Goal: Task Accomplishment & Management: Use online tool/utility

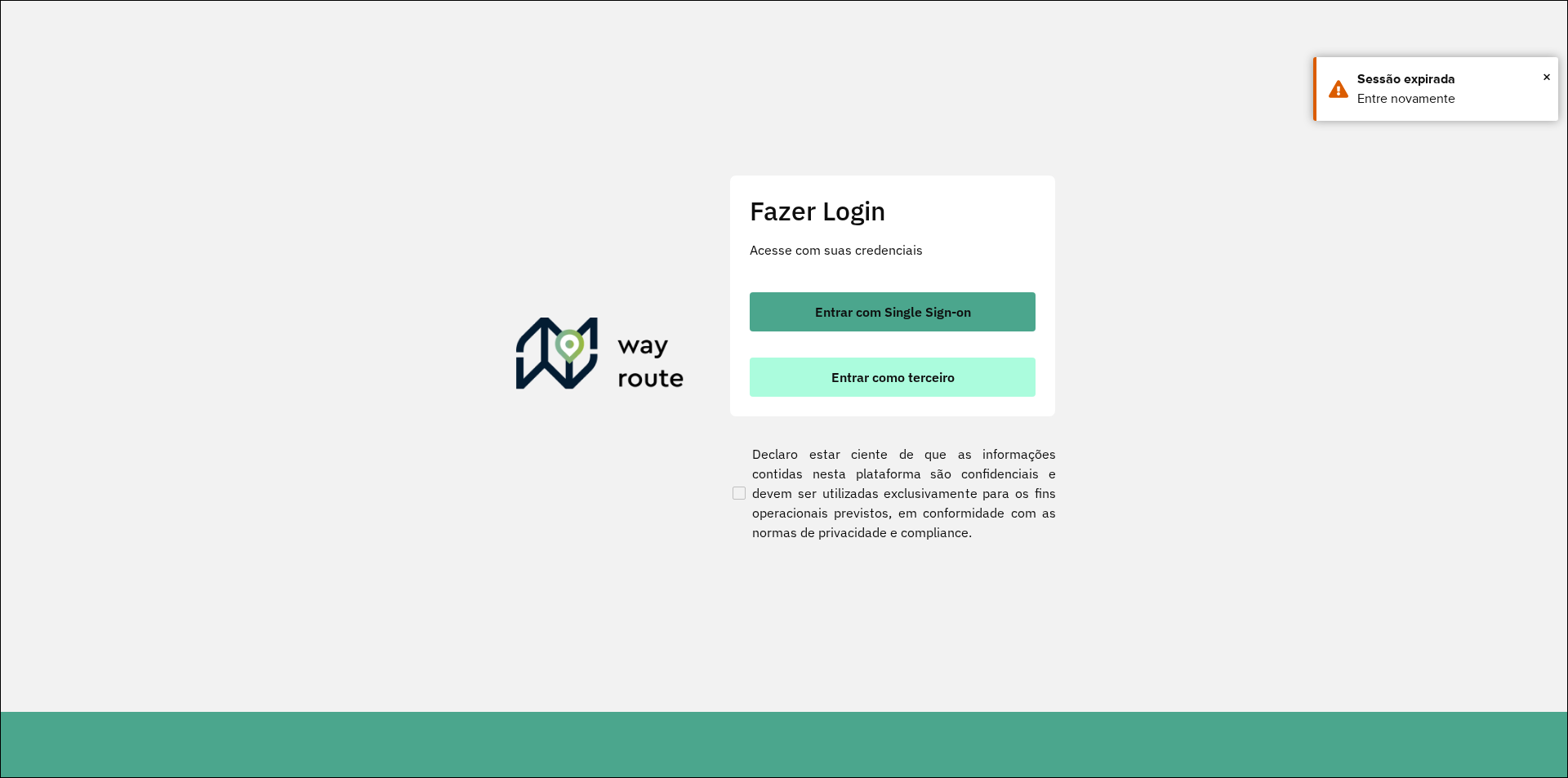
click at [874, 392] on button "Entrar como terceiro" at bounding box center [892, 378] width 286 height 39
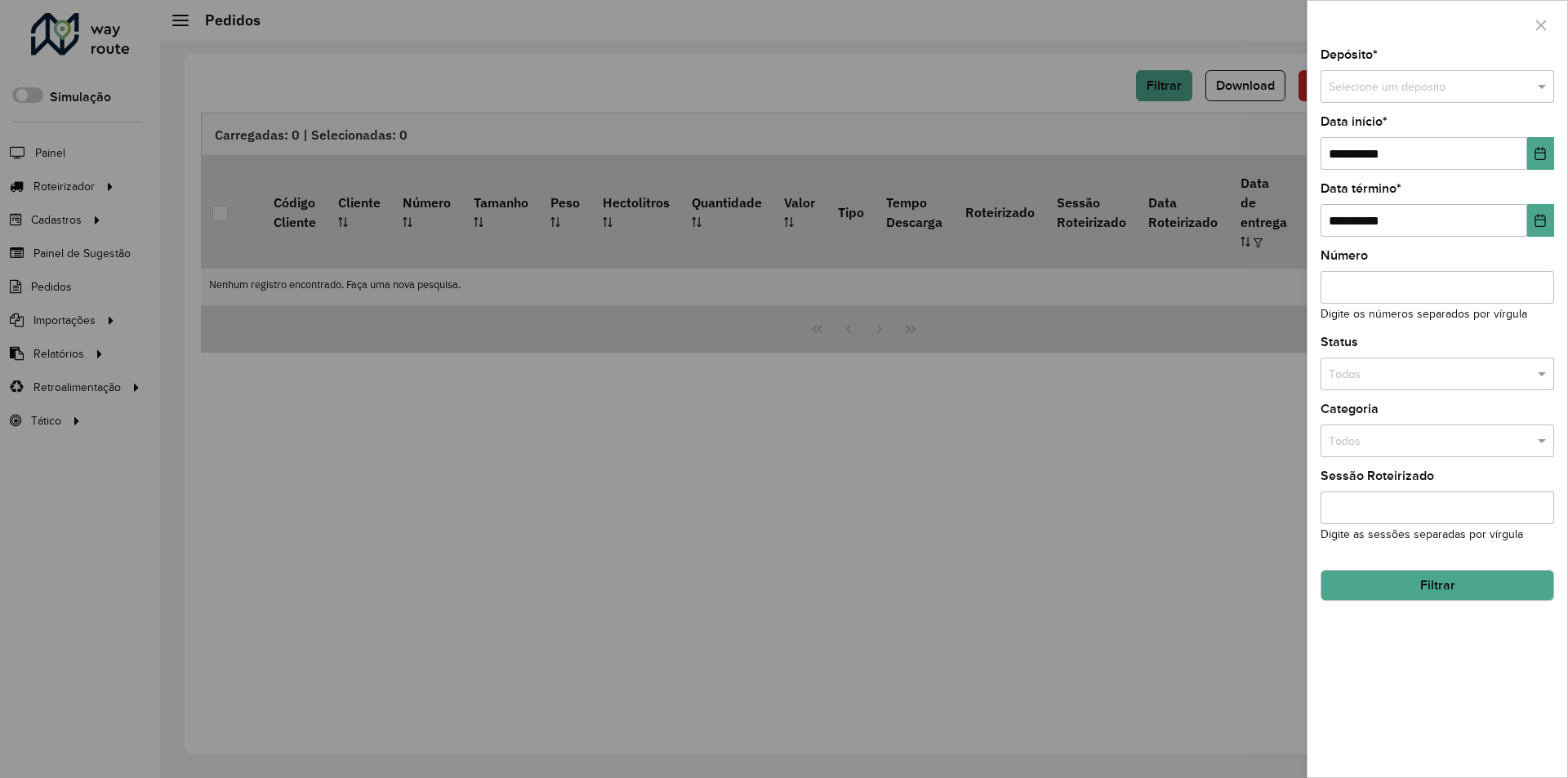
click at [1403, 90] on input "text" at bounding box center [1420, 88] width 184 height 18
click at [1427, 129] on span "ASANORTE - C.Maior" at bounding box center [1381, 133] width 109 height 13
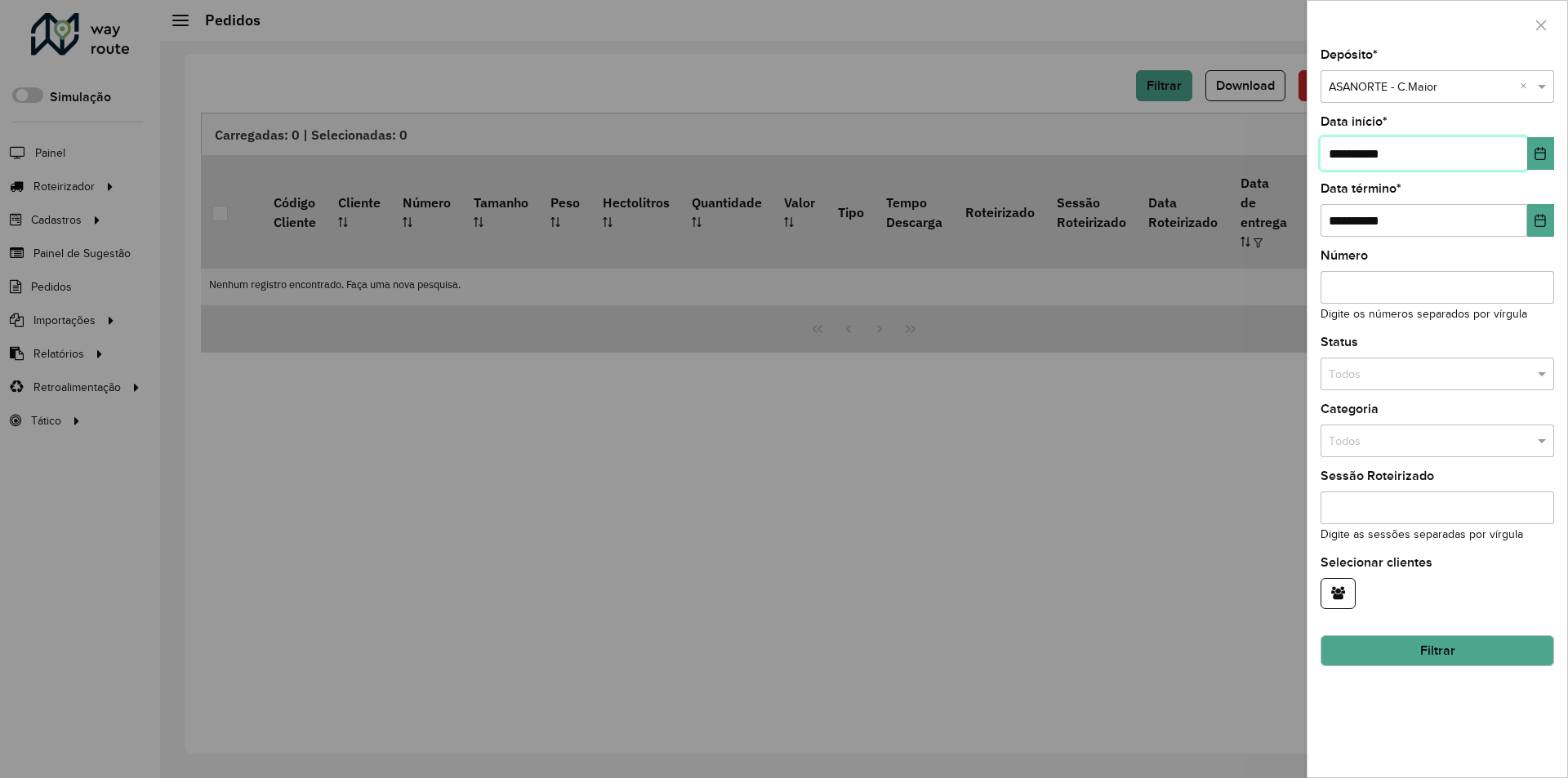
click at [1342, 151] on input "**********" at bounding box center [1424, 154] width 206 height 33
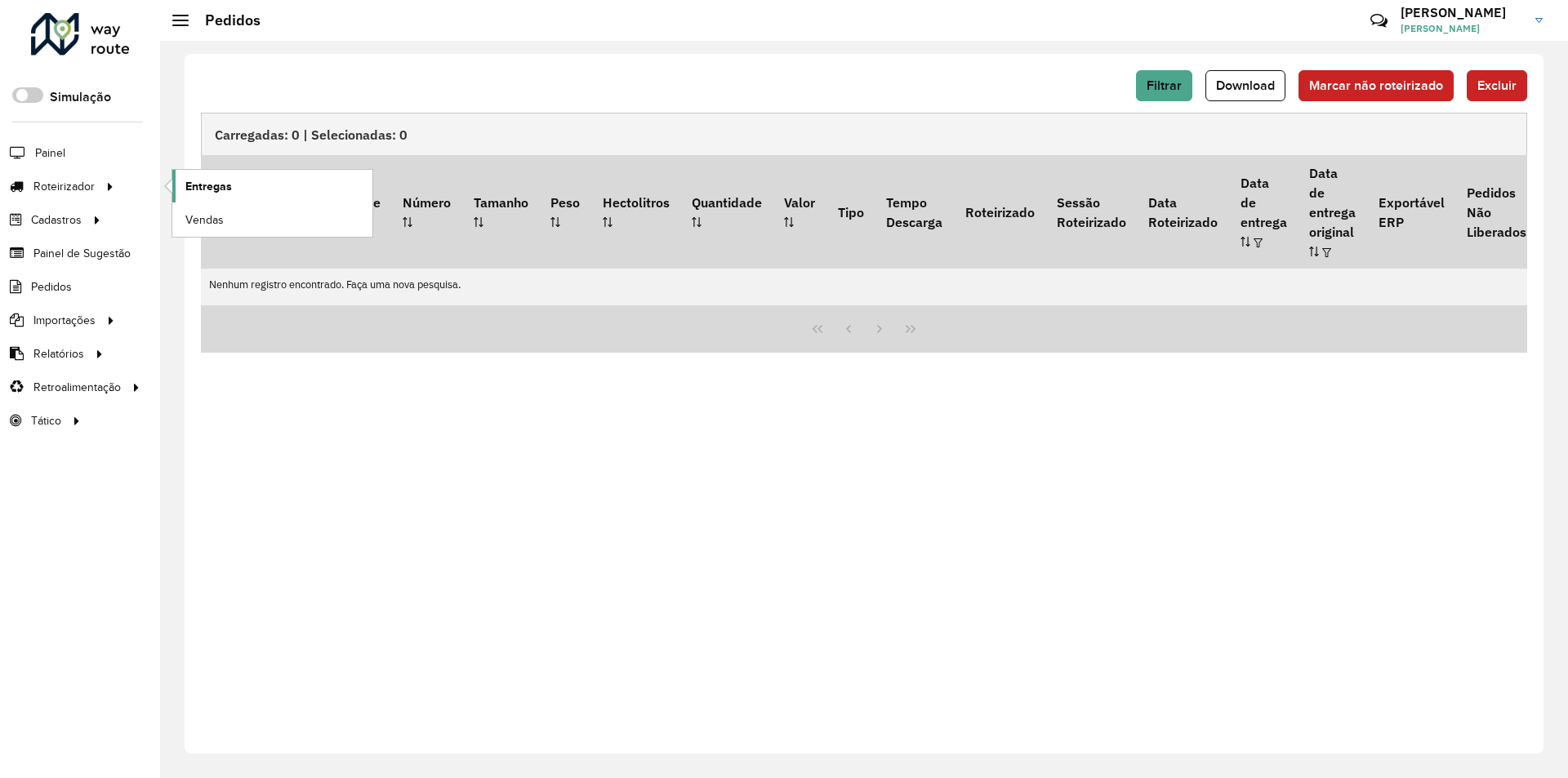
click at [251, 183] on link "Entregas" at bounding box center [272, 186] width 200 height 33
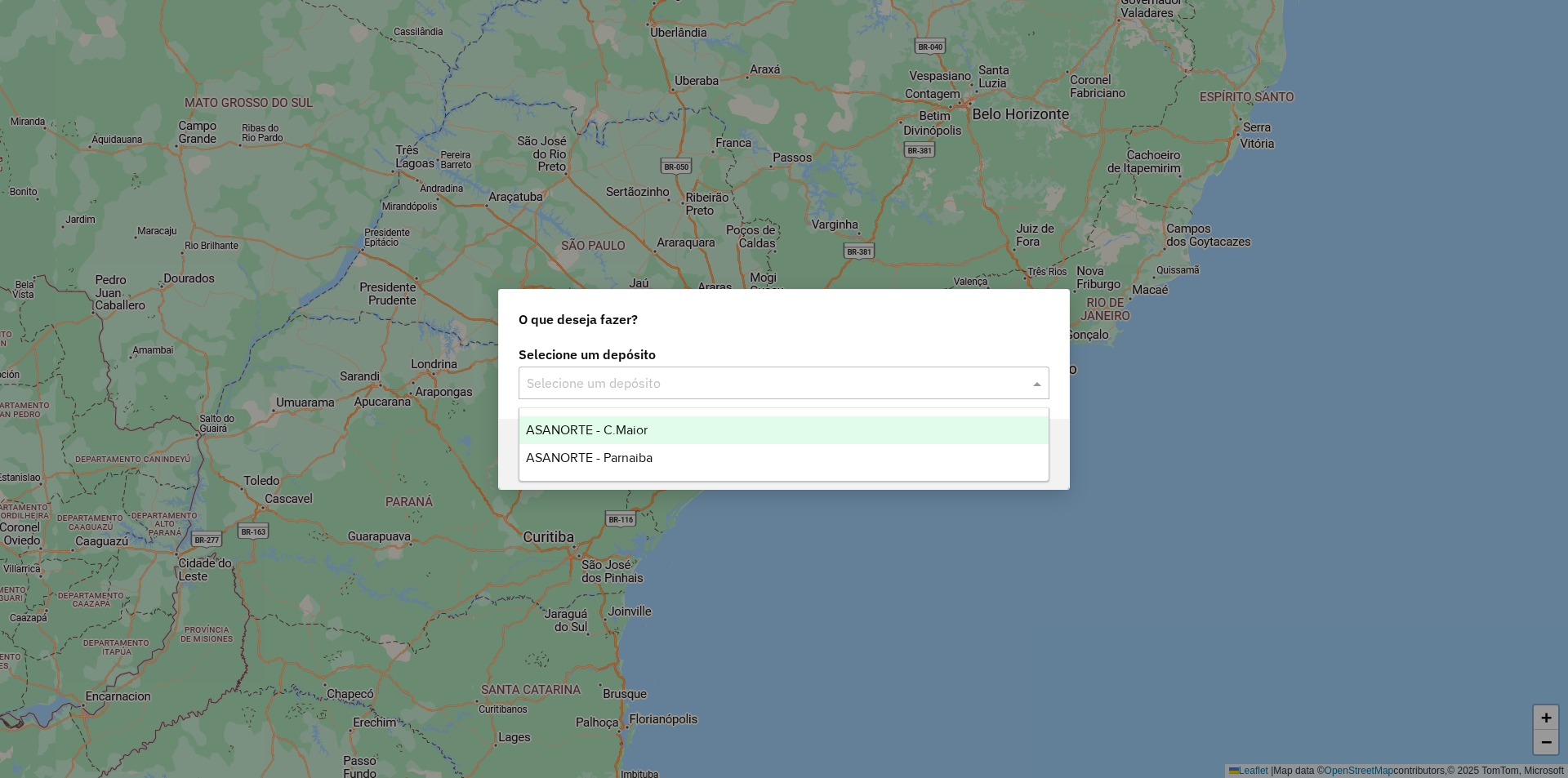
click at [757, 382] on input "text" at bounding box center [767, 384] width 481 height 20
click at [594, 430] on span "ASANORTE - C.Maior" at bounding box center [586, 430] width 122 height 14
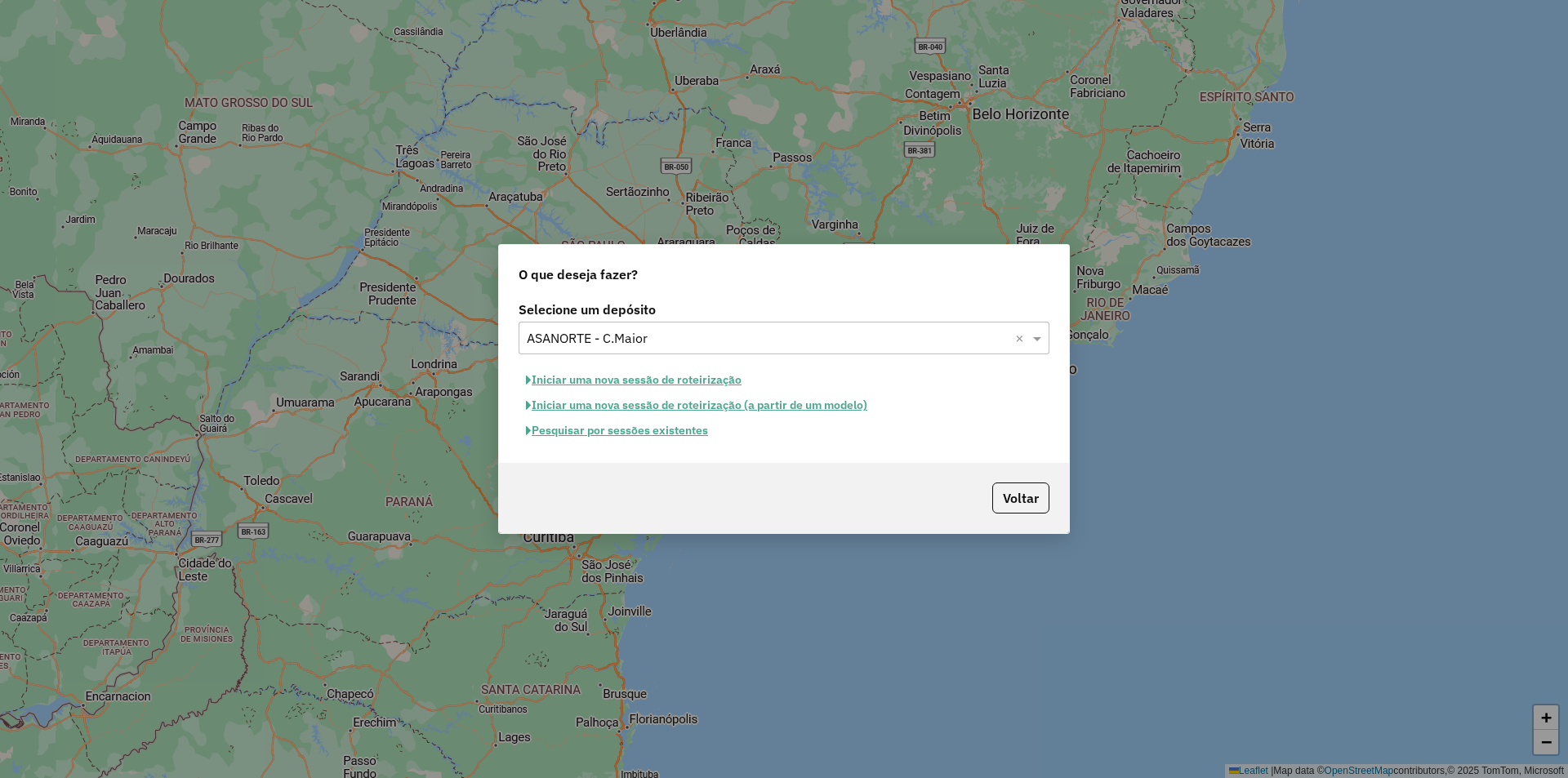
click at [650, 435] on button "Pesquisar por sessões existentes" at bounding box center [617, 431] width 197 height 25
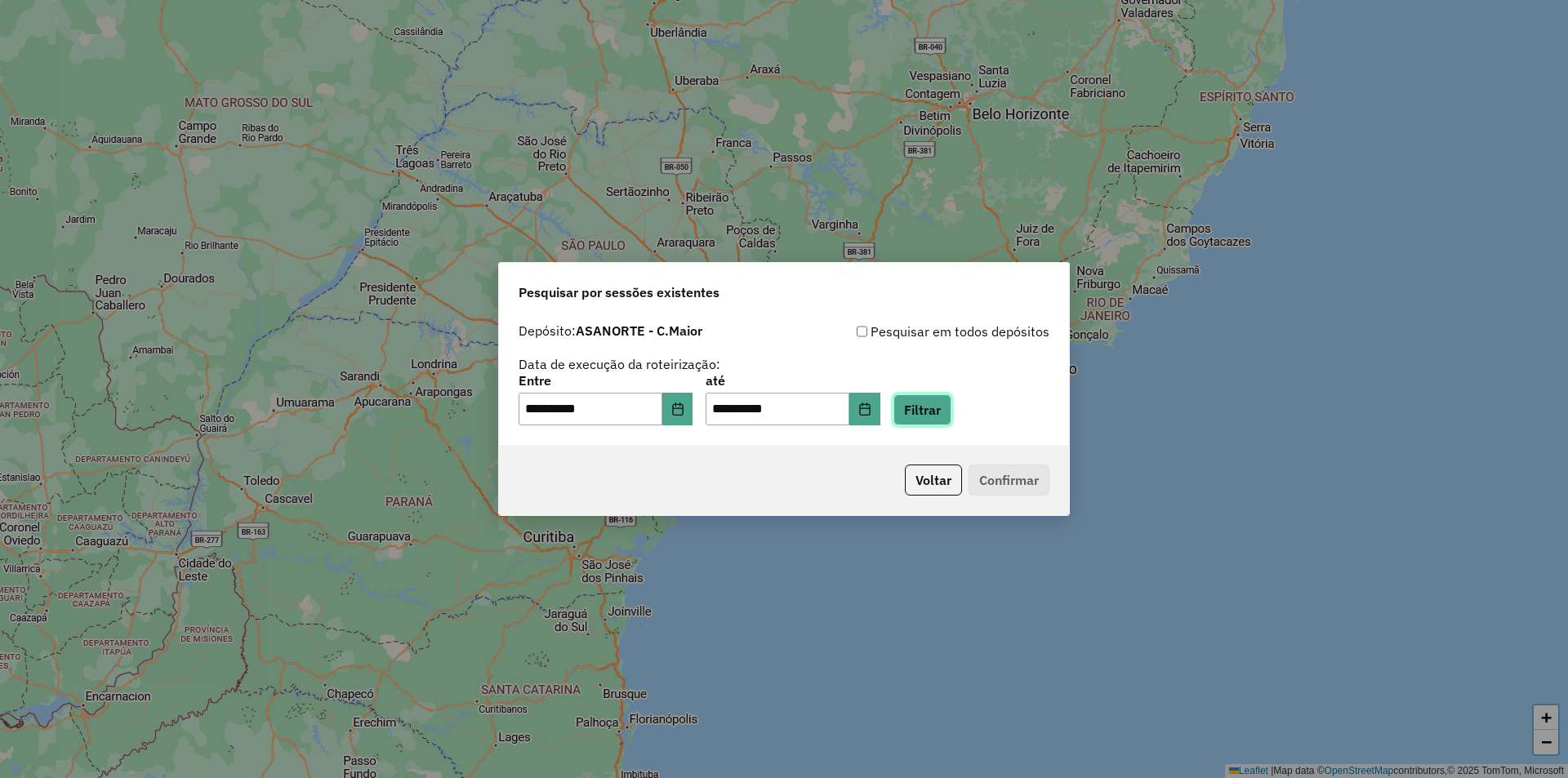
click at [932, 416] on button "Filtrar" at bounding box center [922, 410] width 58 height 31
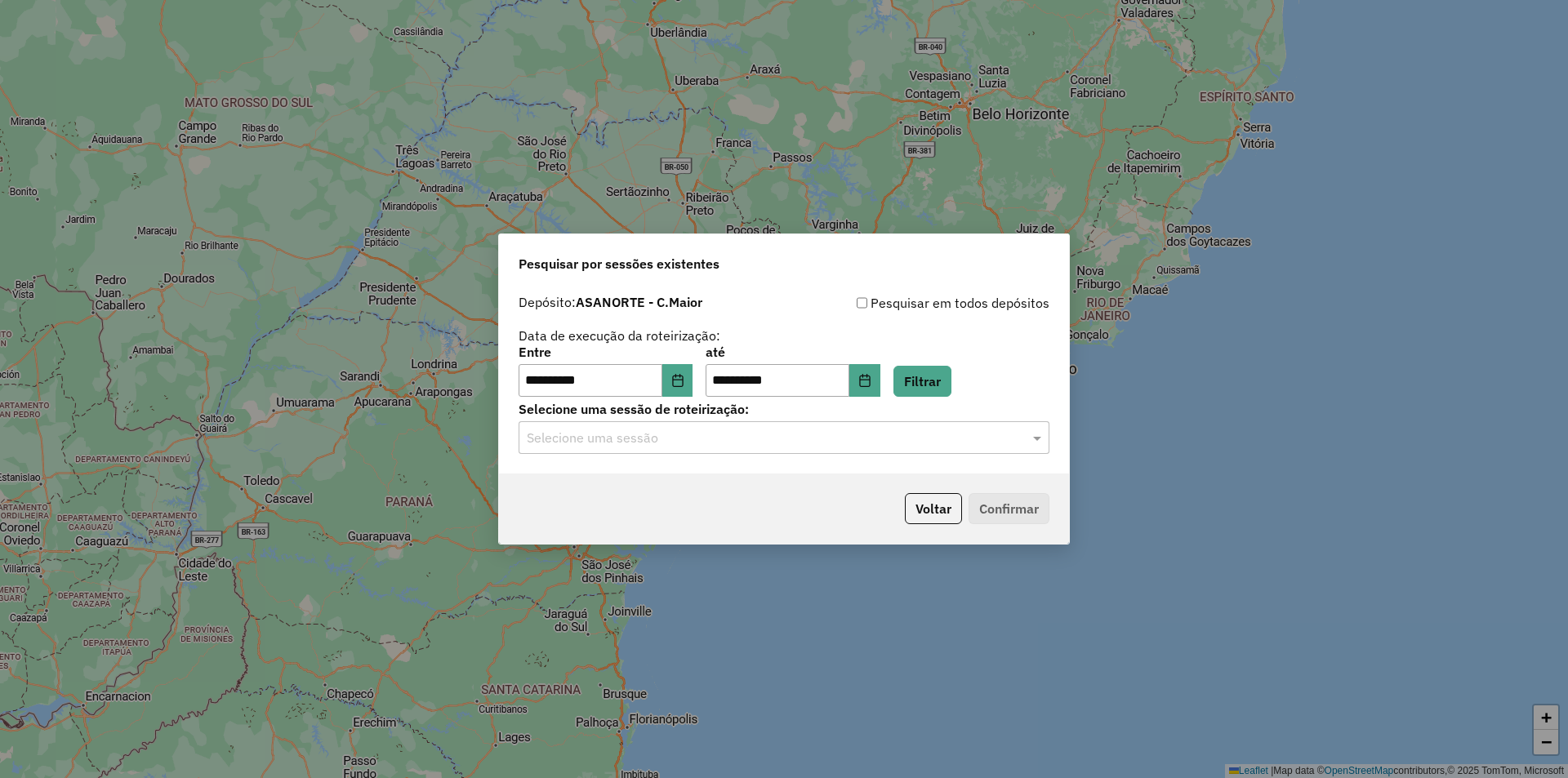
click at [653, 445] on input "text" at bounding box center [767, 439] width 481 height 20
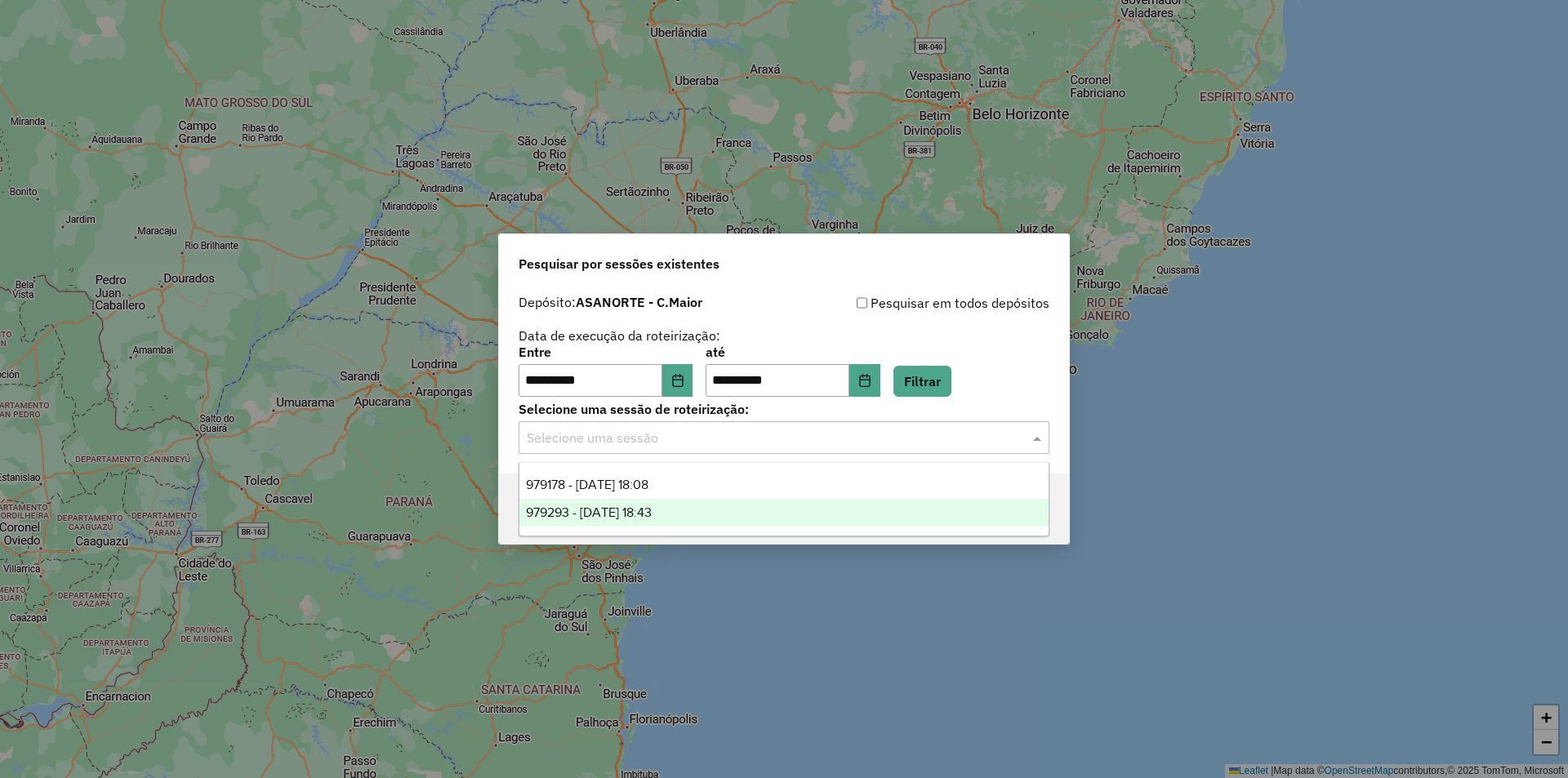
click at [652, 507] on span "979293 - 14/08/2025 18:43" at bounding box center [589, 512] width 126 height 14
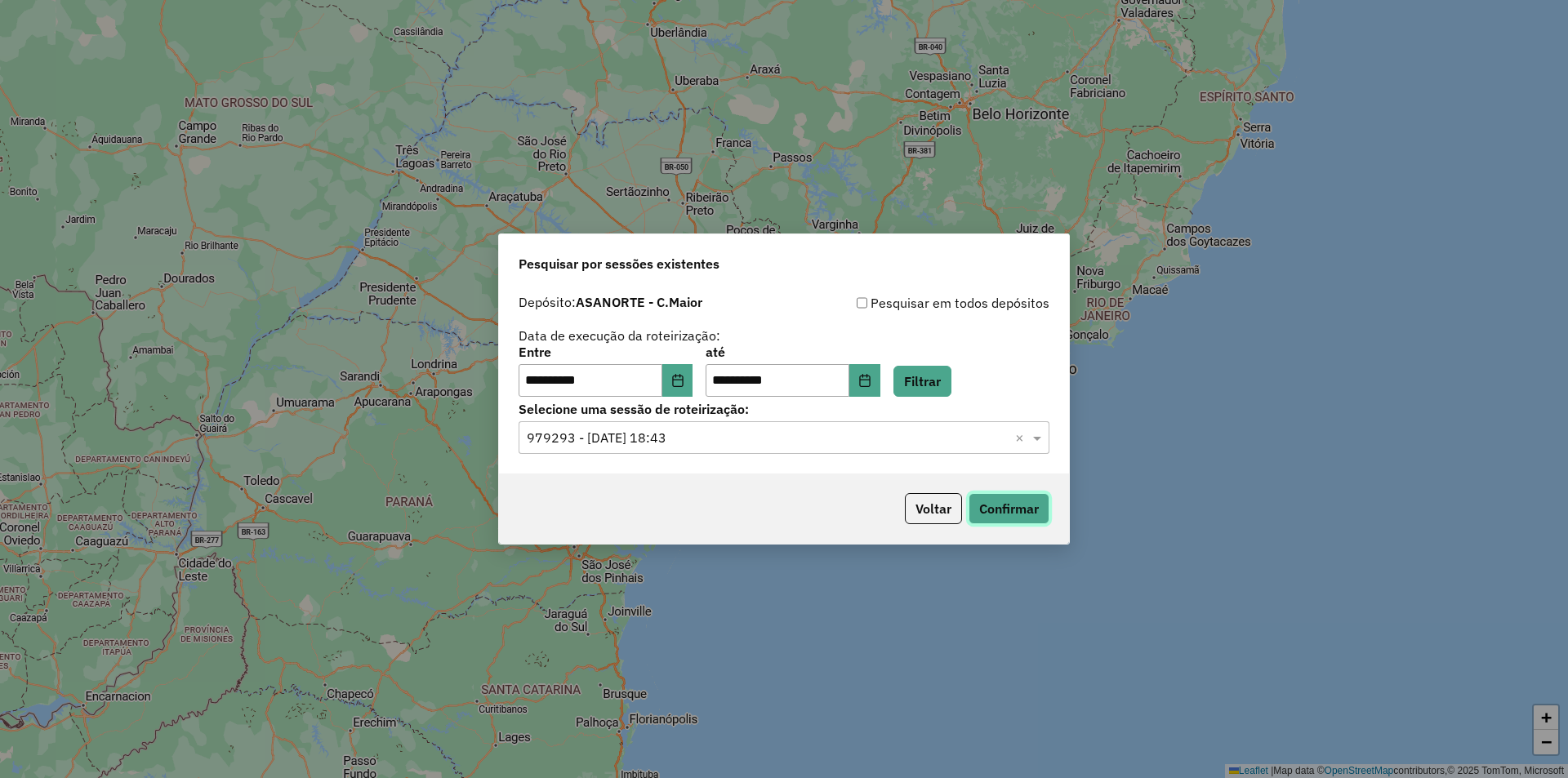
click at [1014, 506] on button "Confirmar" at bounding box center [1009, 509] width 81 height 31
click at [951, 394] on button "Filtrar" at bounding box center [922, 382] width 58 height 31
click at [1001, 515] on button "Confirmar" at bounding box center [1009, 509] width 81 height 31
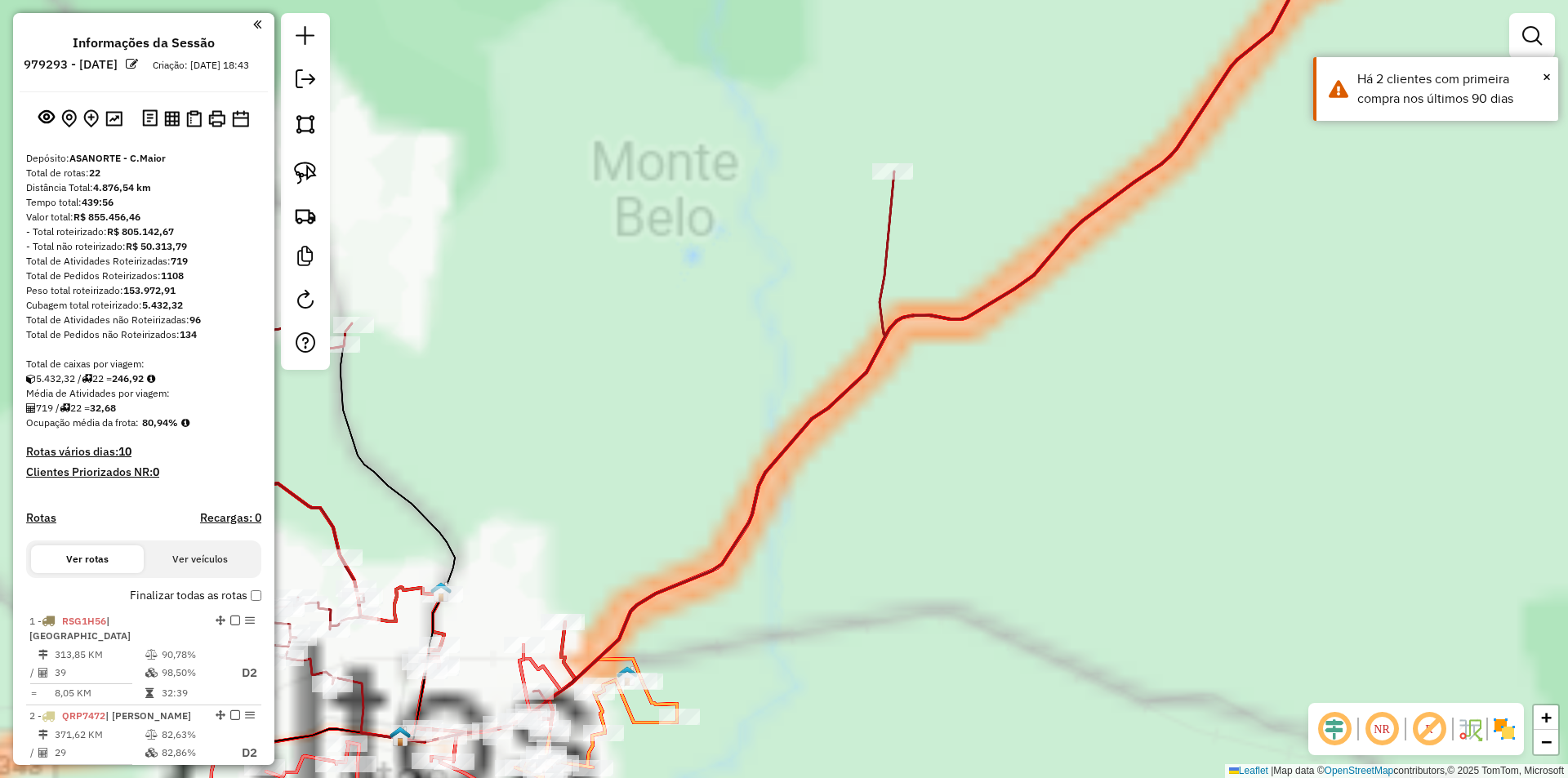
drag, startPoint x: 631, startPoint y: 512, endPoint x: 942, endPoint y: 197, distance: 442.7
click at [892, 263] on div "Janela de atendimento Grade de atendimento Capacidade Transportadoras Veículos …" at bounding box center [784, 389] width 1568 height 778
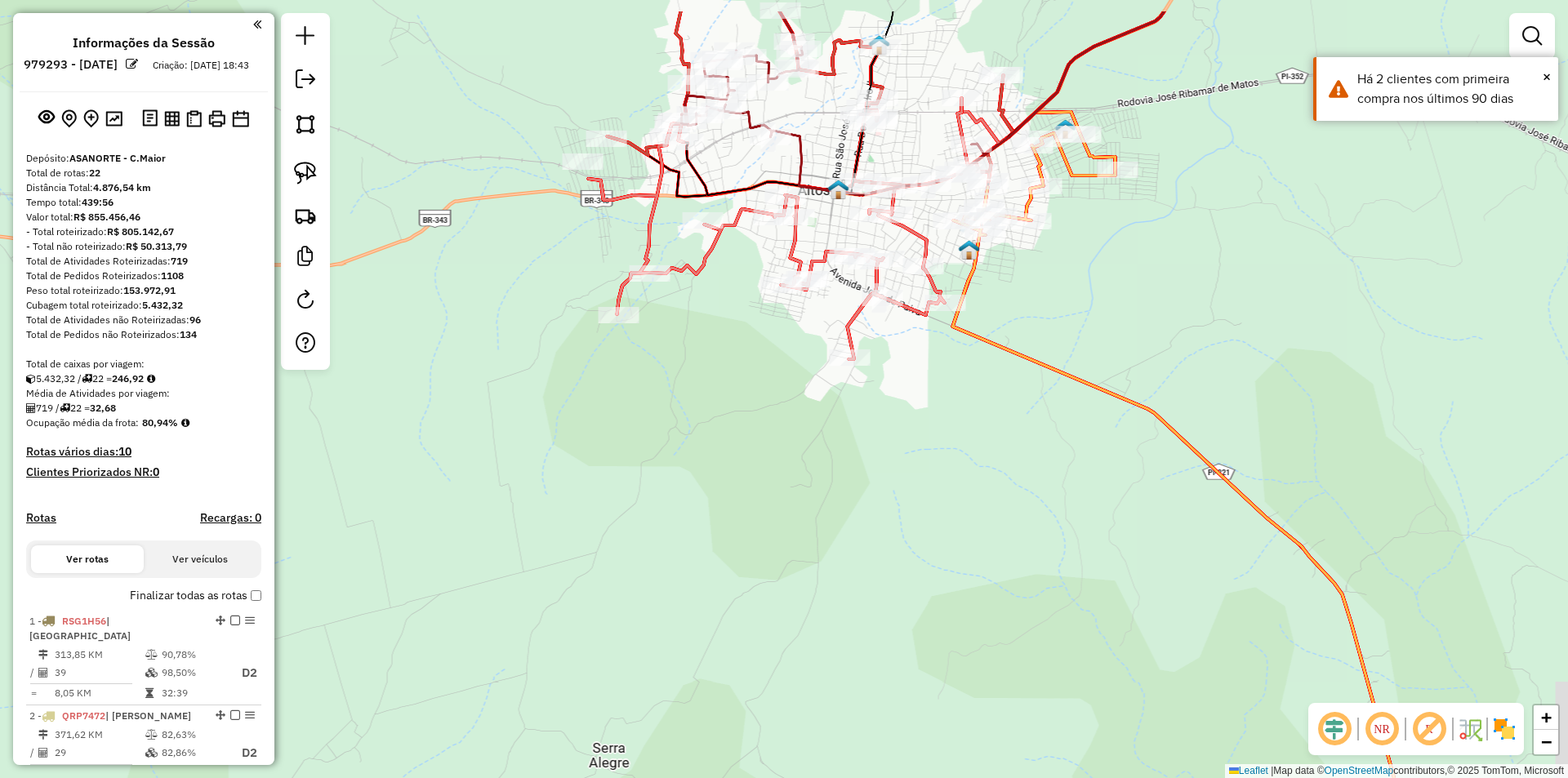
drag, startPoint x: 1064, startPoint y: 326, endPoint x: 814, endPoint y: 530, distance: 322.7
click at [814, 530] on div "Janela de atendimento Grade de atendimento Capacidade Transportadoras Veículos …" at bounding box center [784, 389] width 1568 height 778
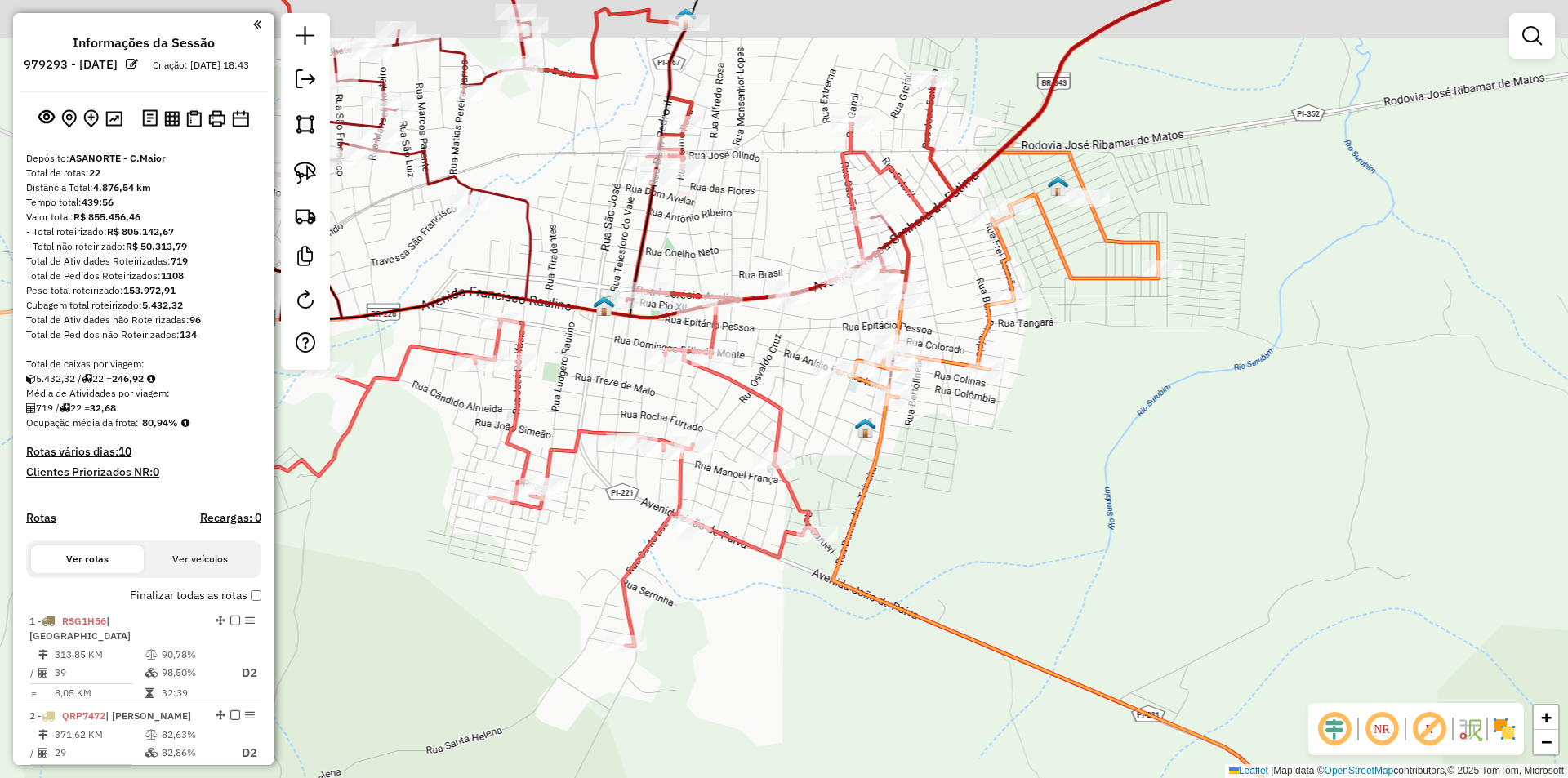
drag, startPoint x: 720, startPoint y: 301, endPoint x: 754, endPoint y: 346, distance: 56.4
click at [754, 346] on div "Janela de atendimento Grade de atendimento Capacidade Transportadoras Veículos …" at bounding box center [784, 389] width 1568 height 778
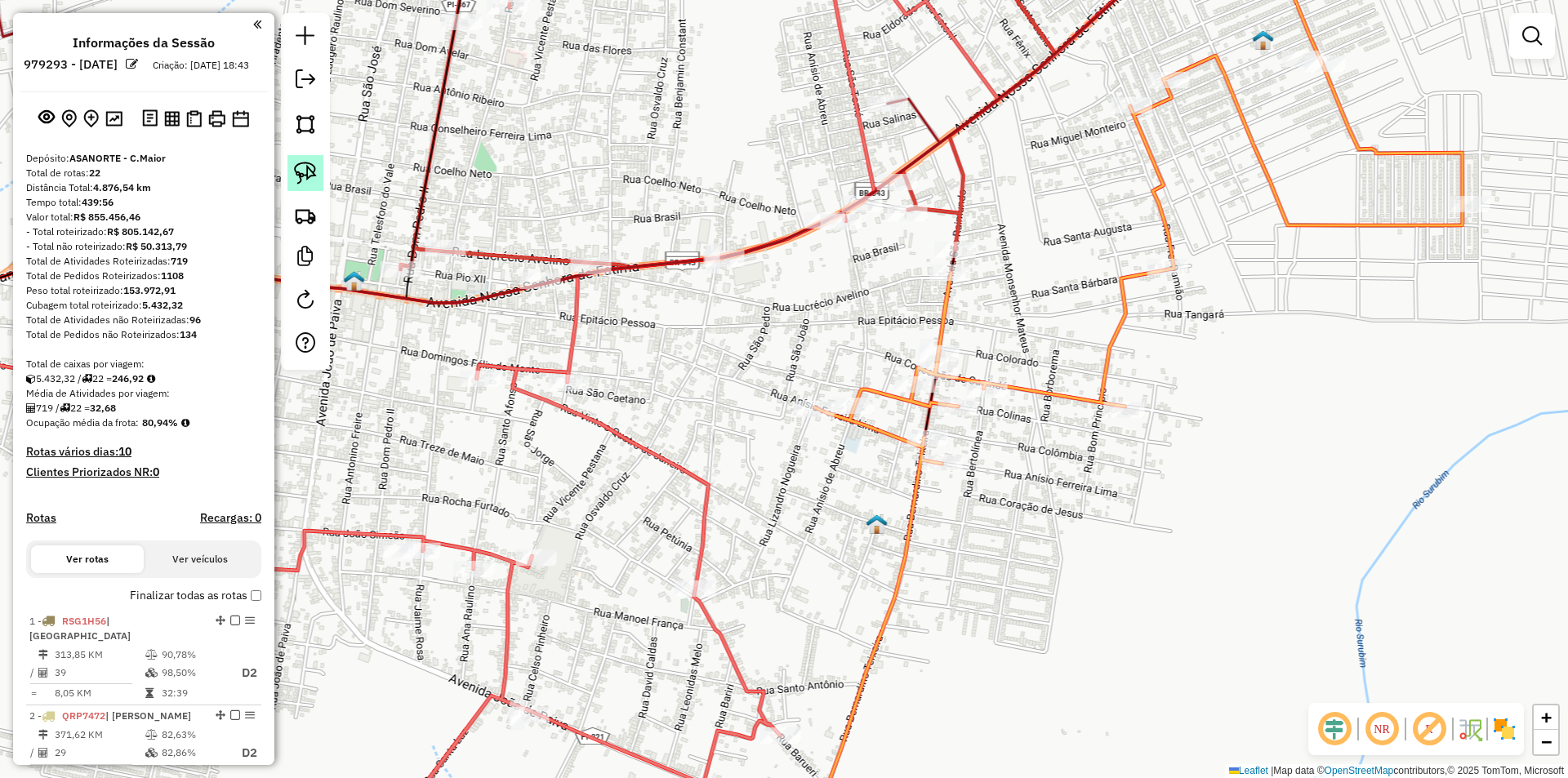
click at [310, 161] on img at bounding box center [305, 173] width 23 height 23
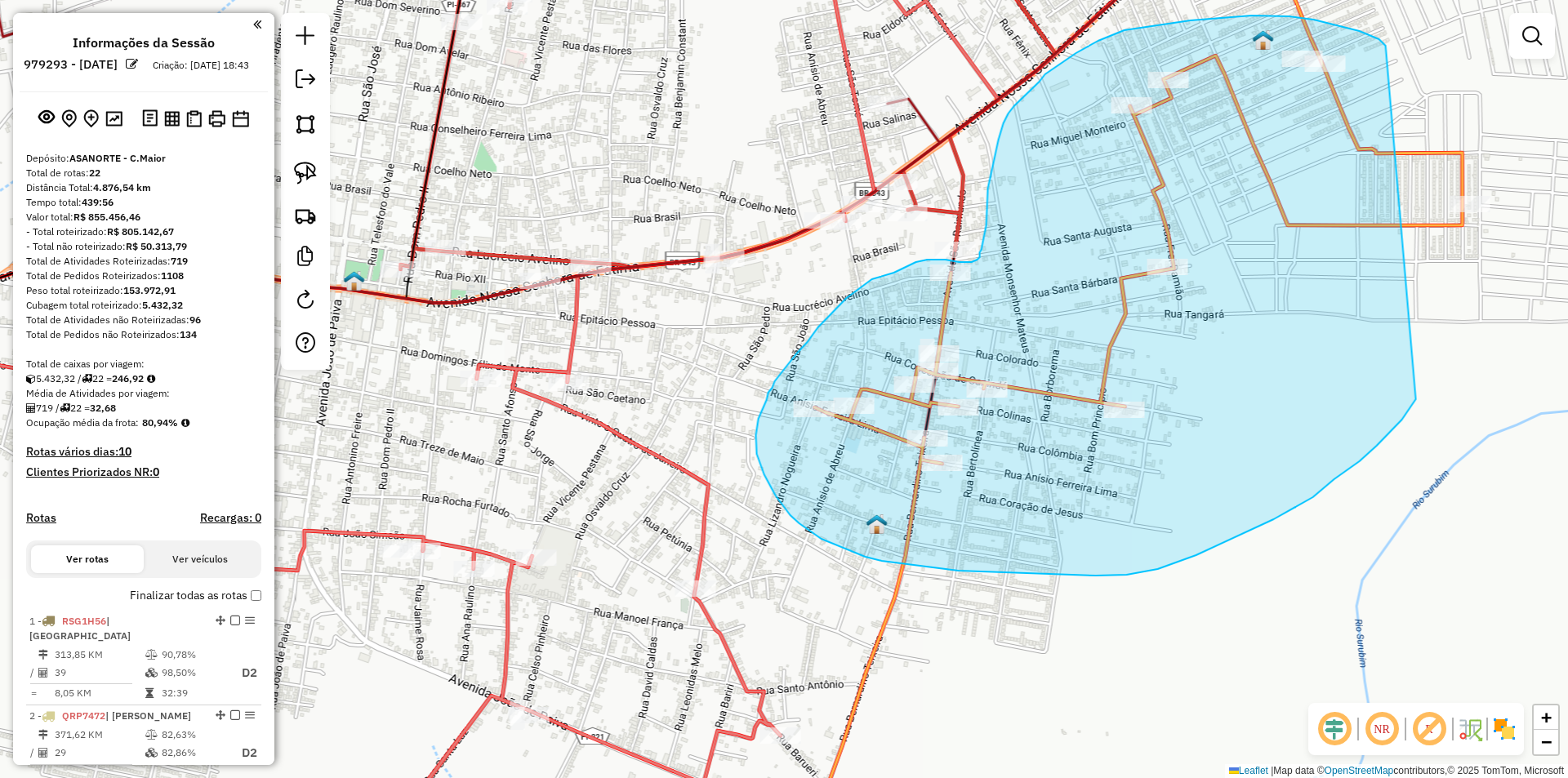
drag, startPoint x: 1385, startPoint y: 46, endPoint x: 1423, endPoint y: 379, distance: 335.2
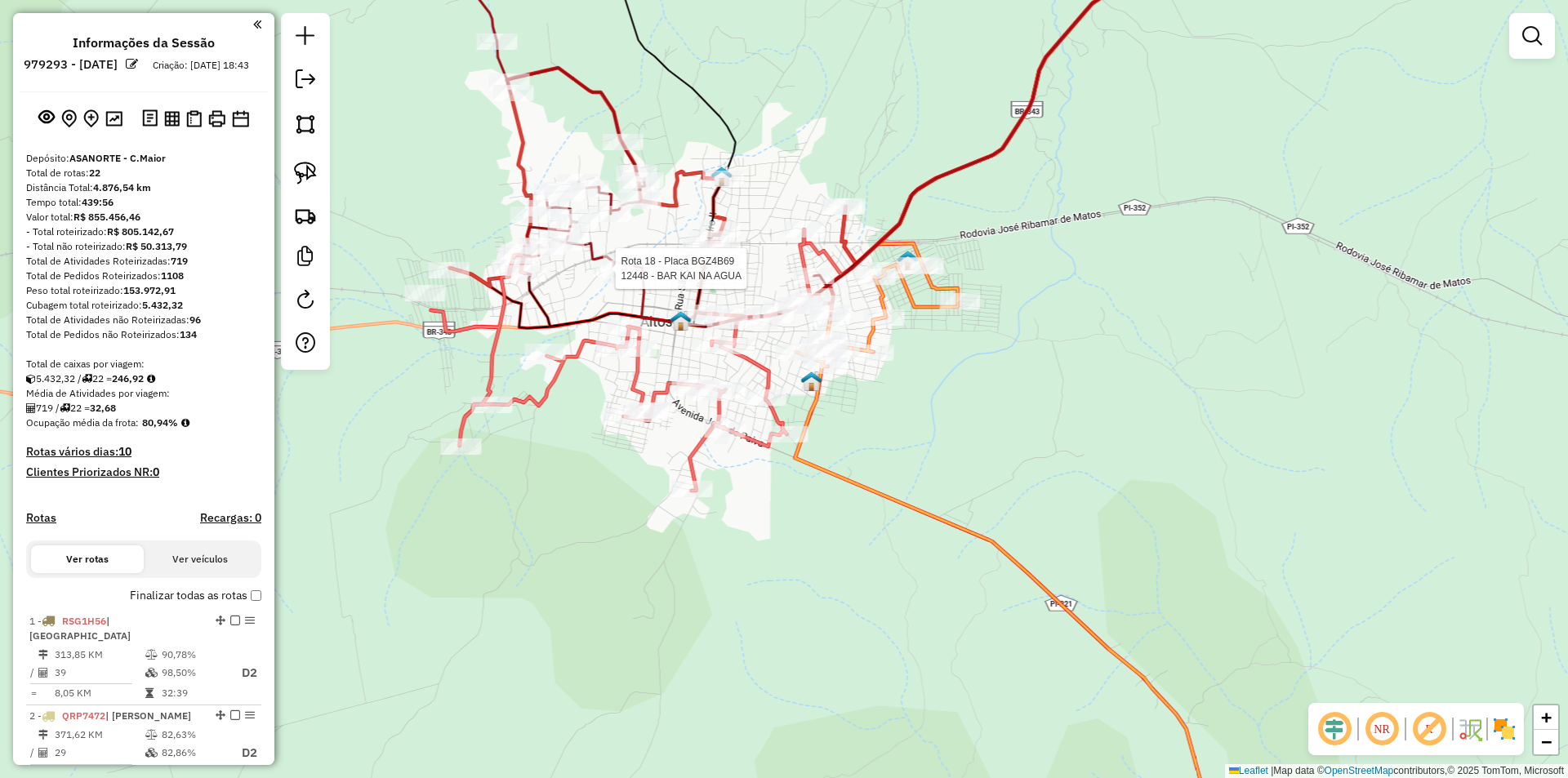
click at [615, 283] on div at bounding box center [611, 269] width 15 height 29
select select "**********"
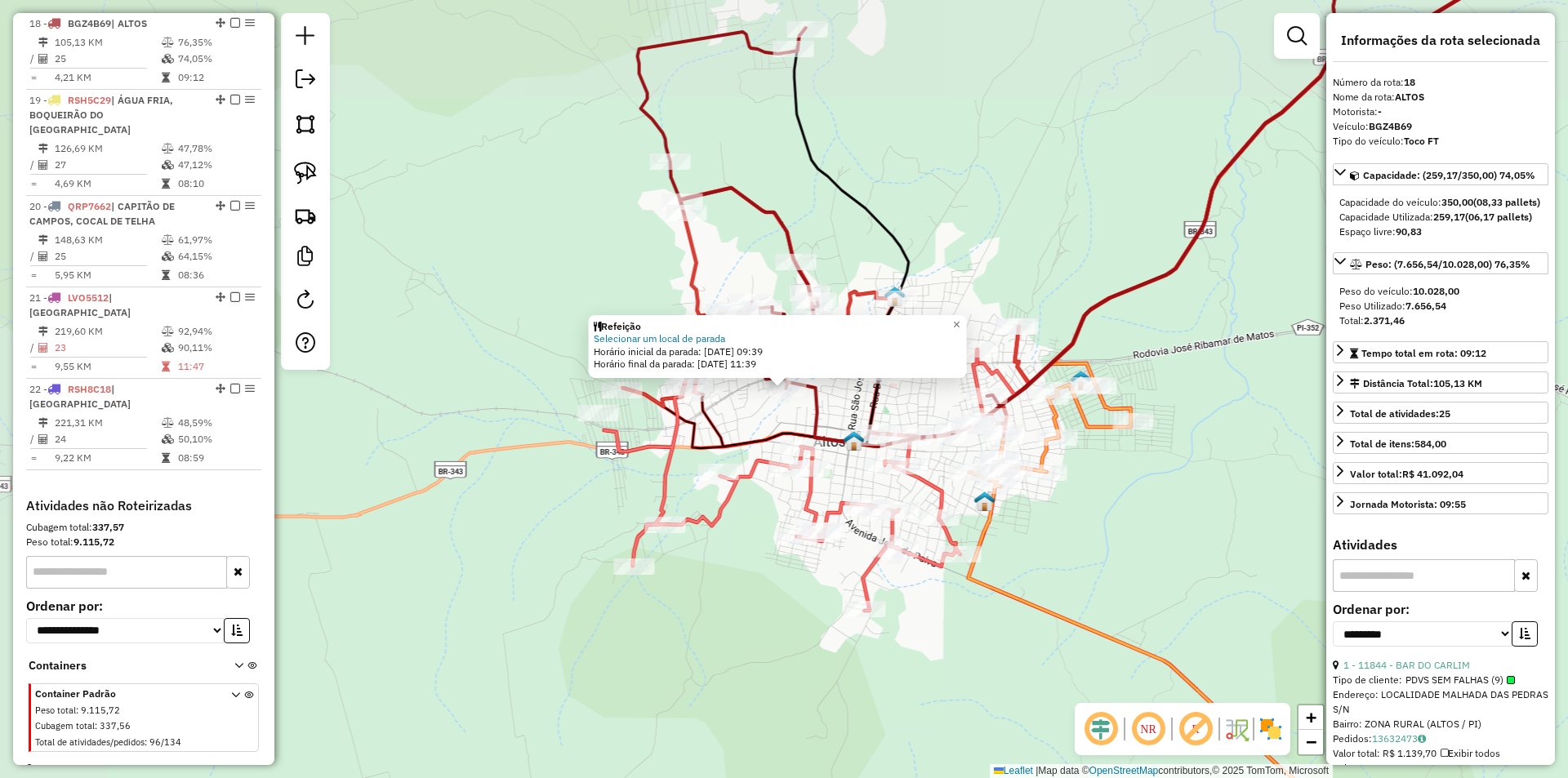
scroll to position [2057, 0]
click at [982, 171] on div "Refeição Selecionar um local de parada Horário inicial da parada: 14/08/2025 09…" at bounding box center [784, 389] width 1568 height 778
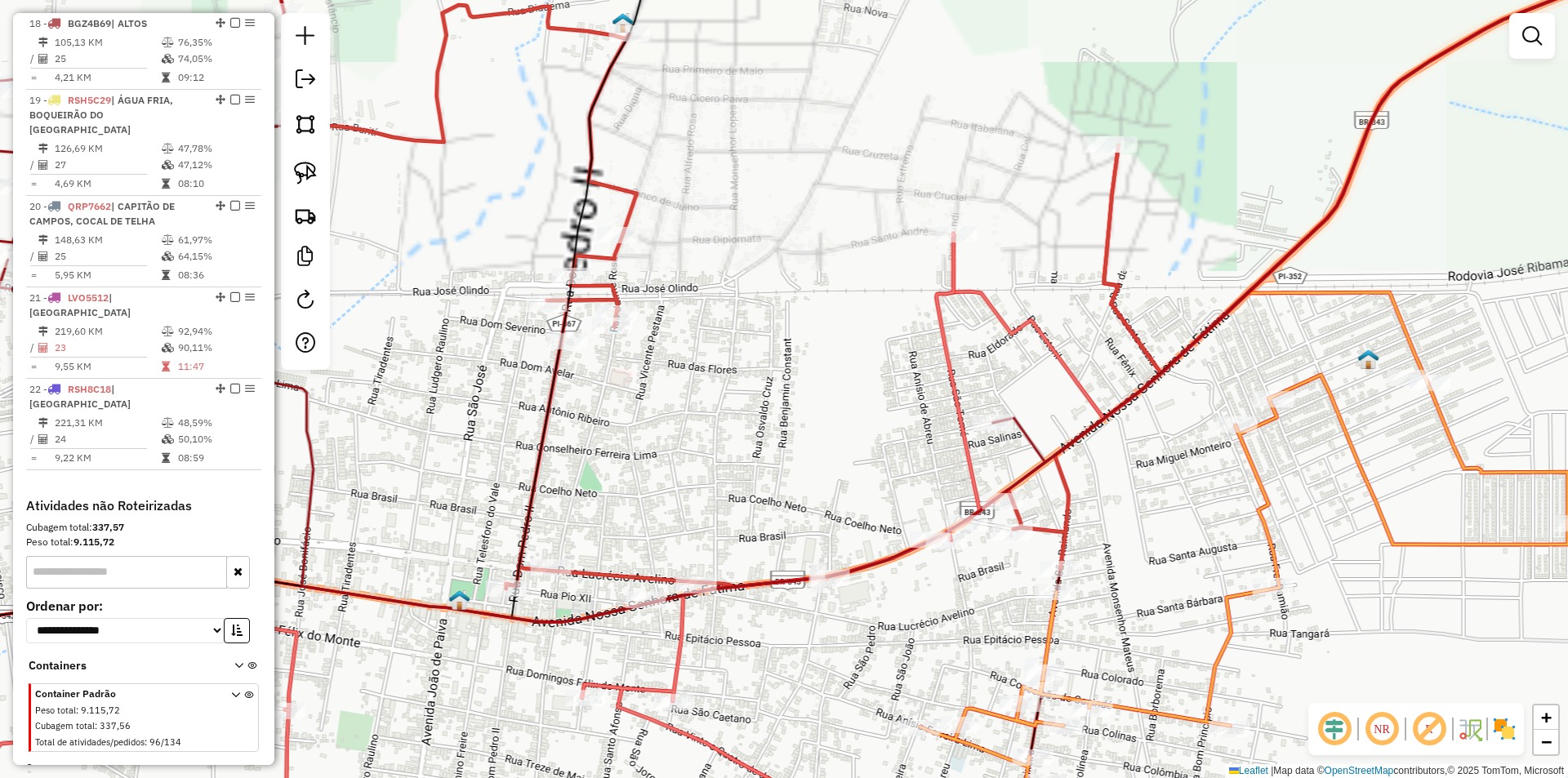
drag, startPoint x: 883, startPoint y: 326, endPoint x: 932, endPoint y: 101, distance: 230.3
click at [932, 102] on div "Janela de atendimento Grade de atendimento Capacidade Transportadoras Veículos …" at bounding box center [784, 389] width 1568 height 778
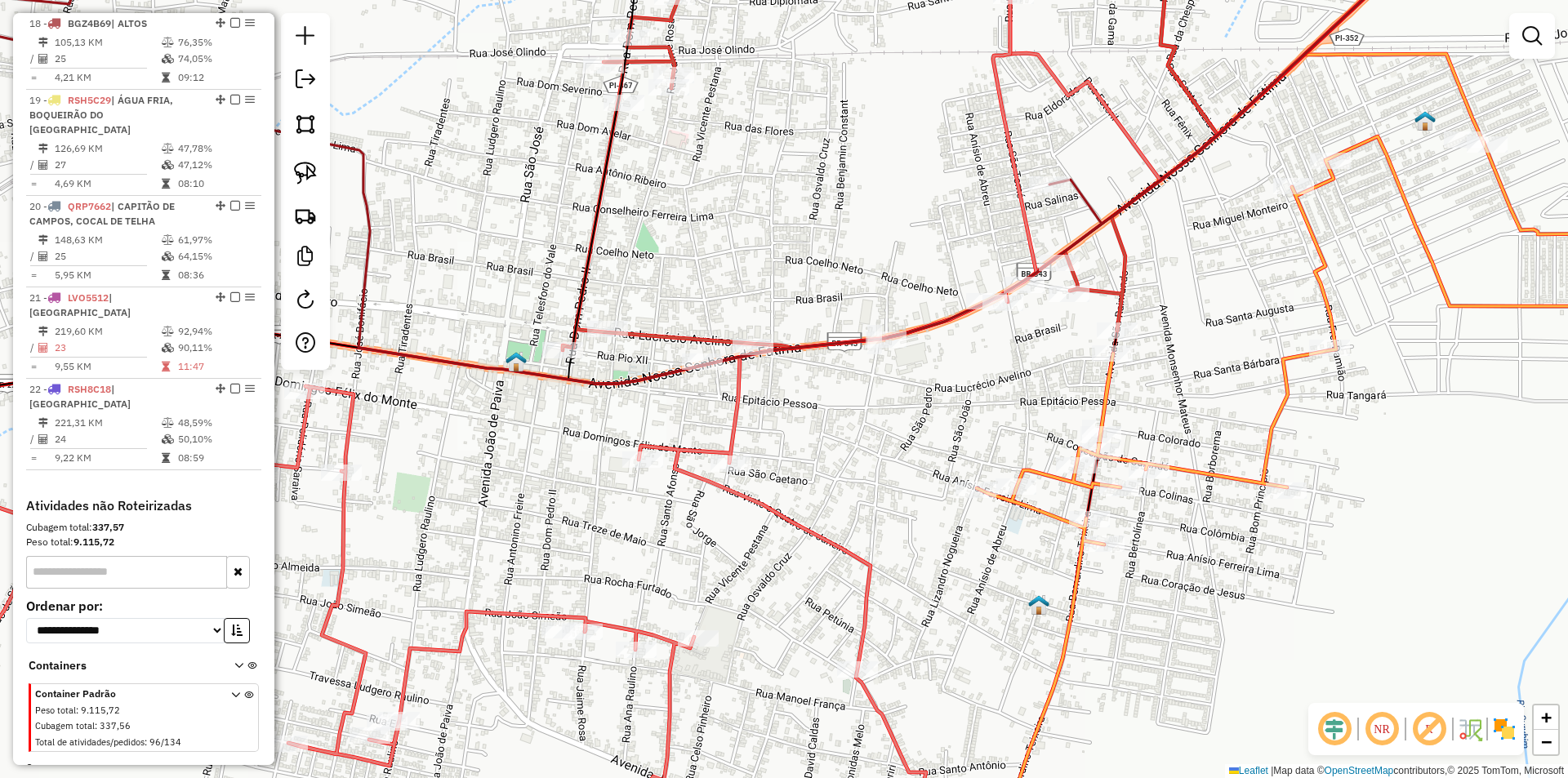
drag, startPoint x: 805, startPoint y: 255, endPoint x: 891, endPoint y: 60, distance: 213.1
click at [891, 60] on div "Janela de atendimento Grade de atendimento Capacidade Transportadoras Veículos …" at bounding box center [784, 389] width 1568 height 778
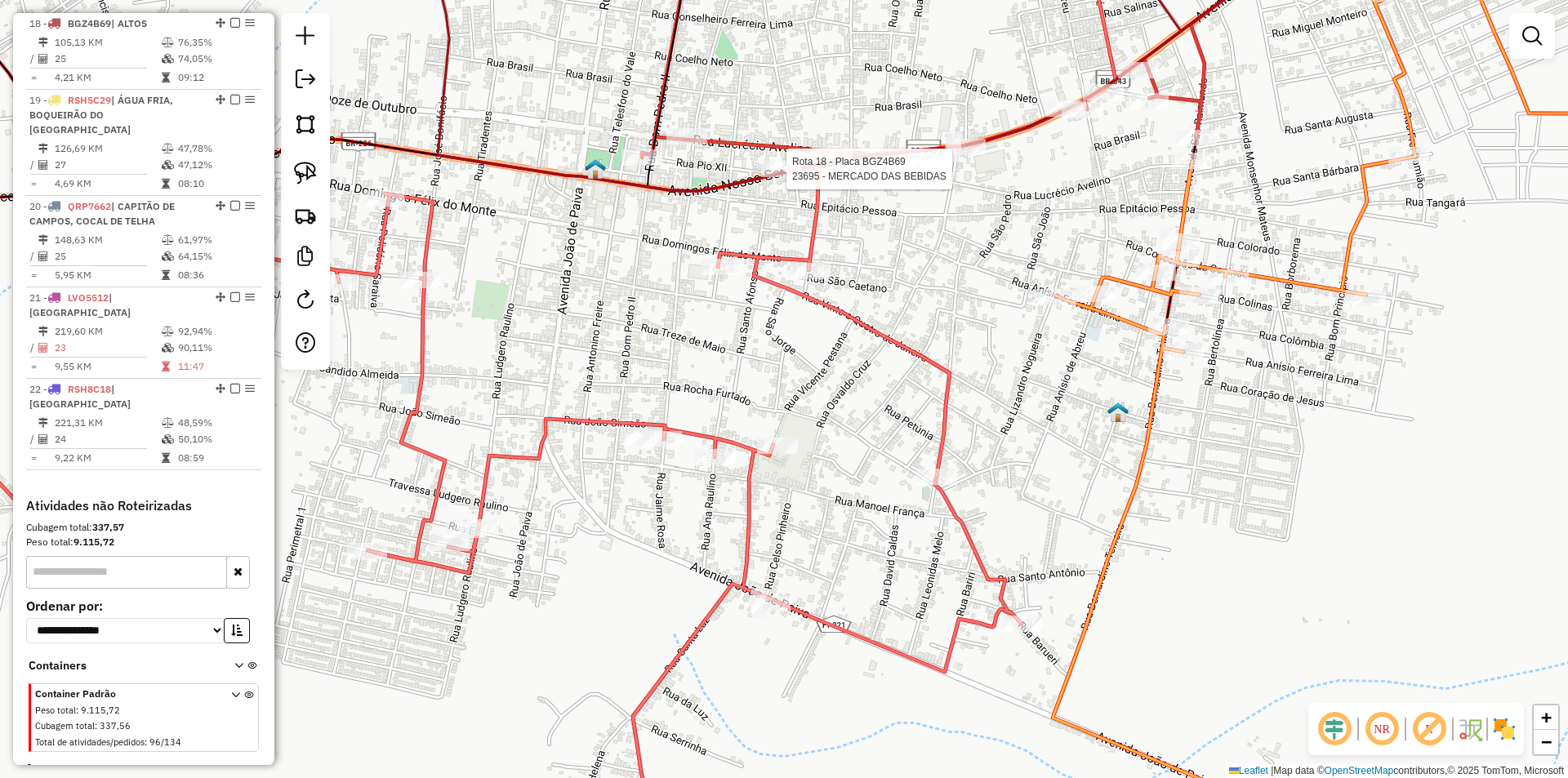
select select "**********"
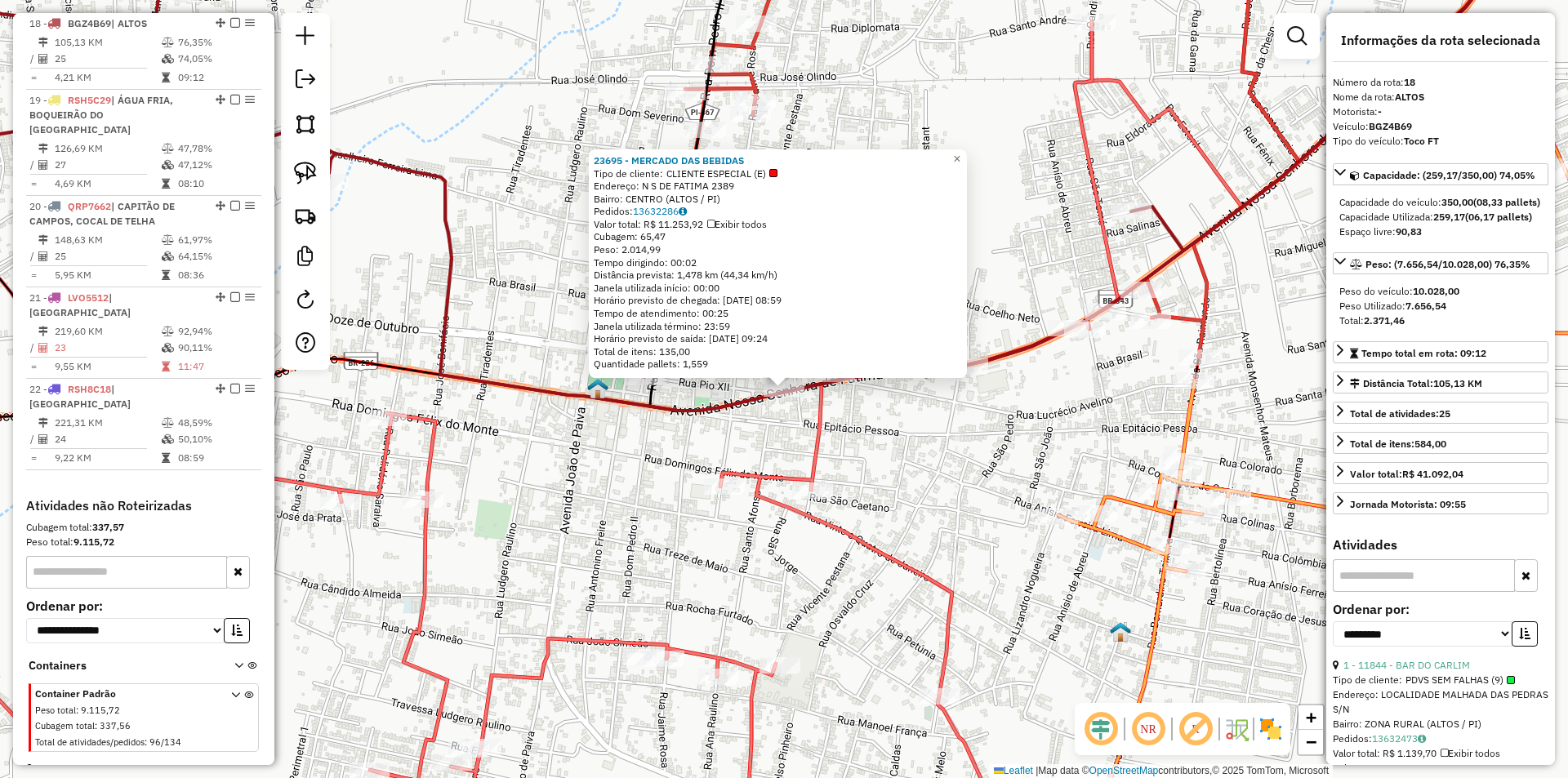
click at [1008, 178] on div "23695 - MERCADO DAS BEBIDAS Tipo de cliente: CLIENTE ESPECIAL (E) Endereço: N S…" at bounding box center [784, 389] width 1568 height 778
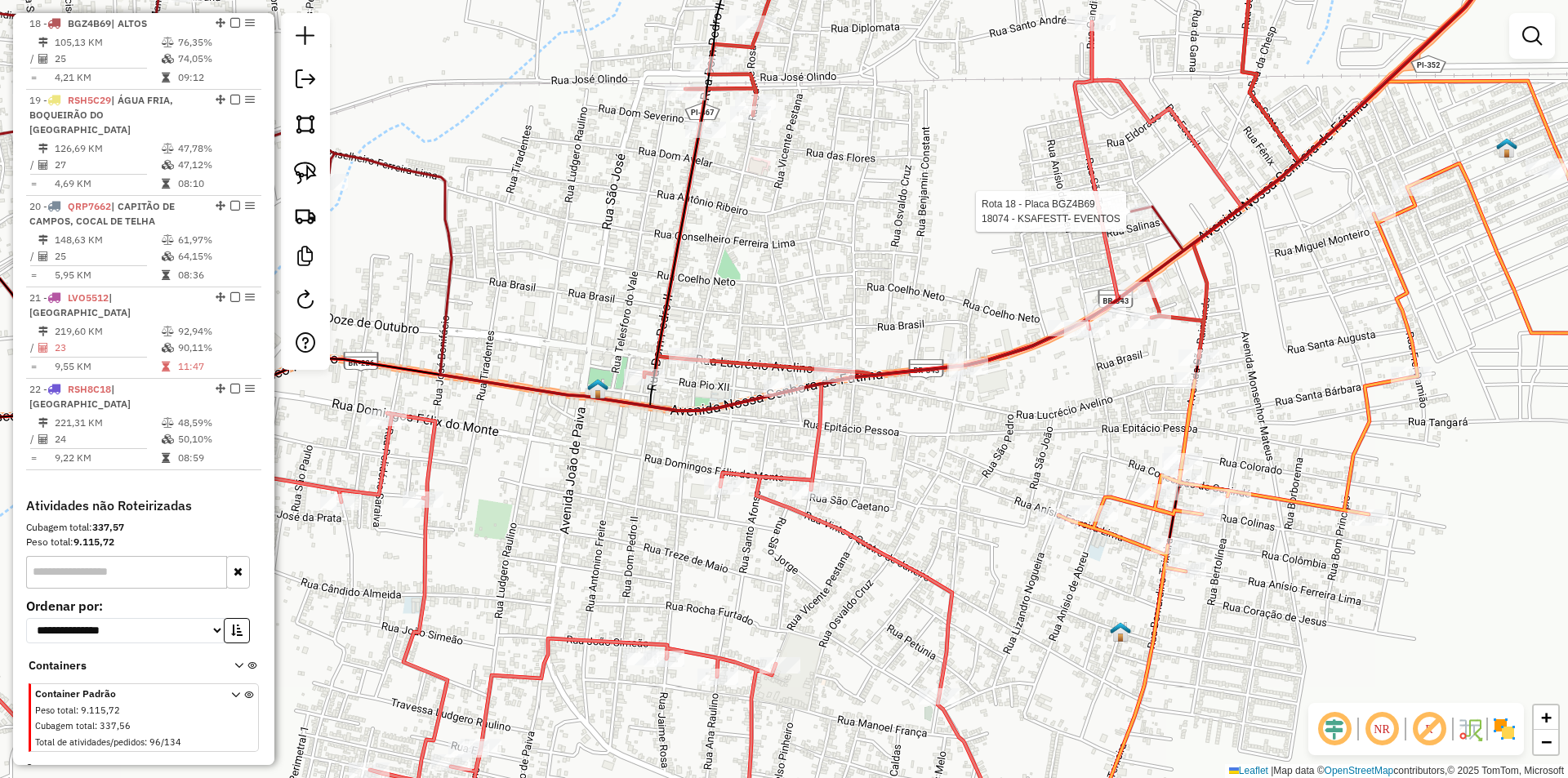
select select "**********"
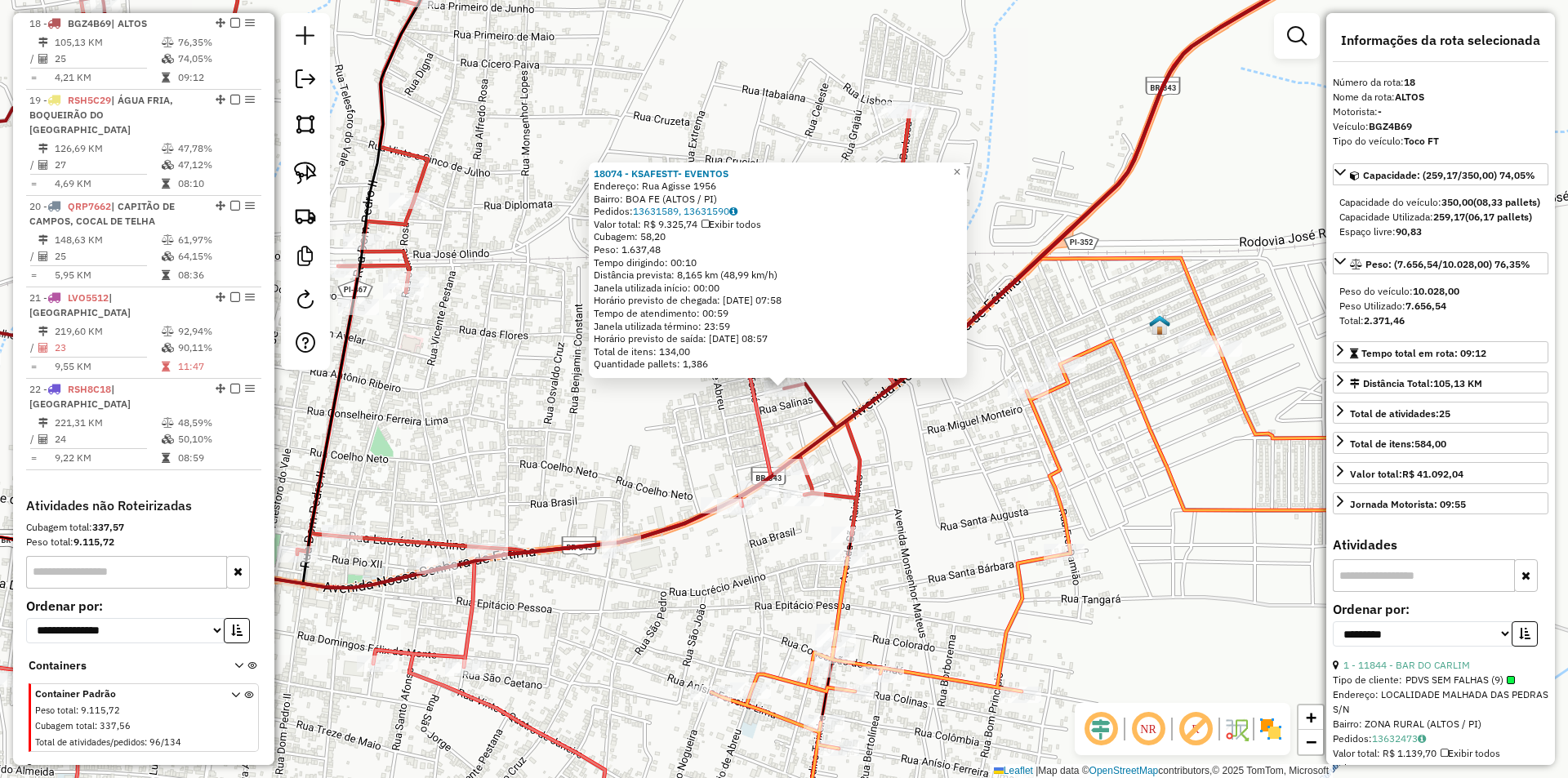
click at [997, 180] on div "18074 - KSAFESTT- EVENTOS Endereço: Rua Agisse 1956 Bairro: BOA FE (ALTOS / PI)…" at bounding box center [784, 389] width 1568 height 778
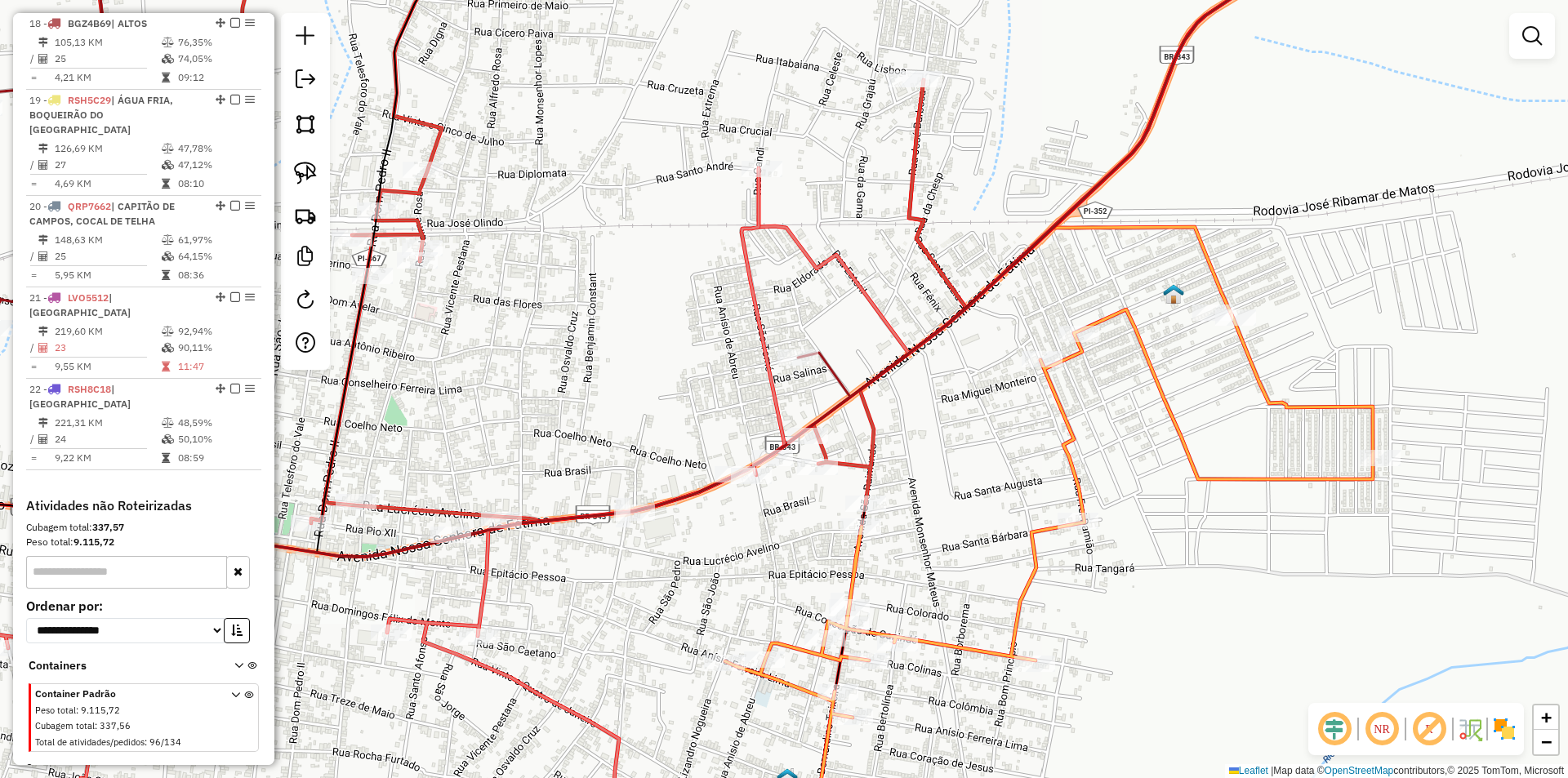
drag, startPoint x: 940, startPoint y: 279, endPoint x: 1008, endPoint y: 158, distance: 138.8
click at [1008, 158] on div "Janela de atendimento Grade de atendimento Capacidade Transportadoras Veículos …" at bounding box center [784, 389] width 1568 height 778
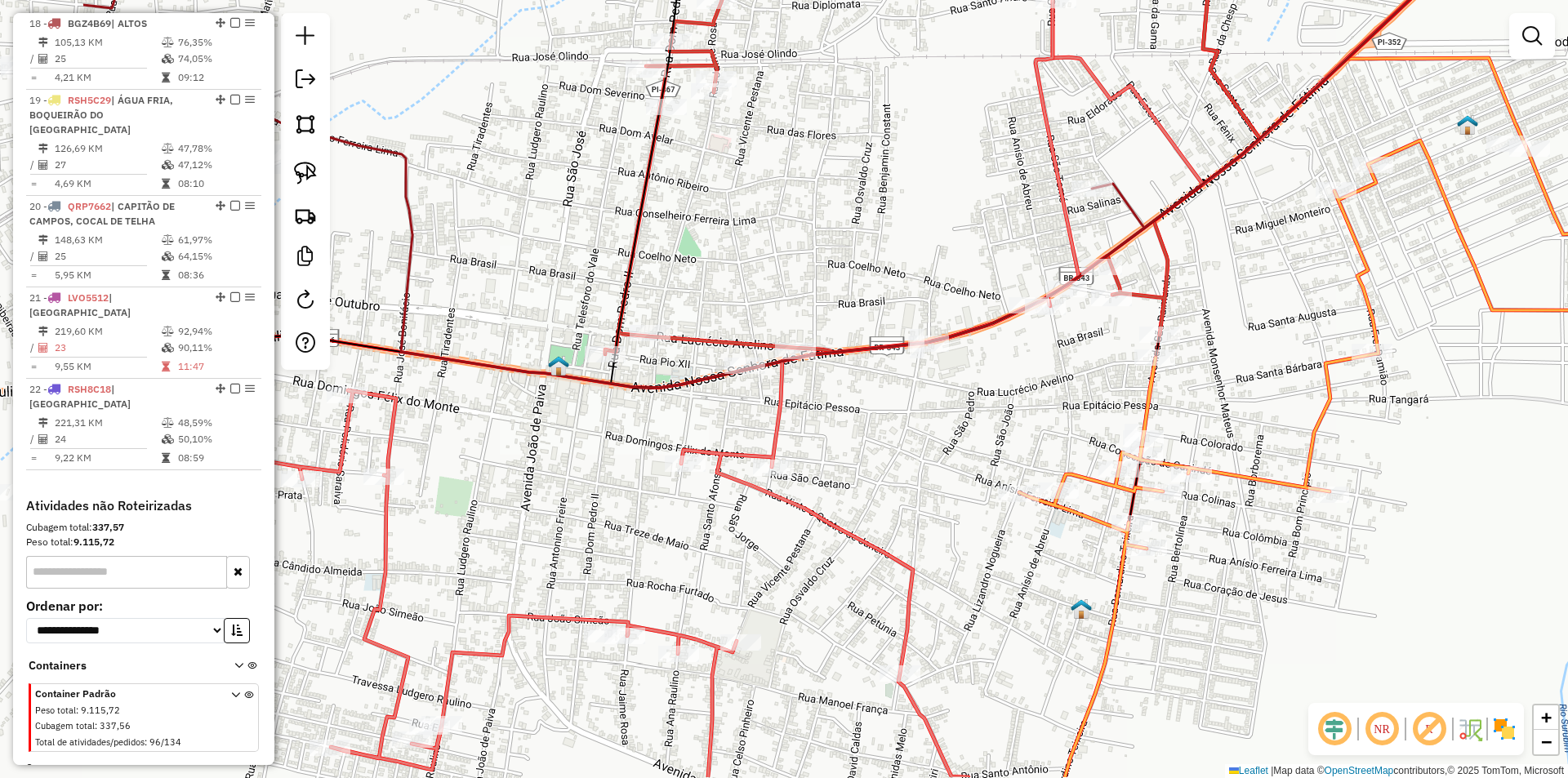
drag, startPoint x: 739, startPoint y: 298, endPoint x: 980, endPoint y: 219, distance: 253.6
click at [980, 219] on div "Janela de atendimento Grade de atendimento Capacidade Transportadoras Veículos …" at bounding box center [784, 389] width 1568 height 778
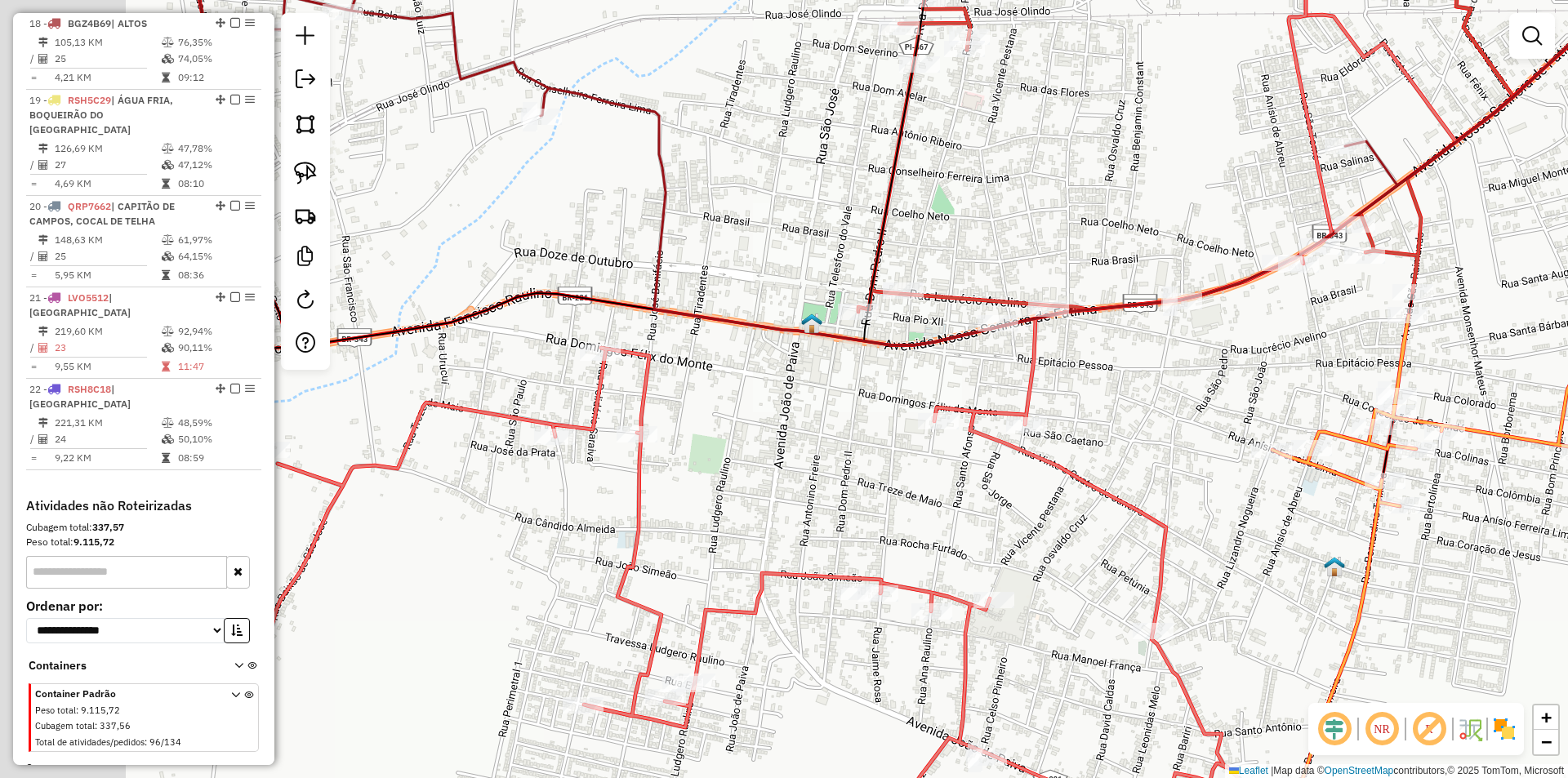
drag, startPoint x: 732, startPoint y: 260, endPoint x: 985, endPoint y: 217, distance: 256.6
click at [985, 217] on div "Janela de atendimento Grade de atendimento Capacidade Transportadoras Veículos …" at bounding box center [784, 389] width 1568 height 778
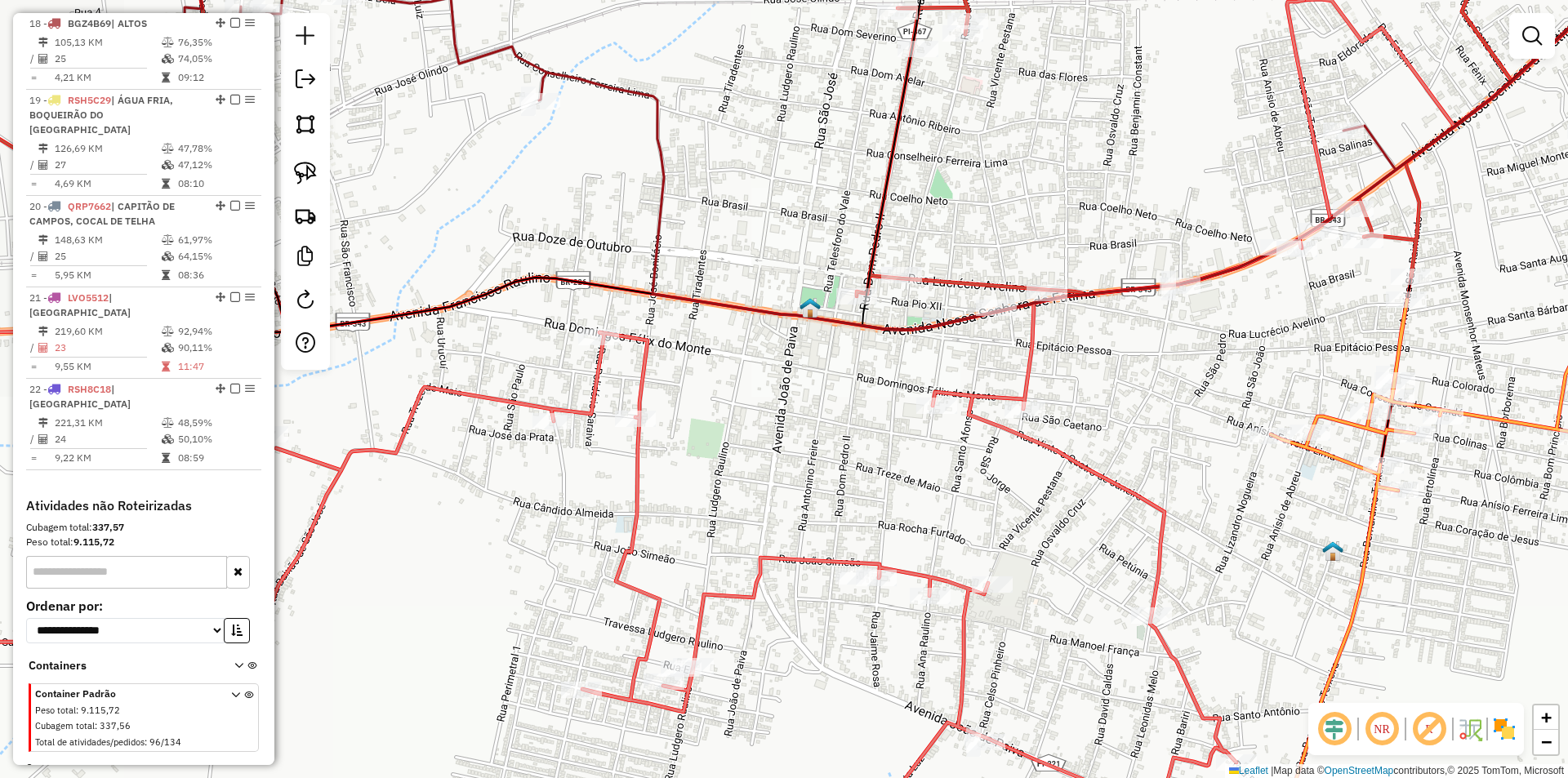
drag, startPoint x: 769, startPoint y: 369, endPoint x: 700, endPoint y: 2, distance: 373.4
click at [700, 5] on div "Janela de atendimento Grade de atendimento Capacidade Transportadoras Veículos …" at bounding box center [784, 389] width 1568 height 778
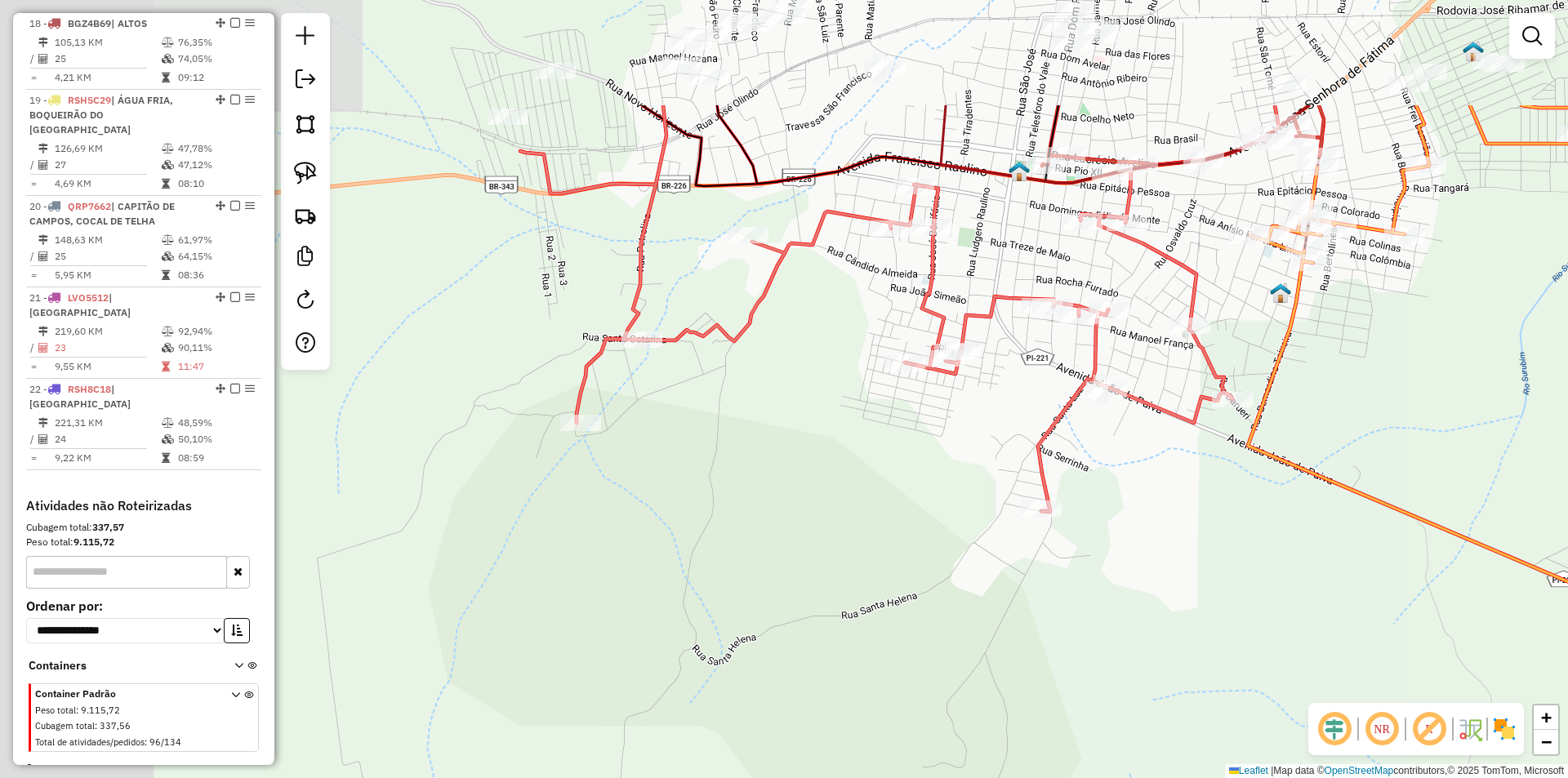
drag, startPoint x: 522, startPoint y: 114, endPoint x: 829, endPoint y: 296, distance: 356.9
click at [829, 296] on div "Janela de atendimento Grade de atendimento Capacidade Transportadoras Veículos …" at bounding box center [784, 389] width 1568 height 778
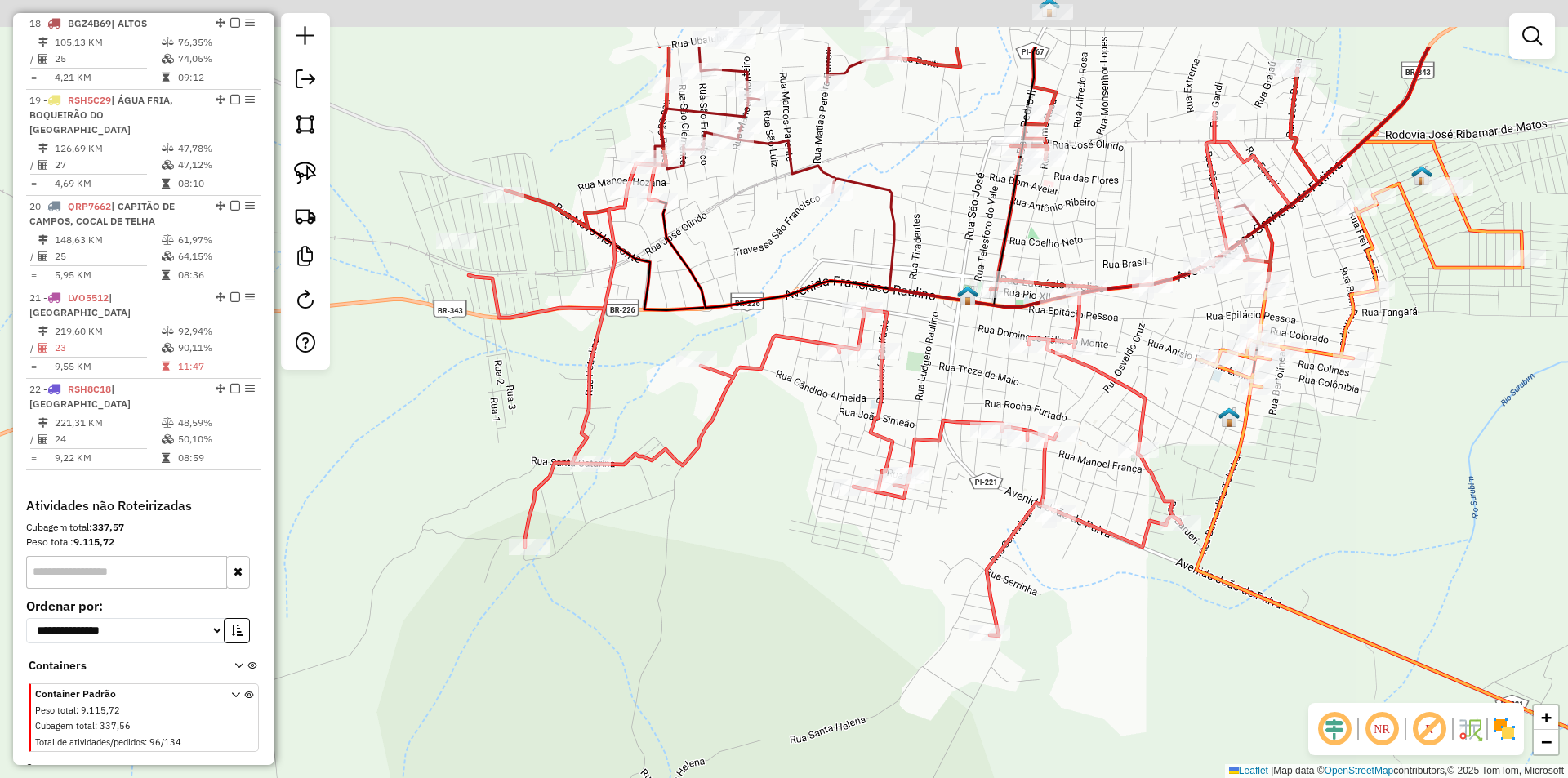
drag, startPoint x: 803, startPoint y: 122, endPoint x: 751, endPoint y: 246, distance: 134.5
click at [751, 246] on div "Janela de atendimento Grade de atendimento Capacidade Transportadoras Veículos …" at bounding box center [784, 389] width 1568 height 778
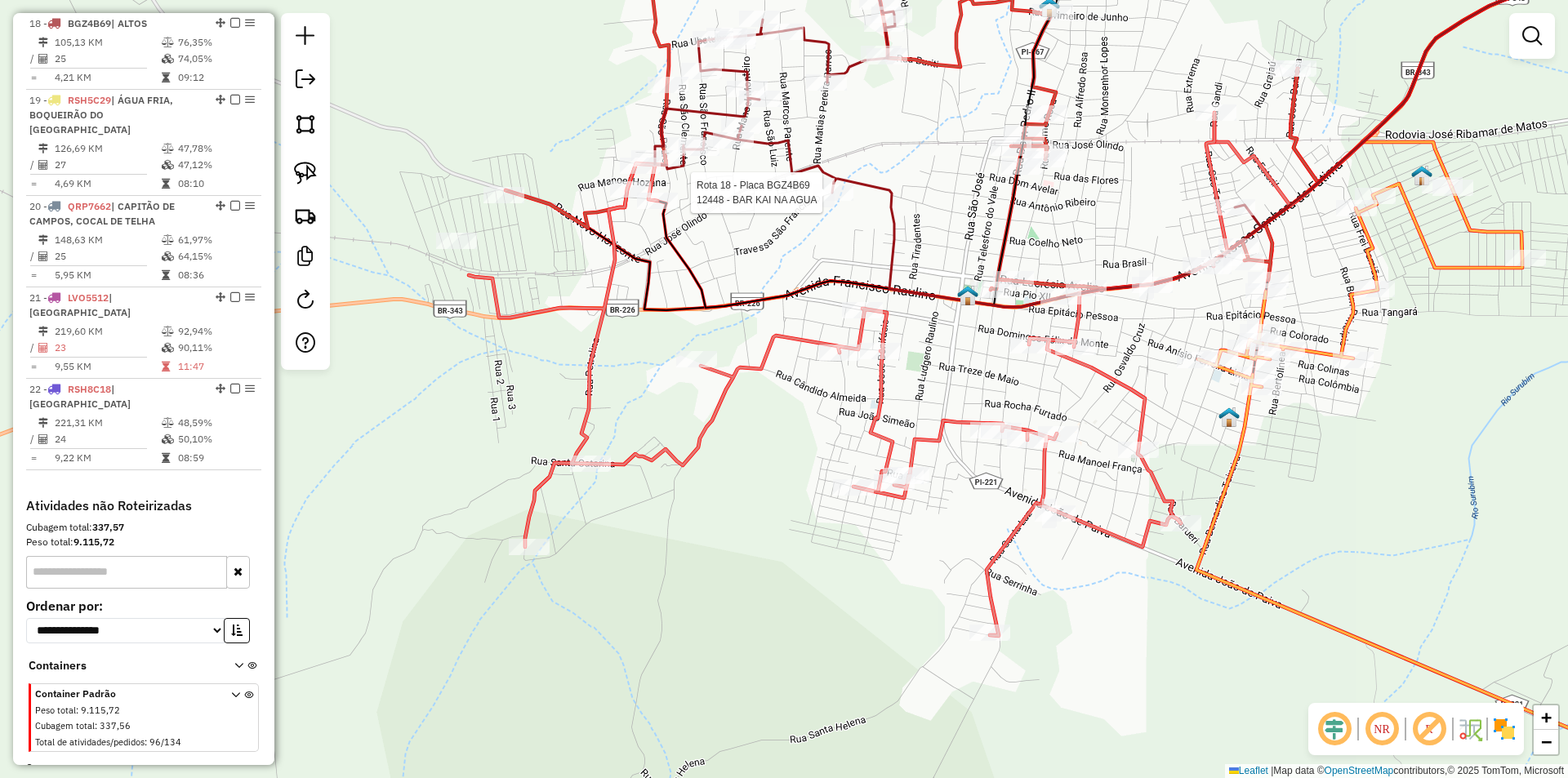
select select "**********"
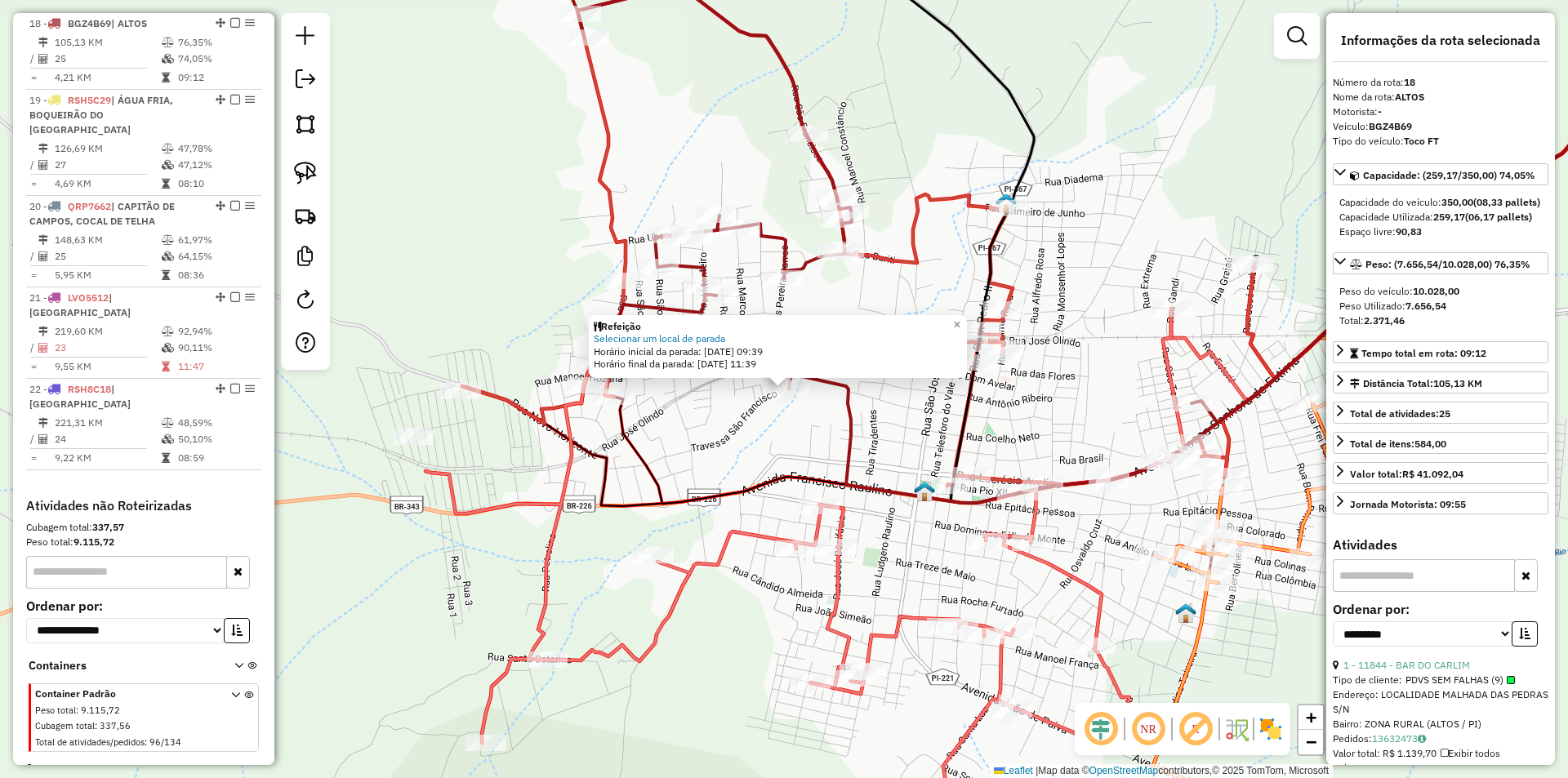
click at [866, 397] on div "Refeição Selecionar um local de parada Horário inicial da parada: 14/08/2025 09…" at bounding box center [784, 389] width 1568 height 778
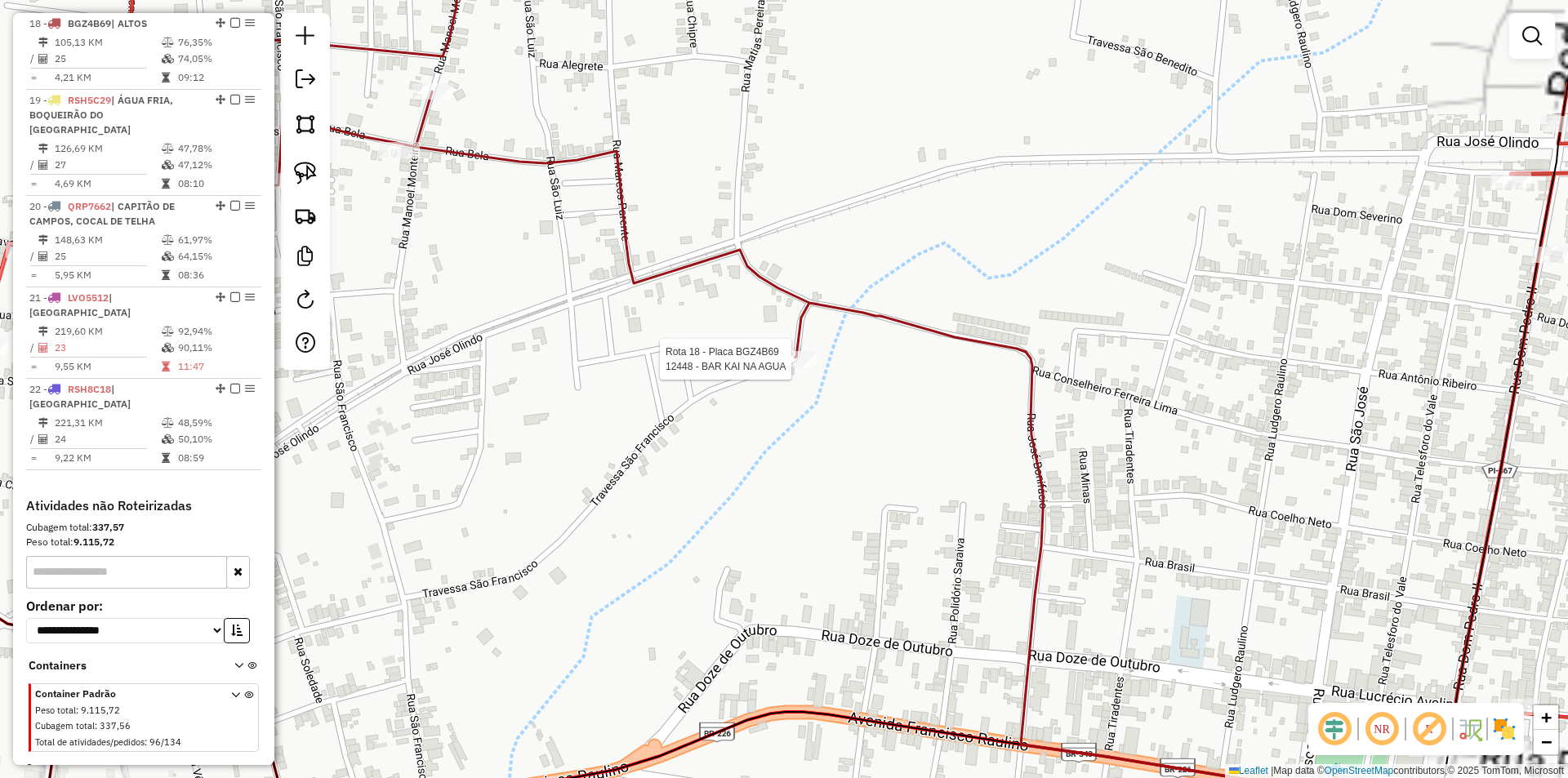
select select "**********"
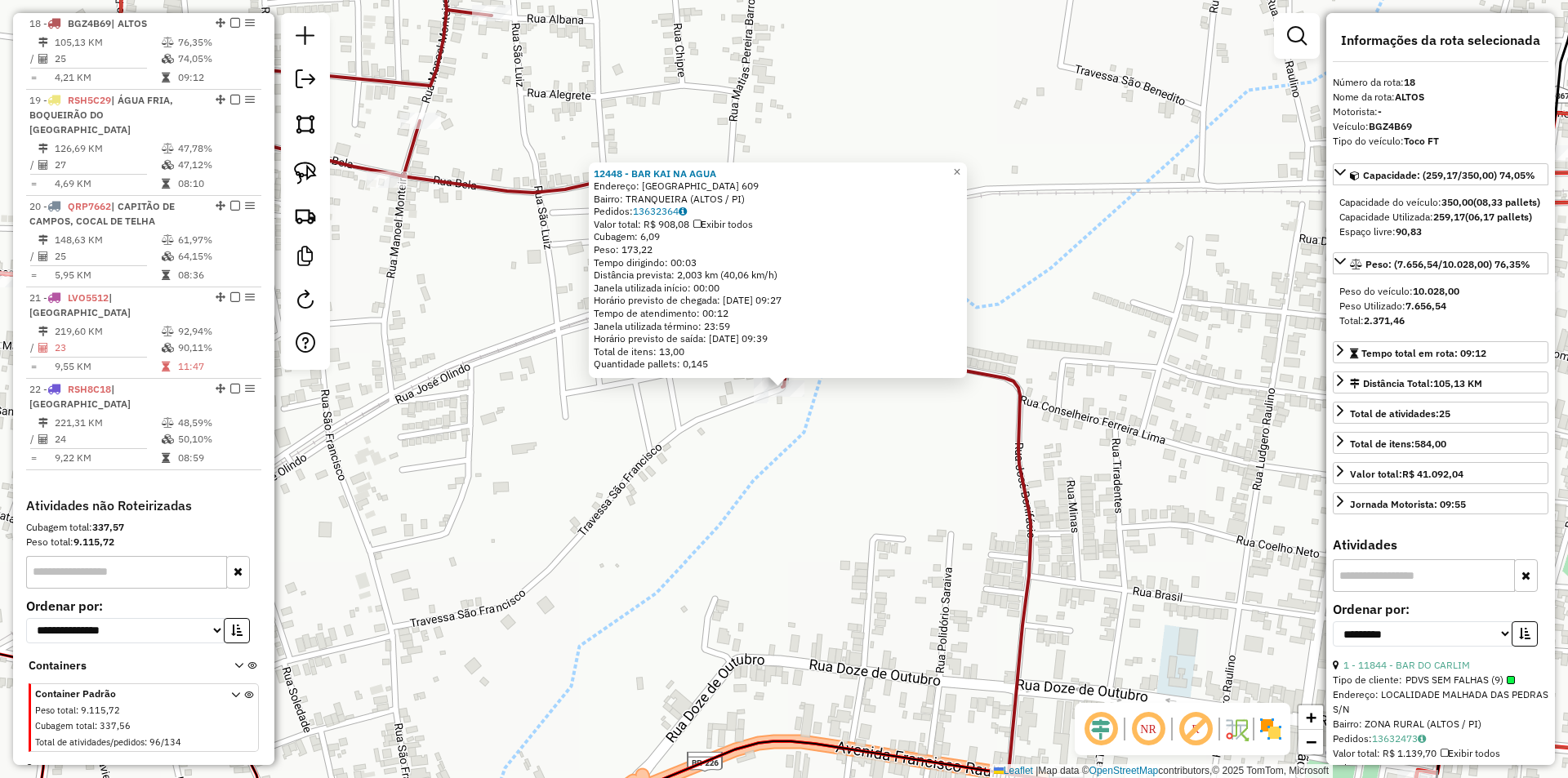
click at [1155, 378] on div "12448 - BAR KAI NA AGUA Endereço: SAO FRANCISCO 609 Bairro: TRANQUEIRA (ALTOS /…" at bounding box center [784, 389] width 1568 height 778
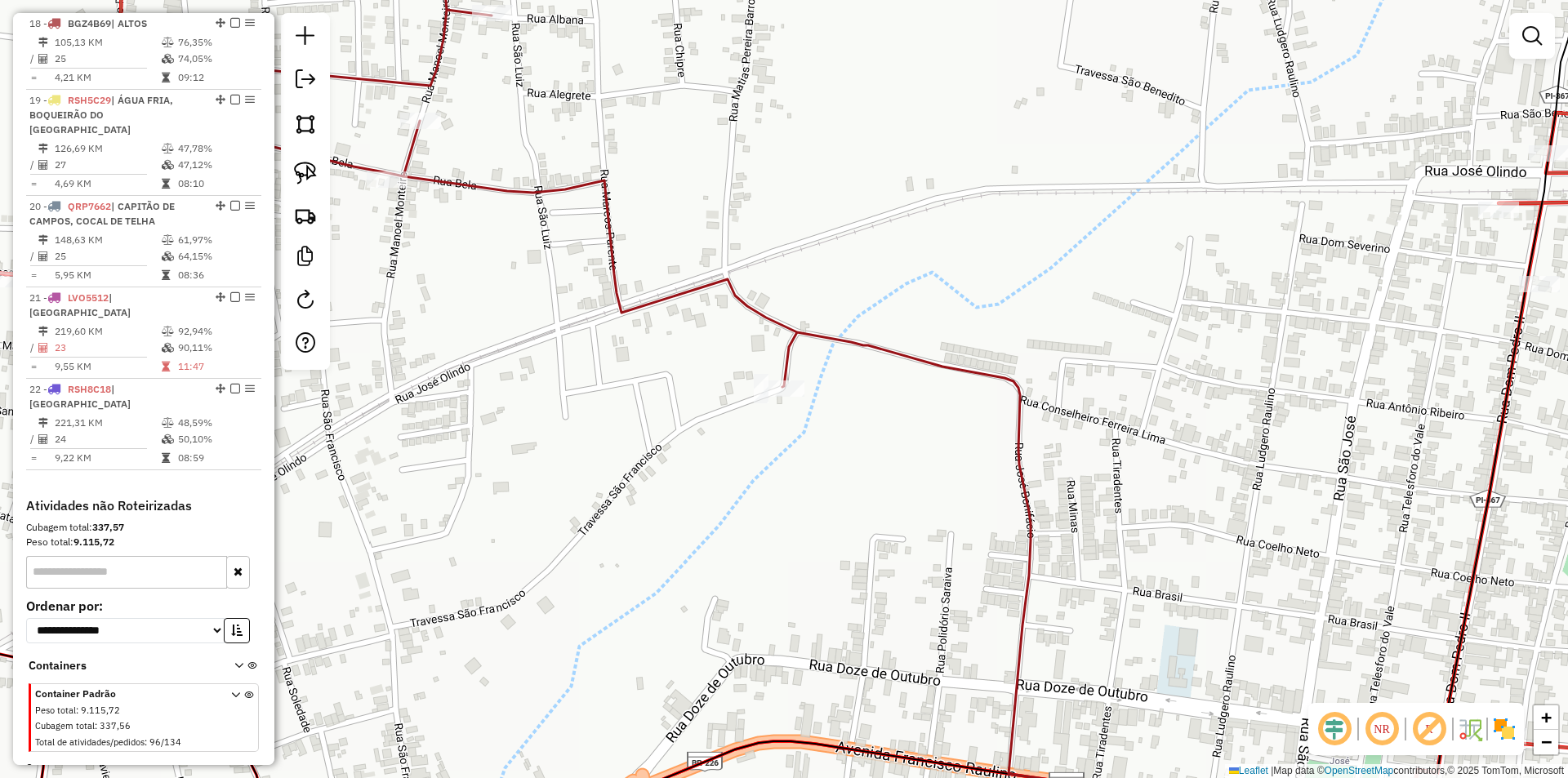
drag, startPoint x: 802, startPoint y: 237, endPoint x: 1246, endPoint y: 278, distance: 445.9
click at [1246, 278] on div "Janela de atendimento Grade de atendimento Capacidade Transportadoras Veículos …" at bounding box center [784, 389] width 1568 height 778
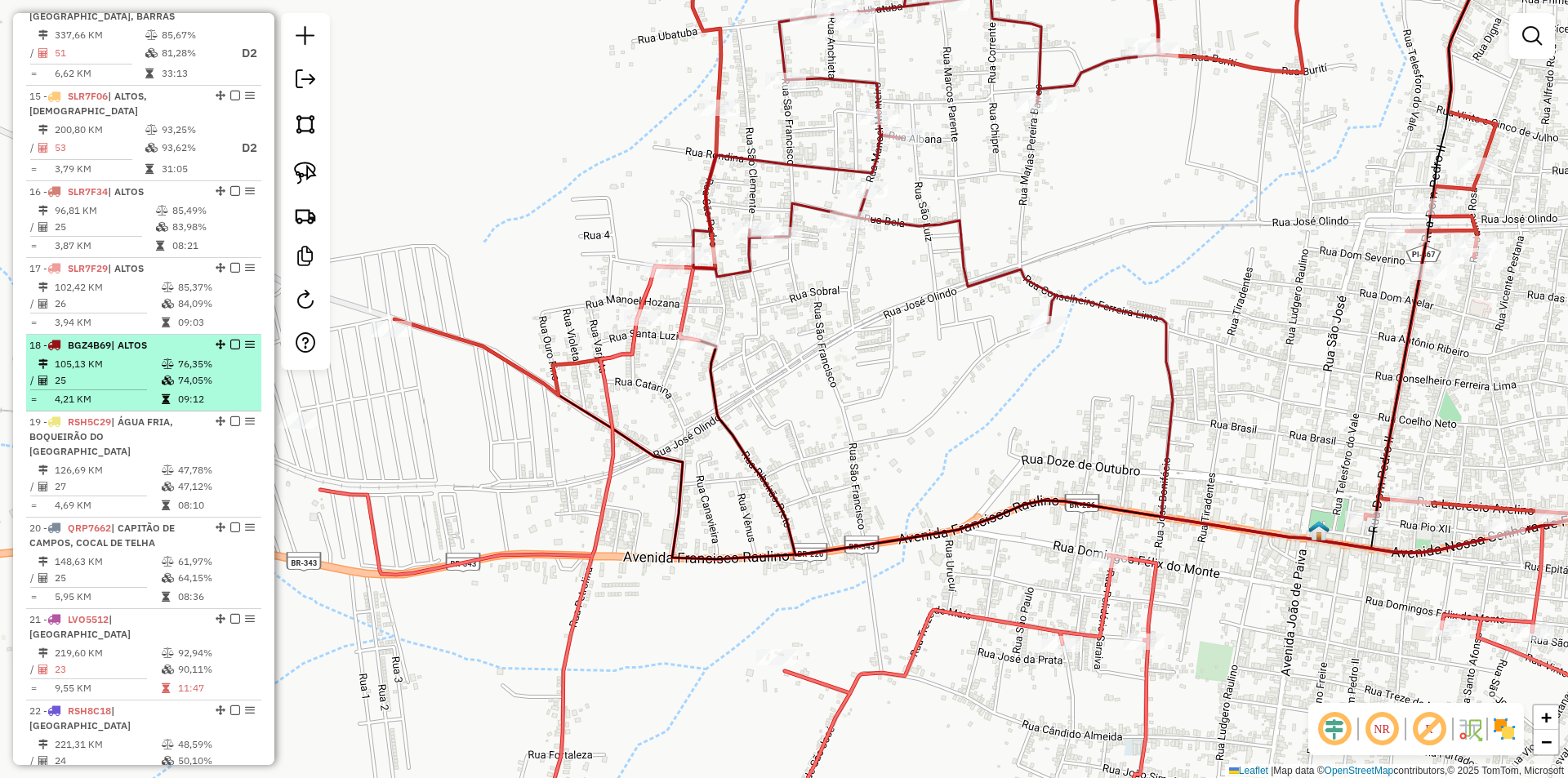
scroll to position [1730, 0]
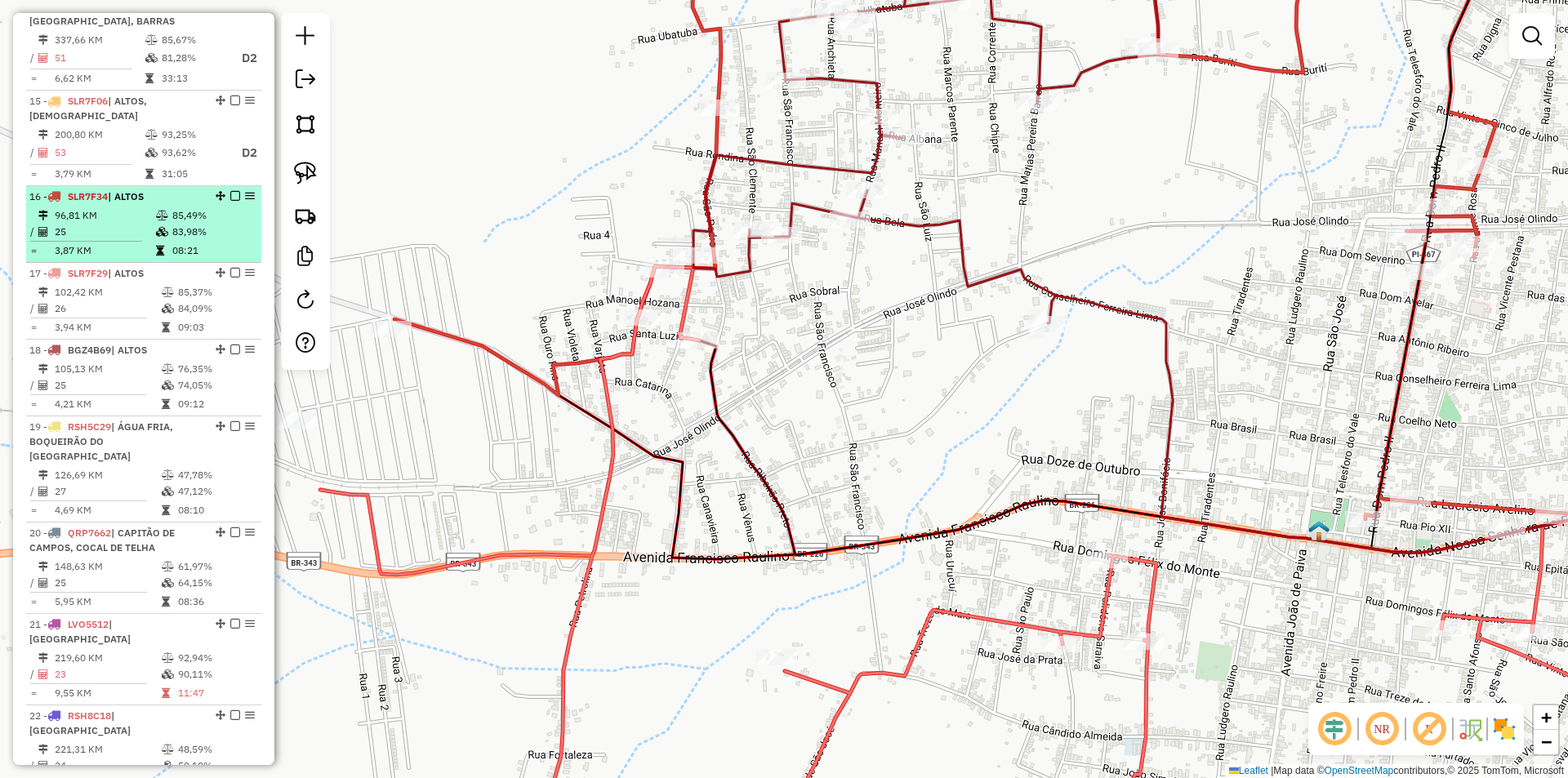
click at [171, 210] on td "85,49%" at bounding box center [212, 215] width 83 height 16
select select "**********"
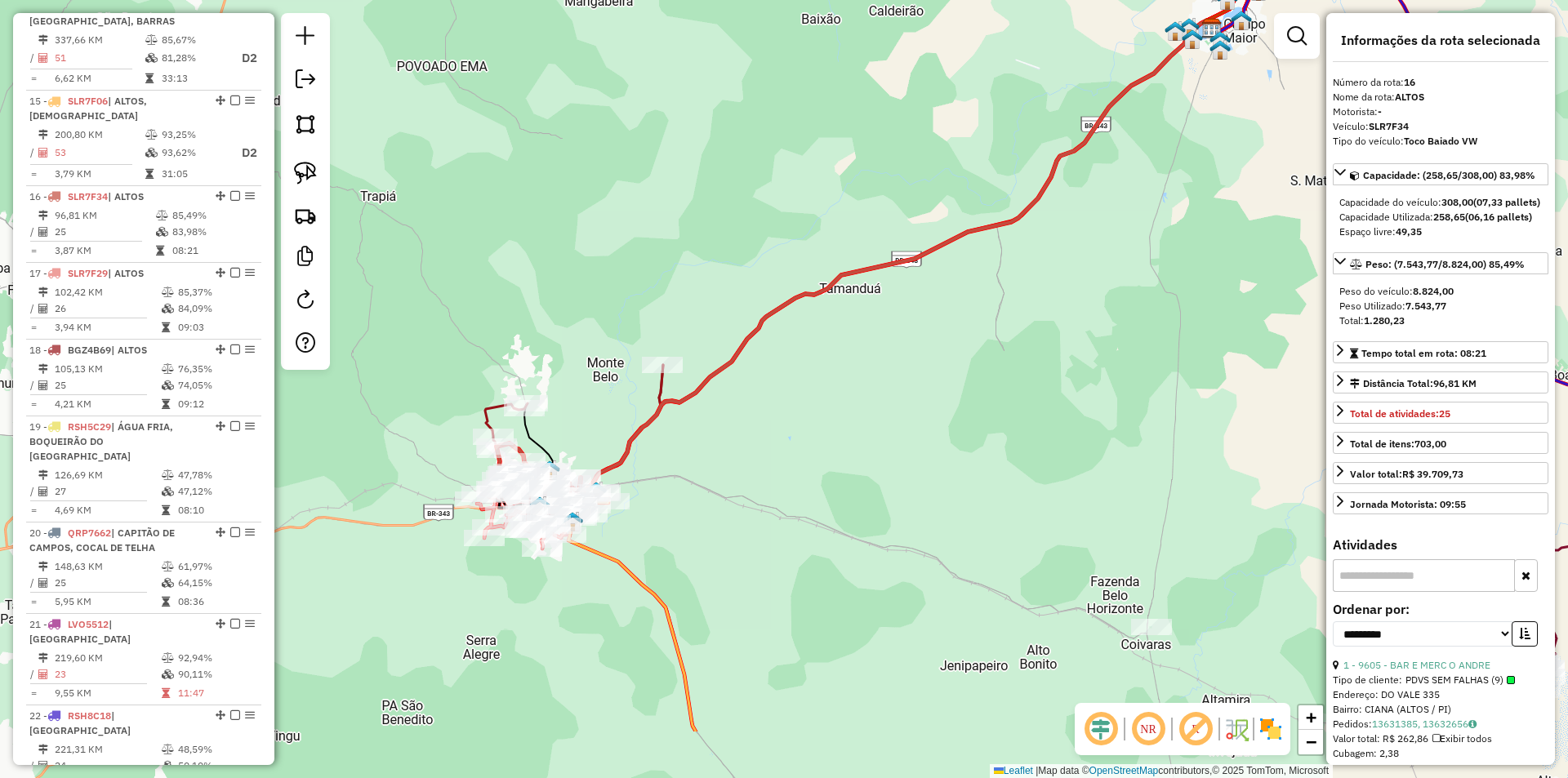
drag, startPoint x: 528, startPoint y: 454, endPoint x: 615, endPoint y: 267, distance: 206.2
click at [615, 267] on div "Janela de atendimento Grade de atendimento Capacidade Transportadoras Veículos …" at bounding box center [784, 389] width 1568 height 778
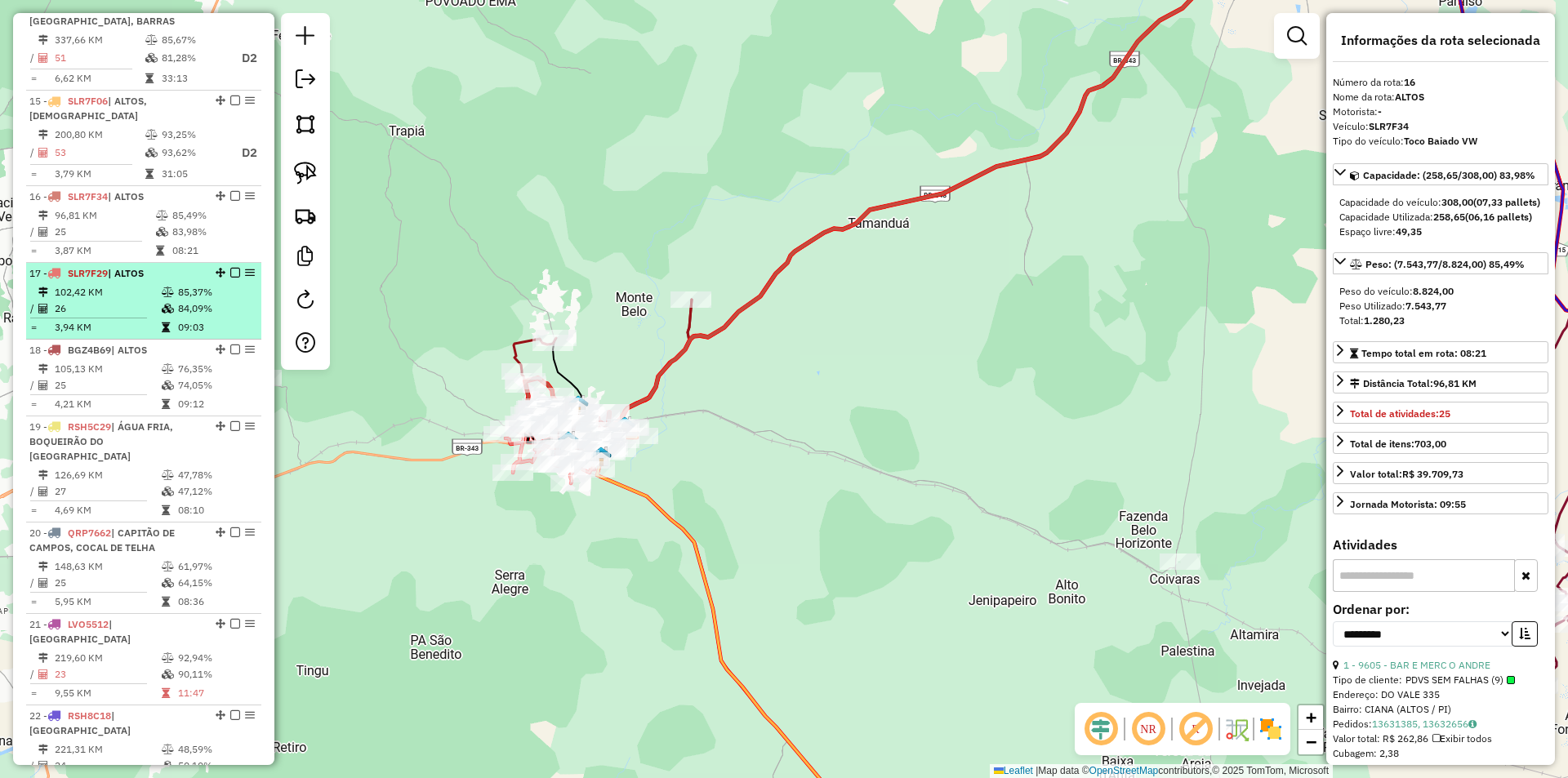
click at [129, 272] on span "| ALTOS" at bounding box center [126, 273] width 36 height 12
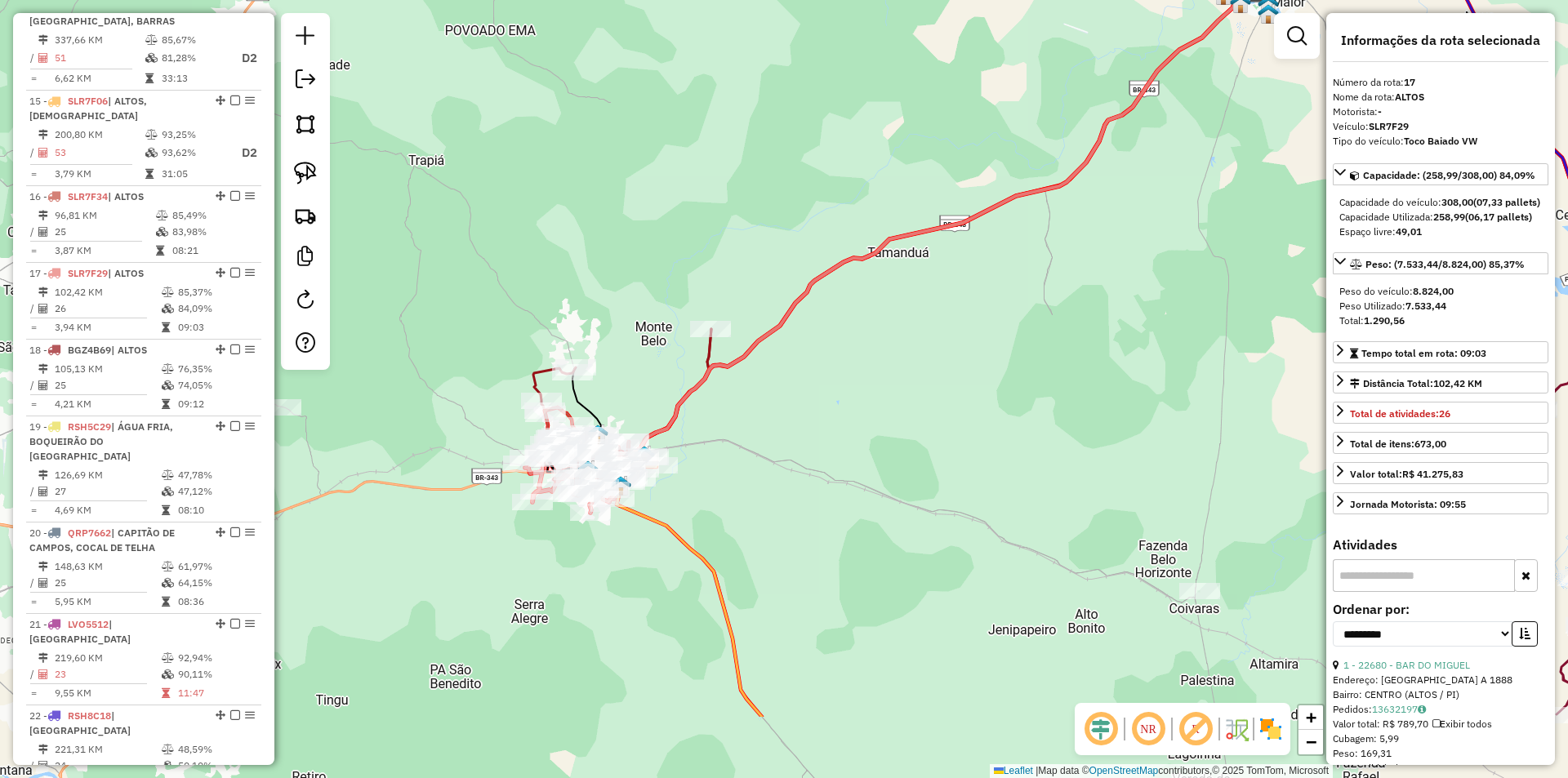
drag, startPoint x: 572, startPoint y: 392, endPoint x: 688, endPoint y: 239, distance: 192.0
click at [688, 239] on div "Janela de atendimento Grade de atendimento Capacidade Transportadoras Veículos …" at bounding box center [784, 389] width 1568 height 778
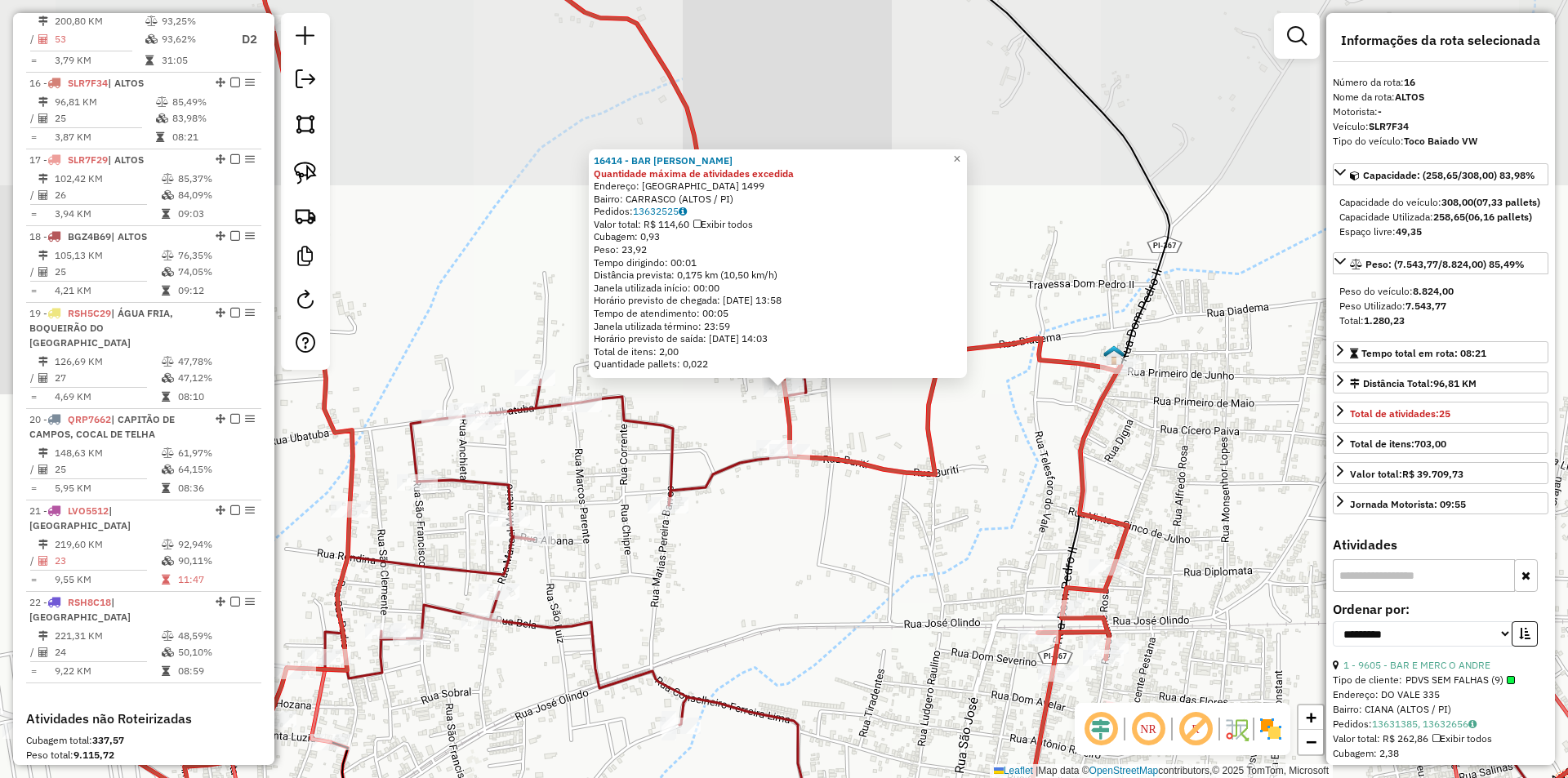
scroll to position [1904, 0]
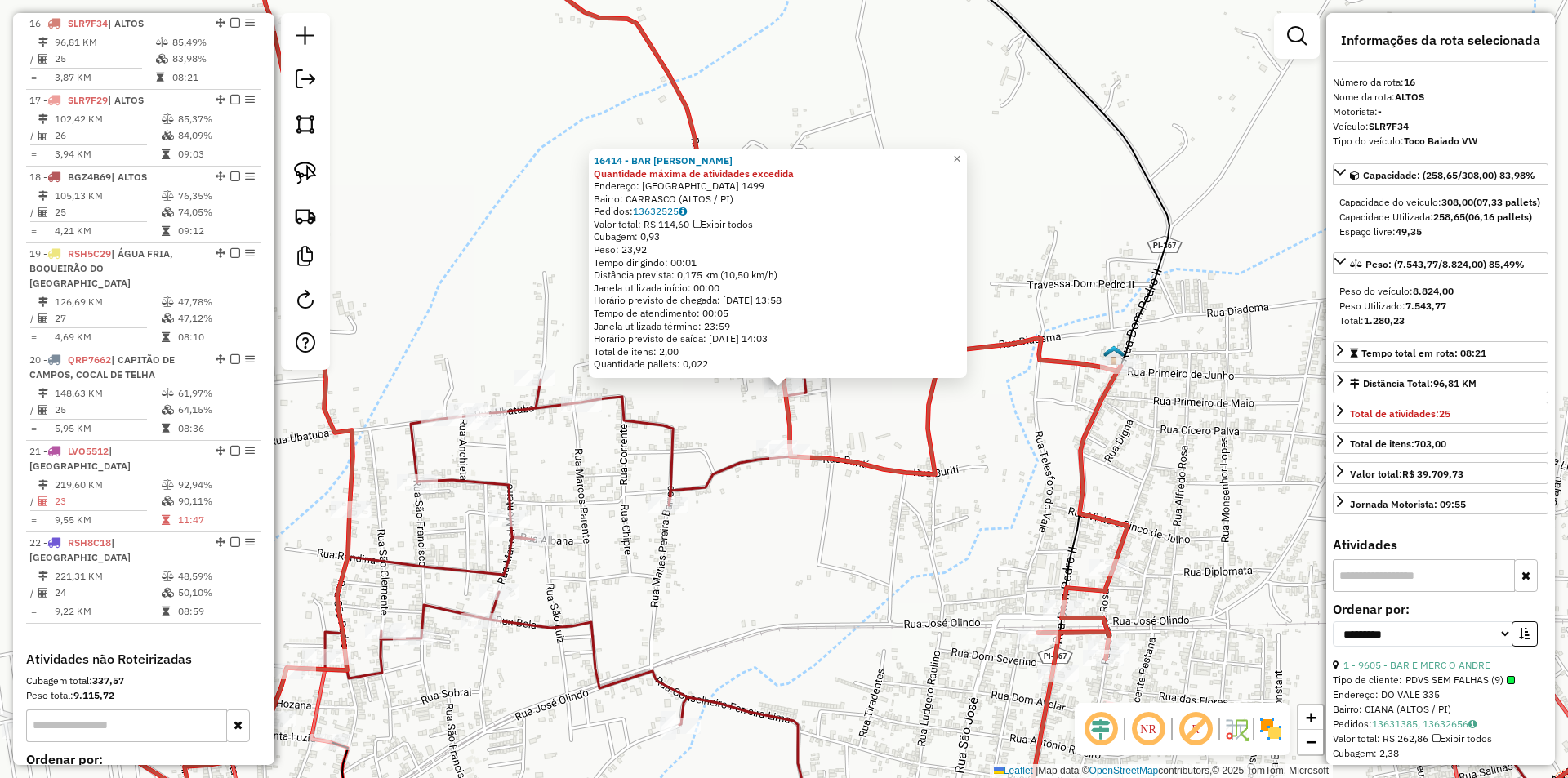
click at [473, 273] on div "16414 - BAR ANTONIO FIRMINO Quantidade máxima de atividades excedida Endereço: …" at bounding box center [784, 389] width 1568 height 778
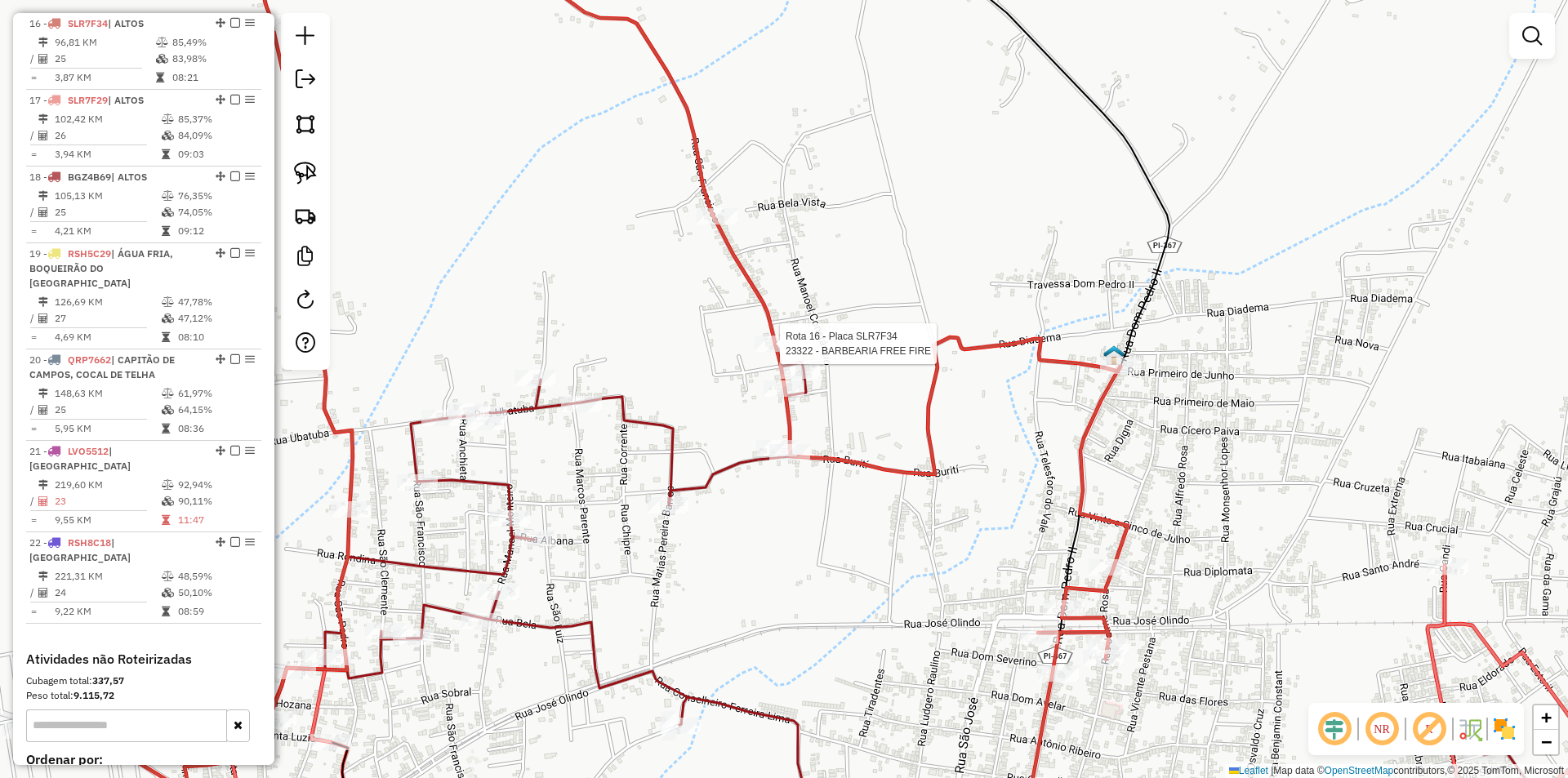
select select "**********"
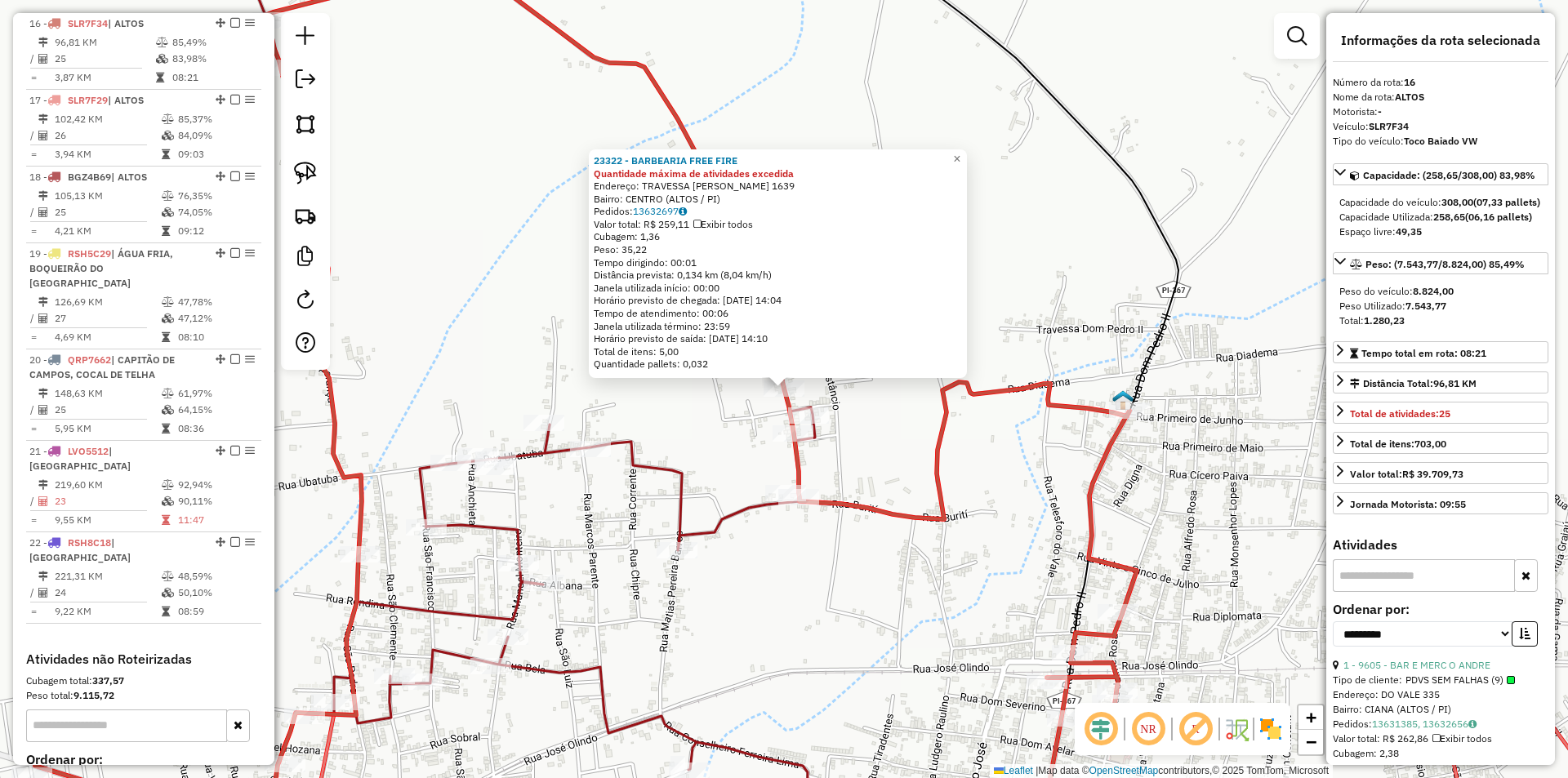
click at [511, 278] on div "23322 - BARBEARIA FREE FIRE Quantidade máxima de atividades excedida Endereço: …" at bounding box center [784, 389] width 1568 height 778
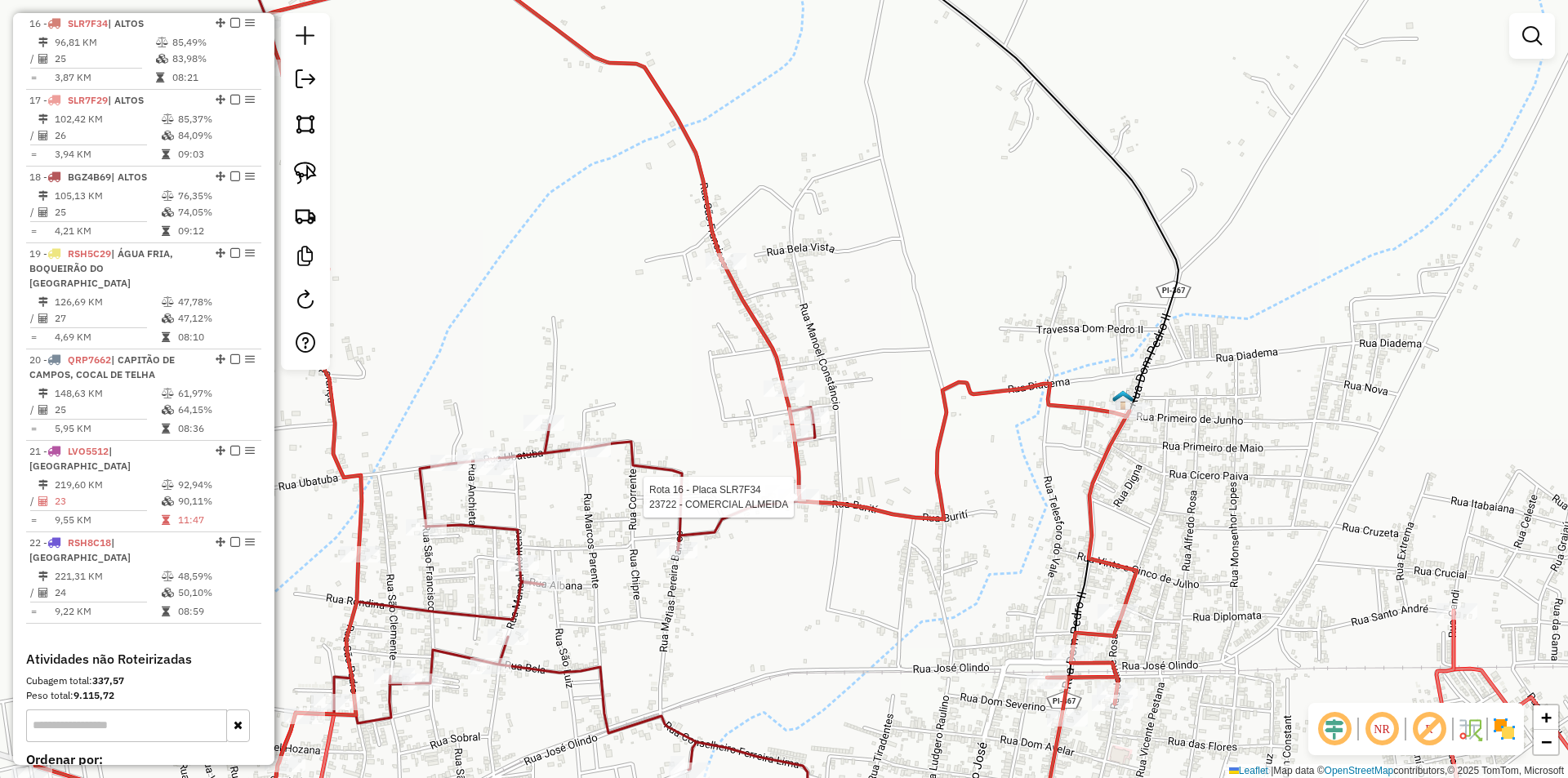
select select "**********"
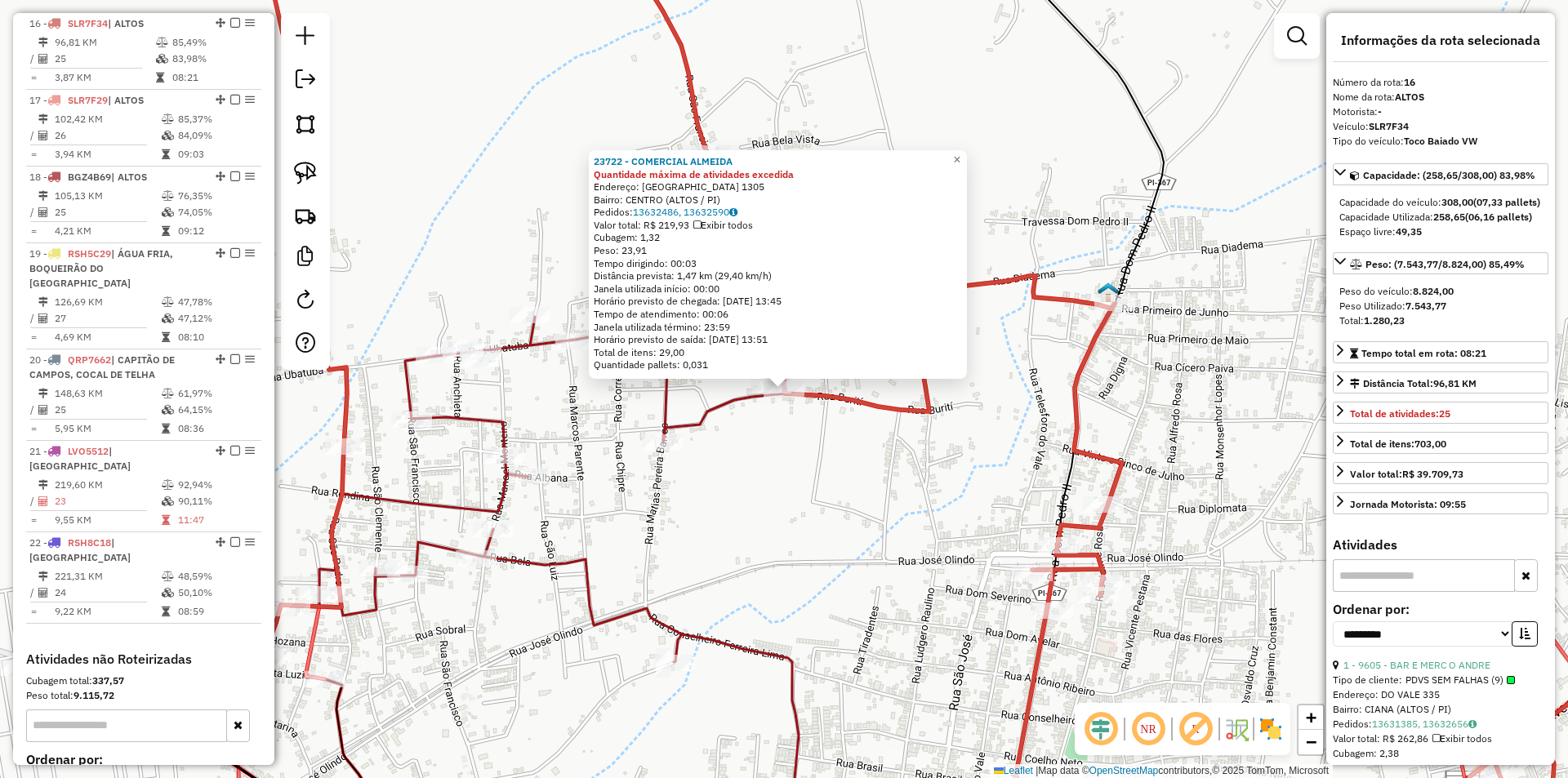
click at [518, 243] on div "Rota 18 - Placa BGZ4B69 17050 - BAR E MER LUIS INDIO 23722 - COMERCIAL ALMEIDA …" at bounding box center [784, 389] width 1568 height 778
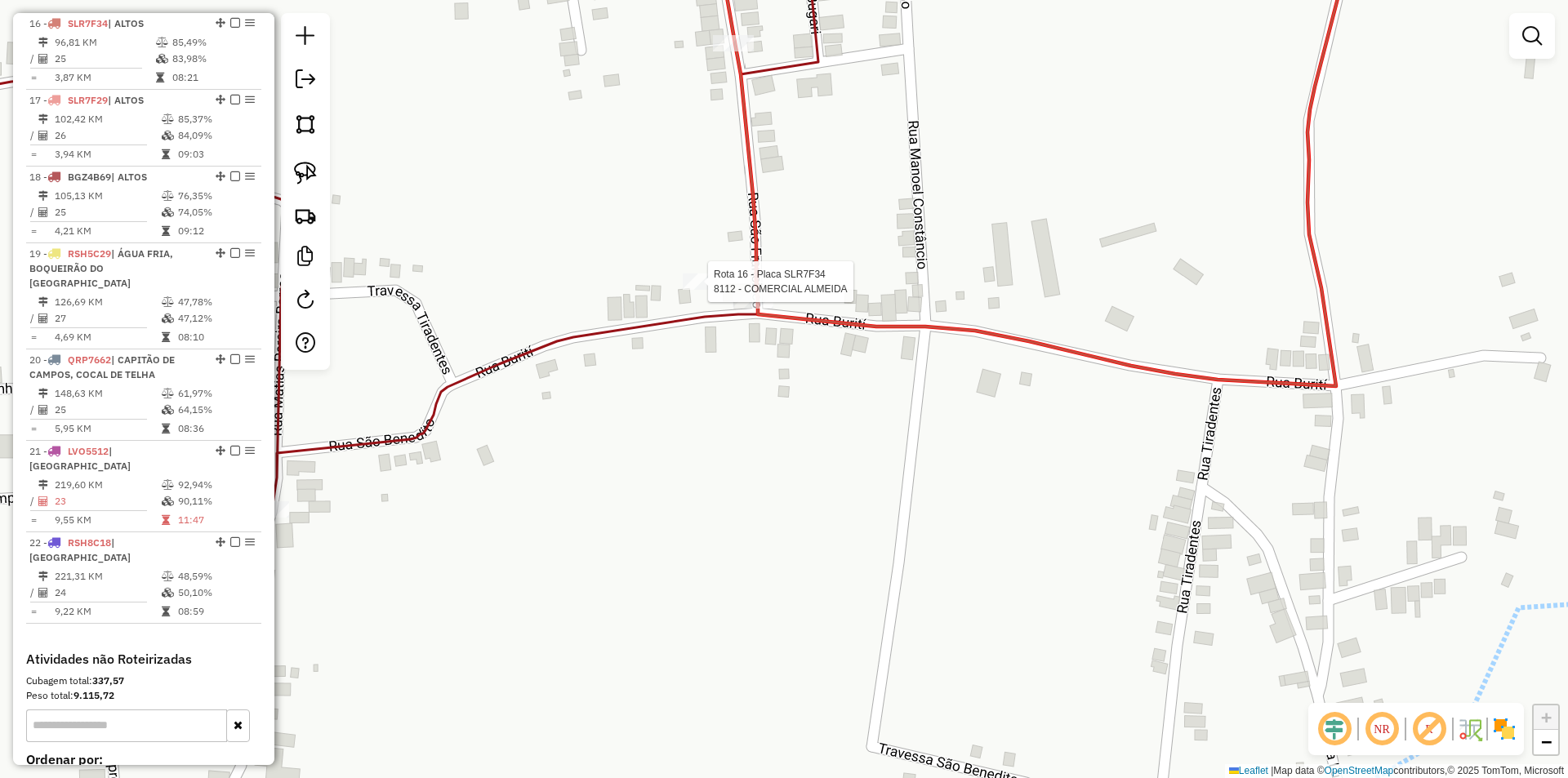
select select "**********"
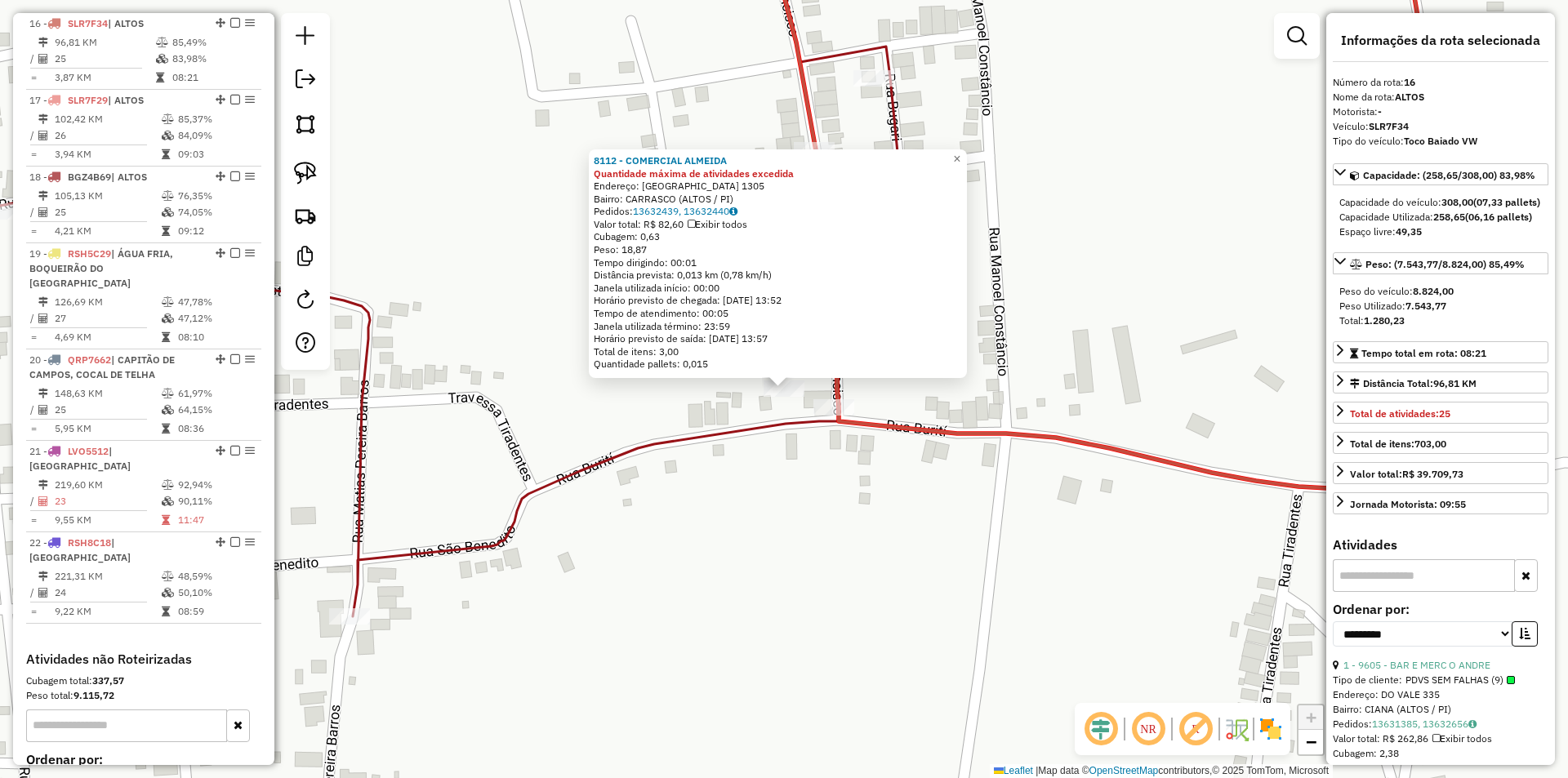
click at [660, 453] on icon at bounding box center [371, 269] width 1055 height 694
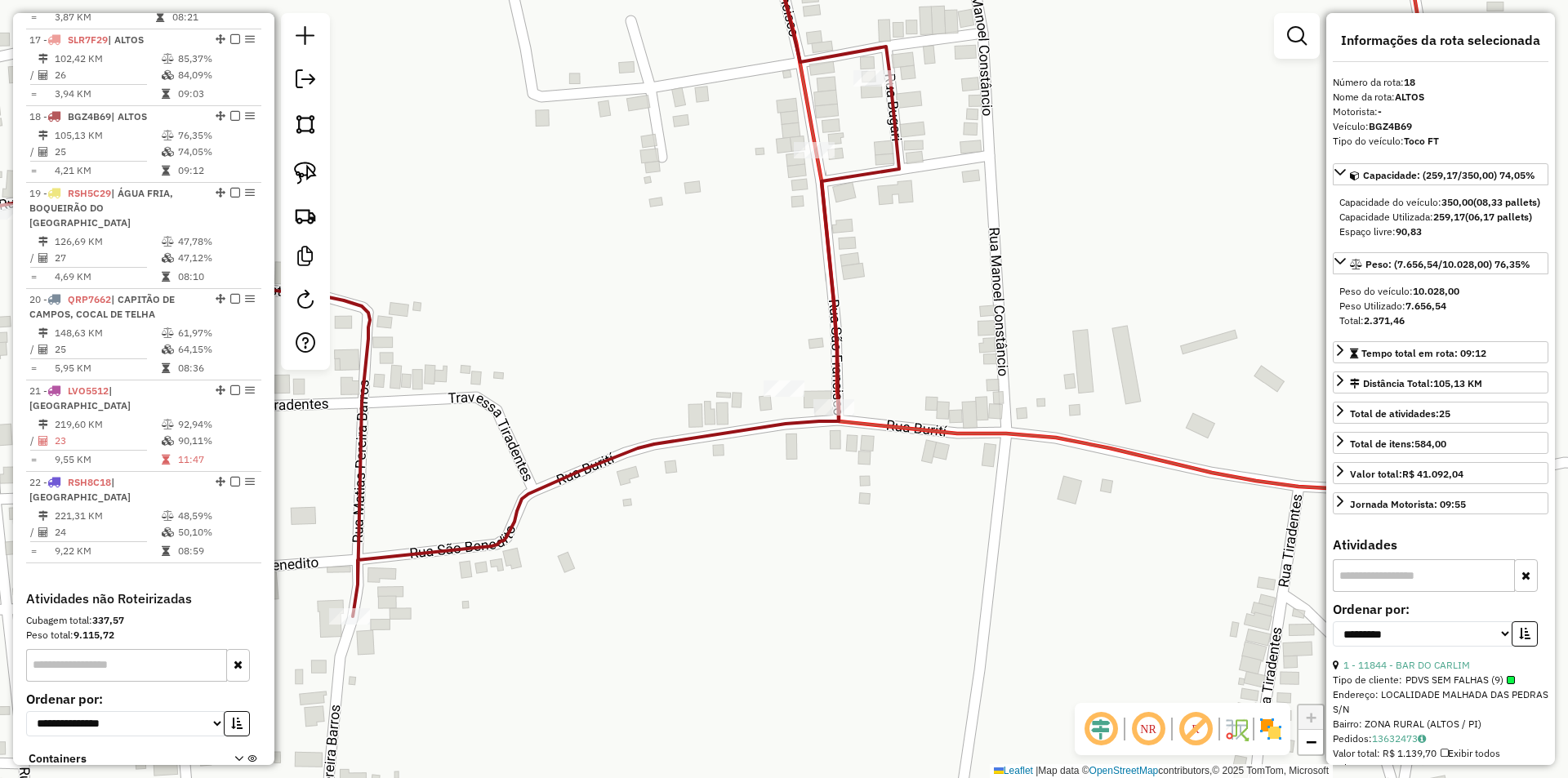
scroll to position [2057, 0]
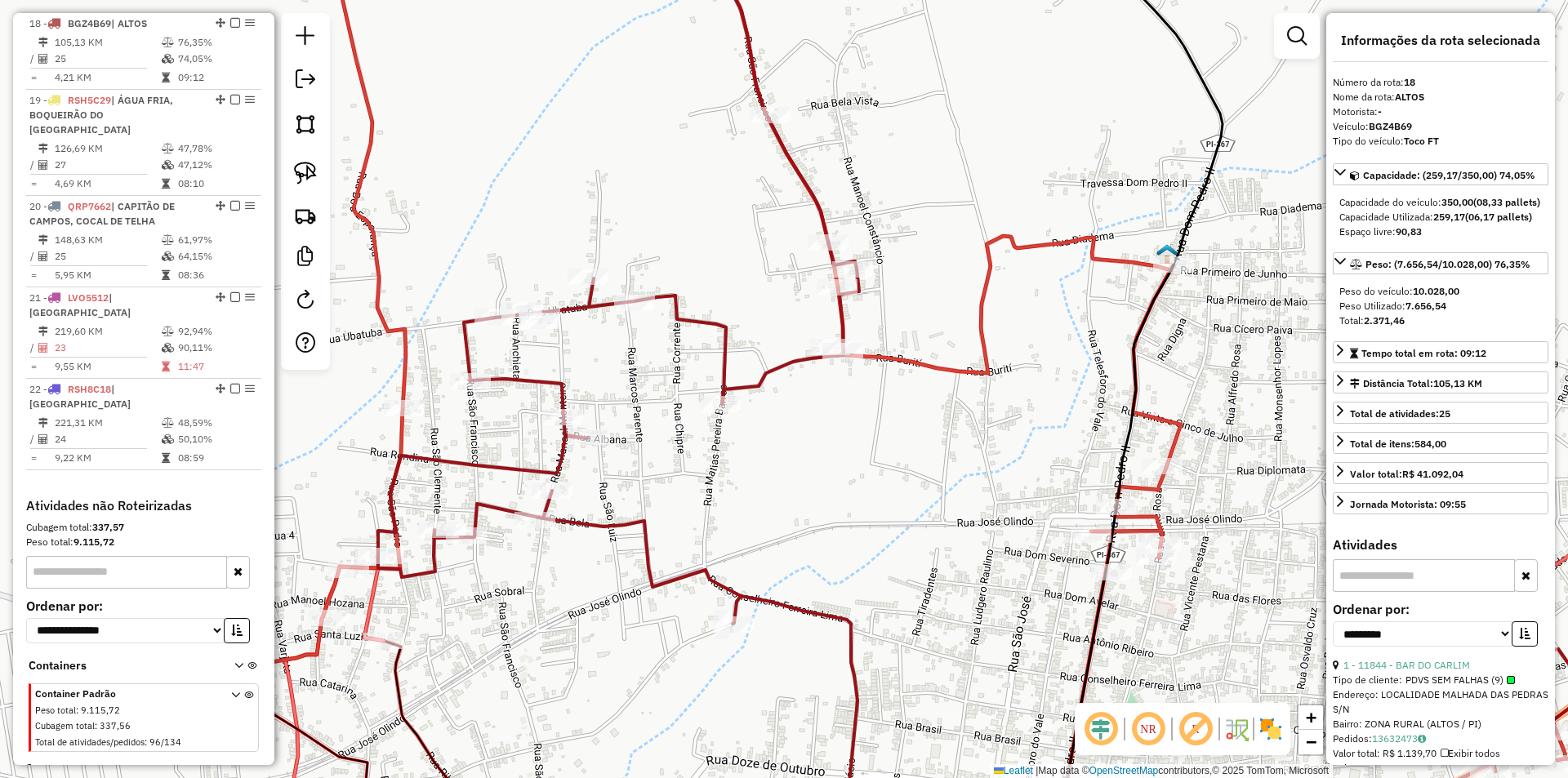
drag, startPoint x: 779, startPoint y: 488, endPoint x: 852, endPoint y: 327, distance: 176.8
click at [852, 327] on div "Janela de atendimento Grade de atendimento Capacidade Transportadoras Veículos …" at bounding box center [784, 389] width 1568 height 778
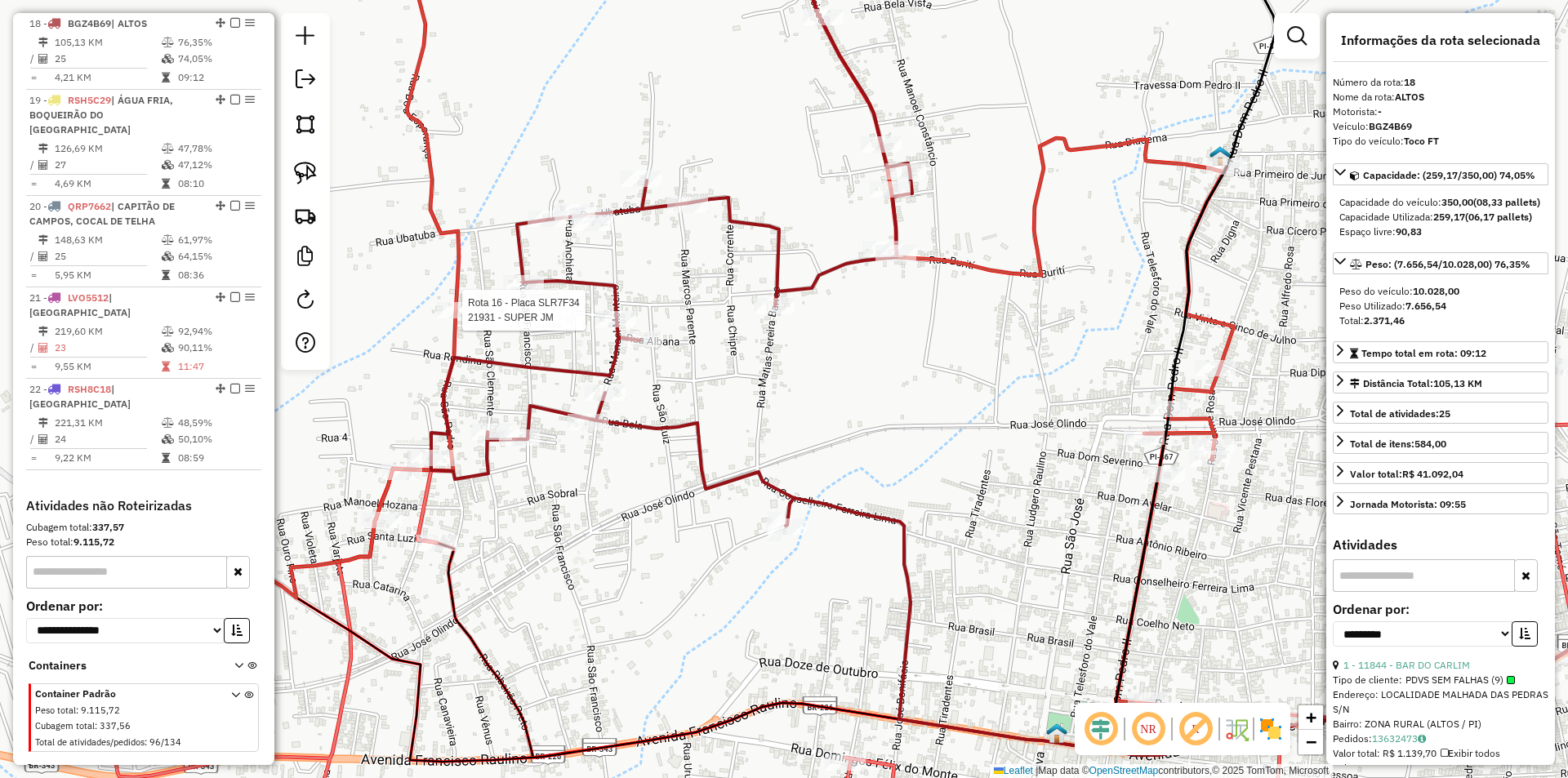
click at [455, 319] on div at bounding box center [458, 310] width 41 height 16
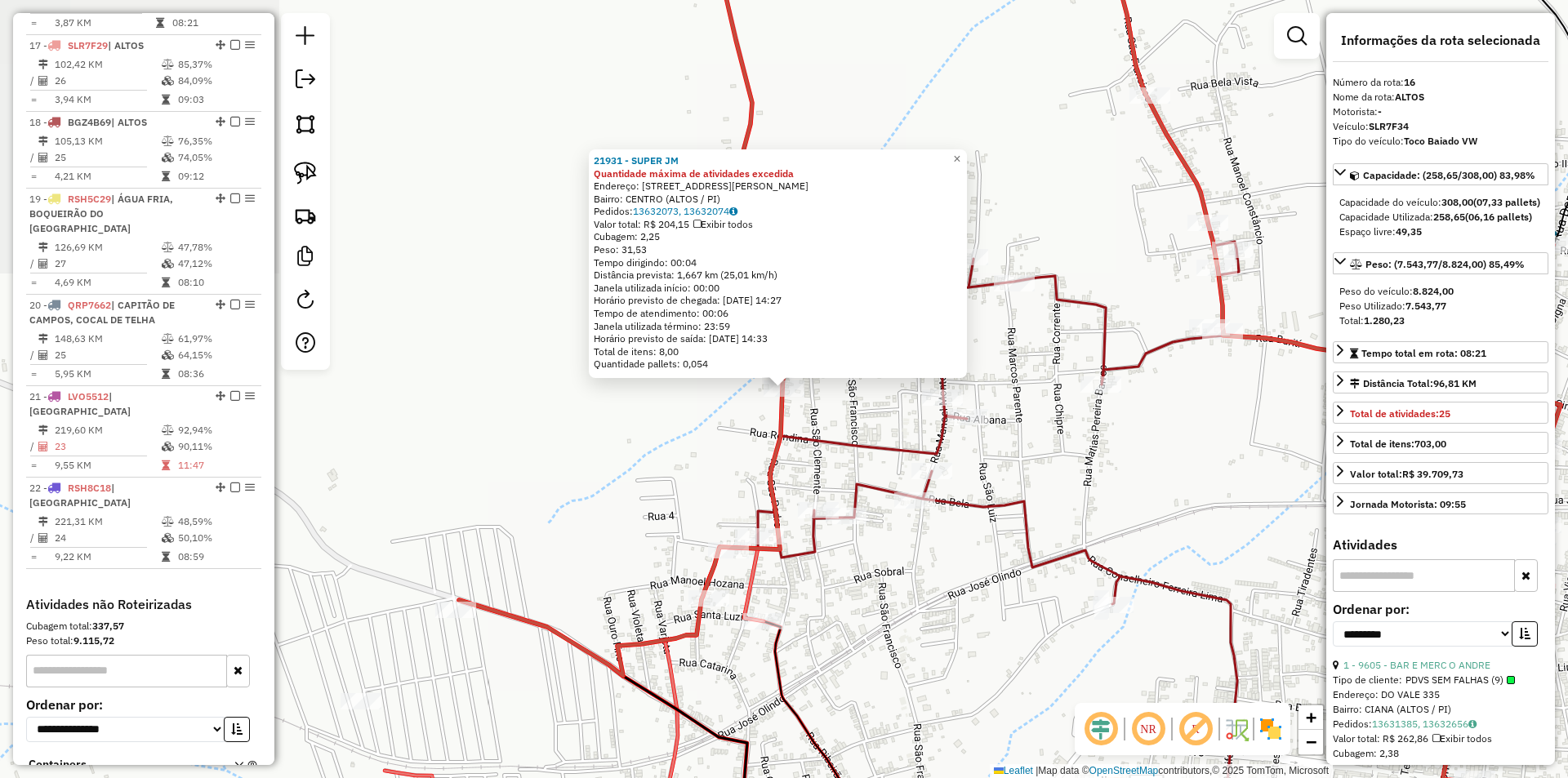
scroll to position [1904, 0]
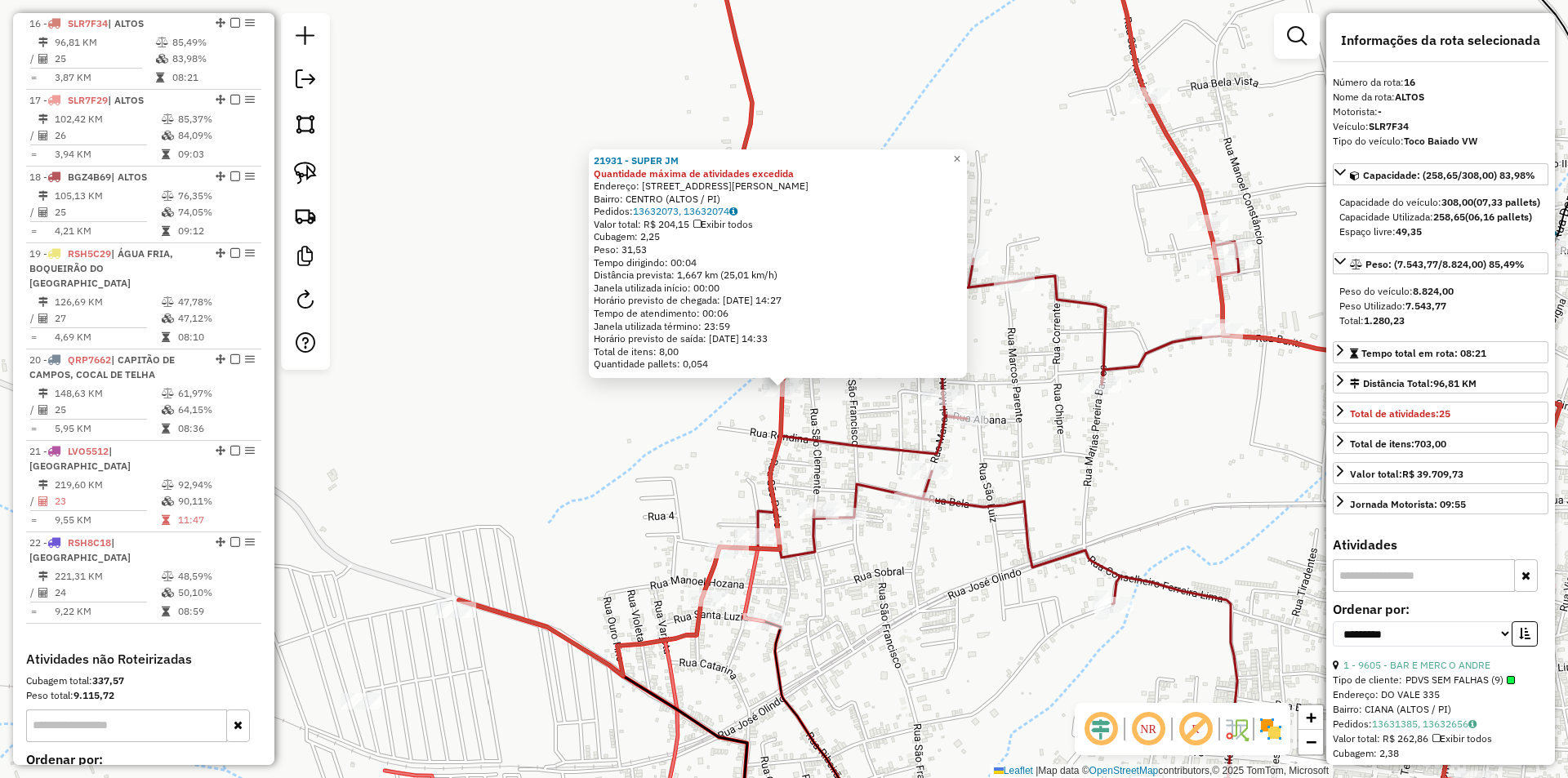
click at [644, 442] on div "21931 - SUPER JM Quantidade máxima de atividades excedida Endereço: RUA SaO PED…" at bounding box center [784, 389] width 1568 height 778
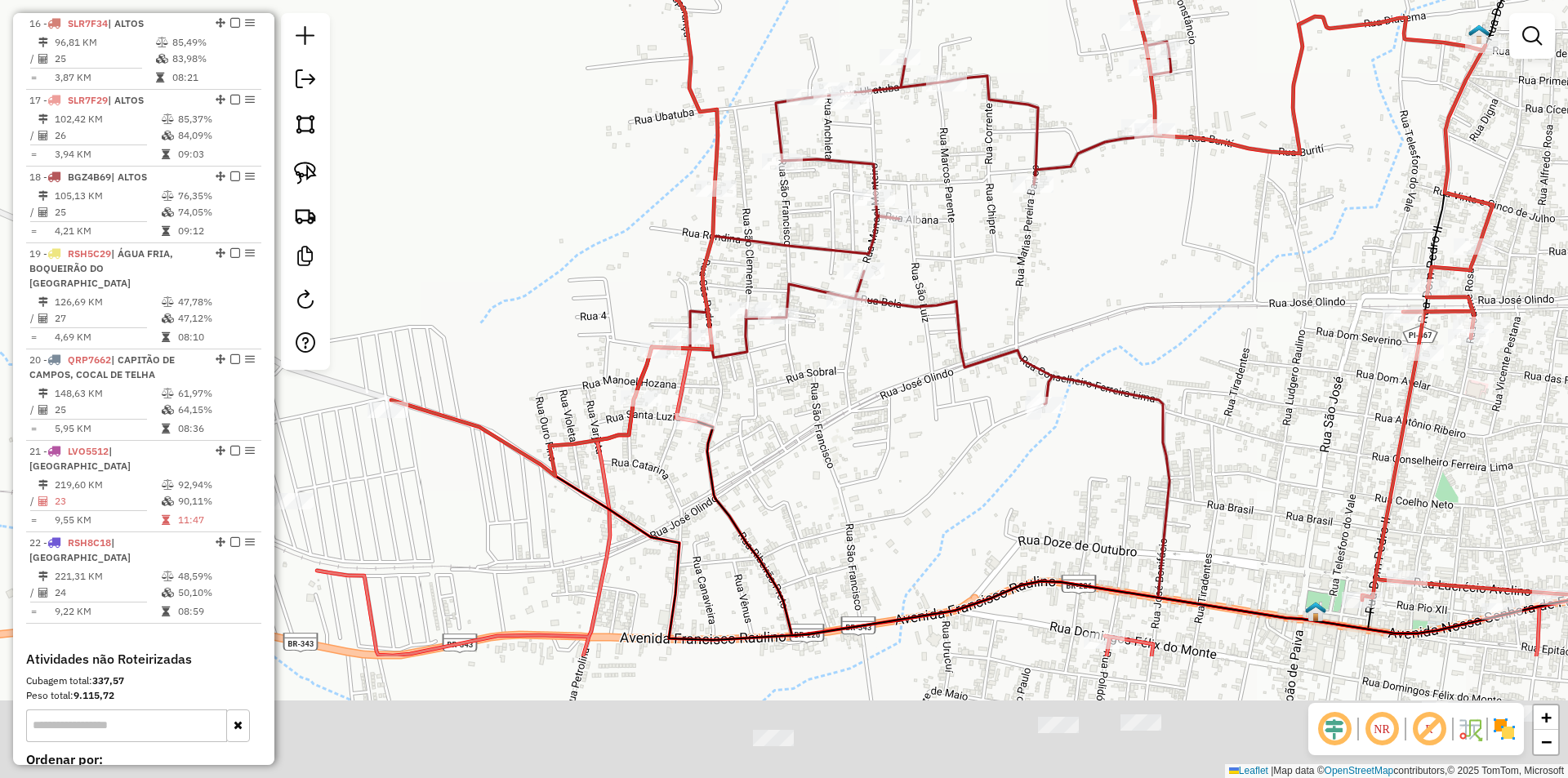
drag, startPoint x: 677, startPoint y: 482, endPoint x: 608, endPoint y: 281, distance: 212.5
click at [608, 281] on div "Janela de atendimento Grade de atendimento Capacidade Transportadoras Veículos …" at bounding box center [784, 389] width 1568 height 778
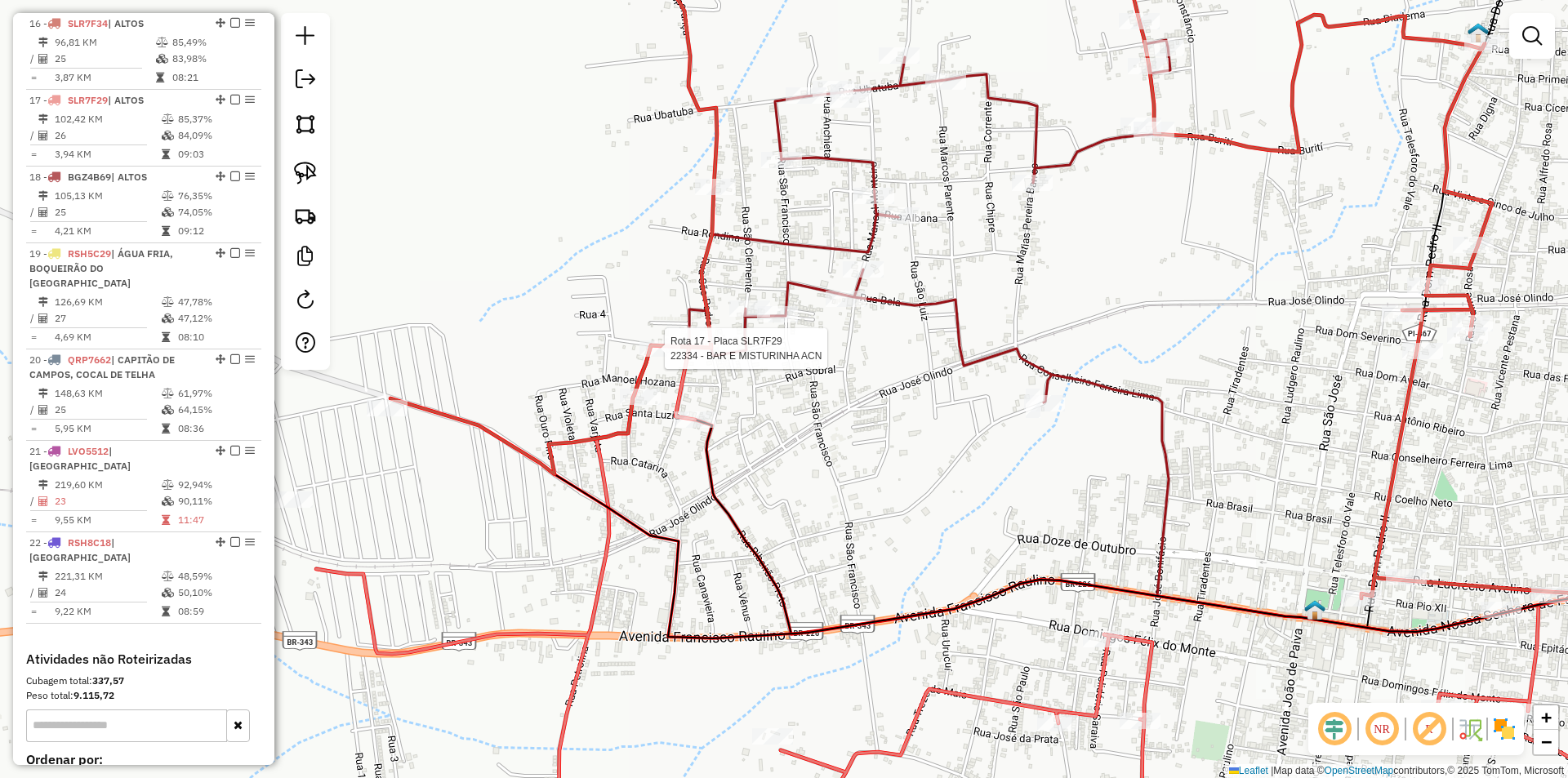
click at [650, 357] on div at bounding box center [660, 349] width 41 height 16
select select "**********"
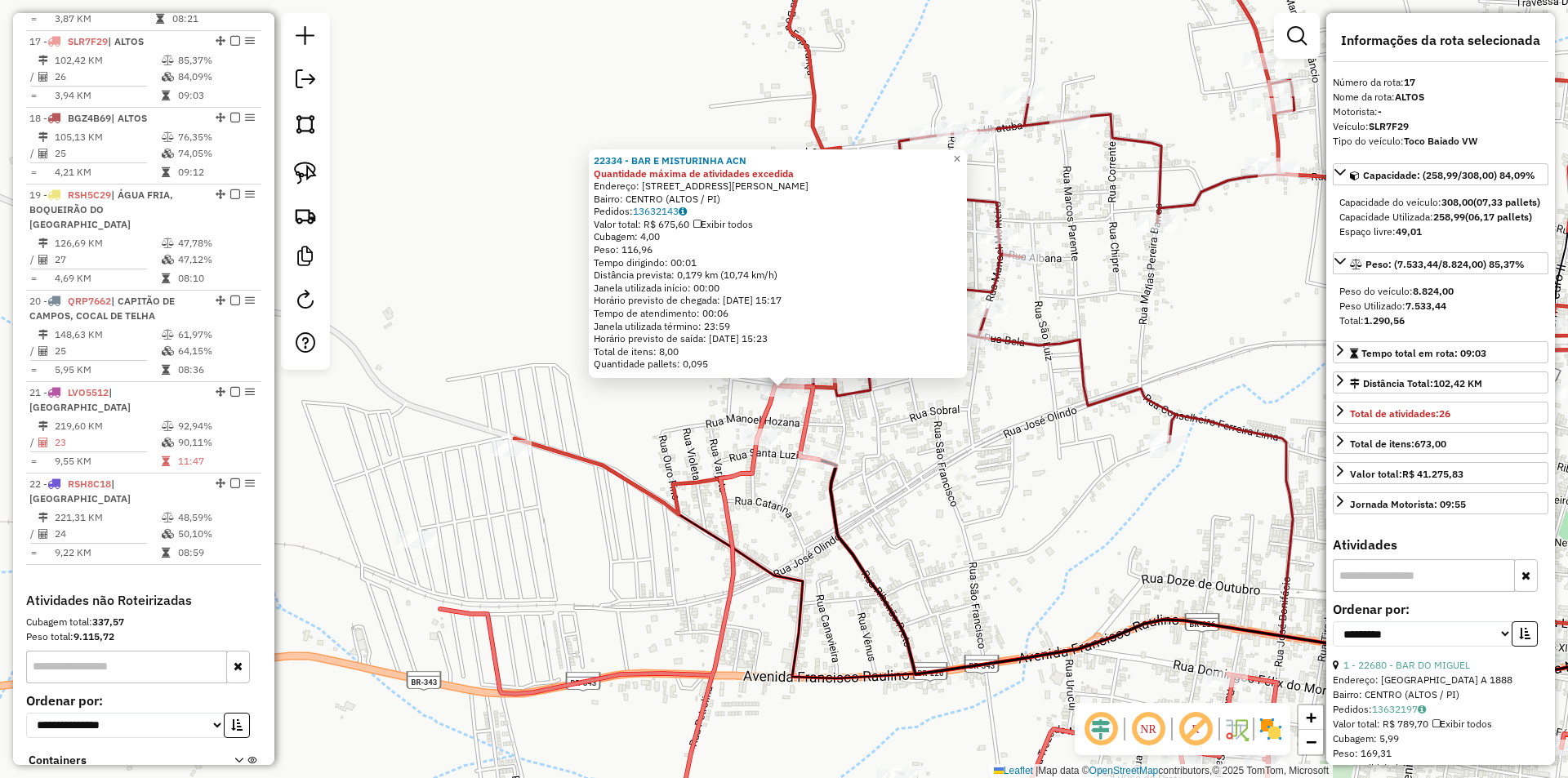
scroll to position [1980, 0]
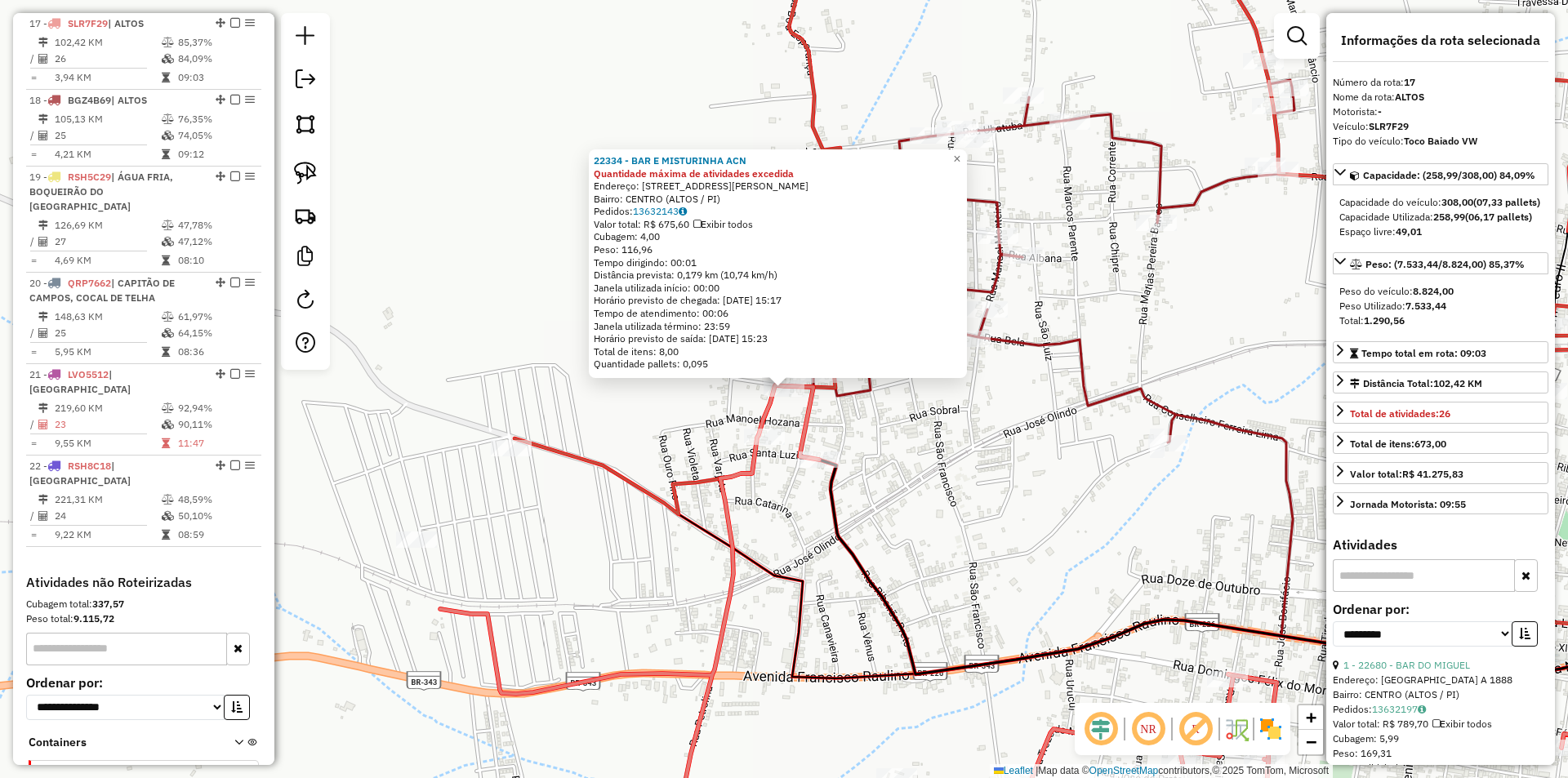
click at [690, 438] on div "22334 - BAR E MISTURINHA ACN Quantidade máxima de atividades excedida Endereço:…" at bounding box center [784, 389] width 1568 height 778
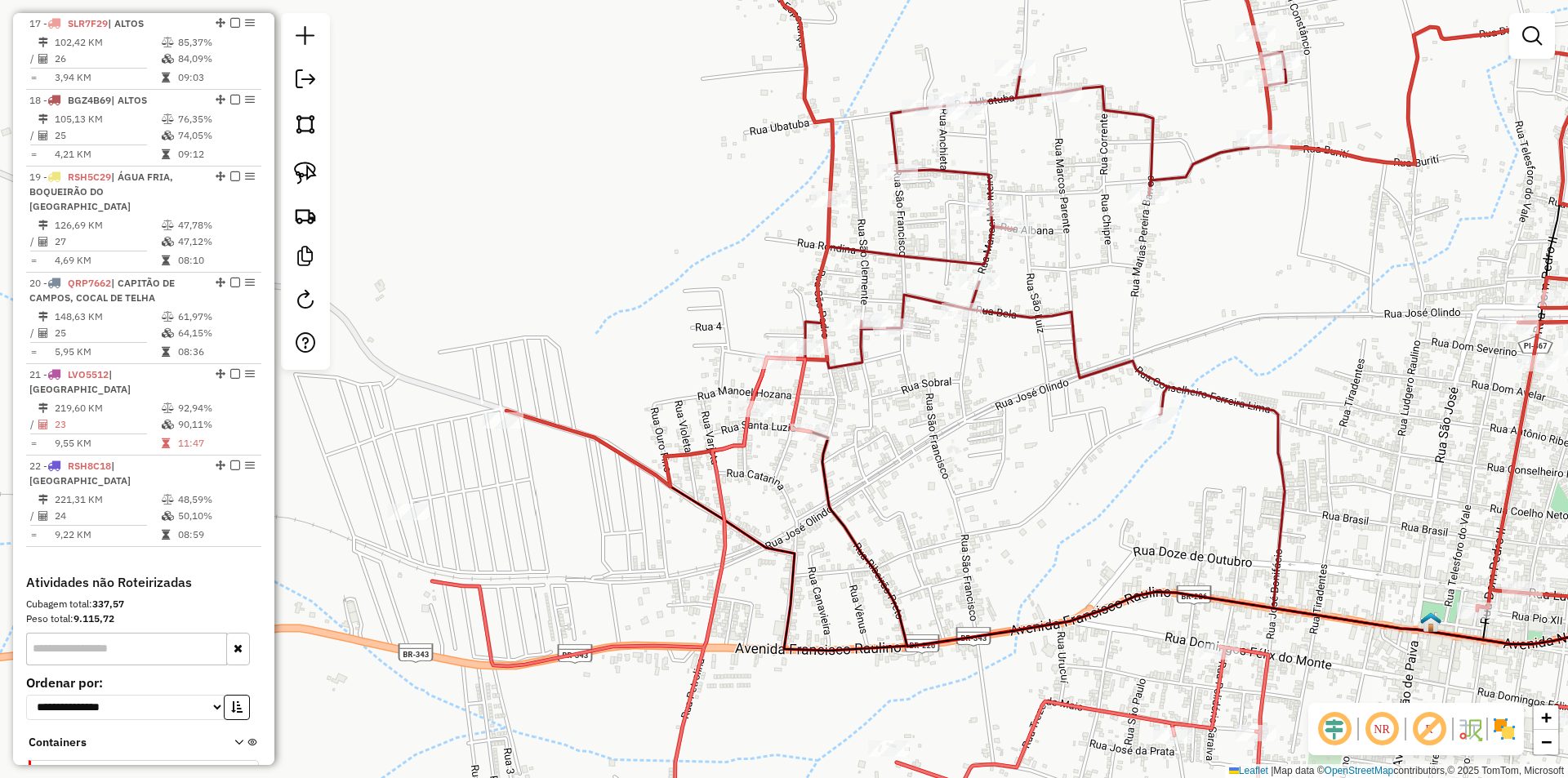
drag, startPoint x: 700, startPoint y: 464, endPoint x: 644, endPoint y: 336, distance: 139.7
click at [644, 336] on div "Janela de atendimento Grade de atendimento Capacidade Transportadoras Veículos …" at bounding box center [784, 389] width 1568 height 778
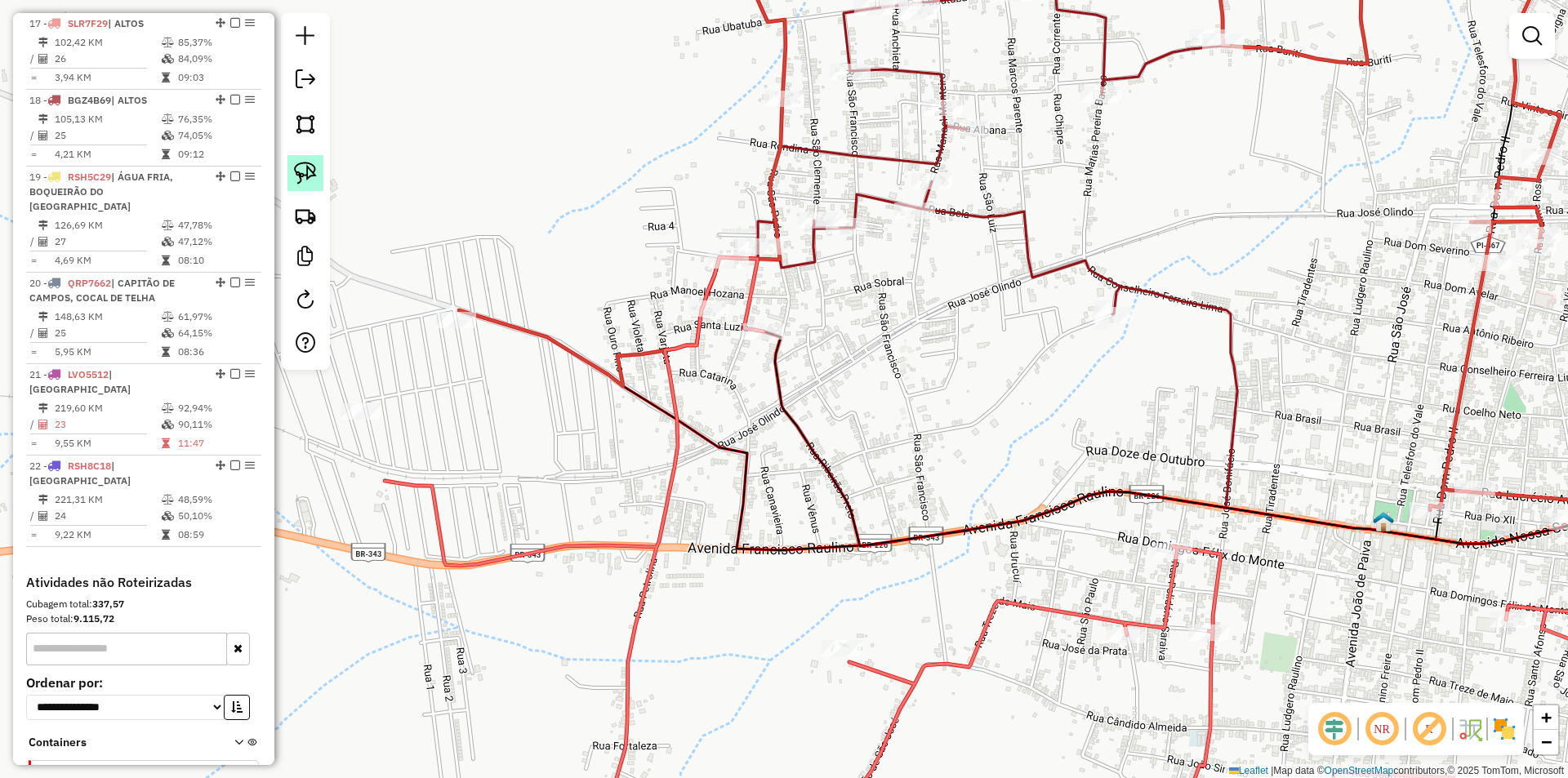
click at [306, 165] on img at bounding box center [305, 173] width 23 height 23
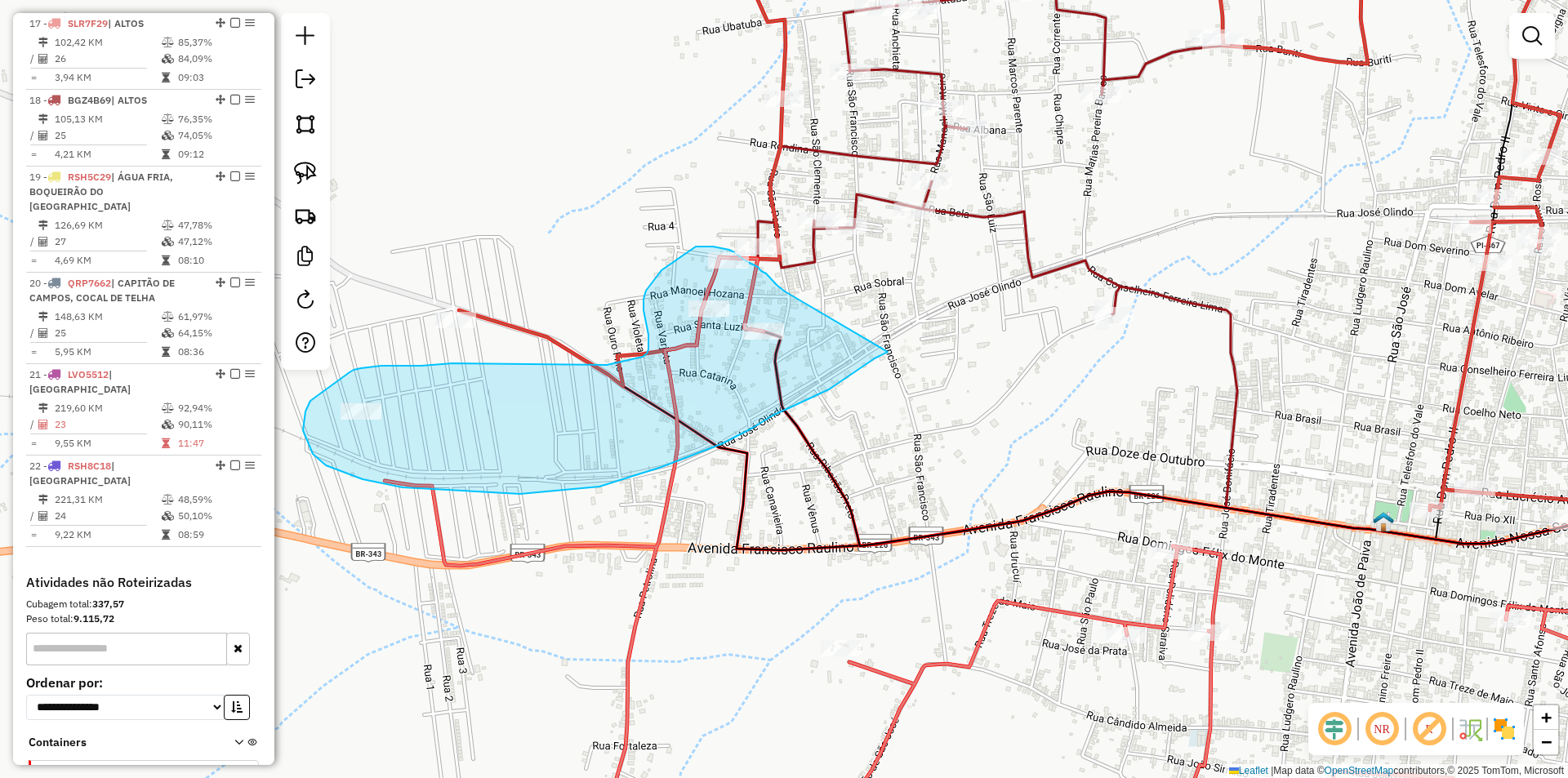
drag, startPoint x: 784, startPoint y: 292, endPoint x: 894, endPoint y: 347, distance: 123.0
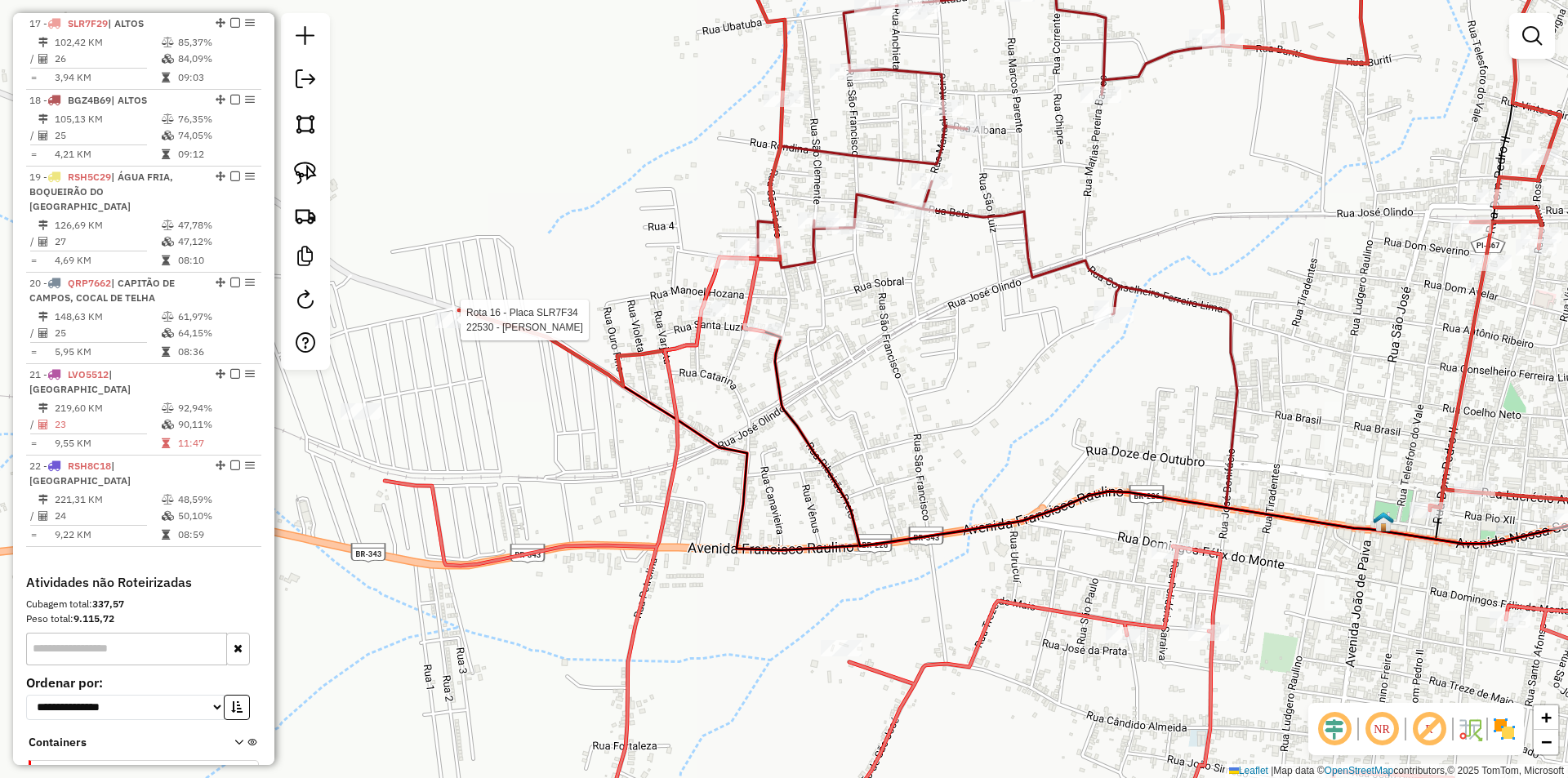
select select "**********"
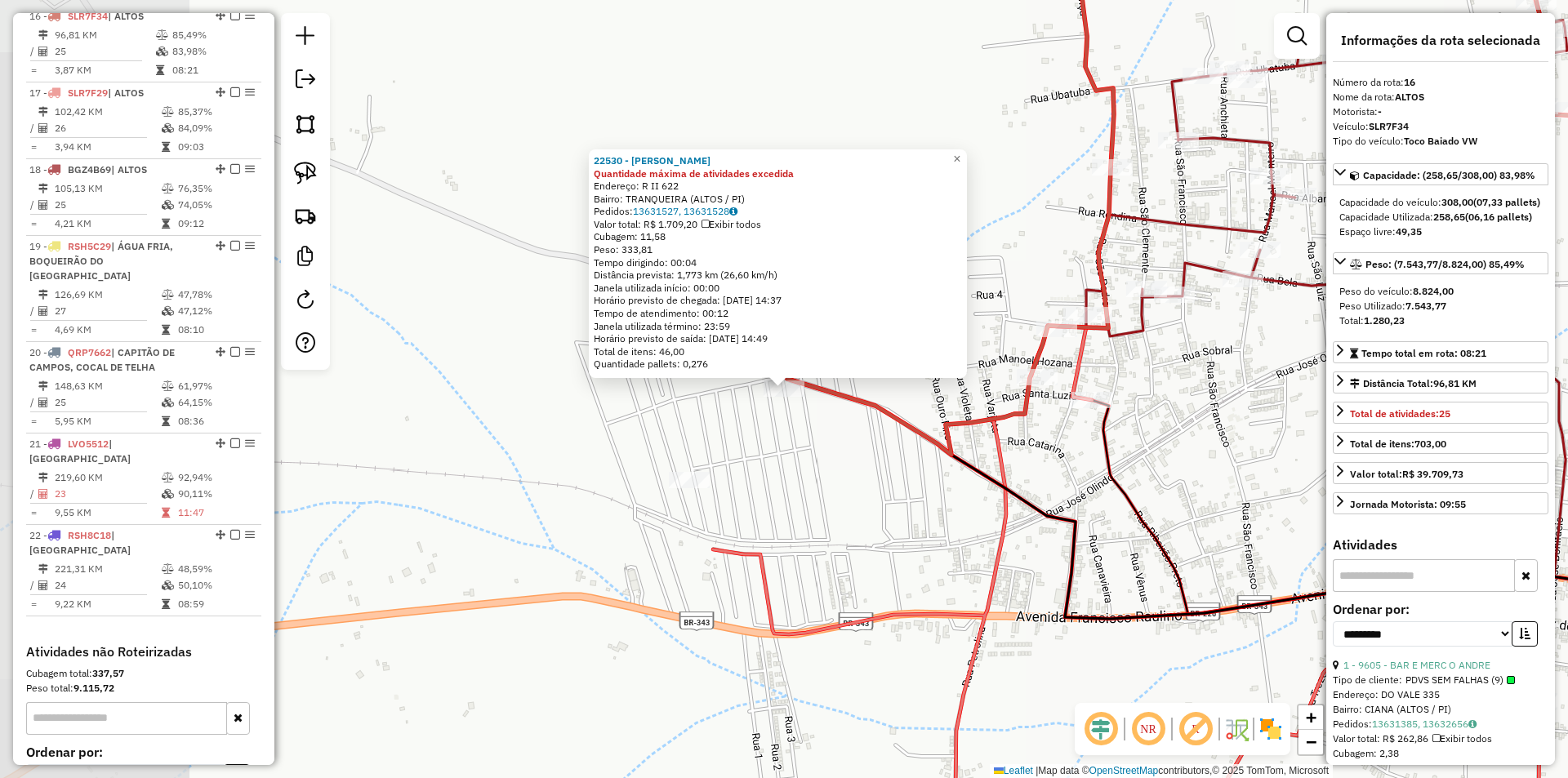
scroll to position [1904, 0]
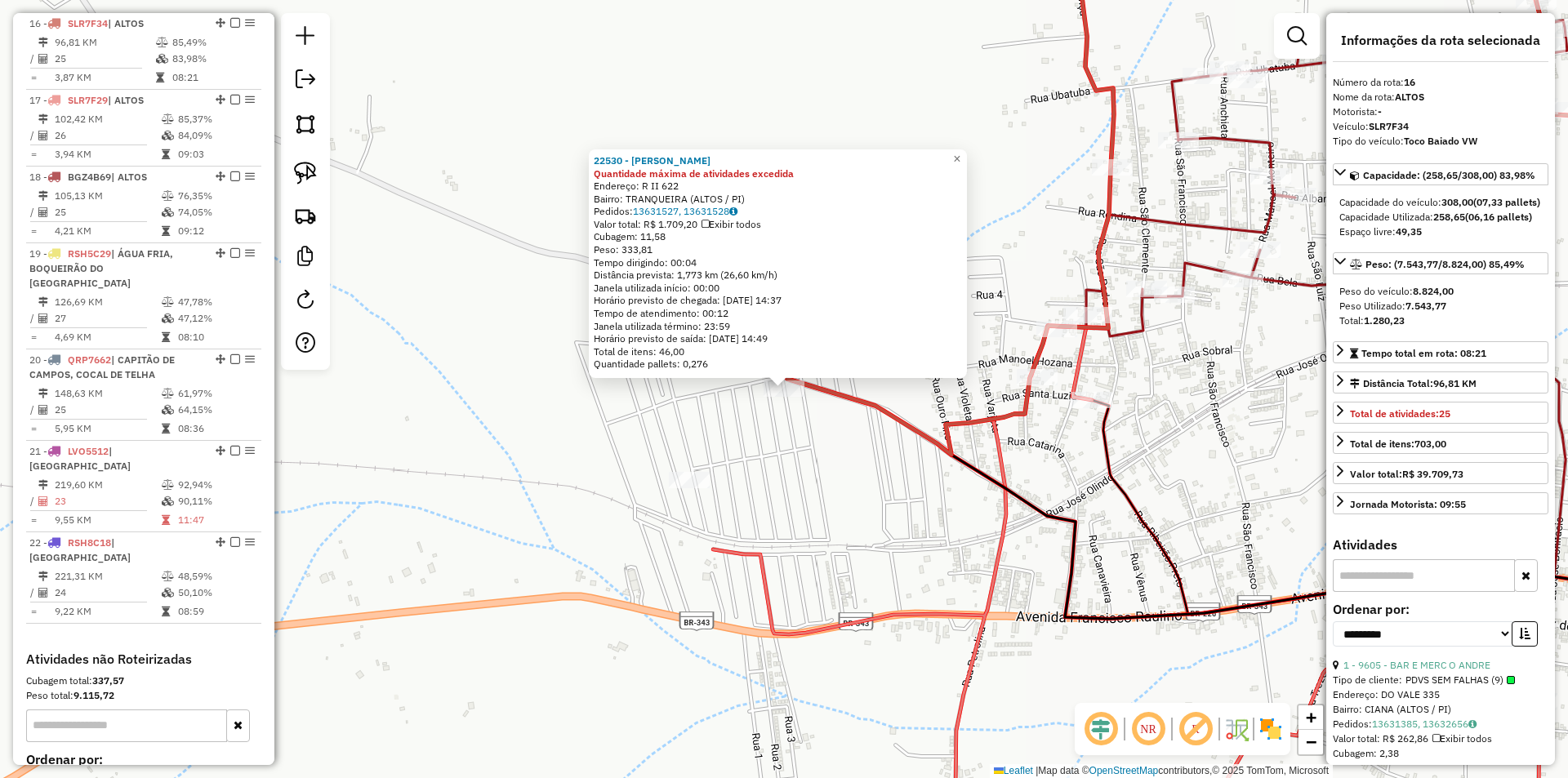
click at [870, 509] on div "22530 - RAYANE VERA DA SILVA Quantidade máxima de atividades excedida Endereço:…" at bounding box center [784, 389] width 1568 height 778
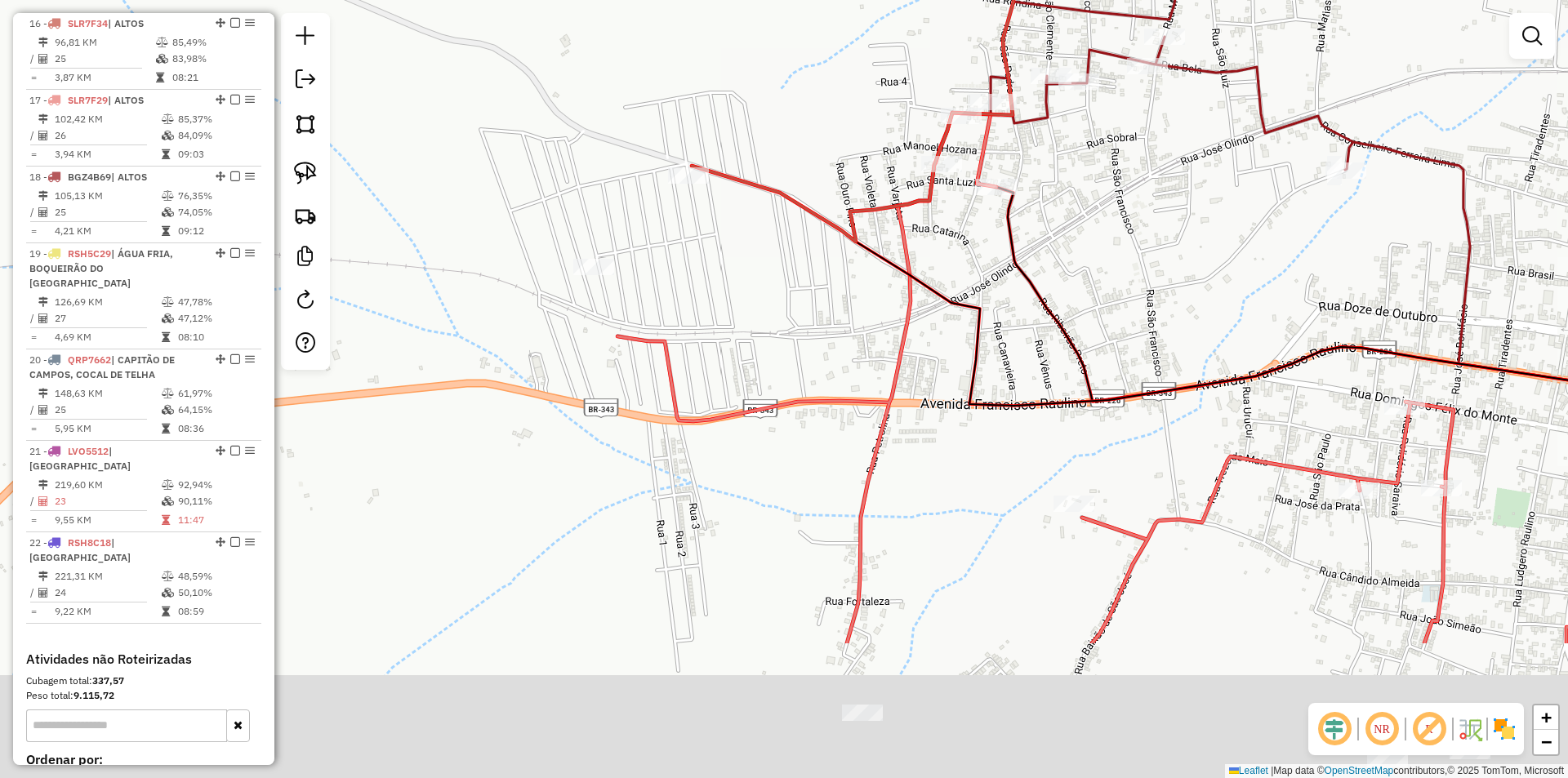
drag, startPoint x: 927, startPoint y: 338, endPoint x: 888, endPoint y: 248, distance: 98.1
click at [891, 257] on icon at bounding box center [1123, 378] width 1012 height 531
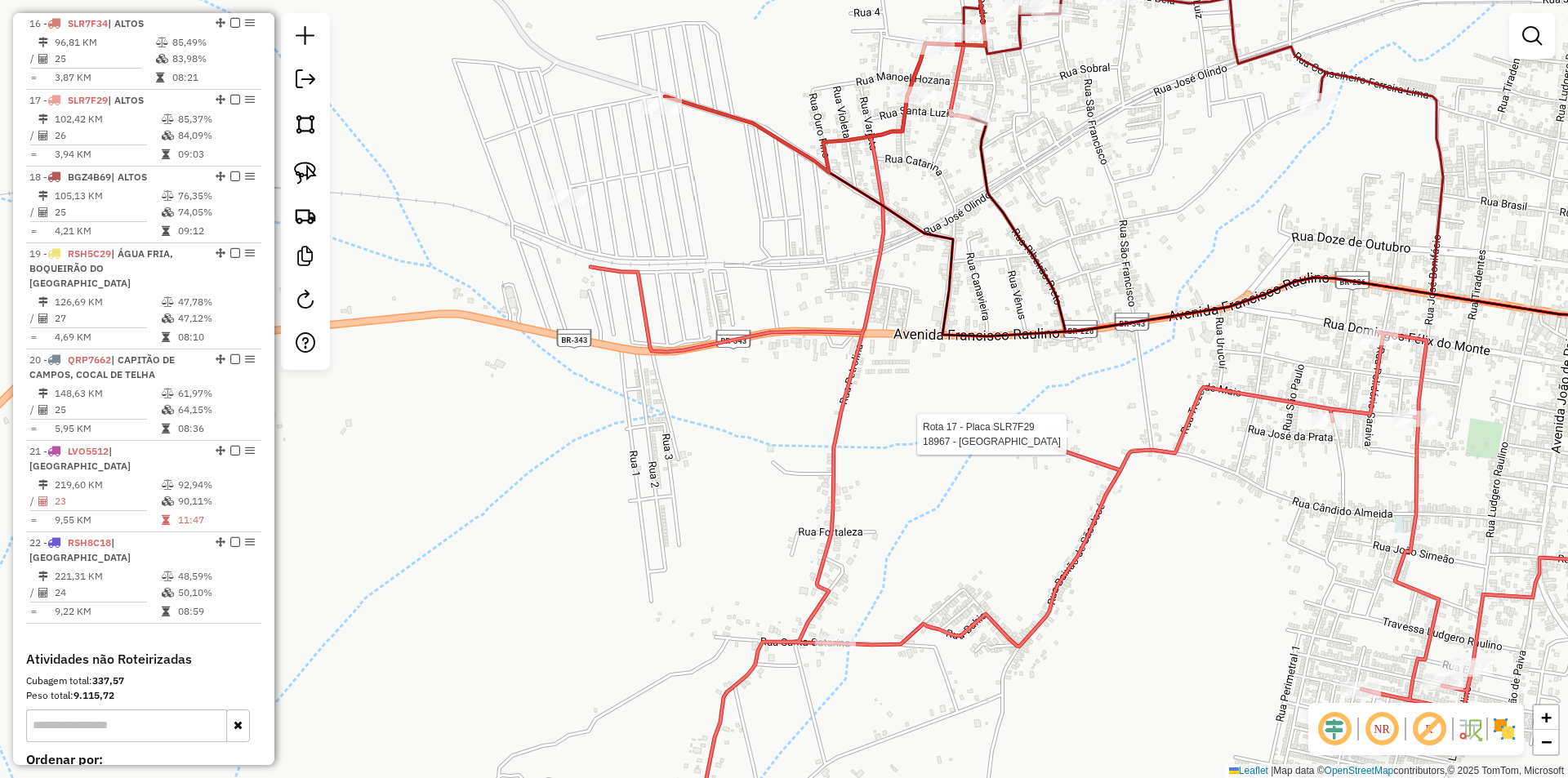
select select "**********"
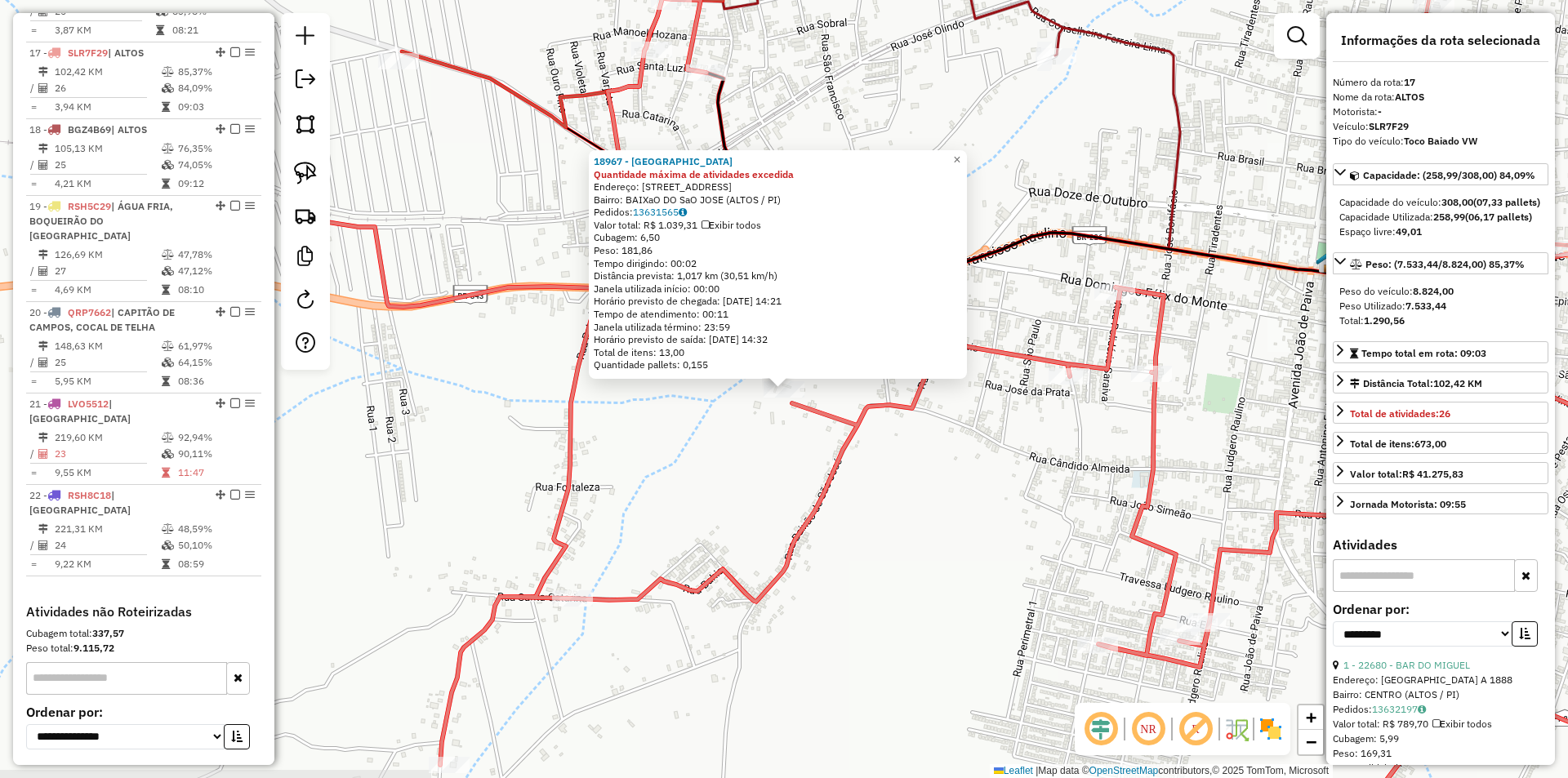
scroll to position [1980, 0]
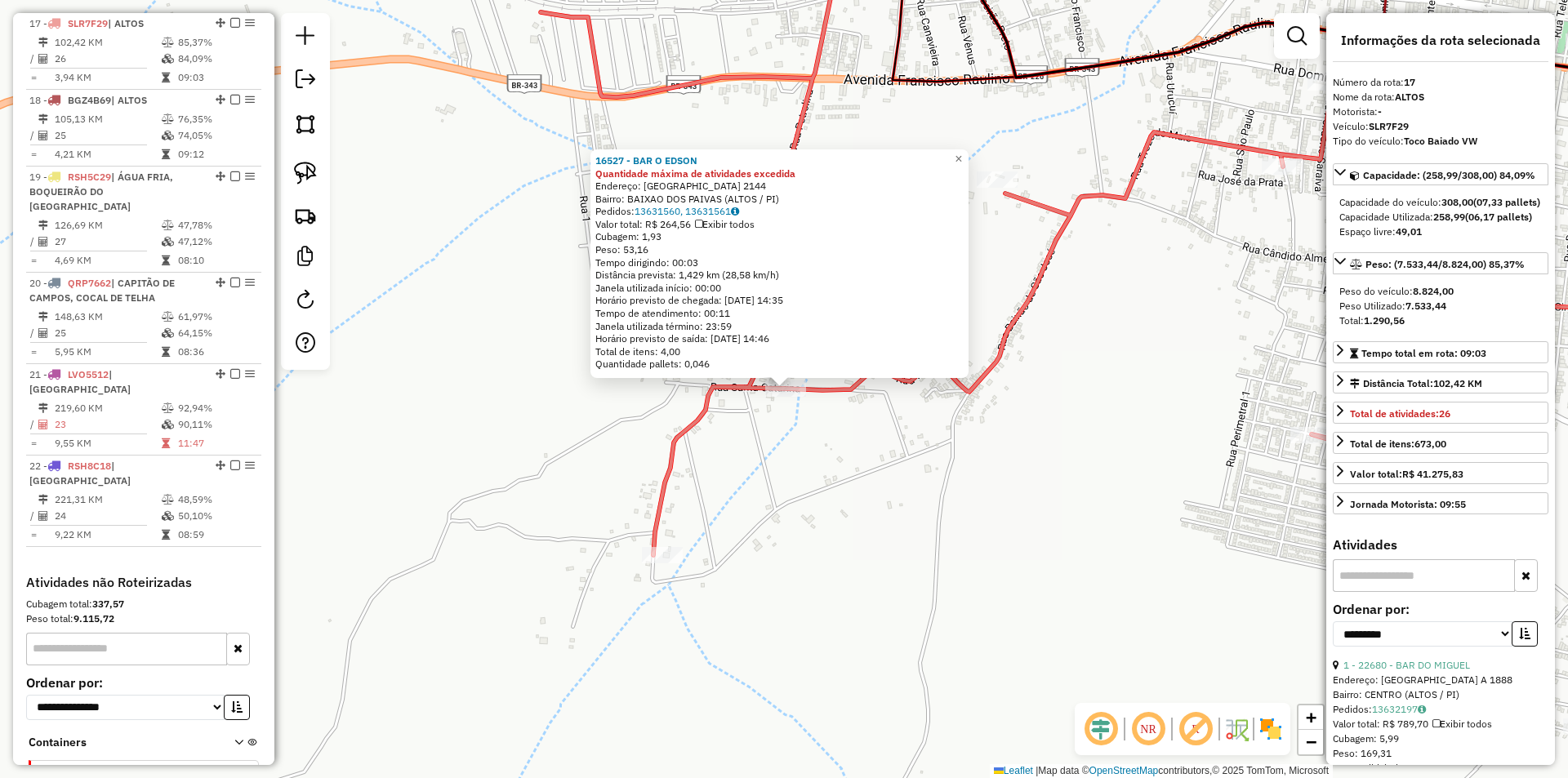
click at [876, 591] on div "16527 - BAR O EDSON Quantidade máxima de atividades excedida Endereço: SANTA CA…" at bounding box center [784, 389] width 1568 height 778
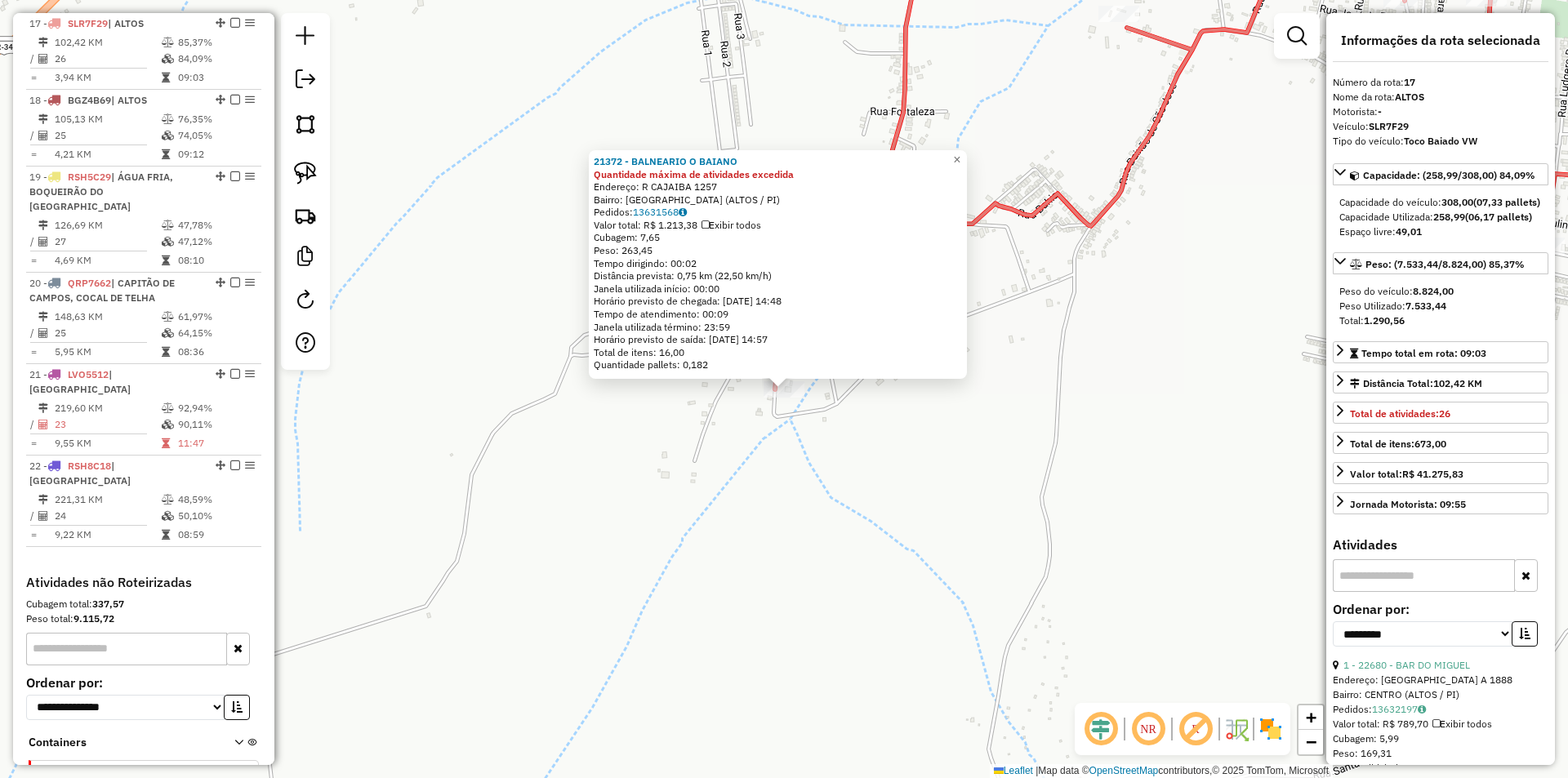
click at [923, 503] on div "21372 - BALNEARIO O BAIANO Quantidade máxima de atividades excedida Endereço: R…" at bounding box center [784, 389] width 1568 height 778
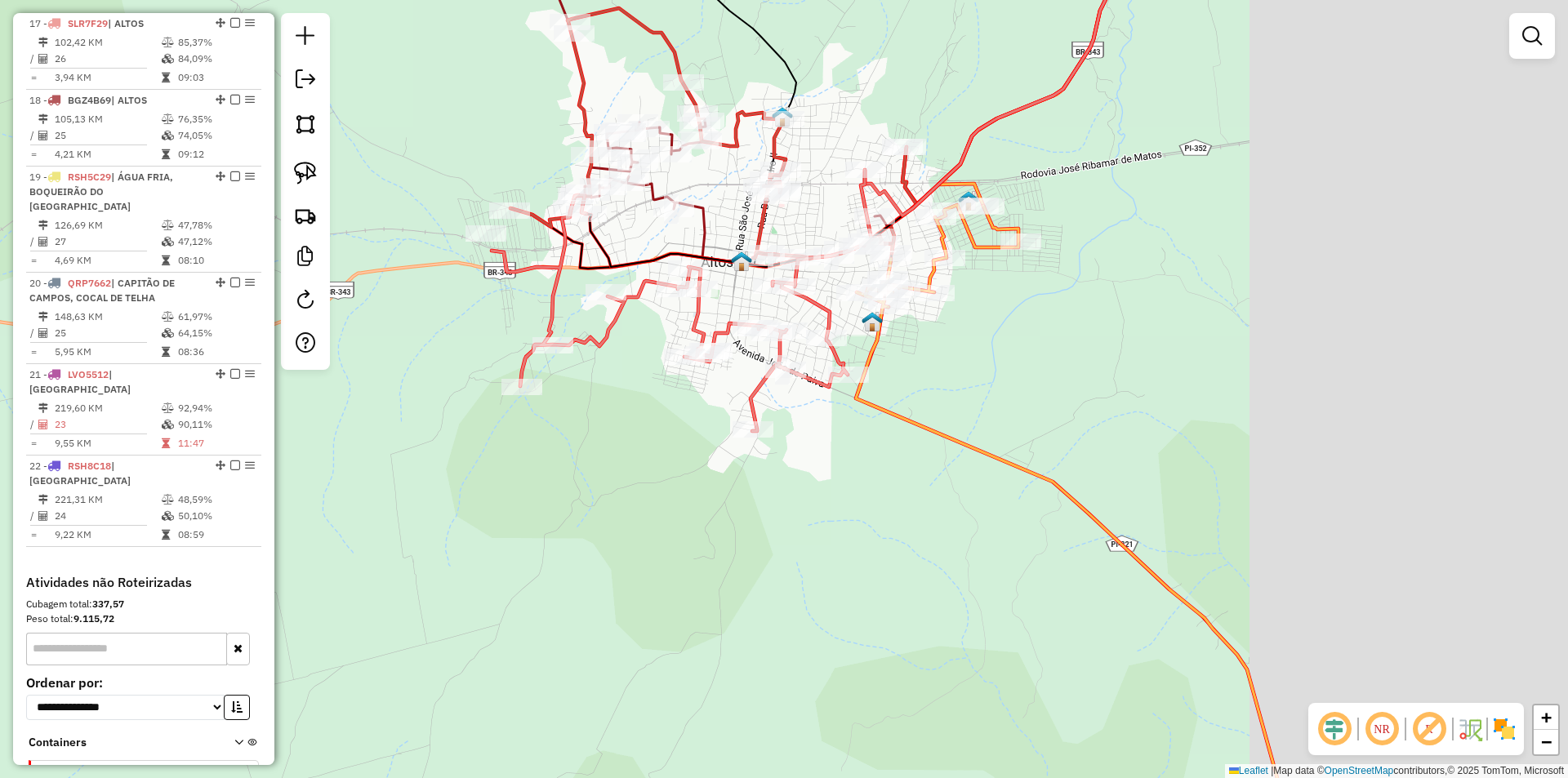
drag, startPoint x: 1081, startPoint y: 451, endPoint x: 617, endPoint y: 437, distance: 464.2
click at [617, 437] on div "Janela de atendimento Grade de atendimento Capacidade Transportadoras Veículos …" at bounding box center [784, 389] width 1568 height 778
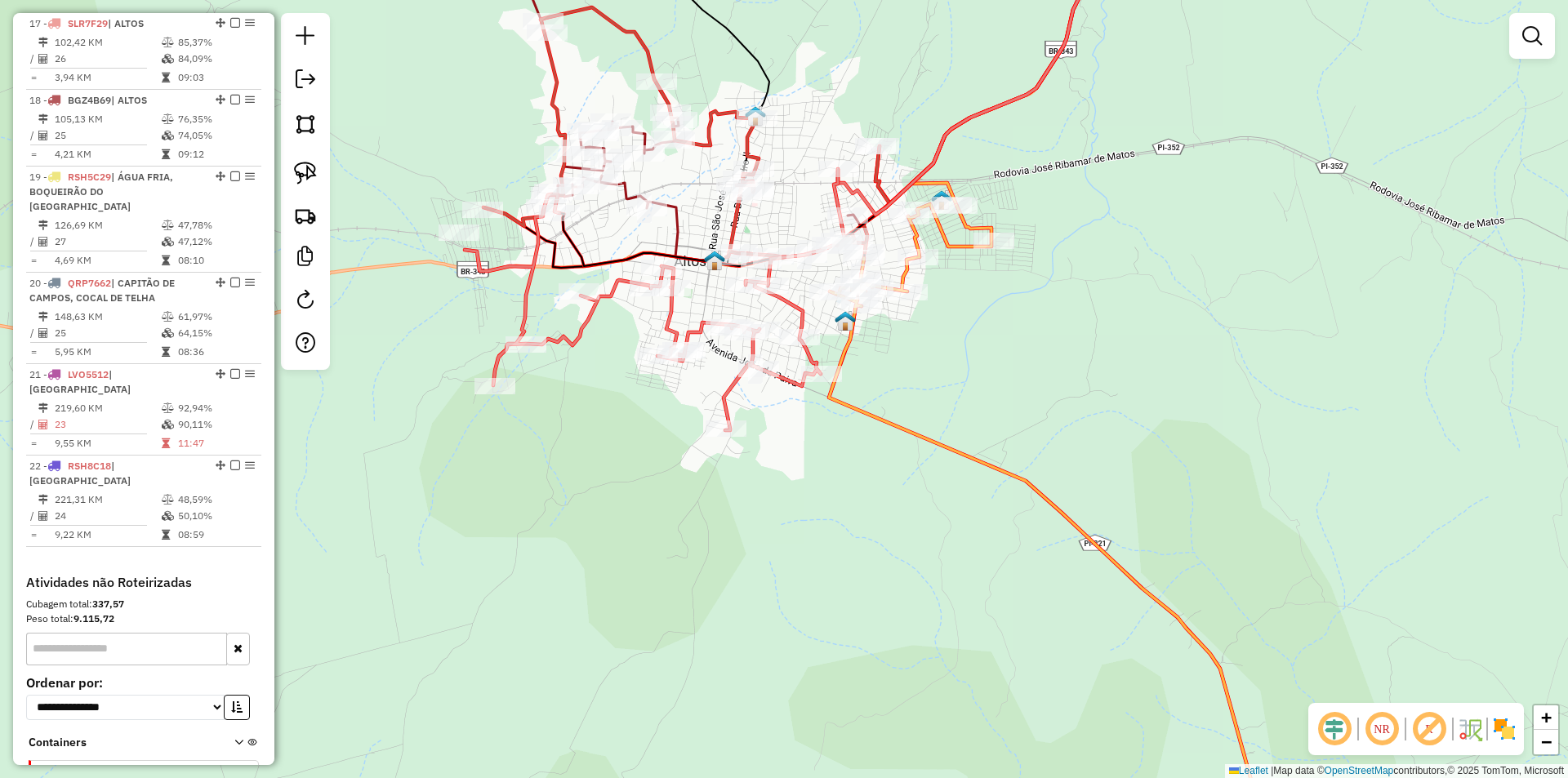
drag, startPoint x: 787, startPoint y: 193, endPoint x: 721, endPoint y: 269, distance: 100.7
click at [721, 269] on div "Janela de atendimento Grade de atendimento Capacidade Transportadoras Veículos …" at bounding box center [784, 389] width 1568 height 778
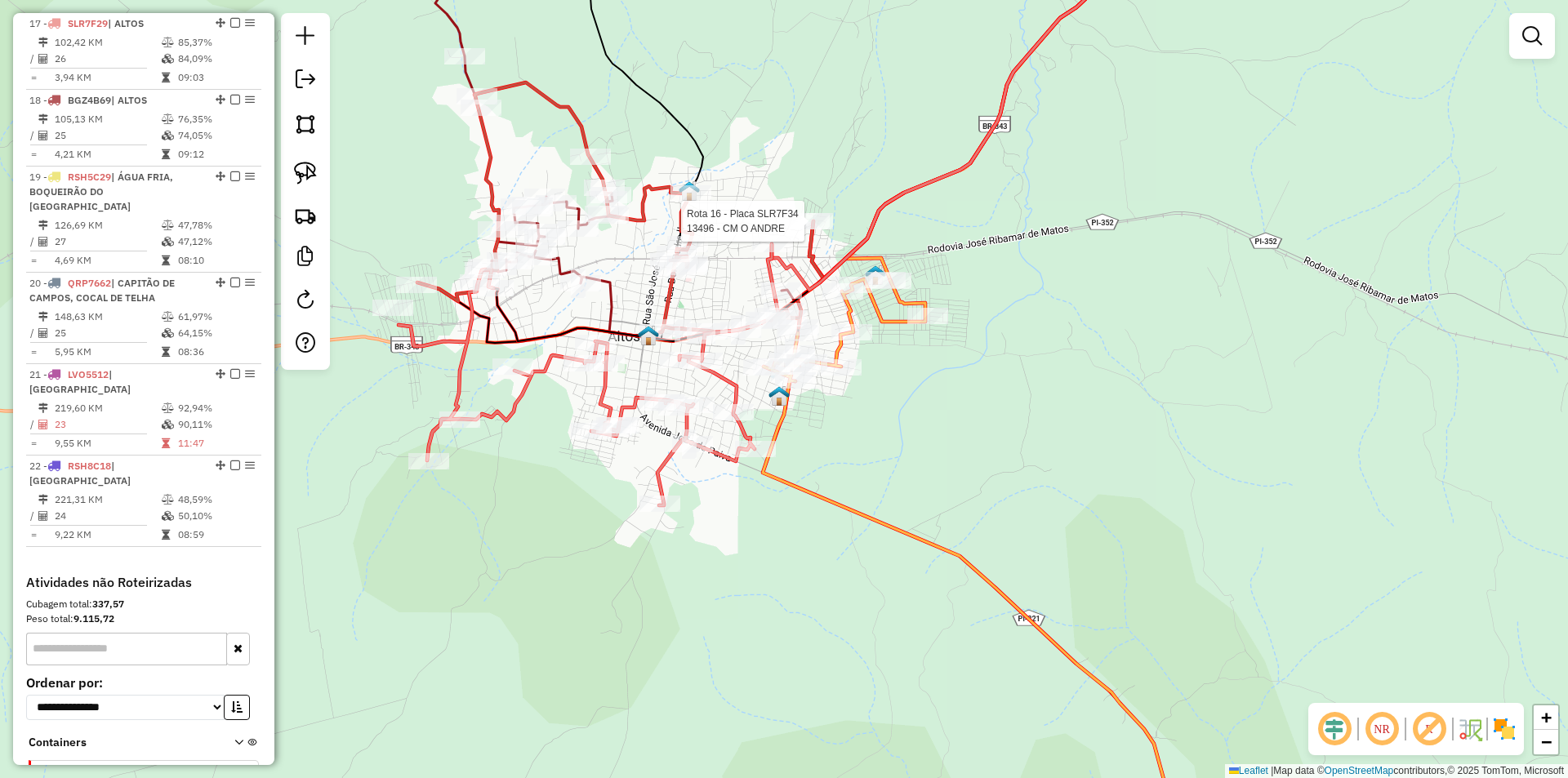
select select "**********"
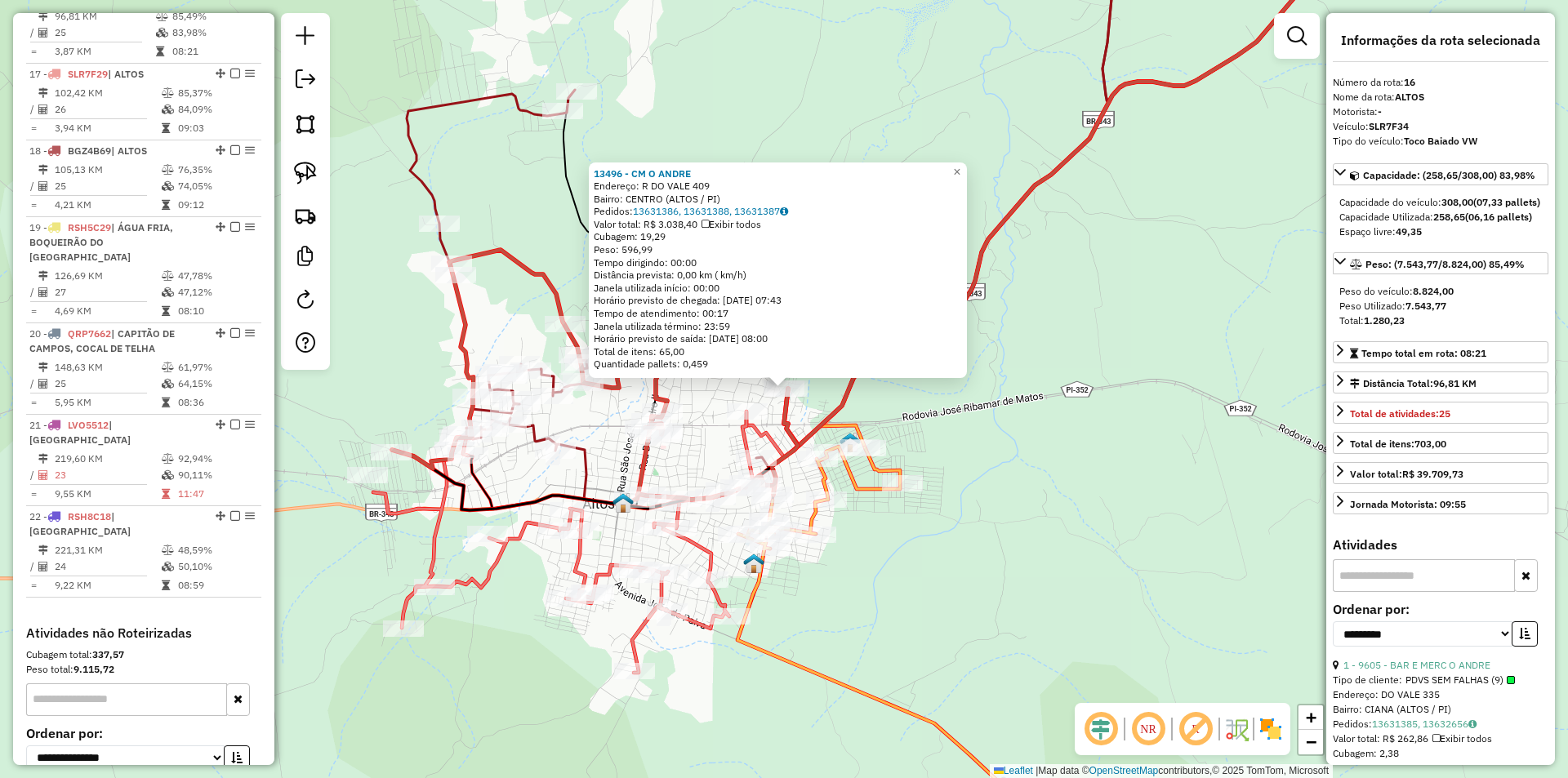
scroll to position [1904, 0]
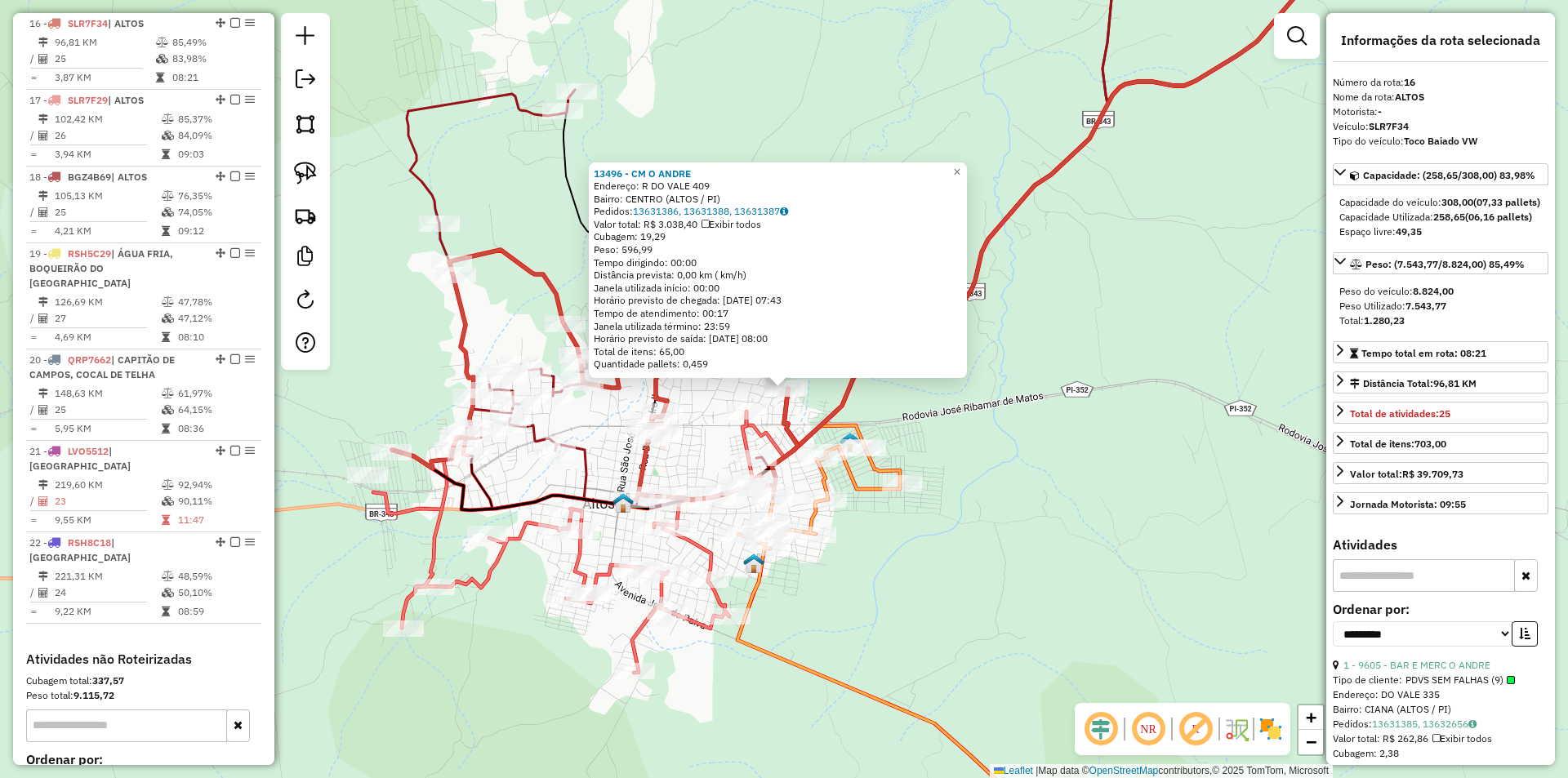
click at [1028, 269] on div "13496 - CM O ANDRE Endereço: R DO VALE 409 Bairro: CENTRO (ALTOS / PI) Pedidos:…" at bounding box center [784, 389] width 1568 height 778
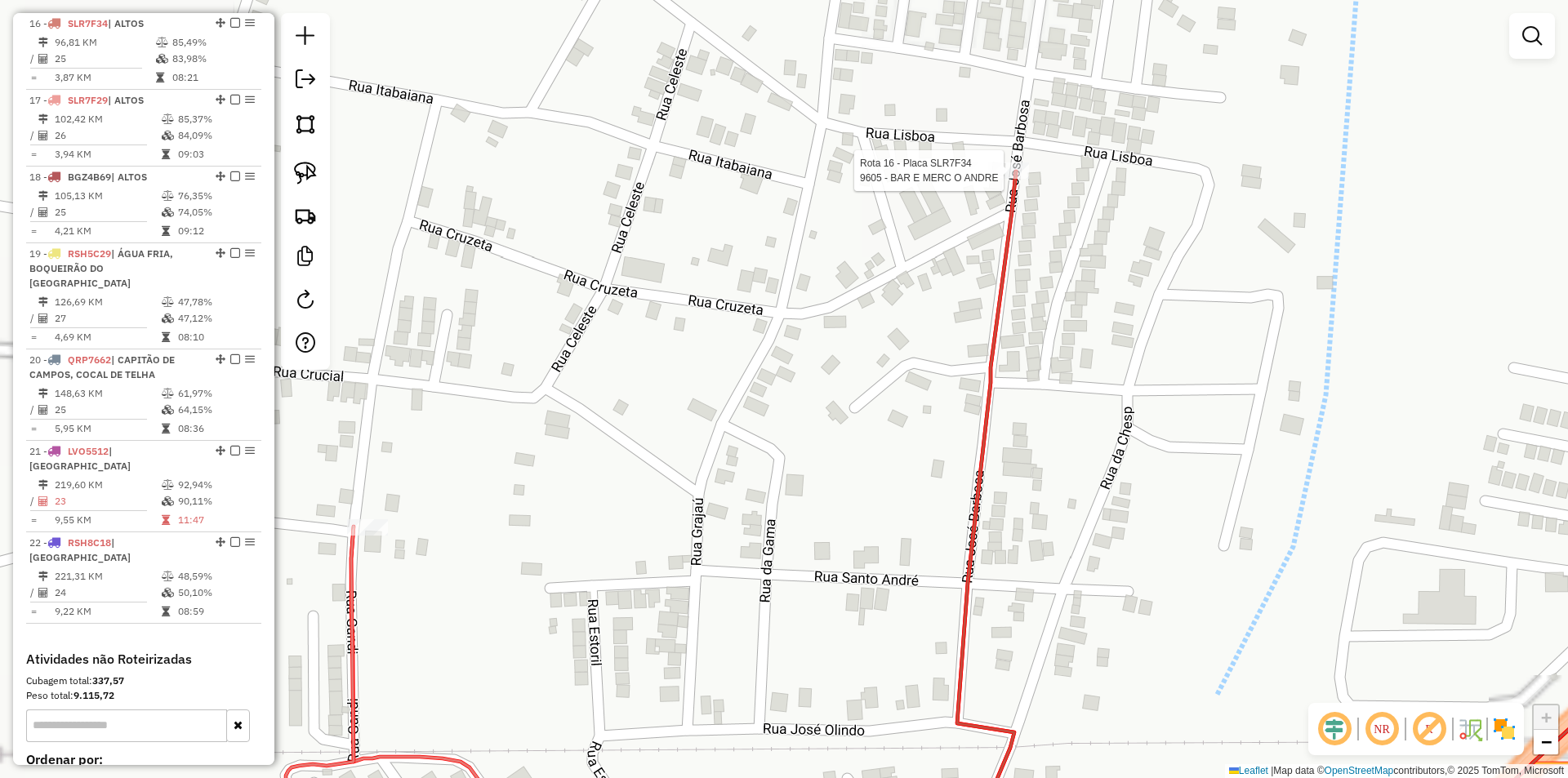
select select "**********"
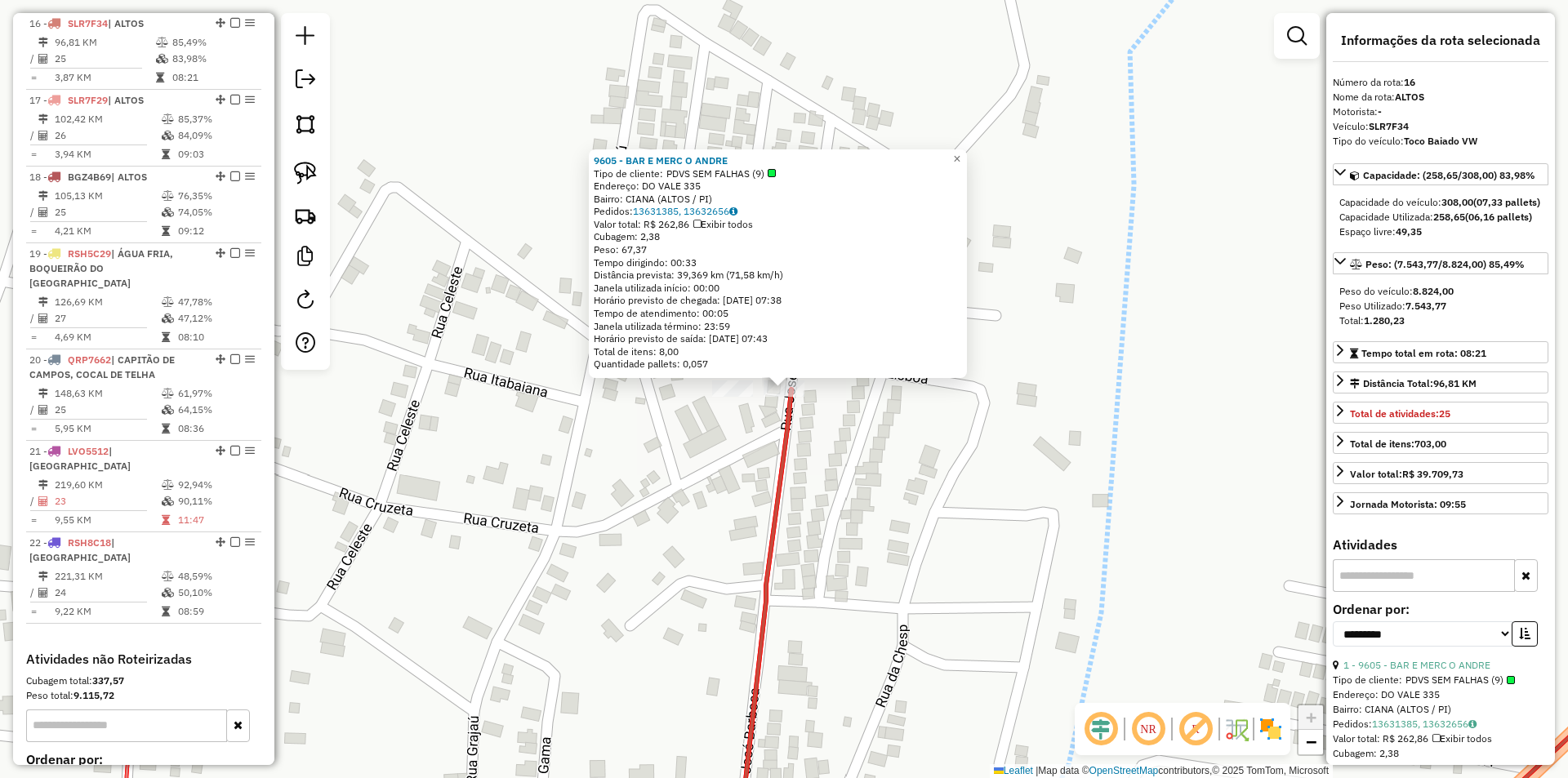
click at [878, 464] on div "9605 - BAR E MERC O ANDRE Tipo de cliente: PDVS SEM FALHAS (9) Endereço: DO VAL…" at bounding box center [784, 389] width 1568 height 778
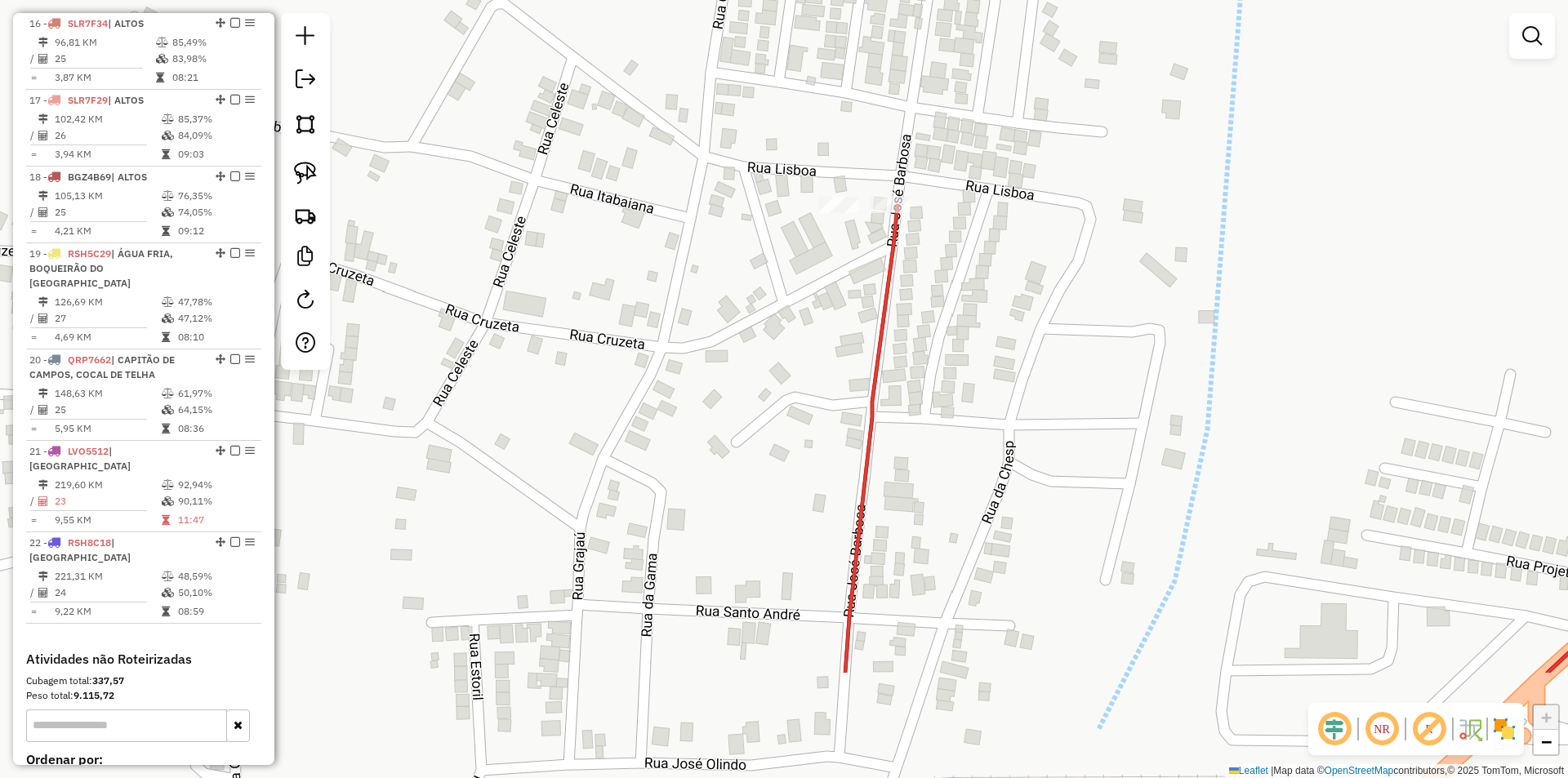
drag, startPoint x: 721, startPoint y: 417, endPoint x: 865, endPoint y: 145, distance: 307.8
click at [850, 176] on div "Janela de atendimento Grade de atendimento Capacidade Transportadoras Veículos …" at bounding box center [784, 389] width 1568 height 778
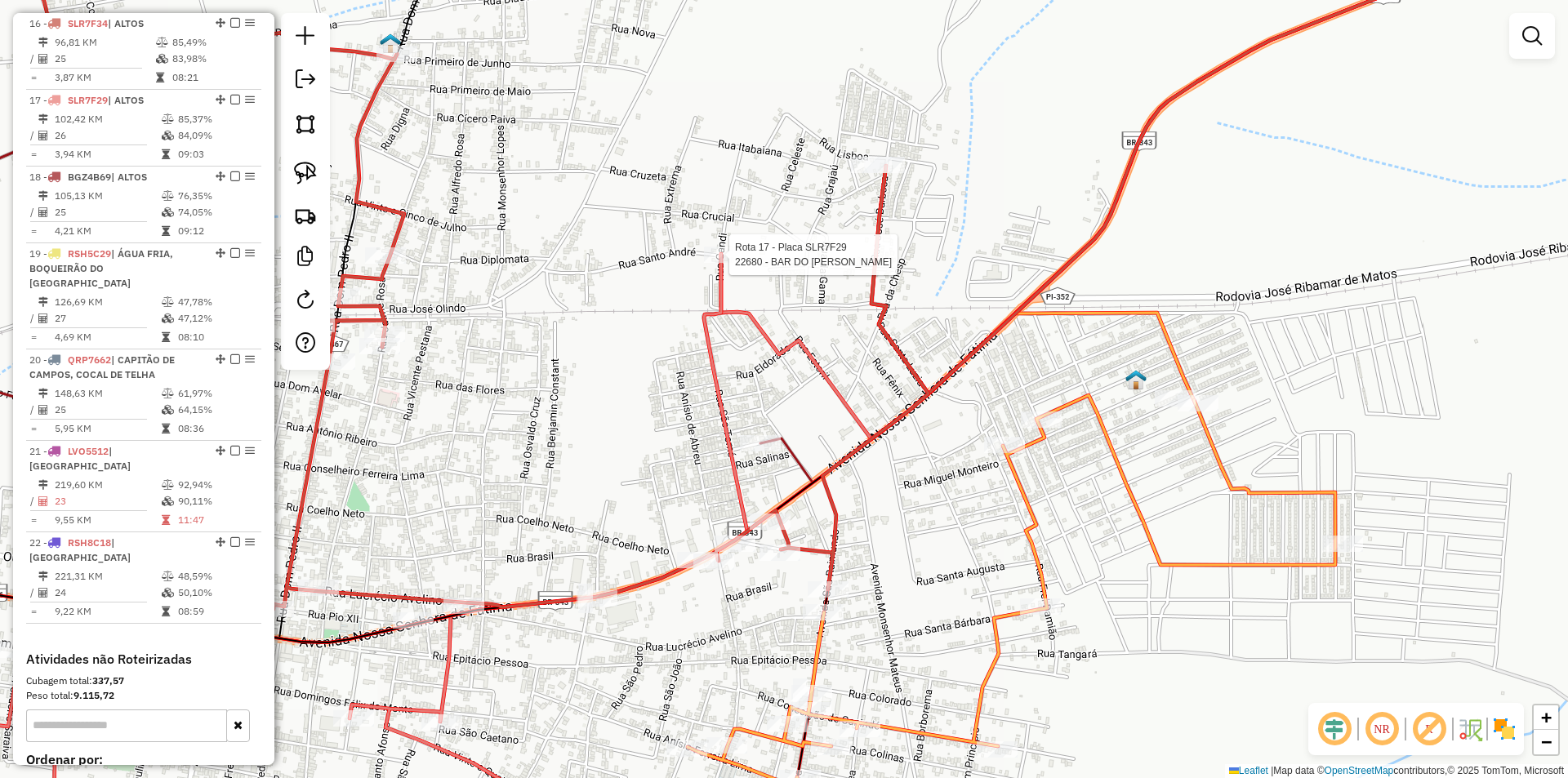
select select "**********"
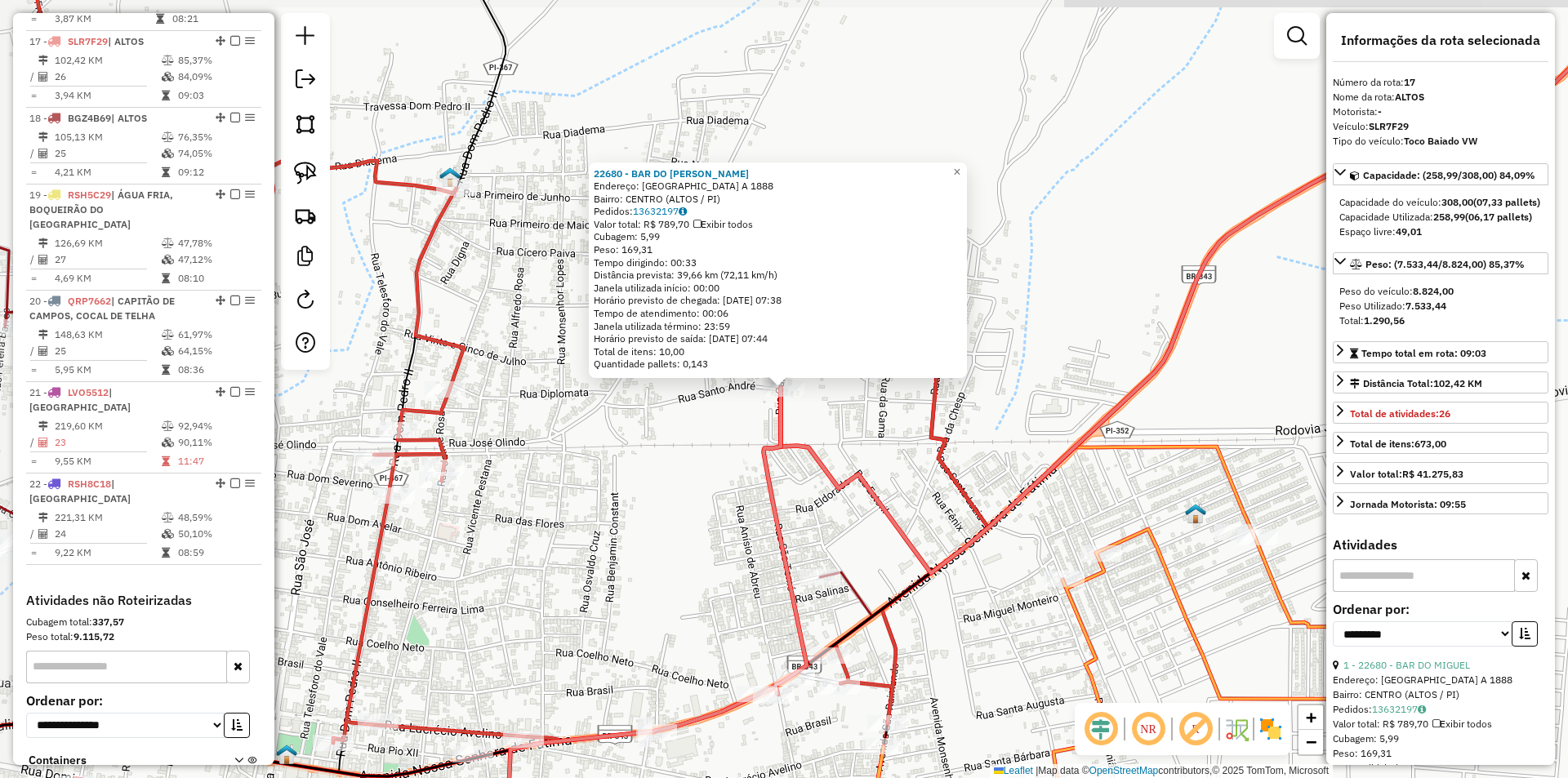
scroll to position [1980, 0]
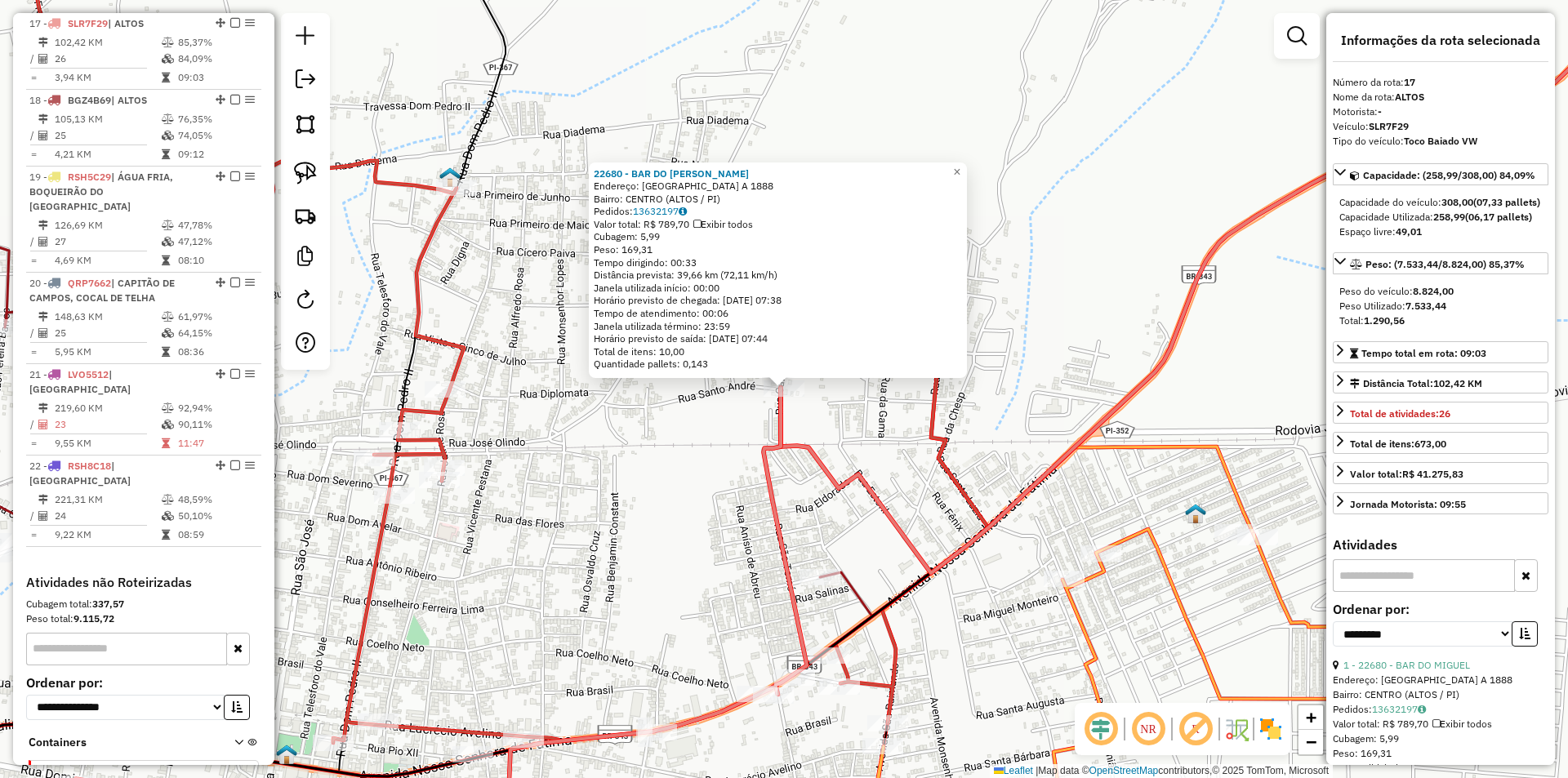
click at [865, 430] on div "Rota 17 - Placa SLR7F29 22680 - BAR DO MIGUEL 22680 - BAR DO MIGUEL Endereço: R…" at bounding box center [784, 389] width 1568 height 778
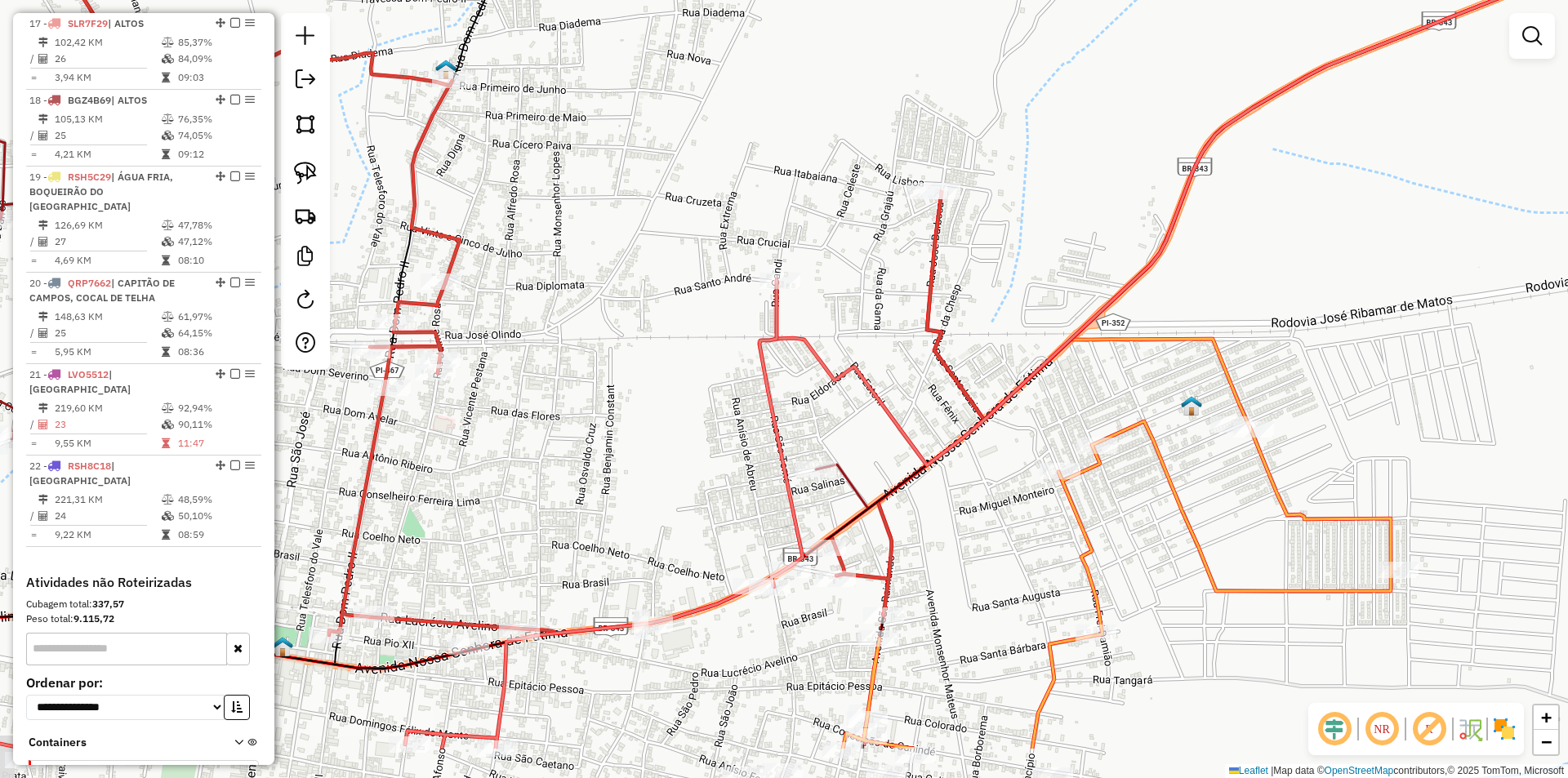
drag, startPoint x: 841, startPoint y: 482, endPoint x: 837, endPoint y: 374, distance: 108.1
click at [837, 374] on icon at bounding box center [1220, 140] width 888 height 651
click at [298, 177] on img at bounding box center [305, 173] width 23 height 23
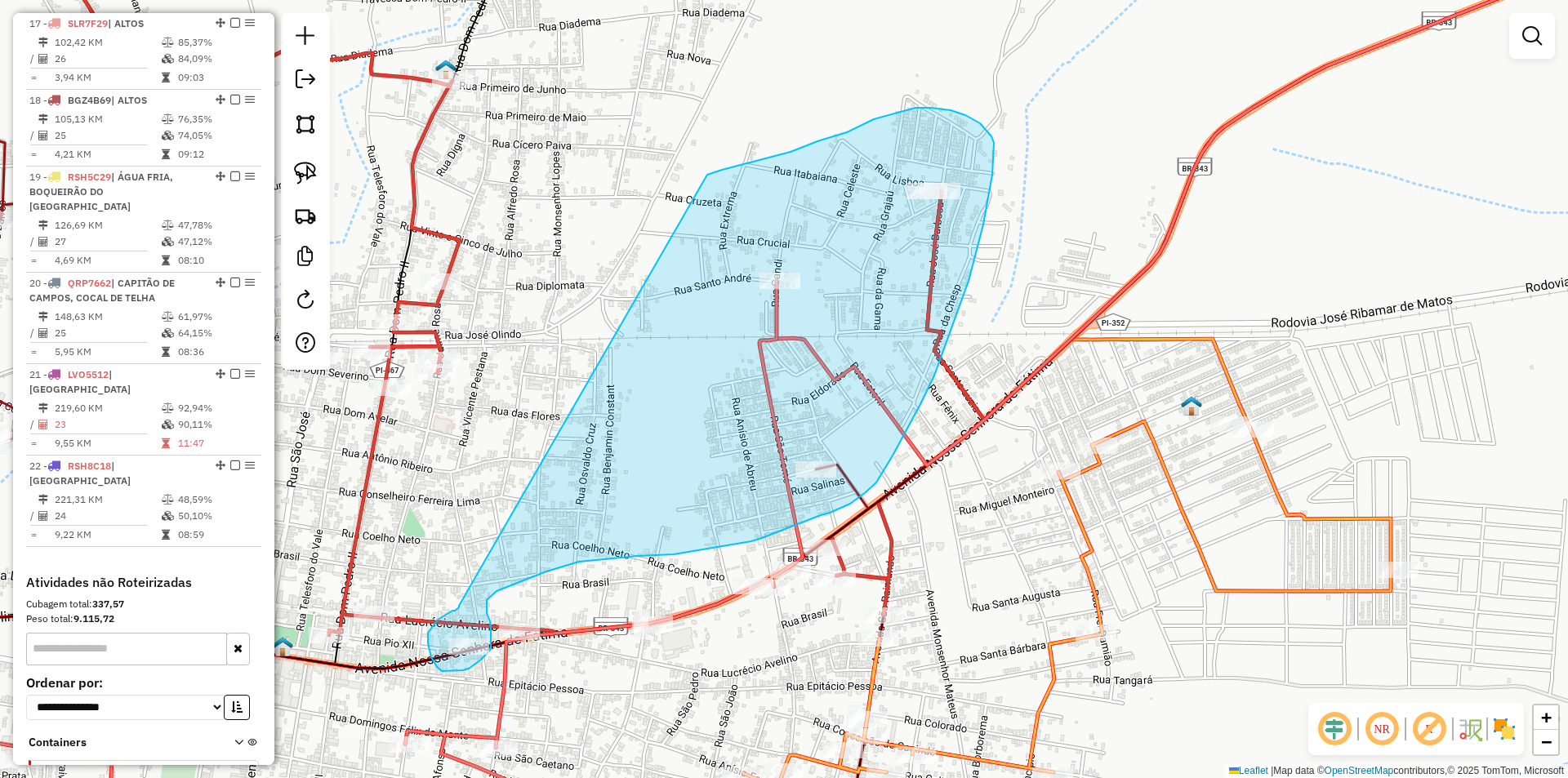
drag, startPoint x: 459, startPoint y: 606, endPoint x: 707, endPoint y: 174, distance: 498.1
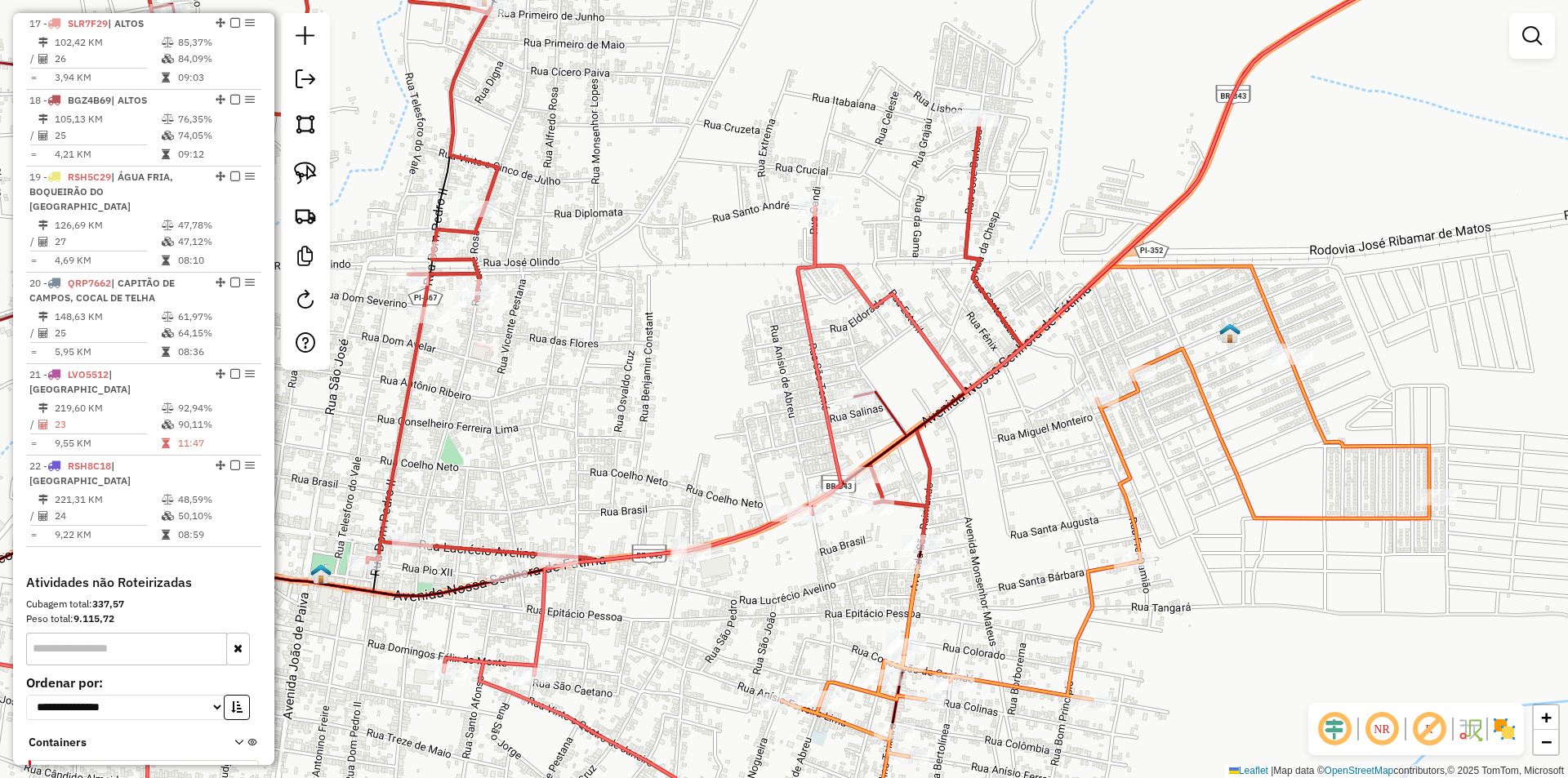
drag, startPoint x: 692, startPoint y: 426, endPoint x: 734, endPoint y: 314, distance: 119.6
click at [734, 319] on div "Janela de atendimento Grade de atendimento Capacidade Transportadoras Veículos …" at bounding box center [784, 389] width 1568 height 778
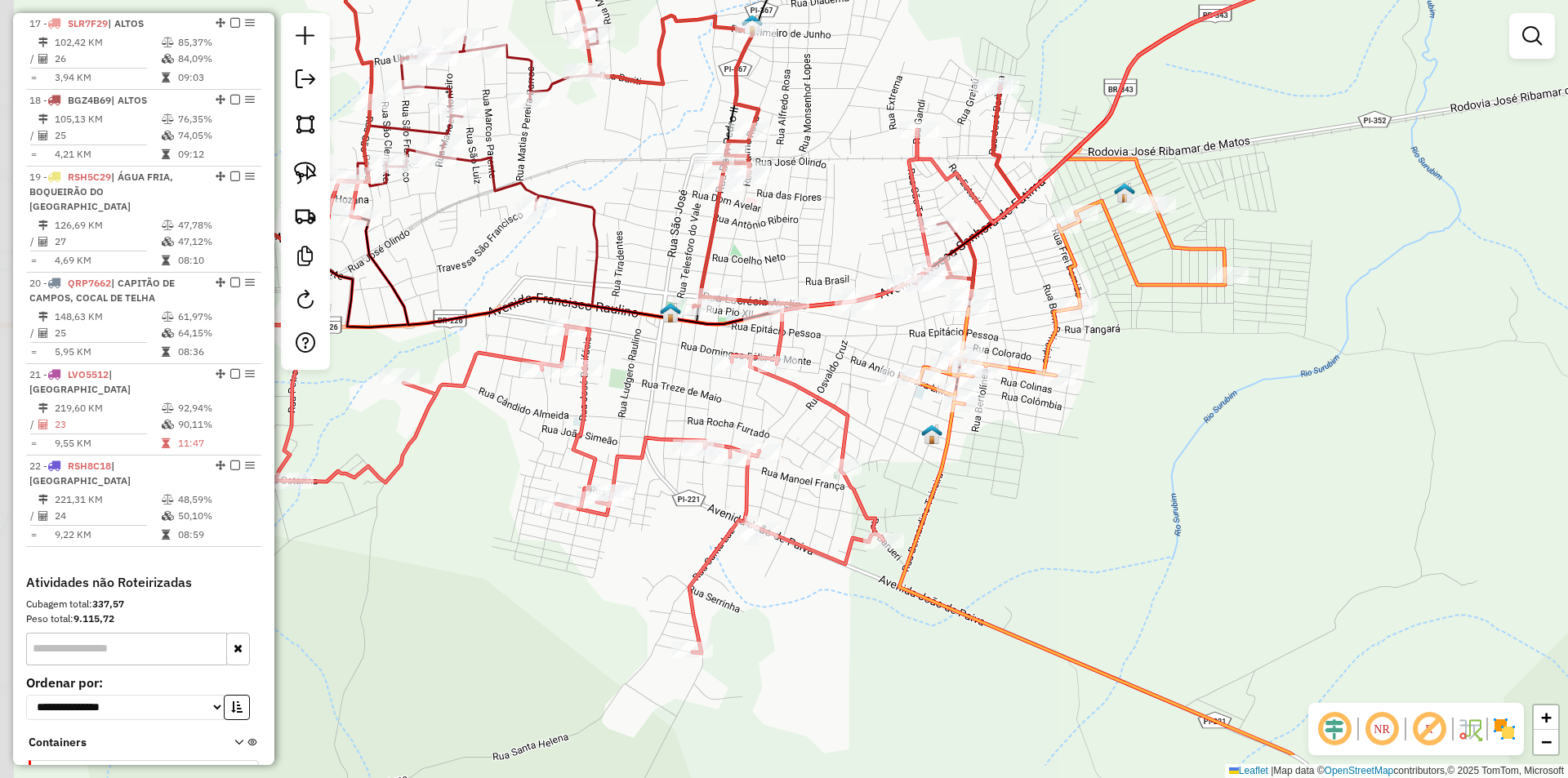
drag, startPoint x: 898, startPoint y: 537, endPoint x: 1037, endPoint y: 436, distance: 171.8
click at [1037, 436] on div "Janela de atendimento Grade de atendimento Capacidade Transportadoras Veículos …" at bounding box center [784, 389] width 1568 height 778
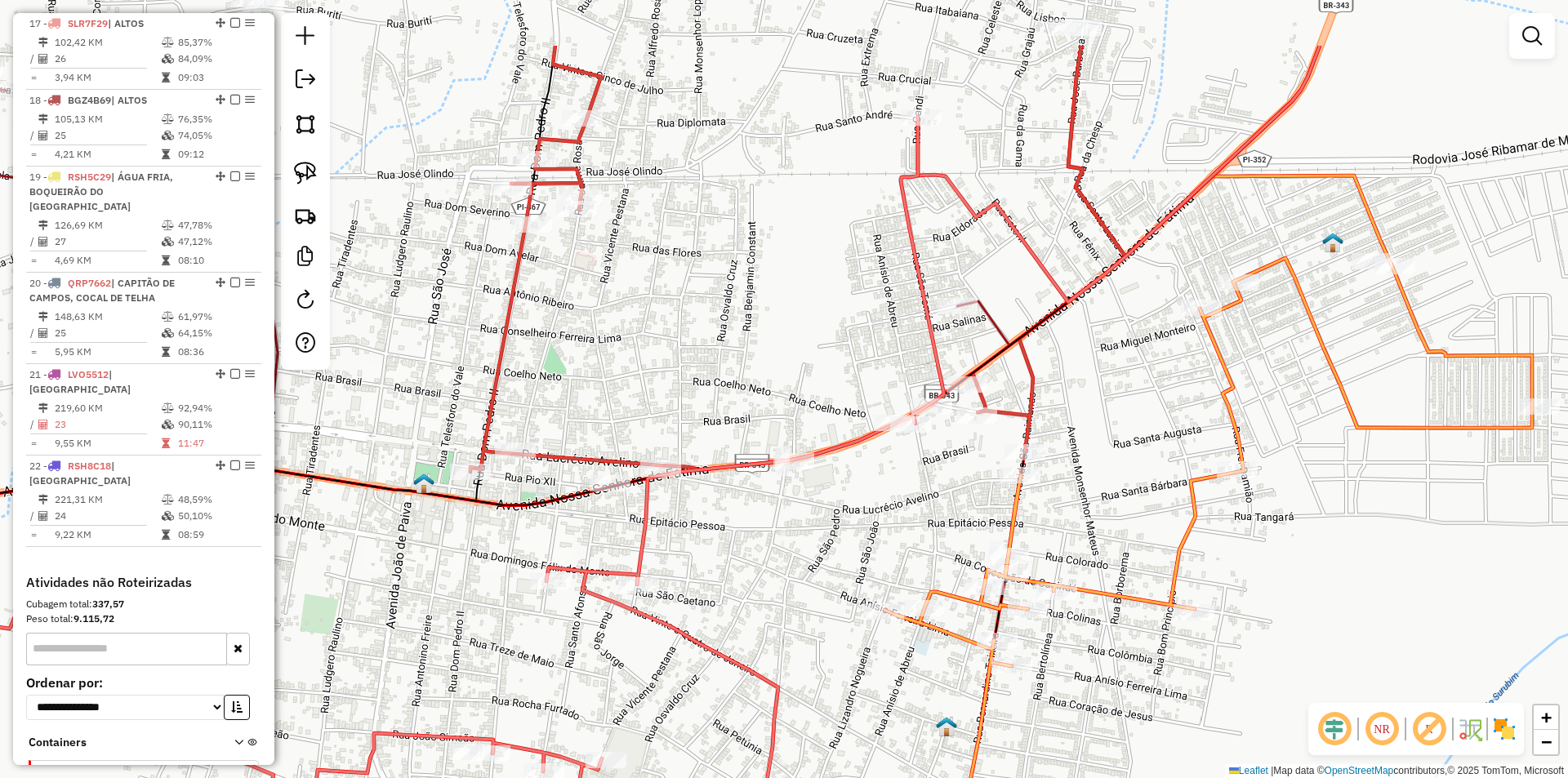
drag, startPoint x: 702, startPoint y: 292, endPoint x: 466, endPoint y: 320, distance: 237.7
click at [628, 420] on div "Janela de atendimento Grade de atendimento Capacidade Transportadoras Veículos …" at bounding box center [784, 389] width 1568 height 778
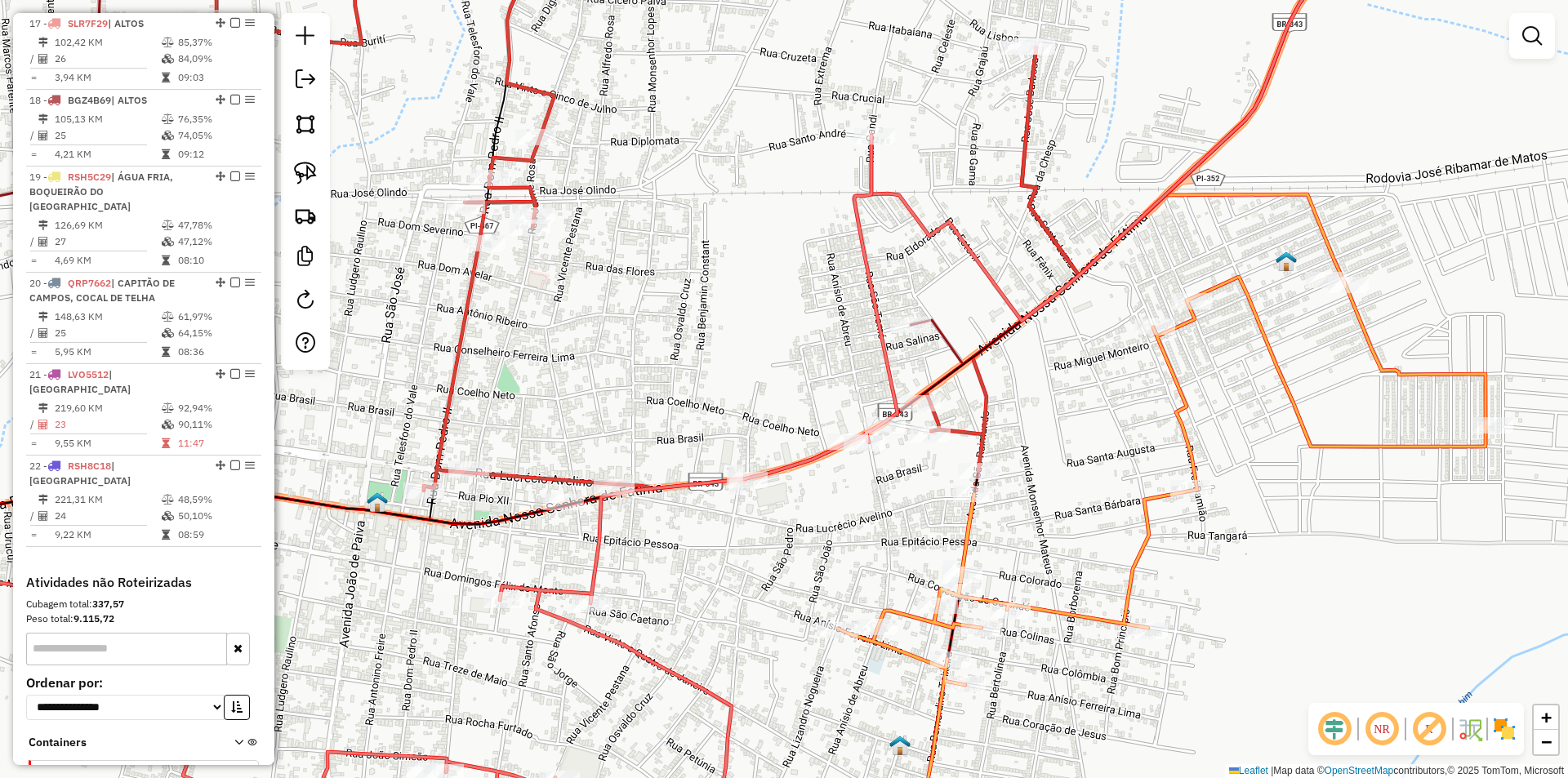
drag, startPoint x: 612, startPoint y: 452, endPoint x: 635, endPoint y: 419, distance: 40.2
click at [651, 454] on icon at bounding box center [643, 215] width 870 height 550
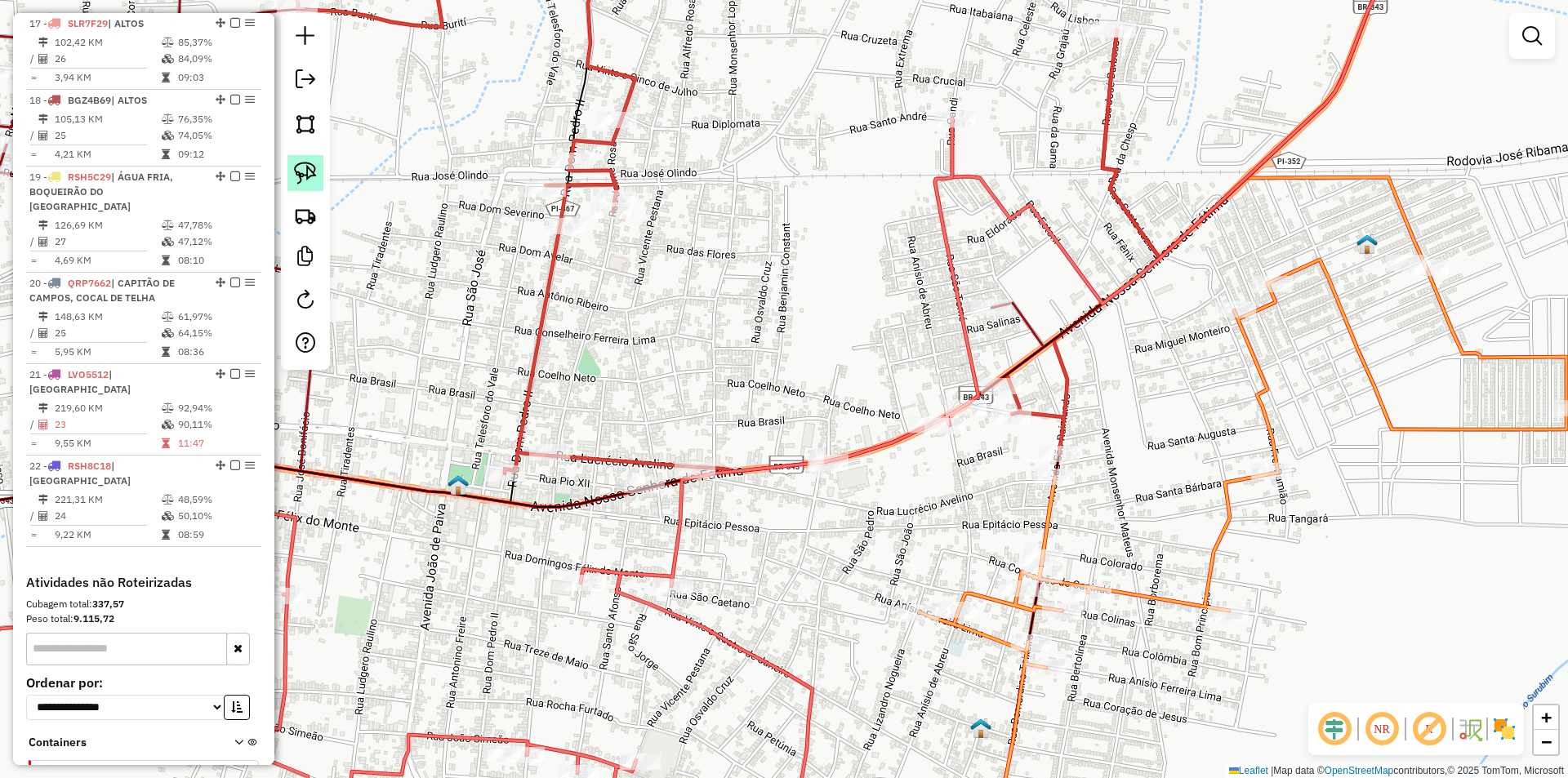
click at [315, 170] on img at bounding box center [305, 173] width 23 height 23
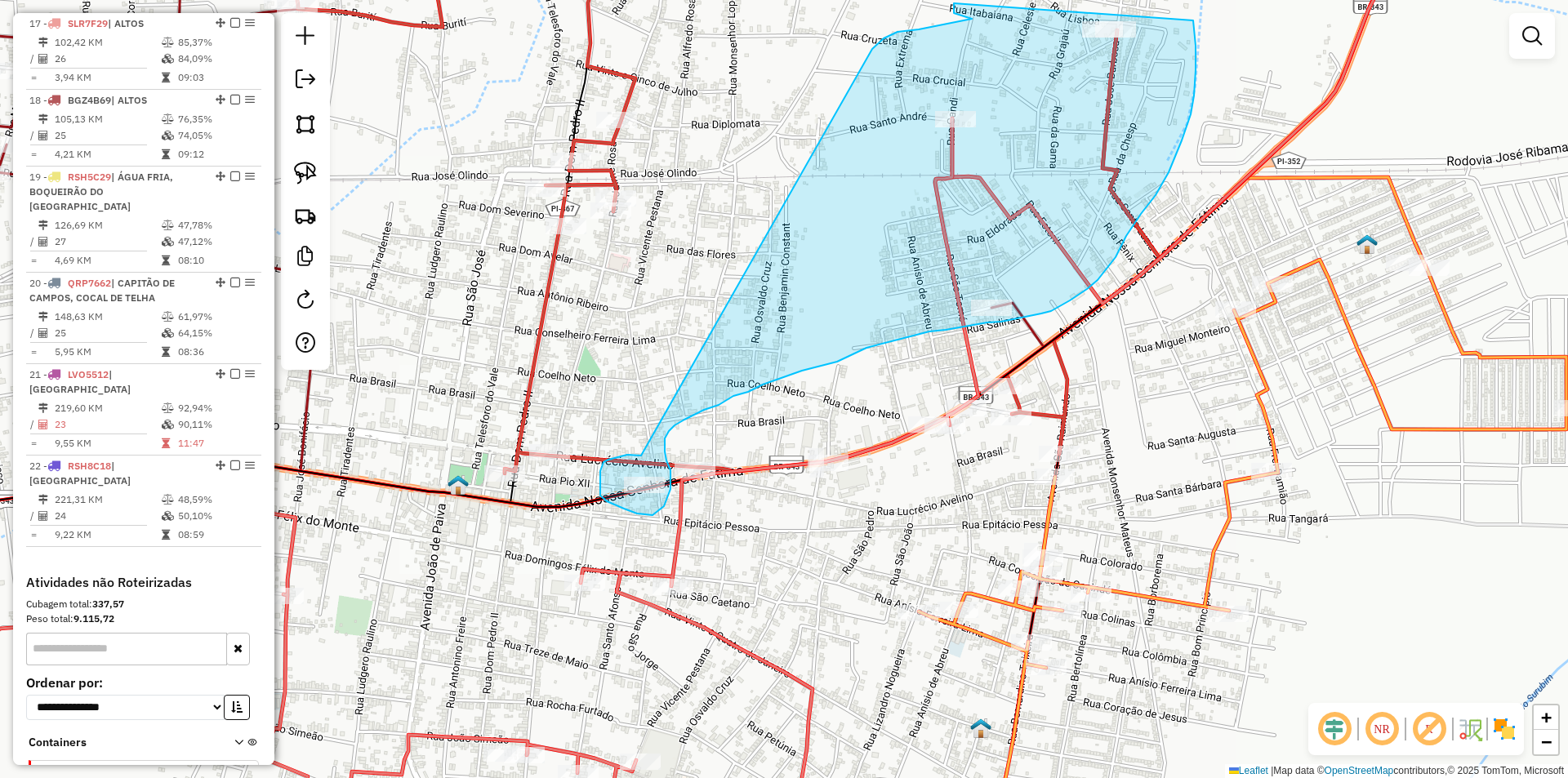
drag, startPoint x: 641, startPoint y: 455, endPoint x: 869, endPoint y: 53, distance: 462.2
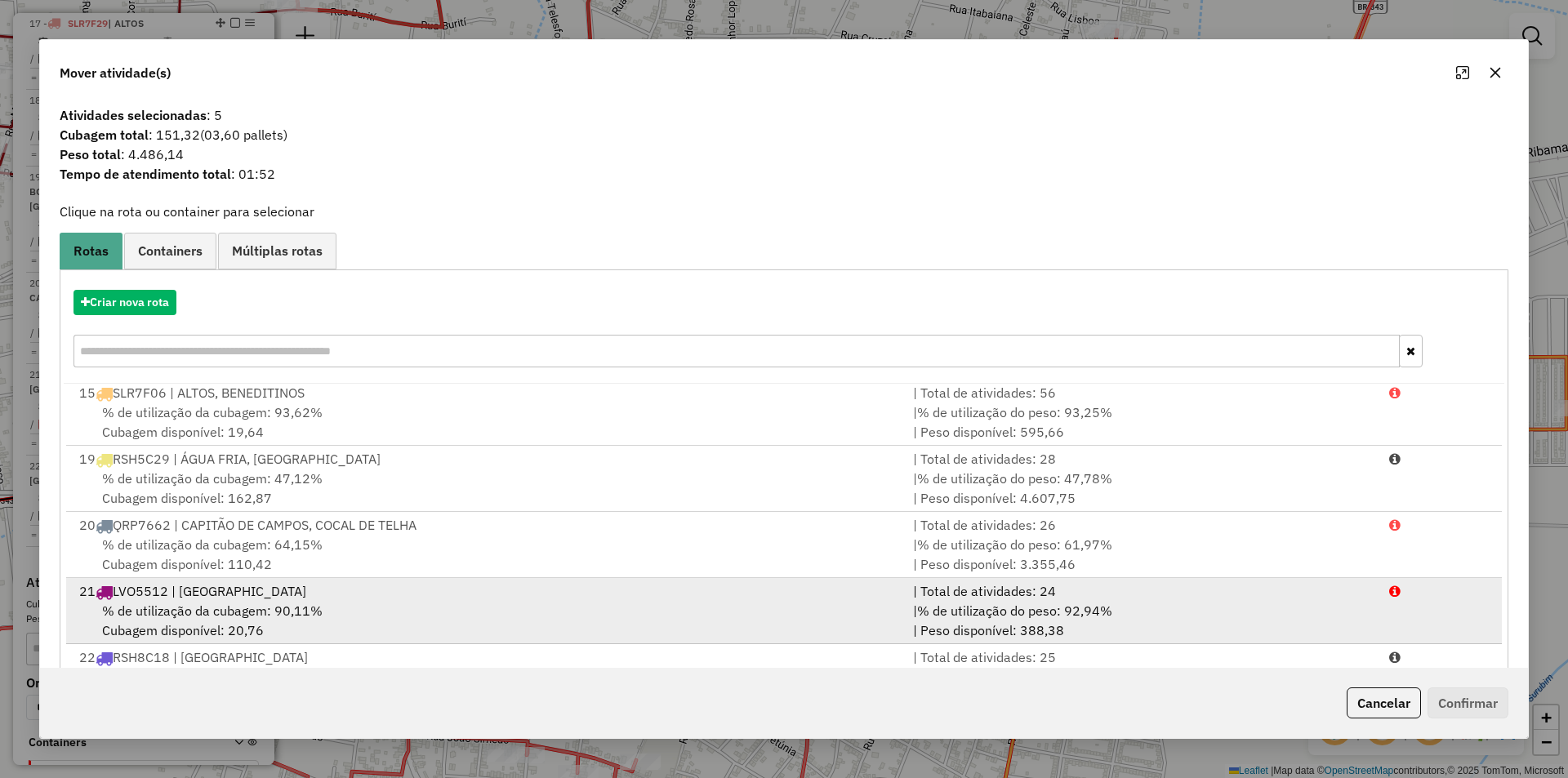
scroll to position [70, 0]
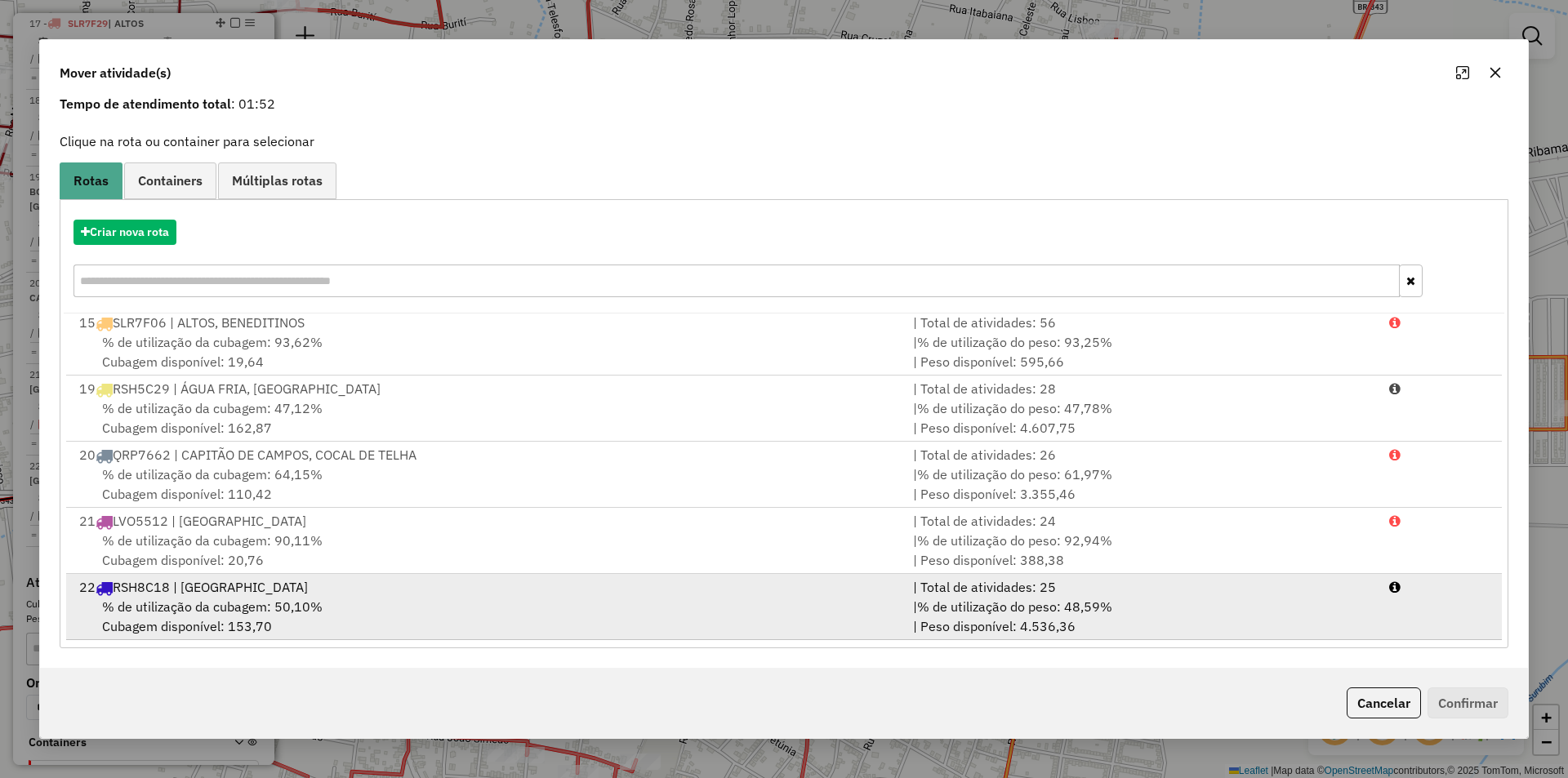
click at [744, 583] on div "22 RSH8C18 | CASTELO DO PIAUÍ" at bounding box center [486, 587] width 834 height 20
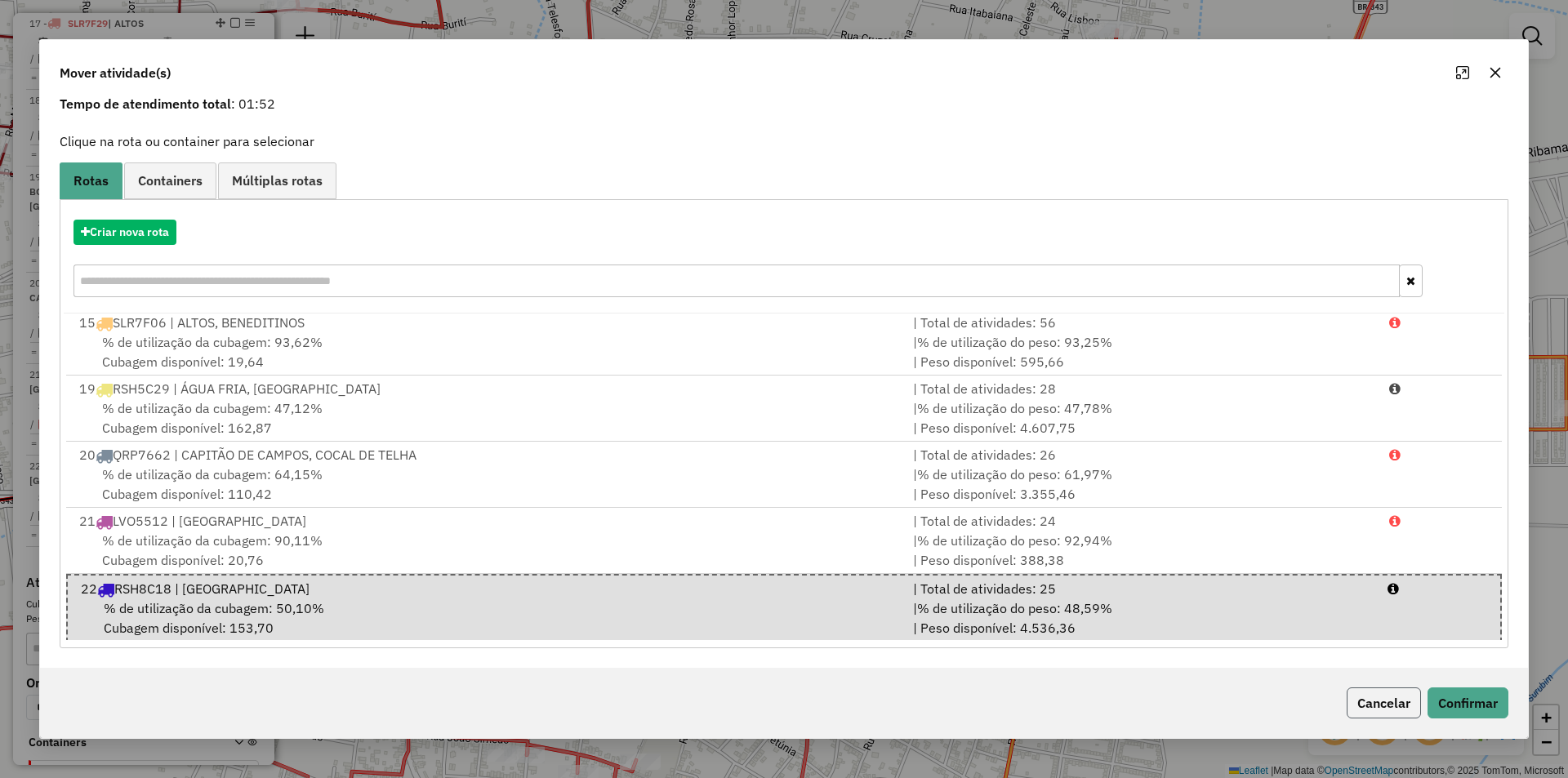
click at [1394, 716] on button "Cancelar" at bounding box center [1383, 703] width 75 height 31
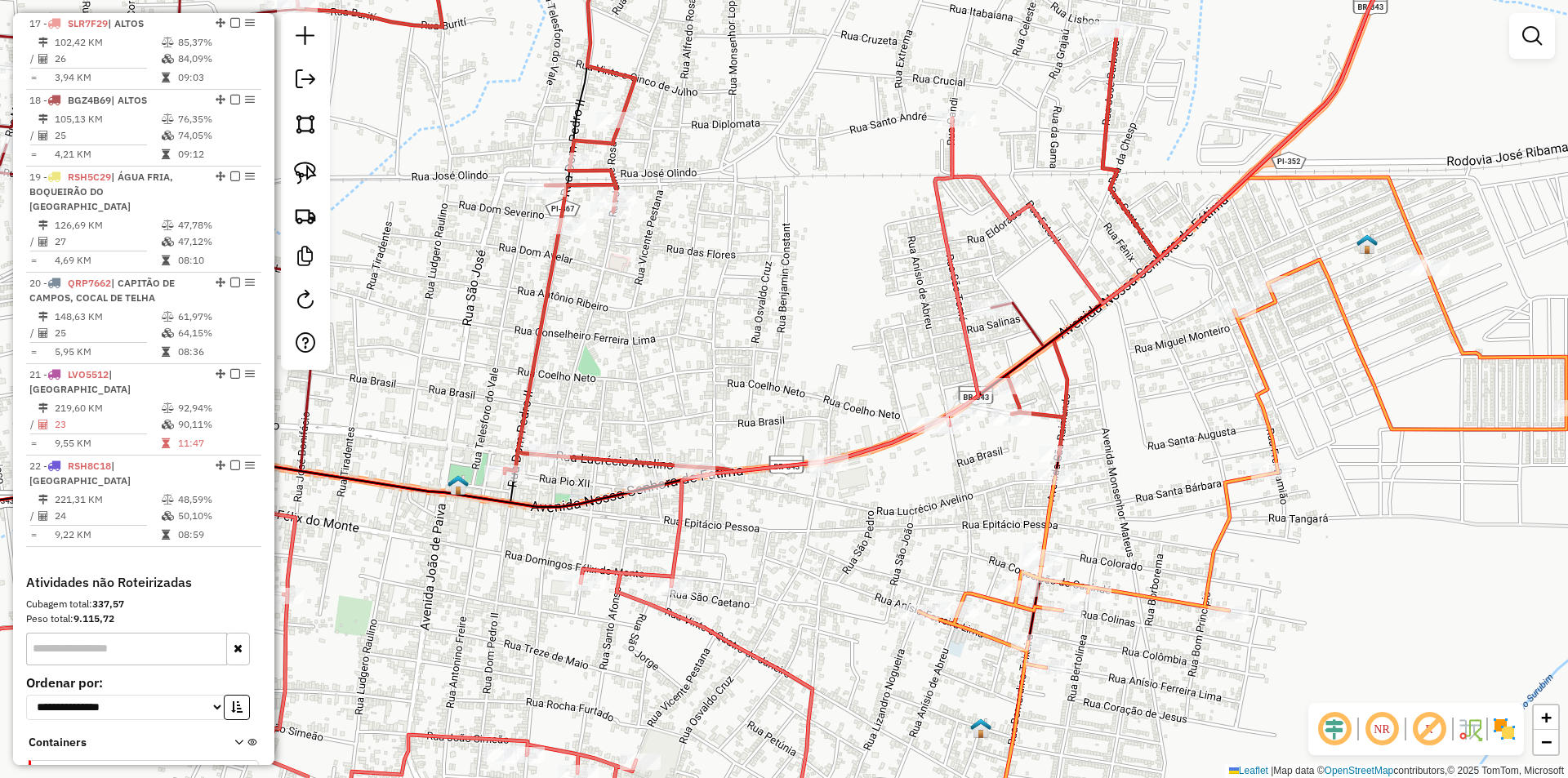
scroll to position [0, 0]
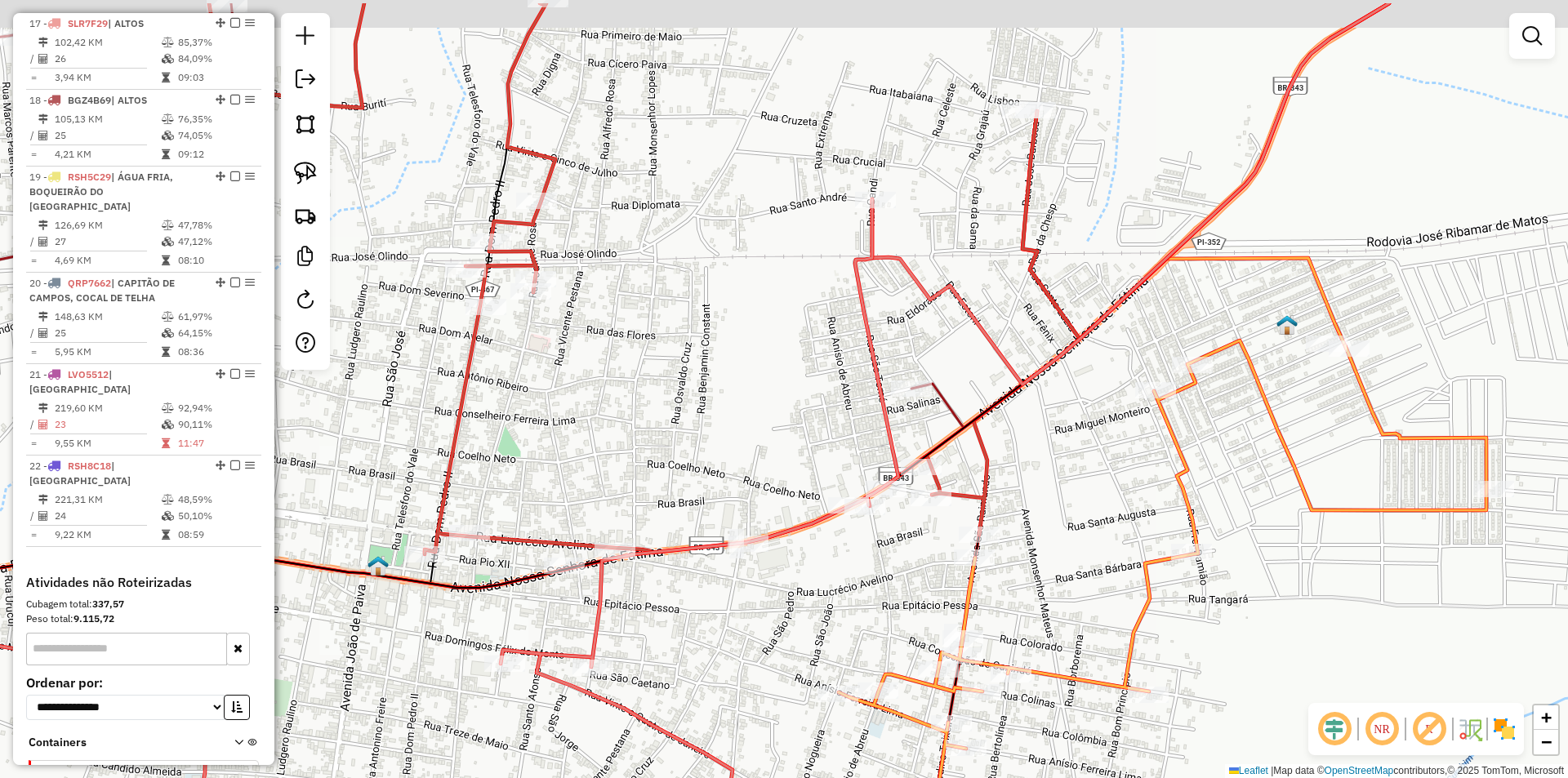
drag, startPoint x: 818, startPoint y: 391, endPoint x: 738, endPoint y: 471, distance: 113.1
click at [738, 471] on div "Janela de atendimento Grade de atendimento Capacidade Transportadoras Veículos …" at bounding box center [784, 389] width 1568 height 778
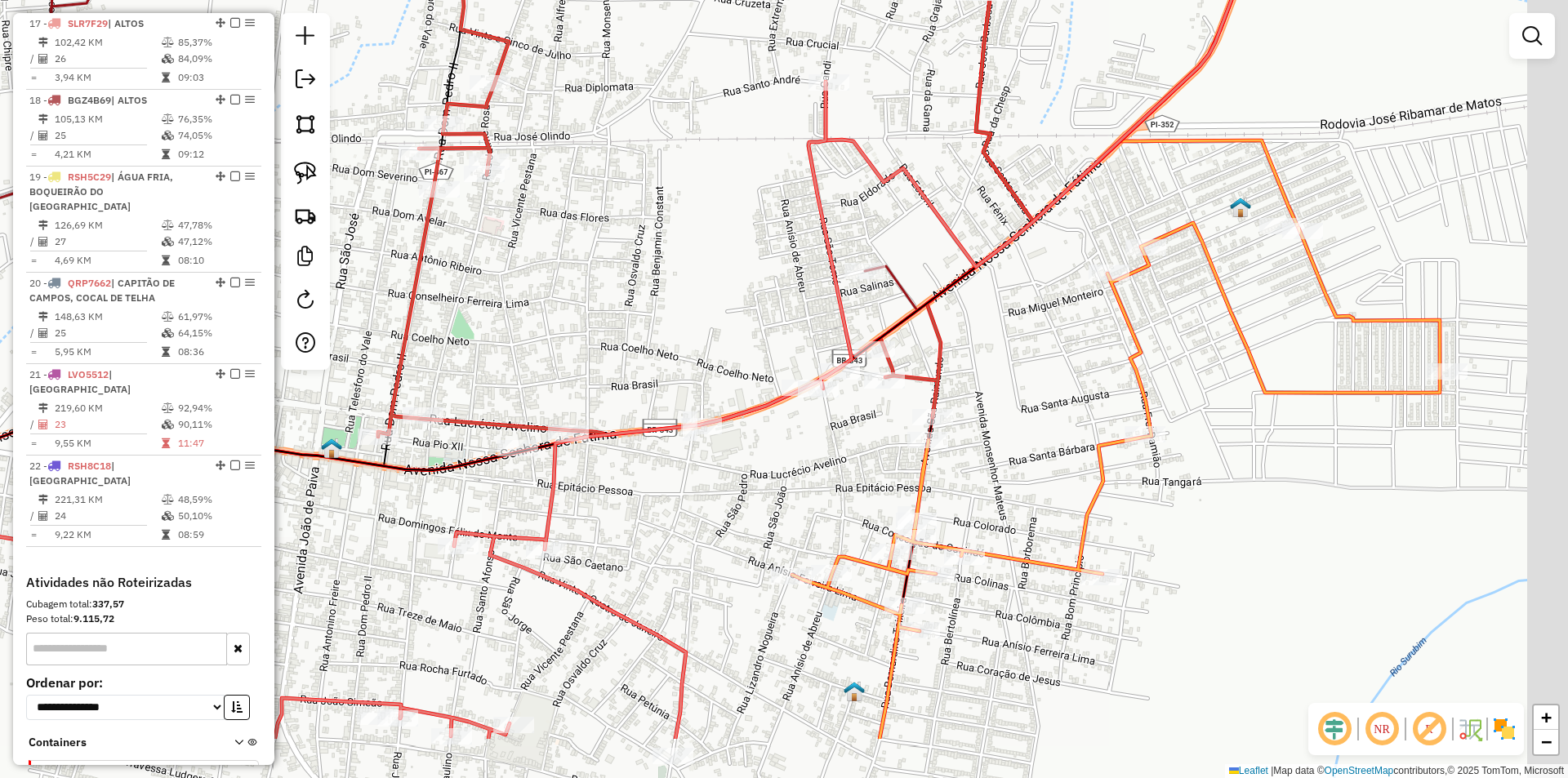
drag, startPoint x: 1042, startPoint y: 455, endPoint x: 996, endPoint y: 337, distance: 126.6
click at [996, 337] on div "Janela de atendimento Grade de atendimento Capacidade Transportadoras Veículos …" at bounding box center [784, 389] width 1568 height 778
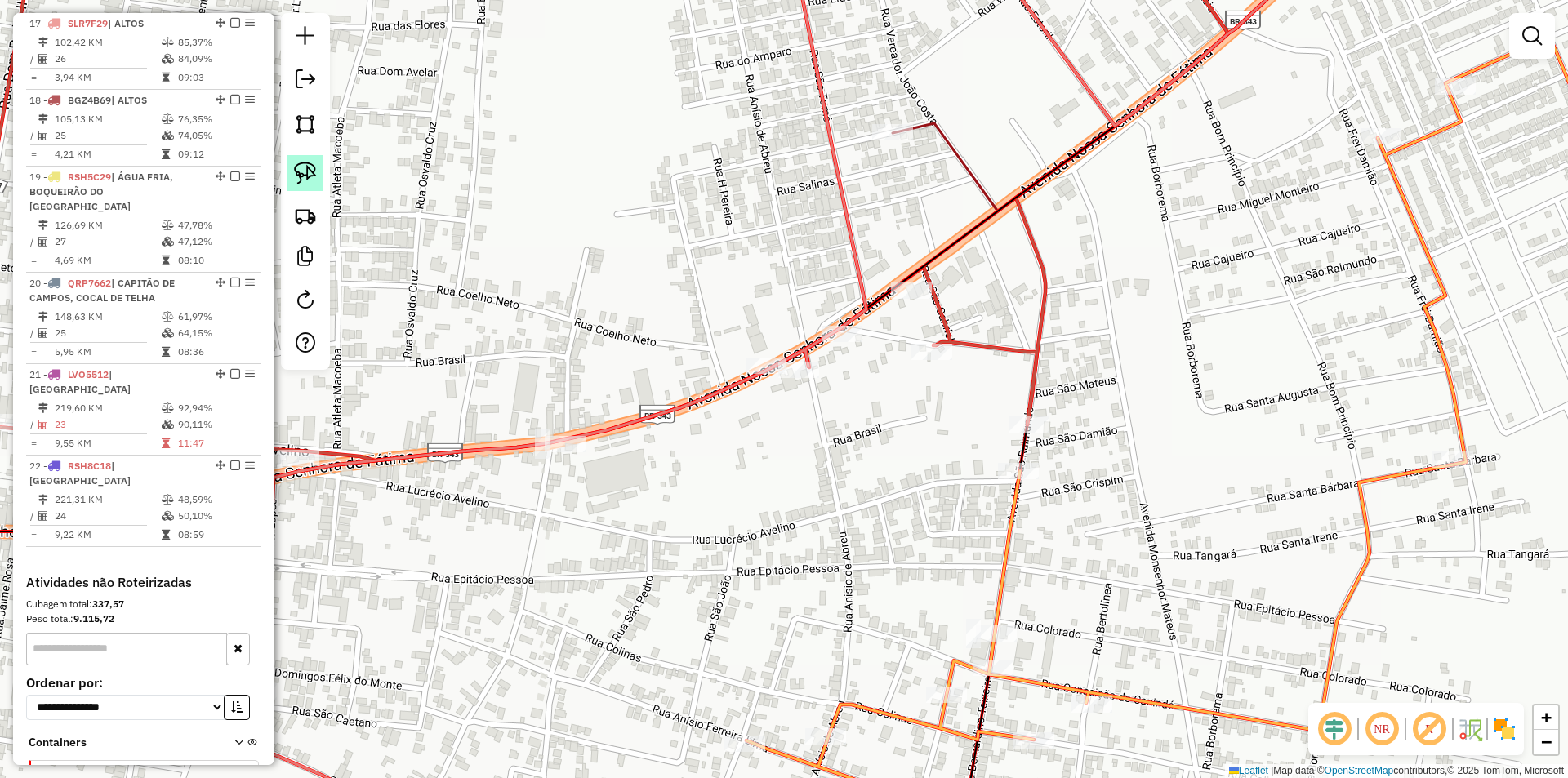
click at [296, 172] on img at bounding box center [305, 173] width 23 height 23
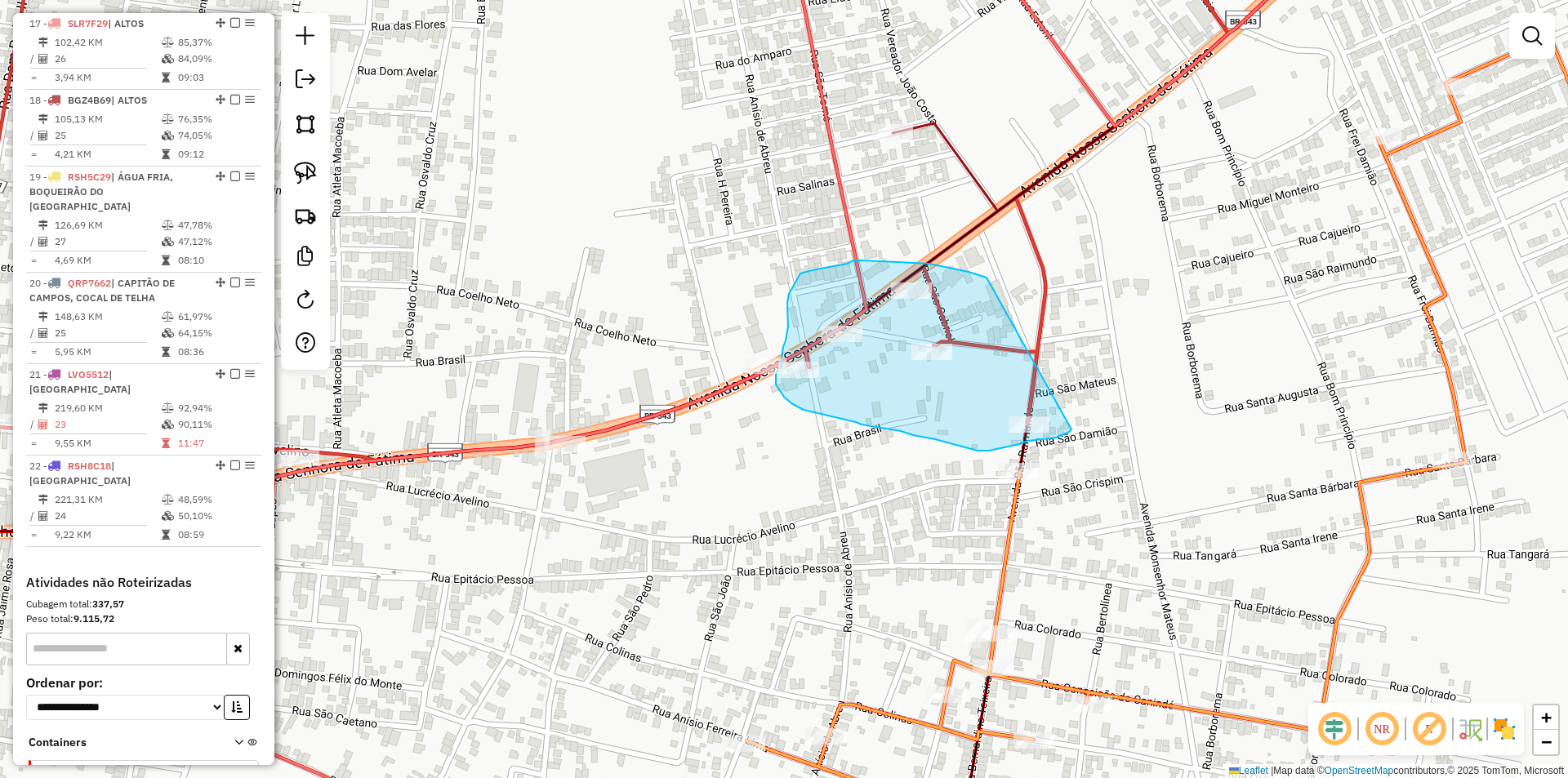
drag, startPoint x: 987, startPoint y: 278, endPoint x: 1087, endPoint y: 308, distance: 104.4
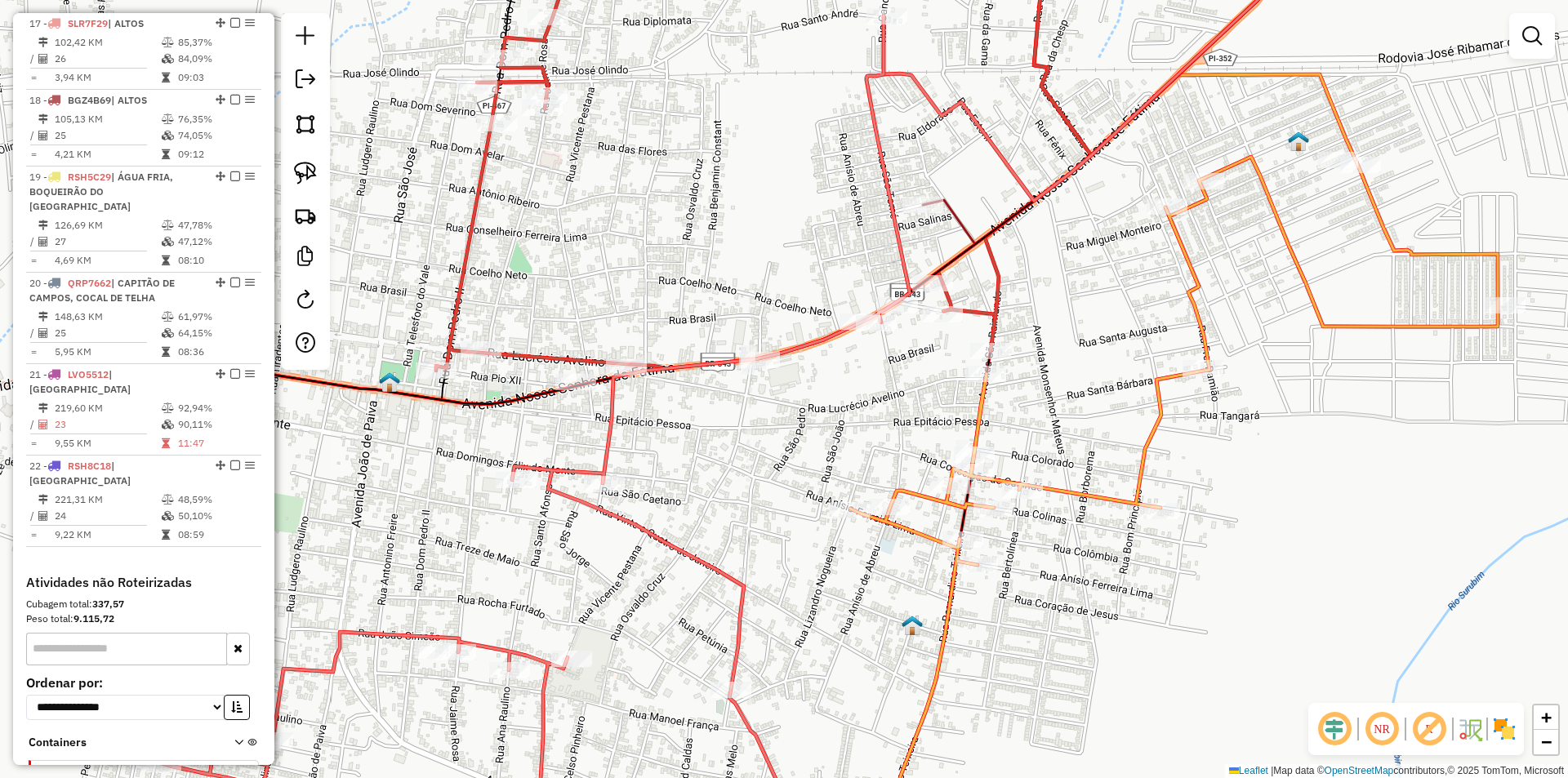
drag, startPoint x: 585, startPoint y: 260, endPoint x: 765, endPoint y: 269, distance: 180.2
click at [765, 269] on div "Janela de atendimento Grade de atendimento Capacidade Transportadoras Veículos …" at bounding box center [784, 389] width 1568 height 778
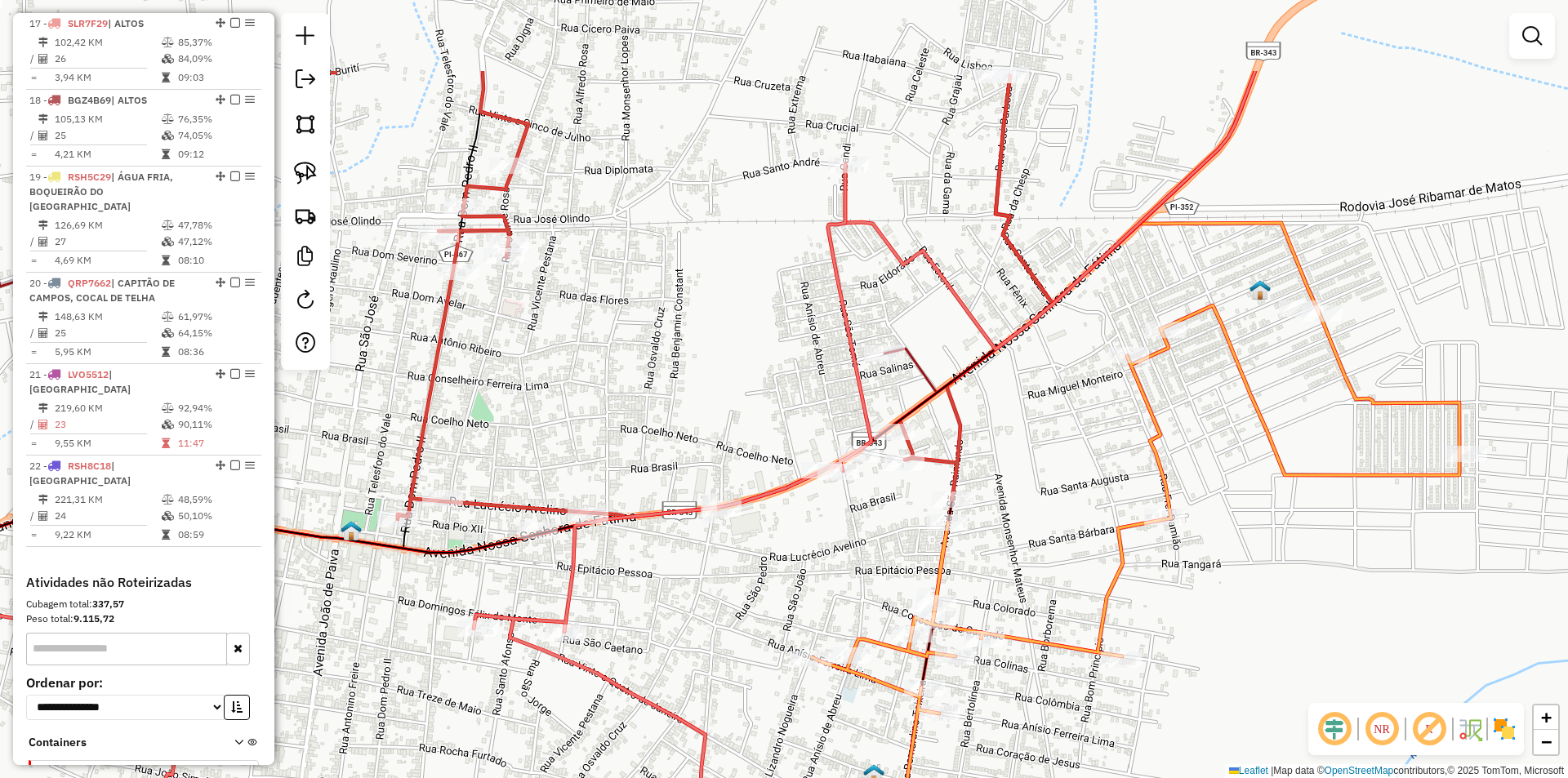
drag, startPoint x: 590, startPoint y: 274, endPoint x: 552, endPoint y: 423, distance: 153.8
click at [552, 423] on div "Janela de atendimento Grade de atendimento Capacidade Transportadoras Veículos …" at bounding box center [784, 389] width 1568 height 778
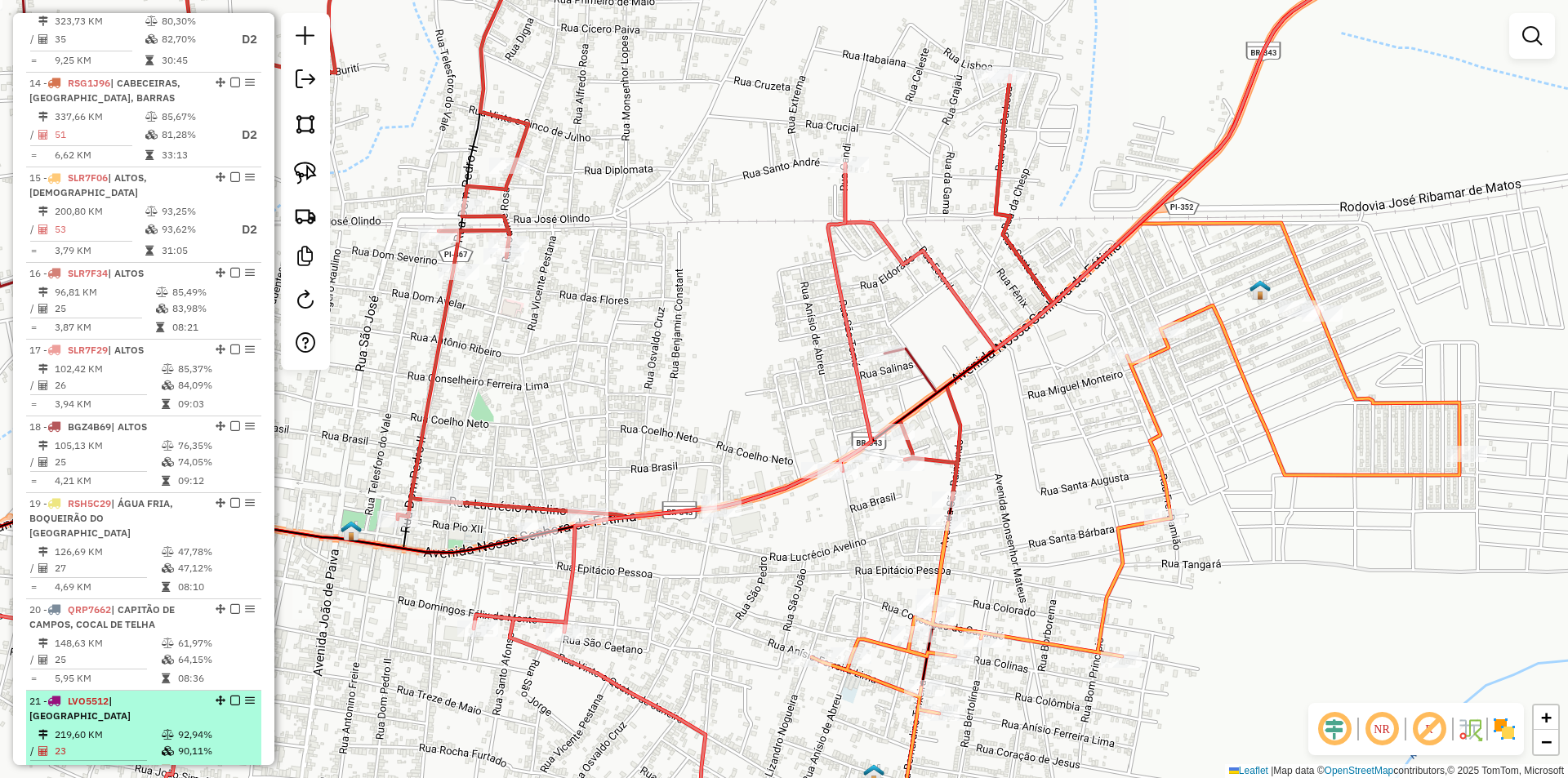
scroll to position [1572, 0]
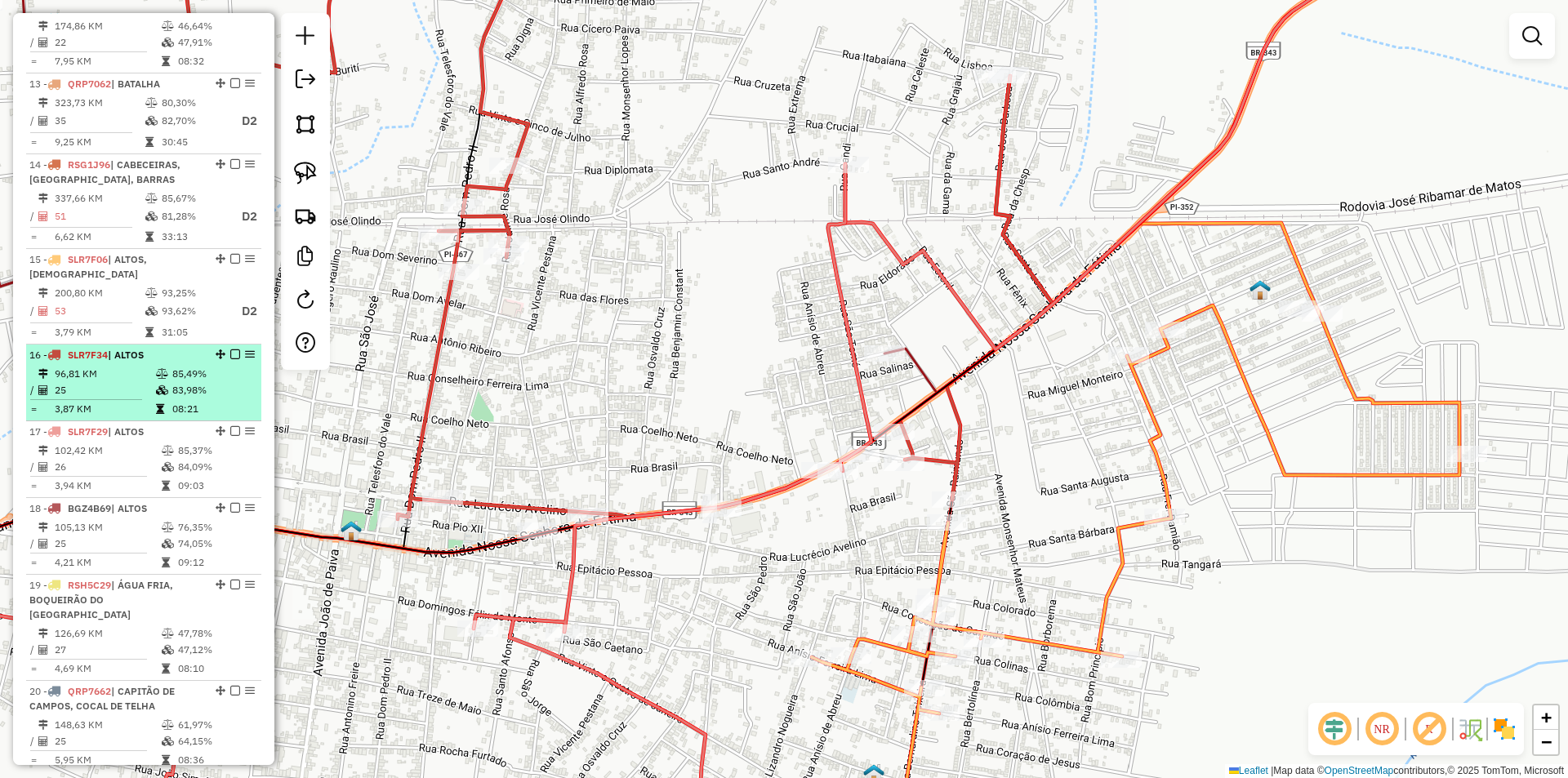
click at [133, 364] on li "16 - SLR7F34 | ALTOS 96,81 KM 85,49% / 25 83,98% = 3,87 KM 08:21" at bounding box center [143, 383] width 235 height 77
select select "**********"
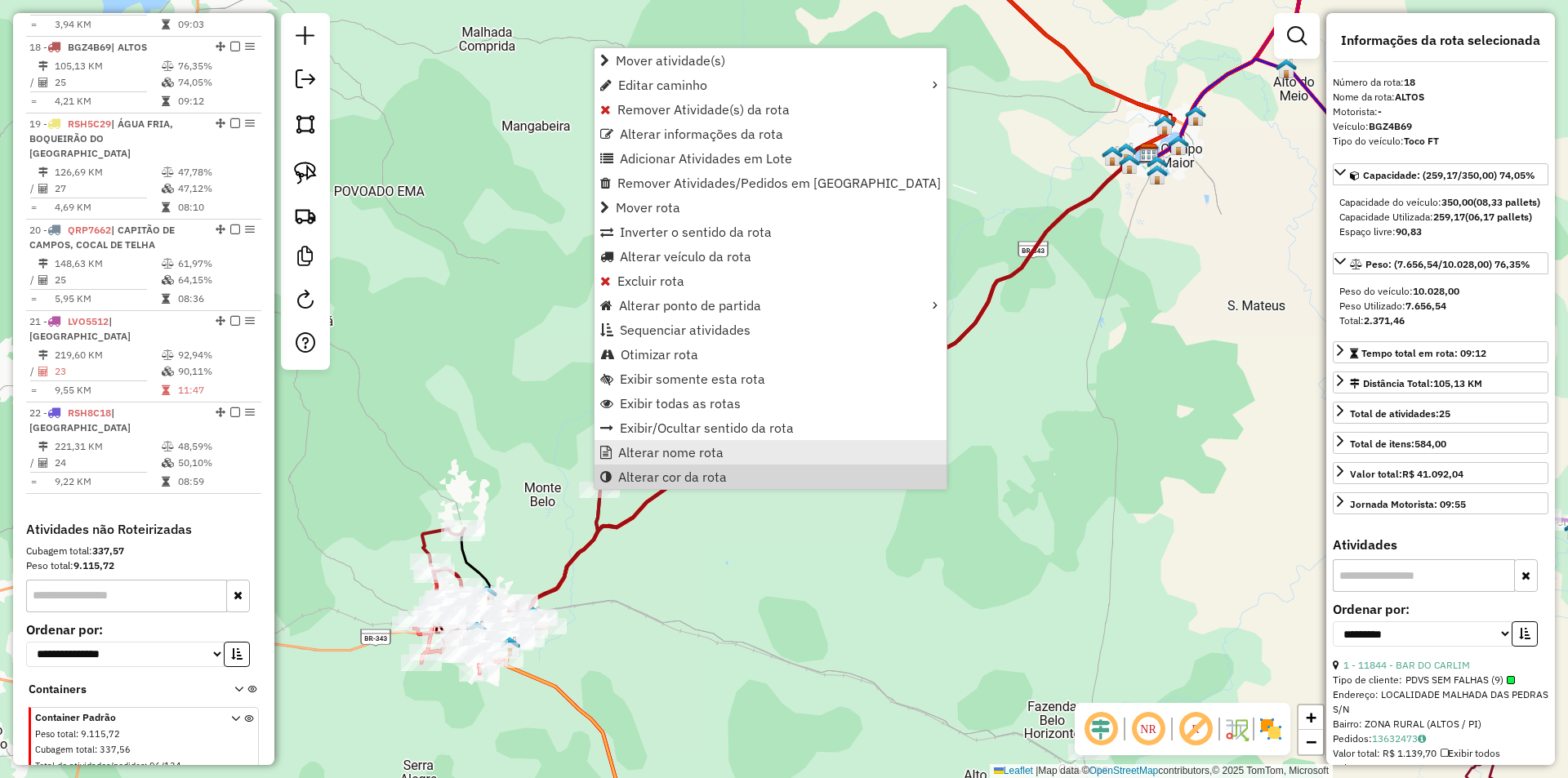
scroll to position [2057, 0]
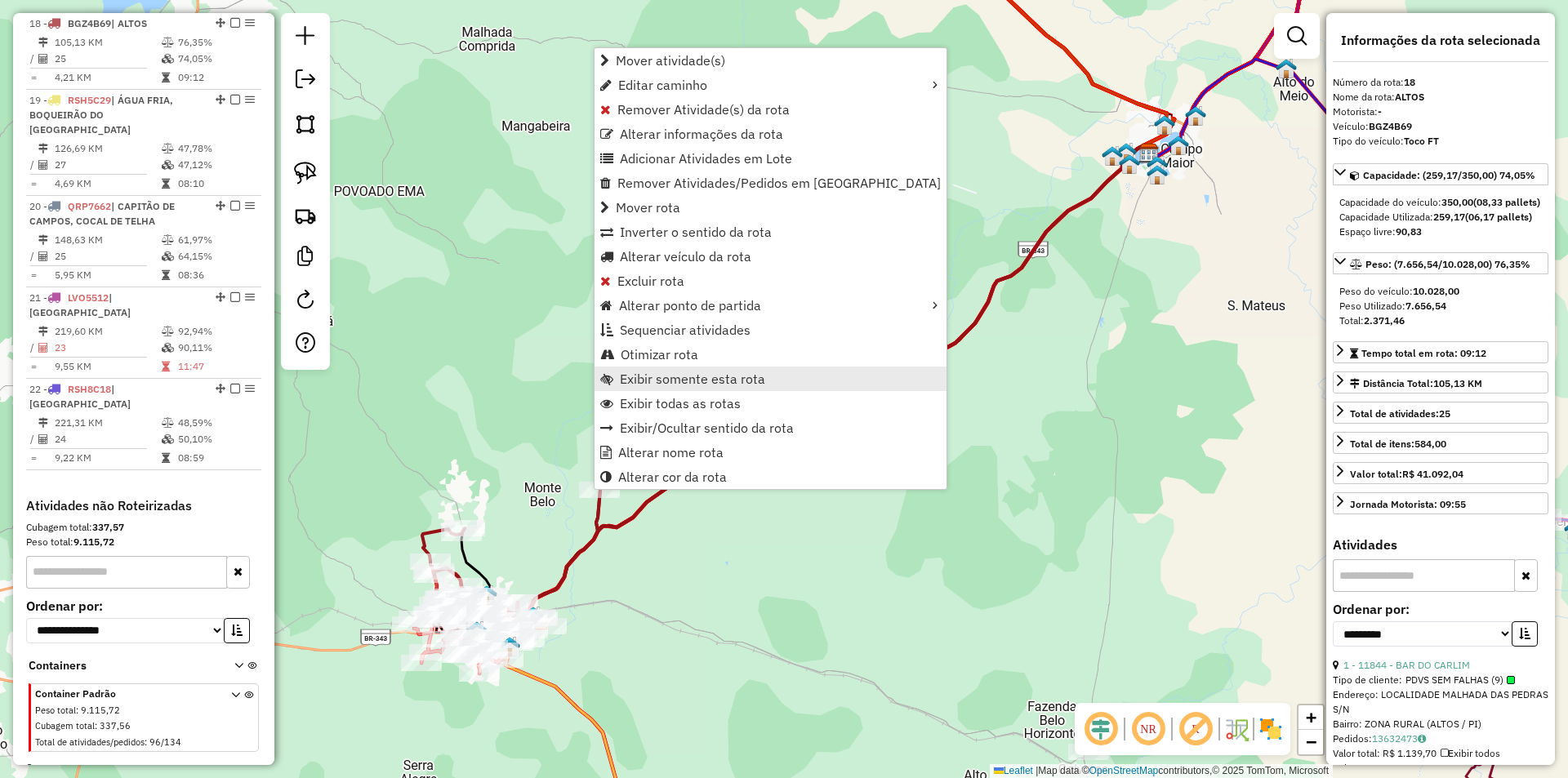
click at [654, 386] on span "Exibir somente esta rota" at bounding box center [693, 379] width 146 height 13
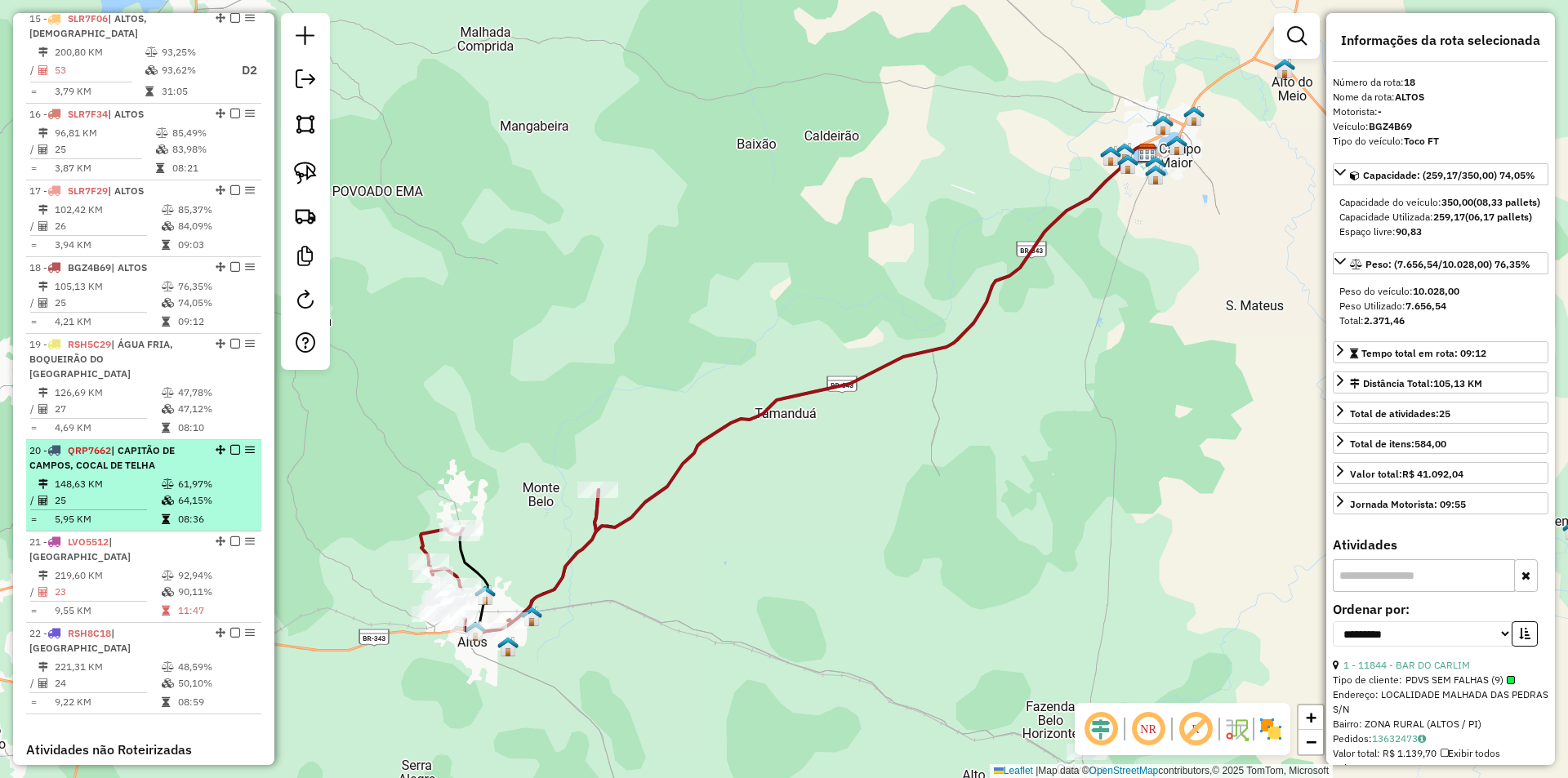
scroll to position [1812, 0]
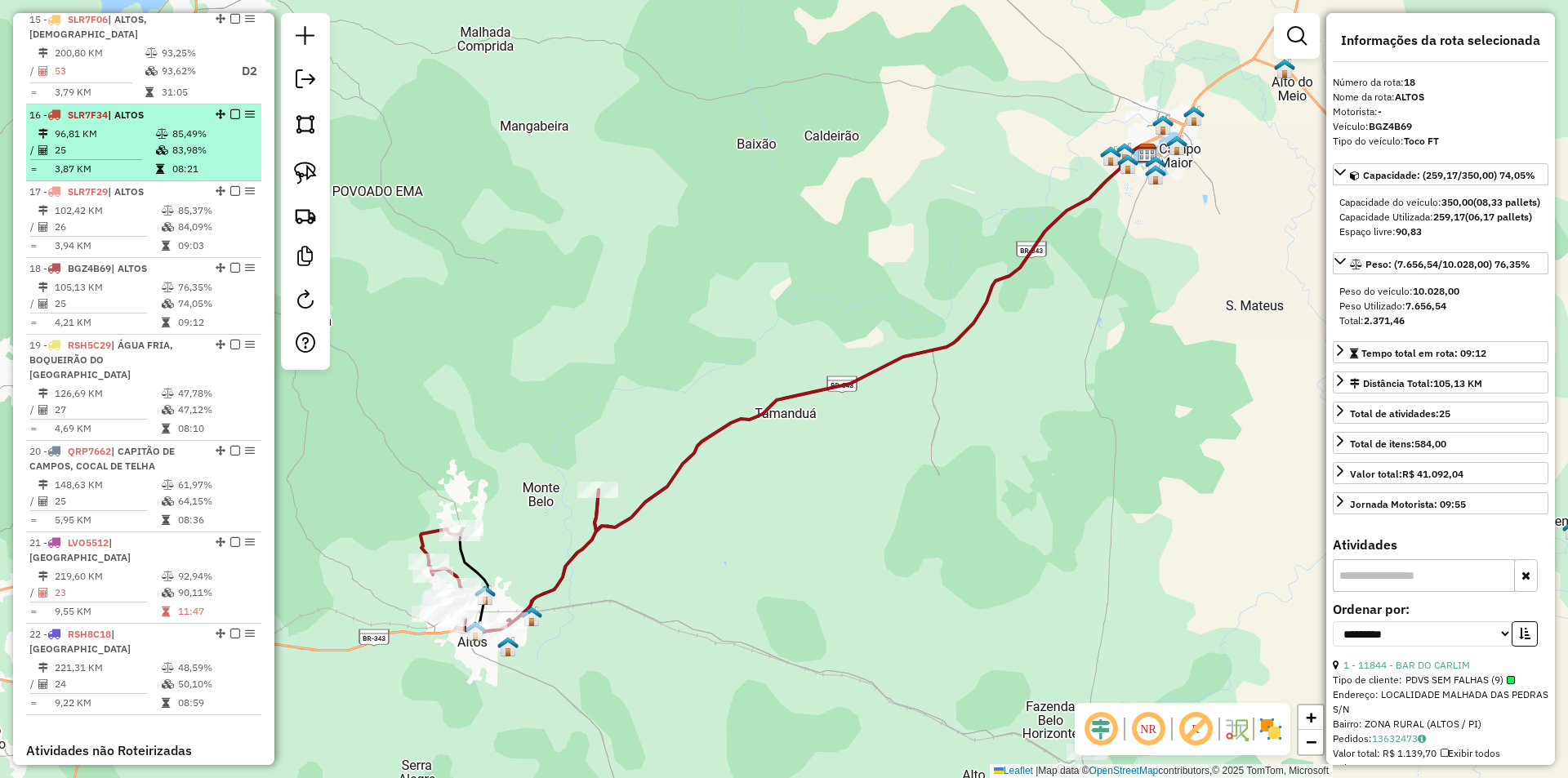
click at [129, 126] on td "96,81 KM" at bounding box center [105, 134] width 102 height 16
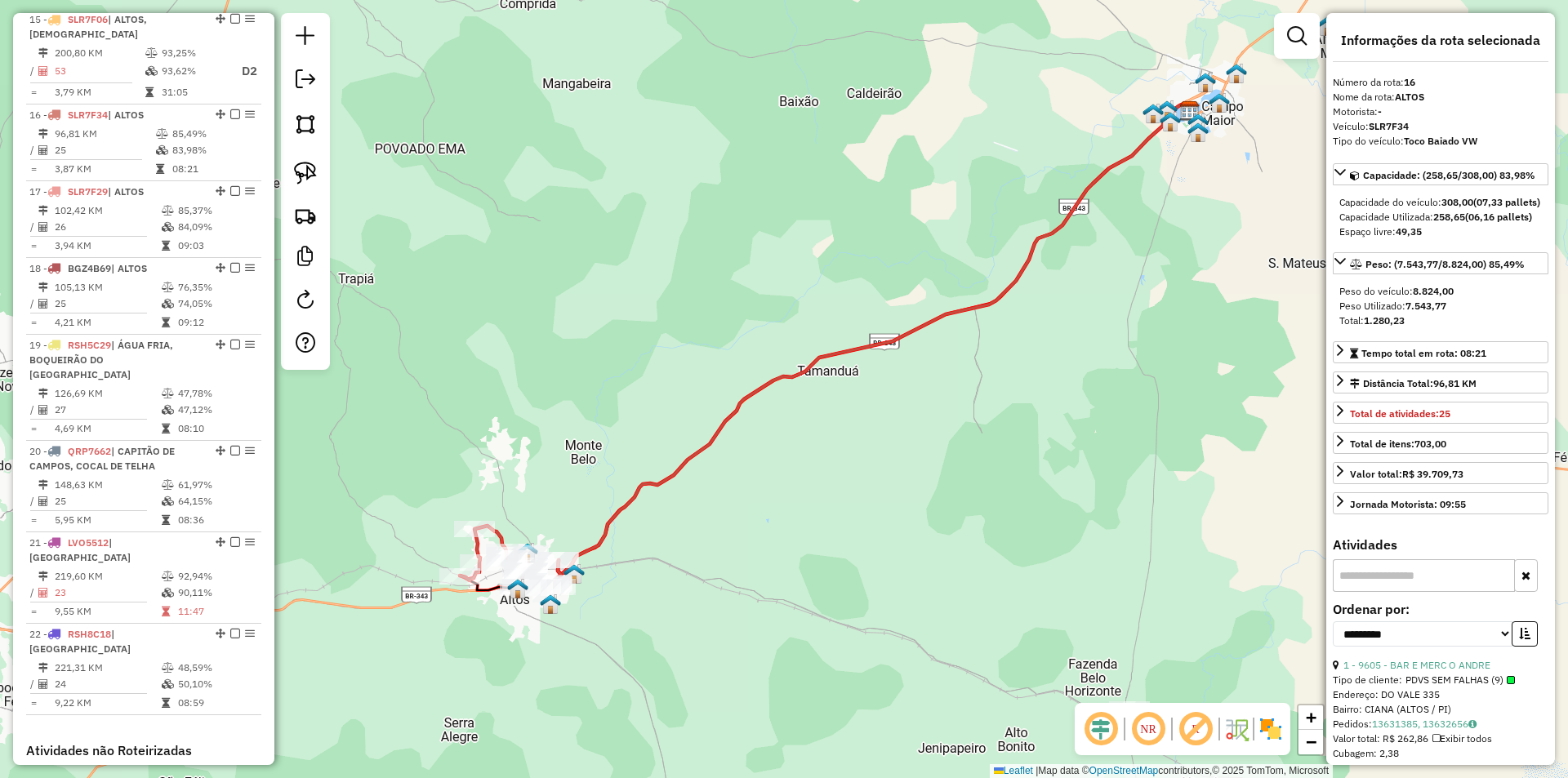
drag, startPoint x: 572, startPoint y: 529, endPoint x: 669, endPoint y: 373, distance: 183.7
click at [669, 373] on div "Janela de atendimento Grade de atendimento Capacidade Transportadoras Veículos …" at bounding box center [784, 389] width 1568 height 778
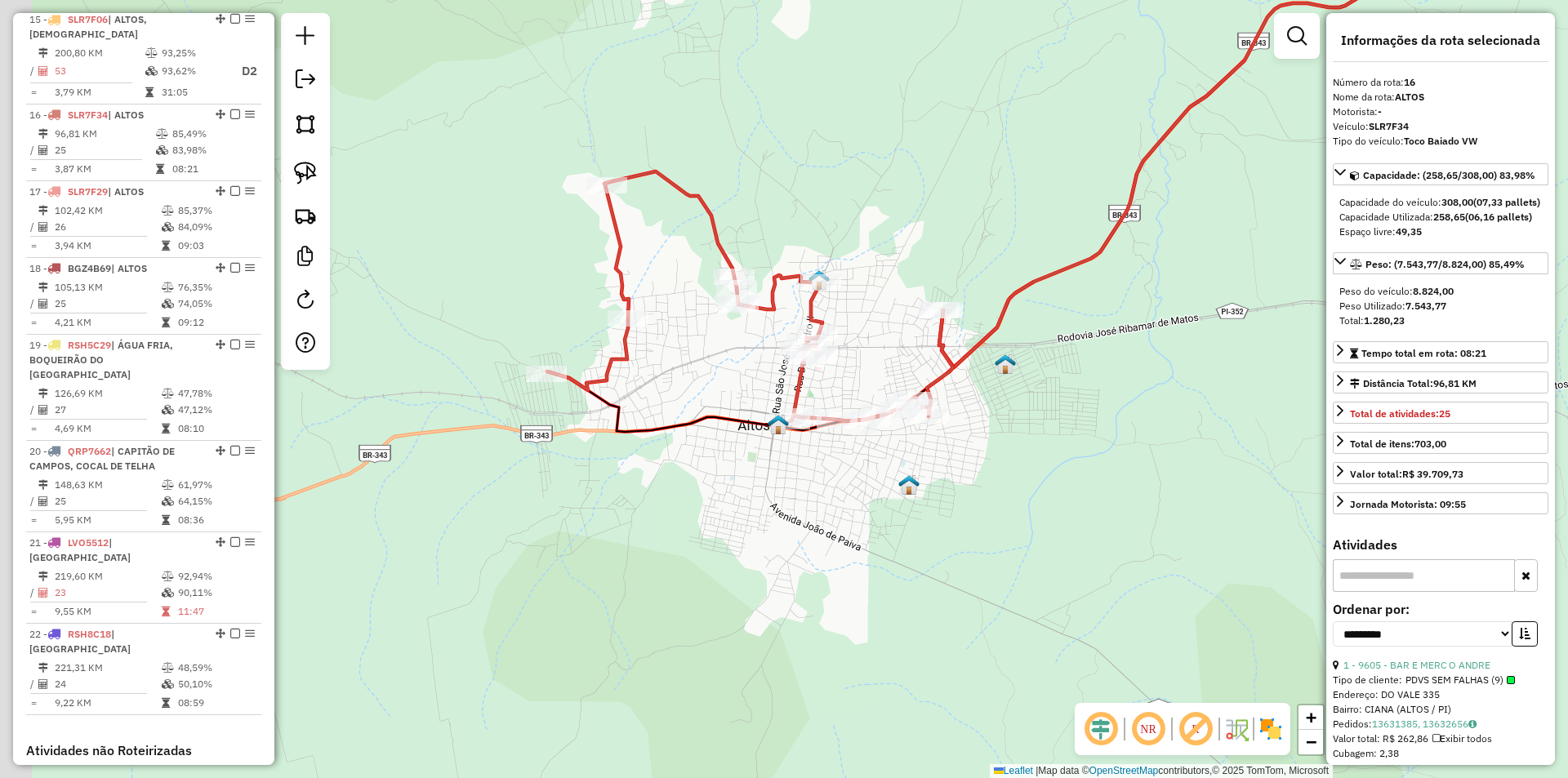
drag, startPoint x: 479, startPoint y: 472, endPoint x: 694, endPoint y: 531, distance: 222.9
click at [694, 531] on div "Janela de atendimento Grade de atendimento Capacidade Transportadoras Veículos …" at bounding box center [784, 389] width 1568 height 778
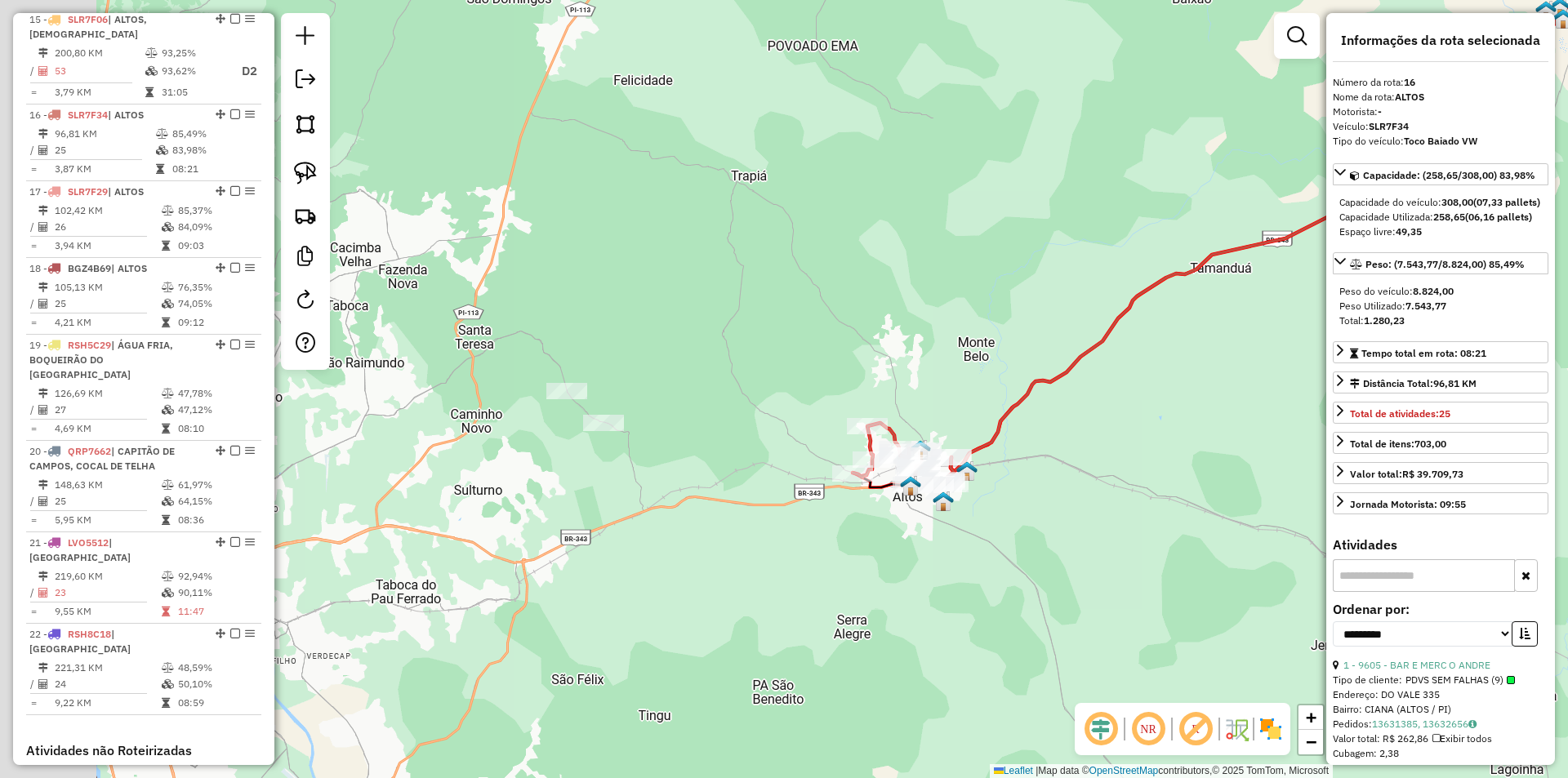
drag, startPoint x: 536, startPoint y: 502, endPoint x: 744, endPoint y: 523, distance: 209.1
click at [744, 523] on div "Janela de atendimento Grade de atendimento Capacidade Transportadoras Veículos …" at bounding box center [784, 389] width 1568 height 778
click at [304, 186] on link at bounding box center [305, 173] width 36 height 36
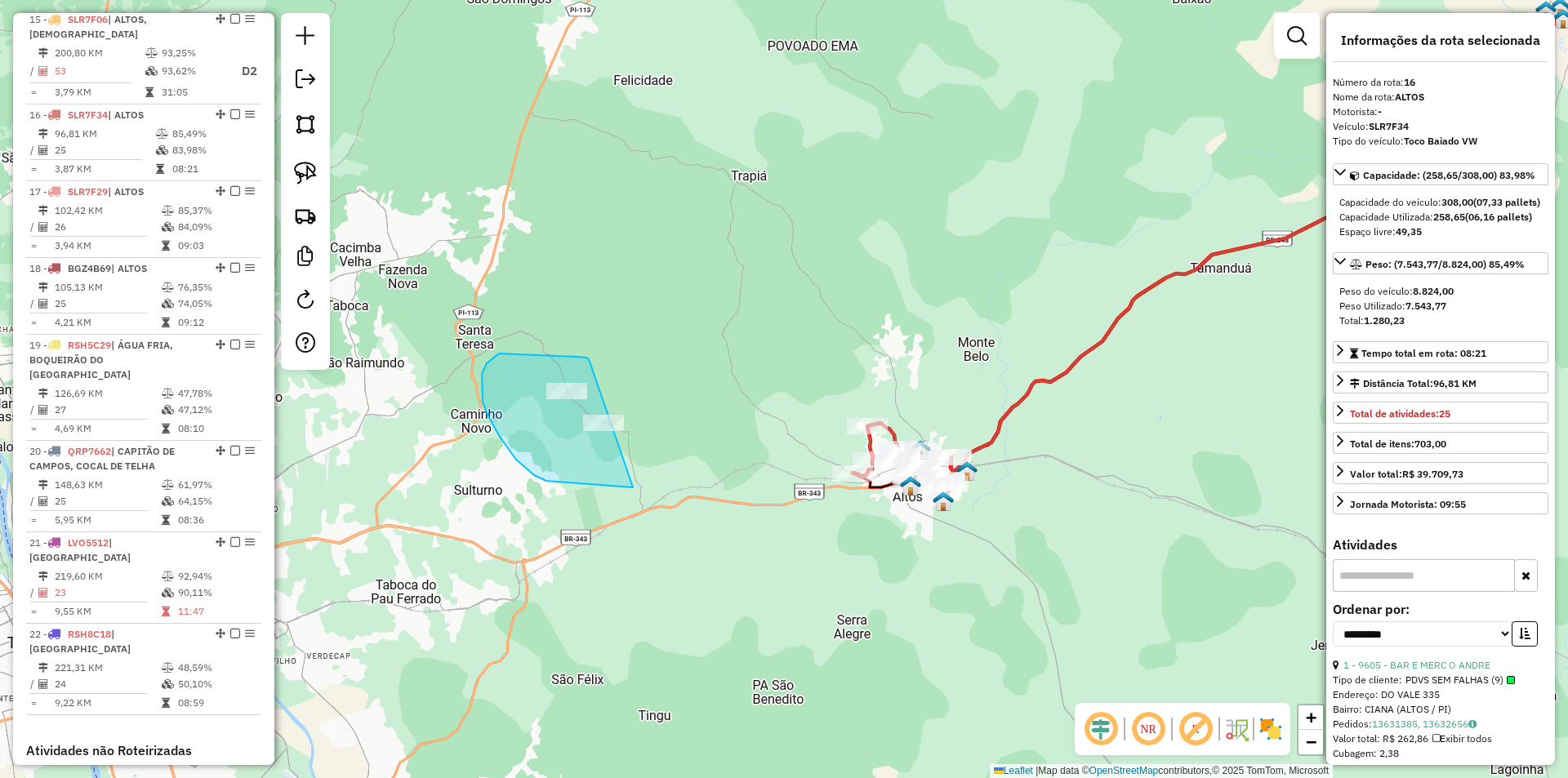
drag, startPoint x: 586, startPoint y: 358, endPoint x: 725, endPoint y: 466, distance: 176.0
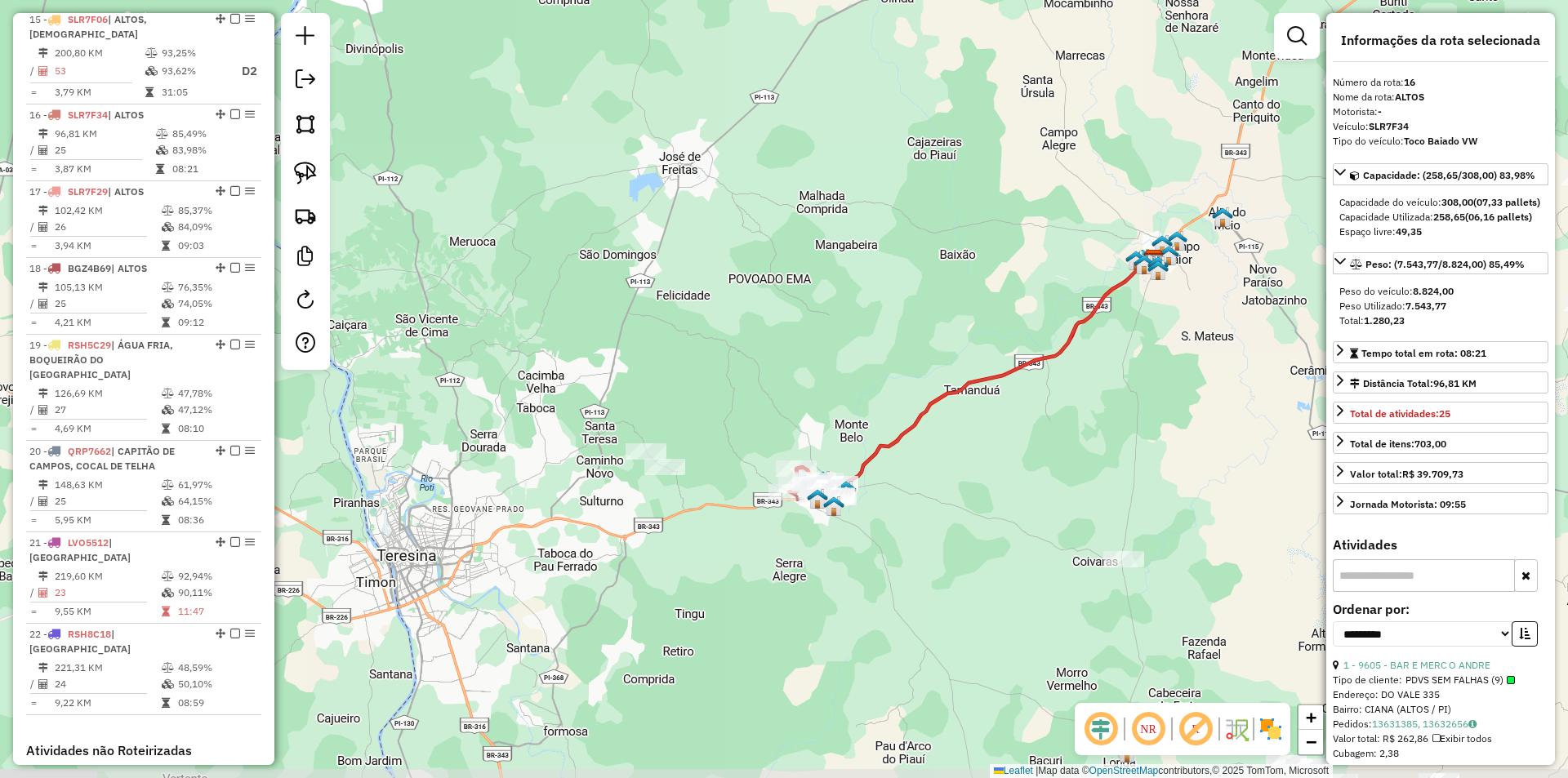
drag, startPoint x: 638, startPoint y: 572, endPoint x: 657, endPoint y: 551, distance: 28.3
click at [657, 551] on div "Janela de atendimento Grade de atendimento Capacidade Transportadoras Veículos …" at bounding box center [784, 389] width 1568 height 778
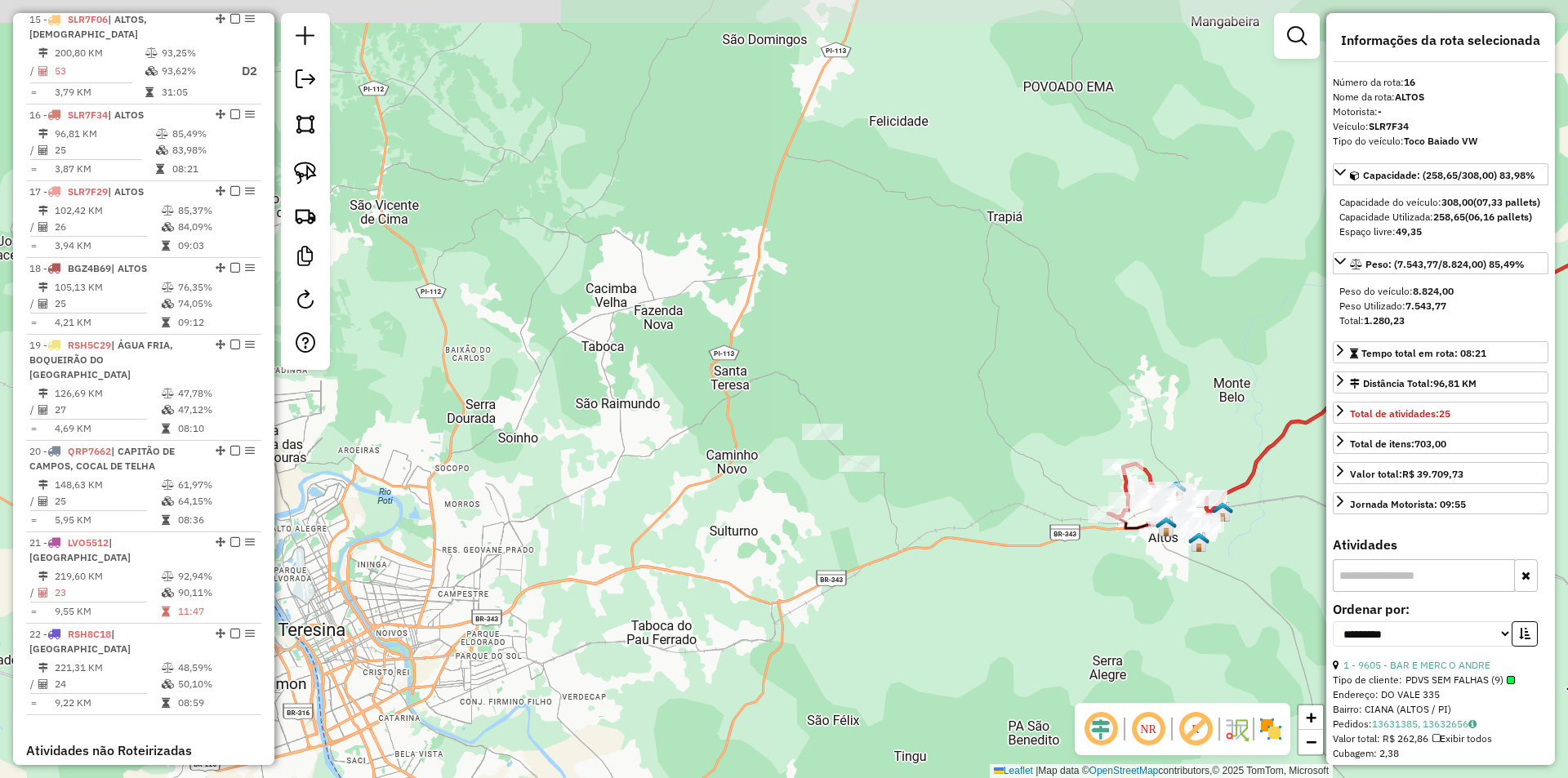
drag, startPoint x: 599, startPoint y: 474, endPoint x: 655, endPoint y: 553, distance: 96.8
click at [655, 553] on div "Janela de atendimento Grade de atendimento Capacidade Transportadoras Veículos …" at bounding box center [784, 389] width 1568 height 778
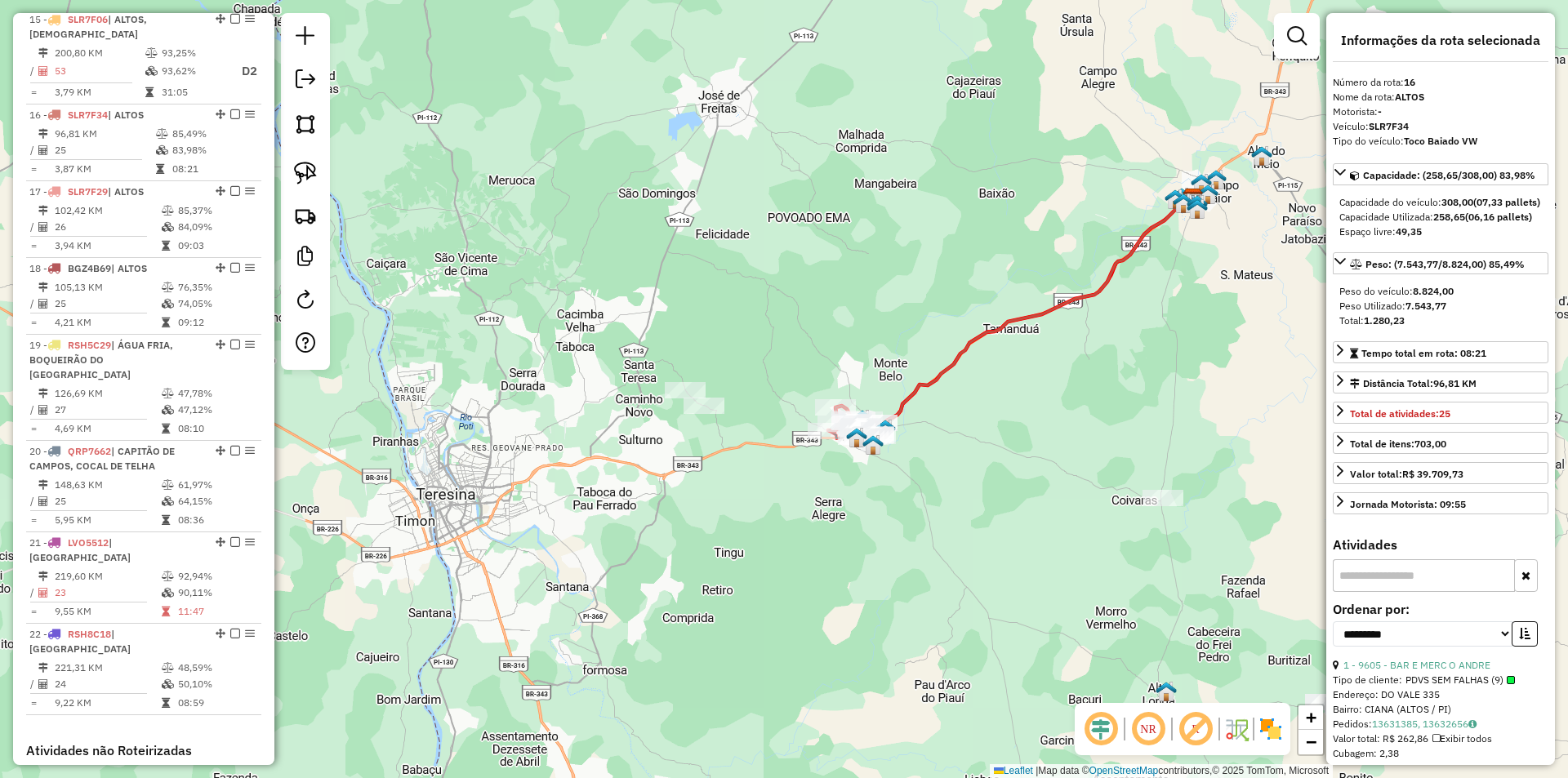
drag, startPoint x: 849, startPoint y: 401, endPoint x: 767, endPoint y: 357, distance: 93.1
click at [767, 357] on div "Janela de atendimento Grade de atendimento Capacidade Transportadoras Veículos …" at bounding box center [784, 389] width 1568 height 778
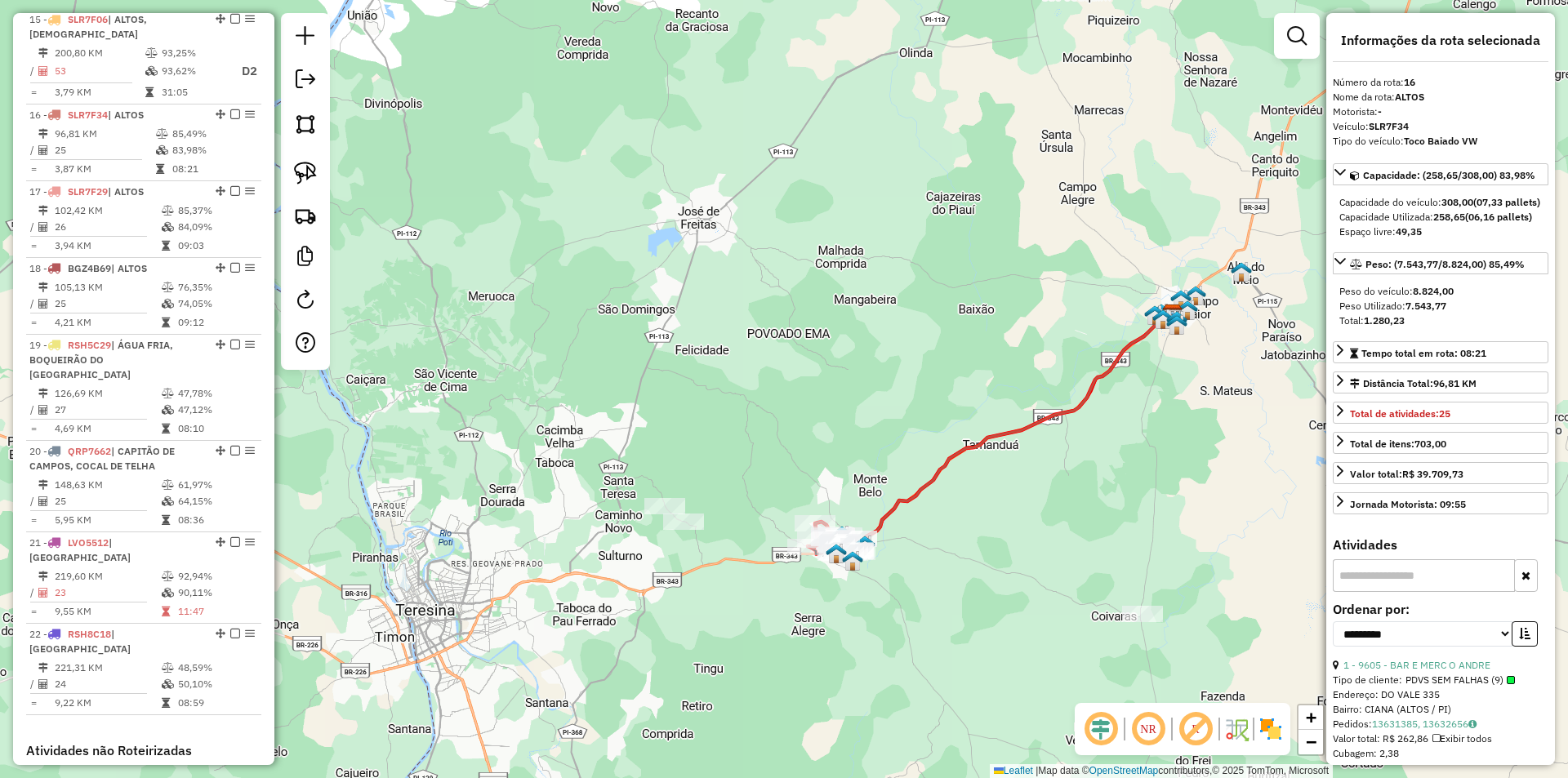
drag, startPoint x: 814, startPoint y: 332, endPoint x: 784, endPoint y: 446, distance: 117.9
click at [784, 446] on div "Janela de atendimento Grade de atendimento Capacidade Transportadoras Veículos …" at bounding box center [784, 389] width 1568 height 778
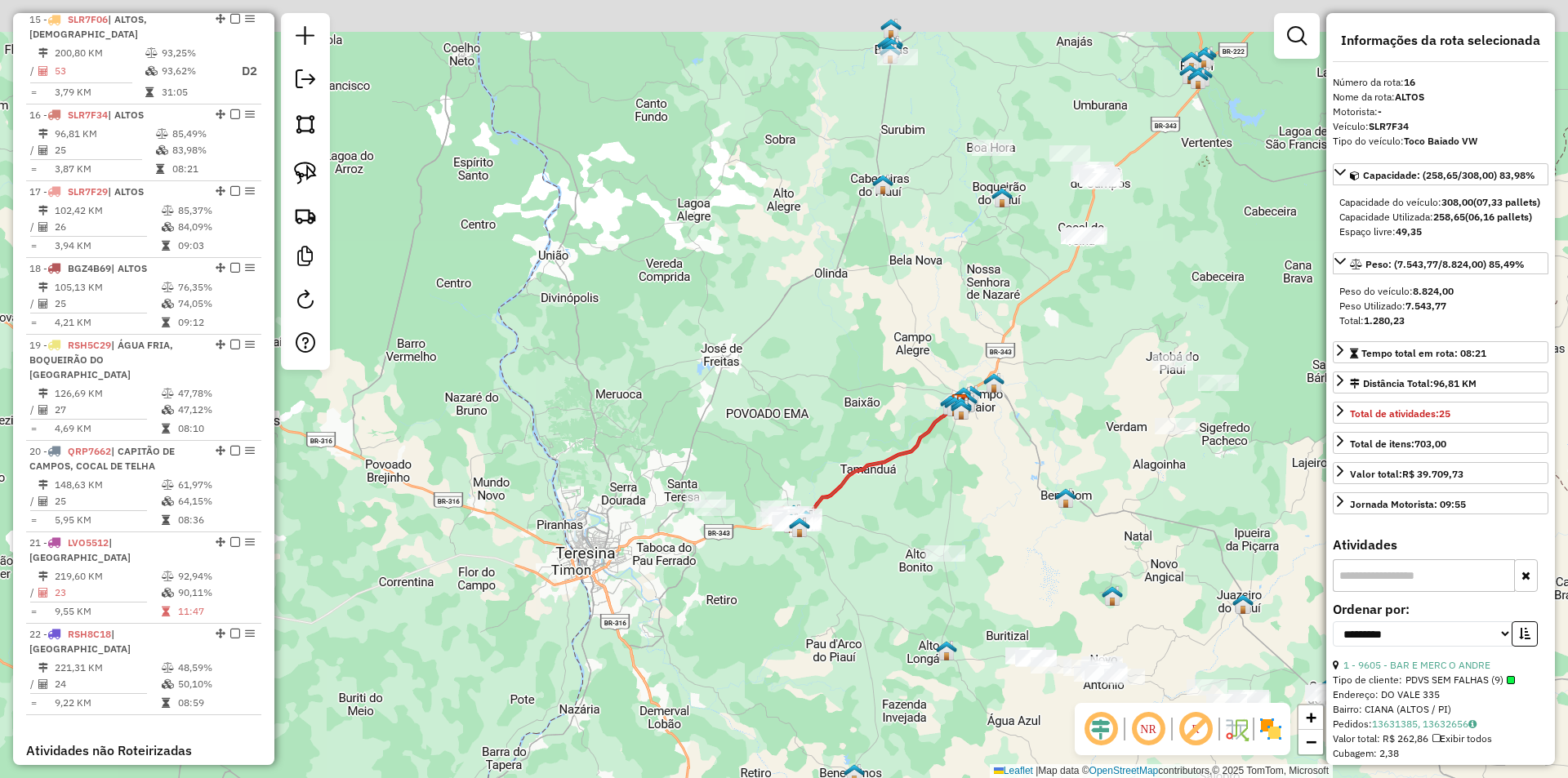
drag, startPoint x: 831, startPoint y: 345, endPoint x: 810, endPoint y: 387, distance: 47.0
click at [810, 387] on div "Janela de atendimento Grade de atendimento Capacidade Transportadoras Veículos …" at bounding box center [784, 389] width 1568 height 778
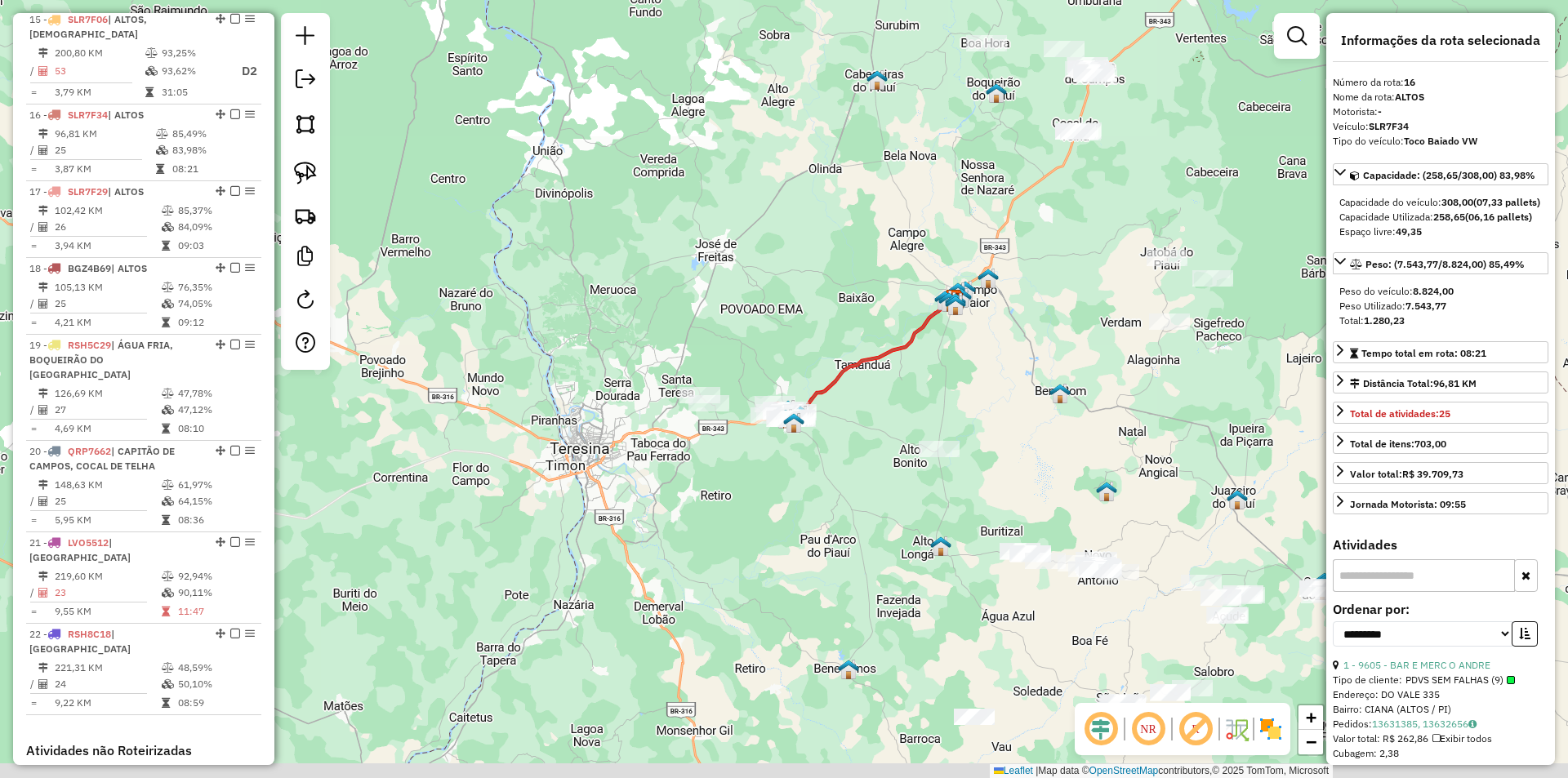
drag, startPoint x: 904, startPoint y: 488, endPoint x: 860, endPoint y: 382, distance: 114.8
click at [860, 382] on div "Janela de atendimento Grade de atendimento Capacidade Transportadoras Veículos …" at bounding box center [784, 389] width 1568 height 778
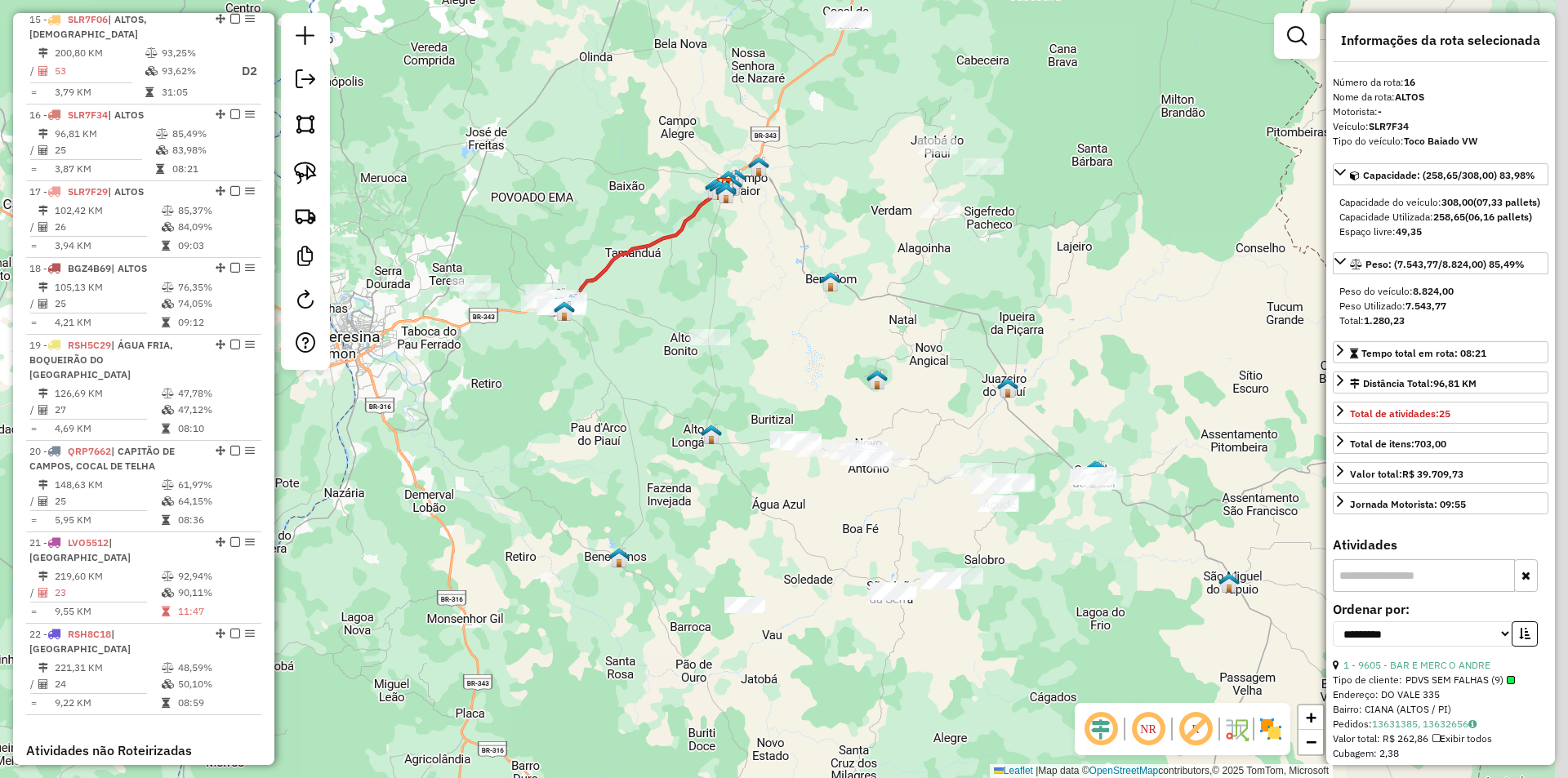
drag, startPoint x: 1037, startPoint y: 483, endPoint x: 811, endPoint y: 378, distance: 249.2
click at [811, 378] on div "Janela de atendimento Grade de atendimento Capacidade Transportadoras Veículos …" at bounding box center [784, 389] width 1568 height 778
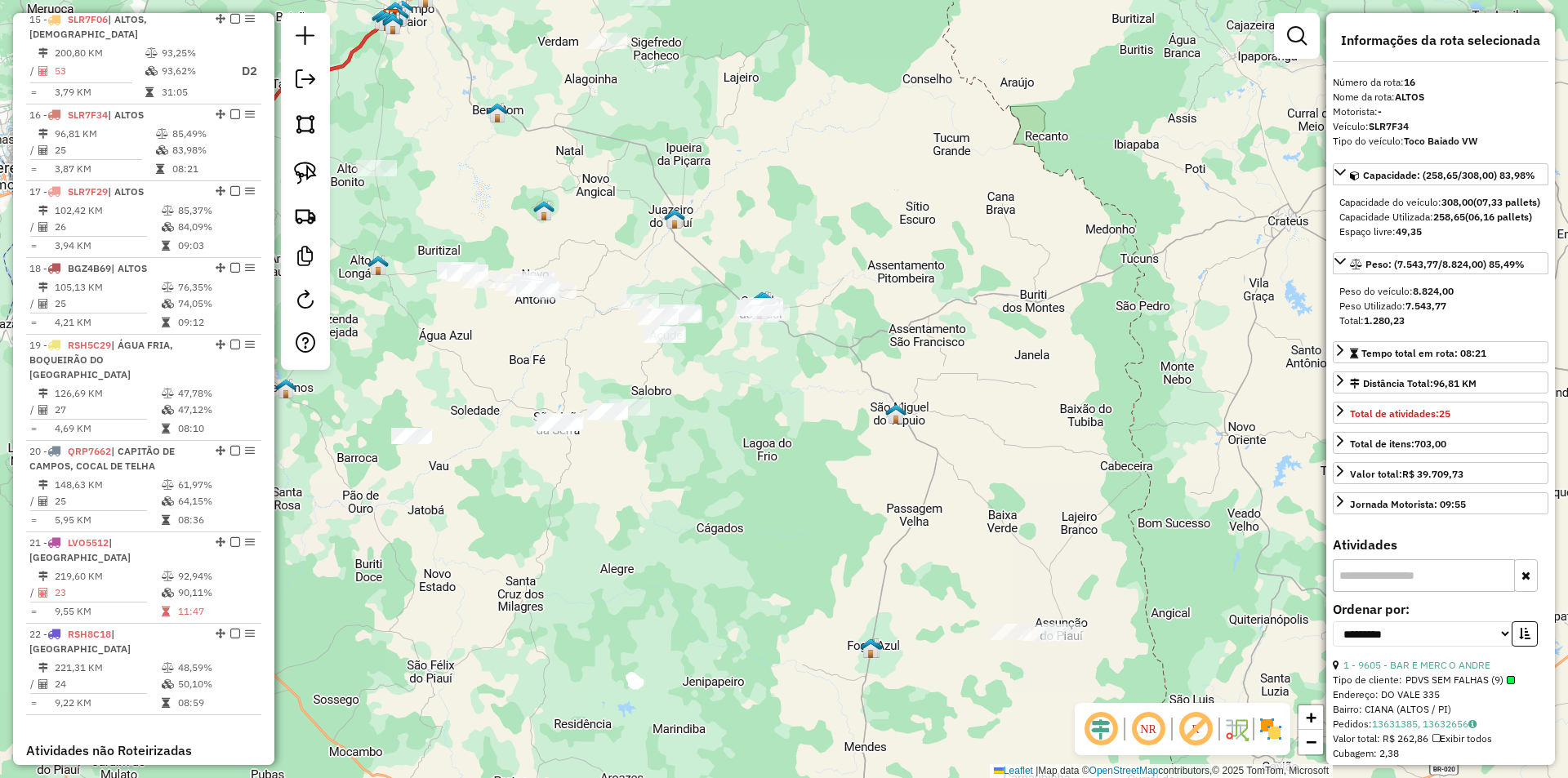
drag, startPoint x: 990, startPoint y: 365, endPoint x: 751, endPoint y: 254, distance: 263.5
click at [751, 254] on div "Janela de atendimento Grade de atendimento Capacidade Transportadoras Veículos …" at bounding box center [784, 389] width 1568 height 778
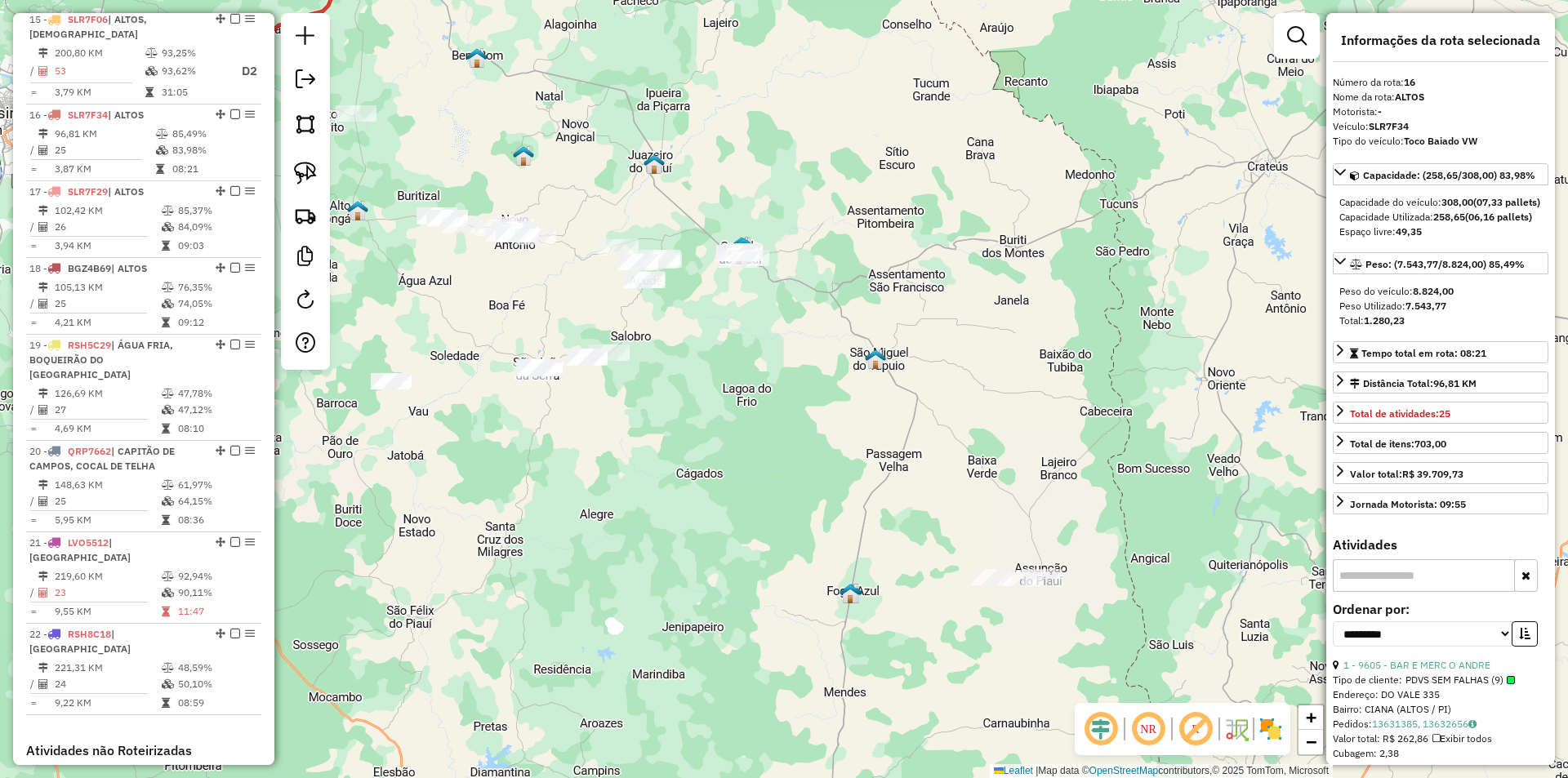
drag, startPoint x: 1165, startPoint y: 527, endPoint x: 1056, endPoint y: 328, distance: 226.9
click at [1056, 328] on div "Janela de atendimento Grade de atendimento Capacidade Transportadoras Veículos …" at bounding box center [784, 389] width 1568 height 778
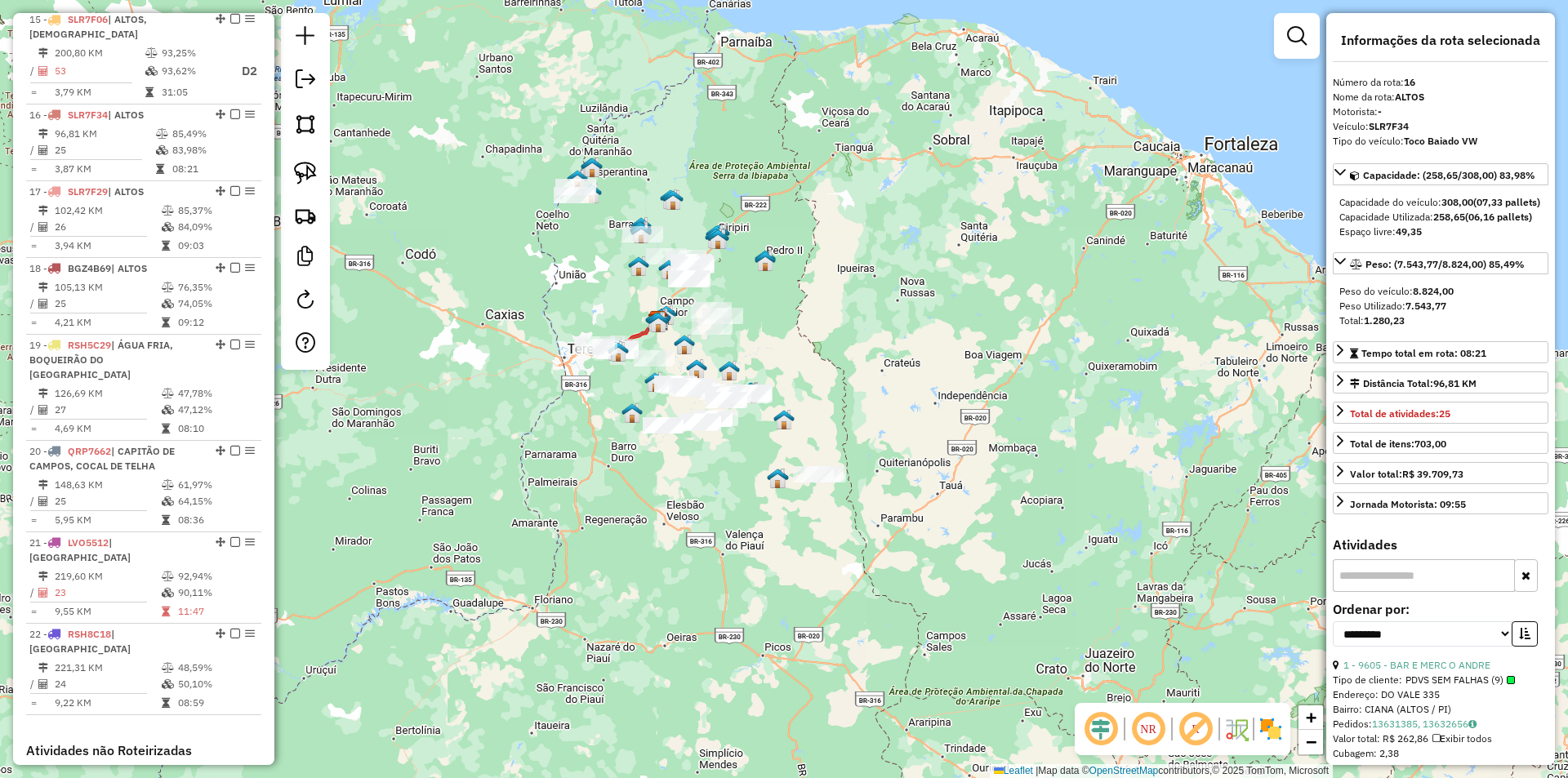
drag, startPoint x: 910, startPoint y: 289, endPoint x: 811, endPoint y: 409, distance: 155.6
click at [811, 409] on div "Janela de atendimento Grade de atendimento Capacidade Transportadoras Veículos …" at bounding box center [784, 389] width 1568 height 778
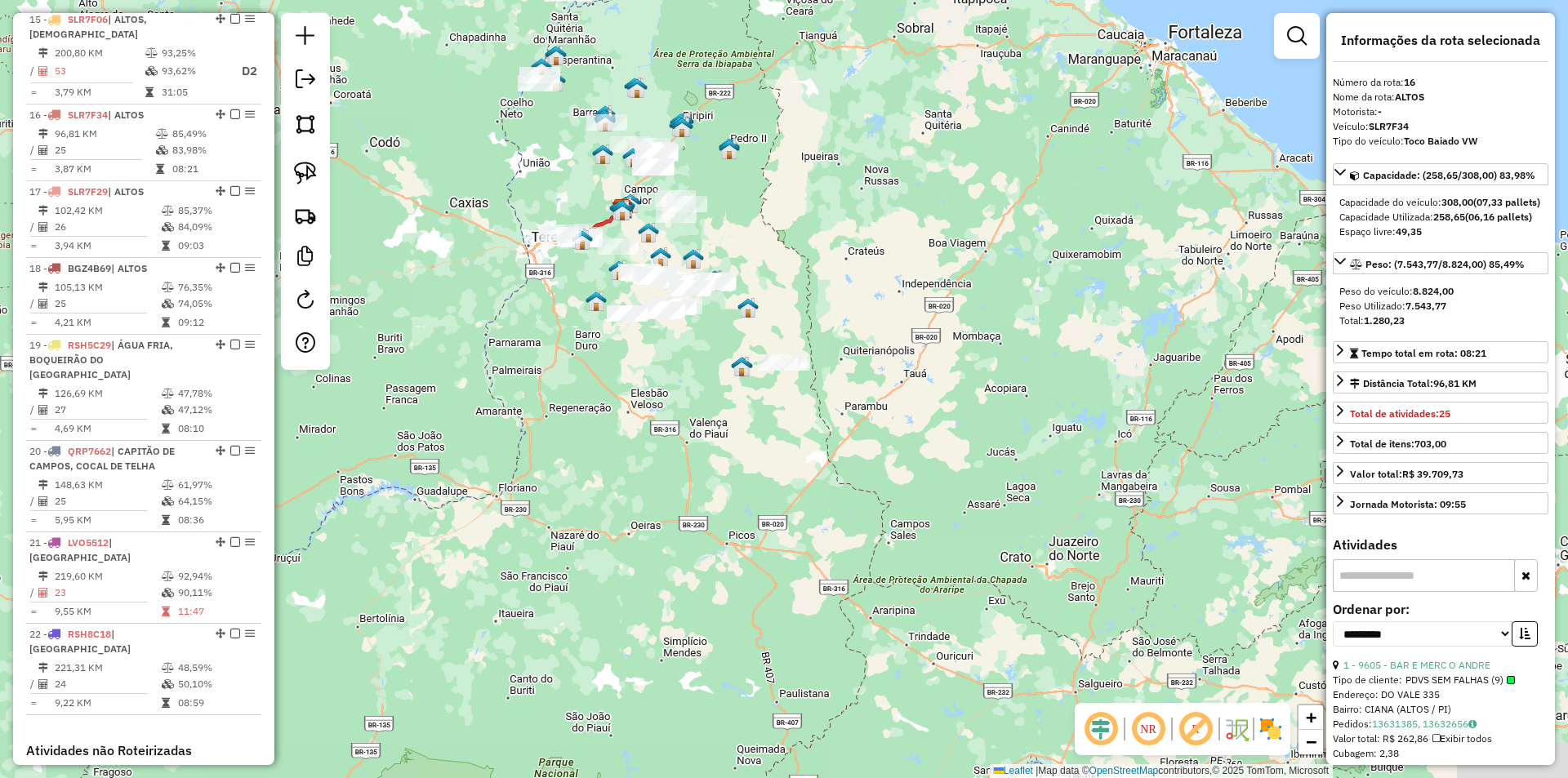
drag, startPoint x: 994, startPoint y: 504, endPoint x: 959, endPoint y: 410, distance: 100.3
click at [959, 410] on div "Janela de atendimento Grade de atendimento Capacidade Transportadoras Veículos …" at bounding box center [784, 389] width 1568 height 778
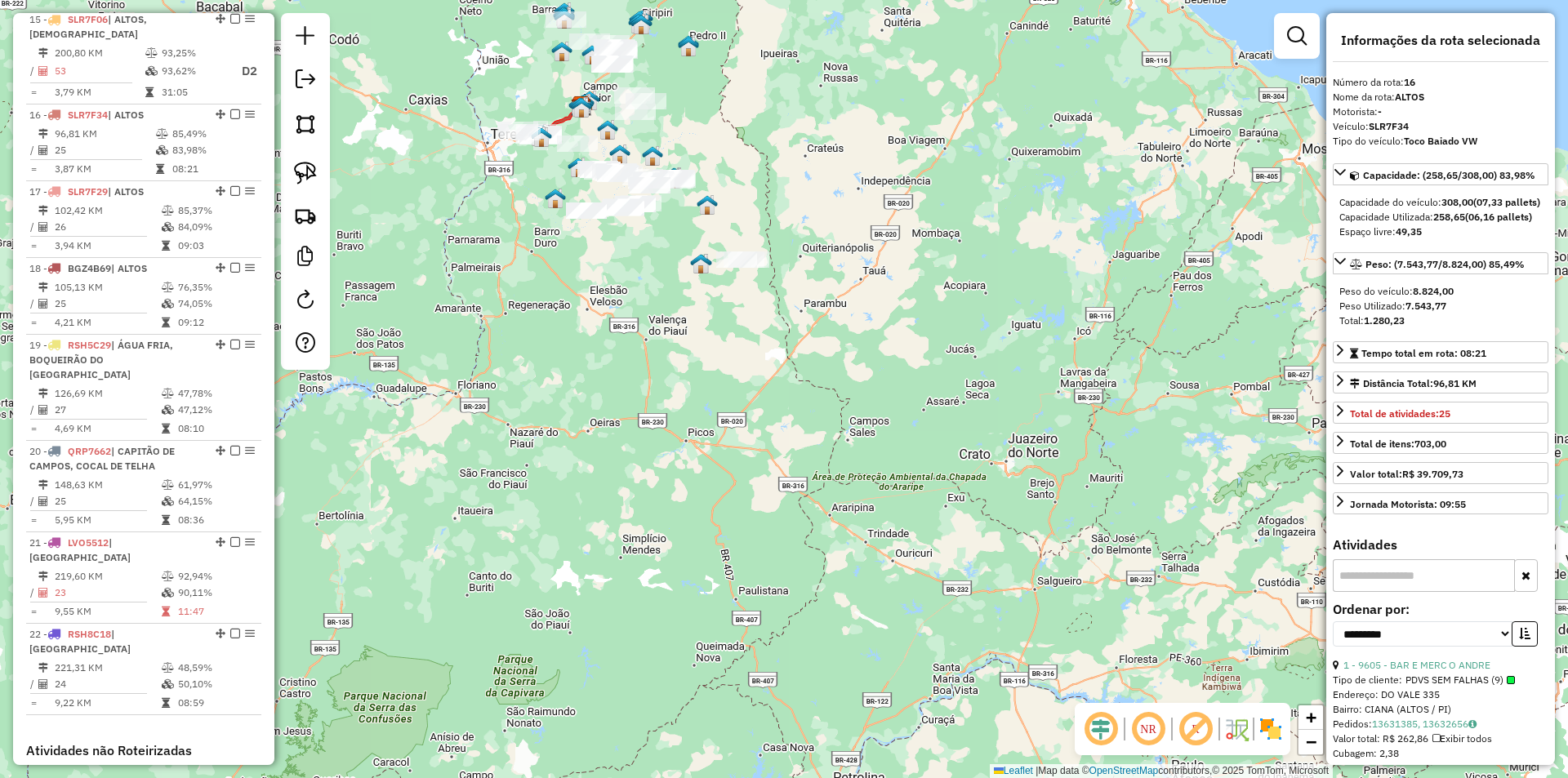
drag, startPoint x: 987, startPoint y: 540, endPoint x: 949, endPoint y: 455, distance: 93.1
click at [949, 455] on div "Janela de atendimento Grade de atendimento Capacidade Transportadoras Veículos …" at bounding box center [784, 389] width 1568 height 778
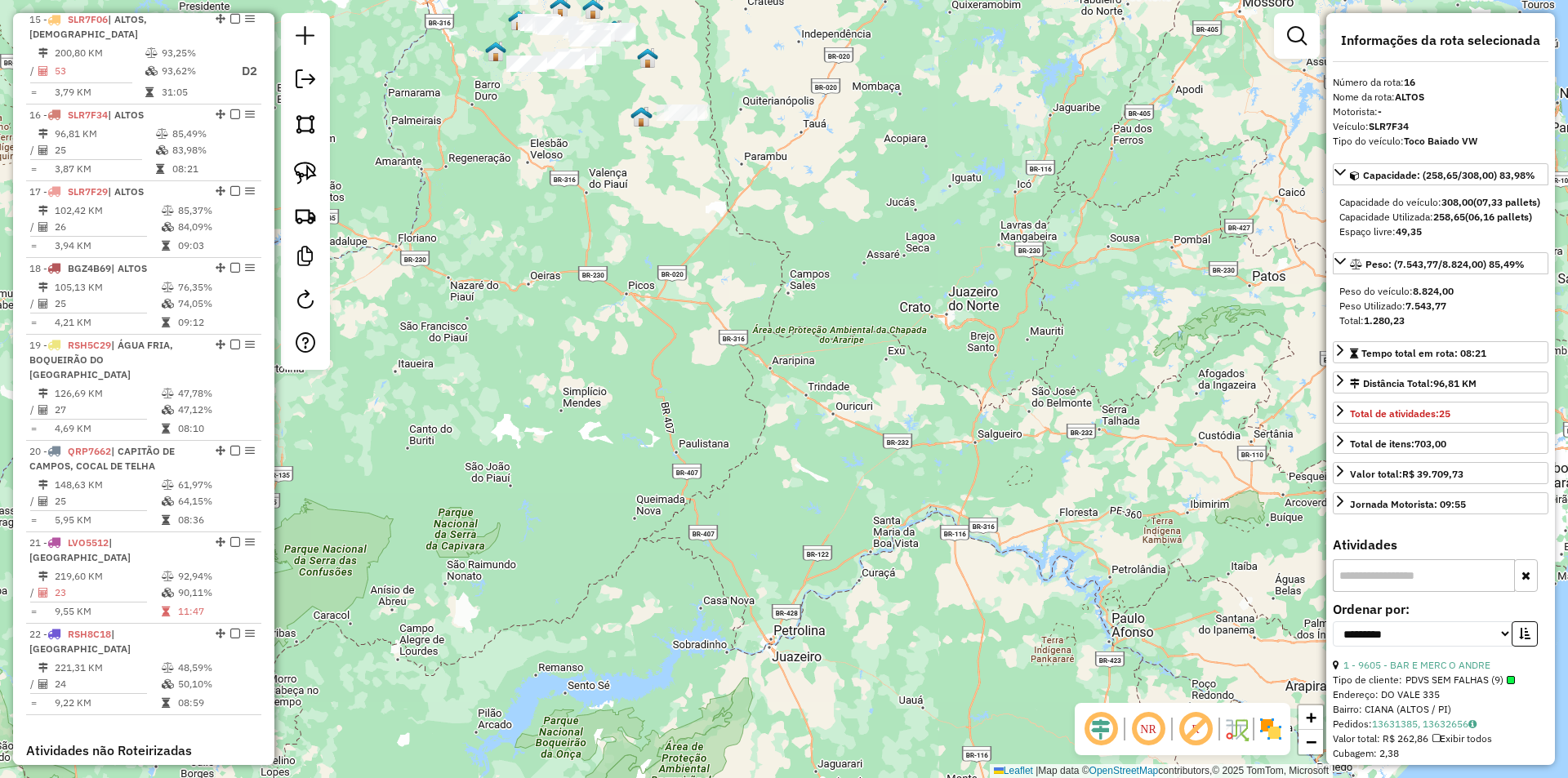
drag, startPoint x: 974, startPoint y: 608, endPoint x: 916, endPoint y: 464, distance: 155.2
click at [916, 464] on div "Janela de atendimento Grade de atendimento Capacidade Transportadoras Veículos …" at bounding box center [784, 389] width 1568 height 778
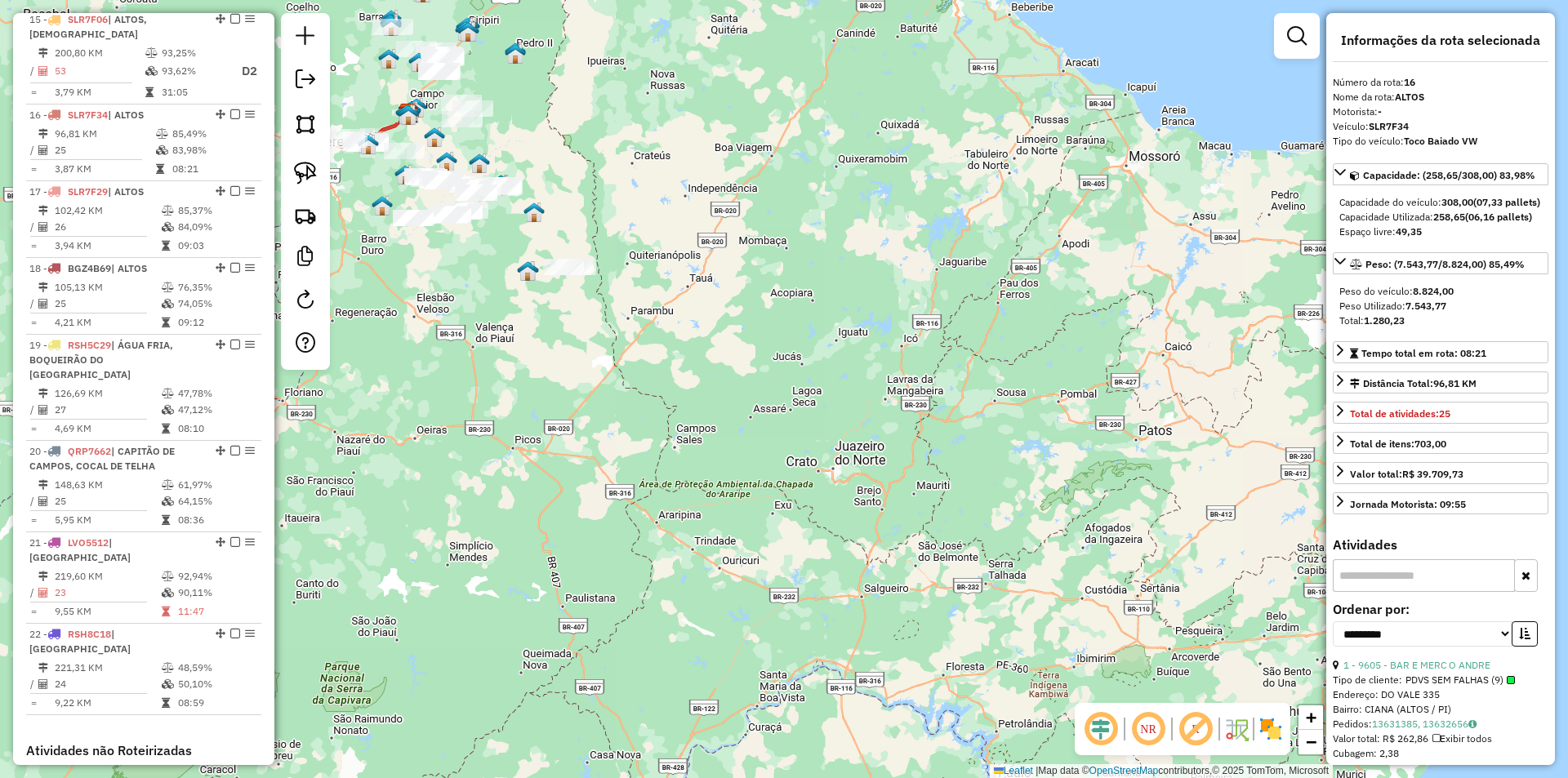
drag, startPoint x: 975, startPoint y: 448, endPoint x: 832, endPoint y: 649, distance: 246.7
click at [832, 649] on div "Janela de atendimento Grade de atendimento Capacidade Transportadoras Veículos …" at bounding box center [784, 389] width 1568 height 778
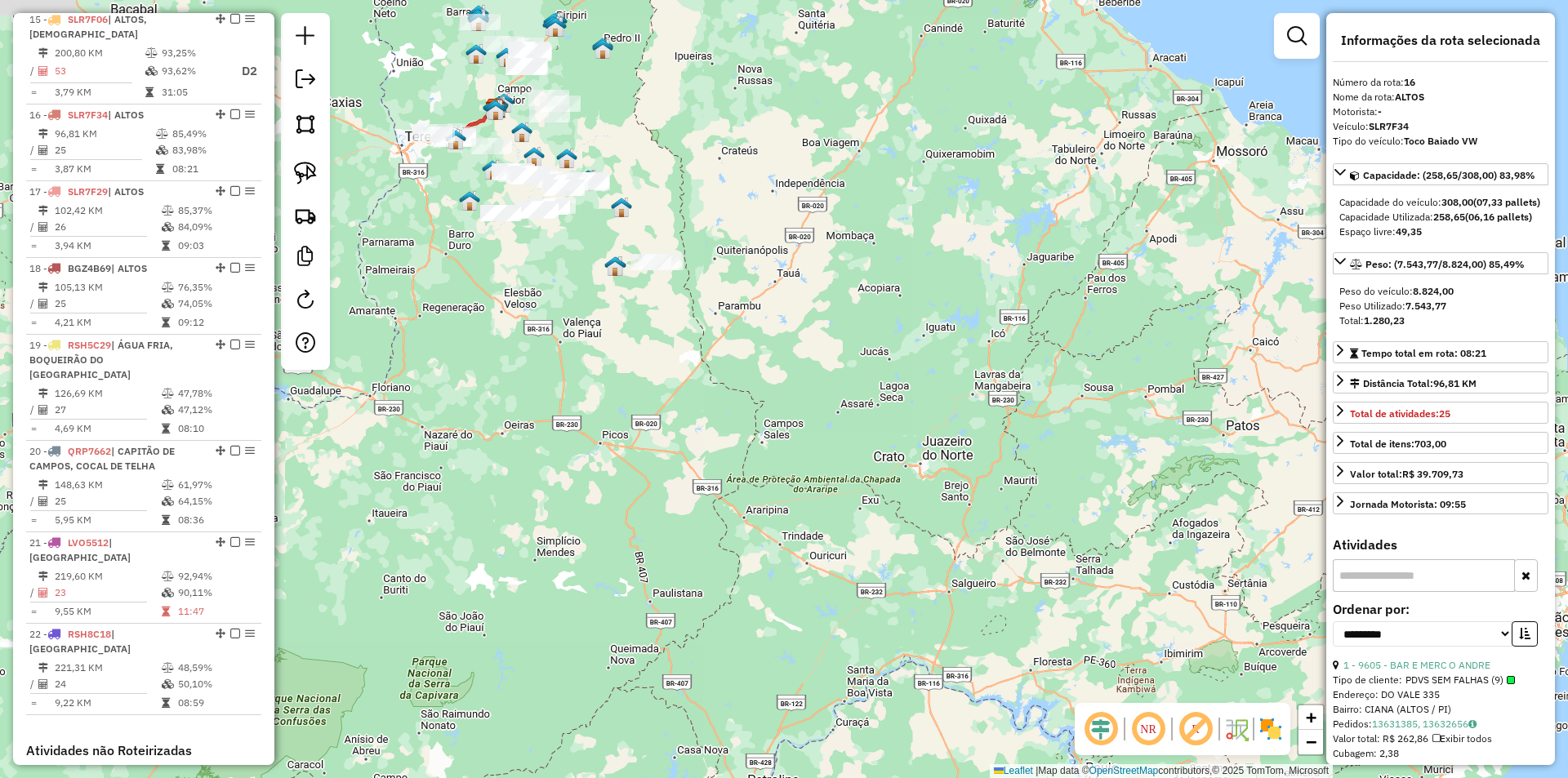
drag, startPoint x: 639, startPoint y: 398, endPoint x: 766, endPoint y: 384, distance: 127.8
click at [766, 384] on div "Janela de atendimento Grade de atendimento Capacidade Transportadoras Veículos …" at bounding box center [784, 389] width 1568 height 778
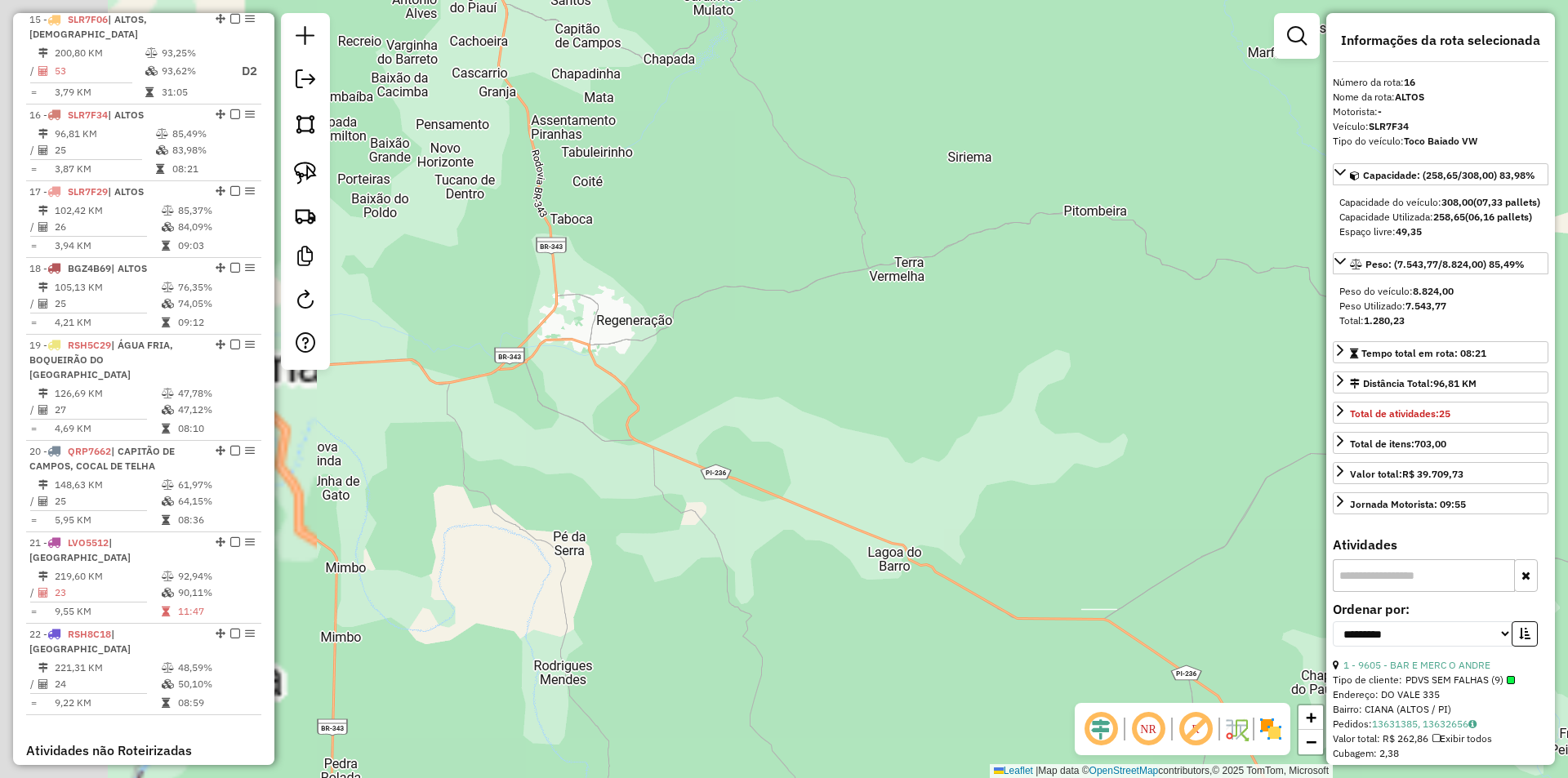
drag, startPoint x: 468, startPoint y: 311, endPoint x: 715, endPoint y: 370, distance: 253.9
click at [762, 386] on div "Janela de atendimento Grade de atendimento Capacidade Transportadoras Veículos …" at bounding box center [784, 389] width 1568 height 778
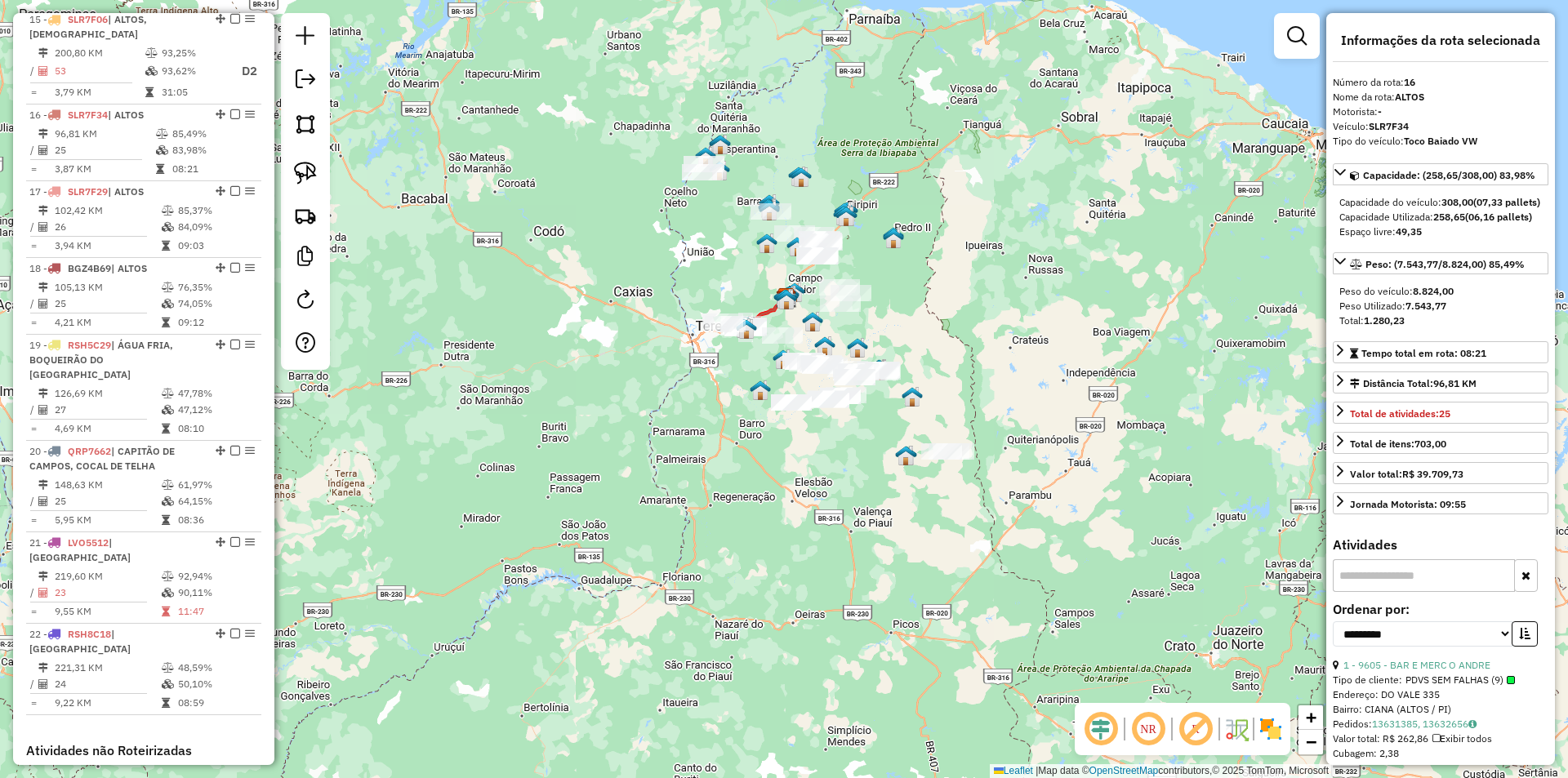
drag, startPoint x: 714, startPoint y: 316, endPoint x: 723, endPoint y: 473, distance: 157.3
click at [723, 473] on div "Janela de atendimento Grade de atendimento Capacidade Transportadoras Veículos …" at bounding box center [784, 389] width 1568 height 778
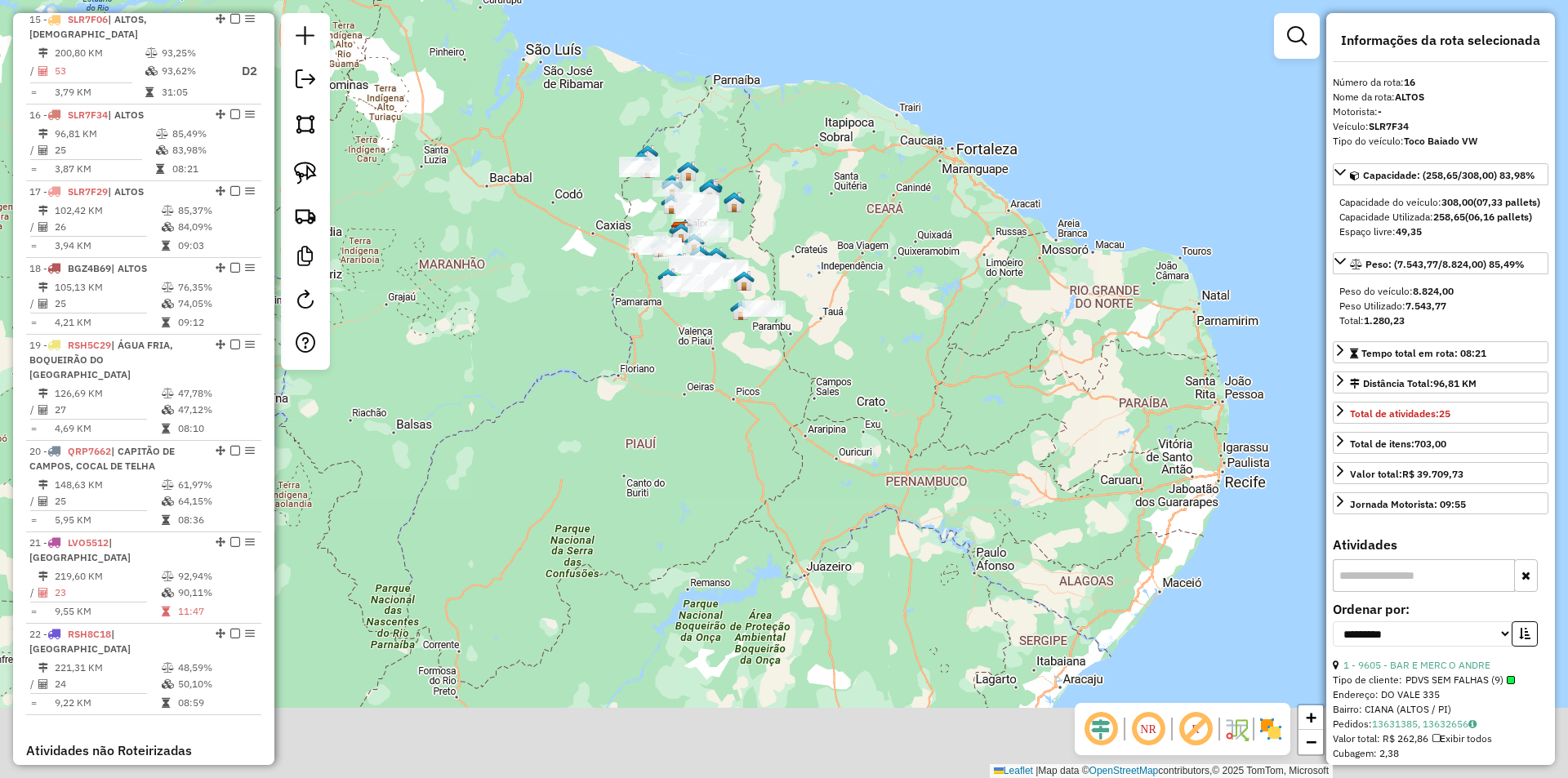
drag, startPoint x: 732, startPoint y: 522, endPoint x: 705, endPoint y: 430, distance: 95.9
click at [705, 430] on div "Janela de atendimento Grade de atendimento Capacidade Transportadoras Veículos …" at bounding box center [784, 389] width 1568 height 778
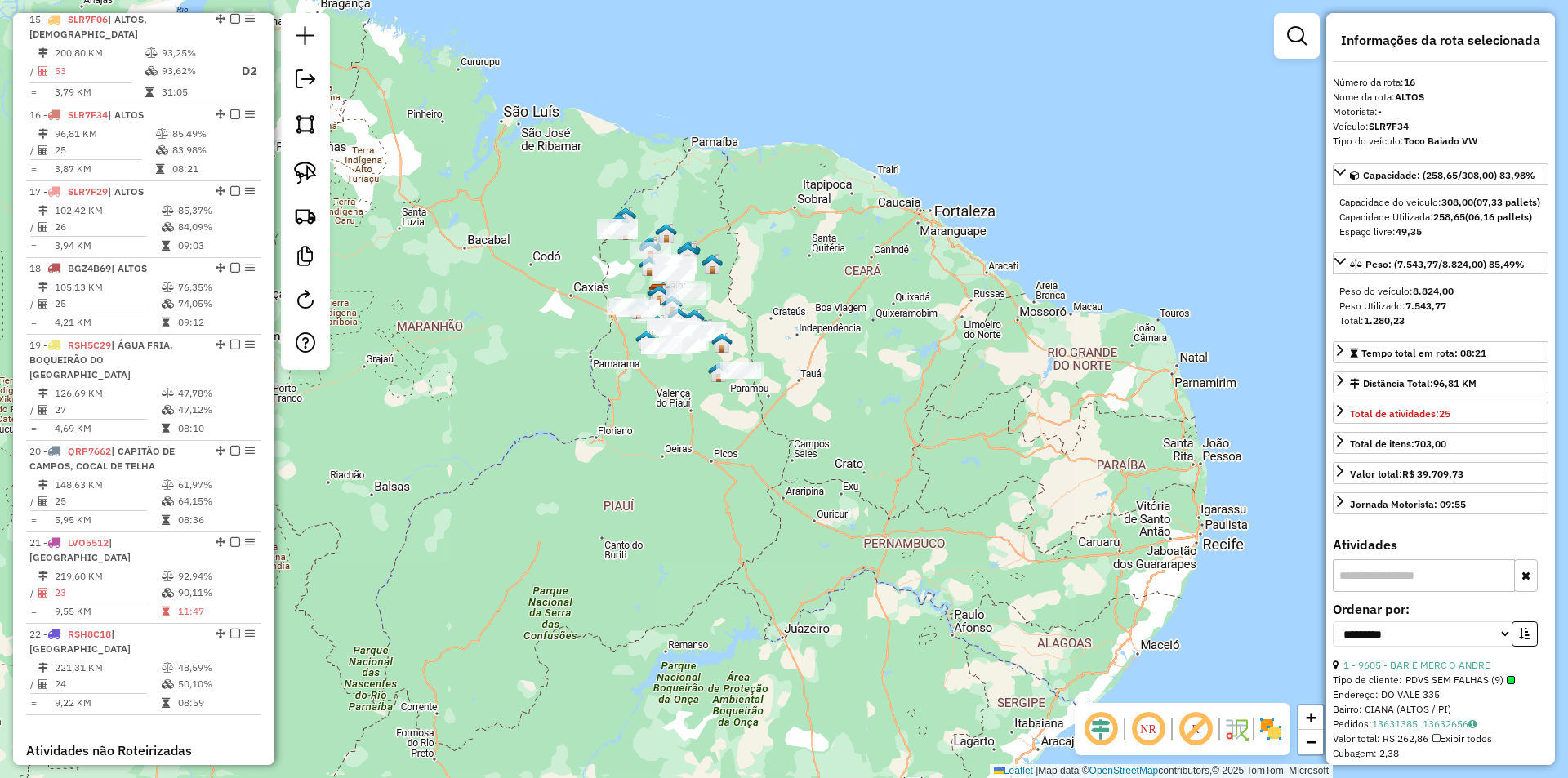
drag, startPoint x: 811, startPoint y: 410, endPoint x: 789, endPoint y: 474, distance: 67.7
click at [789, 474] on div "Janela de atendimento Grade de atendimento Capacidade Transportadoras Veículos …" at bounding box center [784, 389] width 1568 height 778
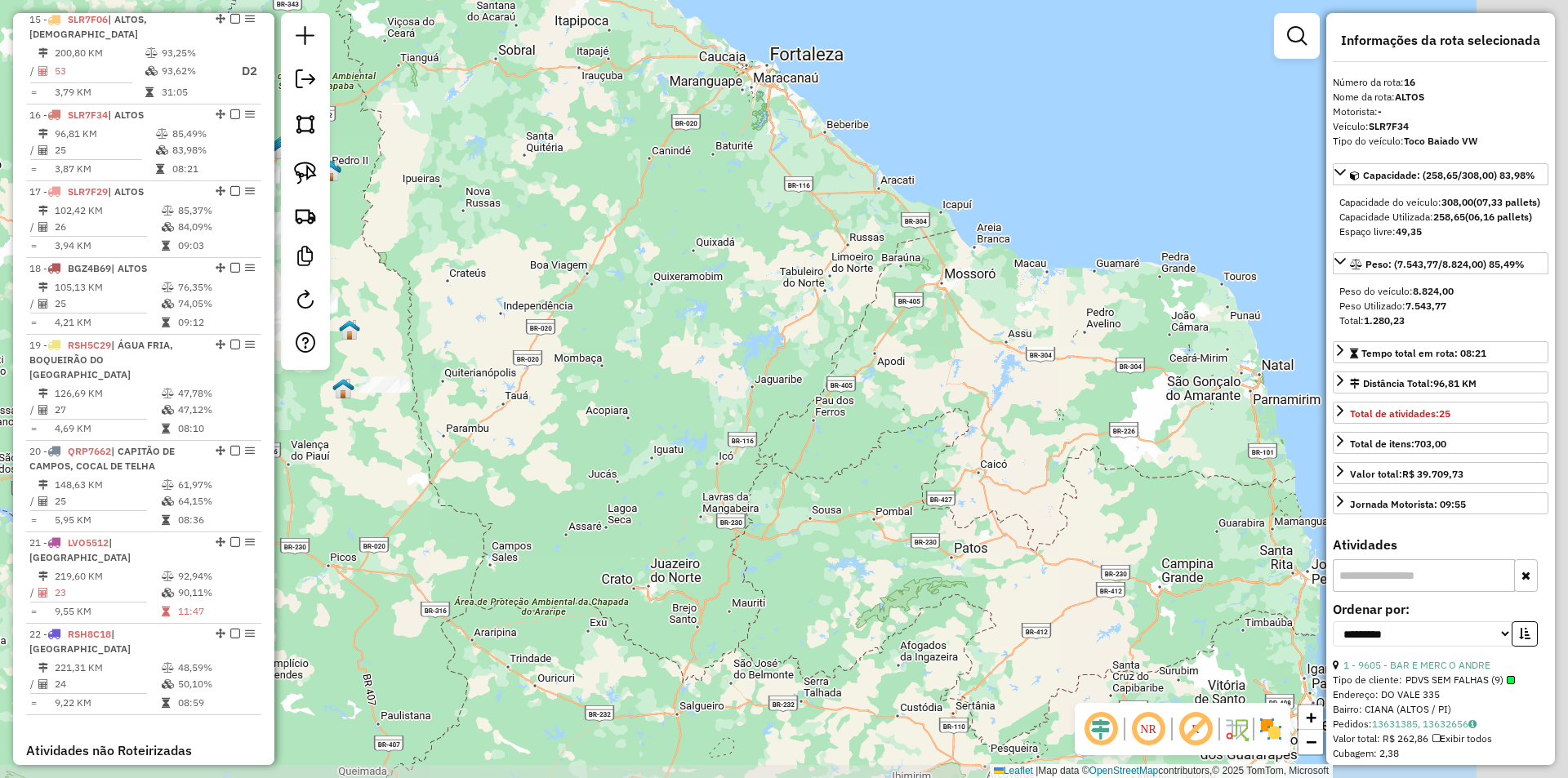
drag, startPoint x: 977, startPoint y: 353, endPoint x: 827, endPoint y: 284, distance: 165.1
click at [827, 284] on div "Janela de atendimento Grade de atendimento Capacidade Transportadoras Veículos …" at bounding box center [784, 389] width 1568 height 778
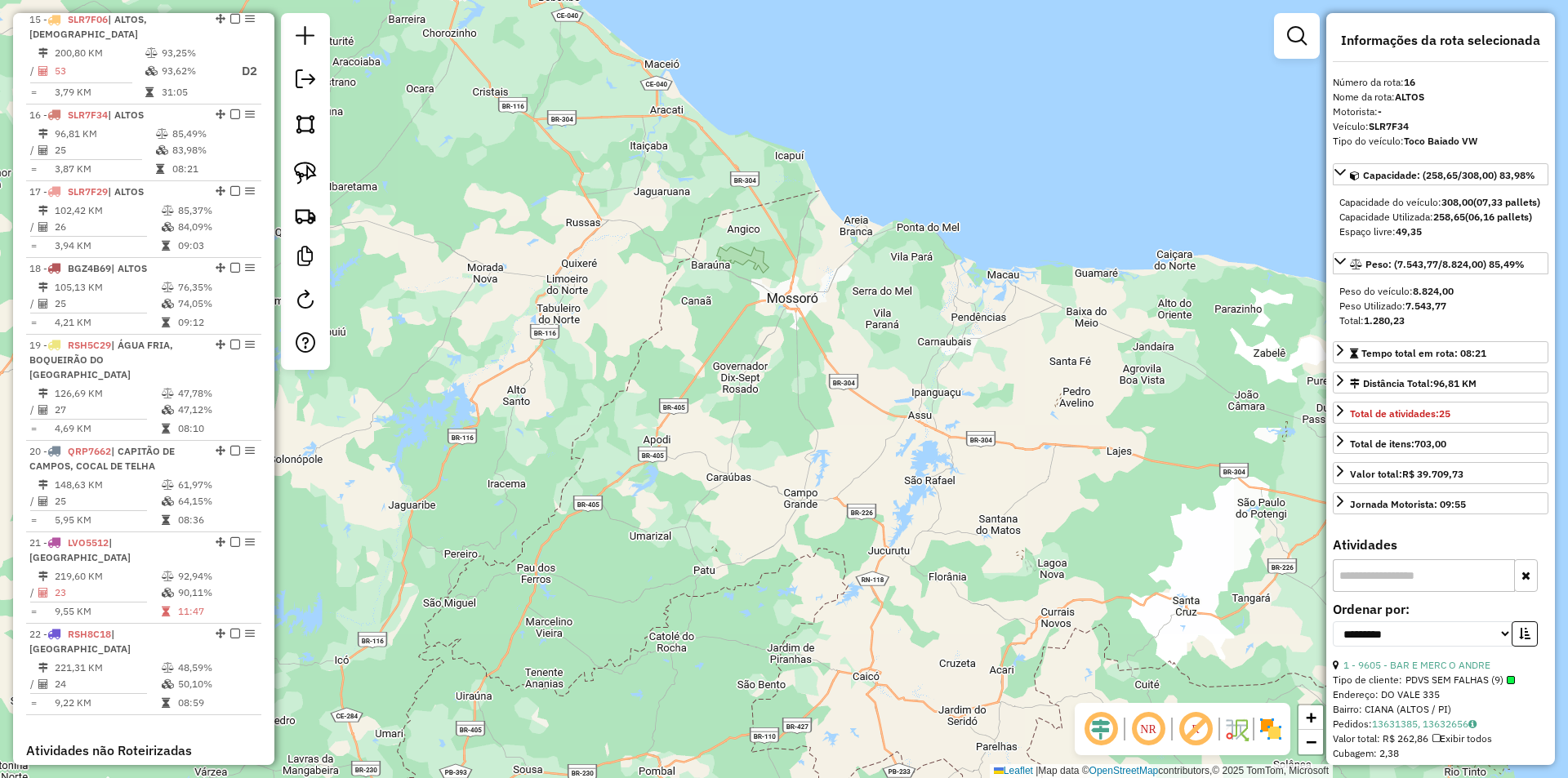
drag, startPoint x: 834, startPoint y: 370, endPoint x: 852, endPoint y: 301, distance: 71.3
click at [852, 301] on div "Janela de atendimento Grade de atendimento Capacidade Transportadoras Veículos …" at bounding box center [784, 389] width 1568 height 778
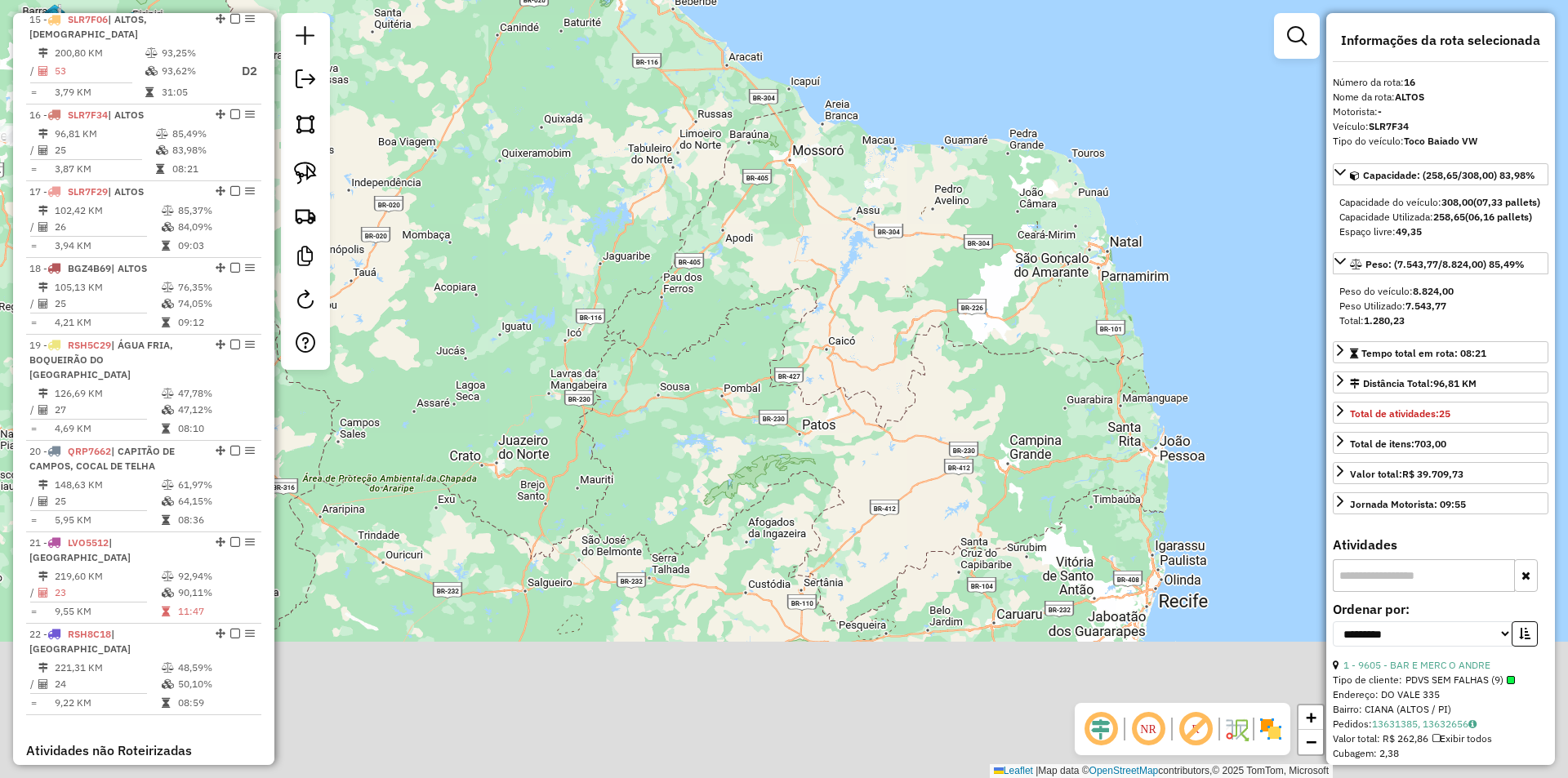
drag, startPoint x: 893, startPoint y: 536, endPoint x: 862, endPoint y: 391, distance: 148.3
click at [862, 391] on div "Janela de atendimento Grade de atendimento Capacidade Transportadoras Veículos …" at bounding box center [784, 389] width 1568 height 778
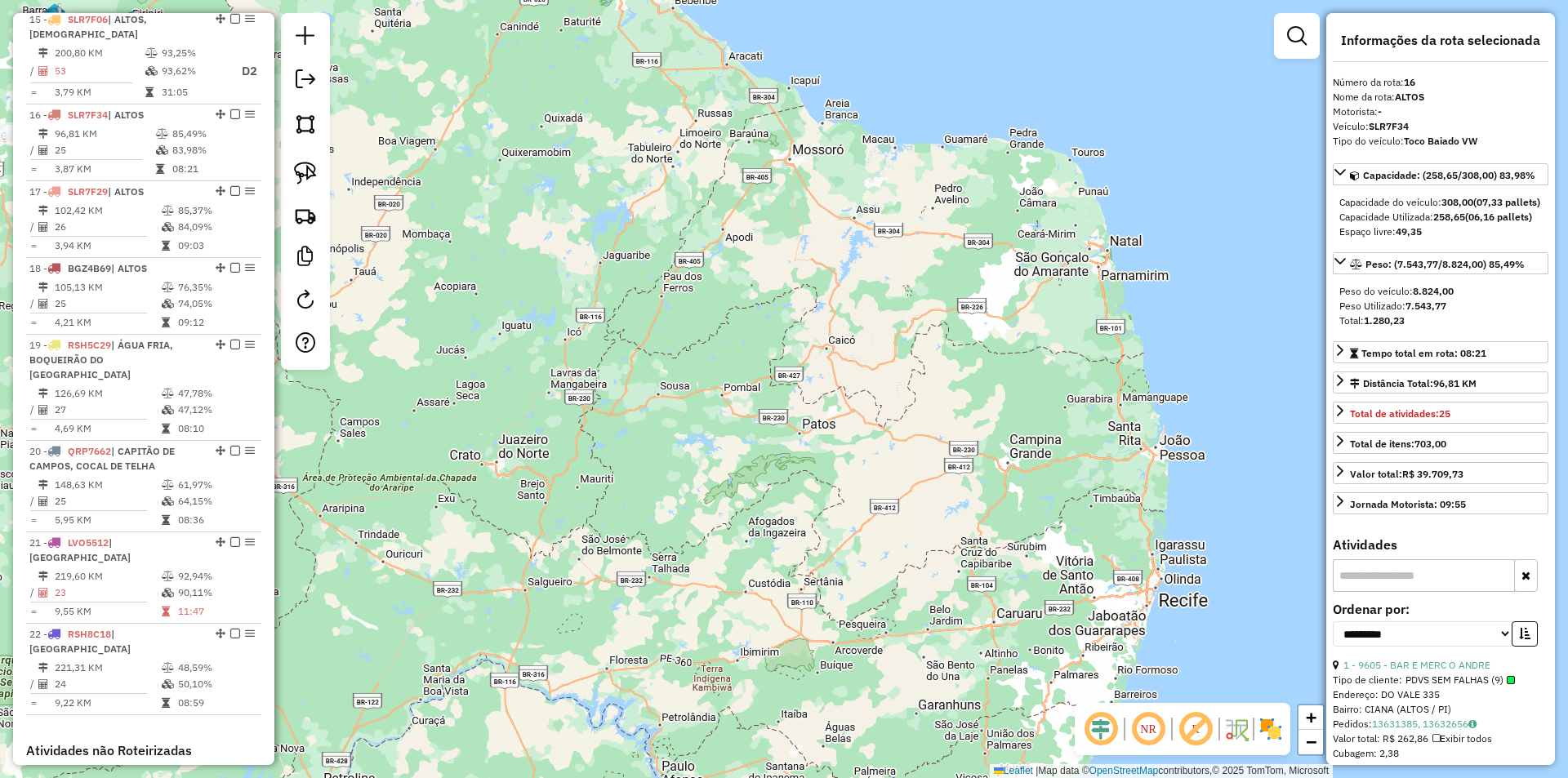
drag, startPoint x: 865, startPoint y: 495, endPoint x: 930, endPoint y: 373, distance: 138.2
click at [930, 373] on div "Janela de atendimento Grade de atendimento Capacidade Transportadoras Veículos …" at bounding box center [784, 389] width 1568 height 778
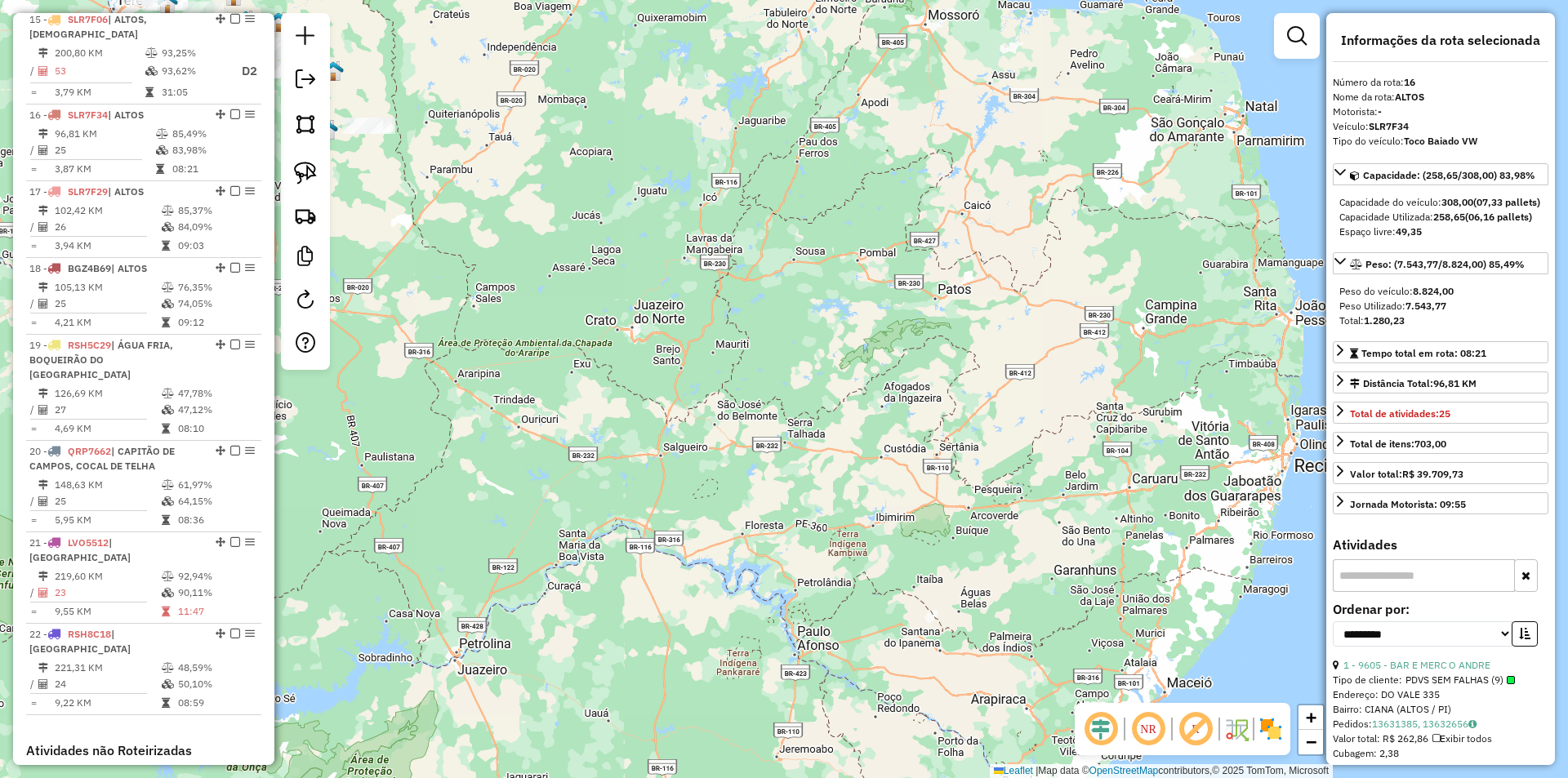
drag, startPoint x: 751, startPoint y: 484, endPoint x: 910, endPoint y: 460, distance: 160.8
click at [910, 460] on div "Janela de atendimento Grade de atendimento Capacidade Transportadoras Veículos …" at bounding box center [784, 389] width 1568 height 778
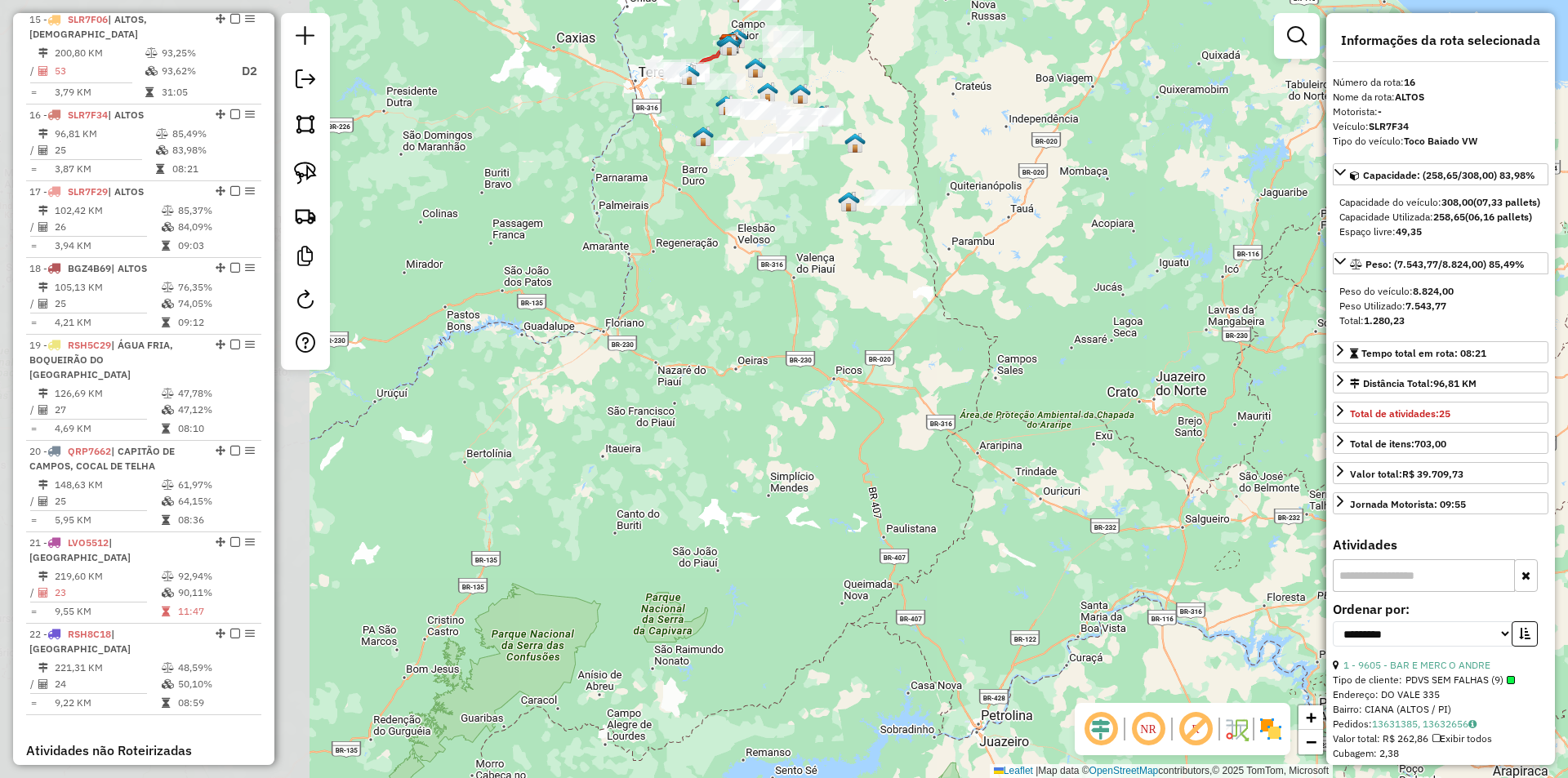
drag, startPoint x: 638, startPoint y: 433, endPoint x: 1069, endPoint y: 520, distance: 439.7
click at [1069, 520] on div "Janela de atendimento Grade de atendimento Capacidade Transportadoras Veículos …" at bounding box center [784, 389] width 1568 height 778
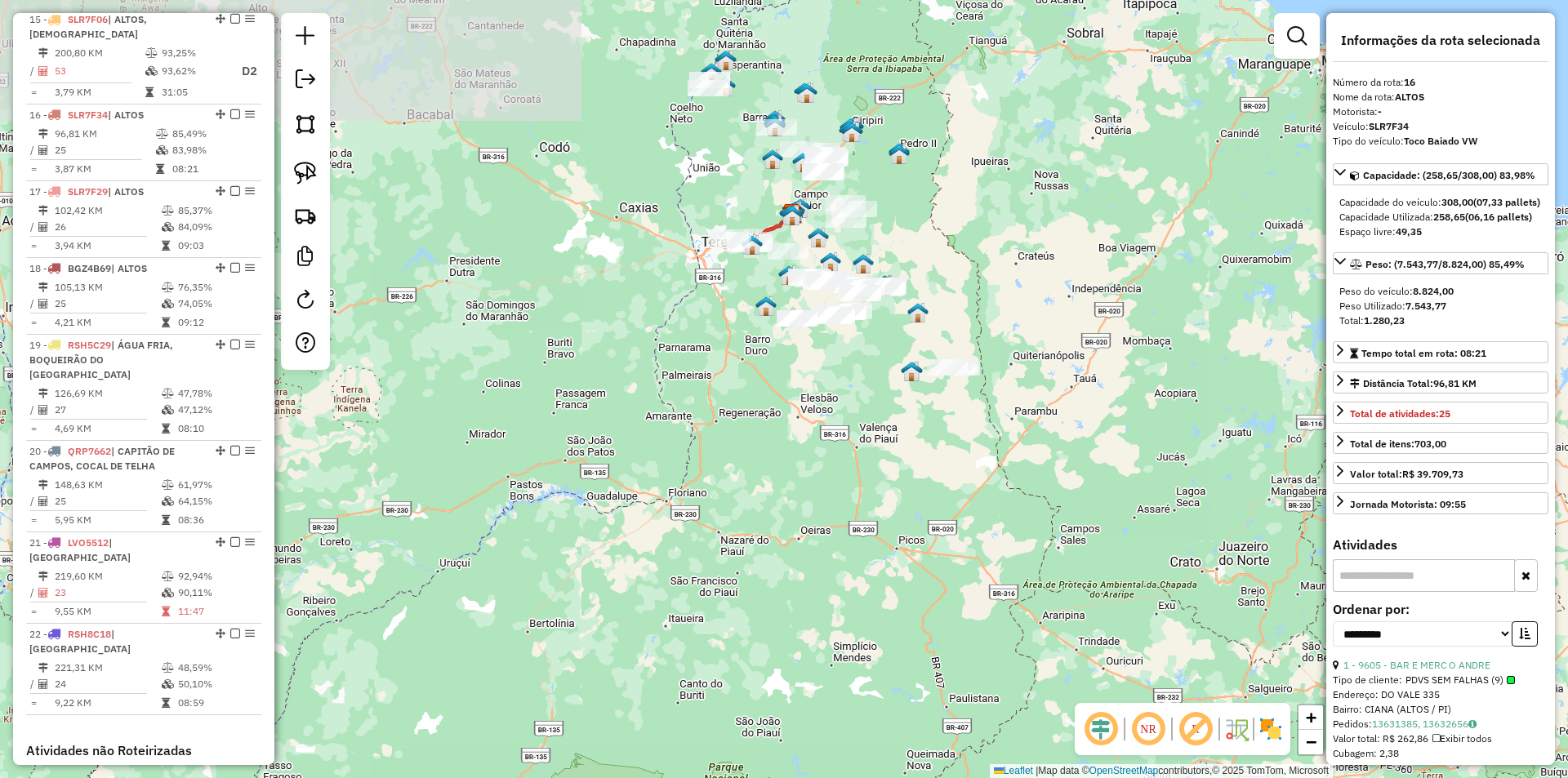
drag, startPoint x: 890, startPoint y: 329, endPoint x: 951, endPoint y: 482, distance: 164.7
click at [953, 507] on div "Janela de atendimento Grade de atendimento Capacidade Transportadoras Veículos …" at bounding box center [784, 389] width 1568 height 778
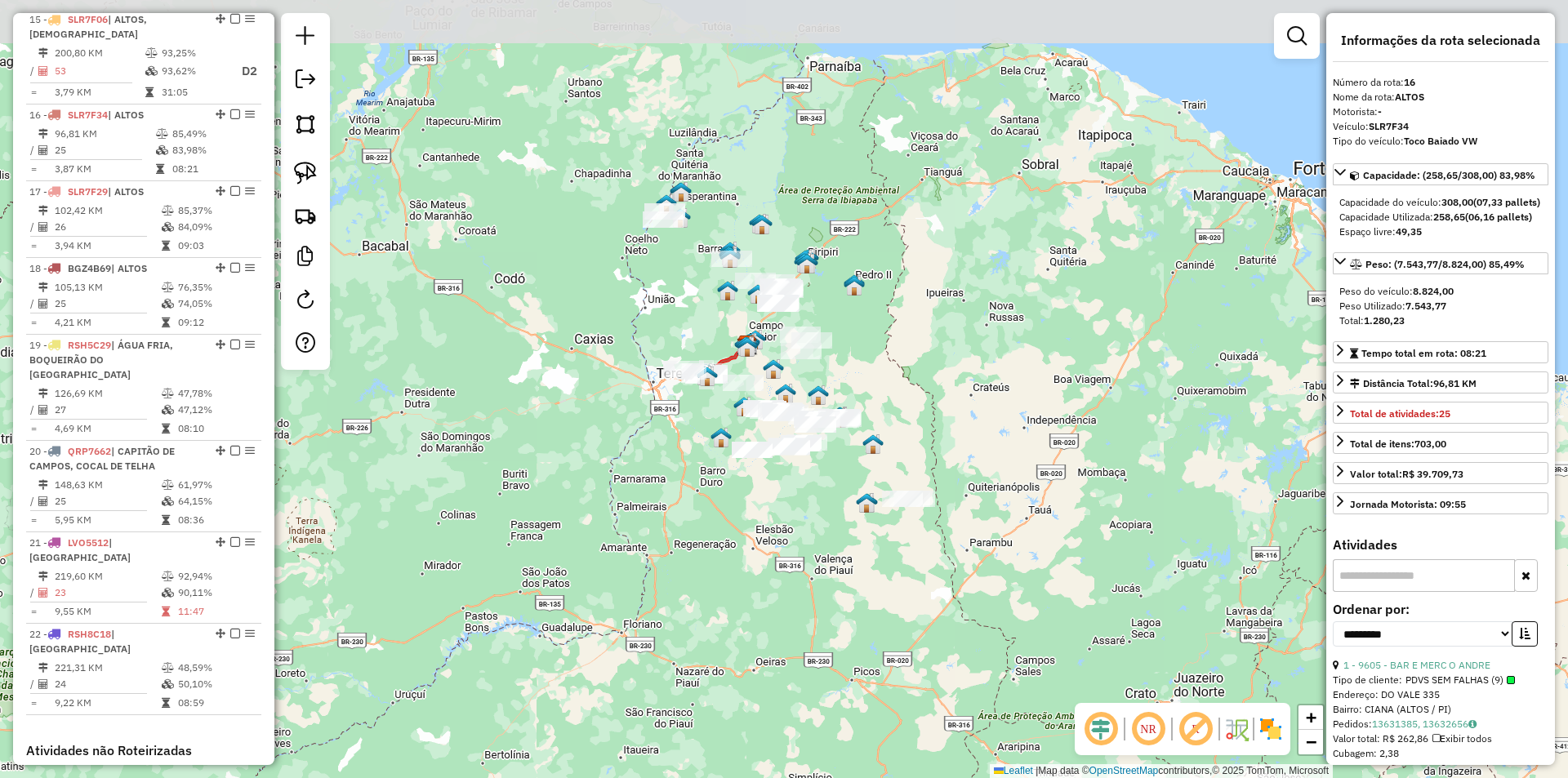
drag, startPoint x: 891, startPoint y: 362, endPoint x: 846, endPoint y: 483, distance: 129.1
click at [846, 483] on div "Janela de atendimento Grade de atendimento Capacidade Transportadoras Veículos …" at bounding box center [784, 389] width 1568 height 778
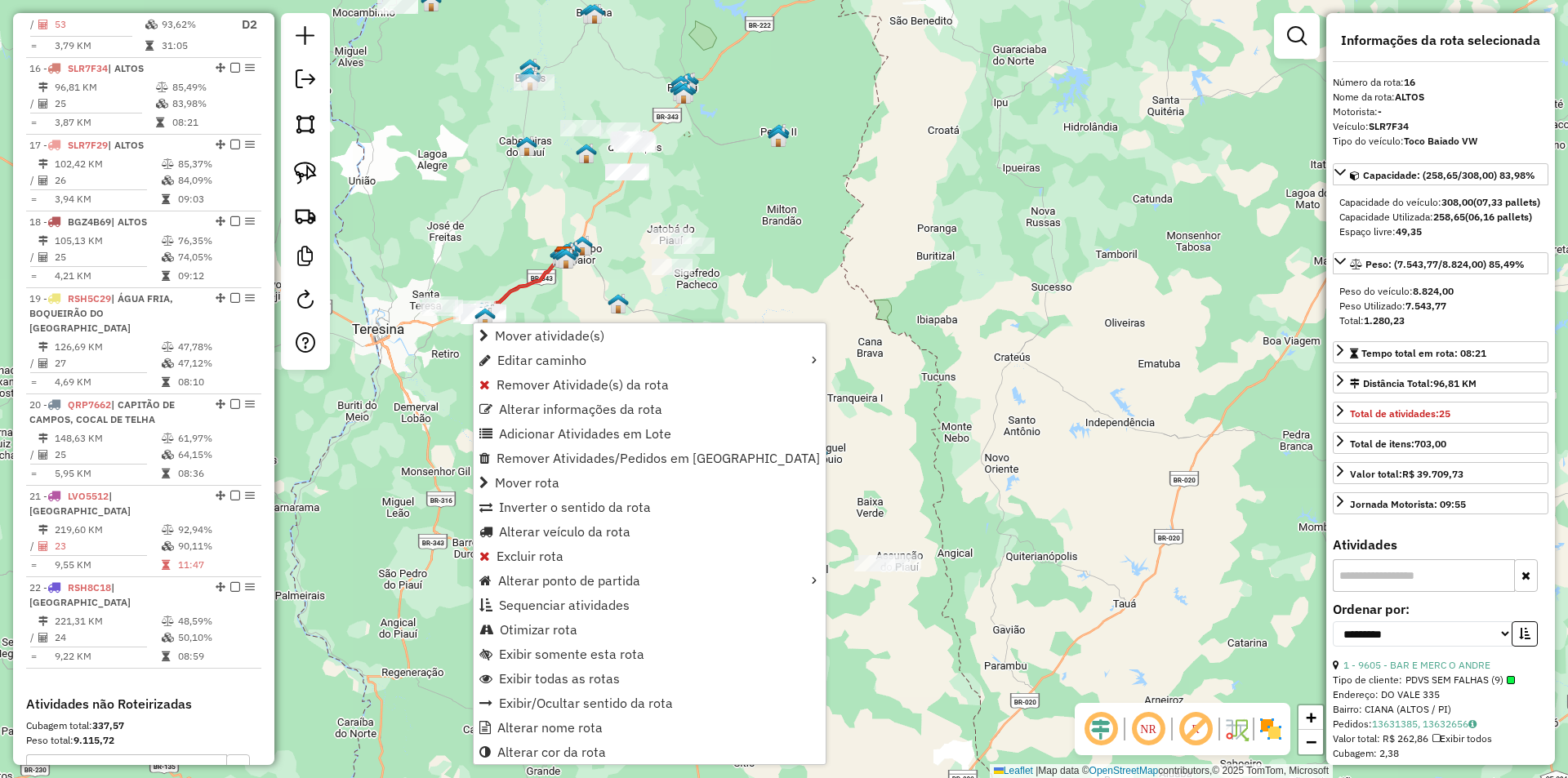
scroll to position [1904, 0]
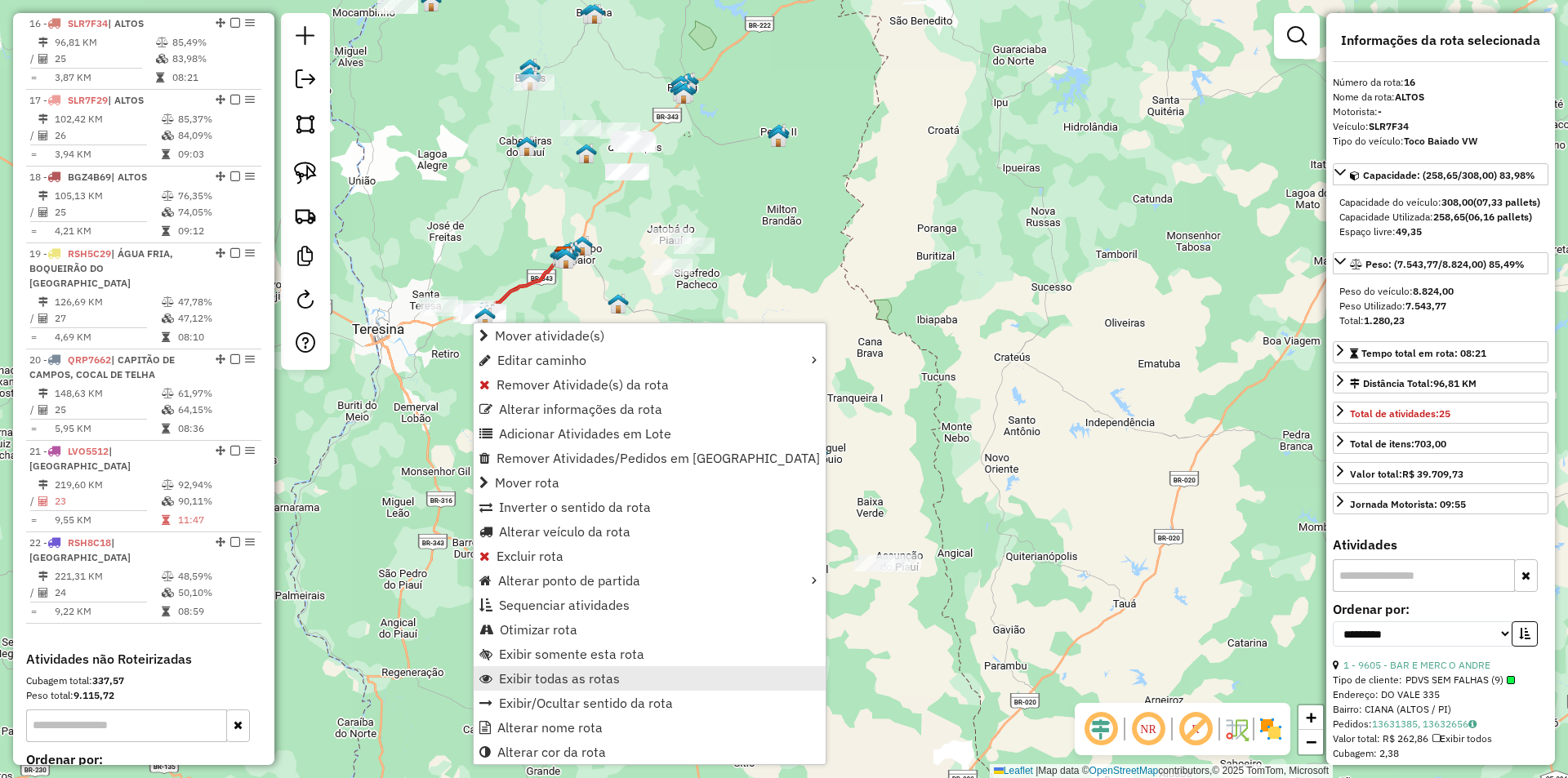
click at [531, 673] on span "Exibir todas as rotas" at bounding box center [559, 679] width 121 height 13
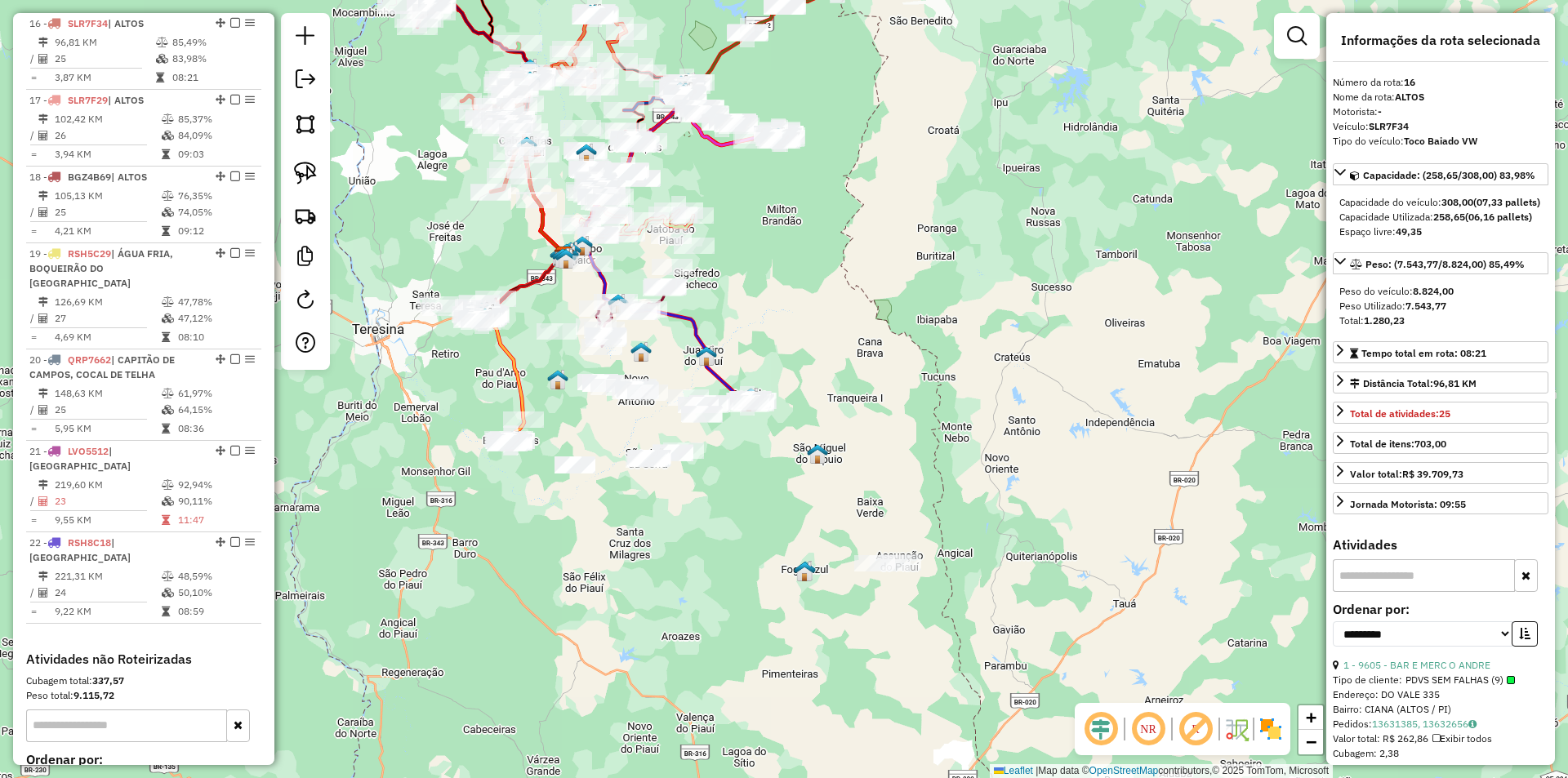
click at [1150, 719] on em at bounding box center [1148, 730] width 39 height 39
drag, startPoint x: 745, startPoint y: 314, endPoint x: 922, endPoint y: 477, distance: 240.6
click at [938, 506] on div "Janela de atendimento Grade de atendimento Capacidade Transportadoras Veículos …" at bounding box center [784, 389] width 1568 height 778
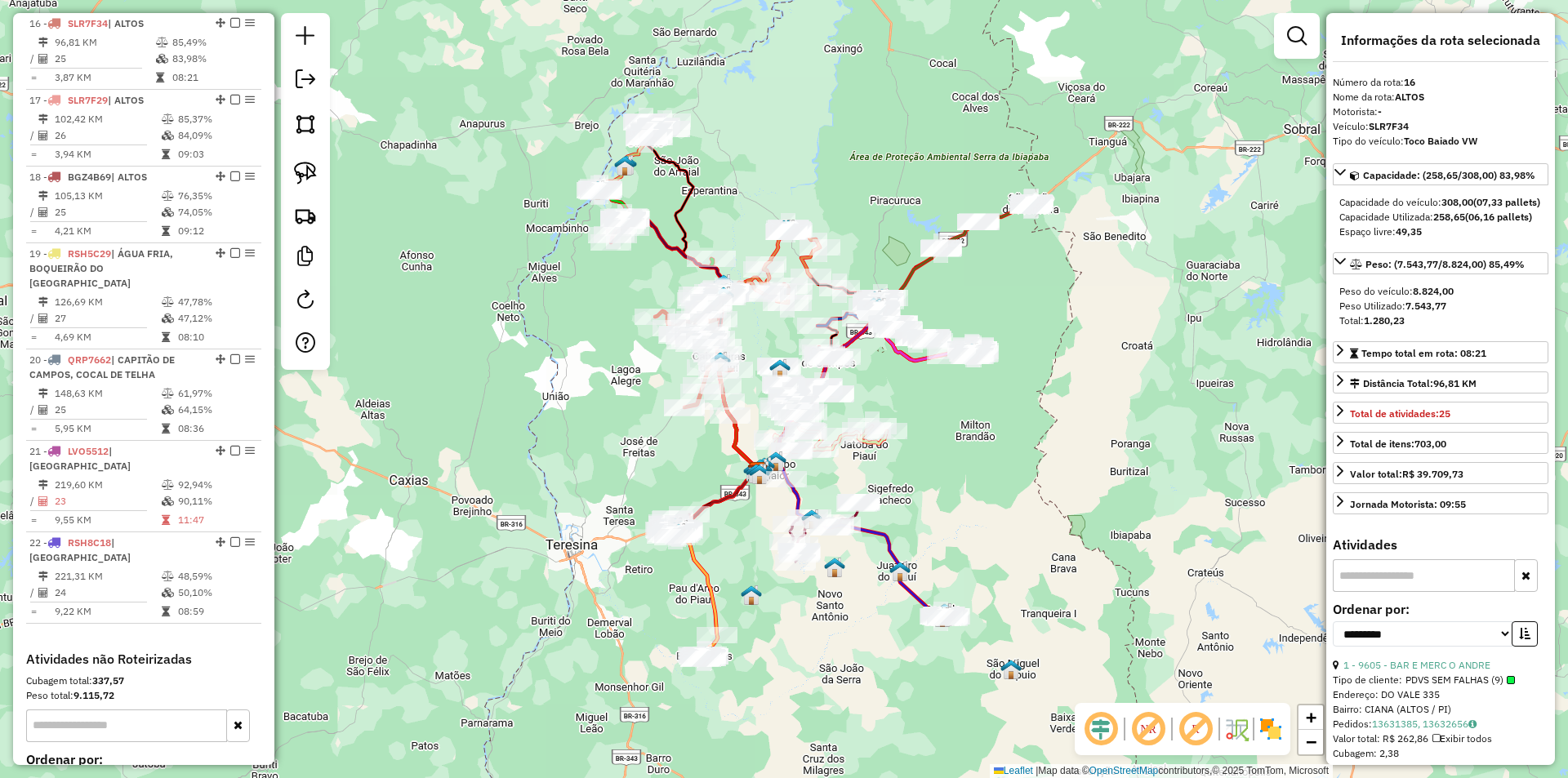
drag, startPoint x: 469, startPoint y: 142, endPoint x: 473, endPoint y: 196, distance: 54.1
click at [473, 196] on div "Janela de atendimento Grade de atendimento Capacidade Transportadoras Veículos …" at bounding box center [784, 389] width 1568 height 778
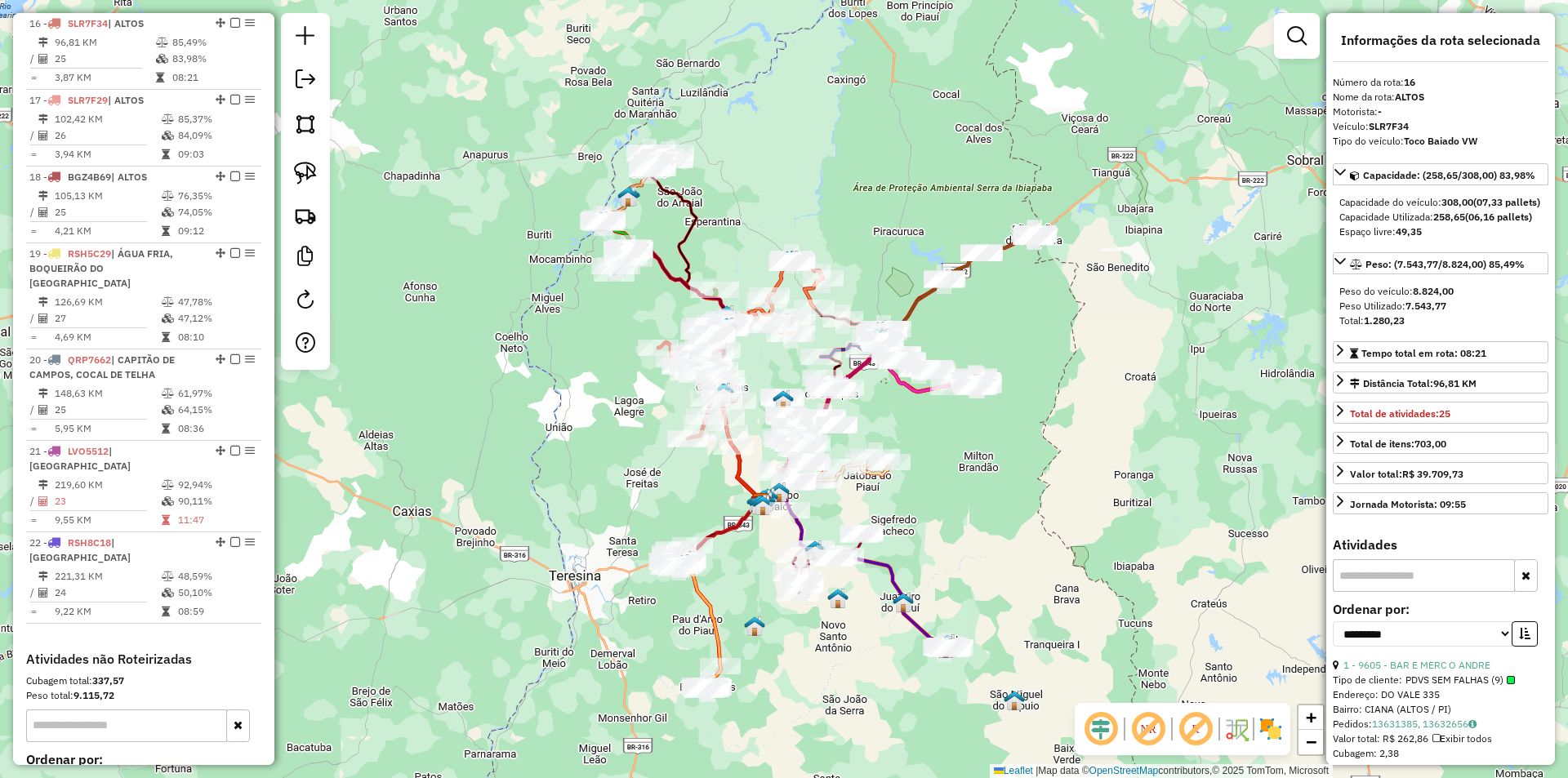
click at [305, 170] on img at bounding box center [305, 173] width 23 height 23
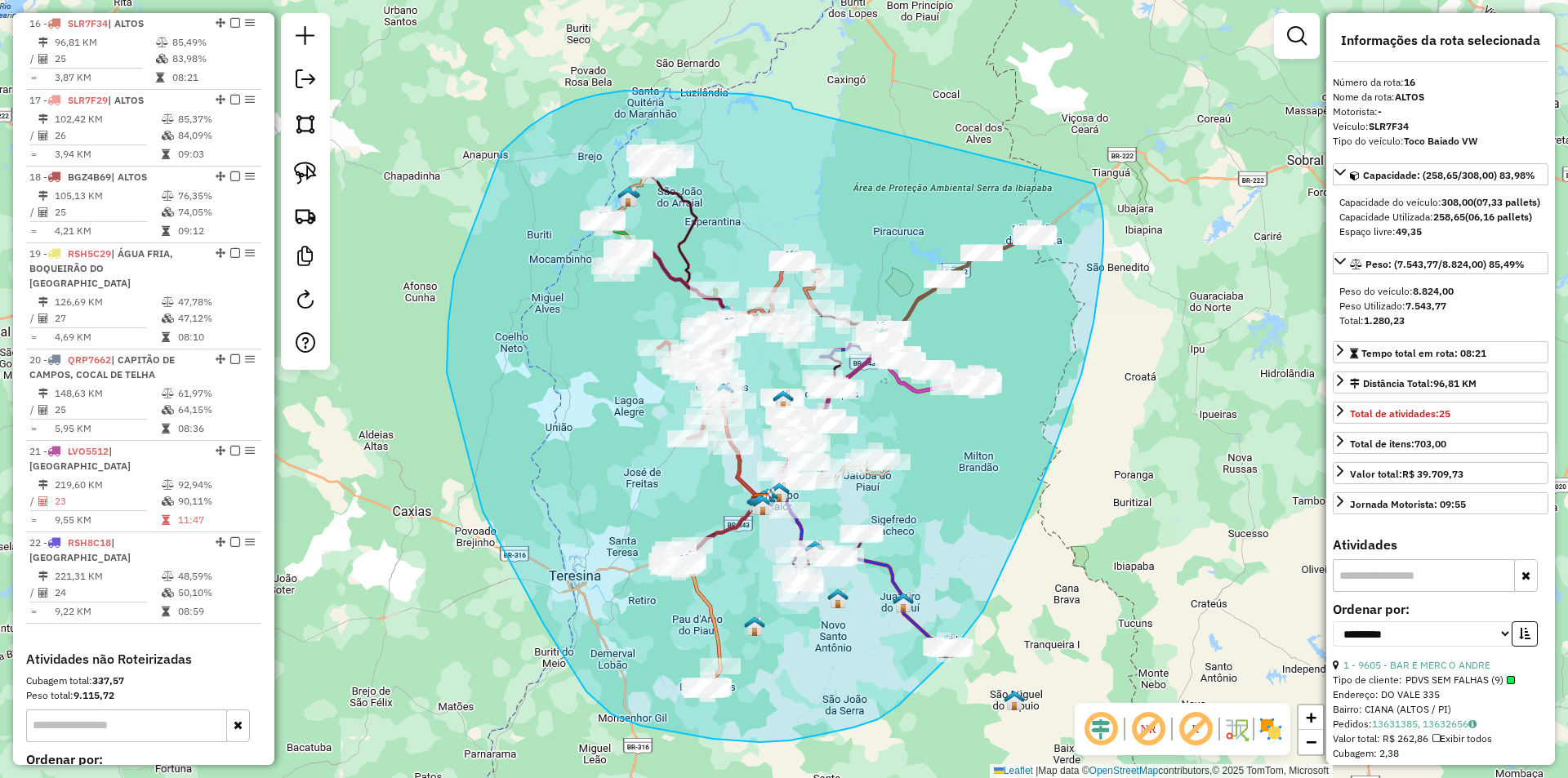
drag, startPoint x: 767, startPoint y: 97, endPoint x: 1094, endPoint y: 183, distance: 338.1
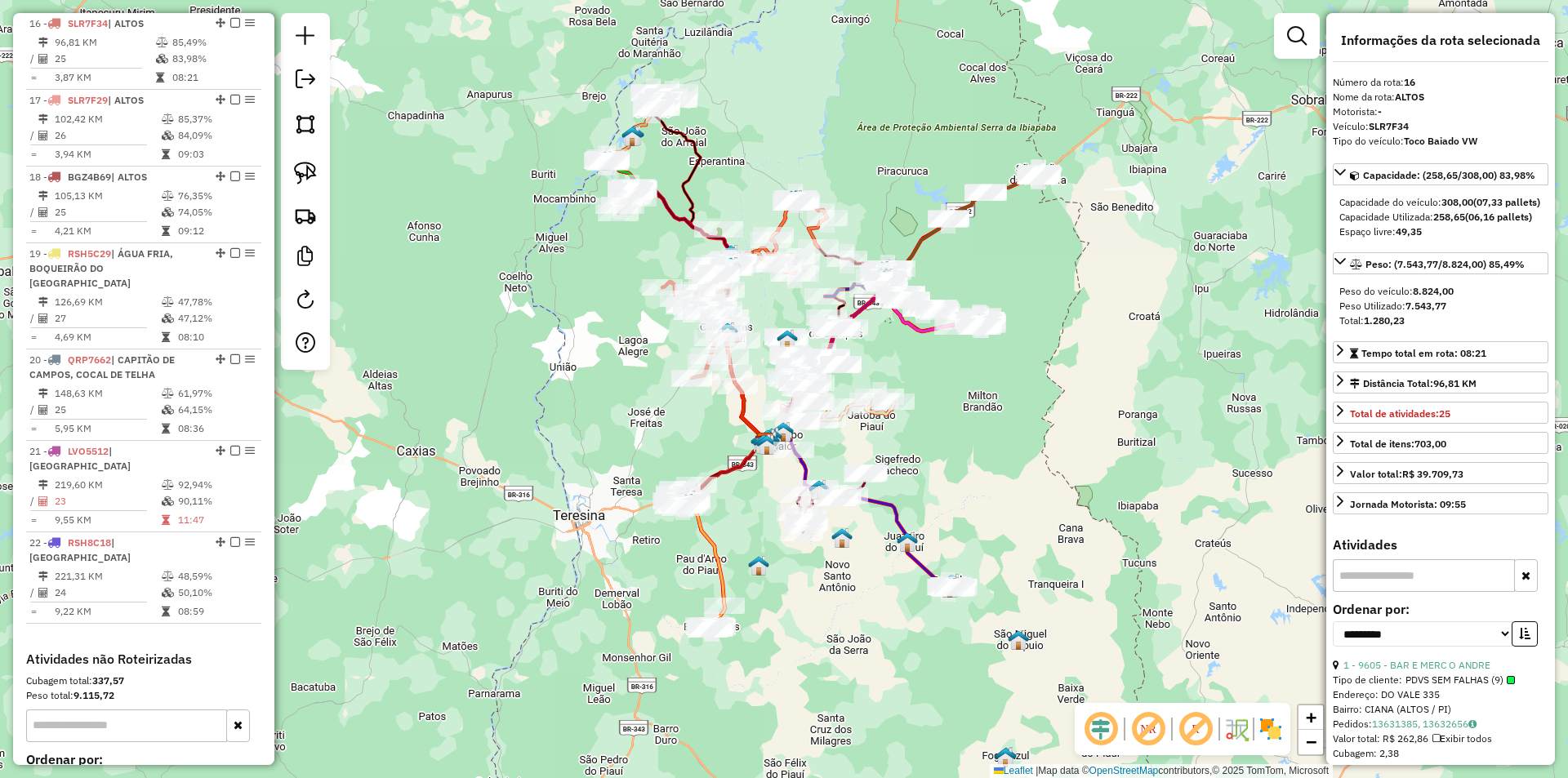
drag, startPoint x: 946, startPoint y: 520, endPoint x: 941, endPoint y: 389, distance: 131.1
click at [941, 389] on div "Janela de atendimento Grade de atendimento Capacidade Transportadoras Veículos …" at bounding box center [784, 389] width 1568 height 778
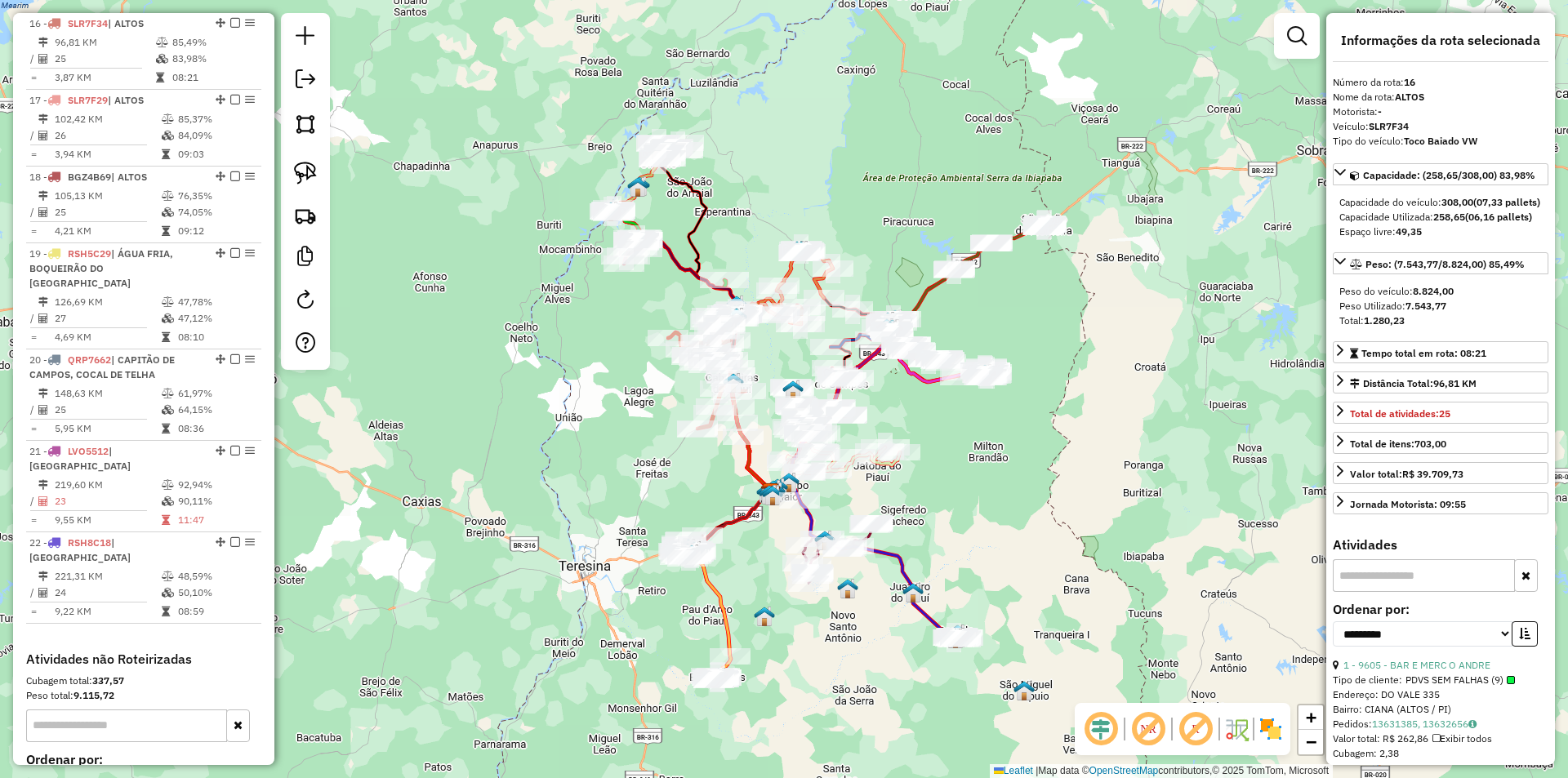
drag, startPoint x: 903, startPoint y: 286, endPoint x: 923, endPoint y: 411, distance: 126.6
click at [923, 411] on div "Janela de atendimento Grade de atendimento Capacidade Transportadoras Veículos …" at bounding box center [784, 389] width 1568 height 778
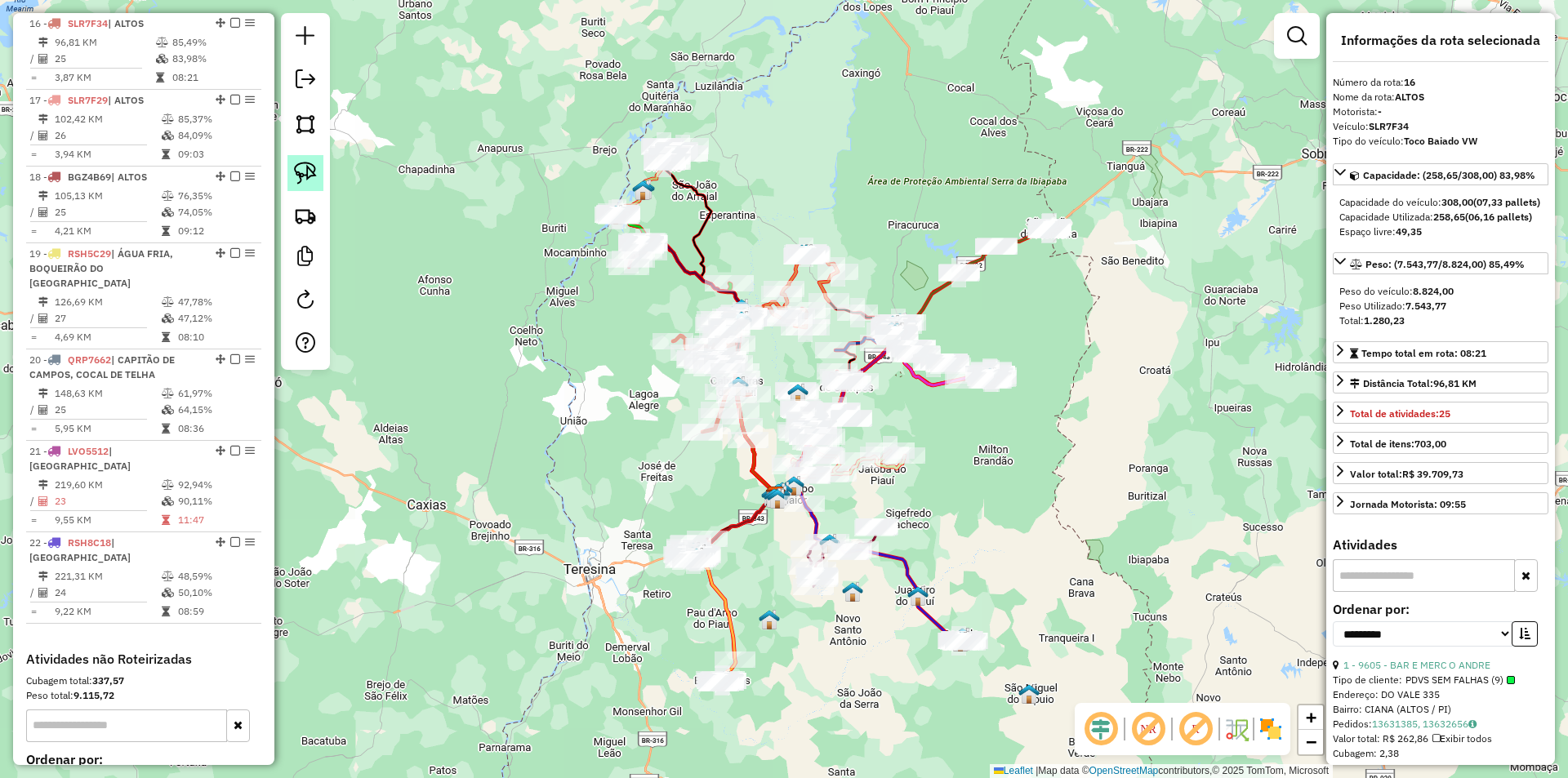
click at [317, 170] on link at bounding box center [305, 173] width 36 height 36
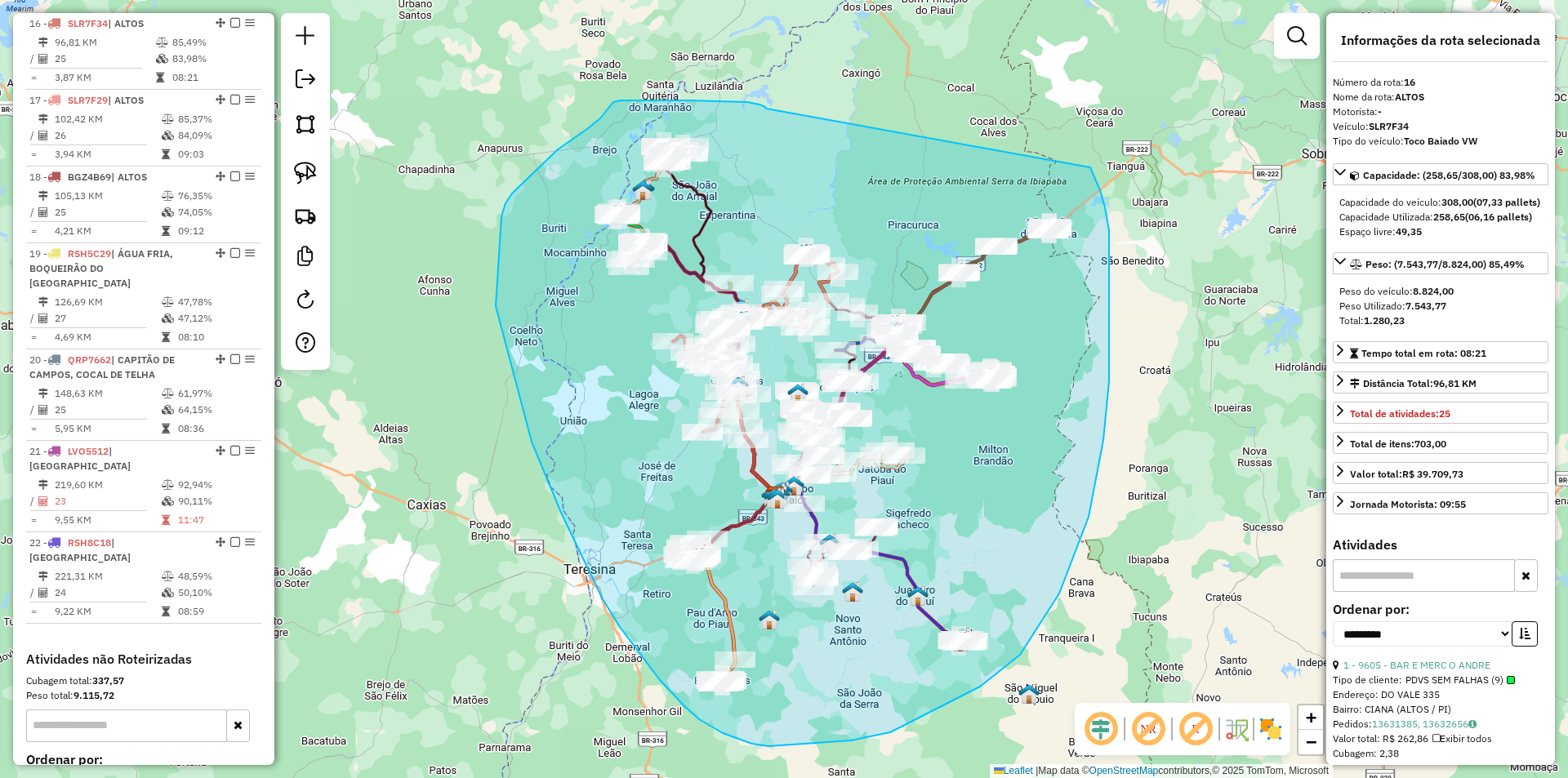
drag, startPoint x: 766, startPoint y: 109, endPoint x: 1090, endPoint y: 167, distance: 329.2
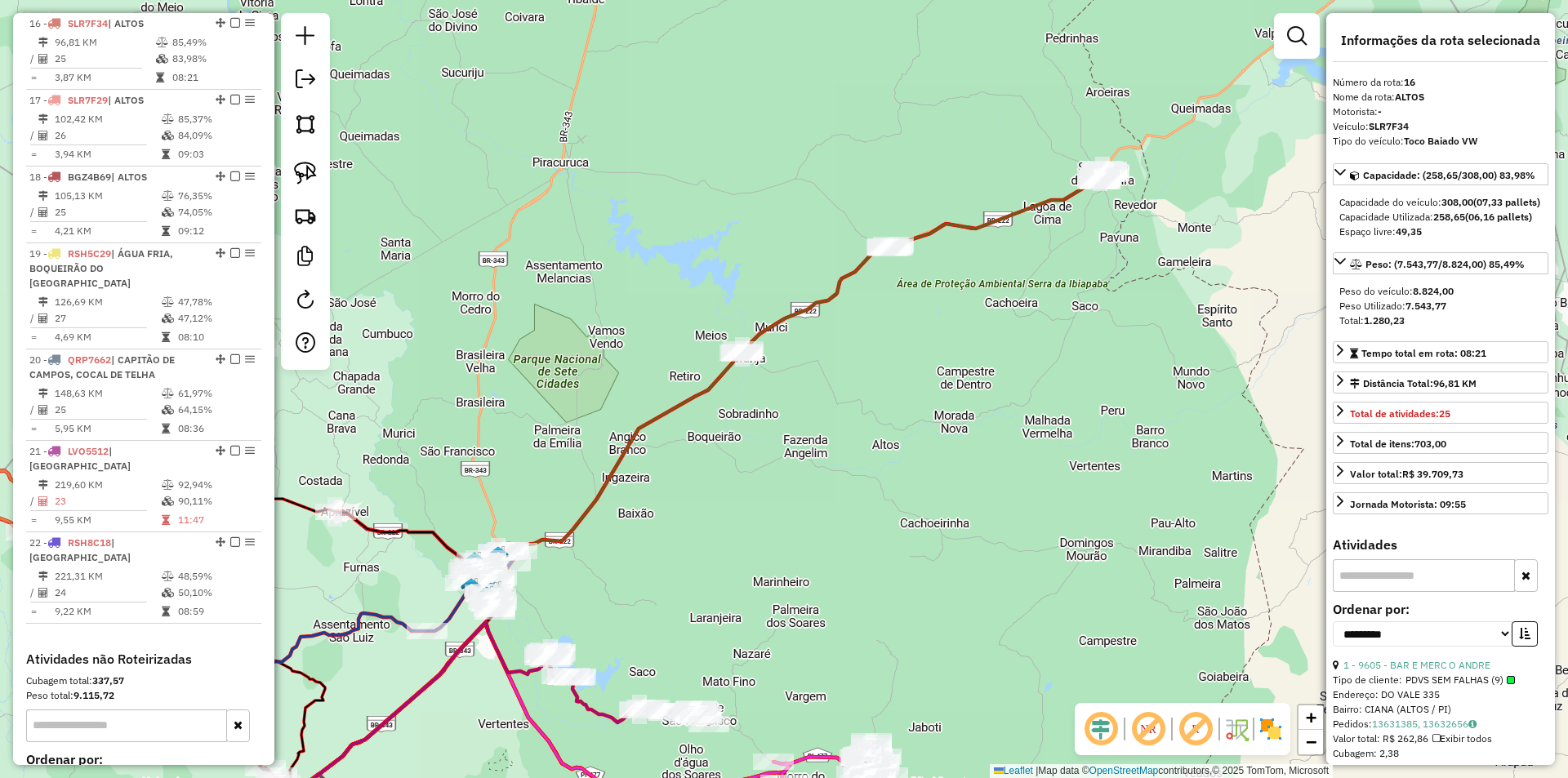
drag, startPoint x: 1169, startPoint y: 223, endPoint x: 1049, endPoint y: 327, distance: 158.8
click at [1049, 327] on div "Janela de atendimento Grade de atendimento Capacidade Transportadoras Veículos …" at bounding box center [784, 389] width 1568 height 778
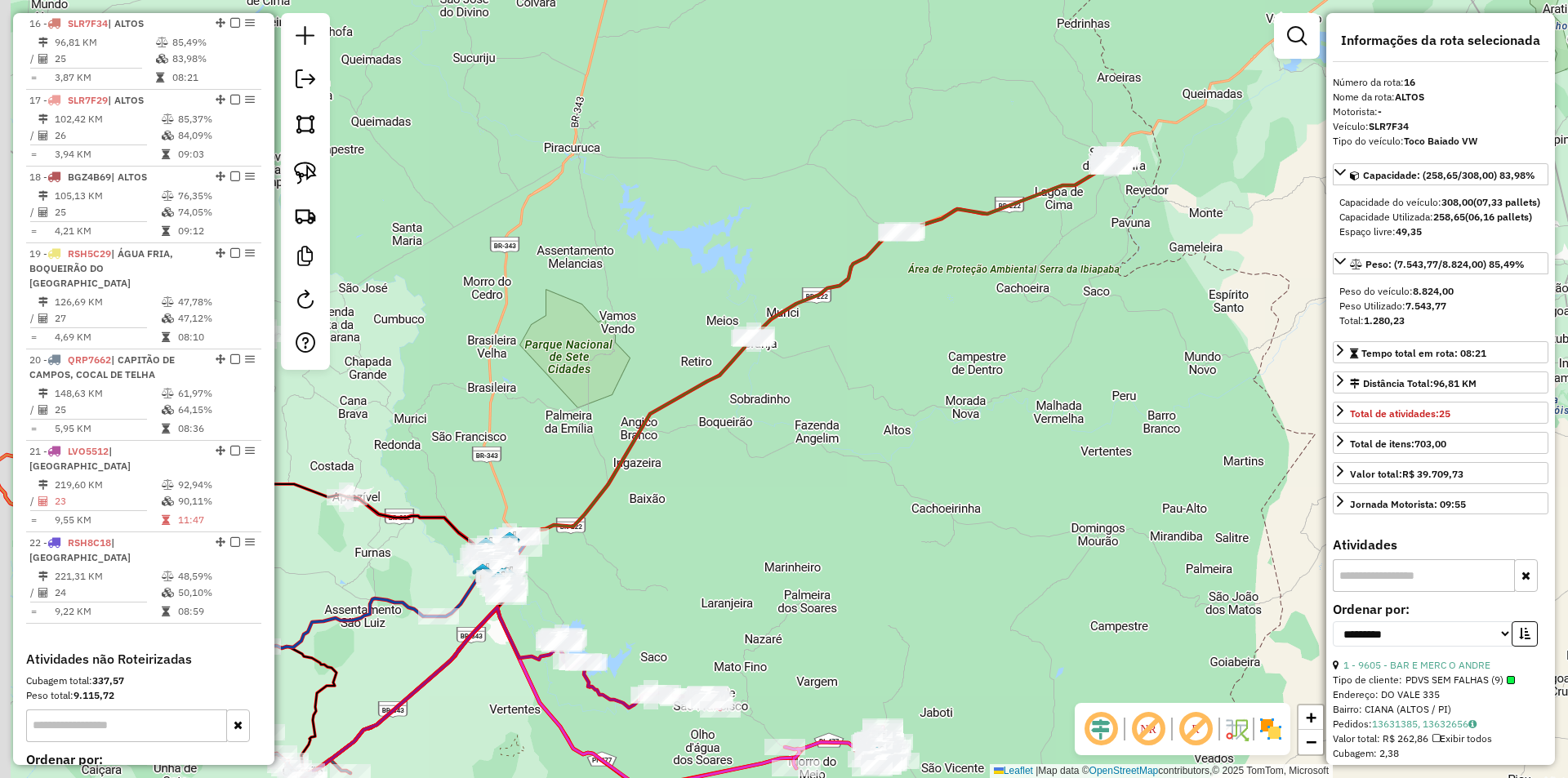
drag, startPoint x: 834, startPoint y: 365, endPoint x: 936, endPoint y: 296, distance: 123.1
click at [936, 296] on div "Janela de atendimento Grade de atendimento Capacidade Transportadoras Veículos …" at bounding box center [784, 389] width 1568 height 778
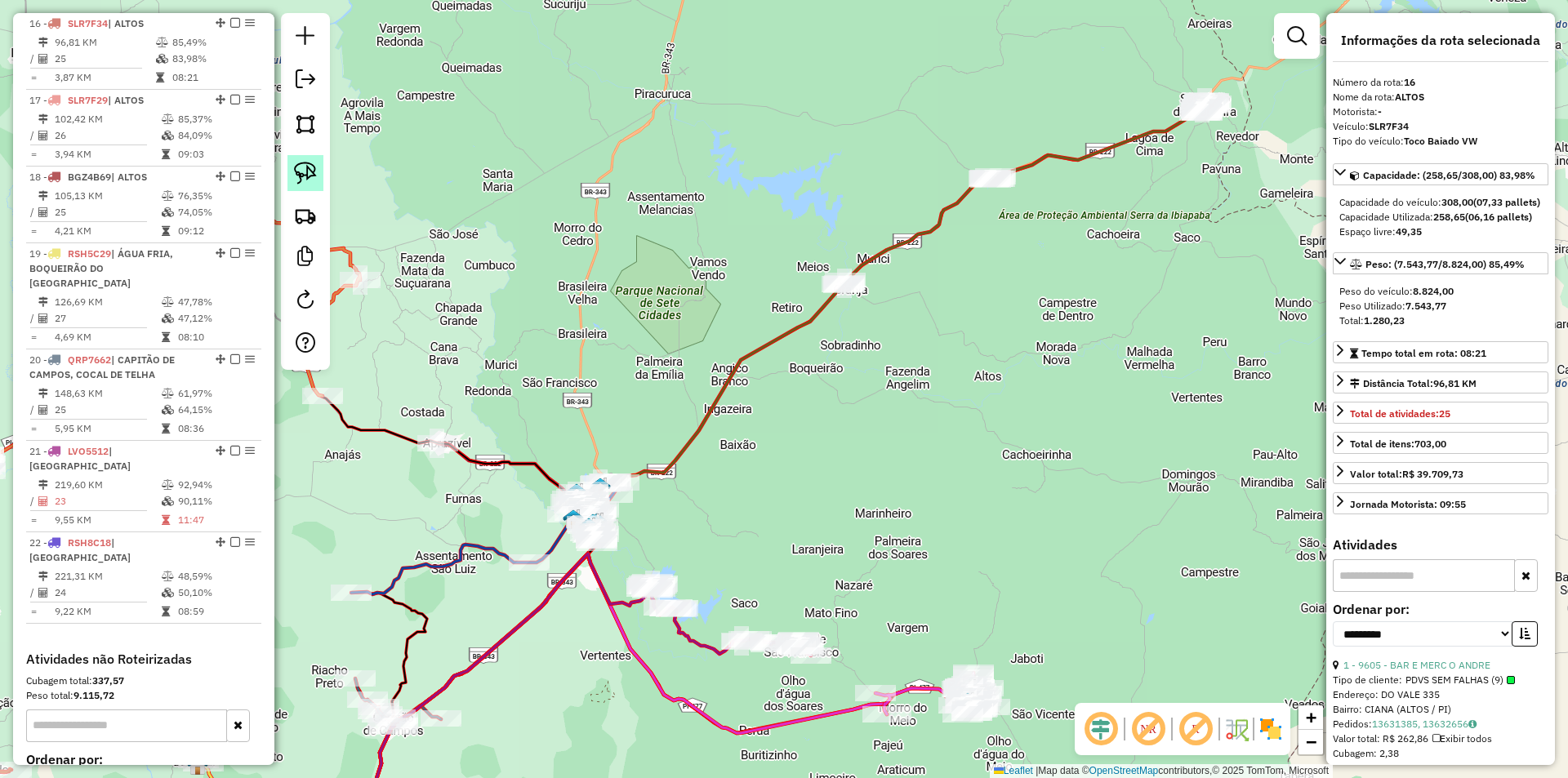
click at [300, 159] on link at bounding box center [305, 173] width 36 height 36
drag, startPoint x: 1241, startPoint y: 74, endPoint x: 998, endPoint y: 85, distance: 243.2
click at [299, 156] on link at bounding box center [305, 173] width 36 height 36
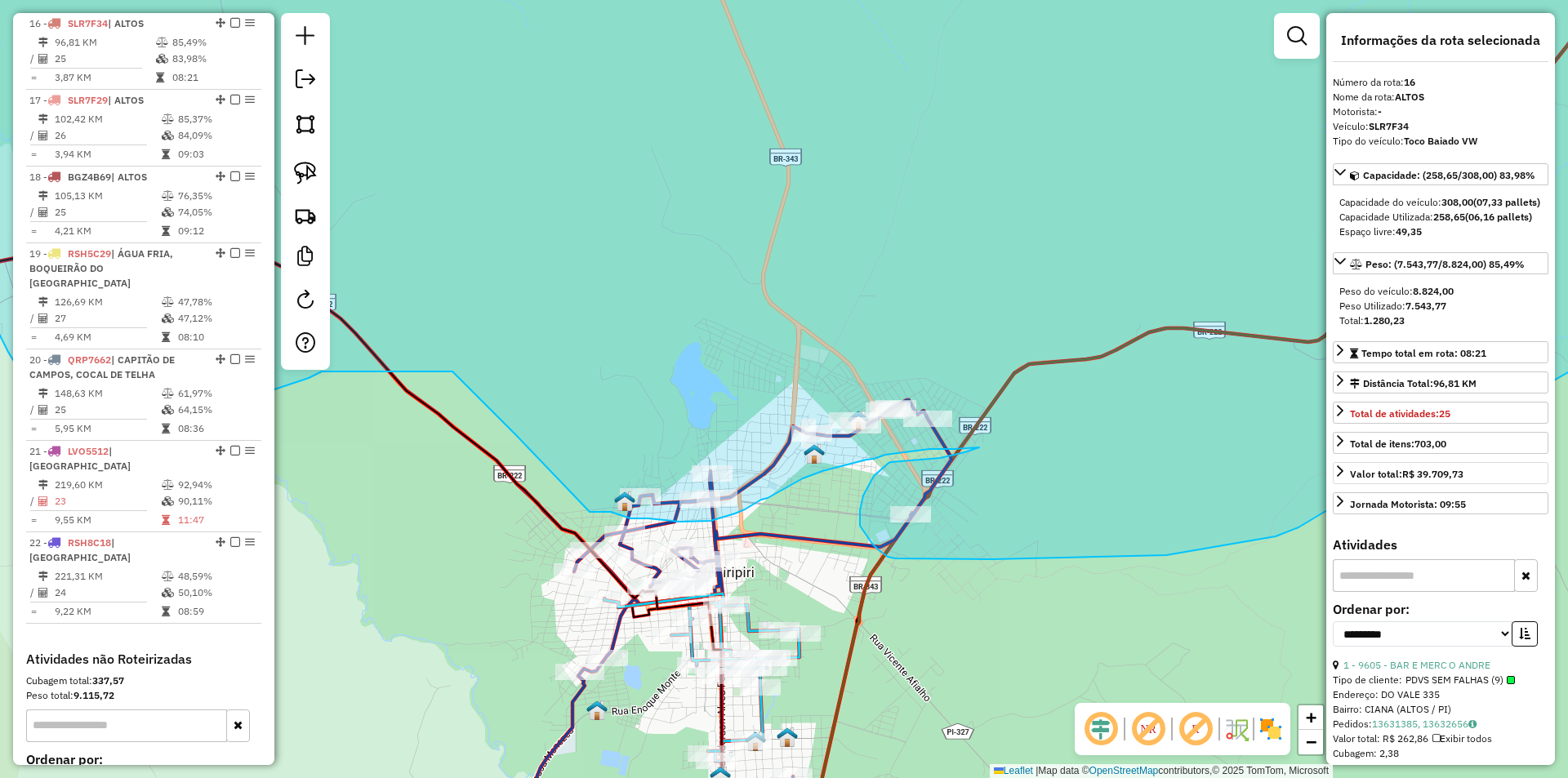
drag, startPoint x: 1199, startPoint y: 188, endPoint x: 1339, endPoint y: 500, distance: 342.0
click at [1339, 500] on hb-router-mapa "Informações da Sessão 979293 - 14/08/2025 Criação: 13/08/2025 18:43 Depósito: A…" at bounding box center [784, 389] width 1568 height 778
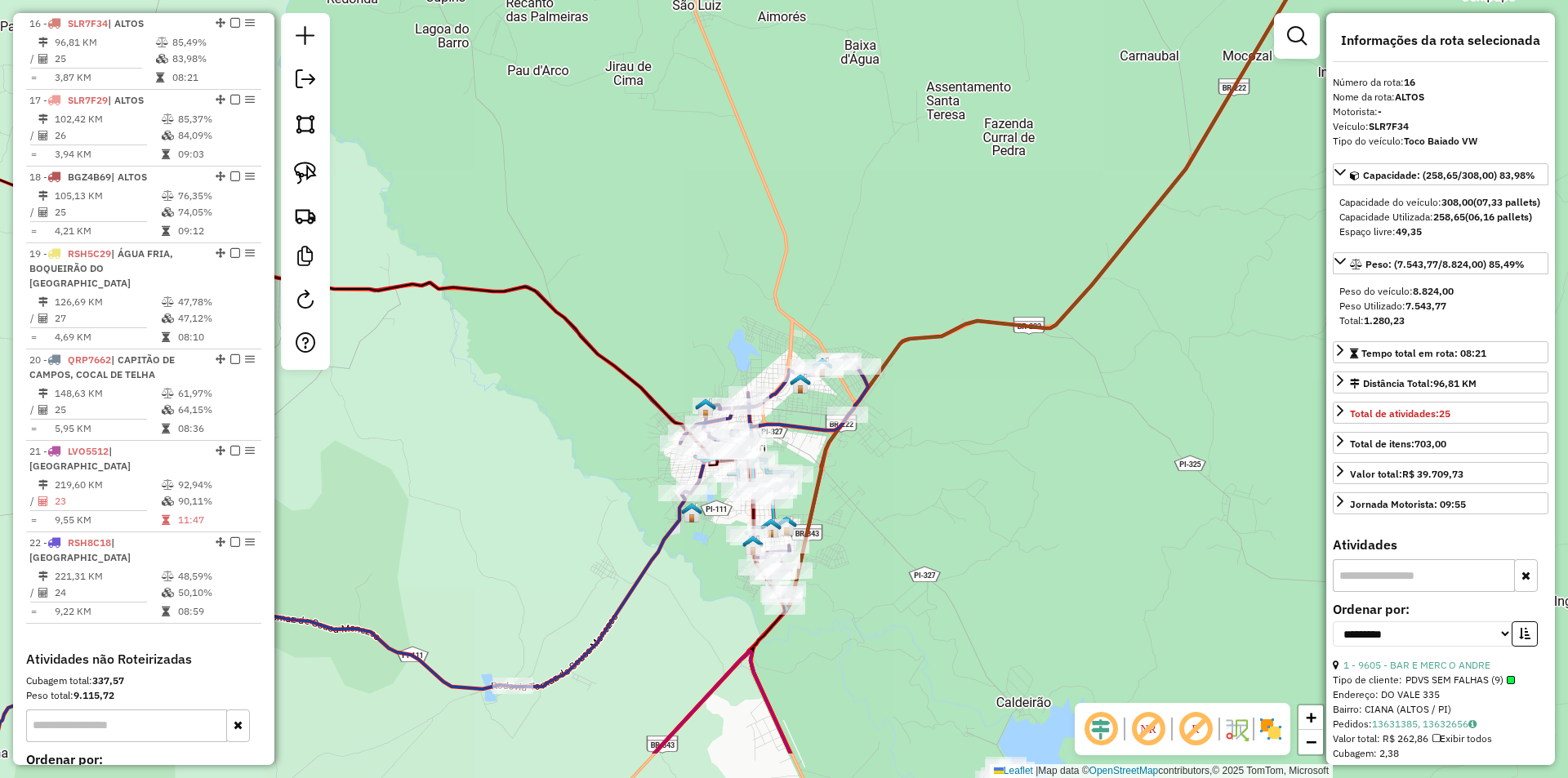
drag, startPoint x: 1050, startPoint y: 571, endPoint x: 1008, endPoint y: 453, distance: 125.3
click at [1008, 453] on div "Janela de atendimento Grade de atendimento Capacidade Transportadoras Veículos …" at bounding box center [784, 389] width 1568 height 778
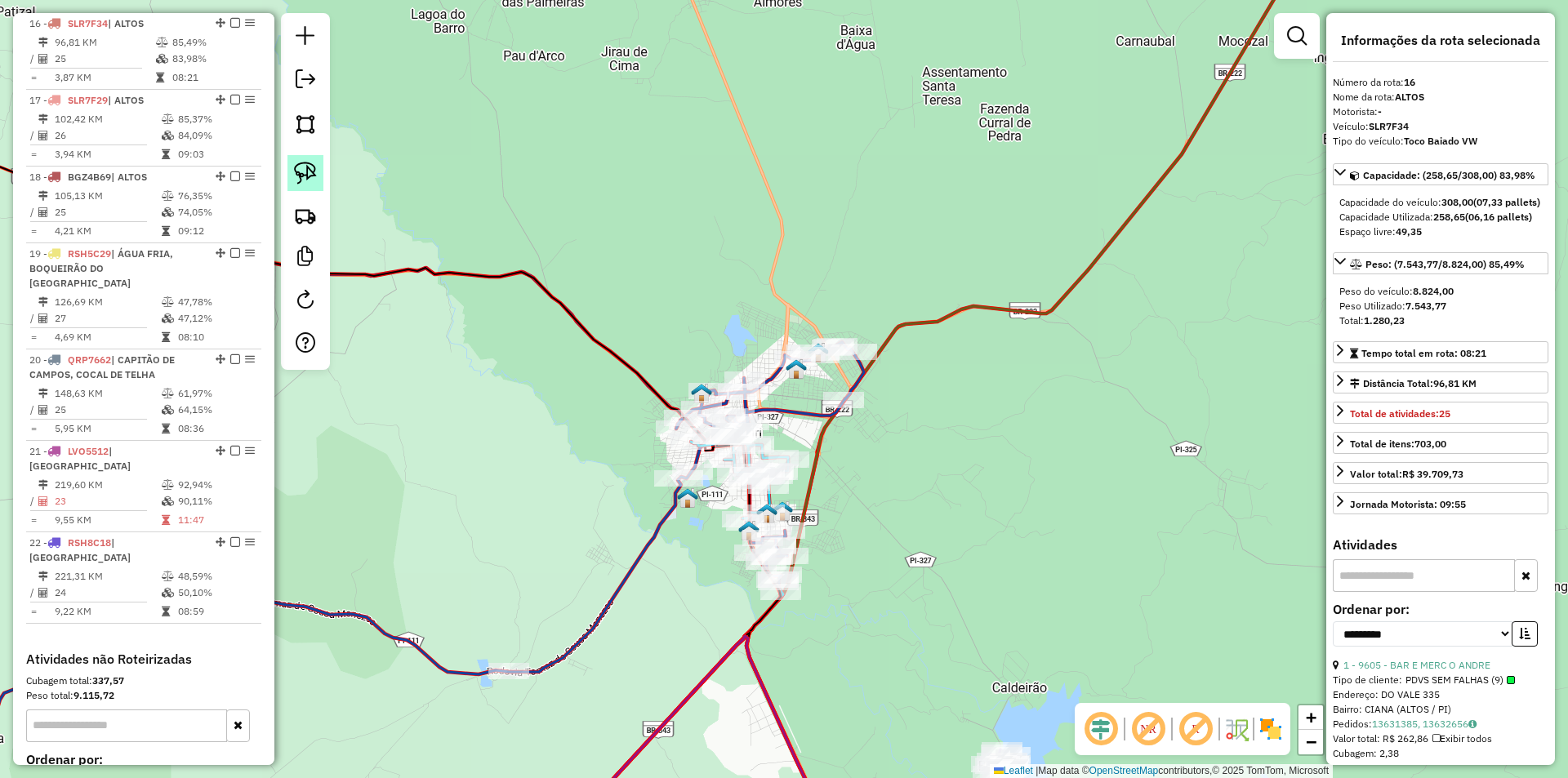
click at [304, 175] on img at bounding box center [305, 173] width 23 height 23
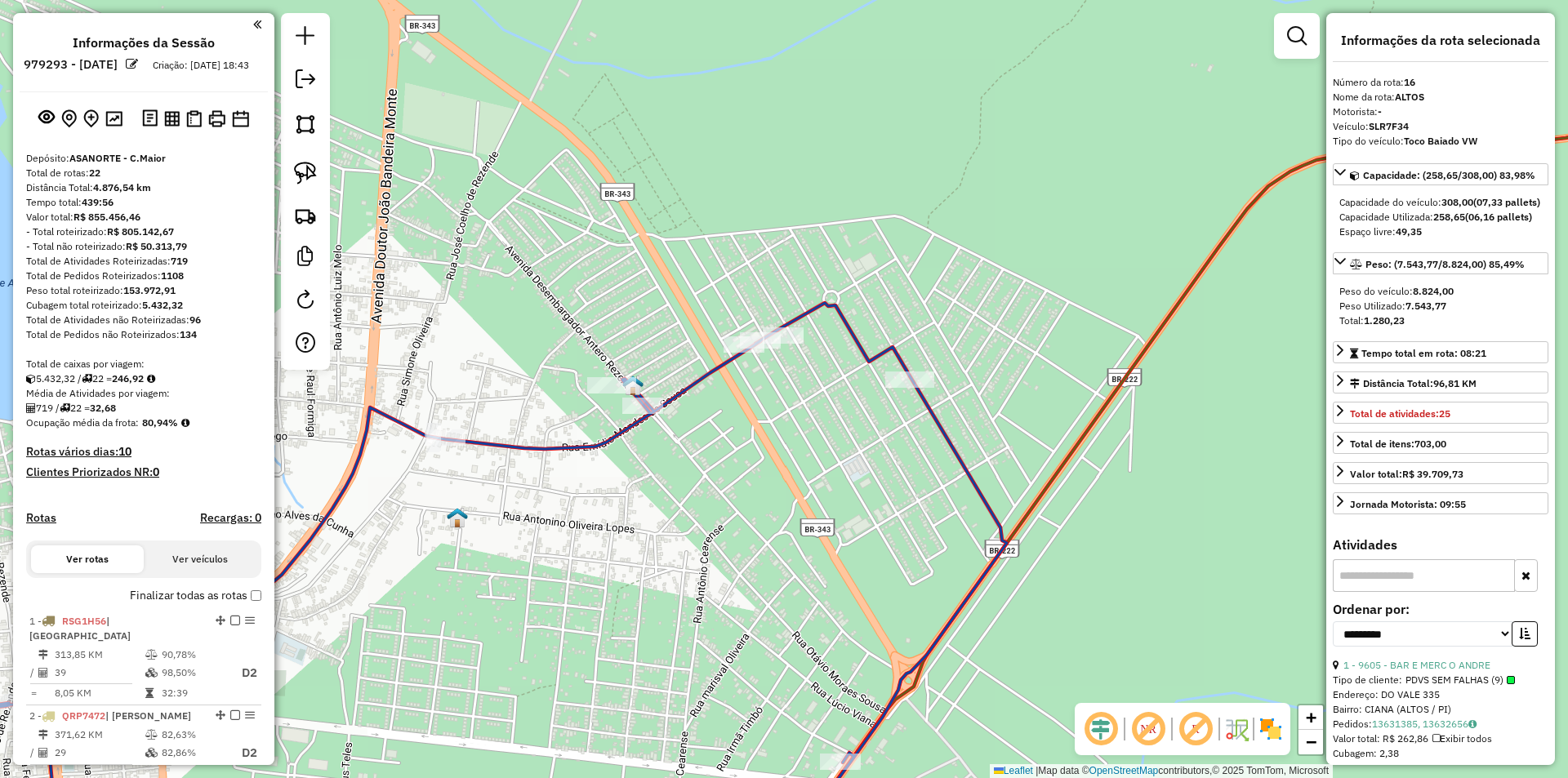
select select "**********"
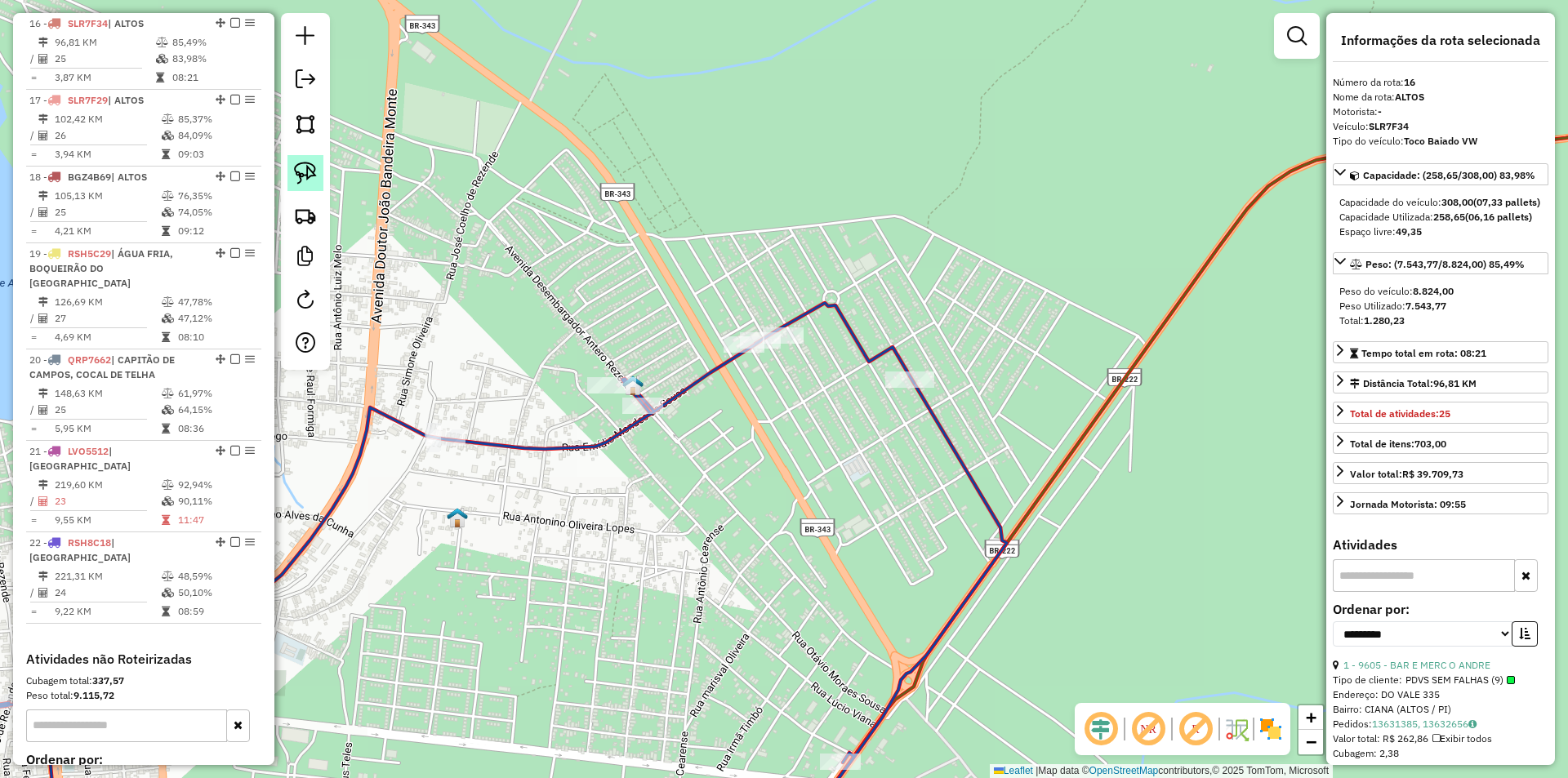
click at [301, 177] on img at bounding box center [305, 173] width 23 height 23
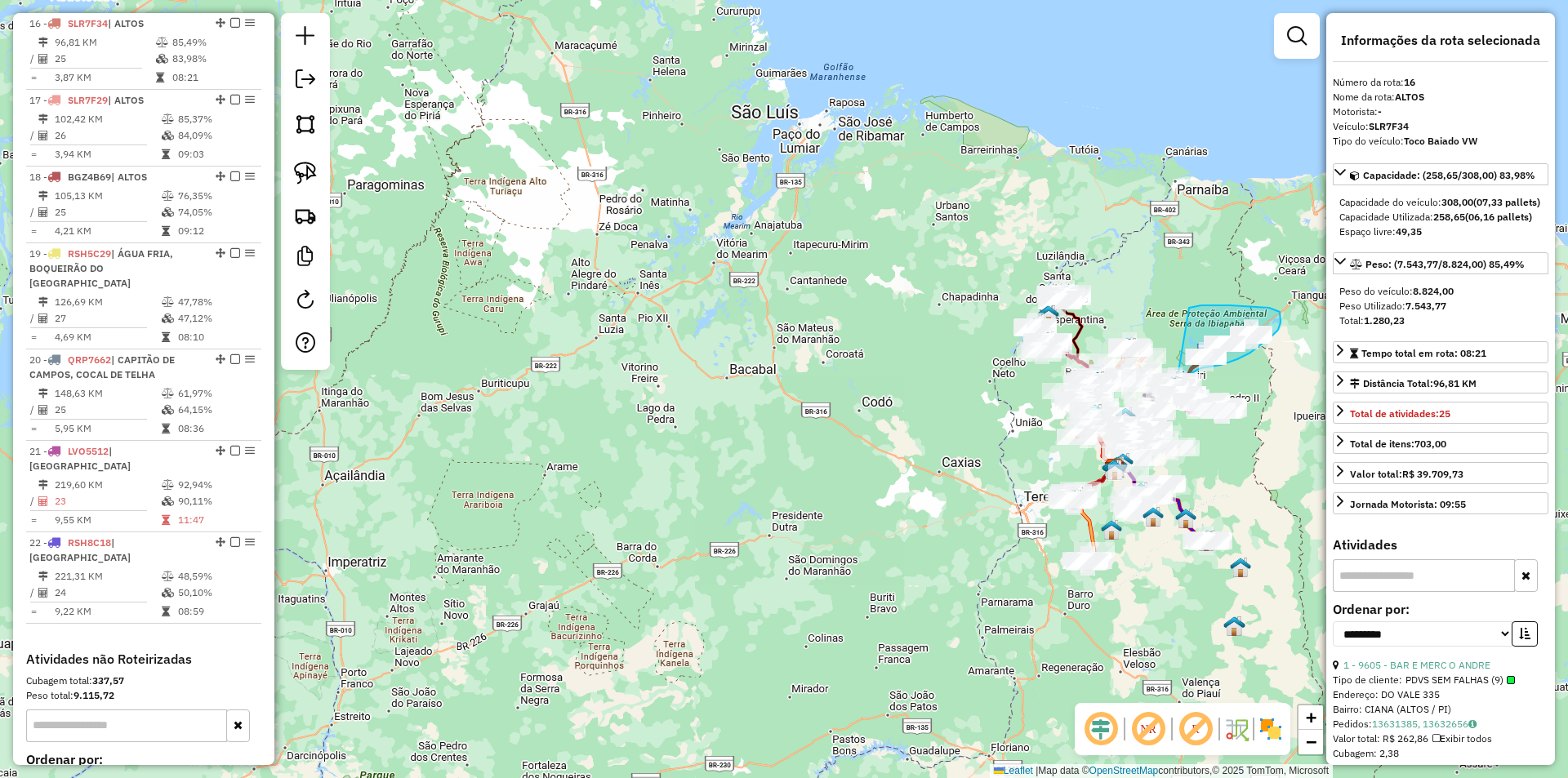
drag, startPoint x: 809, startPoint y: 276, endPoint x: 1189, endPoint y: 308, distance: 381.3
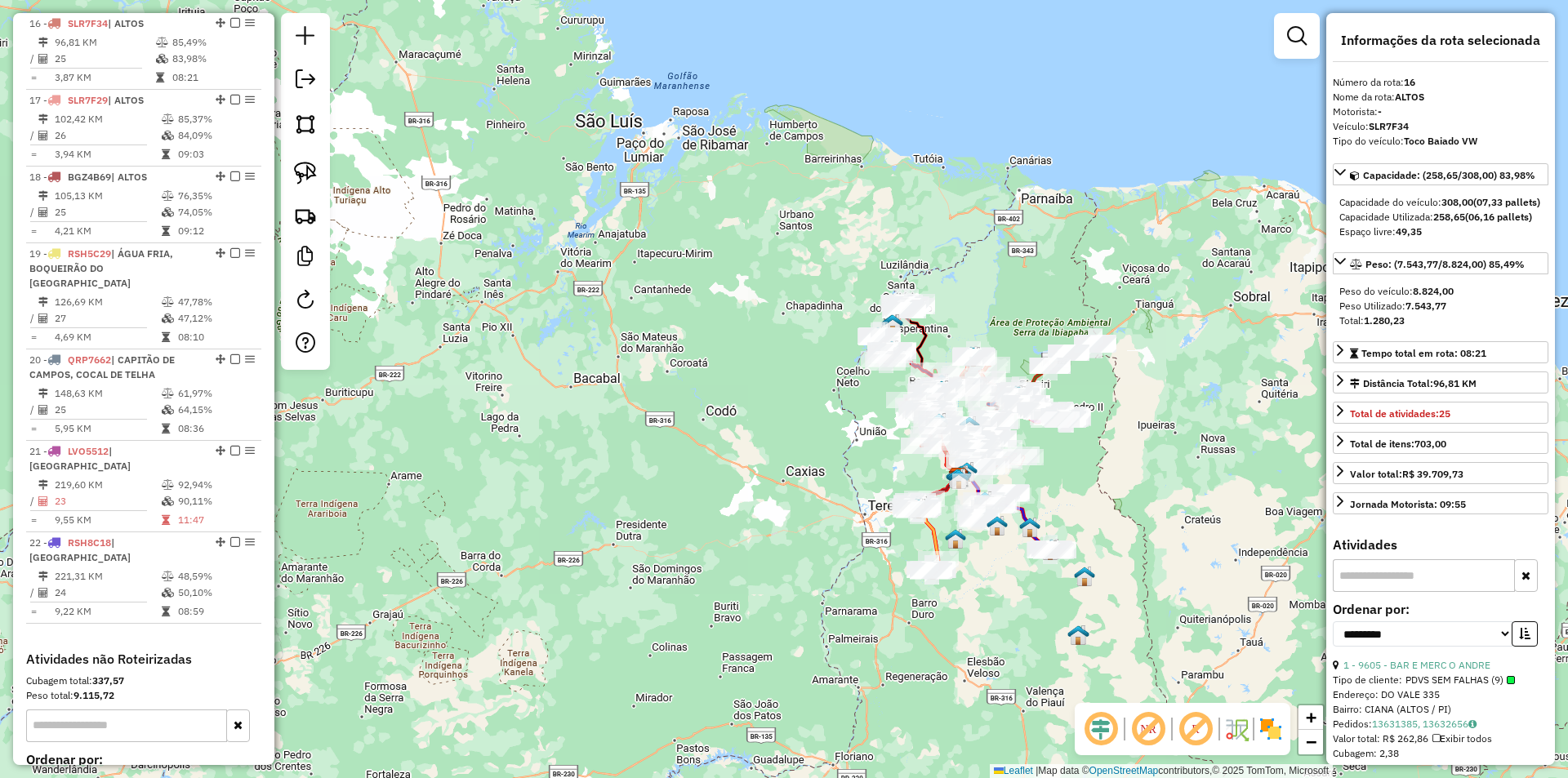
drag, startPoint x: 1220, startPoint y: 380, endPoint x: 992, endPoint y: 400, distance: 228.9
click at [1010, 396] on div "Janela de atendimento Grade de atendimento Capacidade Transportadoras Veículos …" at bounding box center [784, 389] width 1568 height 778
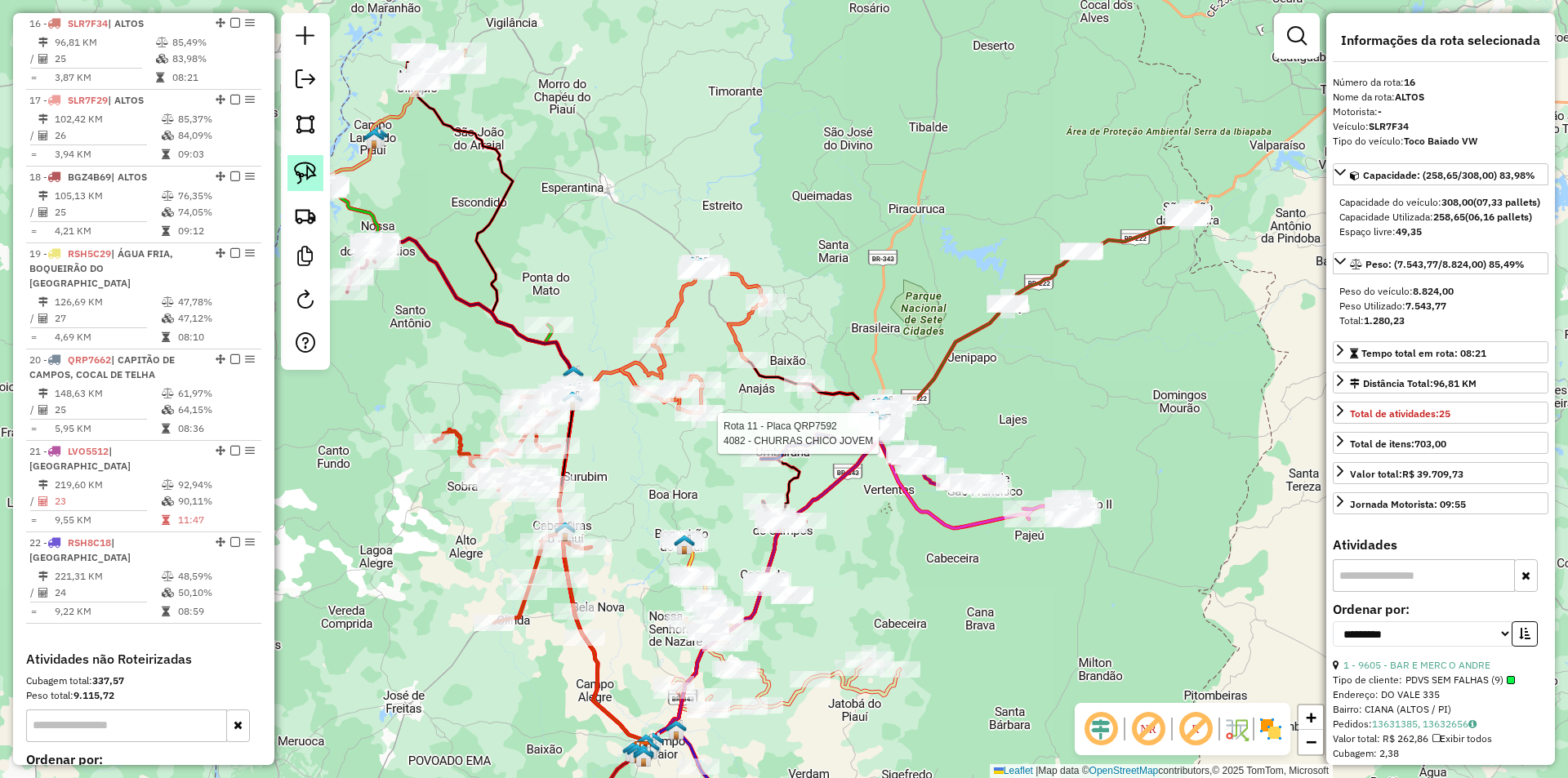
click at [310, 172] on img at bounding box center [305, 173] width 23 height 23
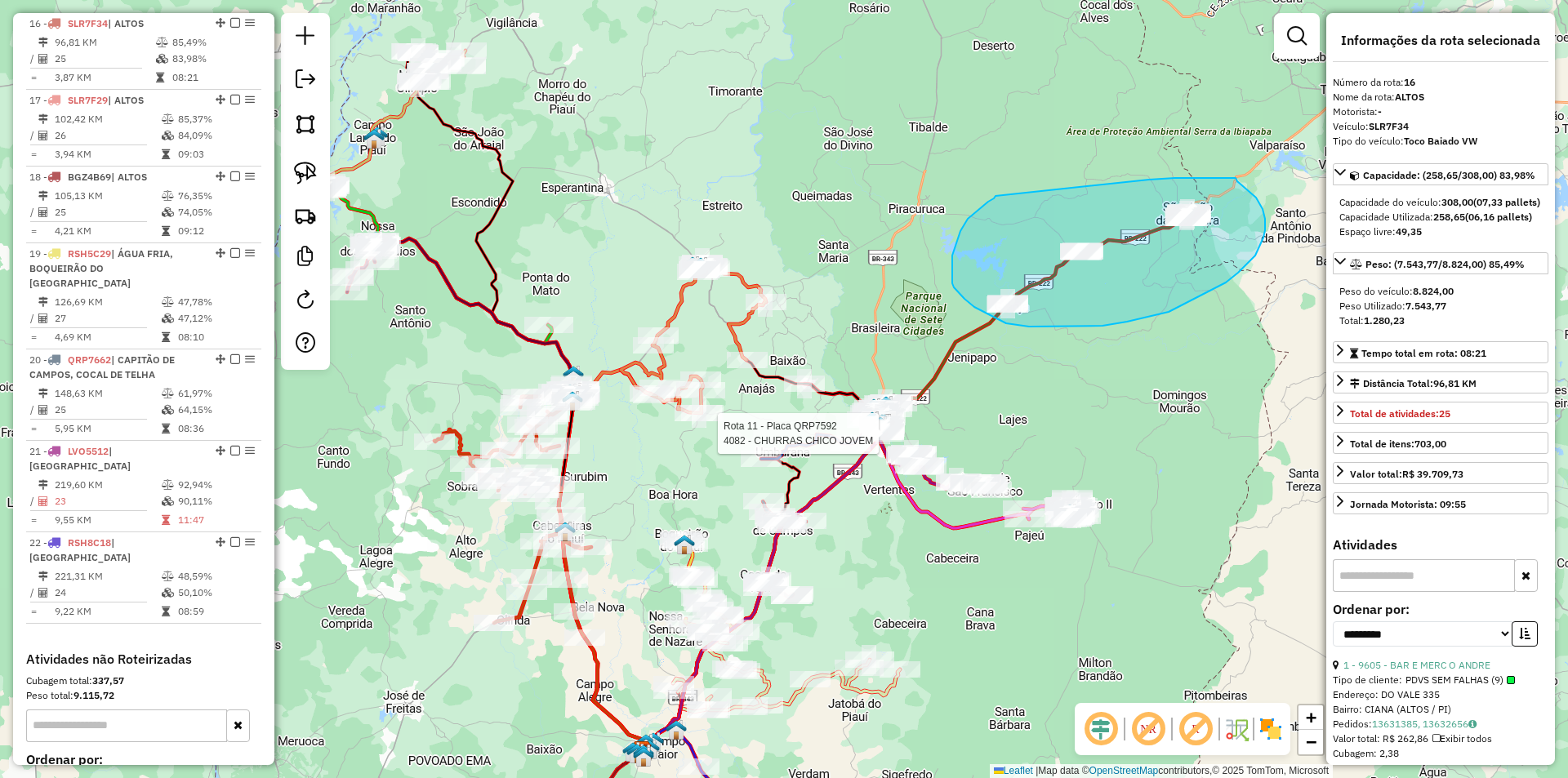
drag, startPoint x: 1149, startPoint y: 179, endPoint x: 1005, endPoint y: 191, distance: 144.5
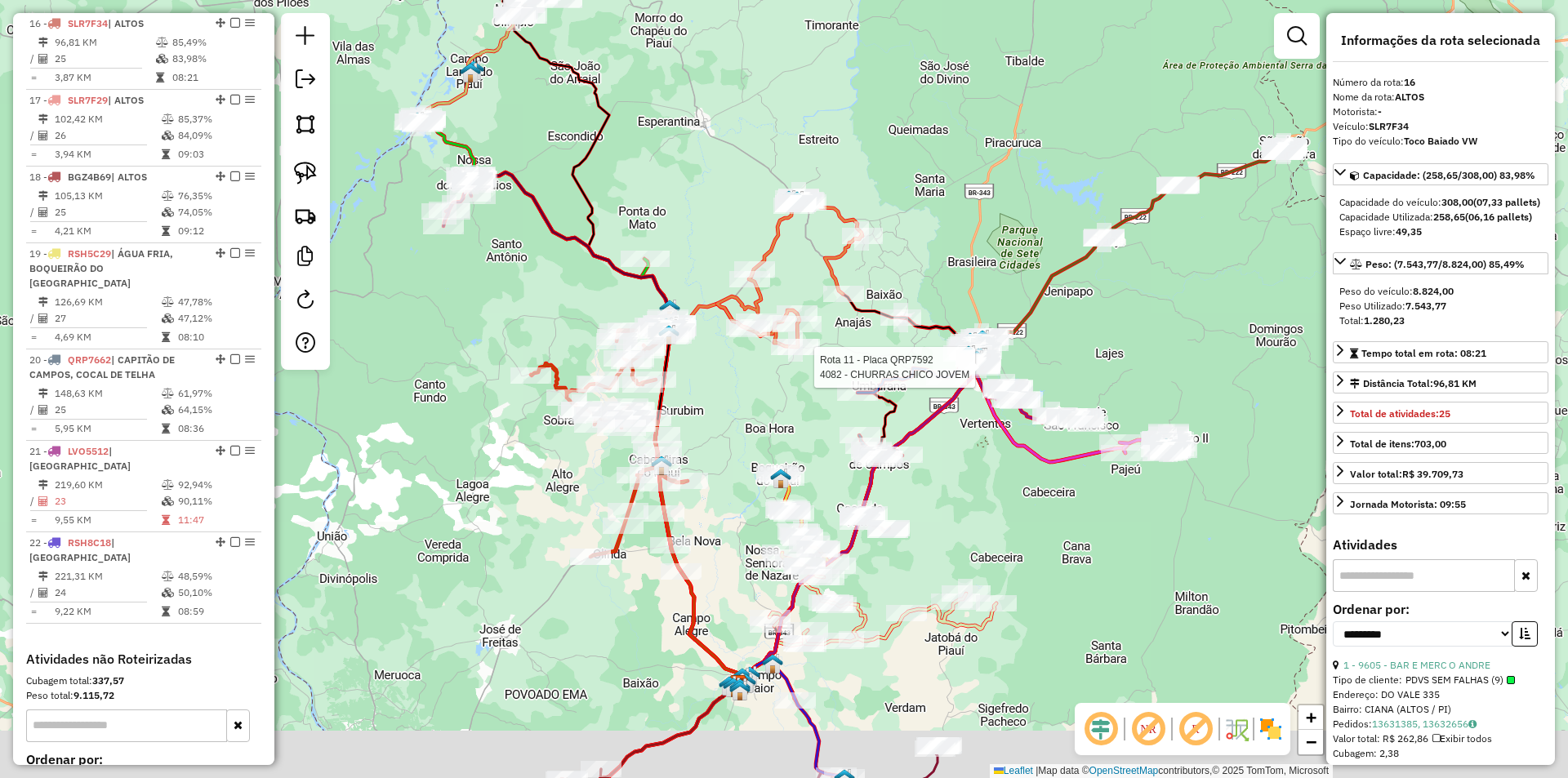
drag, startPoint x: 1009, startPoint y: 360, endPoint x: 1107, endPoint y: 289, distance: 121.0
click at [1107, 289] on div "Rota 11 - Placa QRP7592 4082 - CHURRAS CHICO JOVEM Janela de atendimento Grade …" at bounding box center [784, 389] width 1568 height 778
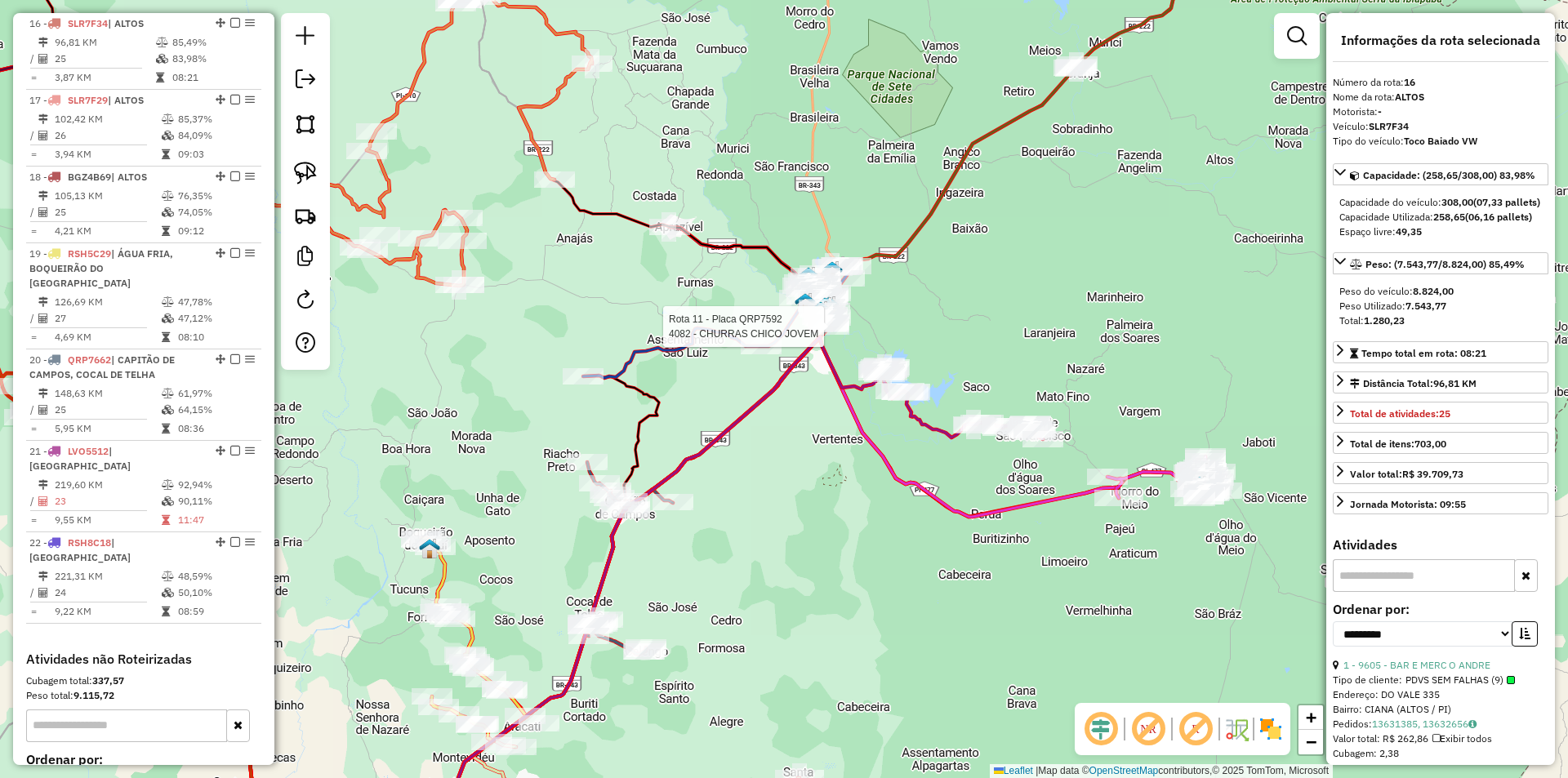
drag, startPoint x: 1030, startPoint y: 389, endPoint x: 982, endPoint y: 269, distance: 129.2
click at [982, 269] on div "Rota 11 - Placa QRP7592 4082 - CHURRAS CHICO JOVEM Janela de atendimento Grade …" at bounding box center [784, 389] width 1568 height 778
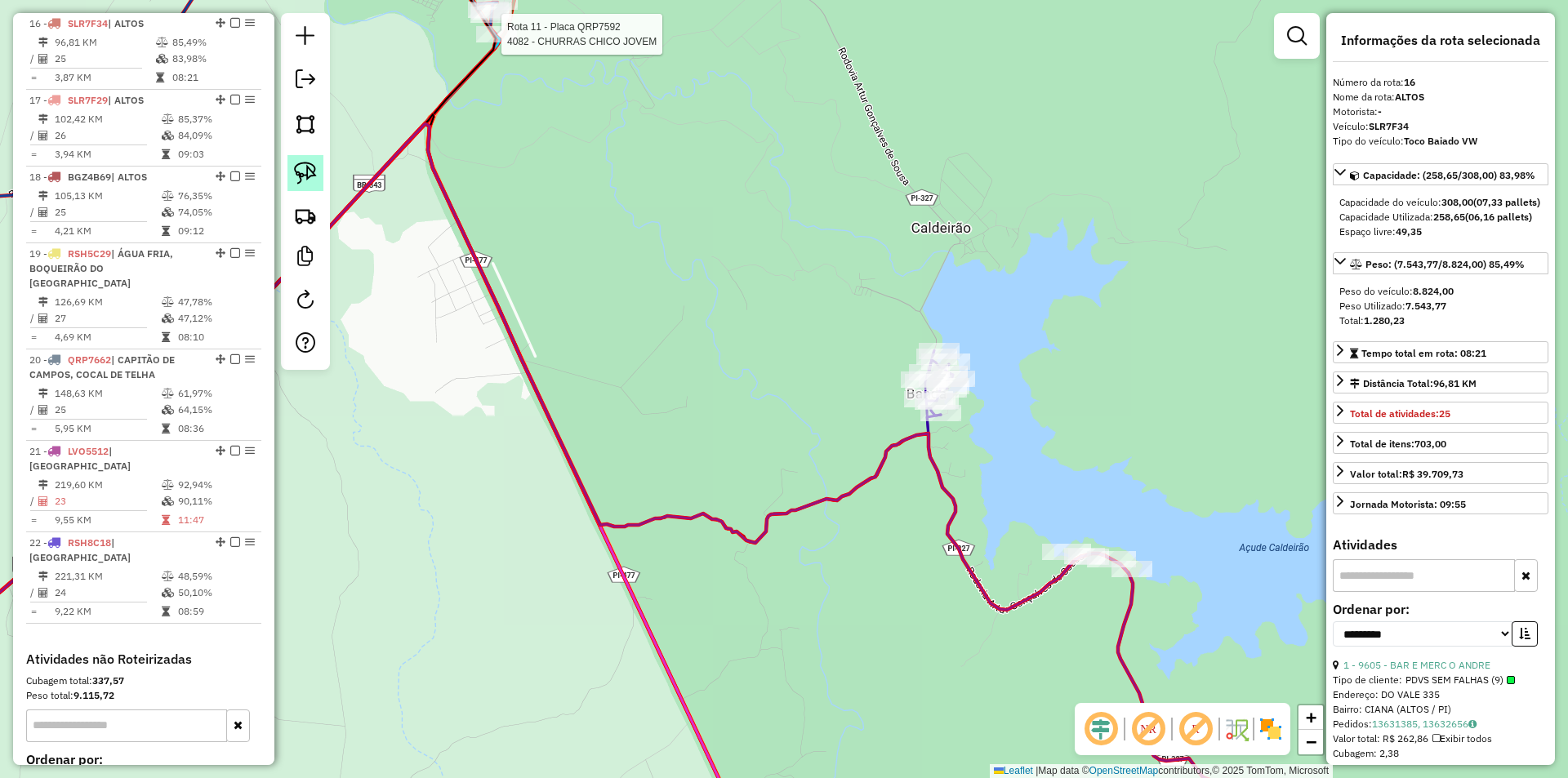
click at [298, 171] on img at bounding box center [305, 173] width 23 height 23
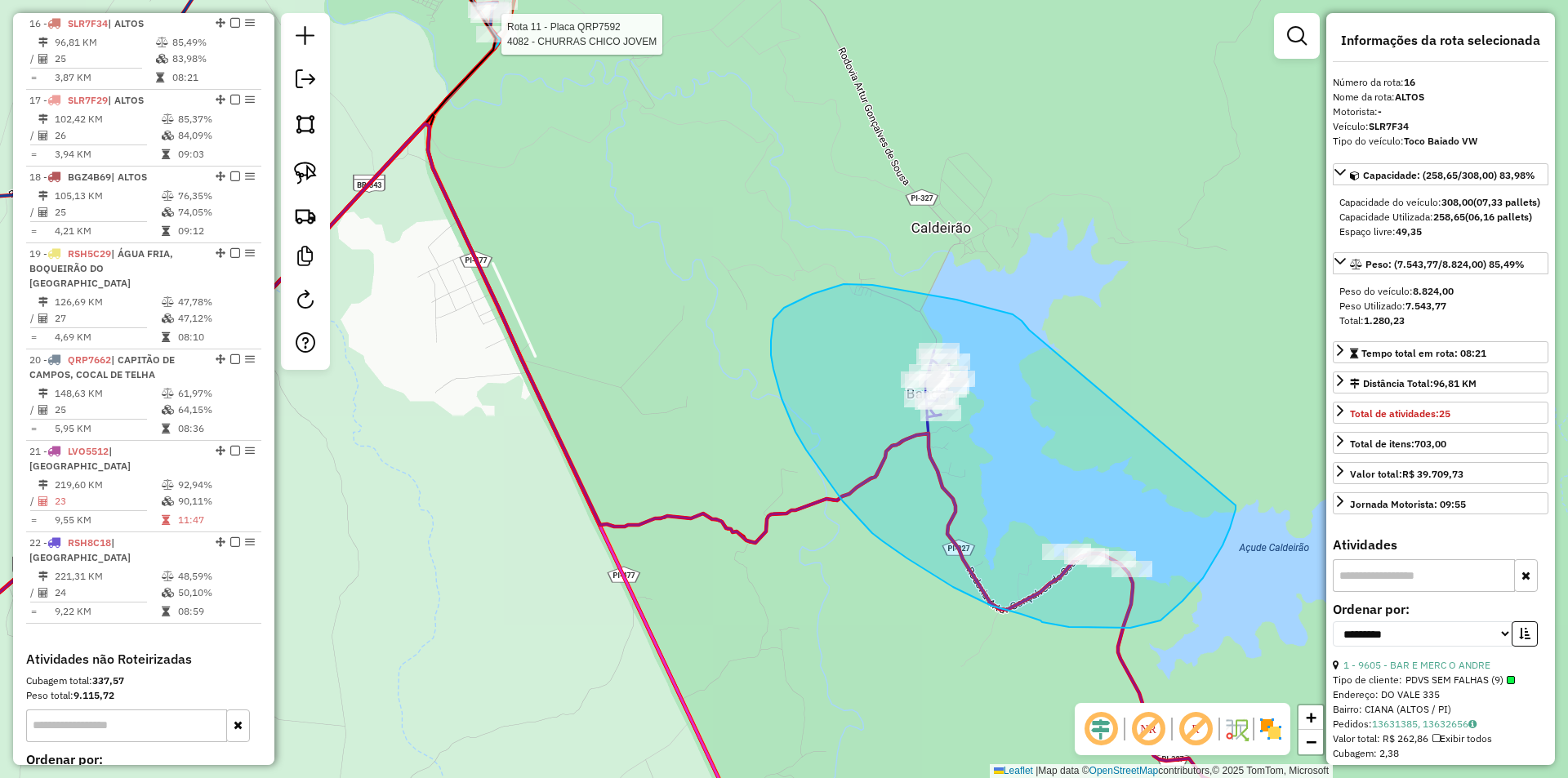
drag, startPoint x: 1026, startPoint y: 326, endPoint x: 1234, endPoint y: 488, distance: 263.6
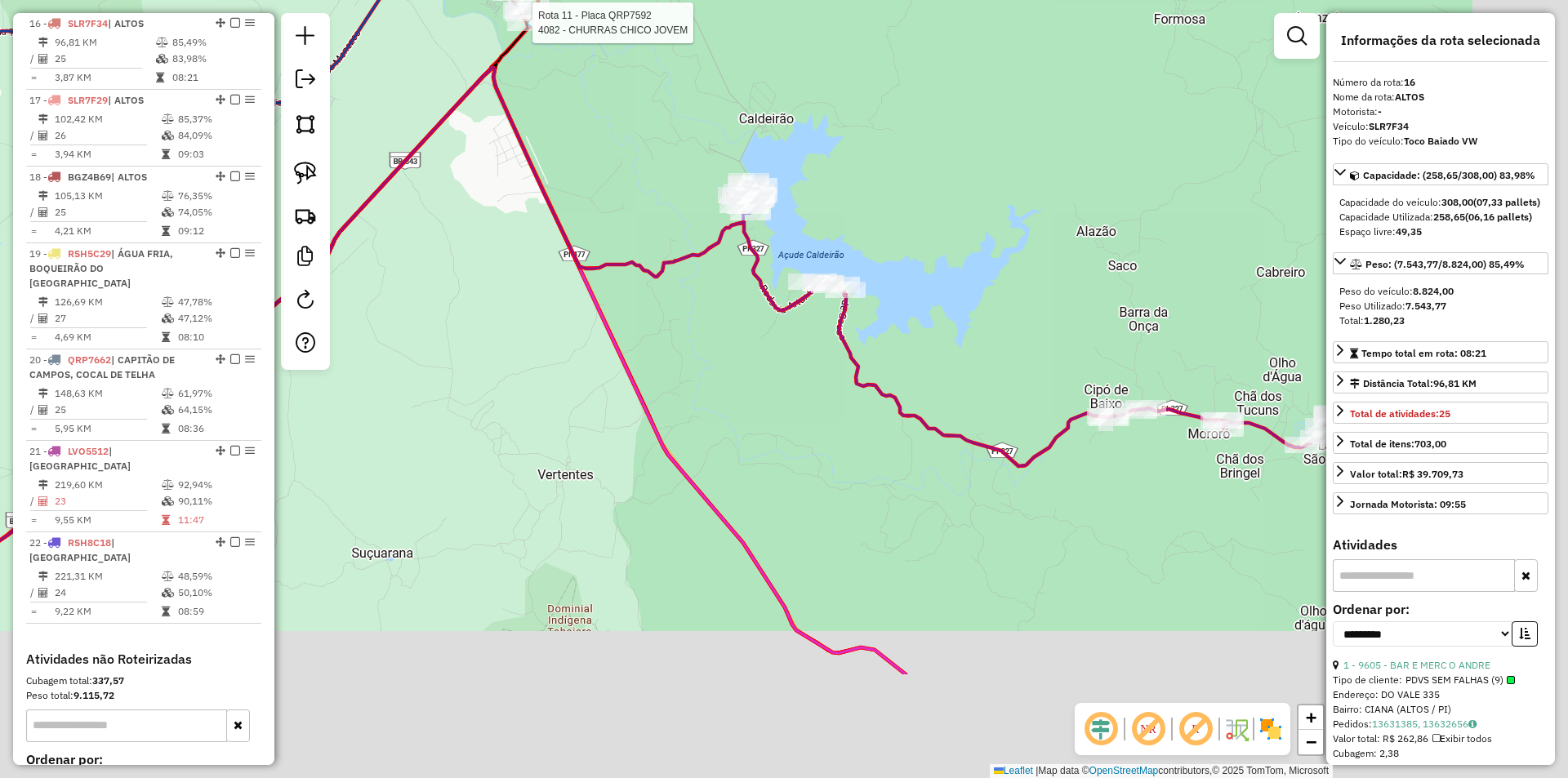
drag, startPoint x: 992, startPoint y: 368, endPoint x: 855, endPoint y: 183, distance: 230.2
click at [855, 183] on div "Rota 11 - Placa QRP7592 4082 - CHURRAS CHICO JOVEM Janela de atendimento Grade …" at bounding box center [784, 389] width 1568 height 778
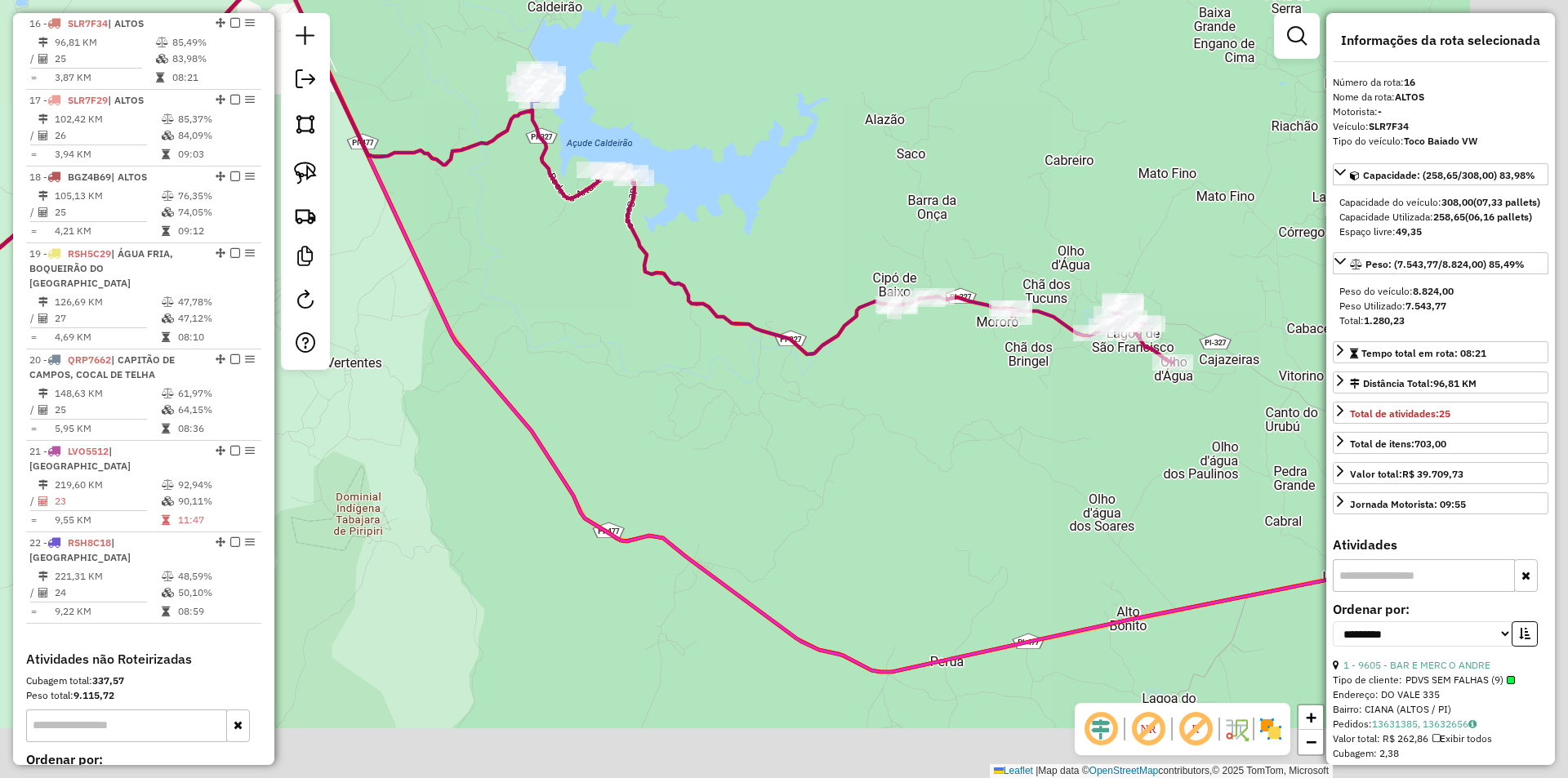
drag, startPoint x: 1104, startPoint y: 305, endPoint x: 819, endPoint y: 174, distance: 313.7
click at [852, 184] on div "Rota 11 - Placa QRP7592 4082 - CHURRAS CHICO JOVEM Janela de atendimento Grade …" at bounding box center [784, 389] width 1568 height 778
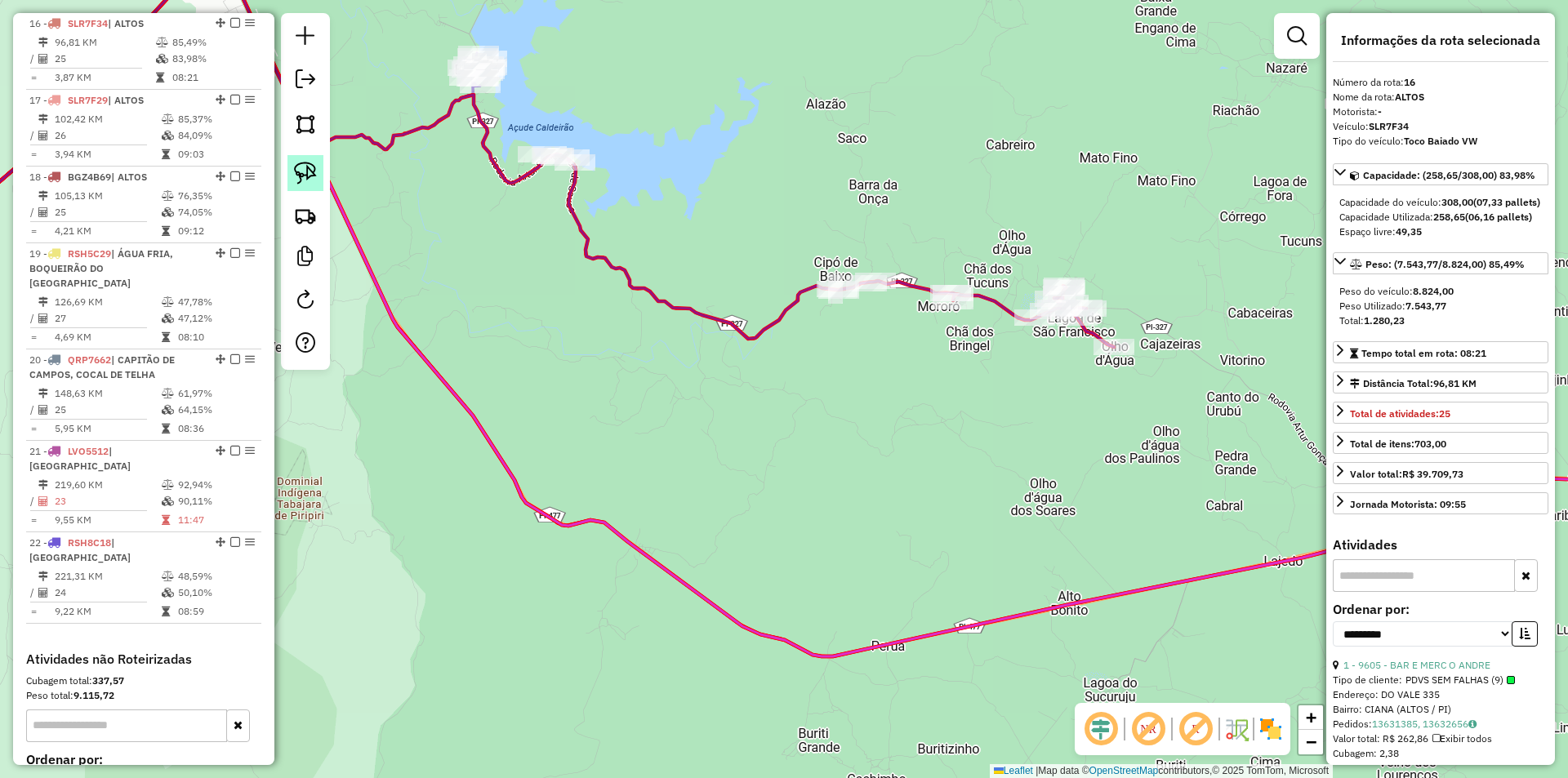
click at [300, 168] on img at bounding box center [305, 173] width 23 height 23
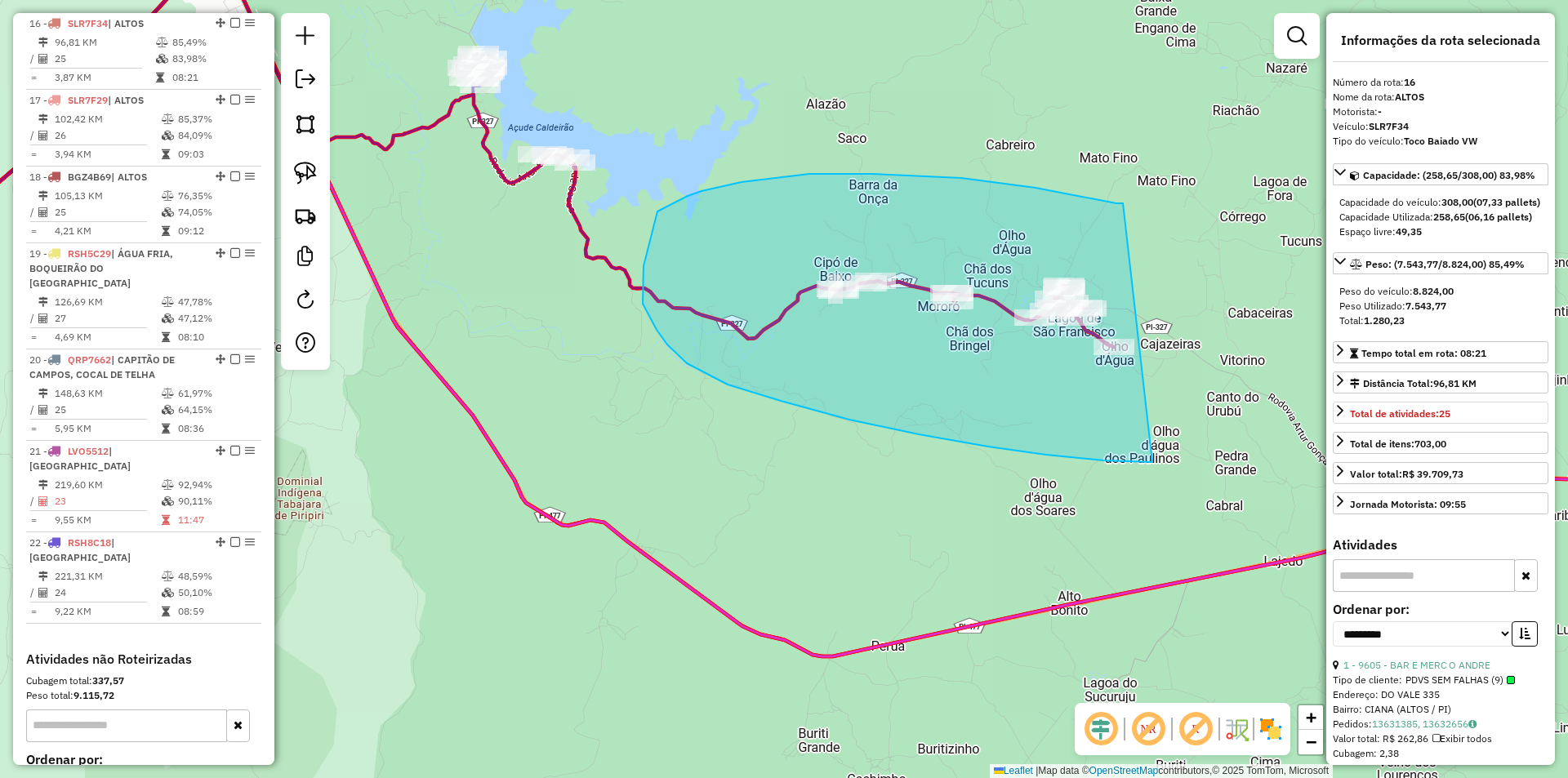
drag, startPoint x: 1073, startPoint y: 195, endPoint x: 1393, endPoint y: 433, distance: 398.8
click at [1393, 433] on hb-router-mapa "Informações da Sessão 979293 - 14/08/2025 Criação: 13/08/2025 18:43 Depósito: A…" at bounding box center [784, 389] width 1568 height 778
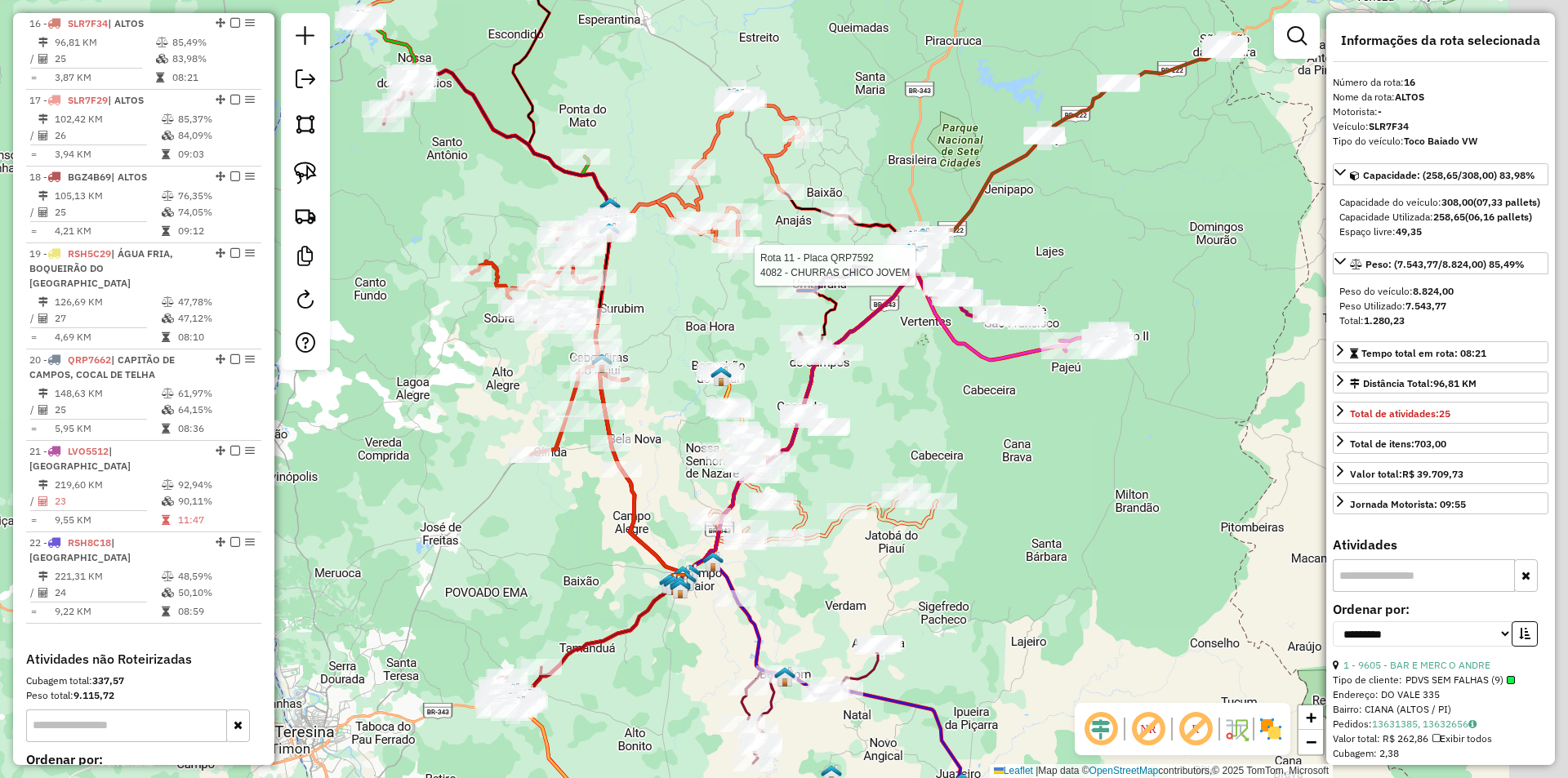
drag, startPoint x: 1245, startPoint y: 387, endPoint x: 1094, endPoint y: 315, distance: 167.3
click at [1094, 315] on div "Rota 11 - Placa QRP7592 4082 - CHURRAS CHICO JOVEM Janela de atendimento Grade …" at bounding box center [784, 389] width 1568 height 778
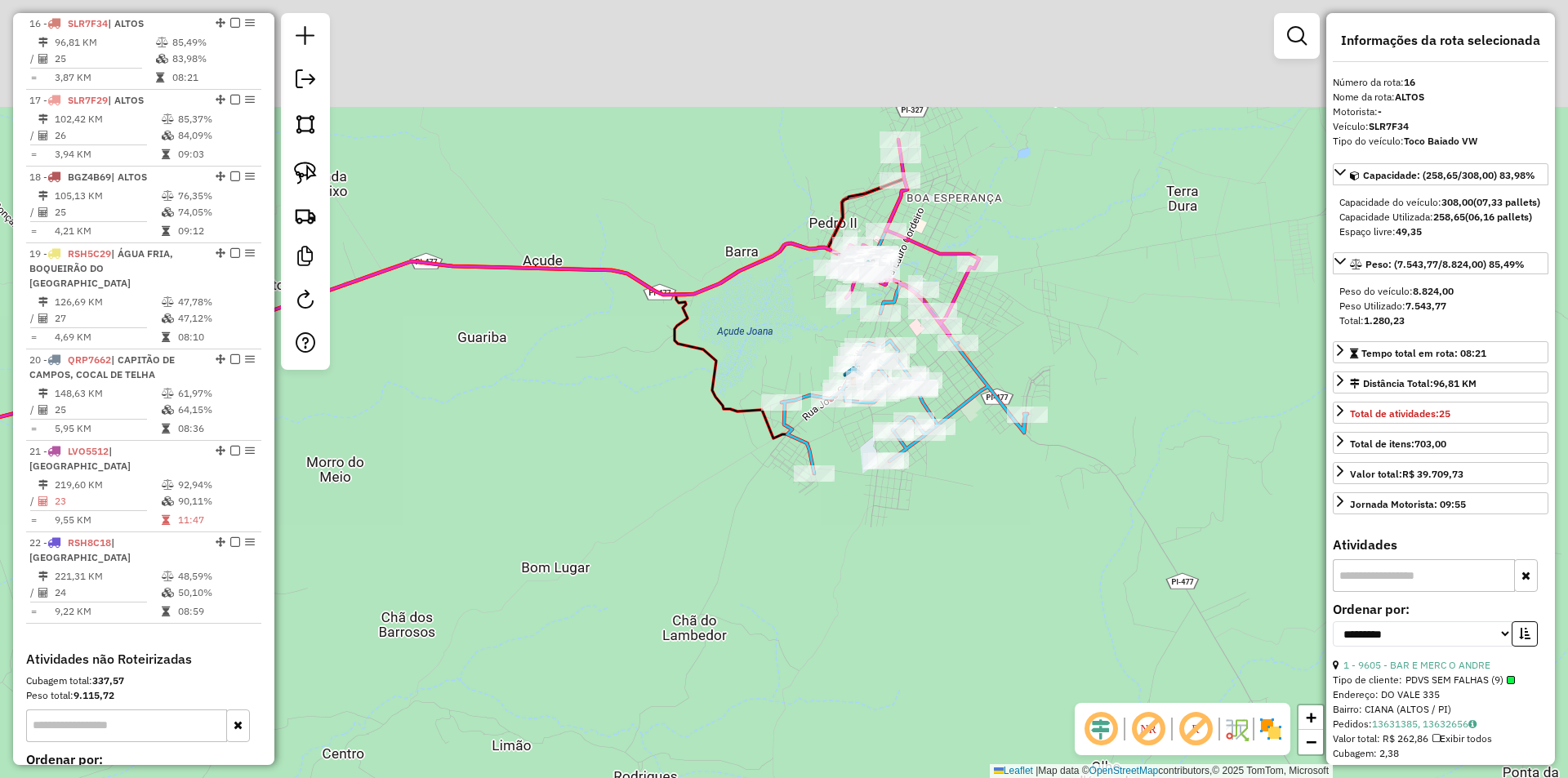
drag, startPoint x: 924, startPoint y: 168, endPoint x: 1057, endPoint y: 342, distance: 219.0
click at [1060, 332] on div "Rota 11 - Placa QRP7592 4082 - CHURRAS CHICO JOVEM Janela de atendimento Grade …" at bounding box center [784, 389] width 1568 height 778
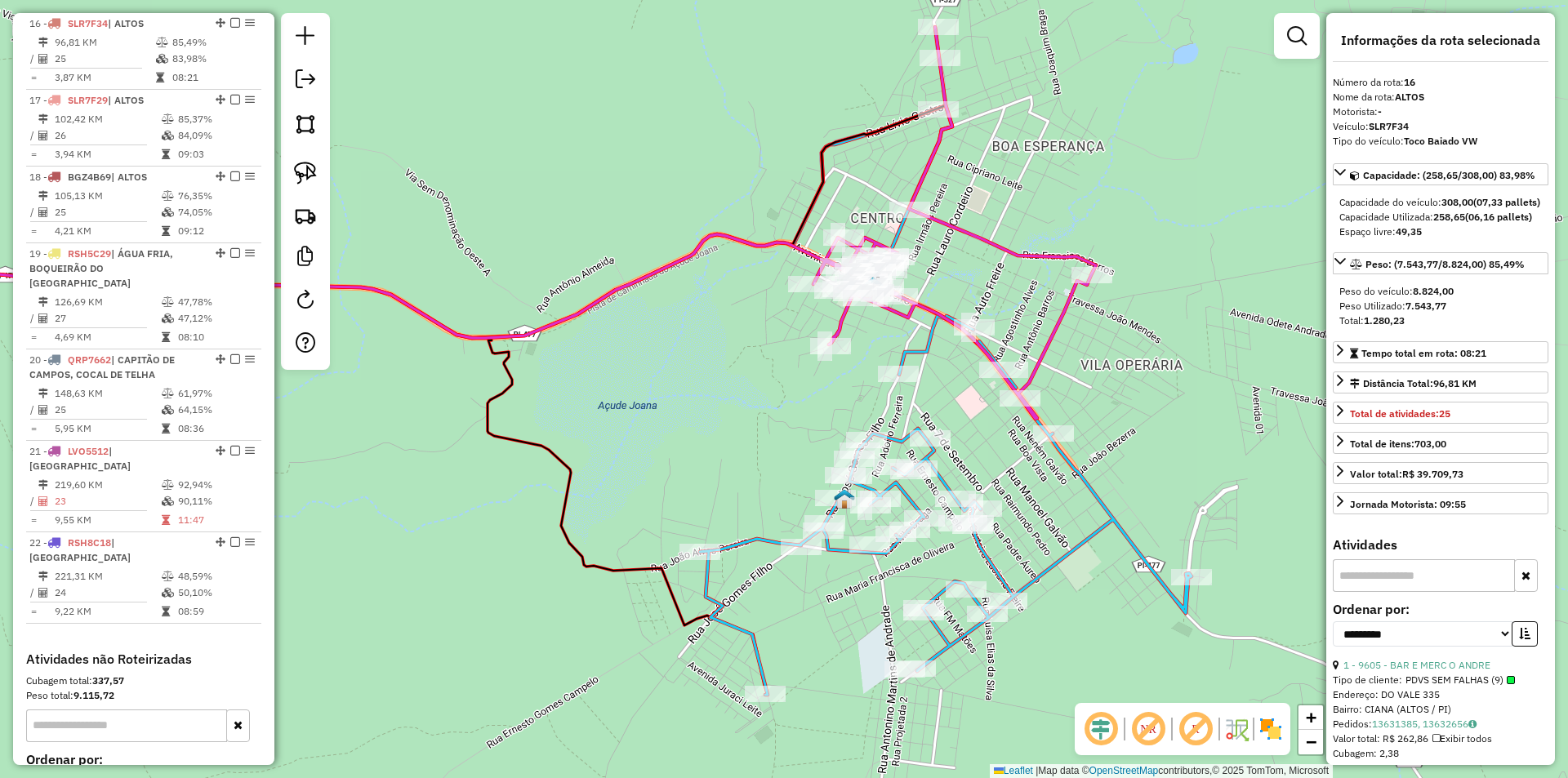
drag, startPoint x: 975, startPoint y: 287, endPoint x: 1091, endPoint y: 403, distance: 164.0
click at [1091, 403] on div "Rota 11 - Placa QRP7592 4082 - CHURRAS CHICO JOVEM Janela de atendimento Grade …" at bounding box center [784, 389] width 1568 height 778
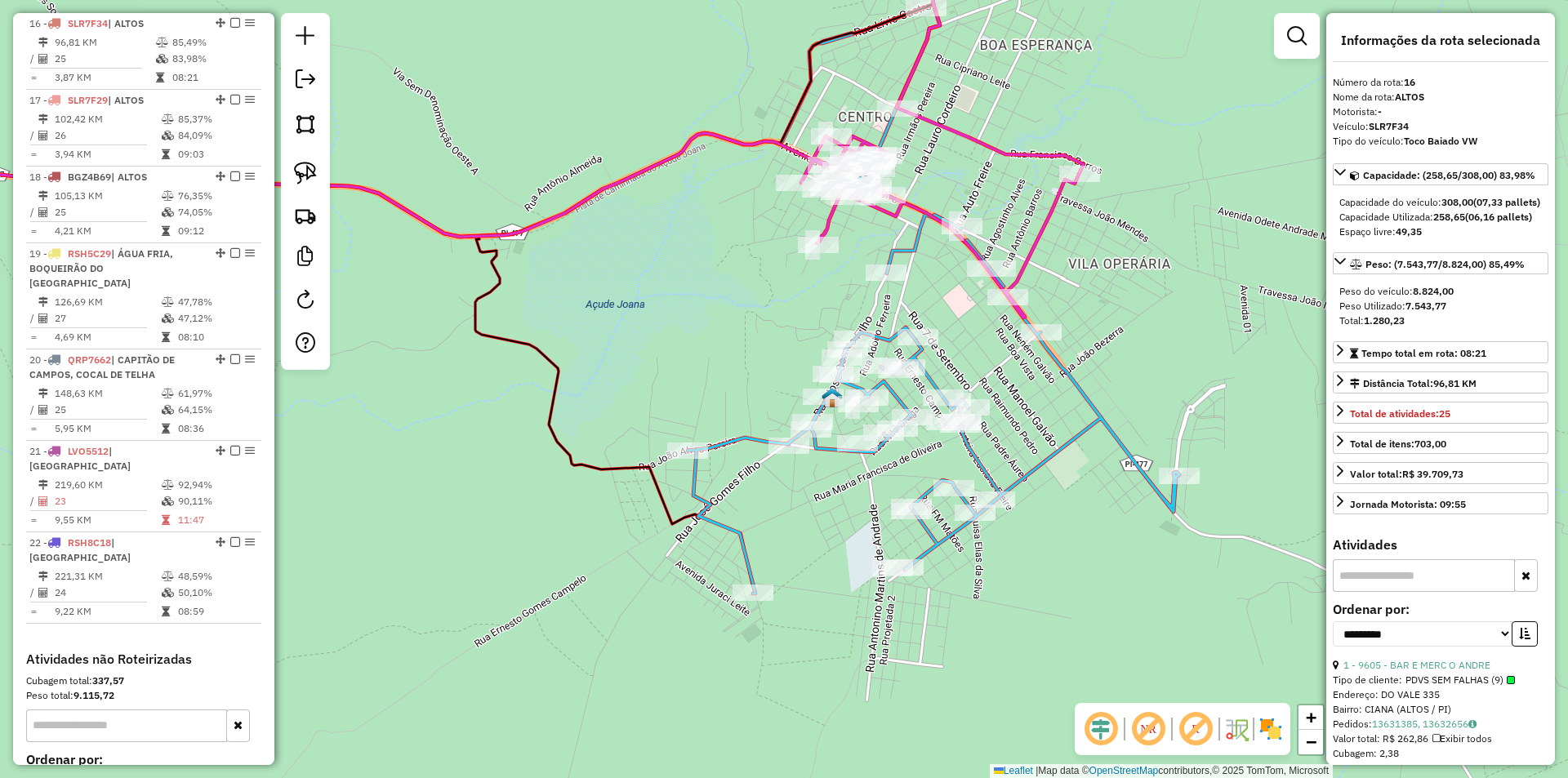
drag, startPoint x: 985, startPoint y: 448, endPoint x: 877, endPoint y: 287, distance: 193.9
click at [938, 305] on div "Rota 11 - Placa QRP7592 4082 - CHURRAS CHICO JOVEM Janela de atendimento Grade …" at bounding box center [784, 389] width 1568 height 778
click at [310, 179] on img at bounding box center [305, 173] width 23 height 23
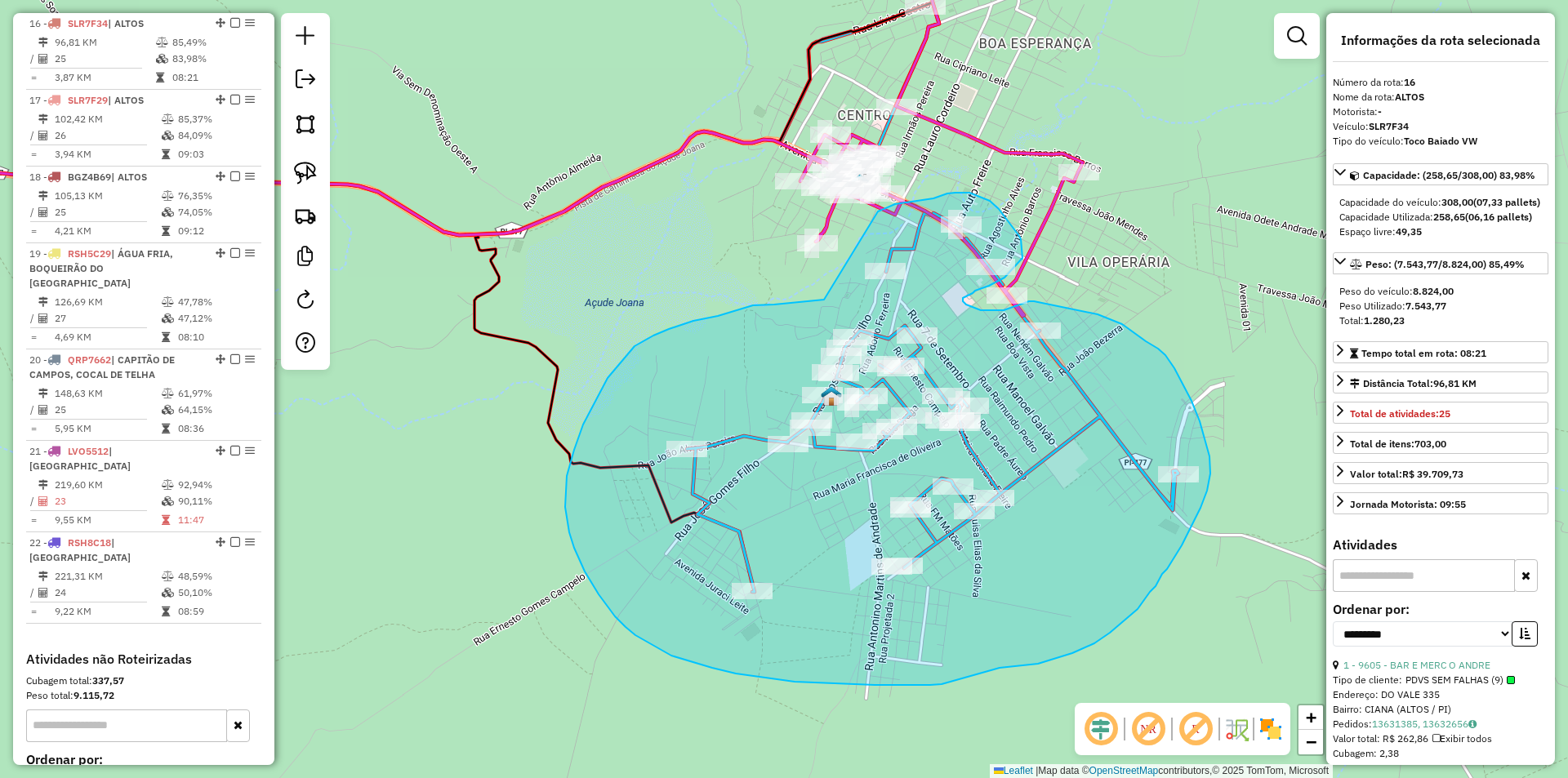
drag, startPoint x: 824, startPoint y: 300, endPoint x: 868, endPoint y: 215, distance: 95.7
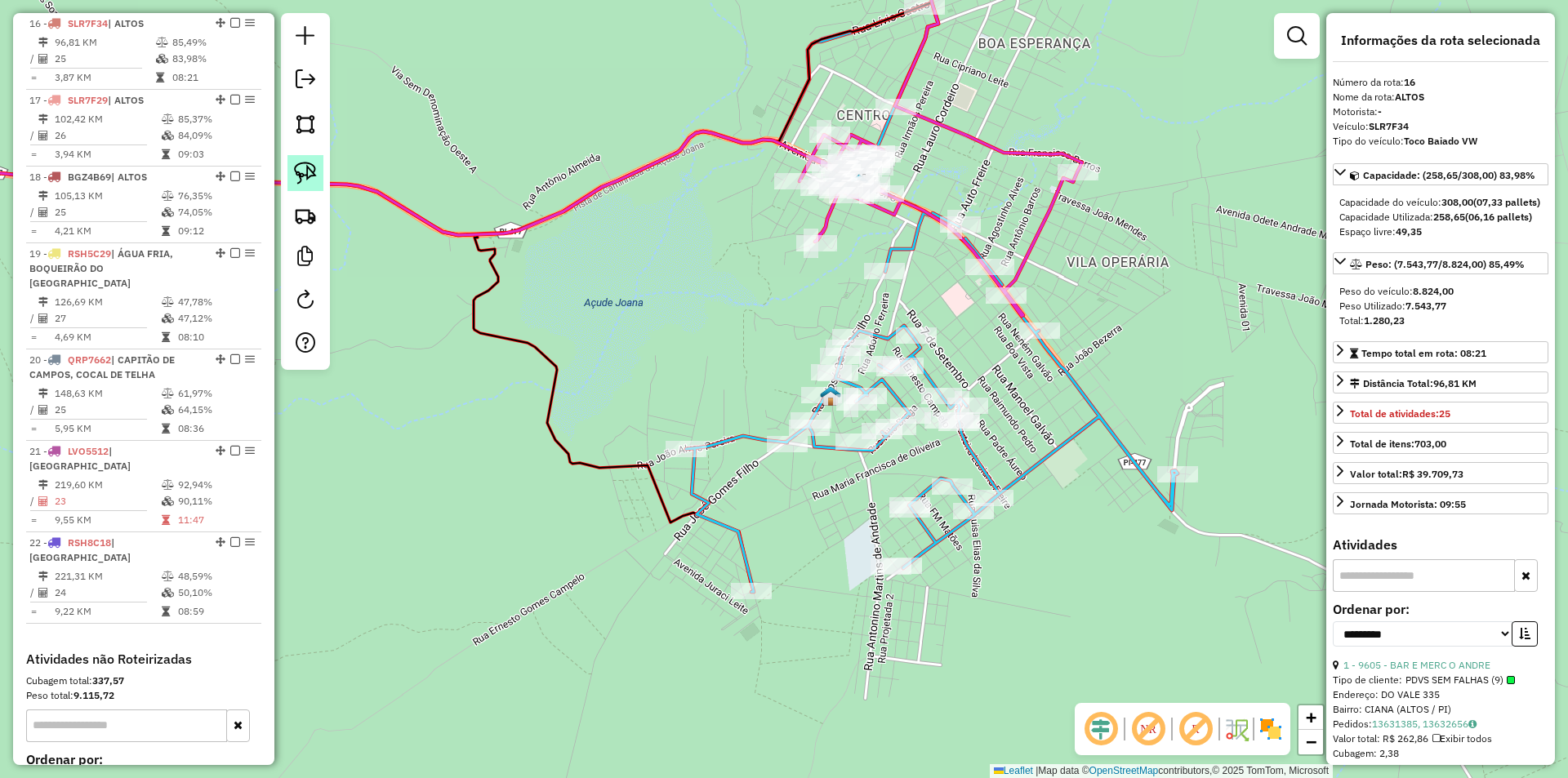
click at [310, 167] on img at bounding box center [305, 173] width 23 height 23
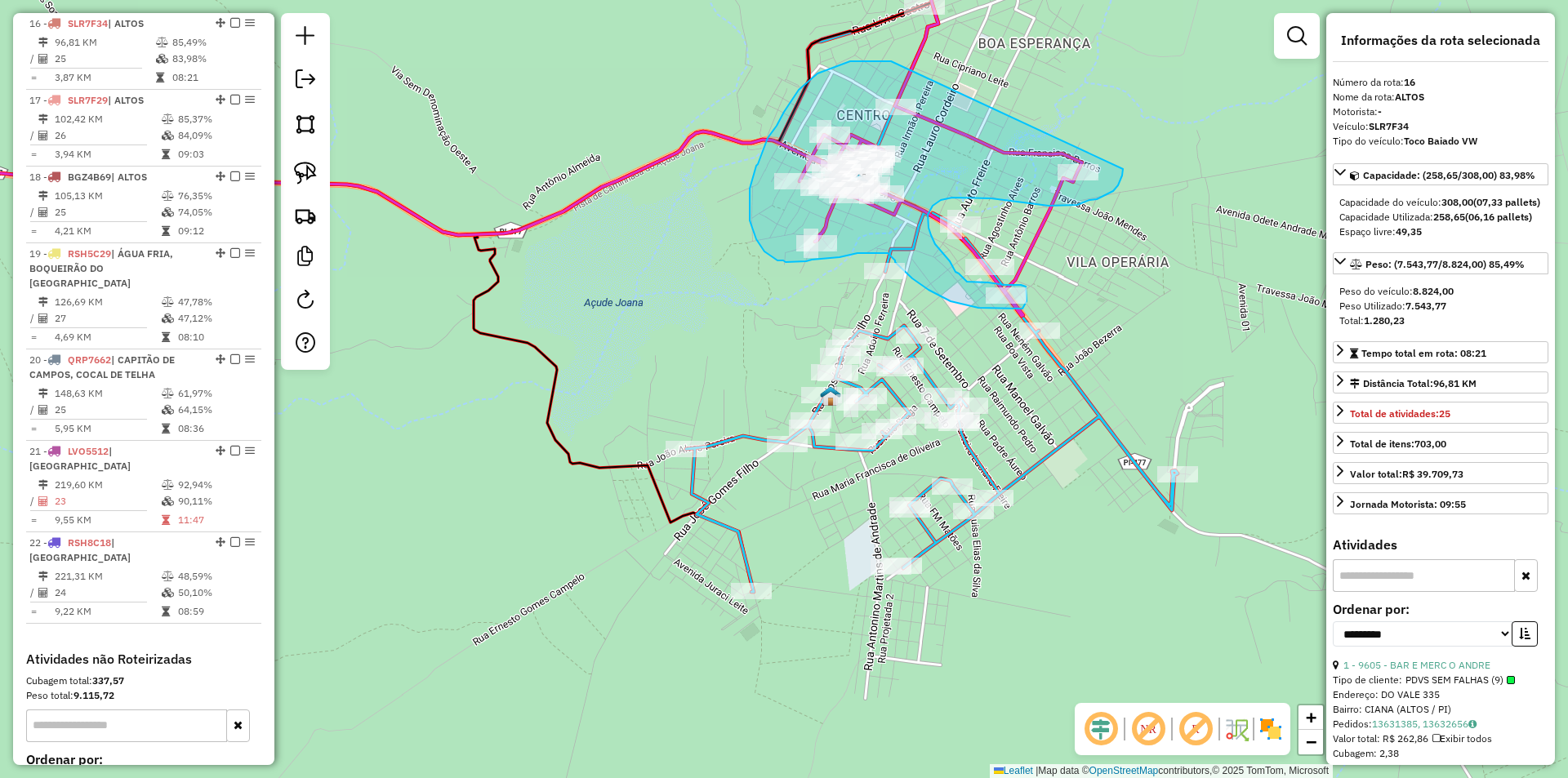
drag, startPoint x: 891, startPoint y: 61, endPoint x: 1113, endPoint y: 123, distance: 230.5
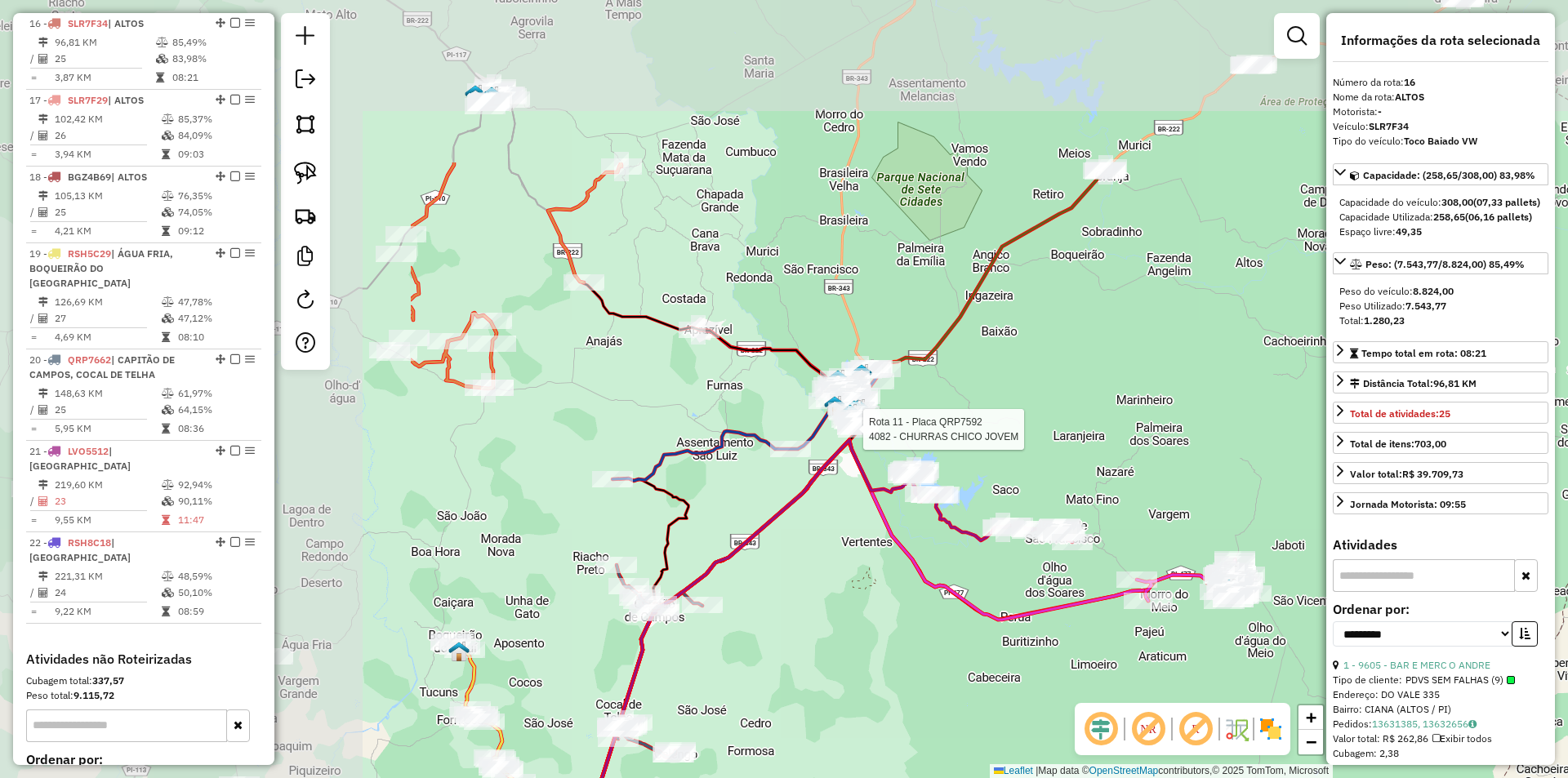
drag, startPoint x: 439, startPoint y: 369, endPoint x: 1006, endPoint y: 608, distance: 615.3
click at [1006, 608] on icon at bounding box center [823, 734] width 825 height 587
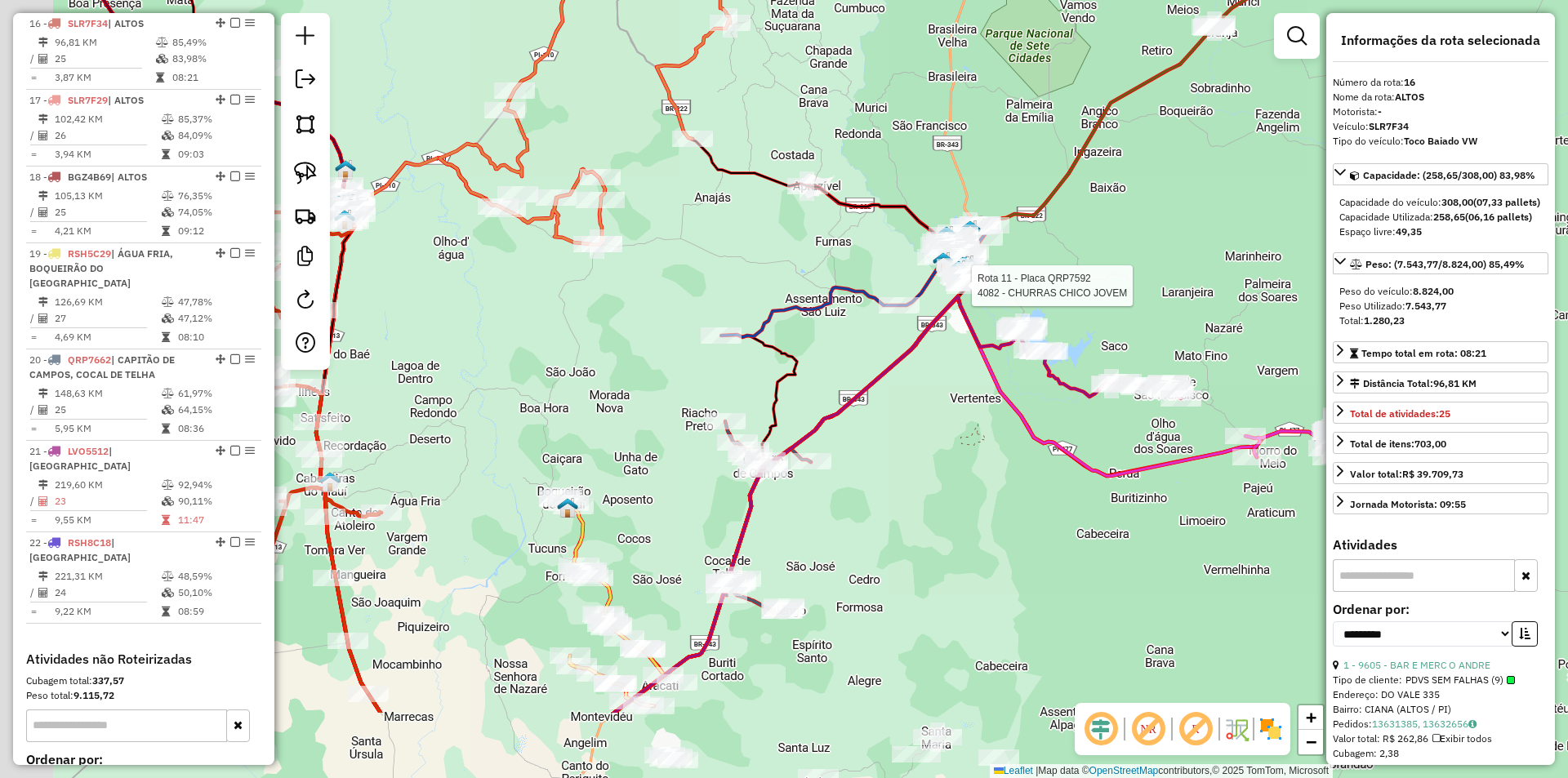
drag, startPoint x: 770, startPoint y: 556, endPoint x: 919, endPoint y: 358, distance: 247.8
click at [921, 359] on div "Rota 11 - Placa QRP7592 4082 - CHURRAS CHICO JOVEM Janela de atendimento Grade …" at bounding box center [784, 389] width 1568 height 778
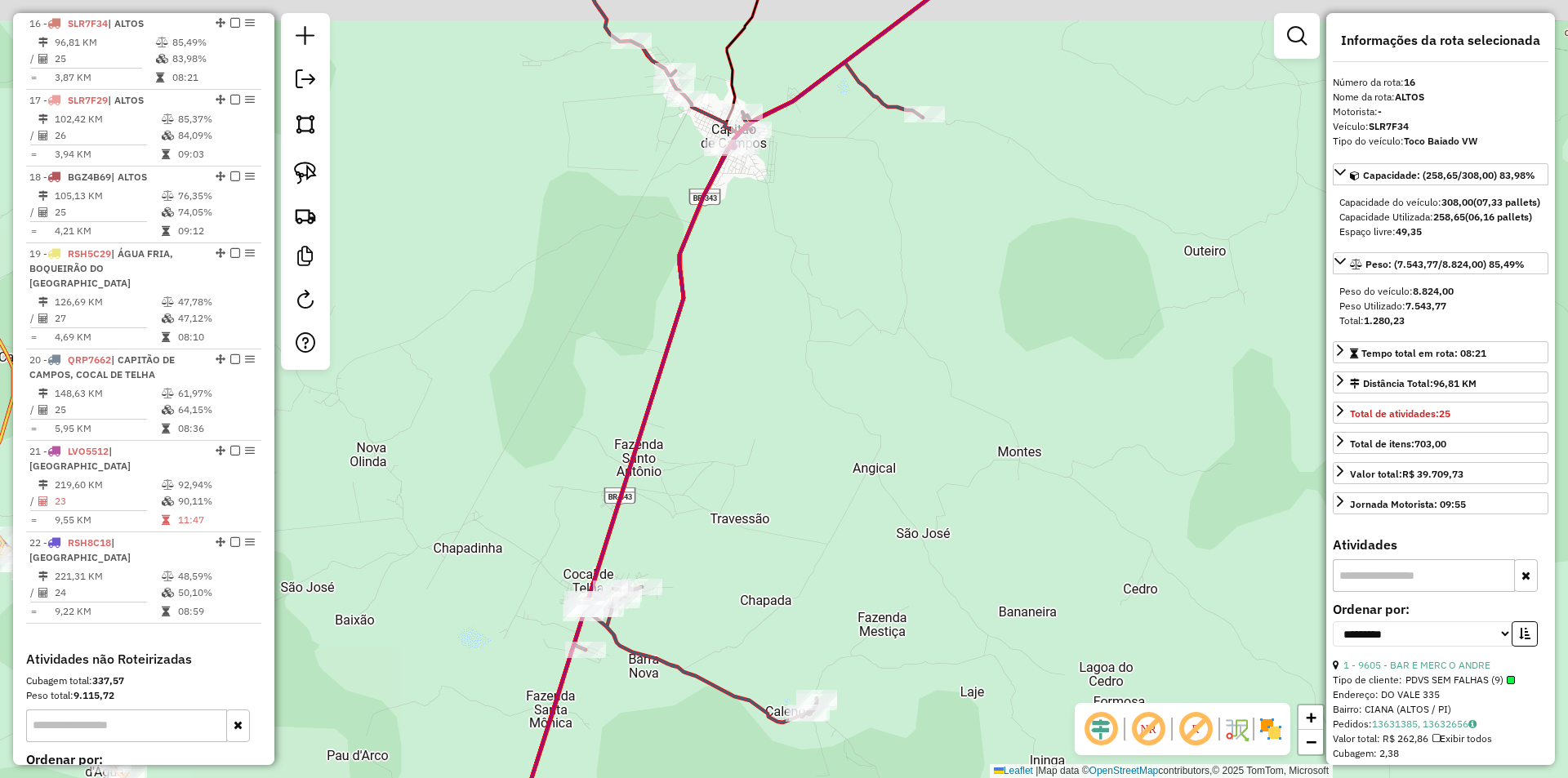
drag, startPoint x: 778, startPoint y: 229, endPoint x: 770, endPoint y: 441, distance: 212.2
click at [770, 441] on div "Rota 11 - Placa QRP7592 4082 - CHURRAS CHICO JOVEM Janela de atendimento Grade …" at bounding box center [784, 389] width 1568 height 778
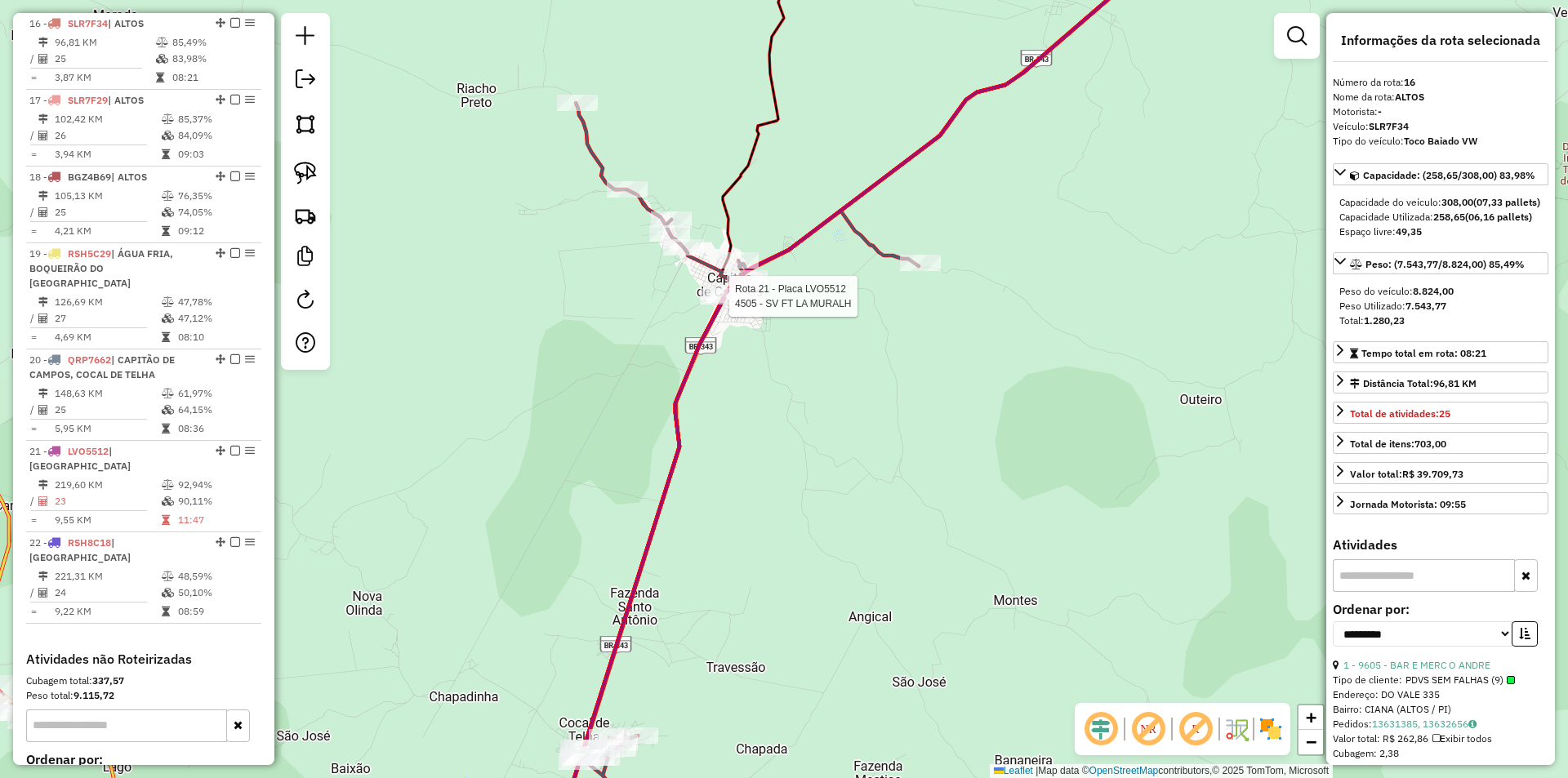
click at [719, 305] on div at bounding box center [725, 296] width 49 height 16
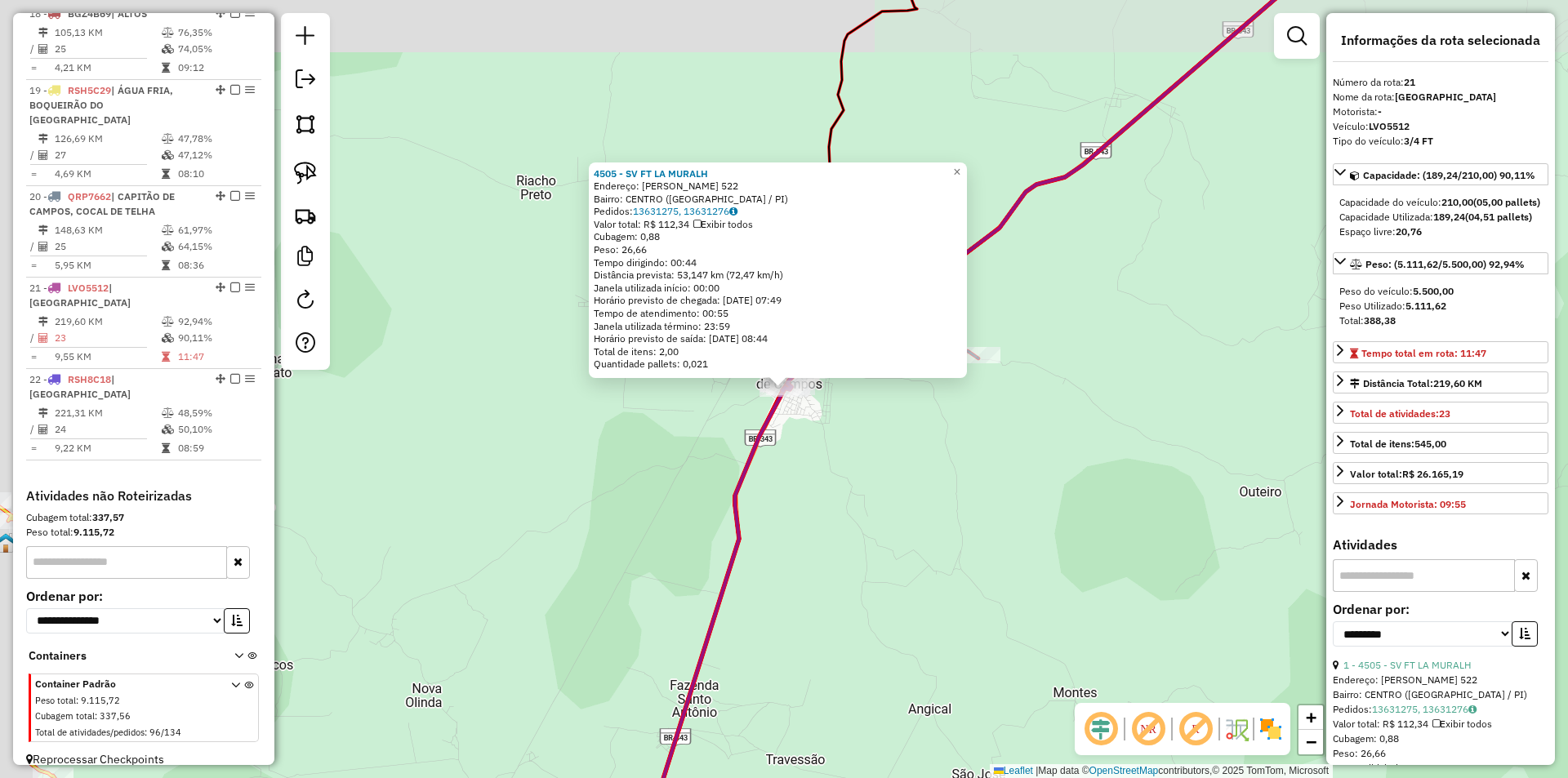
scroll to position [2069, 0]
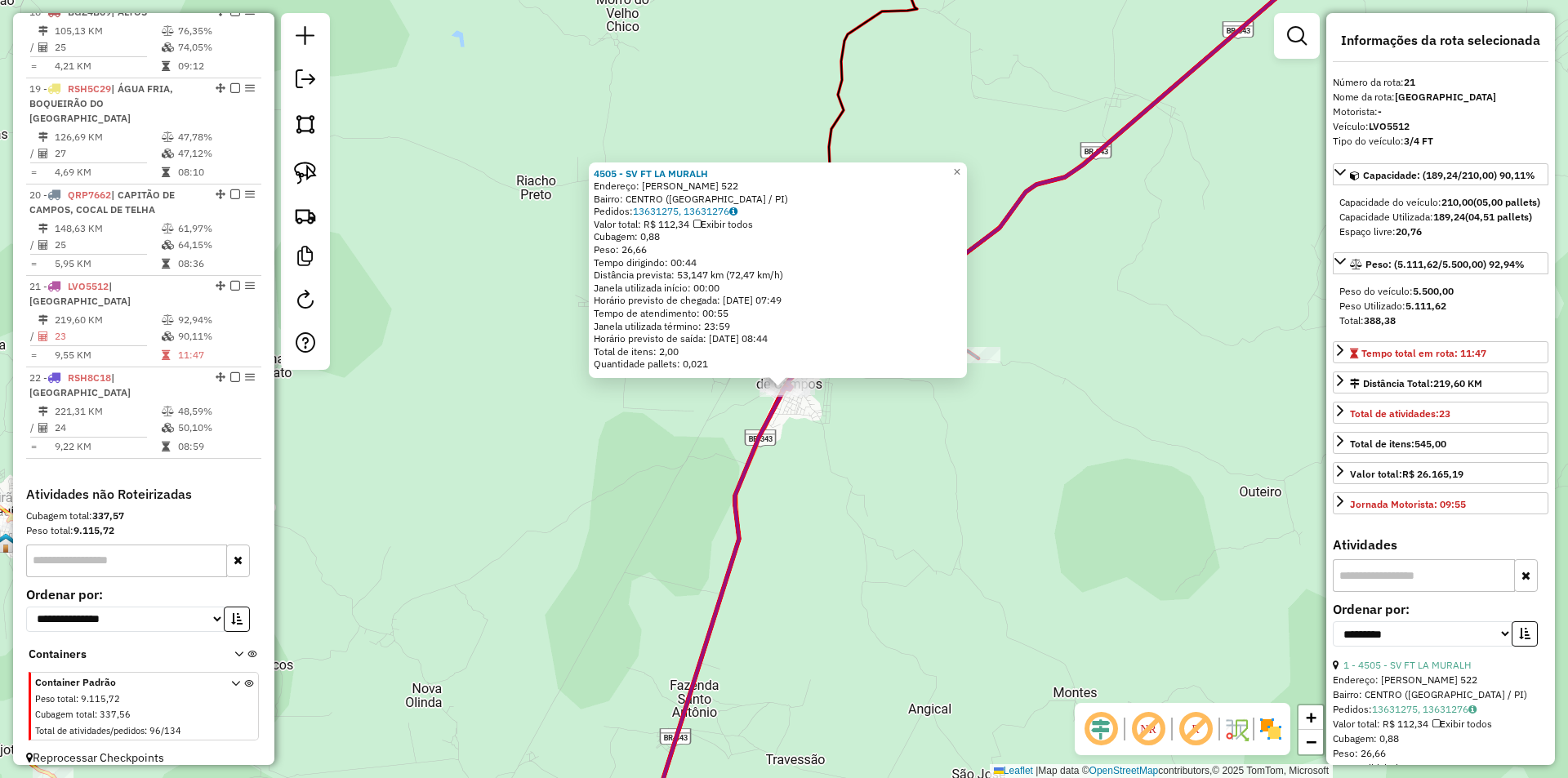
click at [786, 455] on div "4505 - SV FT LA MURALH Endereço: SANTOS DUMONT 522 Bairro: CENTRO (CAPITAO DE C…" at bounding box center [784, 389] width 1568 height 778
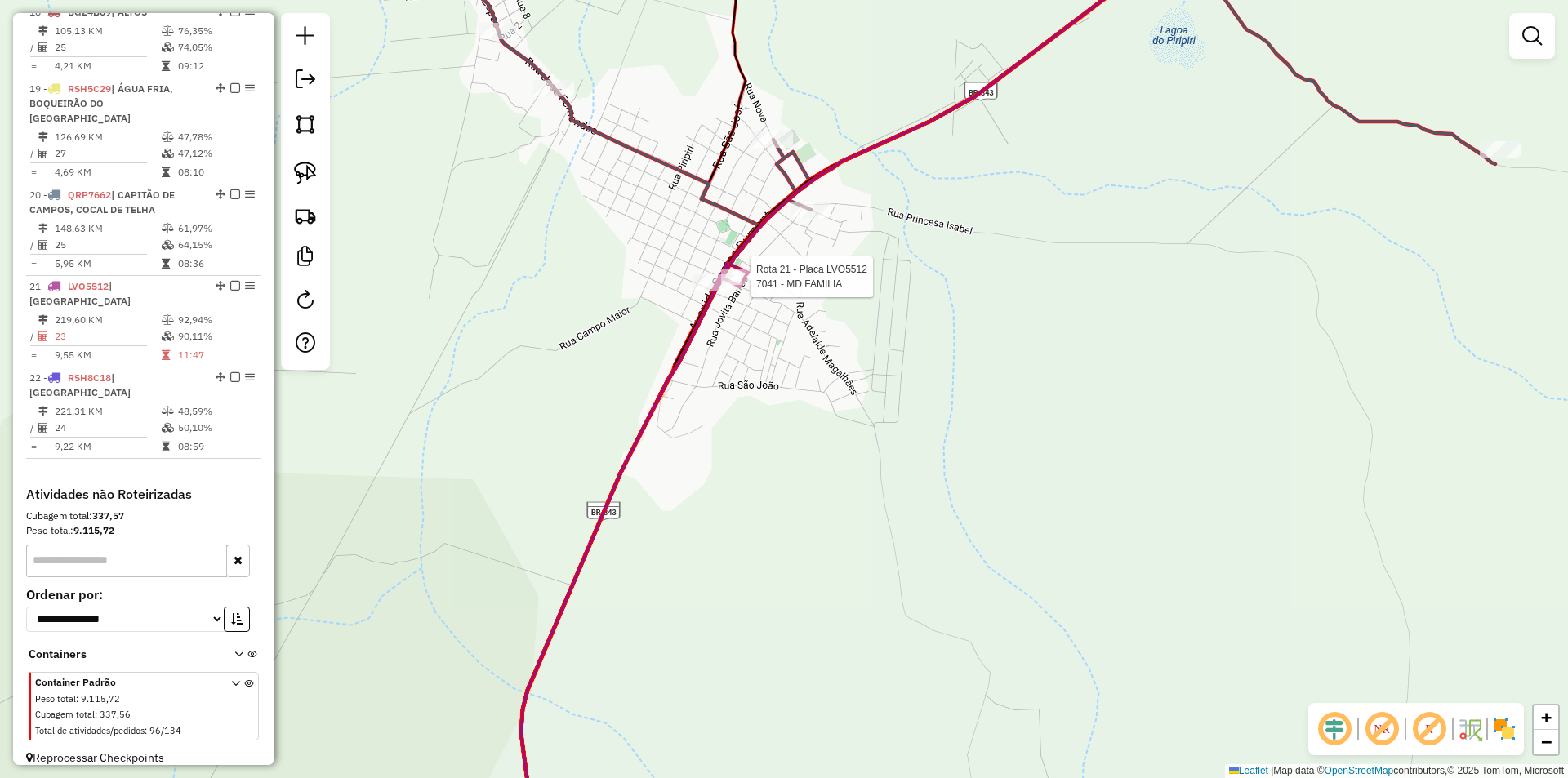
select select "**********"
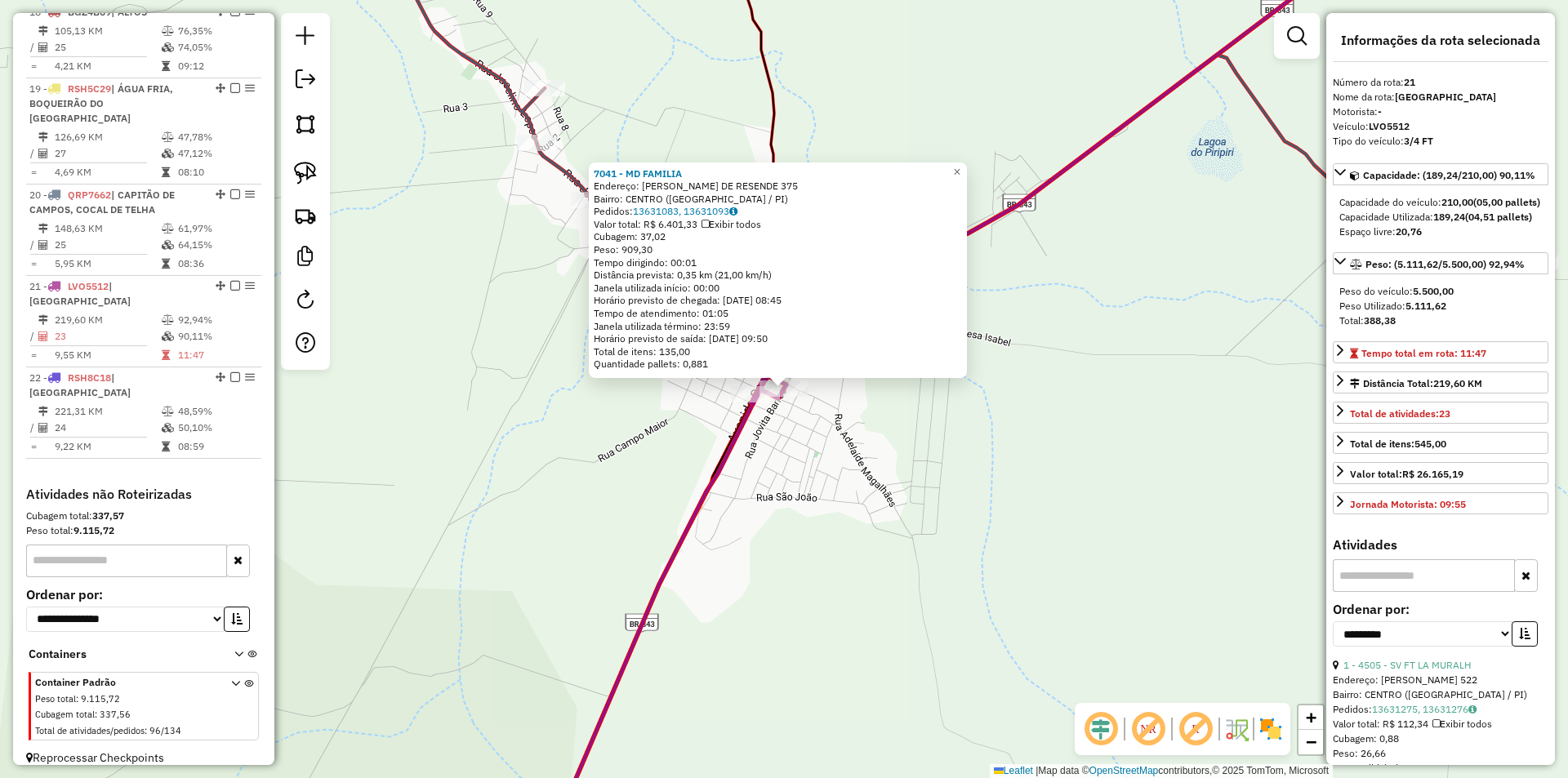
click at [808, 511] on div "7041 - MD FAMILIA Endereço: ACELINO COELHO DE RESENDE 375 Bairro: CENTRO (CAPIT…" at bounding box center [784, 389] width 1568 height 778
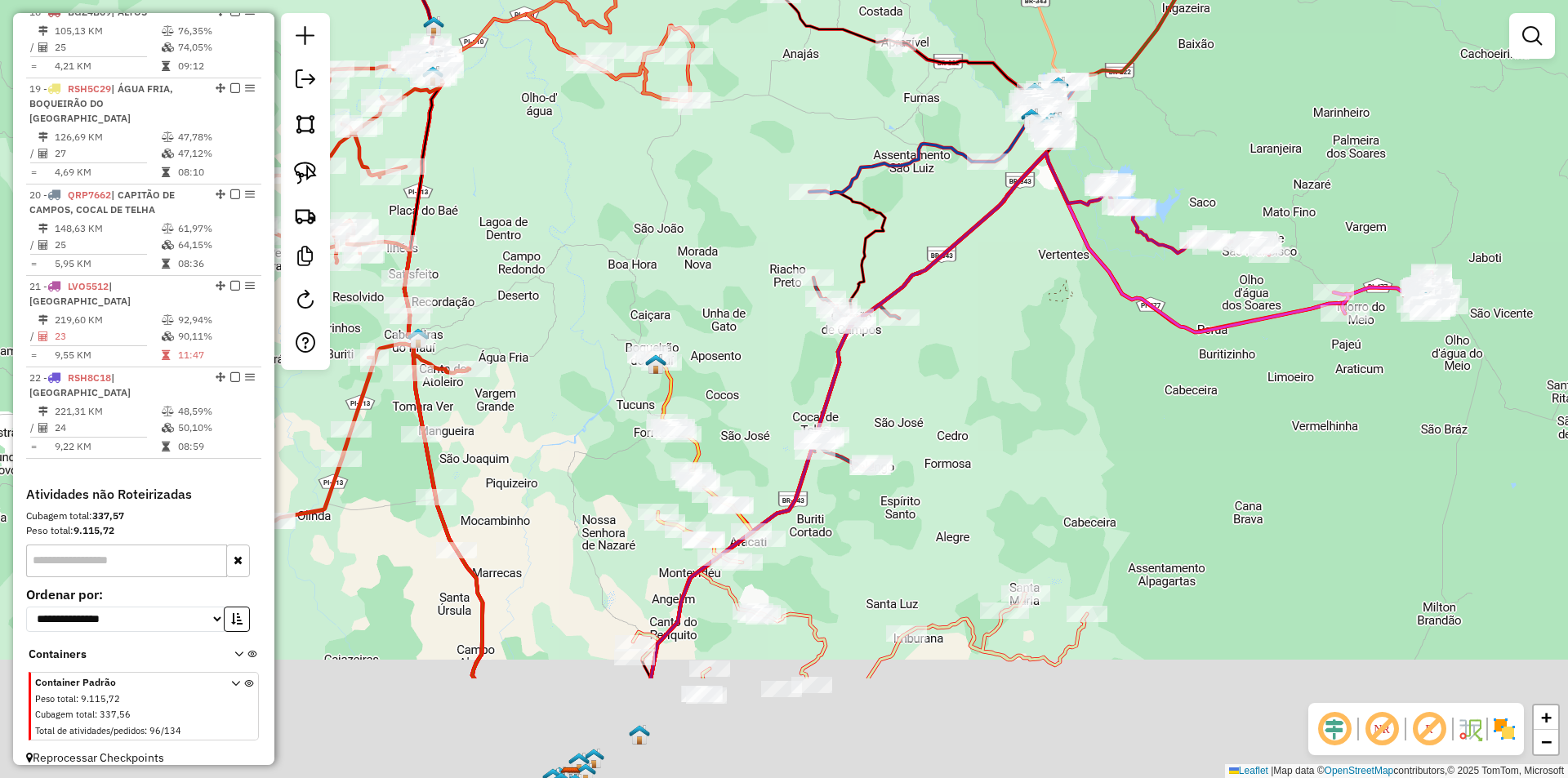
drag, startPoint x: 880, startPoint y: 489, endPoint x: 904, endPoint y: 337, distance: 153.9
click at [904, 337] on div "Janela de atendimento Grade de atendimento Capacidade Transportadoras Veículos …" at bounding box center [784, 389] width 1568 height 778
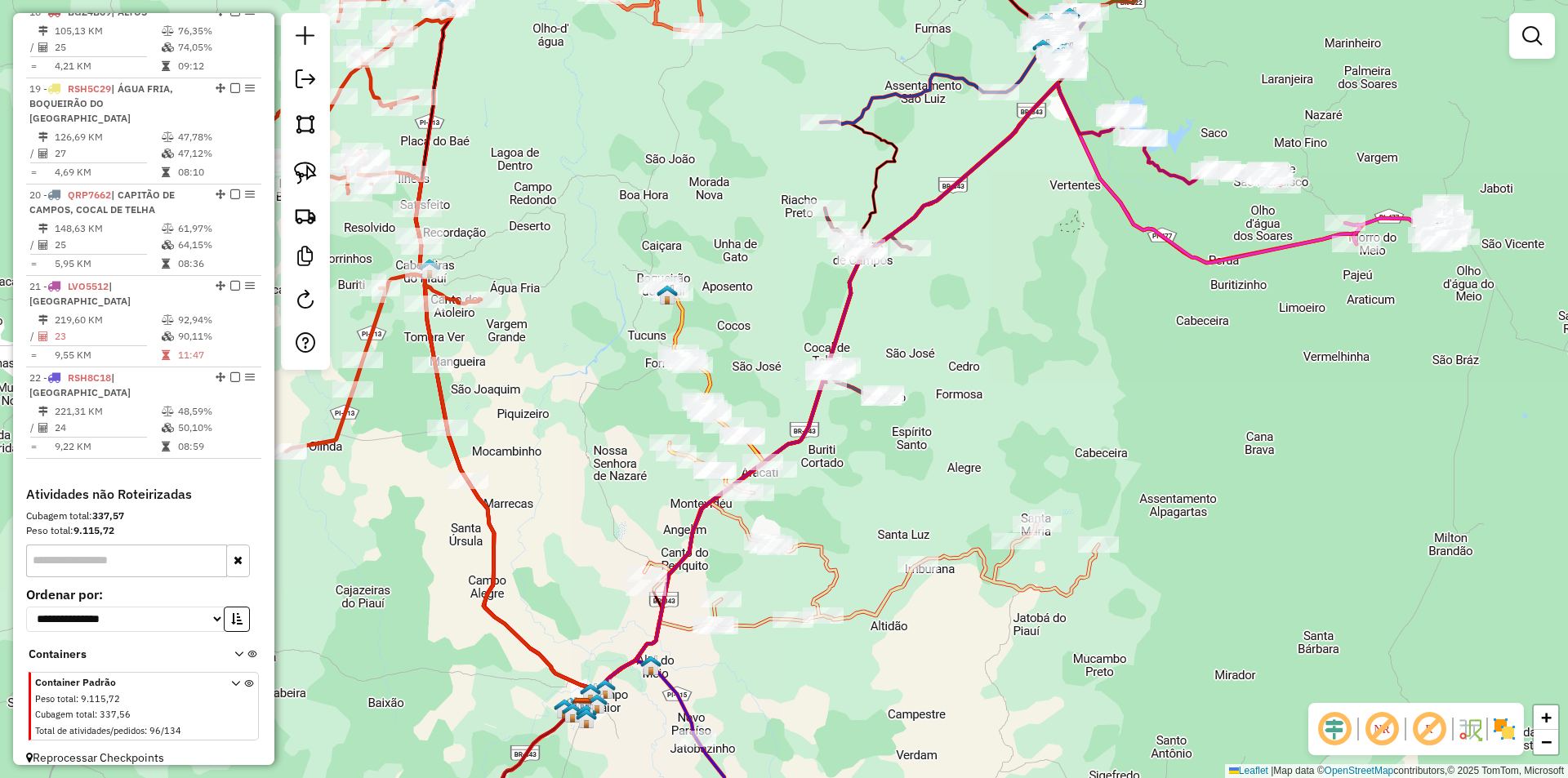
drag, startPoint x: 870, startPoint y: 468, endPoint x: 913, endPoint y: 322, distance: 152.2
click at [911, 334] on div "Janela de atendimento Grade de atendimento Capacidade Transportadoras Veículos …" at bounding box center [784, 389] width 1568 height 778
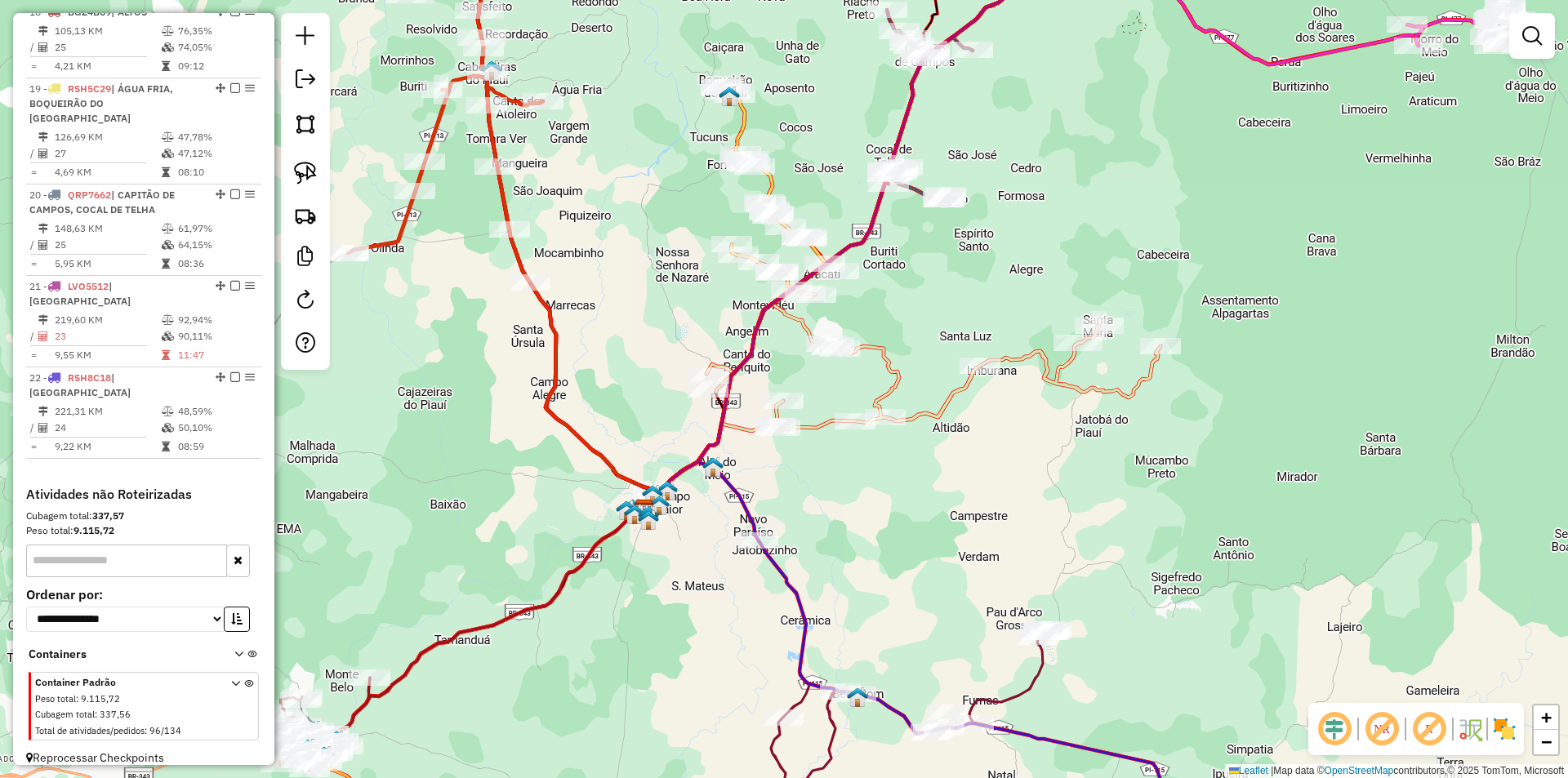
drag, startPoint x: 854, startPoint y: 501, endPoint x: 978, endPoint y: 310, distance: 227.7
click at [972, 319] on div "Janela de atendimento Grade de atendimento Capacidade Transportadoras Veículos …" at bounding box center [784, 389] width 1568 height 778
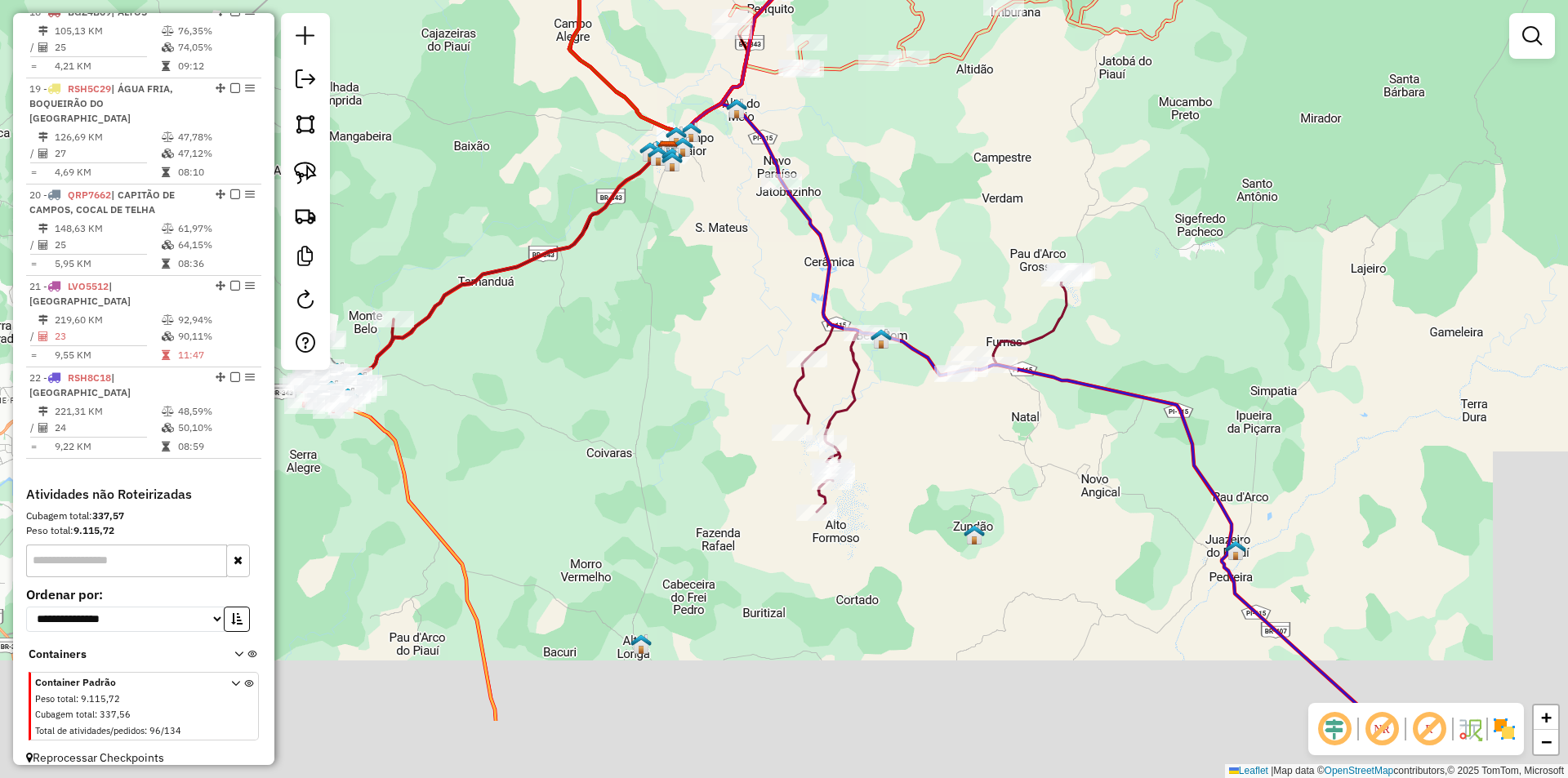
drag, startPoint x: 747, startPoint y: 461, endPoint x: 617, endPoint y: 304, distance: 203.8
click at [617, 304] on div "Janela de atendimento Grade de atendimento Capacidade Transportadoras Veículos …" at bounding box center [784, 389] width 1568 height 778
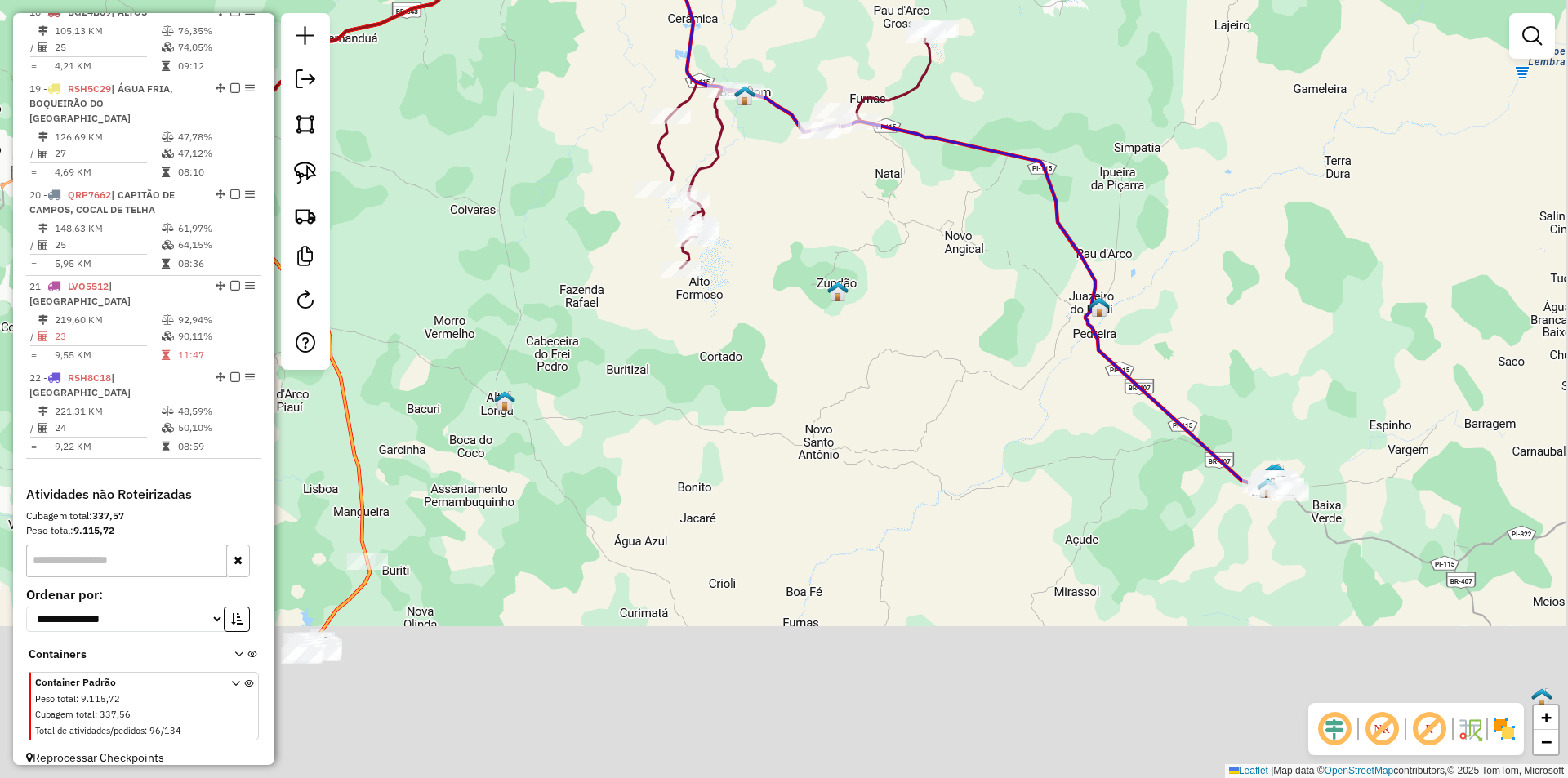
drag, startPoint x: 1037, startPoint y: 432, endPoint x: 869, endPoint y: 198, distance: 288.1
click at [901, 236] on div "Janela de atendimento Grade de atendimento Capacidade Transportadoras Veículos …" at bounding box center [784, 389] width 1568 height 778
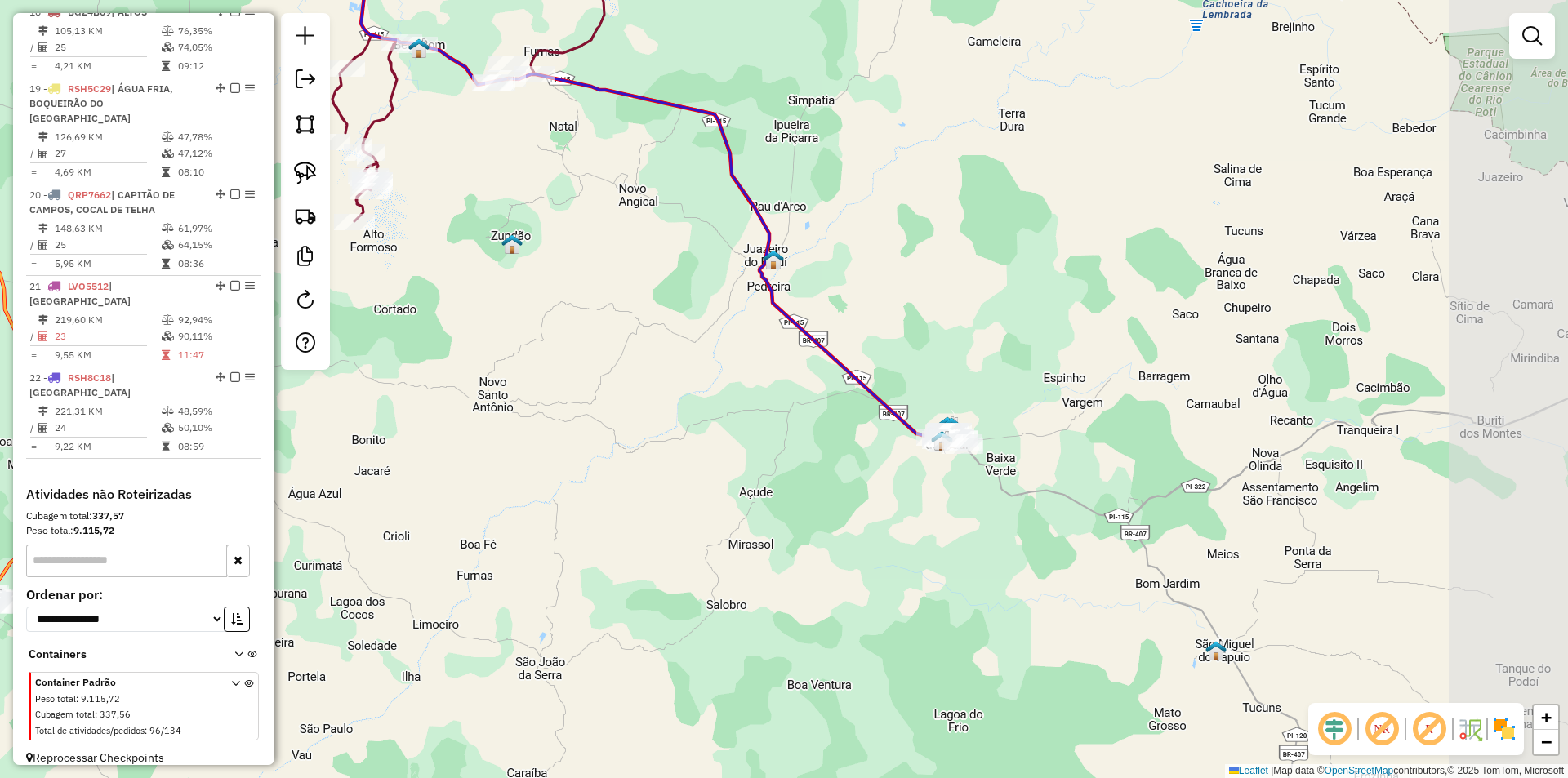
drag, startPoint x: 1055, startPoint y: 378, endPoint x: 793, endPoint y: 423, distance: 265.8
click at [814, 439] on div "Janela de atendimento Grade de atendimento Capacidade Transportadoras Veículos …" at bounding box center [784, 389] width 1568 height 778
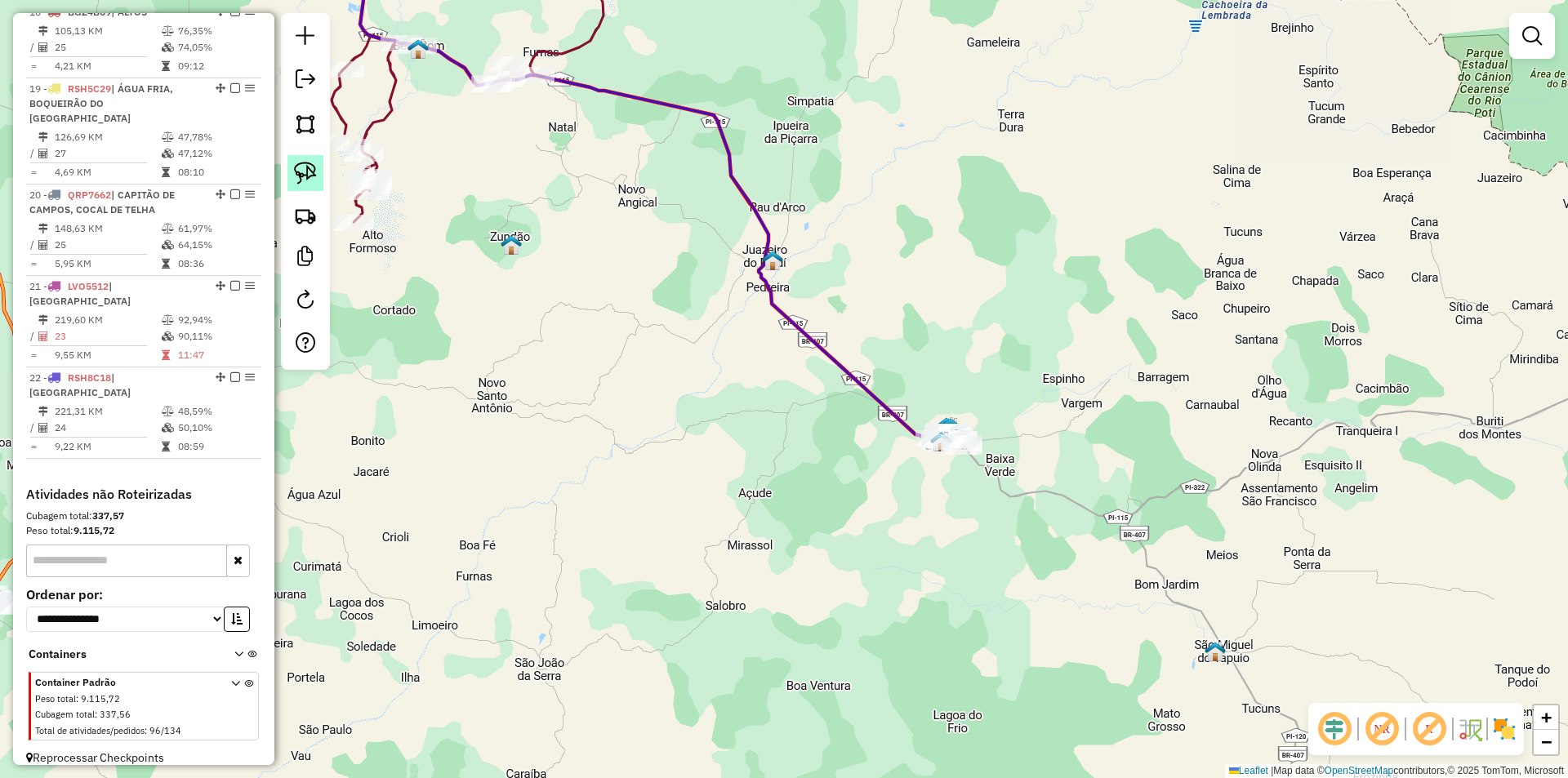
click at [297, 161] on img at bounding box center [305, 173] width 23 height 23
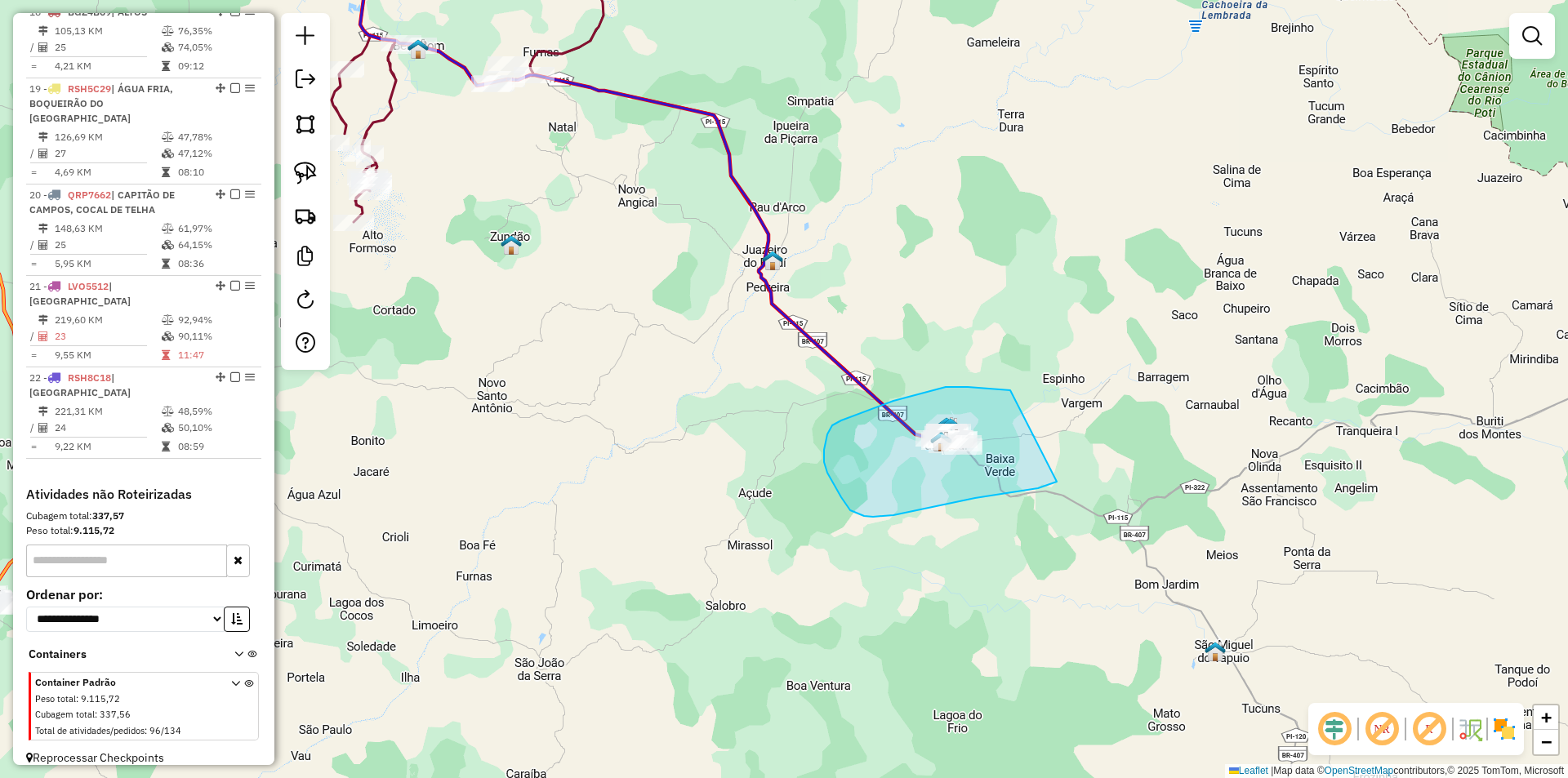
drag, startPoint x: 1010, startPoint y: 391, endPoint x: 1069, endPoint y: 475, distance: 102.6
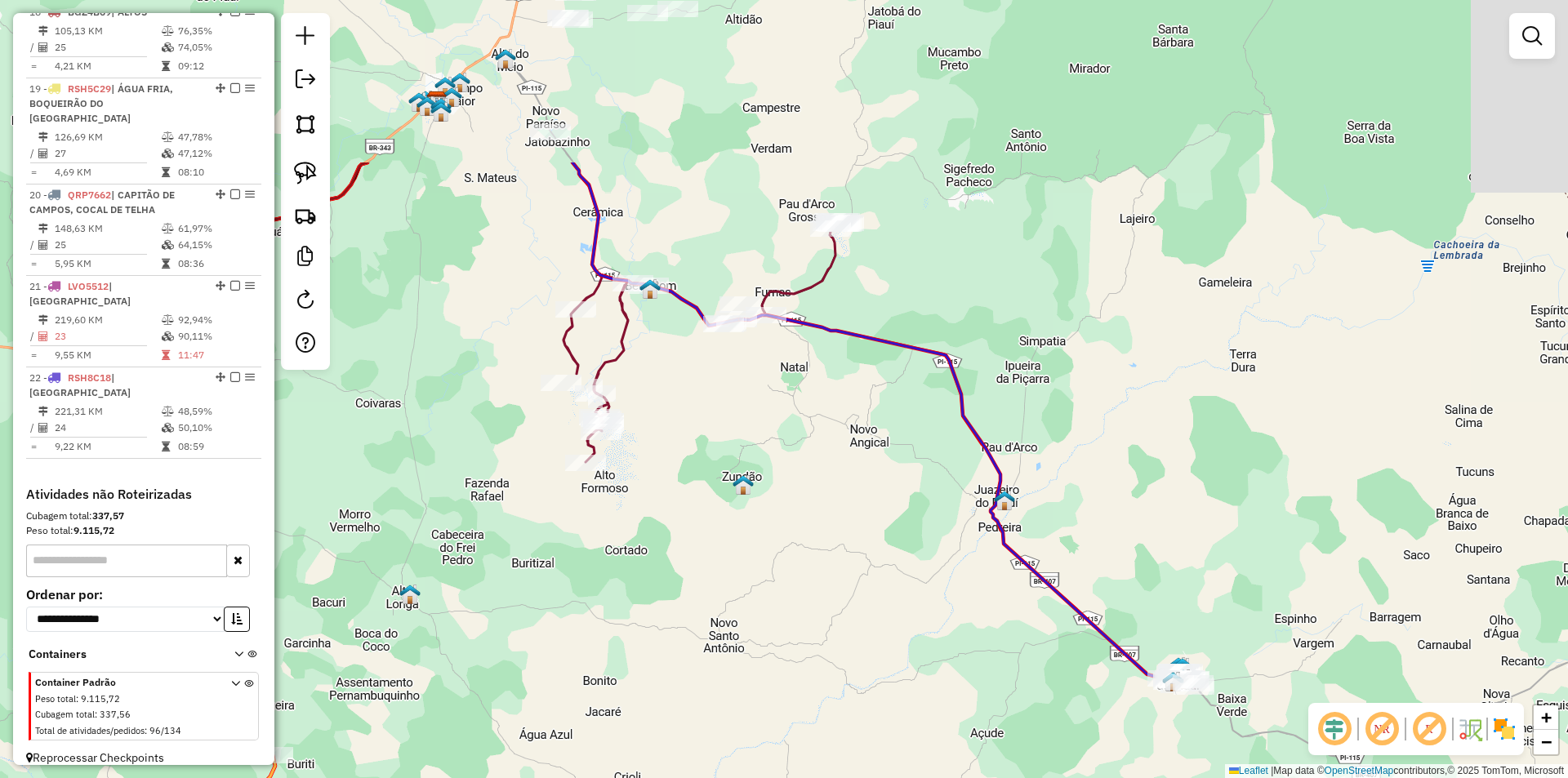
drag, startPoint x: 840, startPoint y: 313, endPoint x: 1051, endPoint y: 536, distance: 307.0
click at [1073, 556] on div "Janela de atendimento Grade de atendimento Capacidade Transportadoras Veículos …" at bounding box center [784, 389] width 1568 height 778
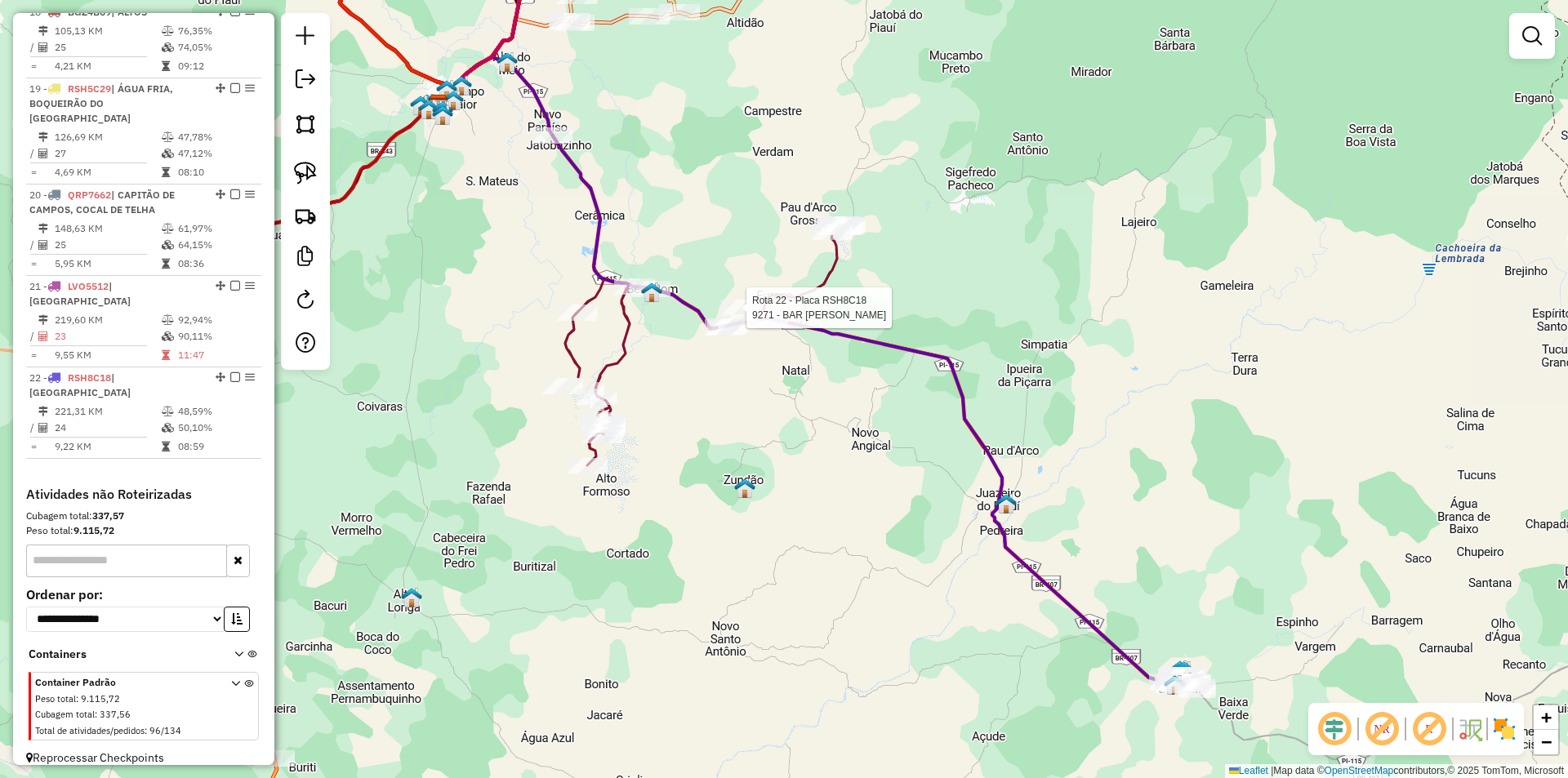
select select "**********"
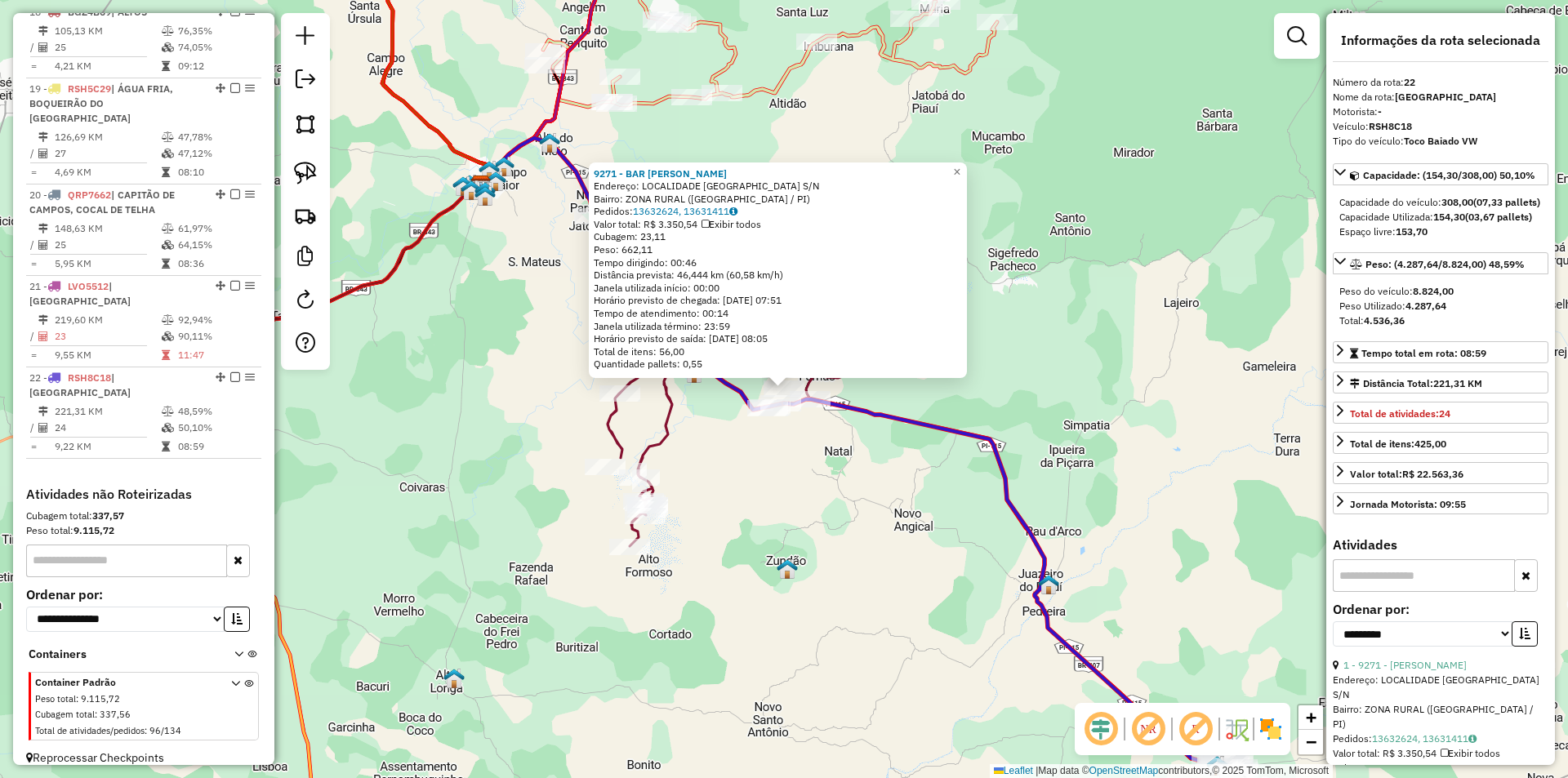
click at [970, 464] on div "9271 - BAR ANTONIO FILHO Endereço: LOCALIDADE BELA VISTA S/N Bairro: ZONA RURAL…" at bounding box center [784, 389] width 1568 height 778
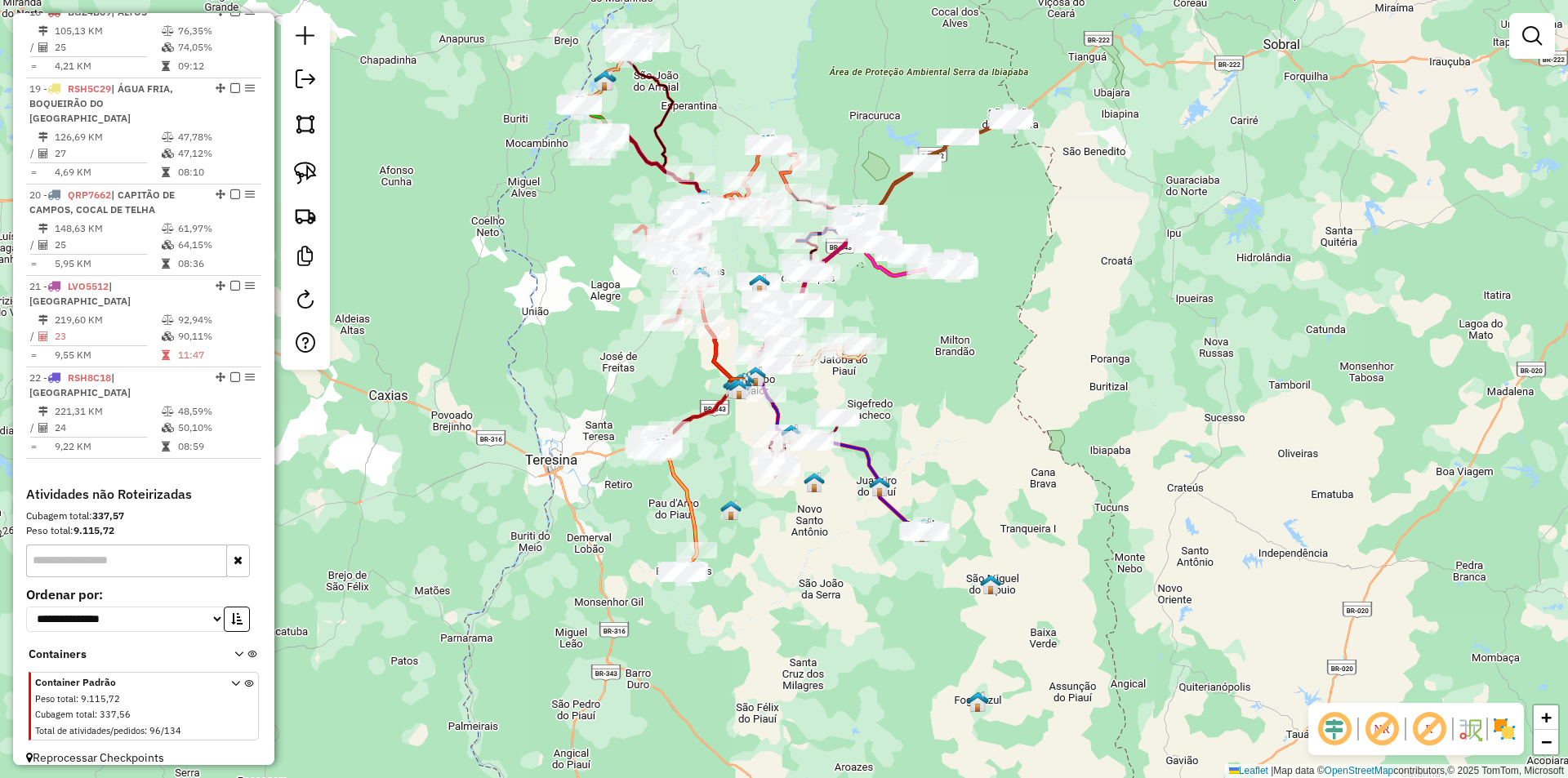
drag, startPoint x: 774, startPoint y: 355, endPoint x: 802, endPoint y: 397, distance: 50.5
click at [802, 397] on div "Janela de atendimento Grade de atendimento Capacidade Transportadoras Veículos …" at bounding box center [784, 389] width 1568 height 778
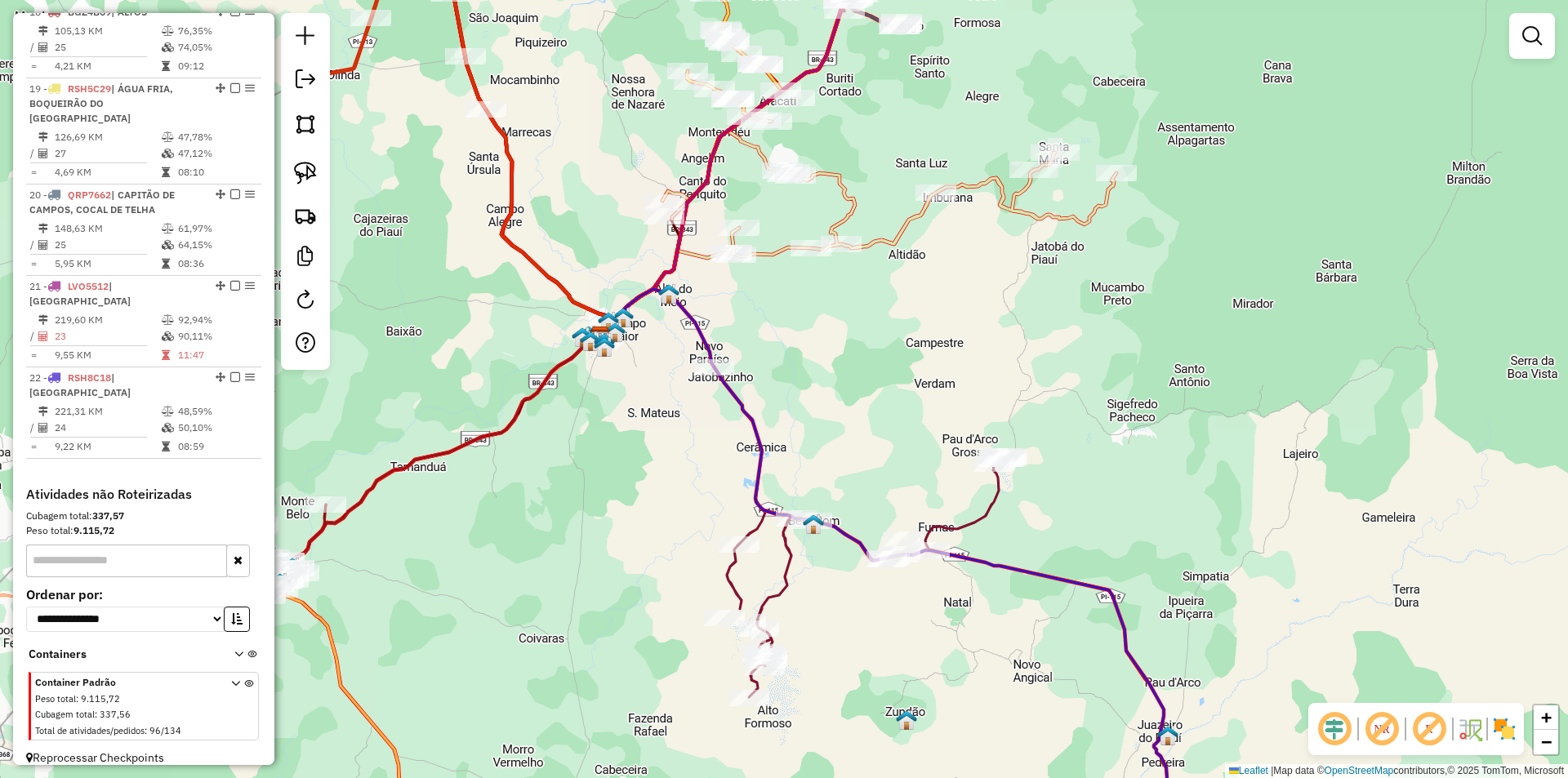
drag, startPoint x: 814, startPoint y: 435, endPoint x: 789, endPoint y: 279, distance: 158.0
click at [794, 310] on div "Janela de atendimento Grade de atendimento Capacidade Transportadoras Veículos …" at bounding box center [784, 389] width 1568 height 778
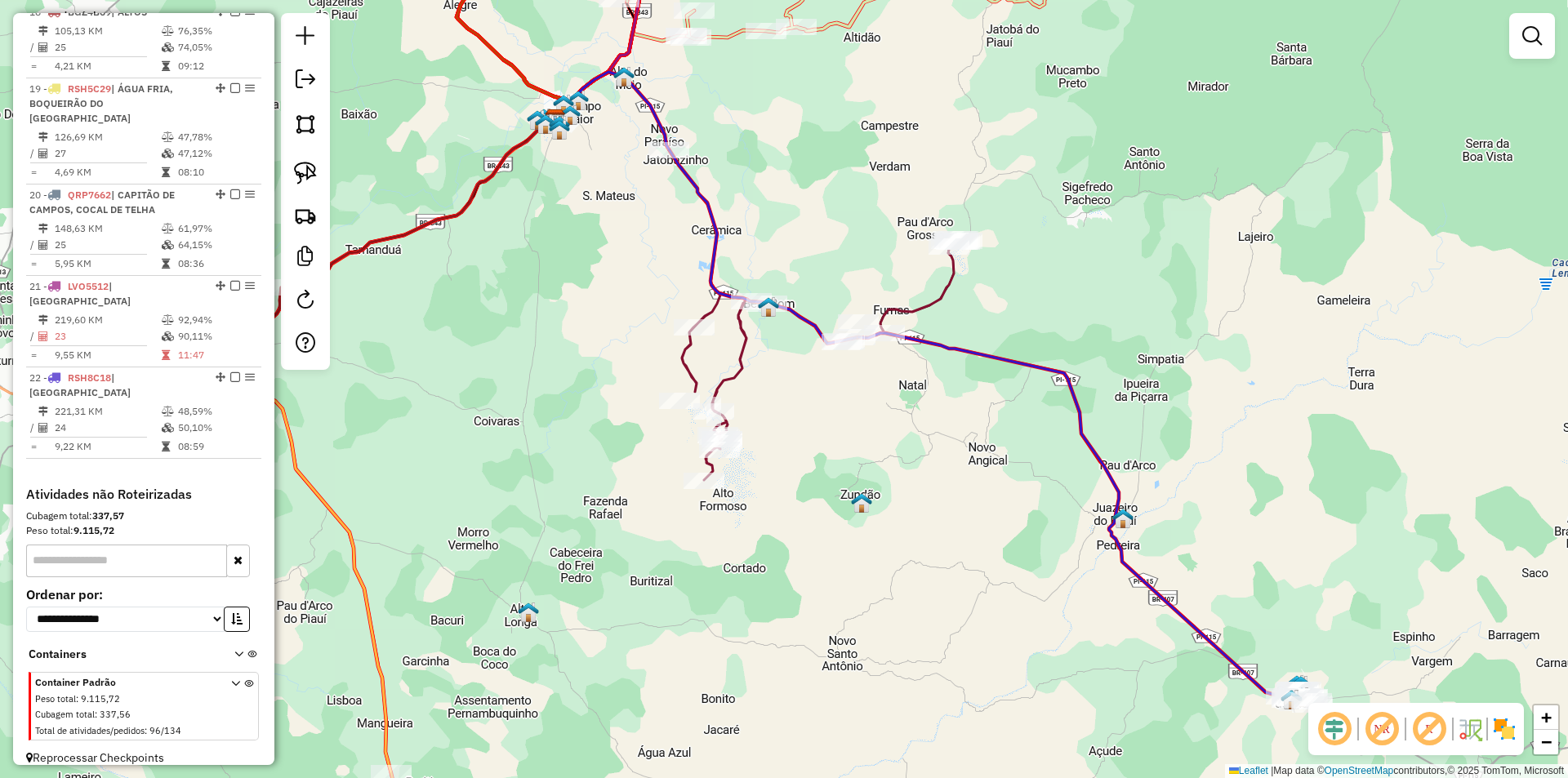
drag, startPoint x: 969, startPoint y: 452, endPoint x: 540, endPoint y: 186, distance: 504.8
click at [644, 250] on div "Janela de atendimento Grade de atendimento Capacidade Transportadoras Veículos …" at bounding box center [784, 389] width 1568 height 778
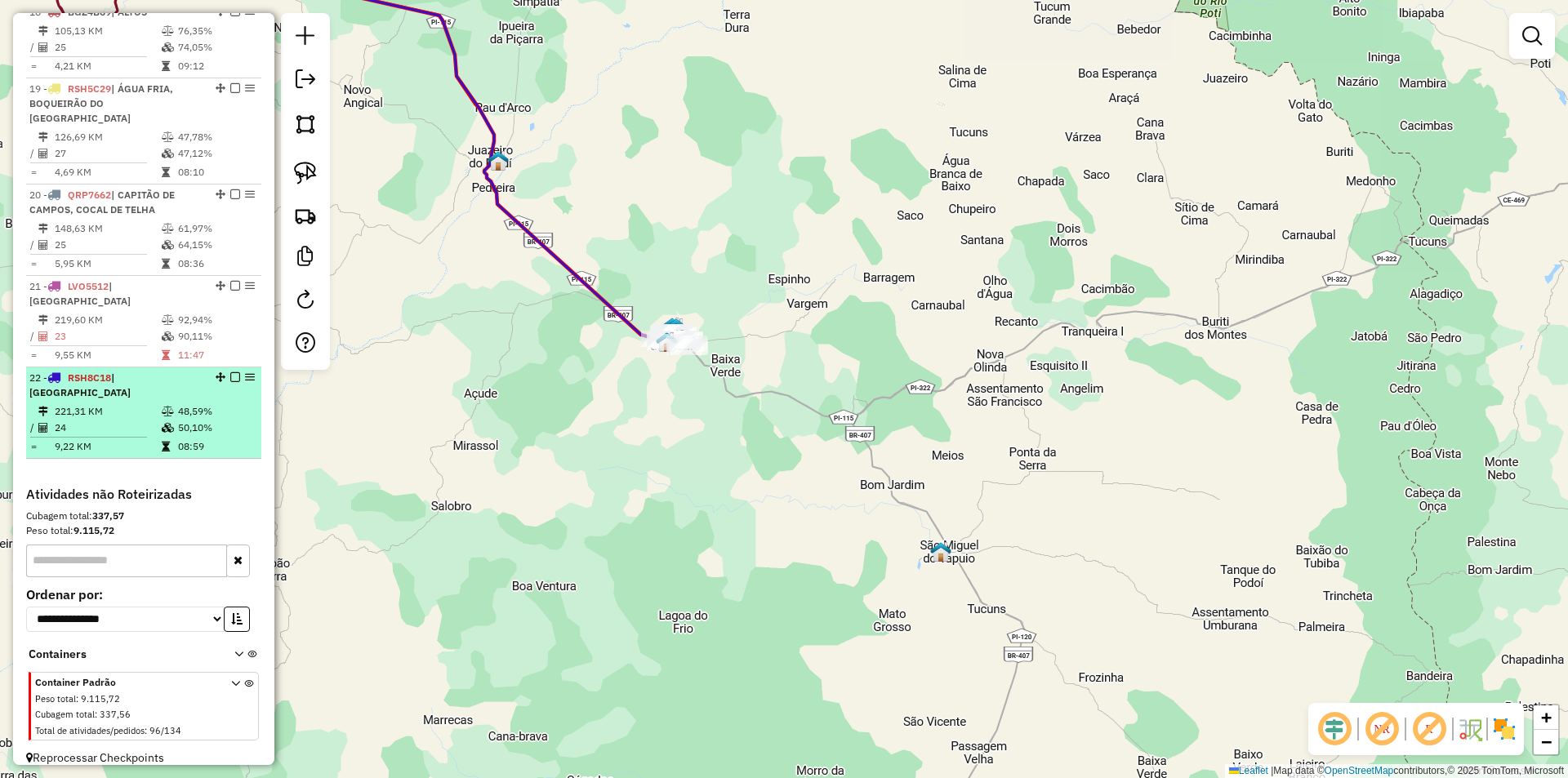
click at [206, 404] on td "48,59%" at bounding box center [215, 412] width 78 height 16
select select "**********"
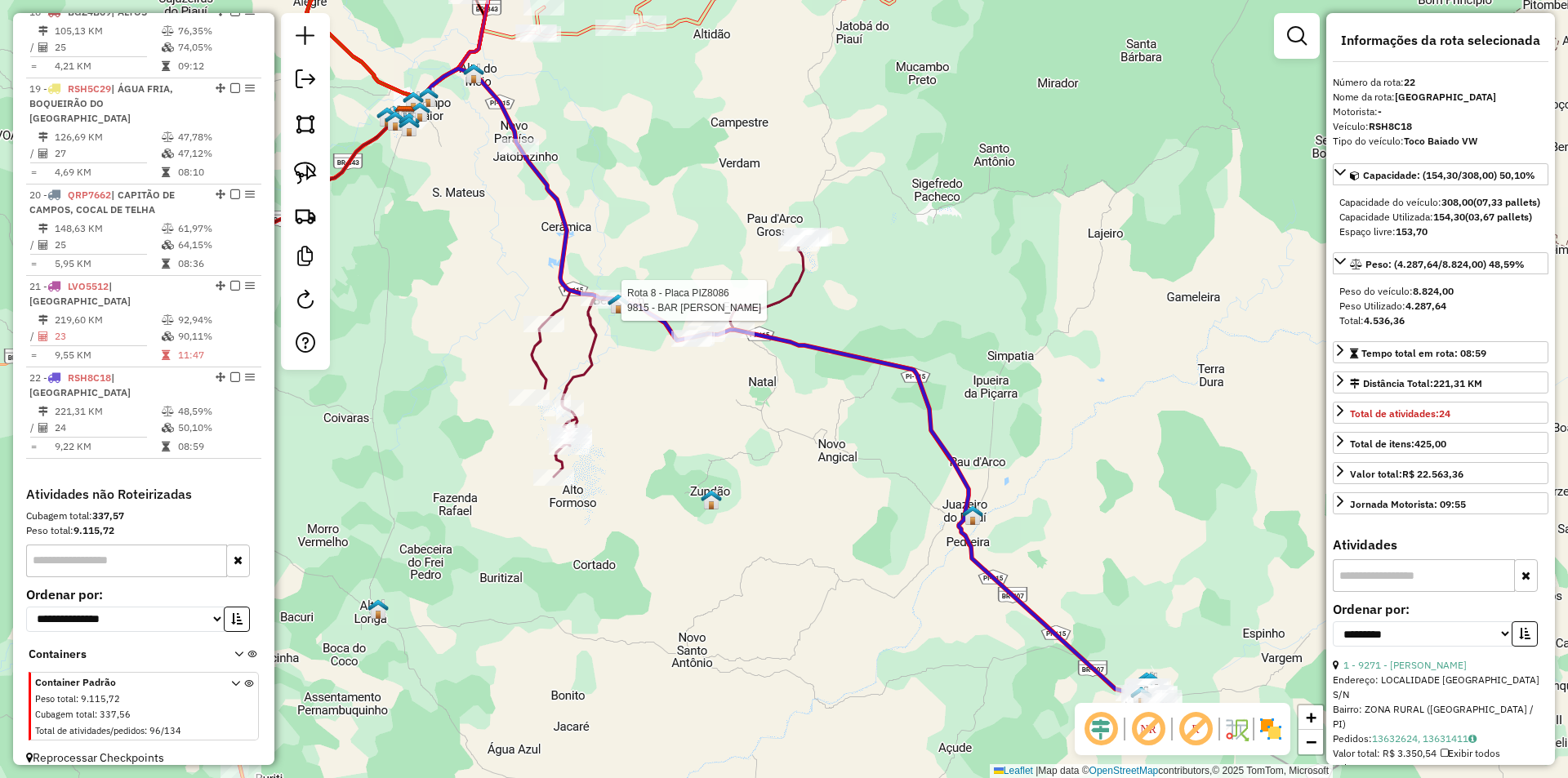
drag, startPoint x: 807, startPoint y: 473, endPoint x: 660, endPoint y: 316, distance: 215.1
click at [668, 329] on div "Rota 8 - Placa PIZ8086 9815 - BAR DOMINGO NOCA Janela de atendimento Grade de a…" at bounding box center [784, 389] width 1568 height 778
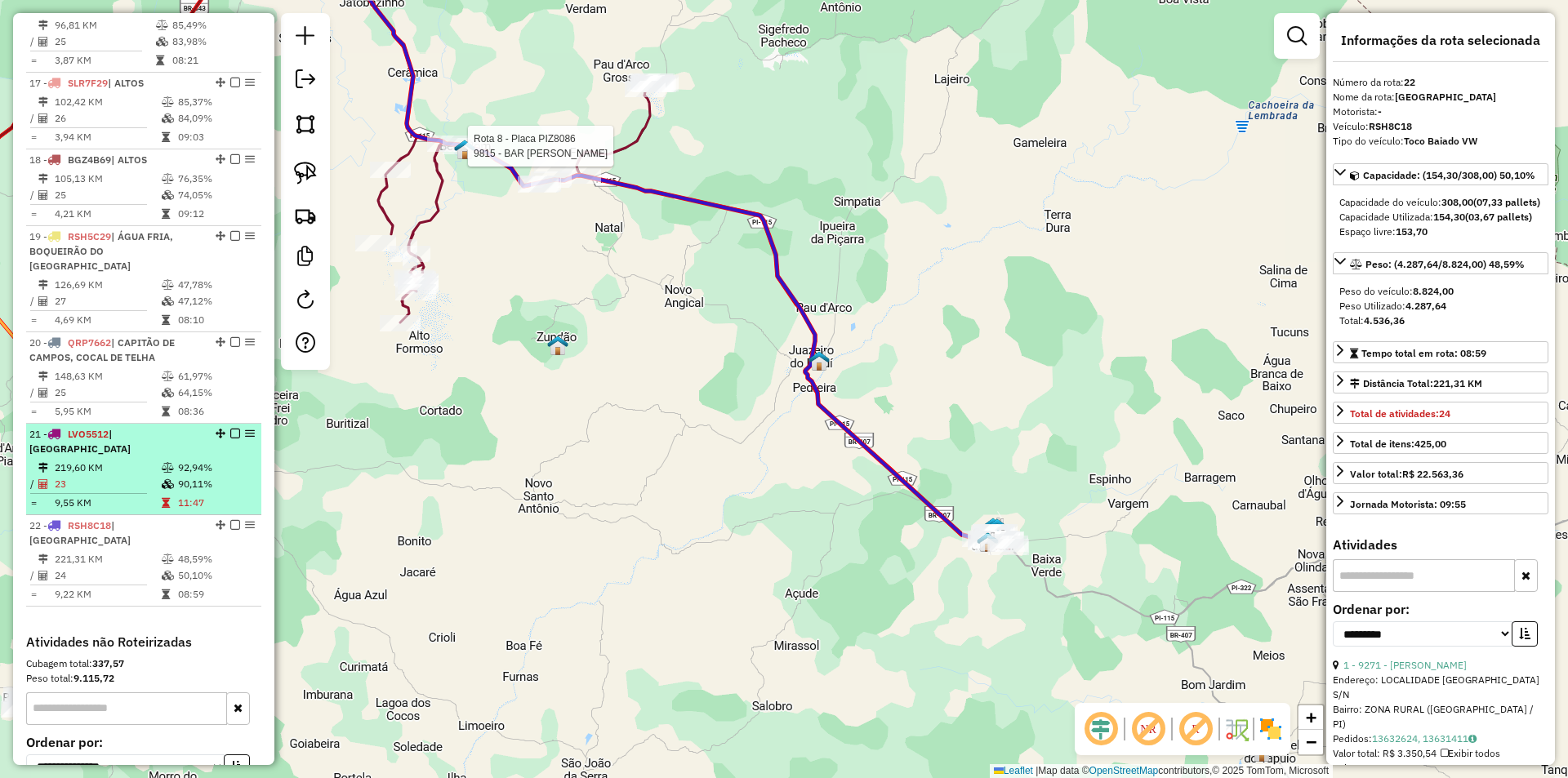
scroll to position [1906, 0]
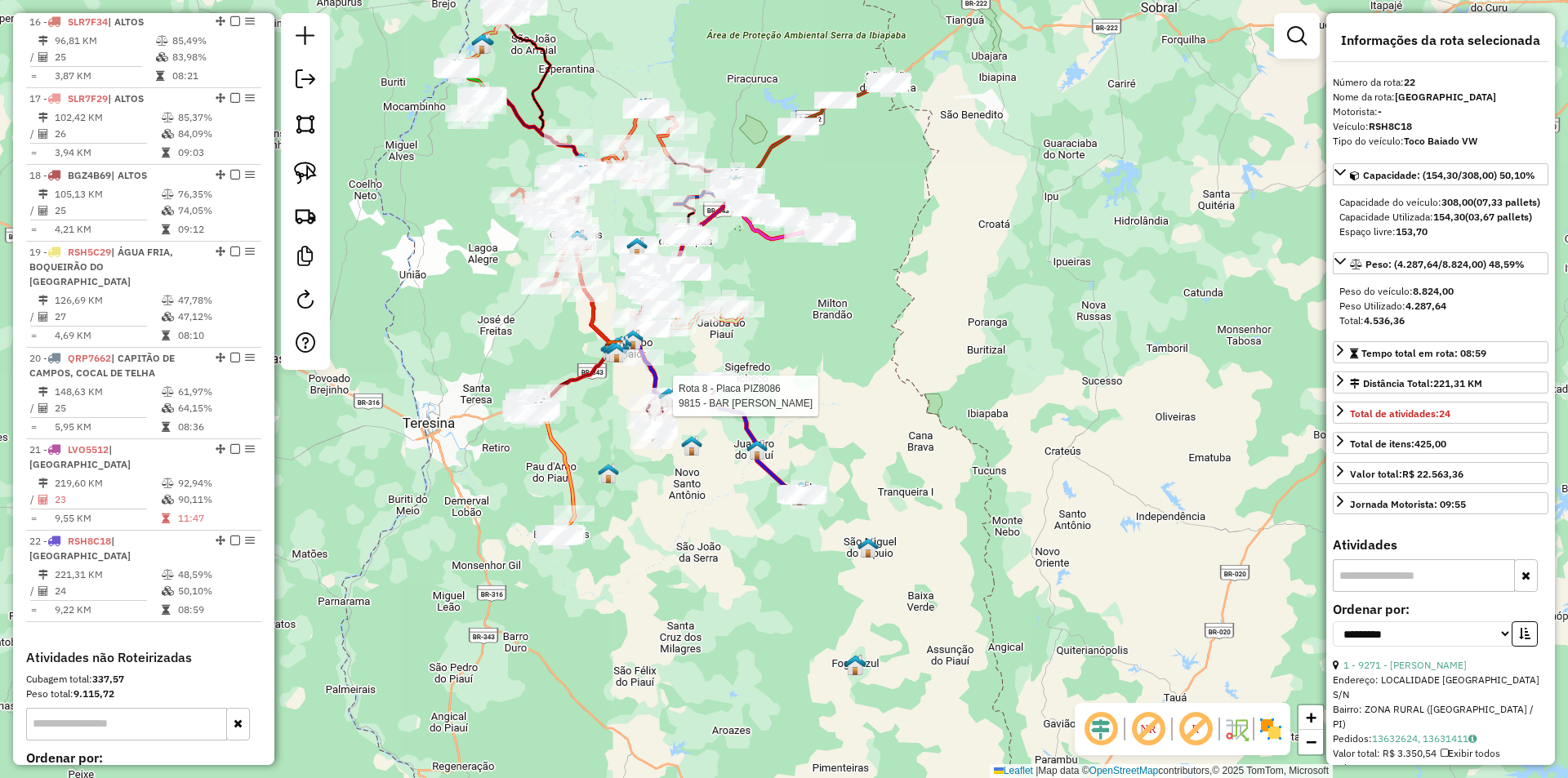
drag, startPoint x: 791, startPoint y: 387, endPoint x: 941, endPoint y: 541, distance: 215.0
click at [941, 541] on div "Rota 8 - Placa PIZ8086 9815 - BAR DOMINGO NOCA Janela de atendimento Grade de a…" at bounding box center [784, 389] width 1568 height 778
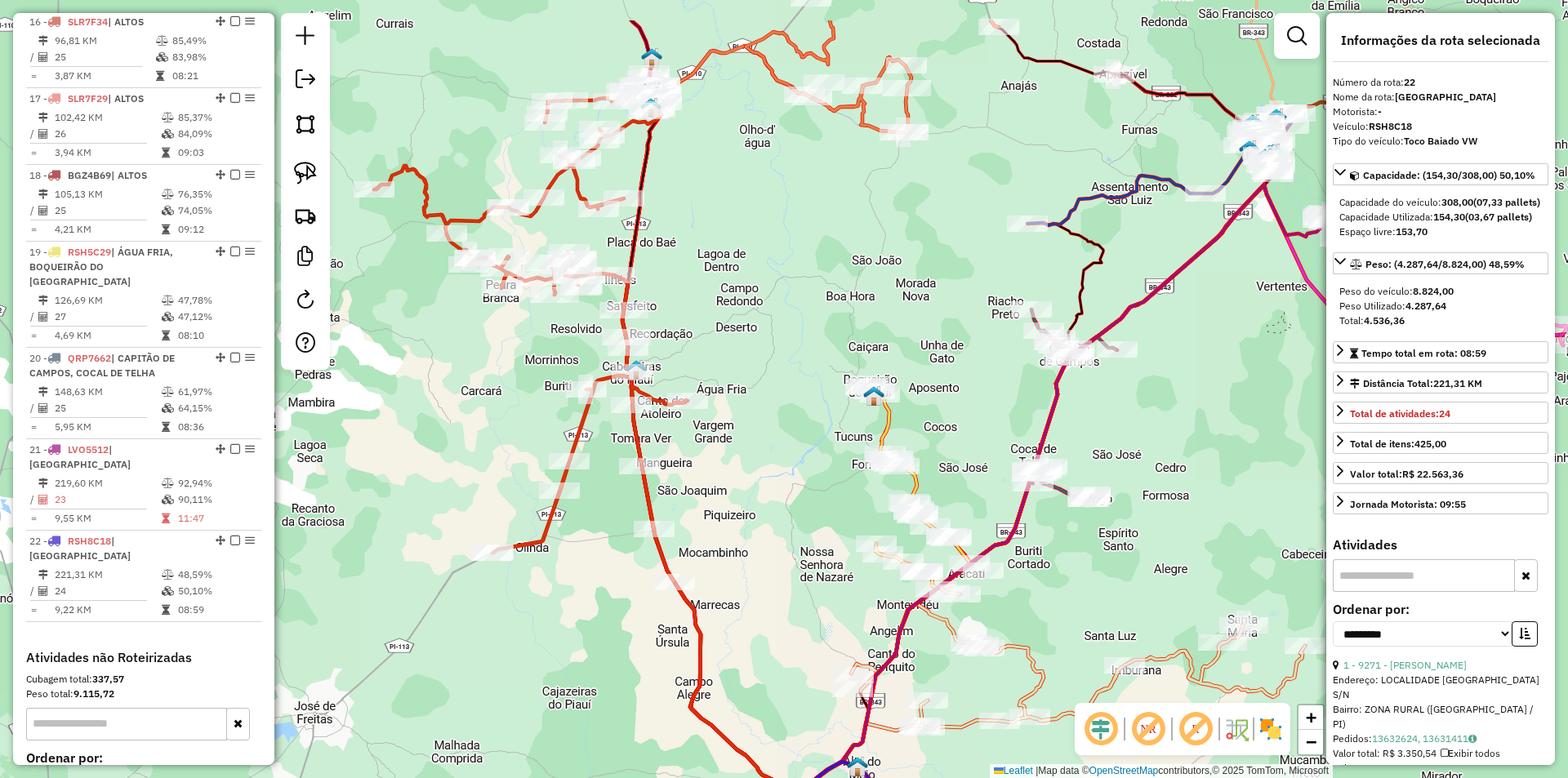
drag, startPoint x: 725, startPoint y: 382, endPoint x: 740, endPoint y: 479, distance: 98.2
click at [740, 479] on div "Rota 8 - Placa PIZ8086 9815 - BAR DOMINGO NOCA Janela de atendimento Grade de a…" at bounding box center [784, 389] width 1568 height 778
click at [307, 171] on img at bounding box center [305, 173] width 23 height 23
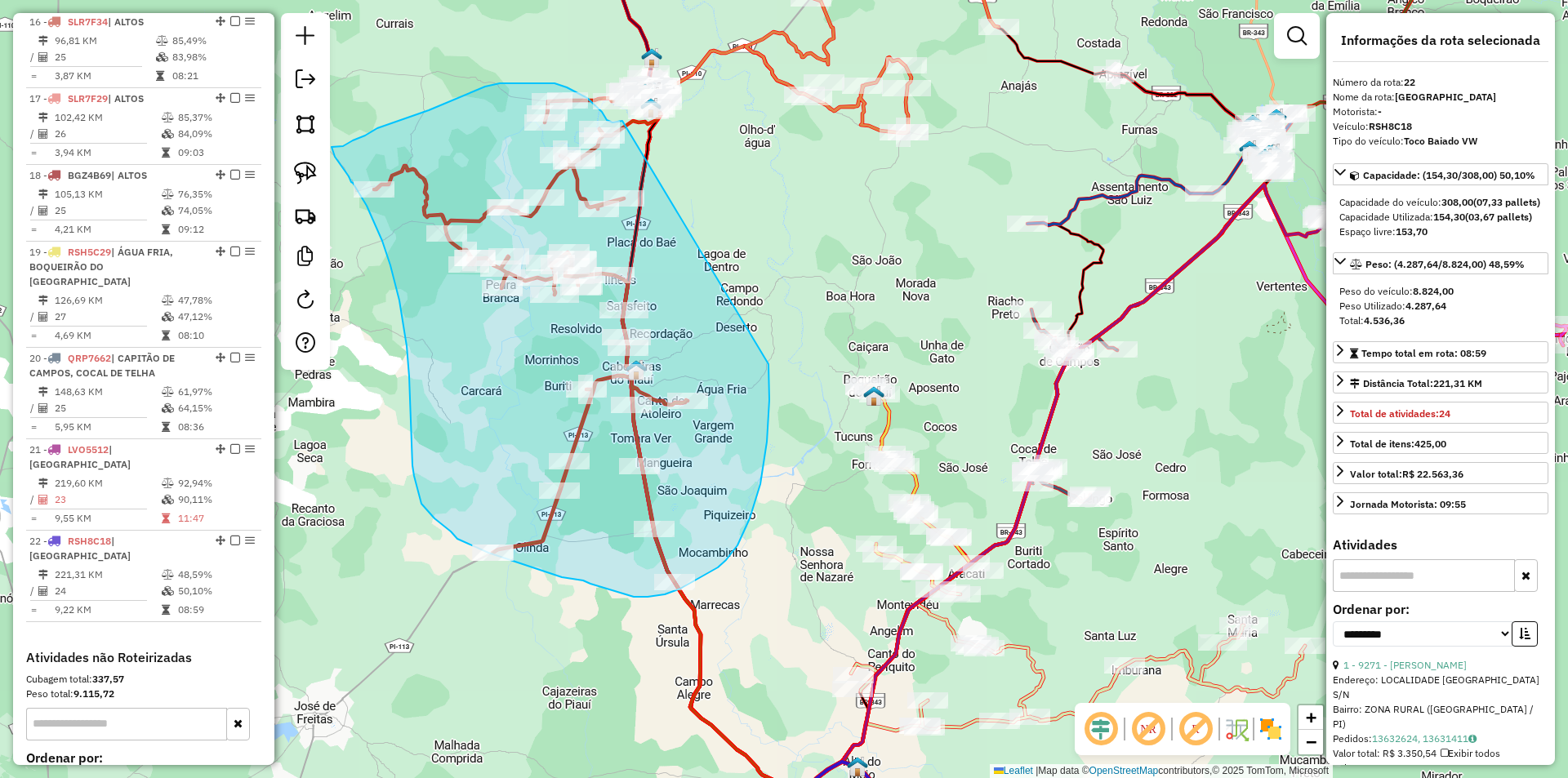
drag, startPoint x: 768, startPoint y: 364, endPoint x: 622, endPoint y: 121, distance: 283.5
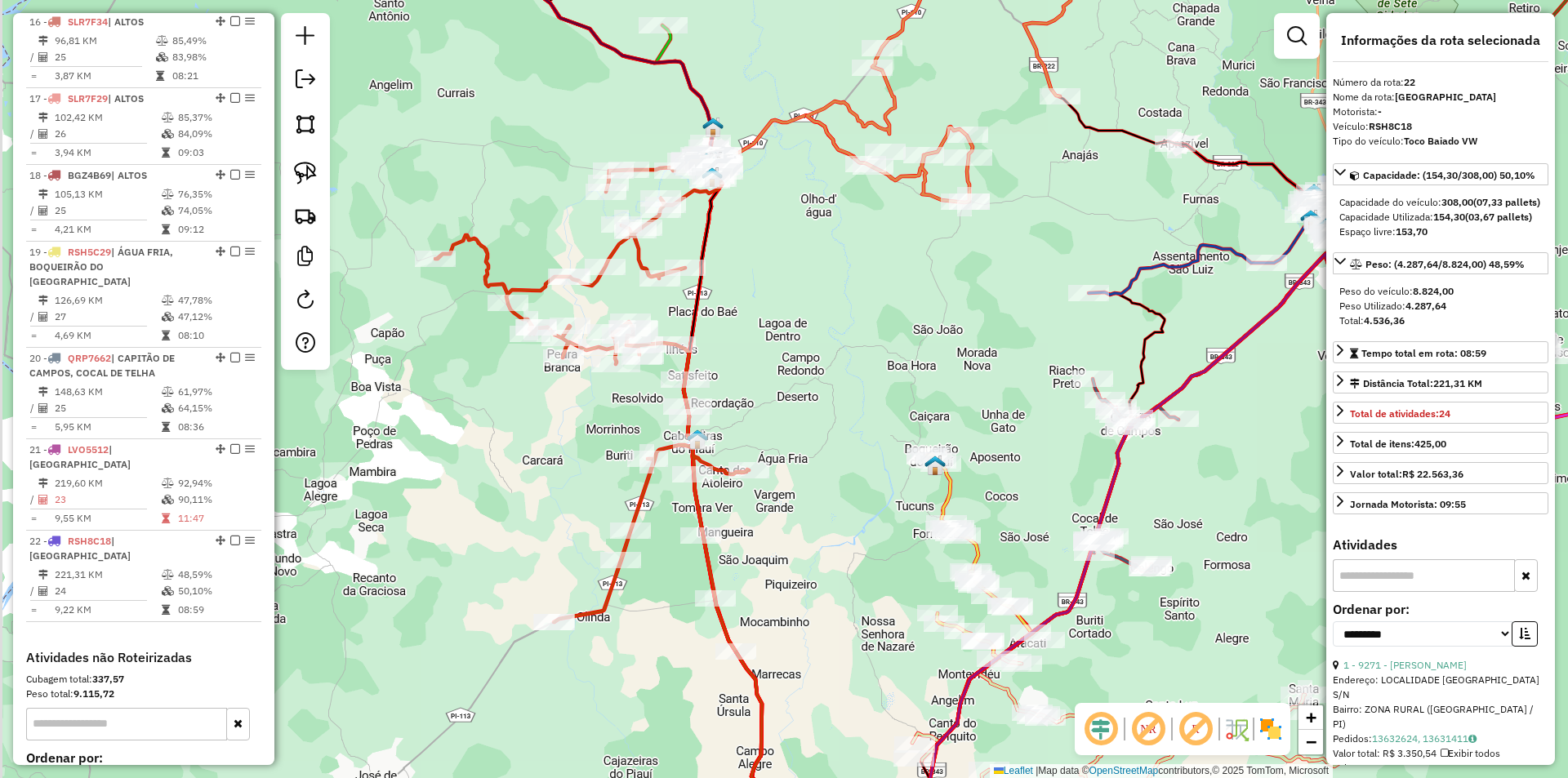
drag, startPoint x: 688, startPoint y: 236, endPoint x: 793, endPoint y: 411, distance: 204.1
click at [793, 411] on div "Rota 8 - Placa PIZ8086 9815 - BAR DOMINGO NOCA Janela de atendimento Grade de a…" at bounding box center [784, 389] width 1568 height 778
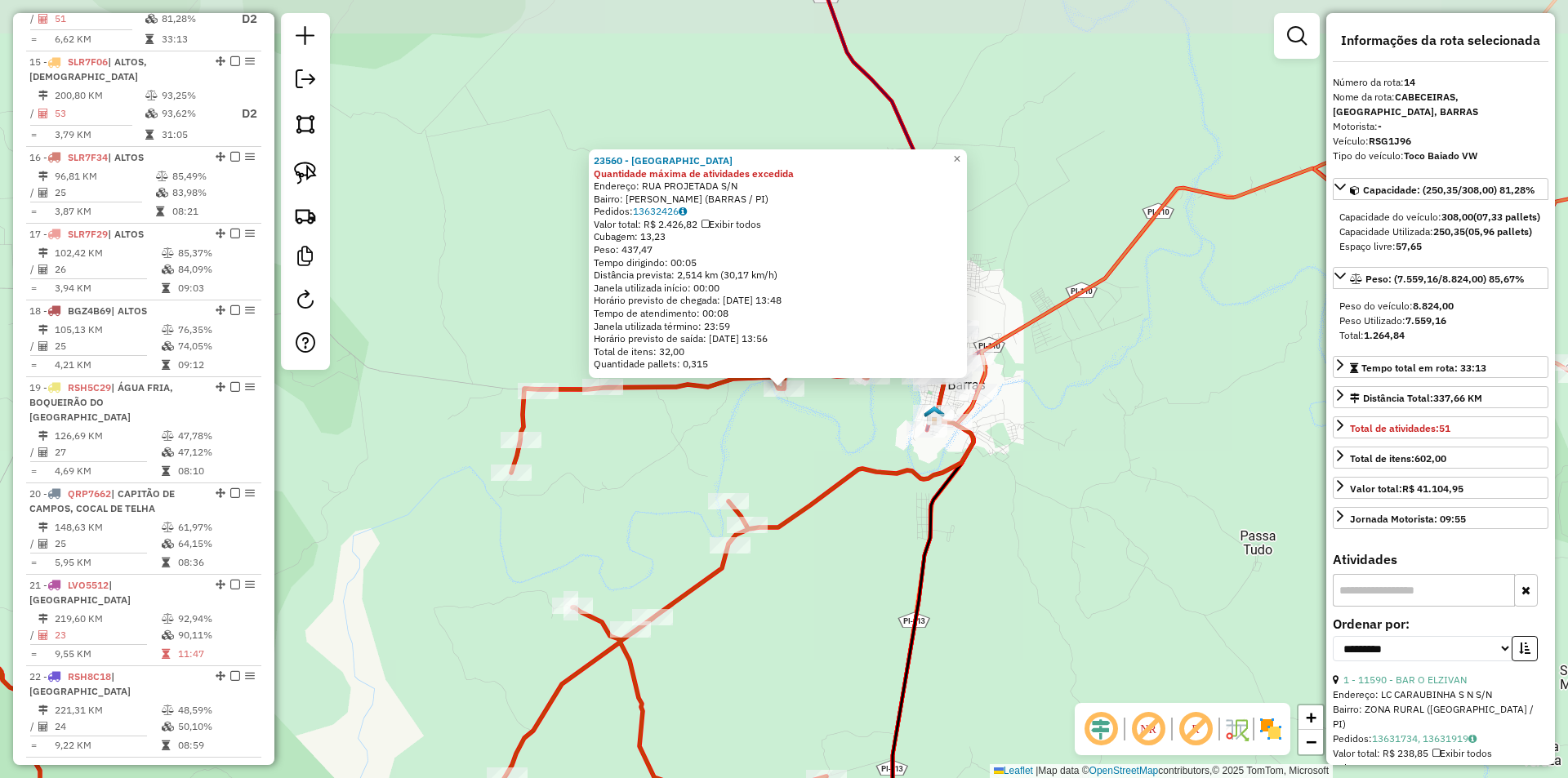
scroll to position [1713, 0]
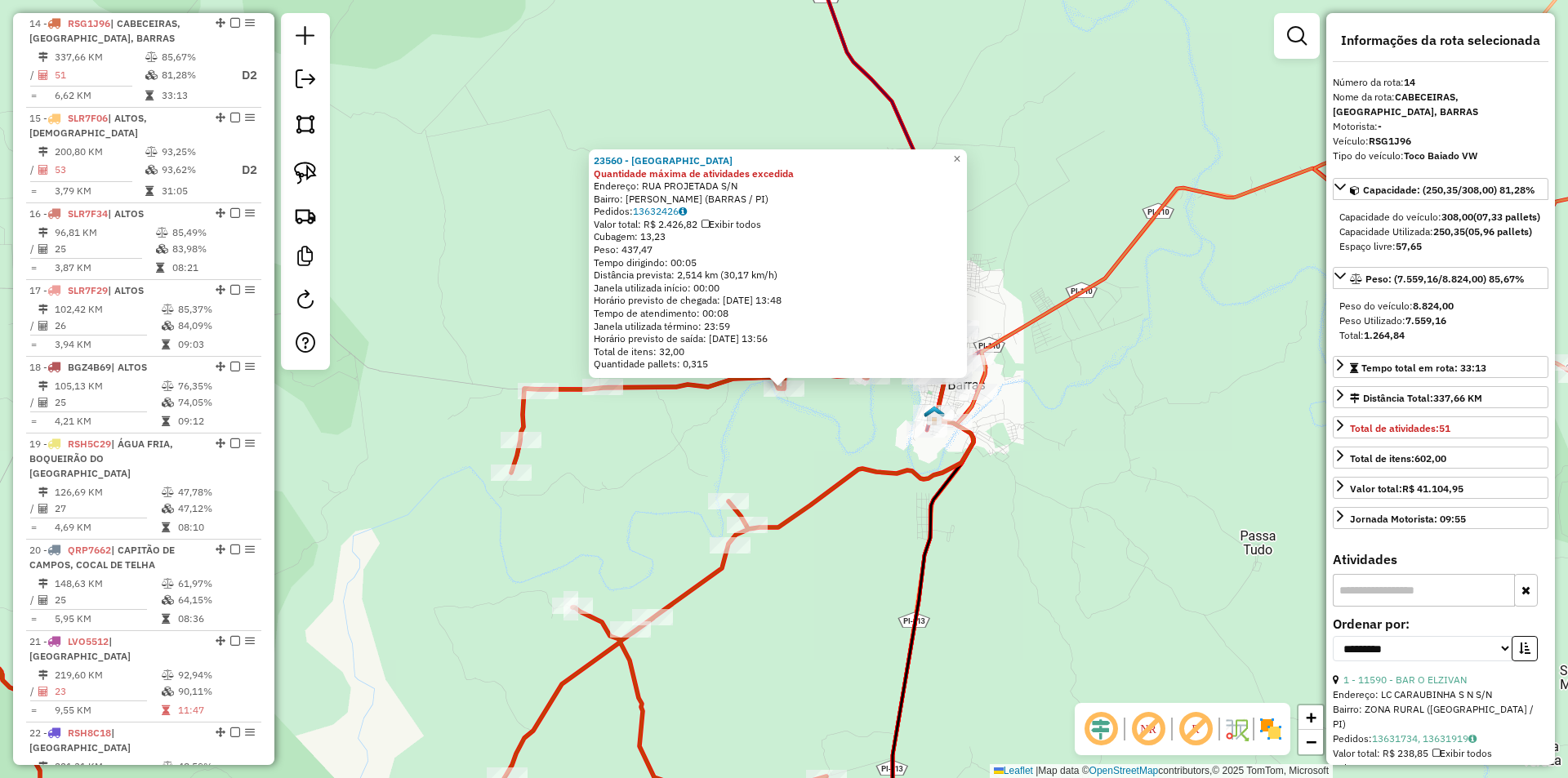
click at [834, 460] on div "23560 - VILA RIO Quantidade máxima de atividades excedida Endereço: RUA PROJETA…" at bounding box center [784, 389] width 1568 height 778
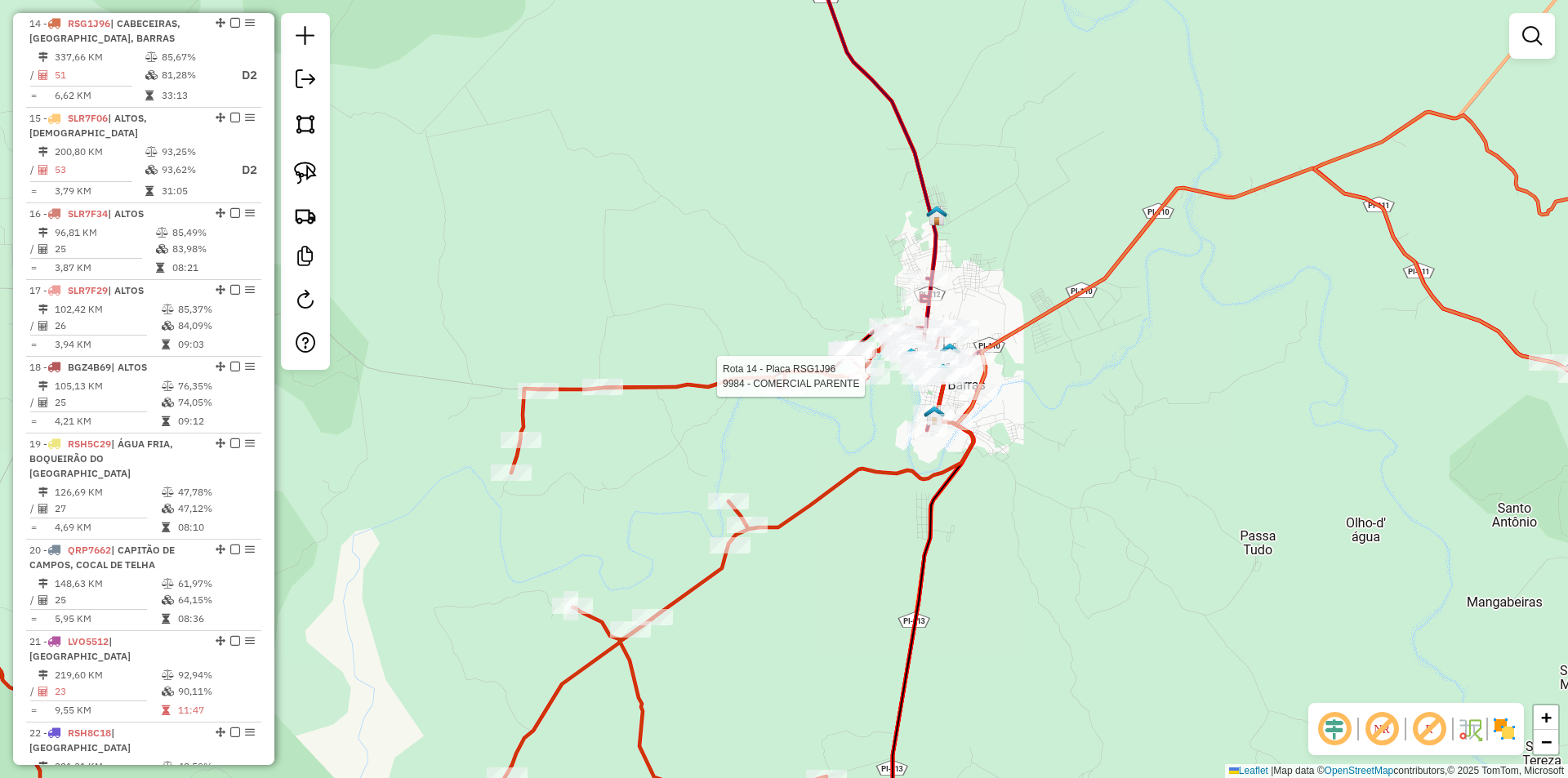
click at [862, 385] on div at bounding box center [870, 377] width 41 height 16
select select "**********"
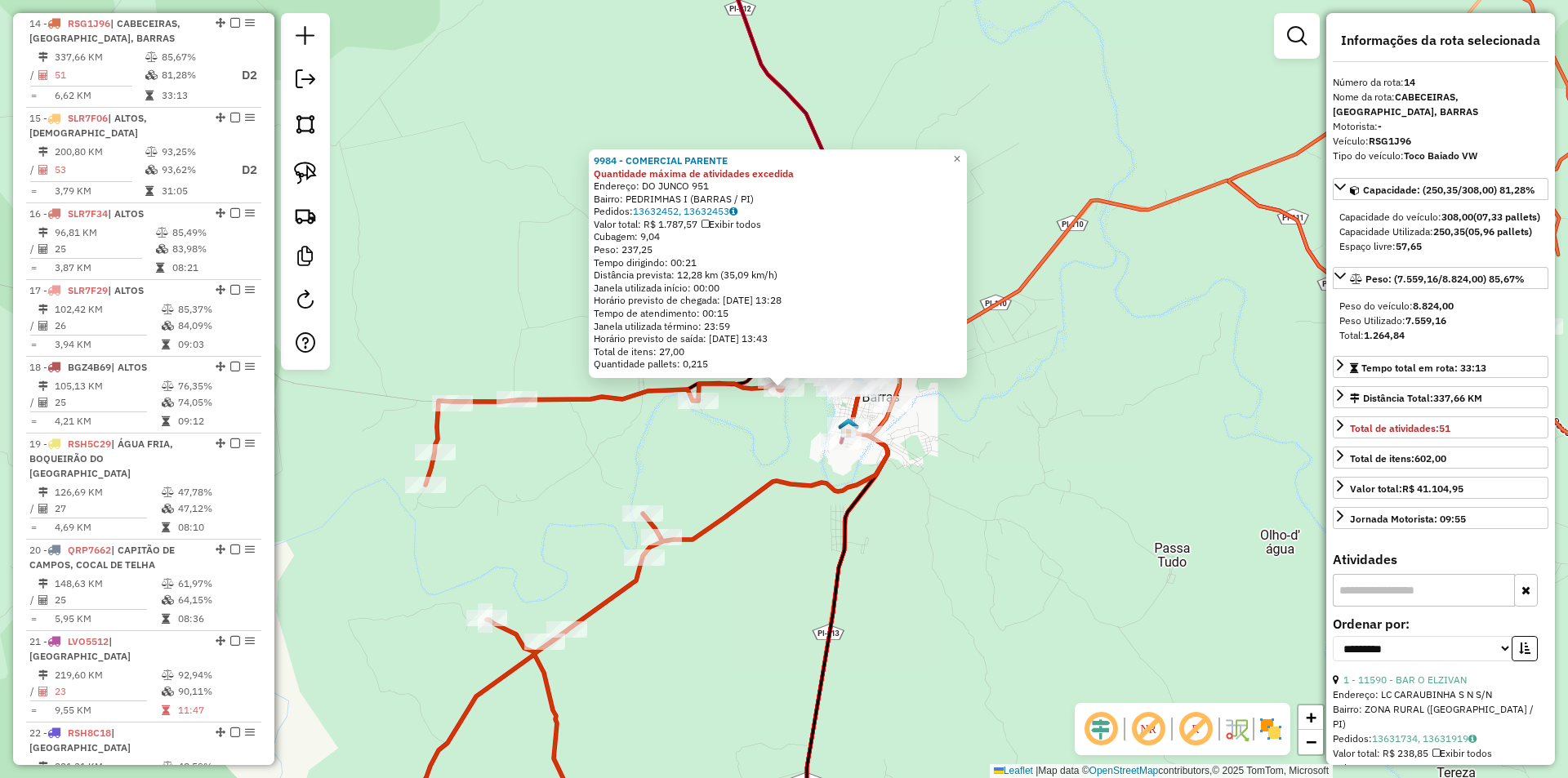
click at [798, 455] on div "9984 - COMERCIAL PARENTE Quantidade máxima de atividades excedida Endereço: DO …" at bounding box center [784, 389] width 1568 height 778
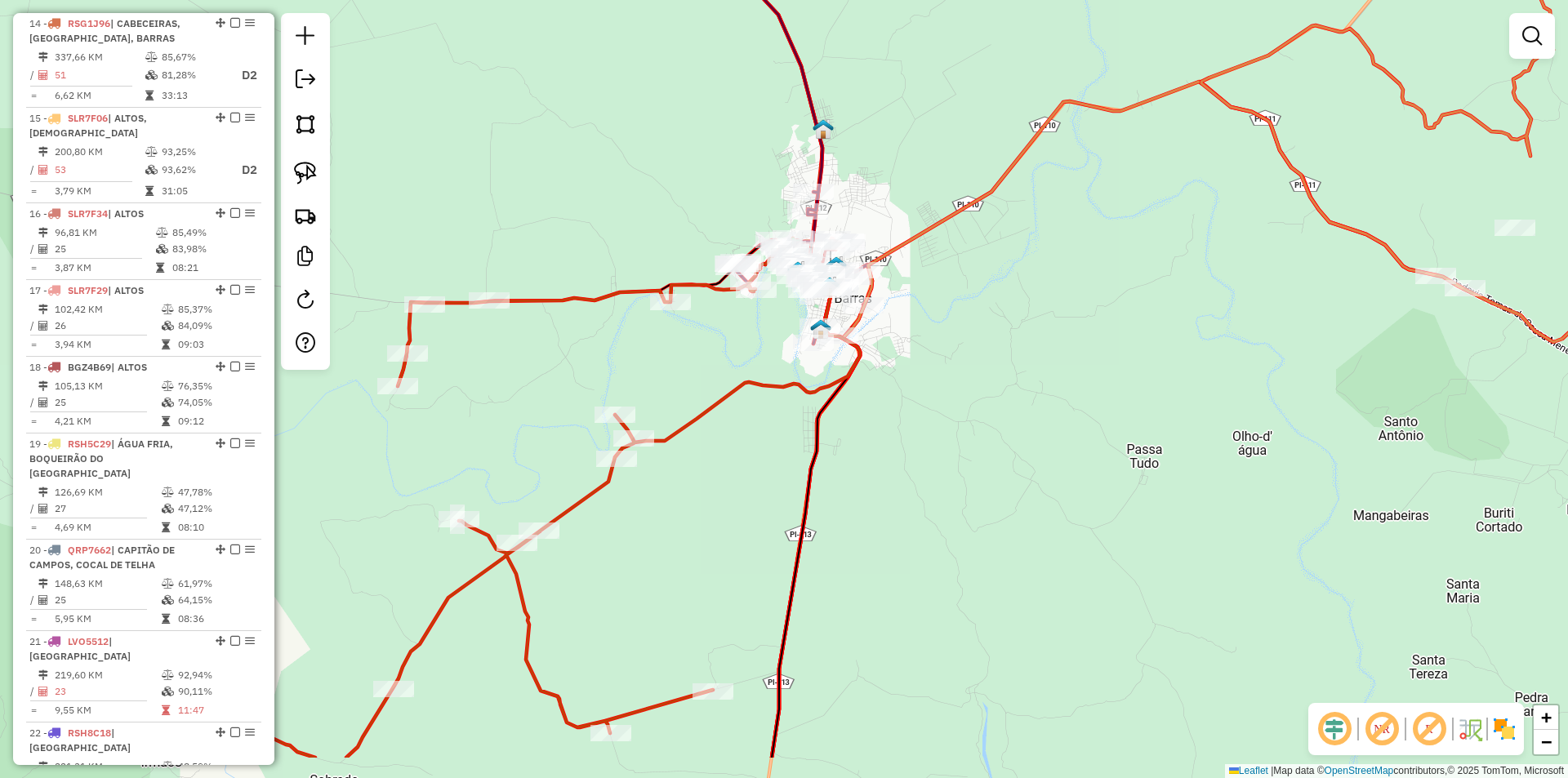
drag, startPoint x: 900, startPoint y: 553, endPoint x: 829, endPoint y: 234, distance: 326.8
click at [829, 234] on div "Janela de atendimento Grade de atendimento Capacidade Transportadoras Veículos …" at bounding box center [784, 389] width 1568 height 778
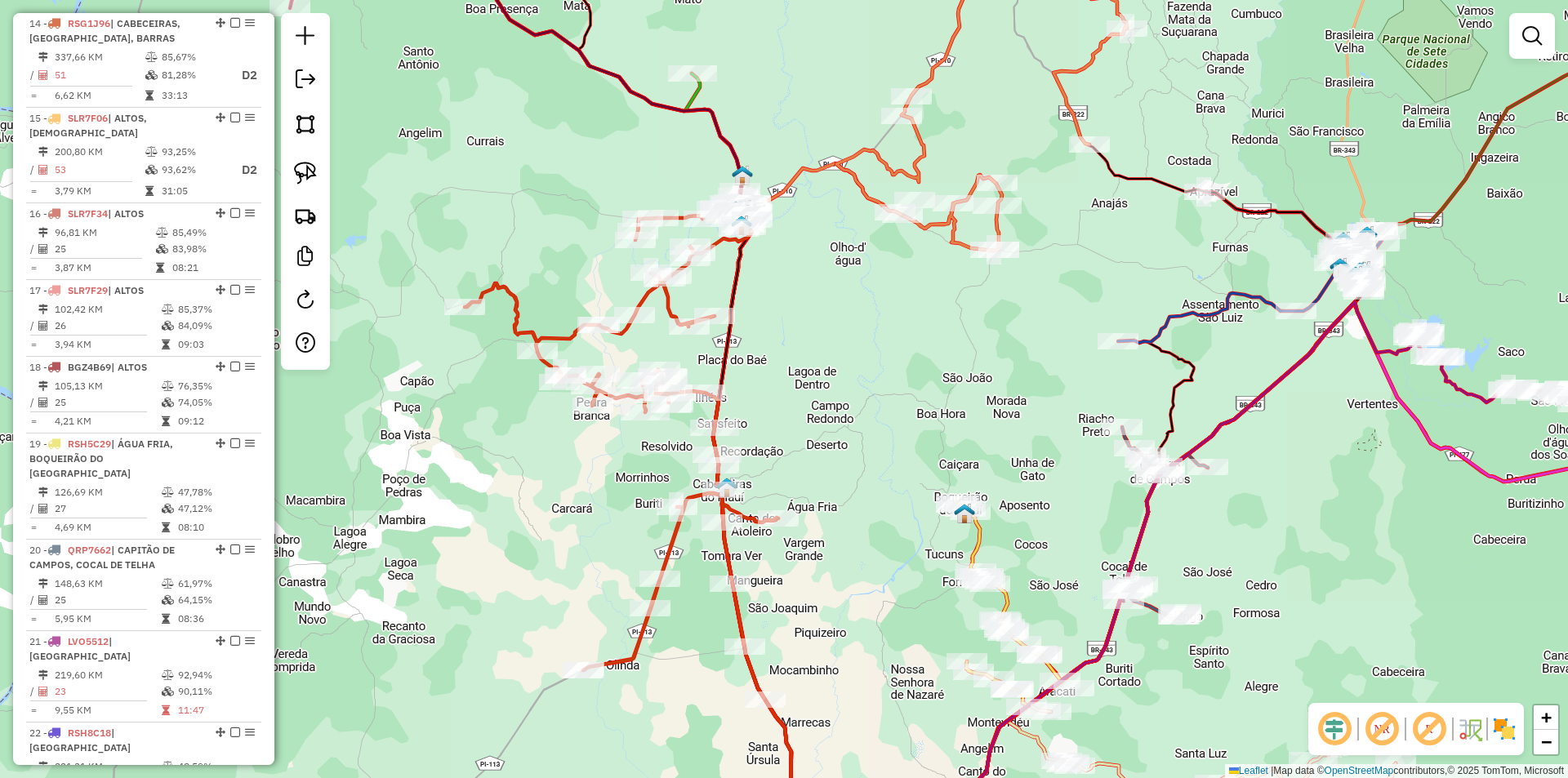
drag, startPoint x: 779, startPoint y: 432, endPoint x: 742, endPoint y: 299, distance: 138.1
click at [742, 299] on div "Janela de atendimento Grade de atendimento Capacidade Transportadoras Veículos …" at bounding box center [784, 389] width 1568 height 778
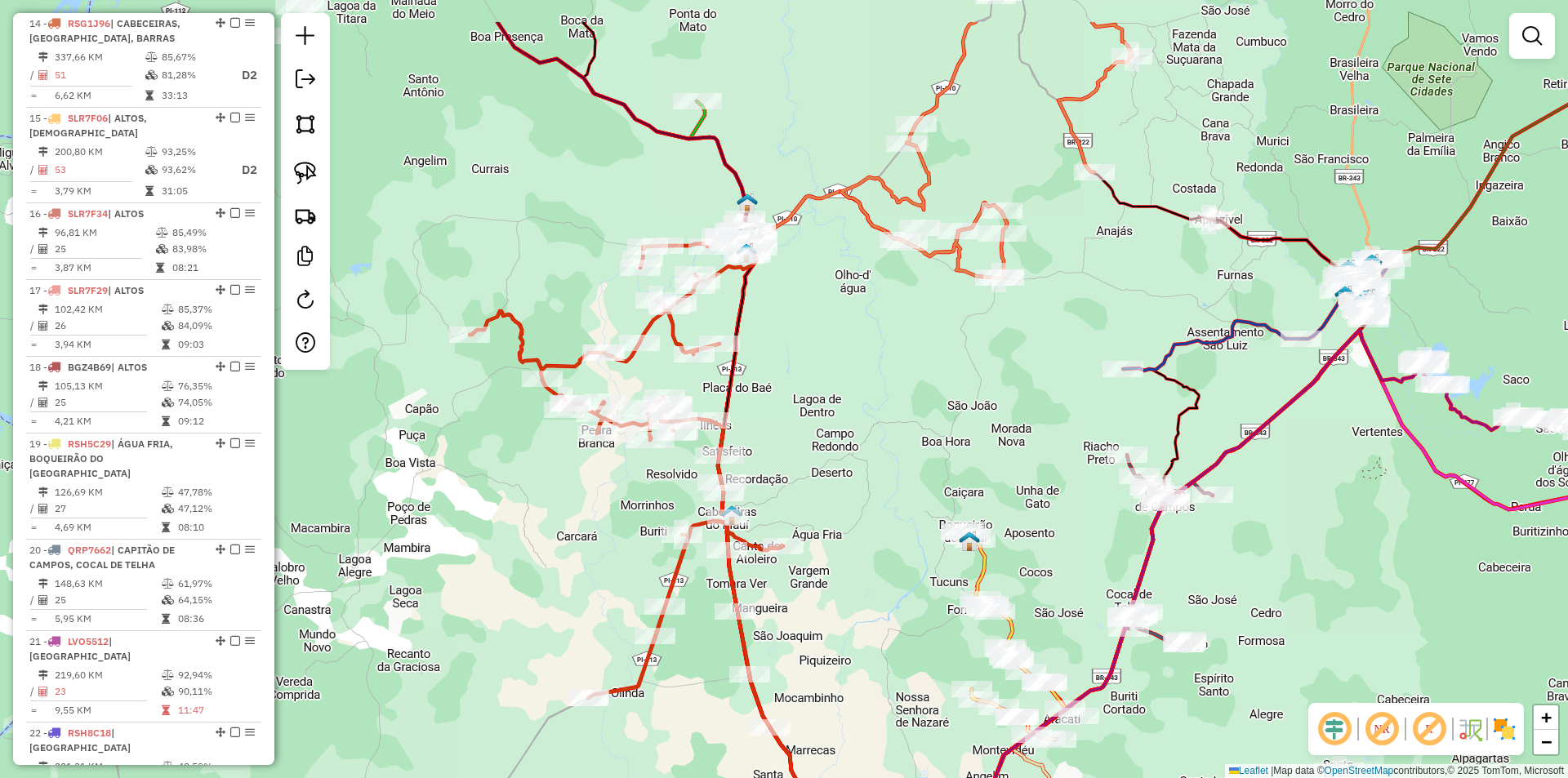
drag, startPoint x: 757, startPoint y: 399, endPoint x: 766, endPoint y: 486, distance: 87.5
click at [769, 518] on div "Janela de atendimento Grade de atendimento Capacidade Transportadoras Veículos …" at bounding box center [784, 389] width 1568 height 778
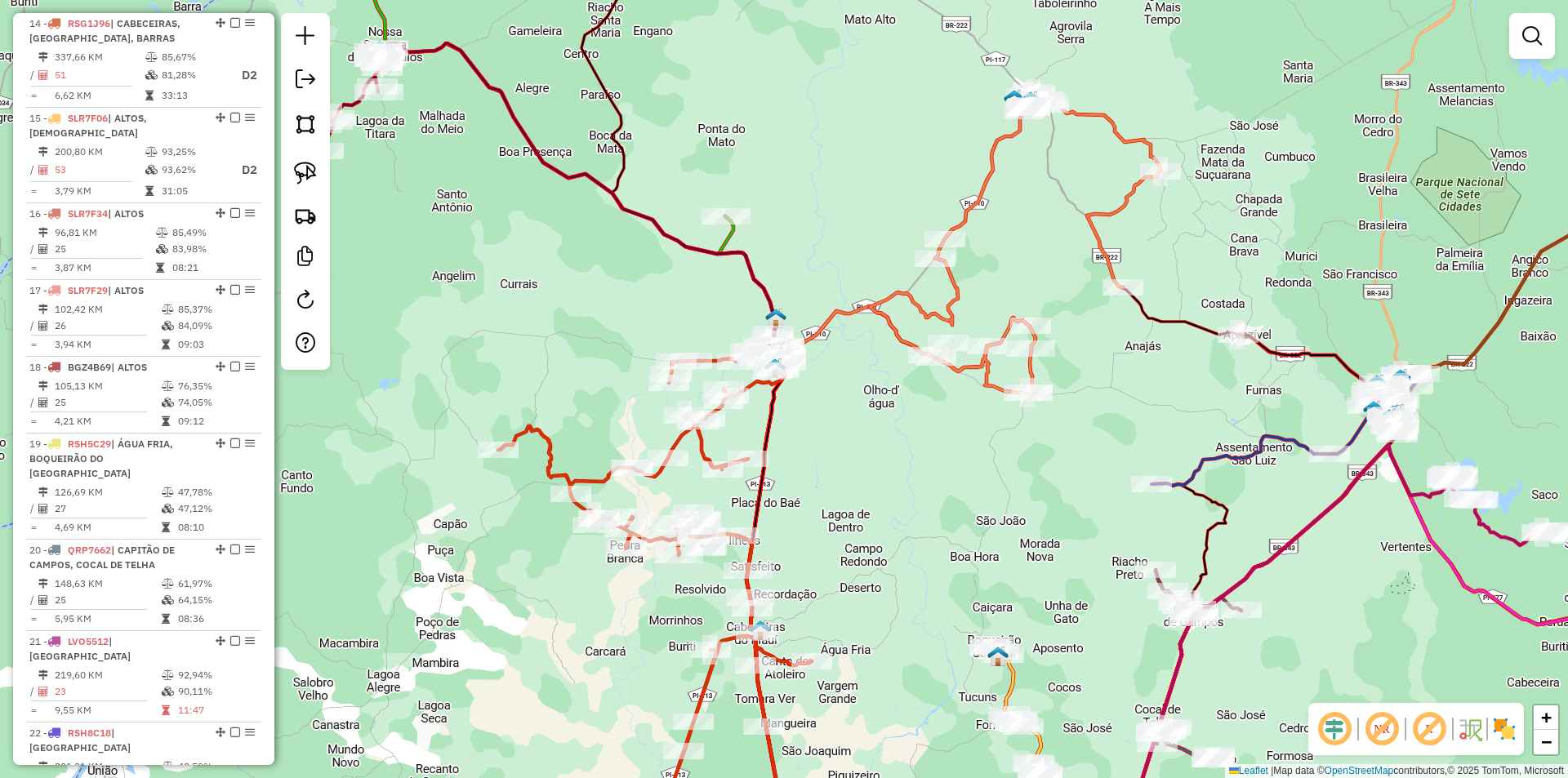
drag, startPoint x: 749, startPoint y: 261, endPoint x: 847, endPoint y: 358, distance: 137.9
click at [787, 358] on icon at bounding box center [555, 208] width 463 height 329
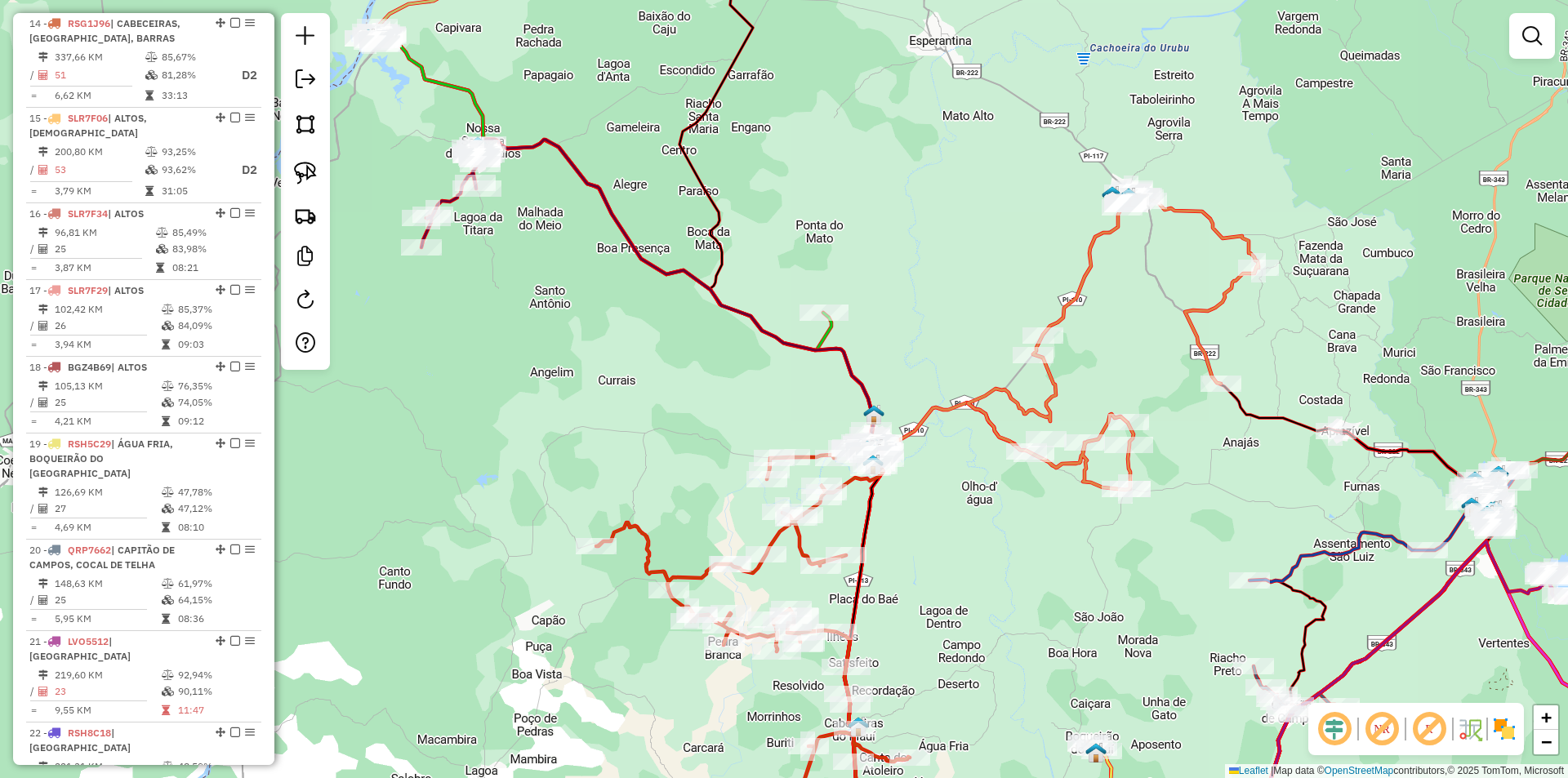
drag, startPoint x: 594, startPoint y: 224, endPoint x: 841, endPoint y: 380, distance: 292.1
click at [841, 380] on div "Janela de atendimento Grade de atendimento Capacidade Transportadoras Veículos …" at bounding box center [784, 389] width 1568 height 778
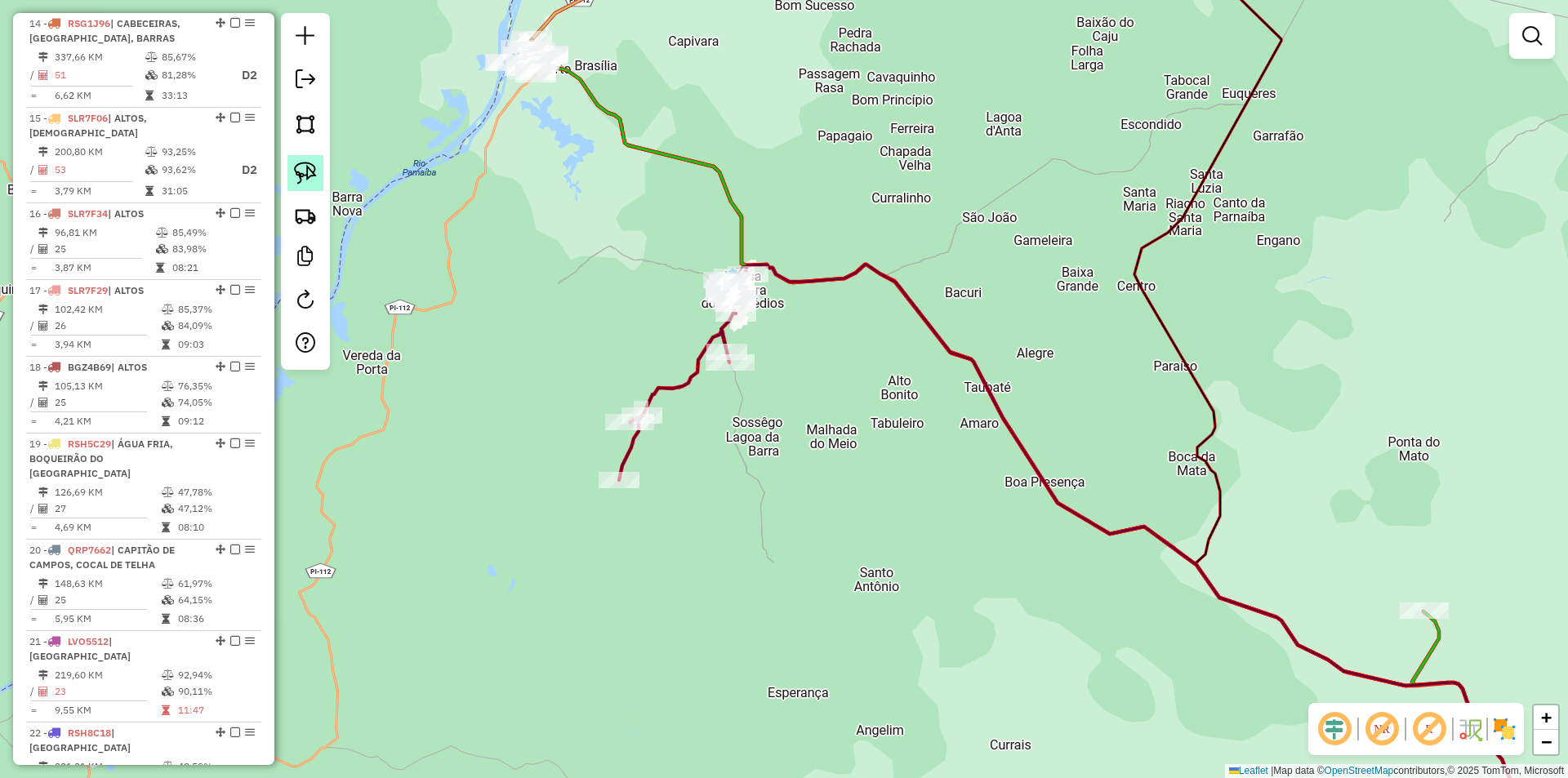
click at [302, 166] on img at bounding box center [305, 173] width 23 height 23
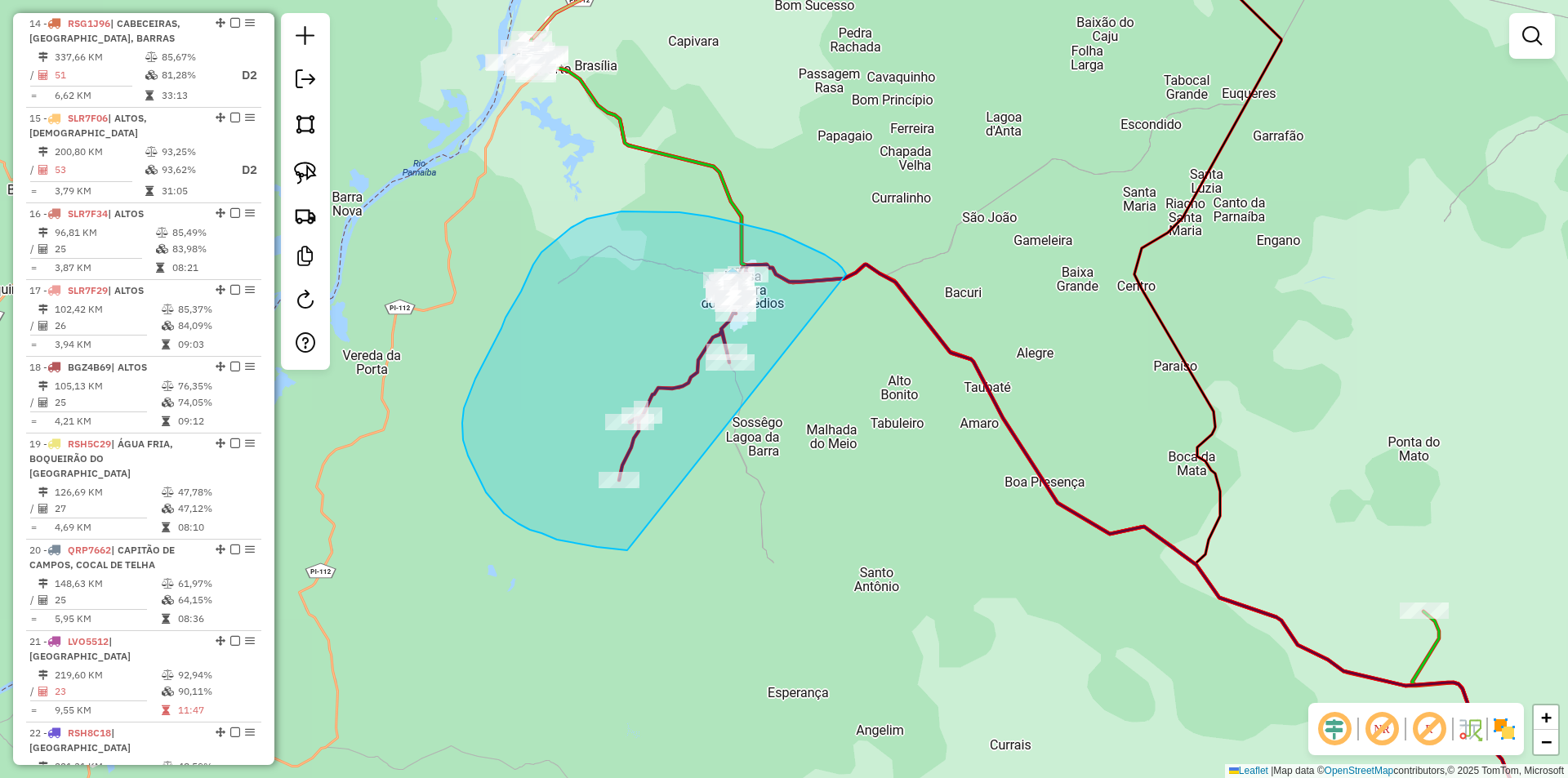
drag, startPoint x: 846, startPoint y: 274, endPoint x: 1033, endPoint y: 441, distance: 250.7
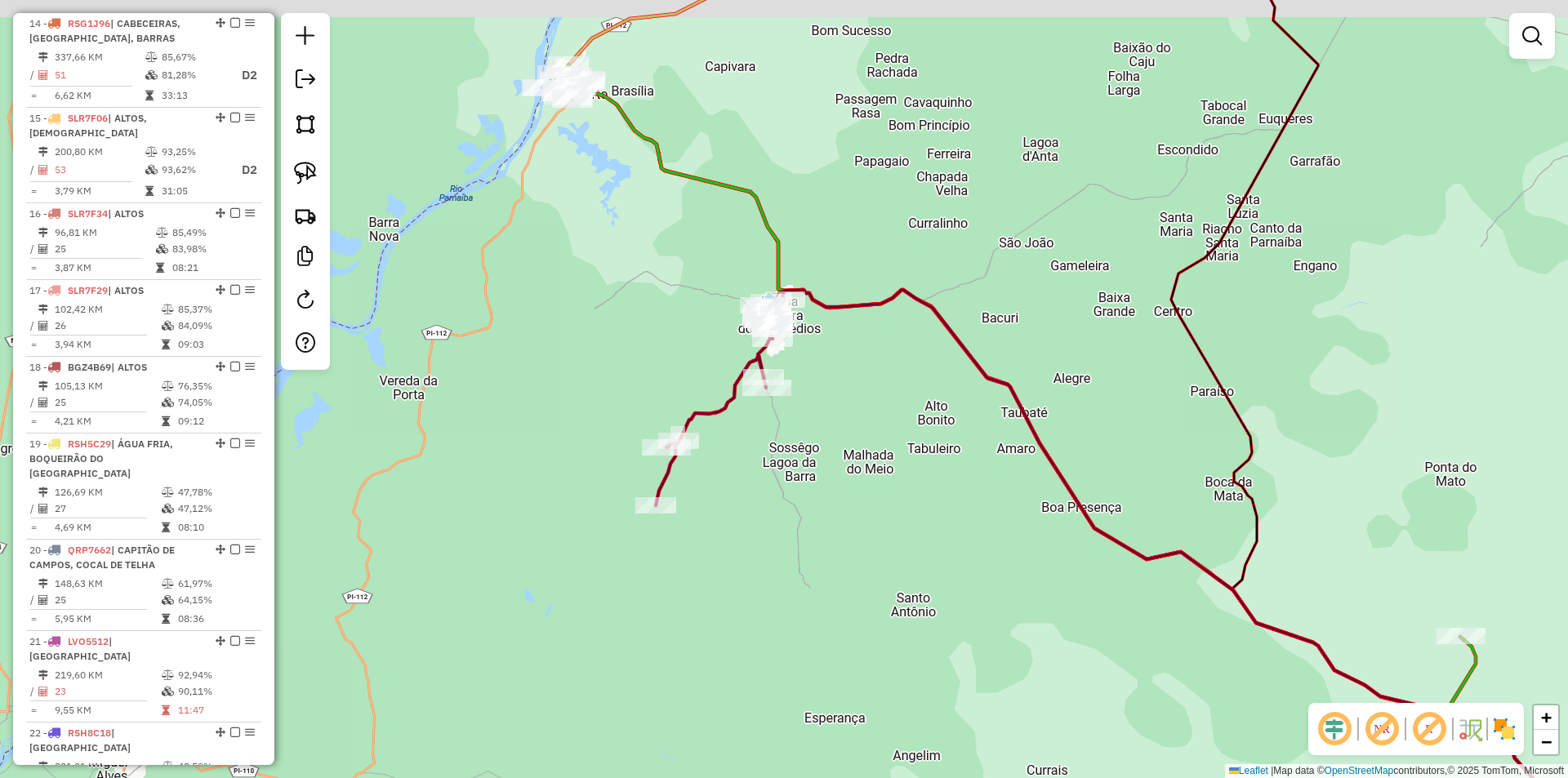
drag, startPoint x: 938, startPoint y: 291, endPoint x: 996, endPoint y: 331, distance: 70.5
click at [996, 330] on div "Janela de atendimento Grade de atendimento Capacidade Transportadoras Veículos …" at bounding box center [784, 389] width 1568 height 778
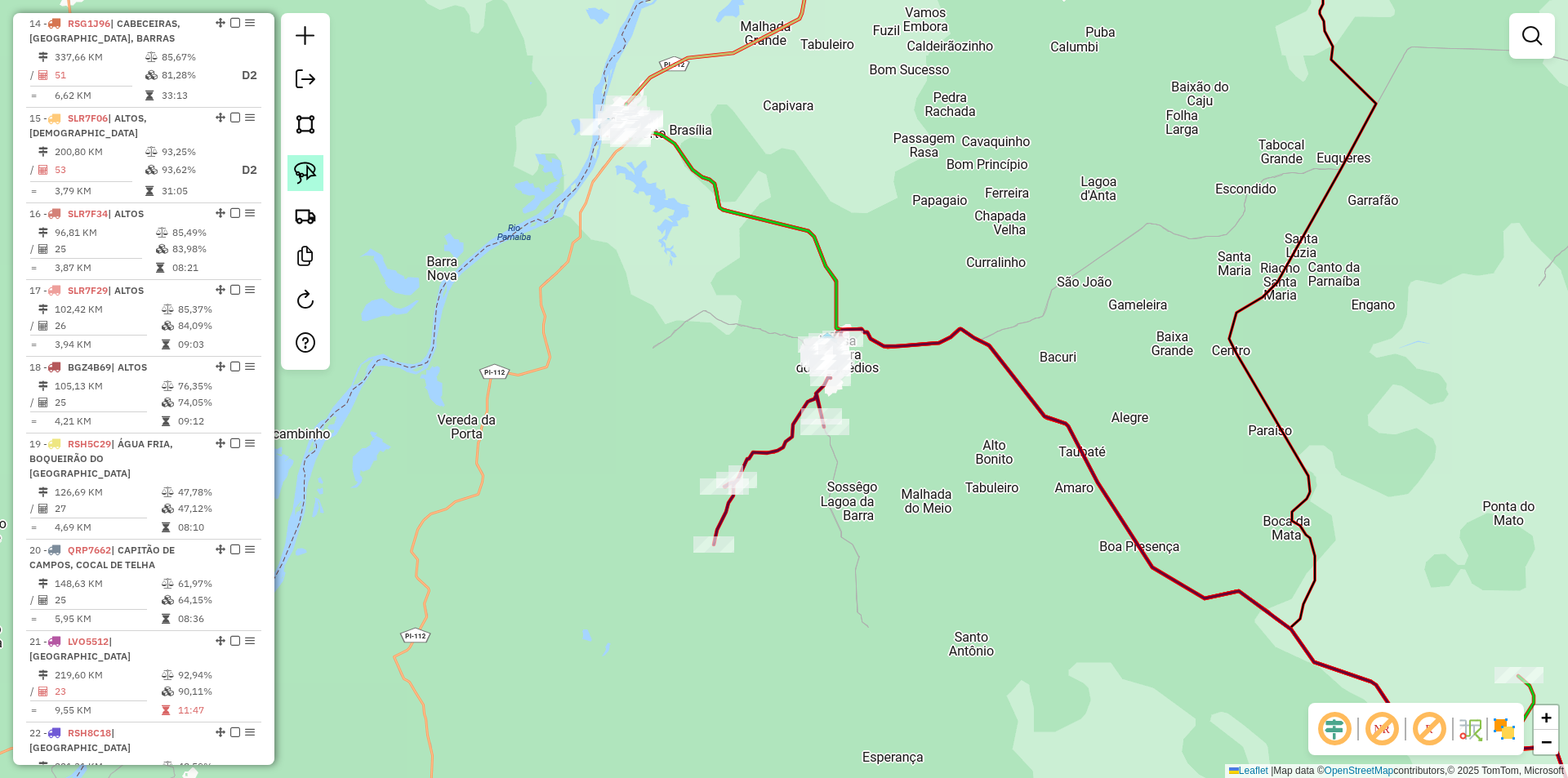
click at [302, 179] on img at bounding box center [305, 173] width 23 height 23
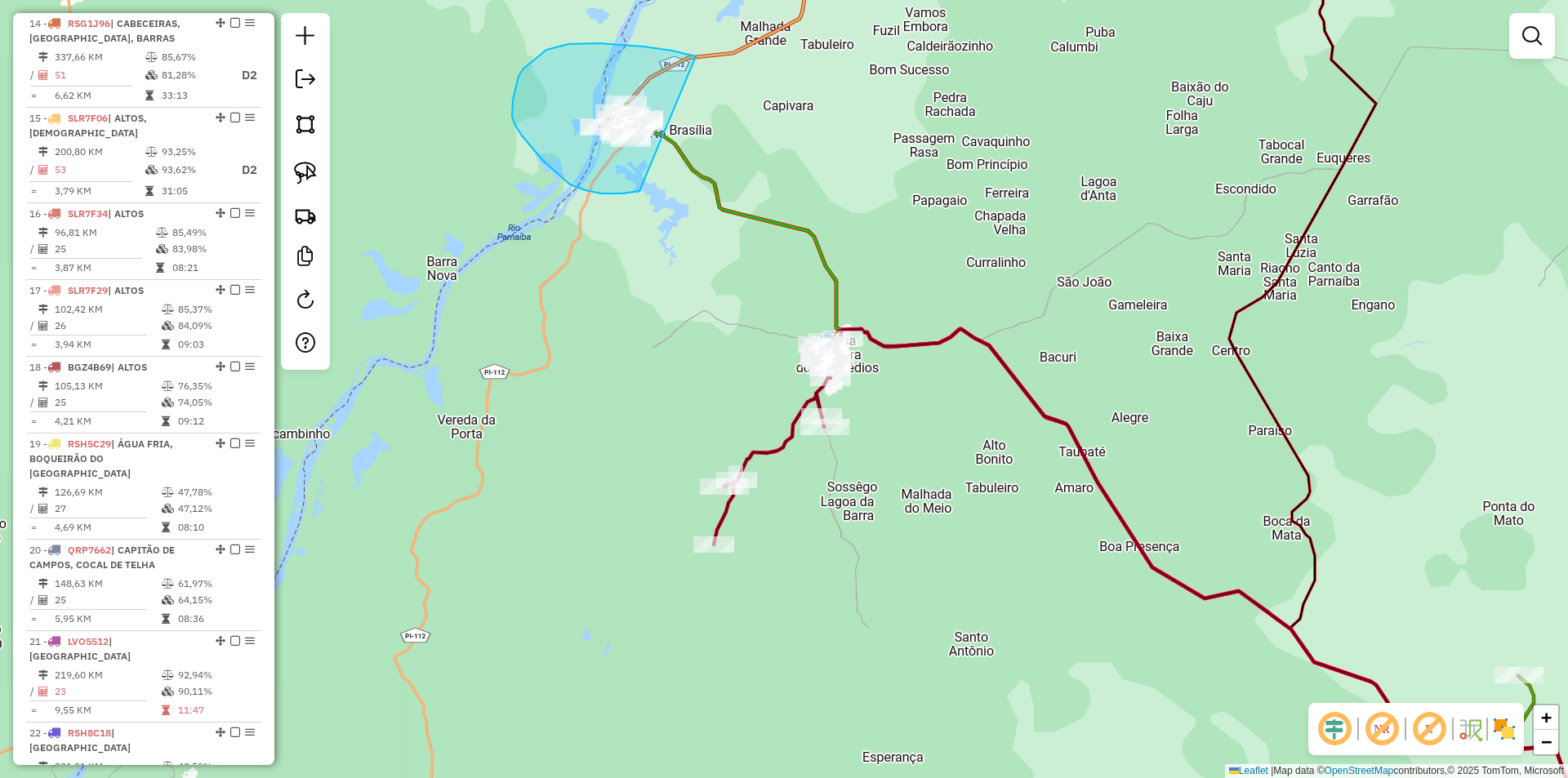
drag, startPoint x: 696, startPoint y: 57, endPoint x: 749, endPoint y: 142, distance: 100.2
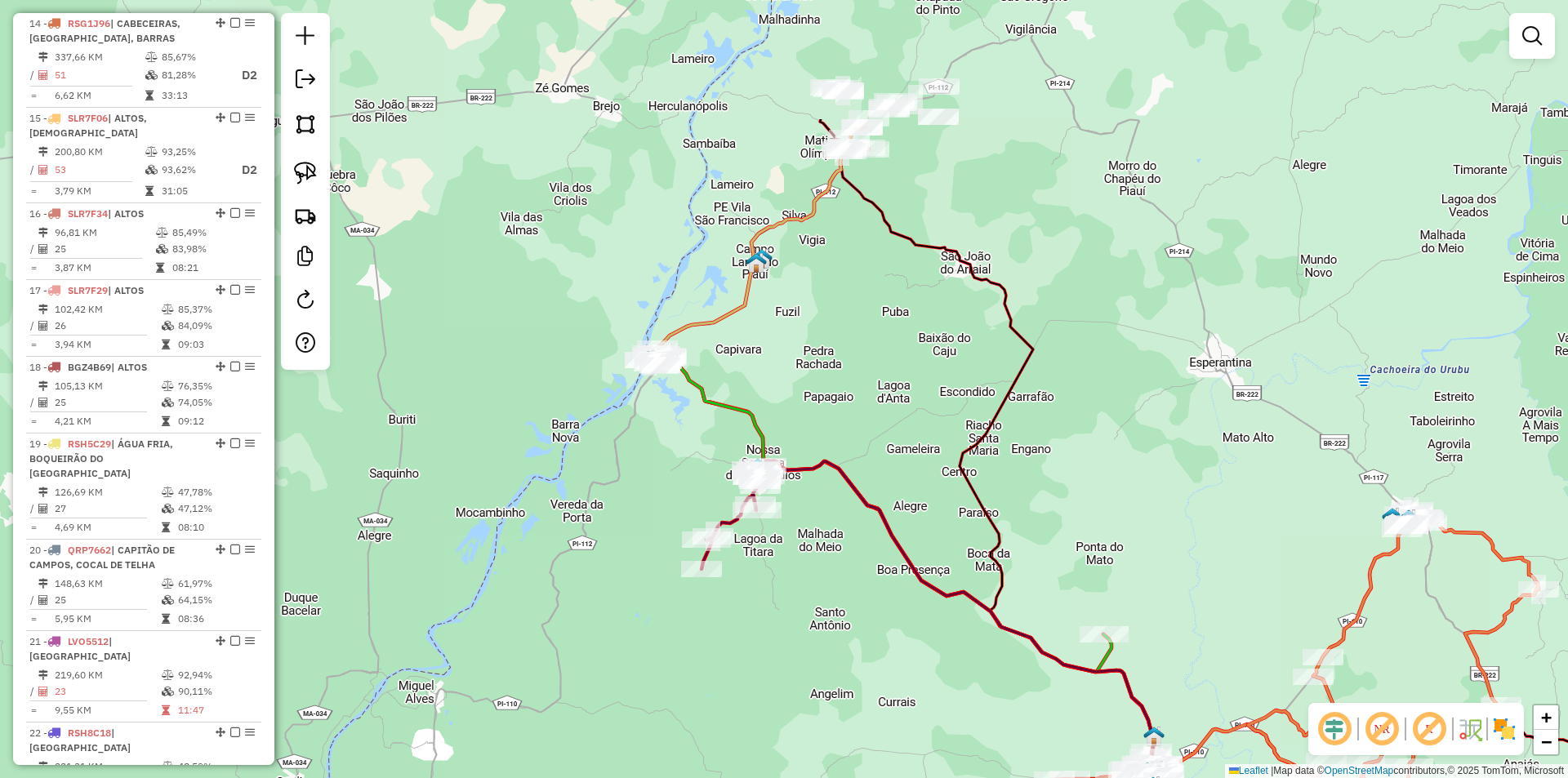
drag, startPoint x: 775, startPoint y: 187, endPoint x: 729, endPoint y: 414, distance: 231.6
click at [730, 413] on div "Janela de atendimento Grade de atendimento Capacidade Transportadoras Veículos …" at bounding box center [784, 389] width 1568 height 778
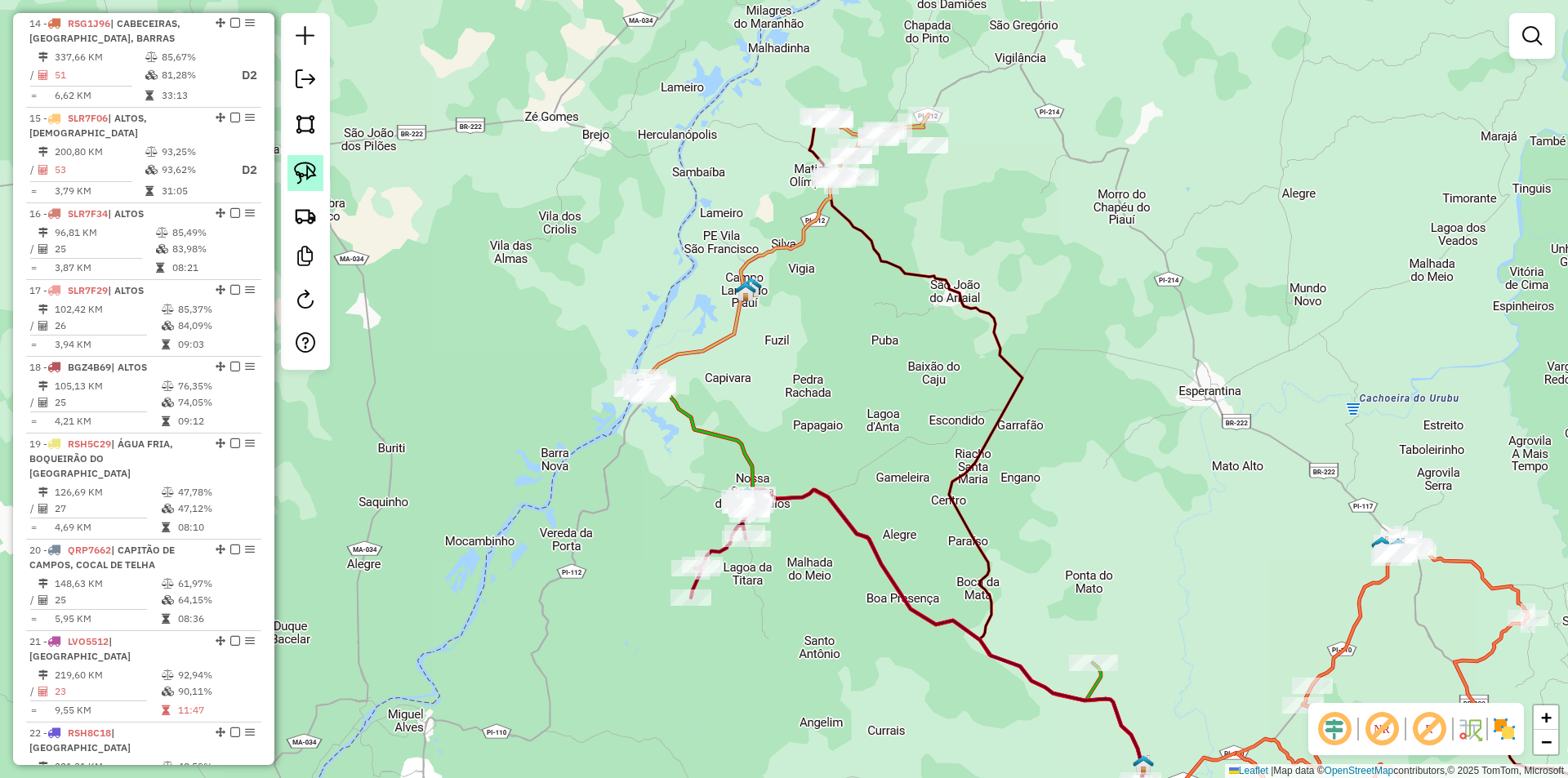
click at [305, 187] on link at bounding box center [305, 173] width 36 height 36
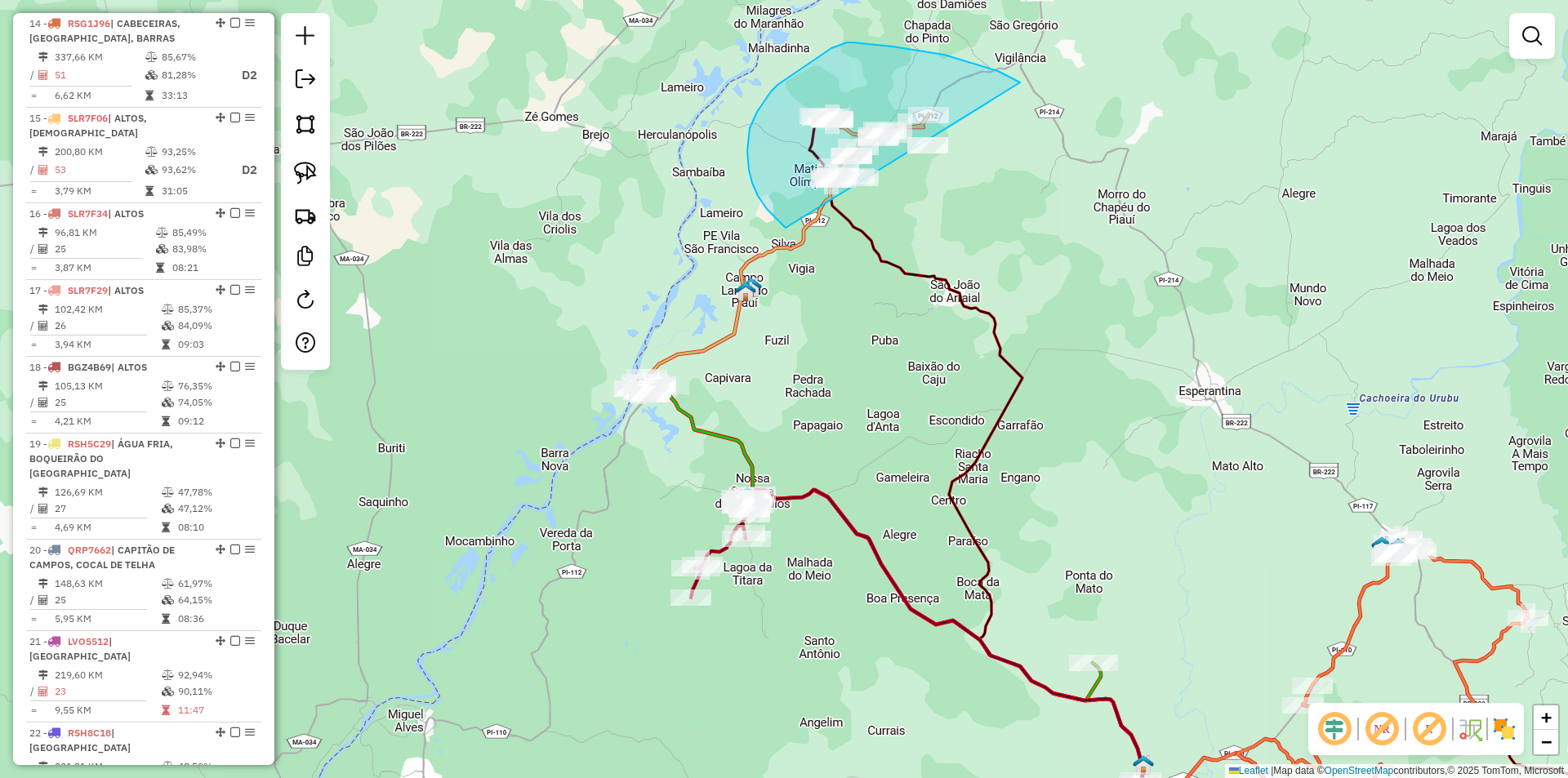
drag, startPoint x: 1020, startPoint y: 83, endPoint x: 1051, endPoint y: 228, distance: 148.3
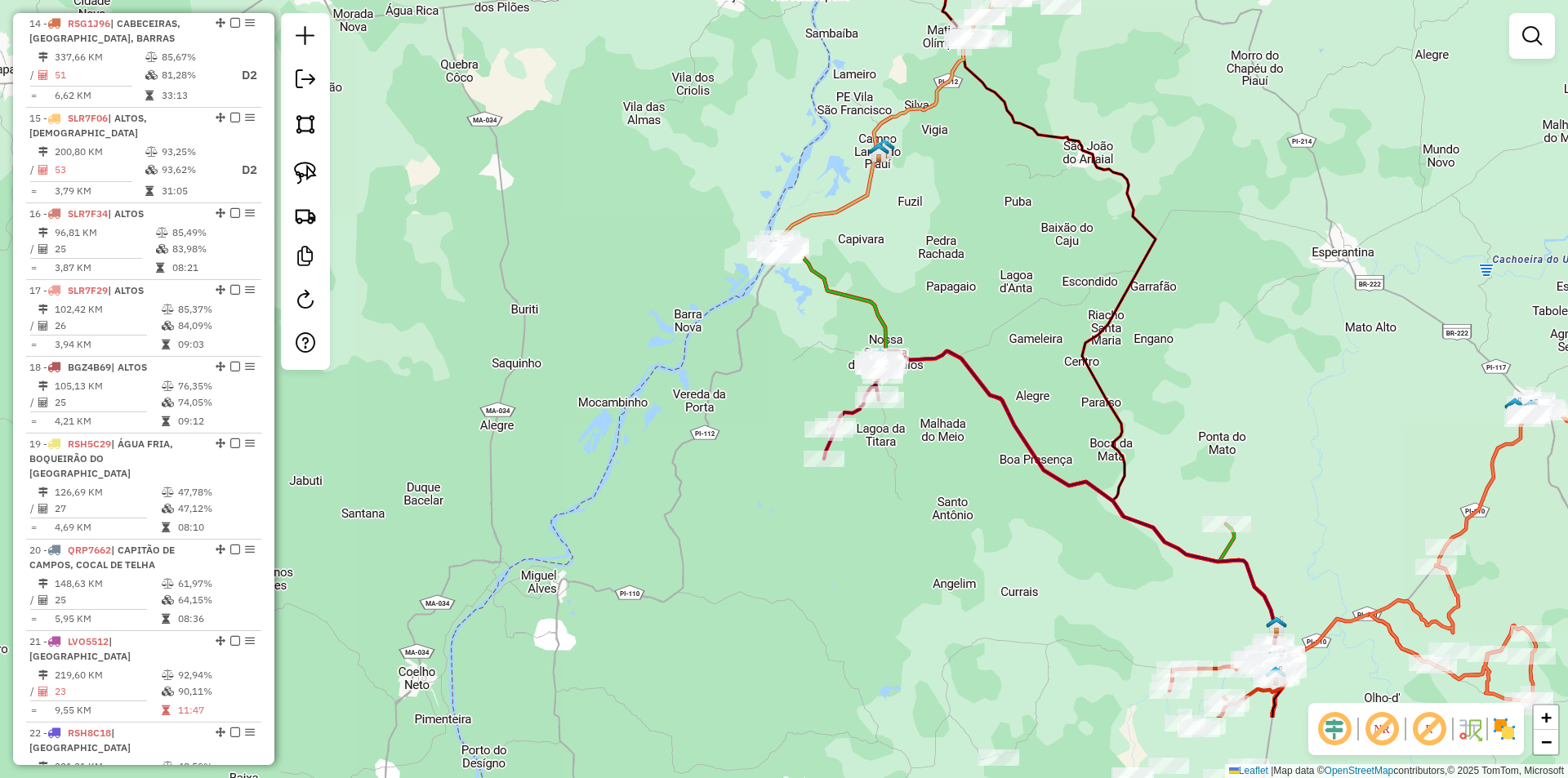
drag, startPoint x: 809, startPoint y: 386, endPoint x: 929, endPoint y: 266, distance: 169.7
click at [929, 266] on div "Janela de atendimento Grade de atendimento Capacidade Transportadoras Veículos …" at bounding box center [784, 389] width 1568 height 778
click at [307, 179] on img at bounding box center [305, 173] width 23 height 23
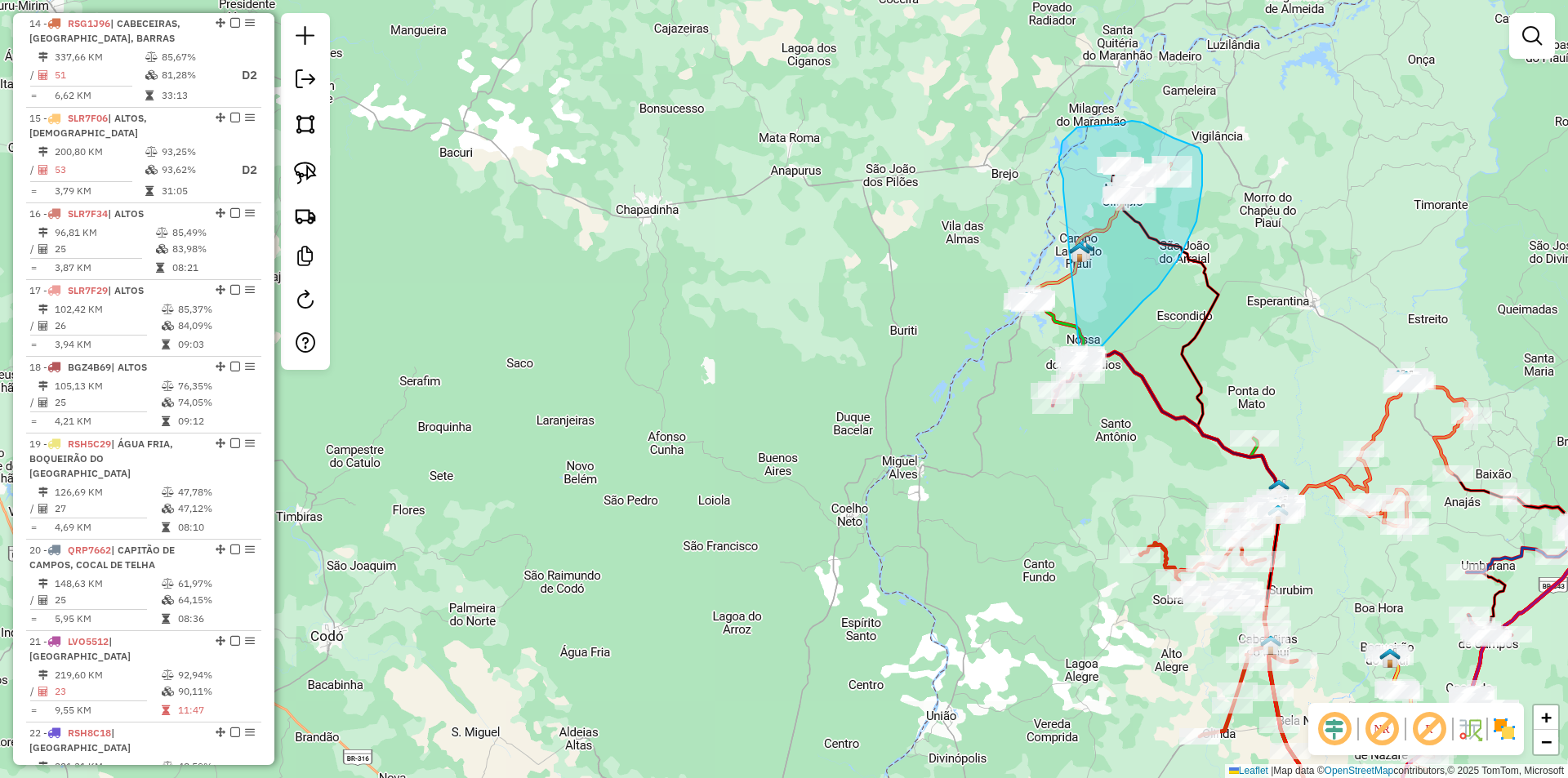
drag, startPoint x: 755, startPoint y: 332, endPoint x: 1063, endPoint y: 190, distance: 339.2
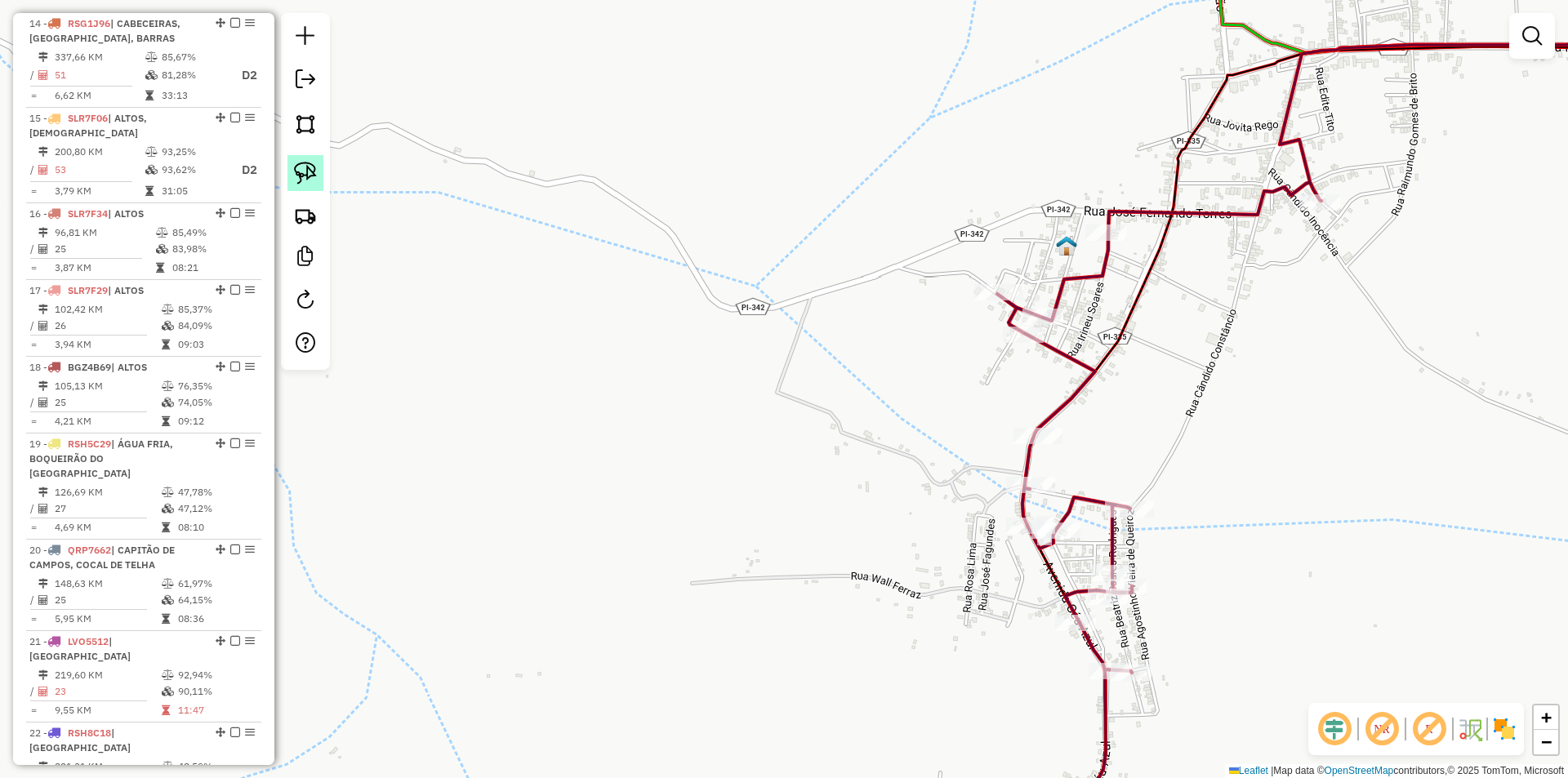
click at [305, 172] on img at bounding box center [305, 173] width 23 height 23
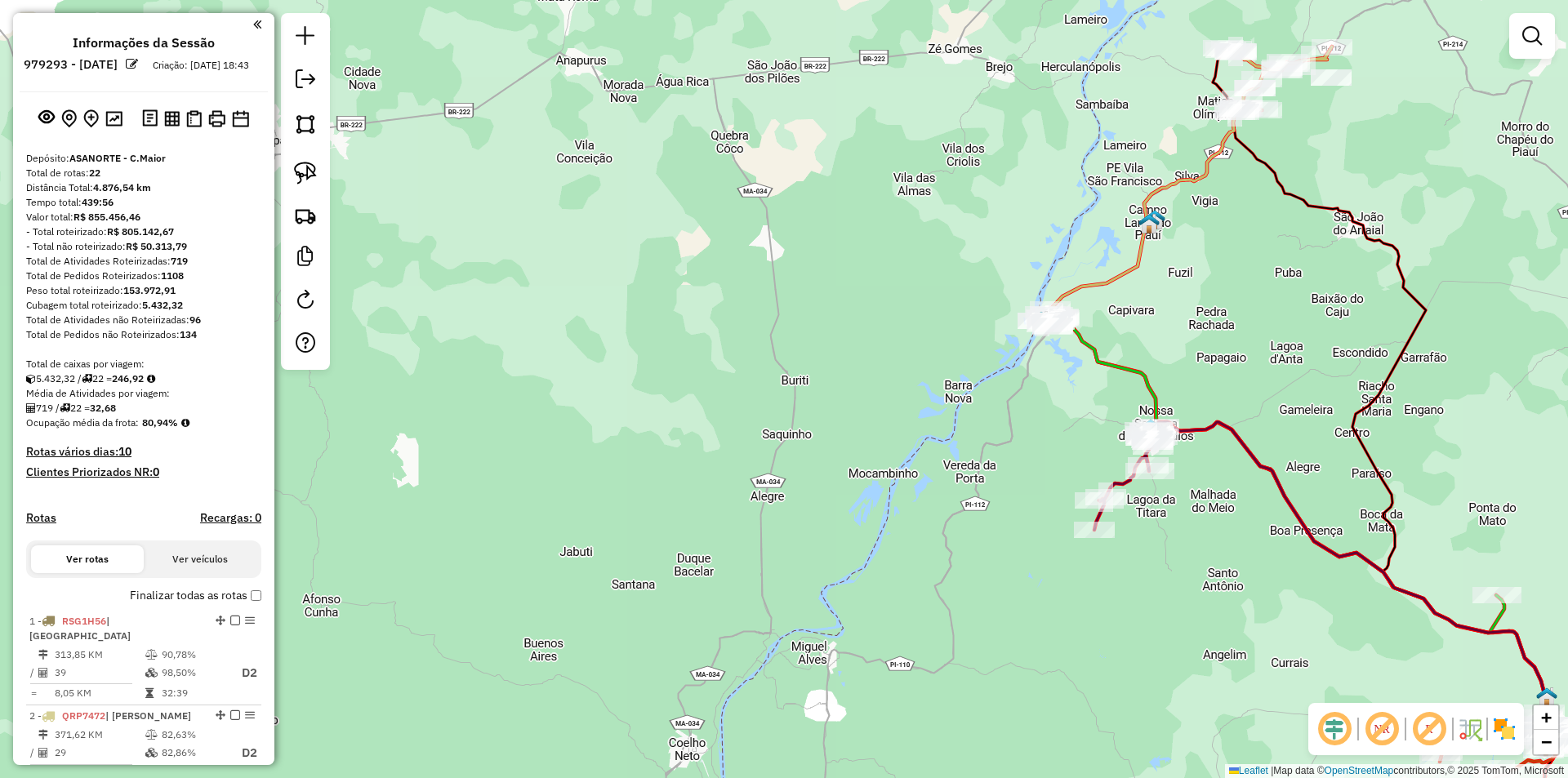
scroll to position [1713, 0]
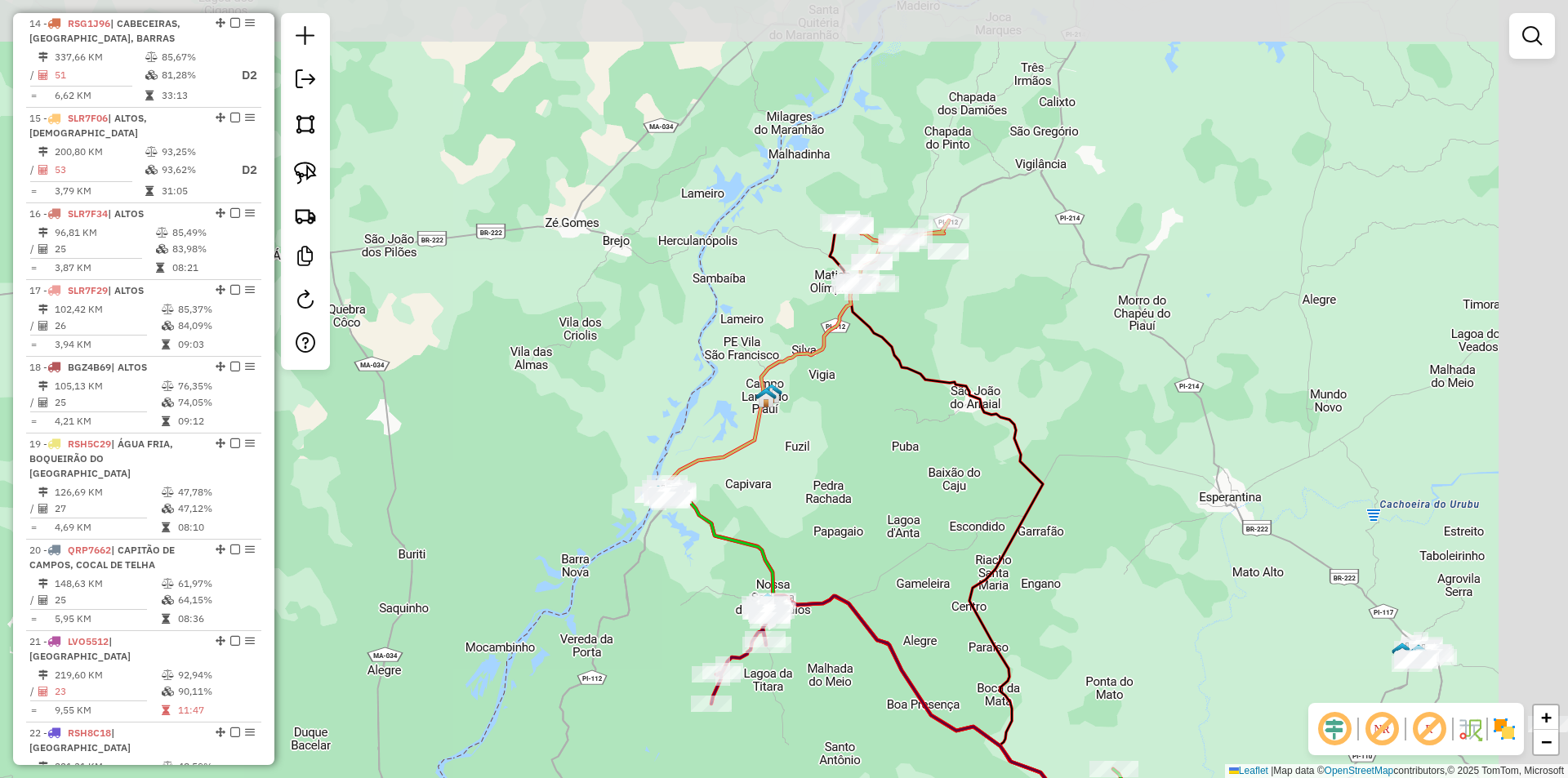
drag, startPoint x: 1091, startPoint y: 375, endPoint x: 716, endPoint y: 469, distance: 386.6
click at [716, 469] on div "Janela de atendimento Grade de atendimento Capacidade Transportadoras Veículos …" at bounding box center [784, 389] width 1568 height 778
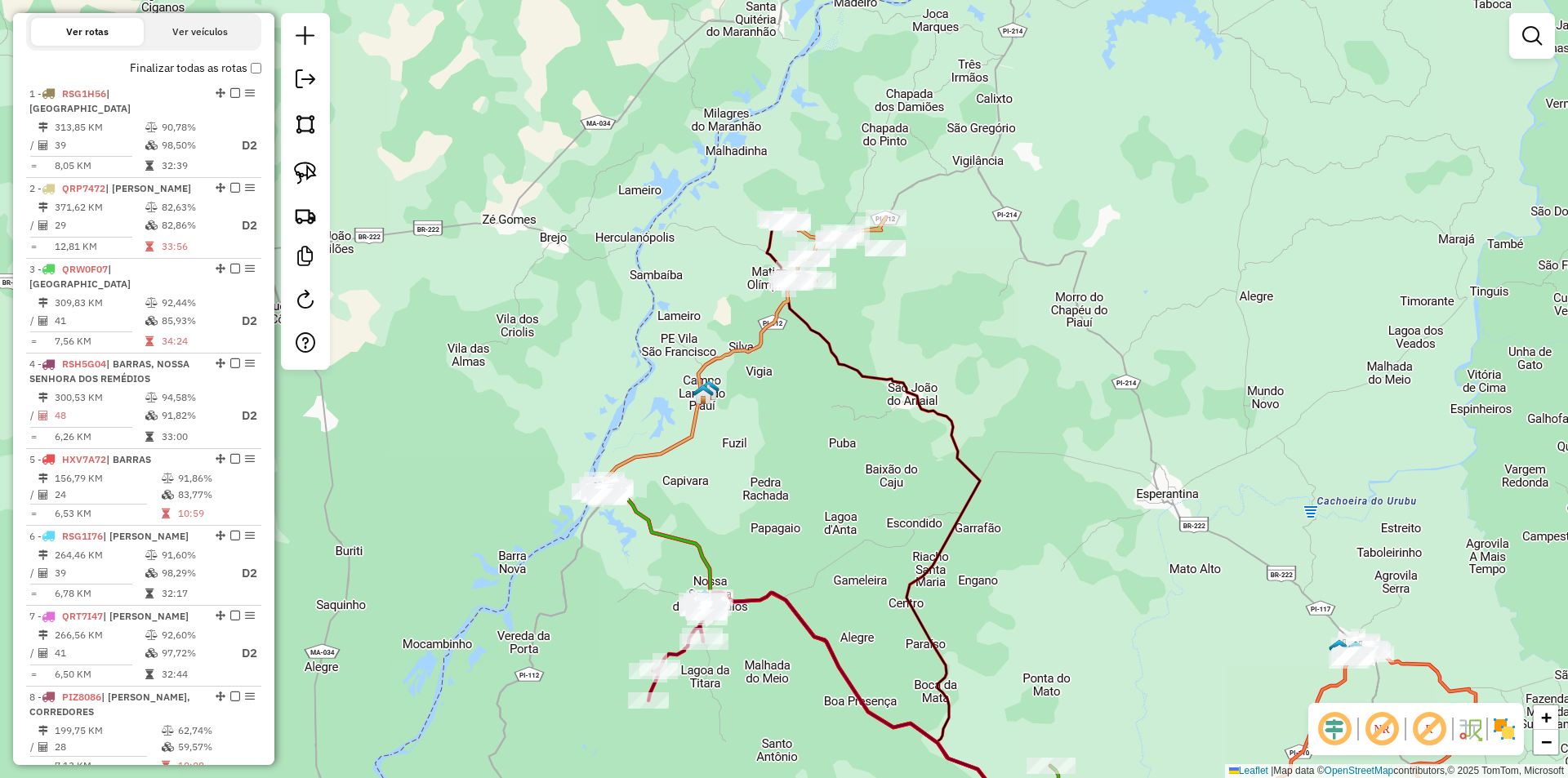
scroll to position [488, 0]
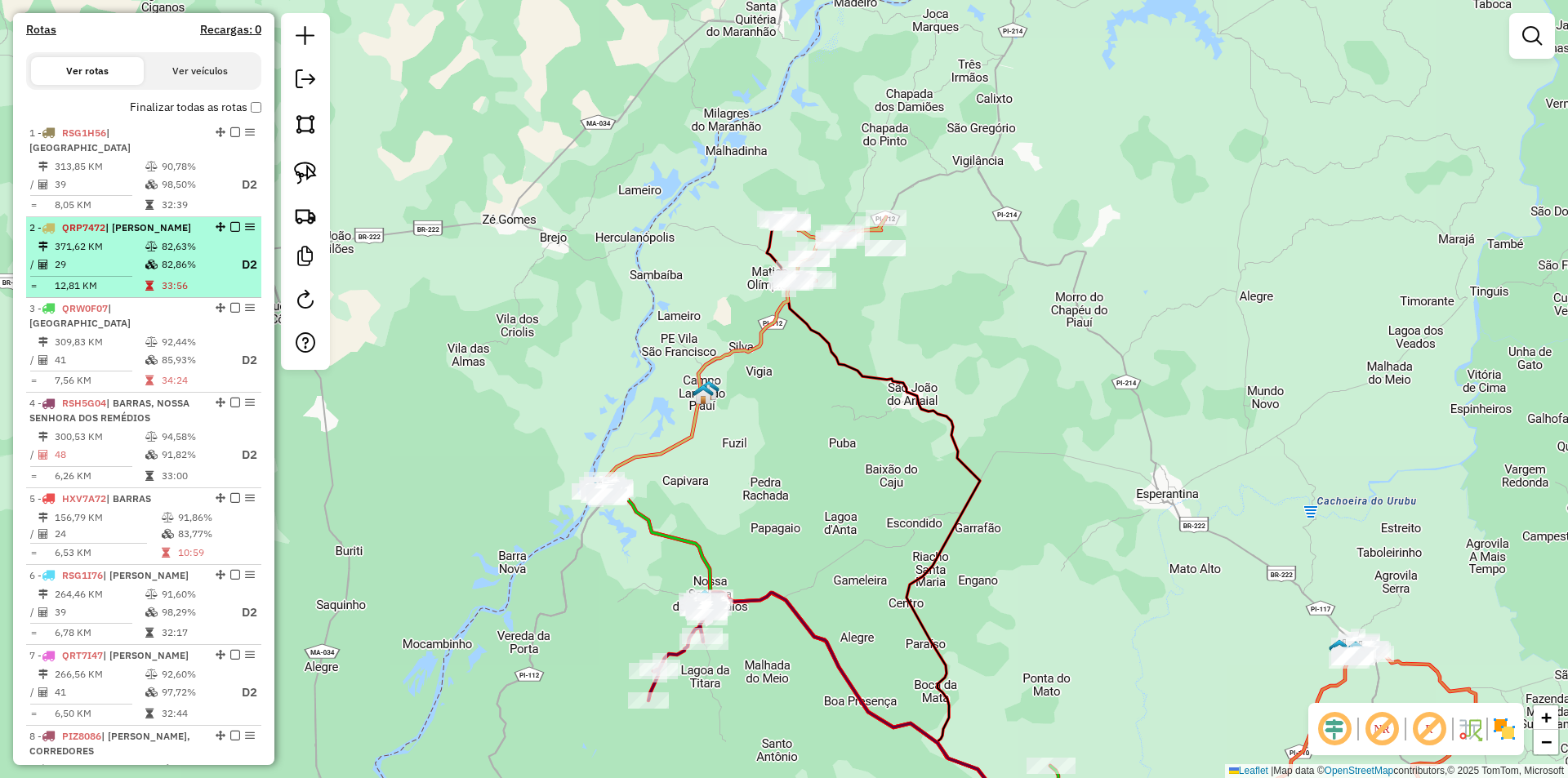
click at [124, 251] on li "2 - QRP7472 | MATIAS OLÍMPIO 371,62 KM 82,63% / 29 82,86% D2 = 12,81 KM 33:56" at bounding box center [143, 257] width 235 height 81
select select "**********"
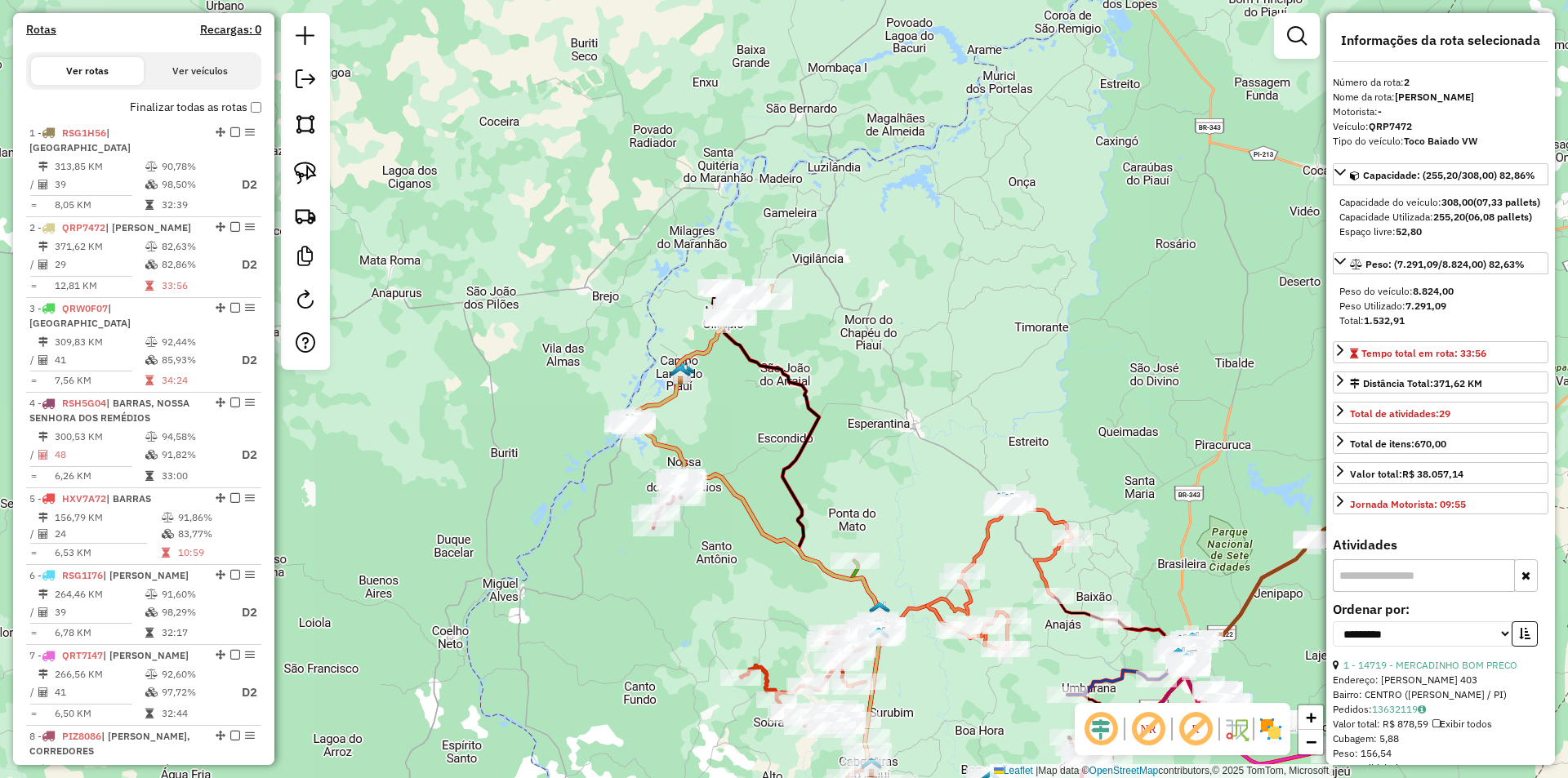
drag, startPoint x: 712, startPoint y: 183, endPoint x: 721, endPoint y: 432, distance: 249.2
click at [721, 432] on div "Janela de atendimento Grade de atendimento Capacidade Transportadoras Veículos …" at bounding box center [784, 389] width 1568 height 778
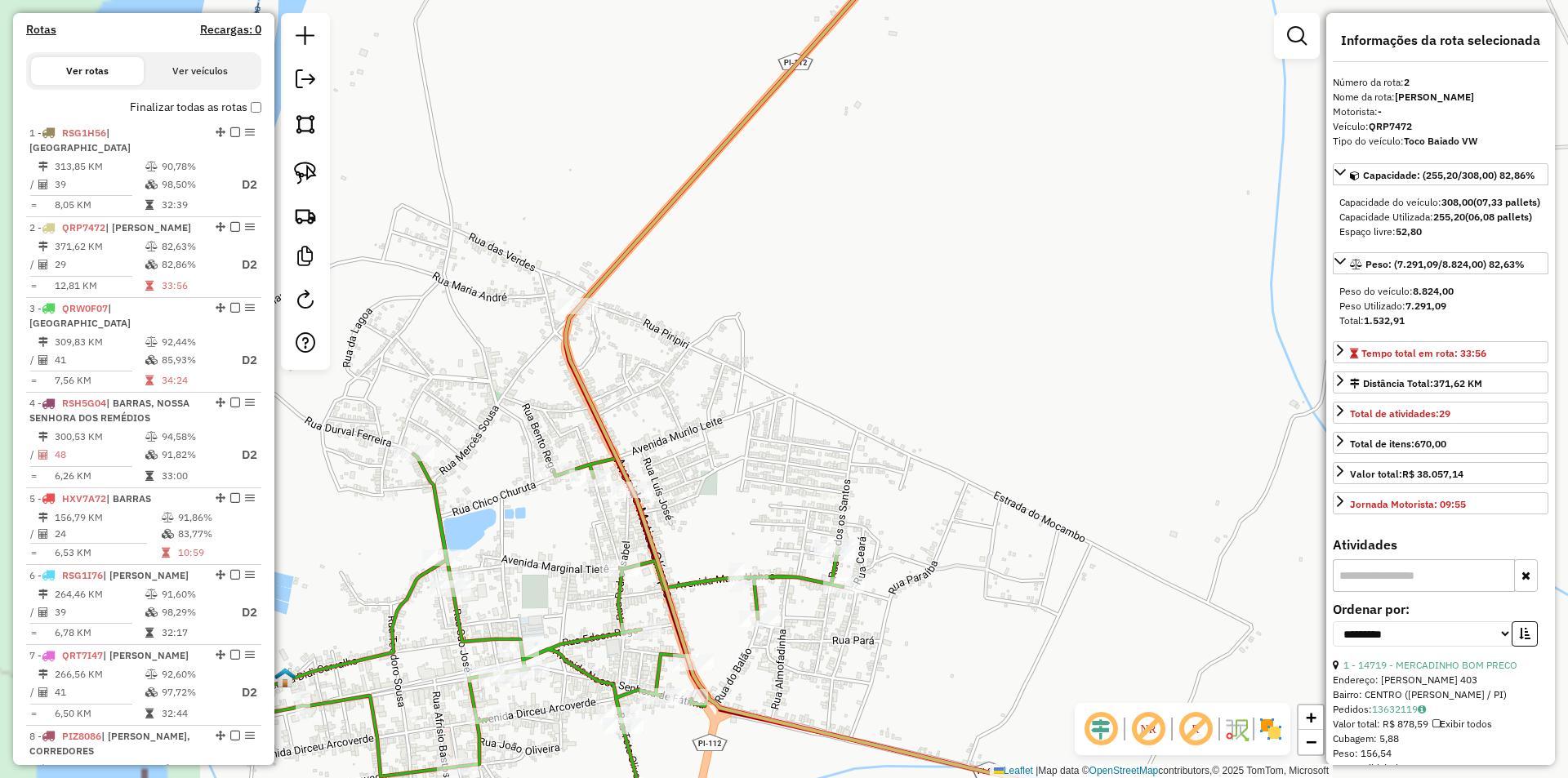
drag, startPoint x: 577, startPoint y: 459, endPoint x: 761, endPoint y: 464, distance: 184.1
click at [761, 464] on div "Janela de atendimento Grade de atendimento Capacidade Transportadoras Veículos …" at bounding box center [784, 389] width 1568 height 778
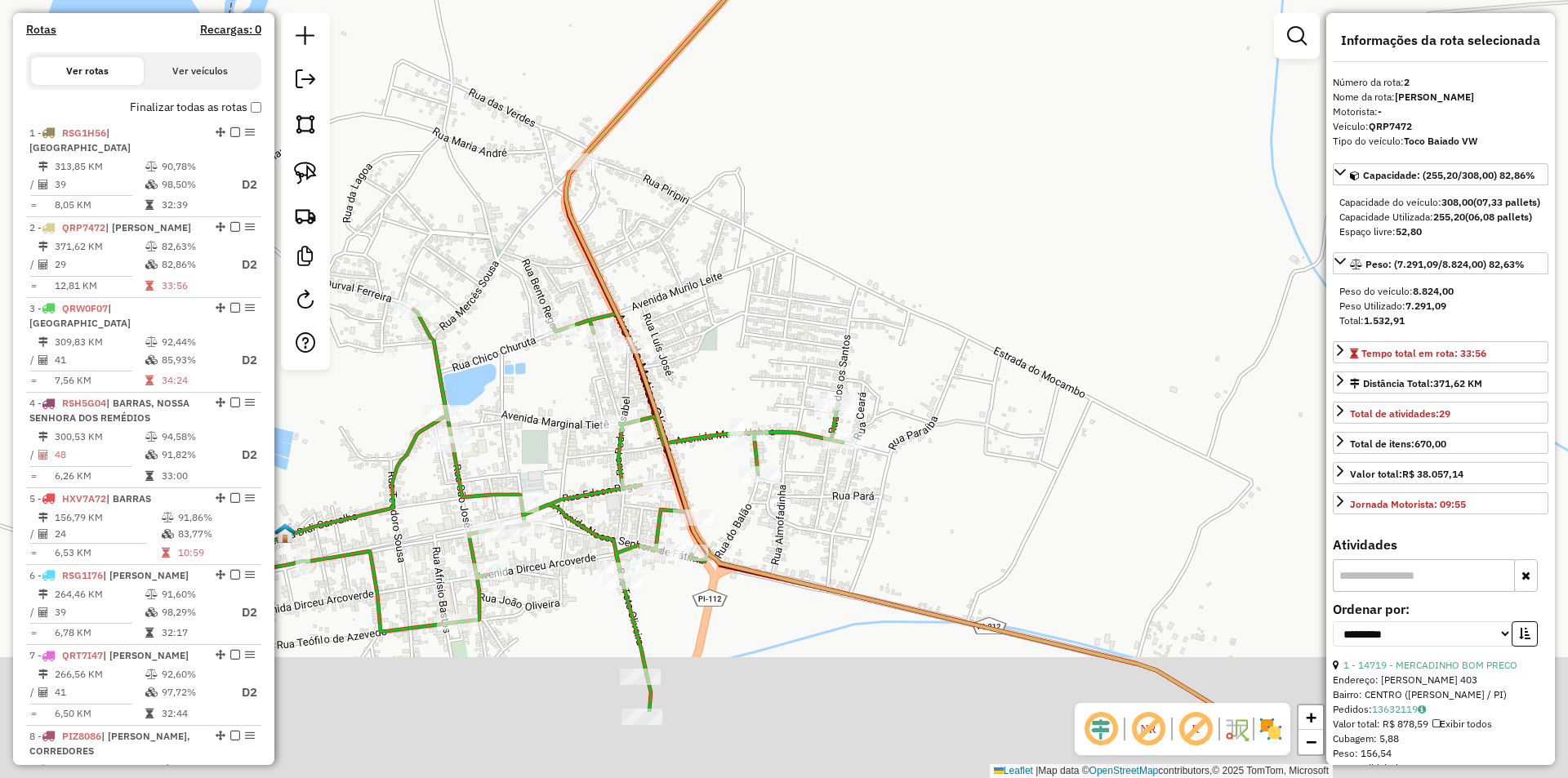
drag, startPoint x: 818, startPoint y: 473, endPoint x: 816, endPoint y: 337, distance: 136.0
click at [816, 337] on div "Janela de atendimento Grade de atendimento Capacidade Transportadoras Veículos …" at bounding box center [784, 389] width 1568 height 778
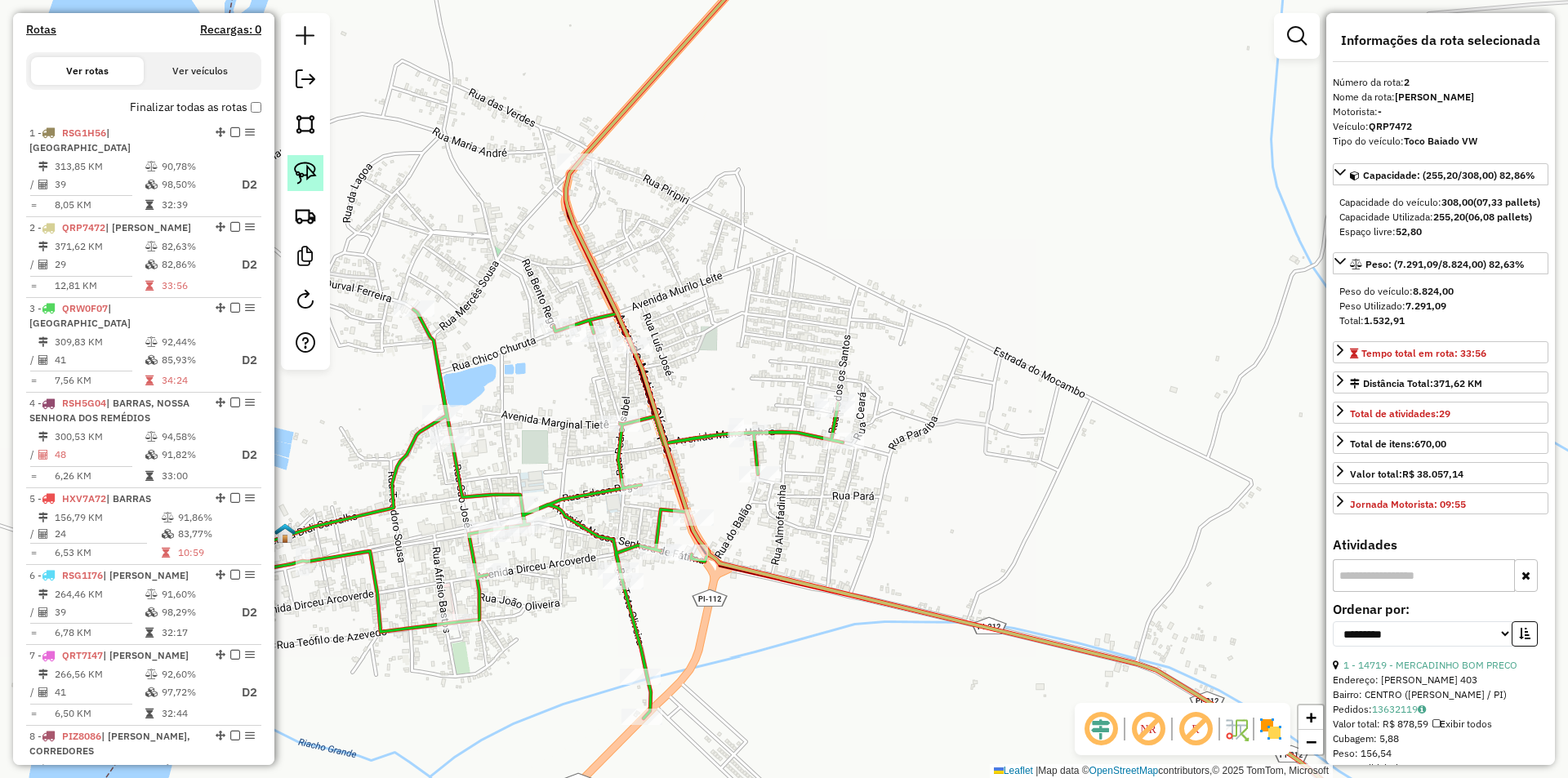
click at [296, 165] on img at bounding box center [305, 173] width 23 height 23
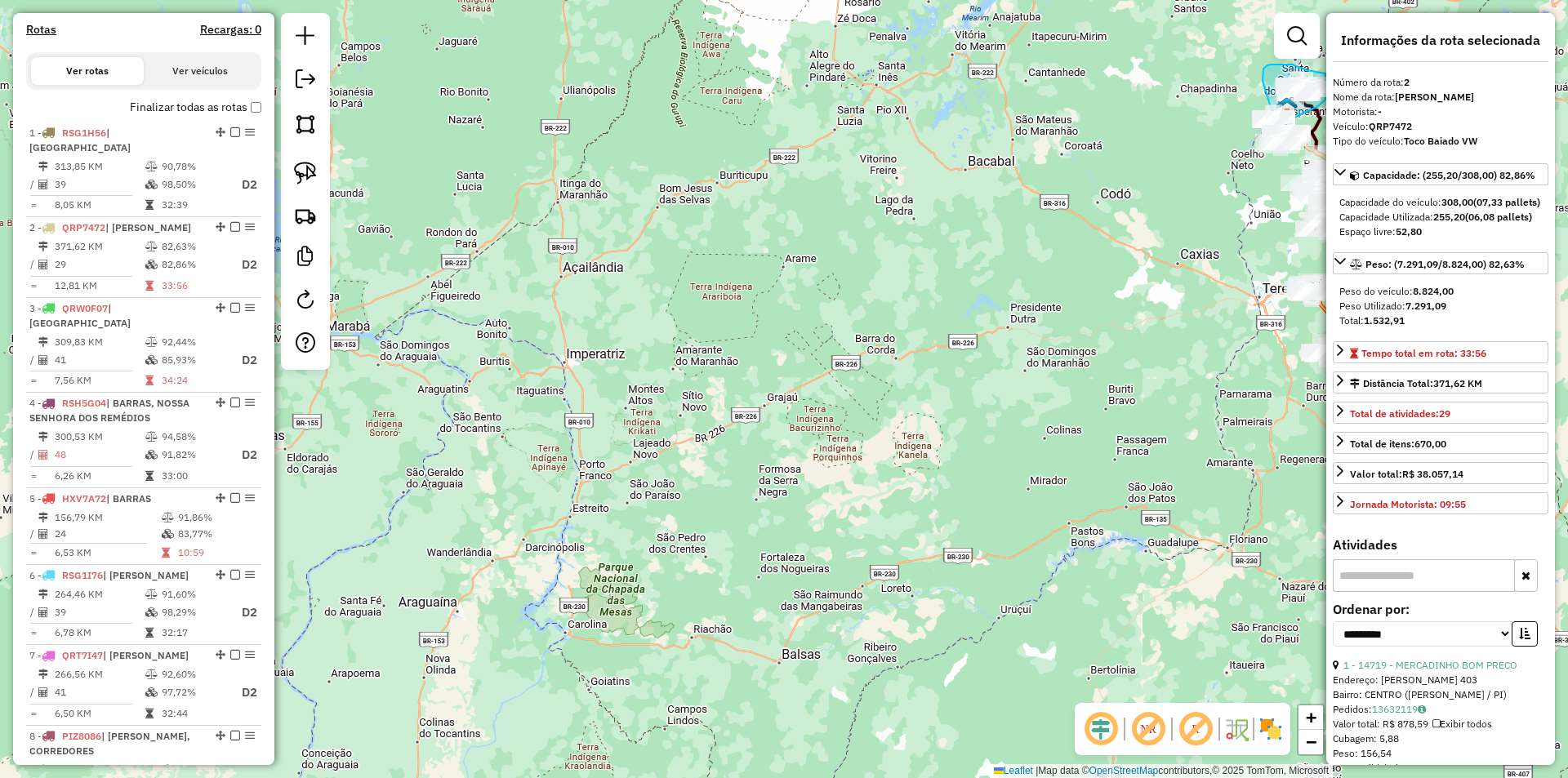
drag, startPoint x: 574, startPoint y: 278, endPoint x: 1263, endPoint y: 81, distance: 716.6
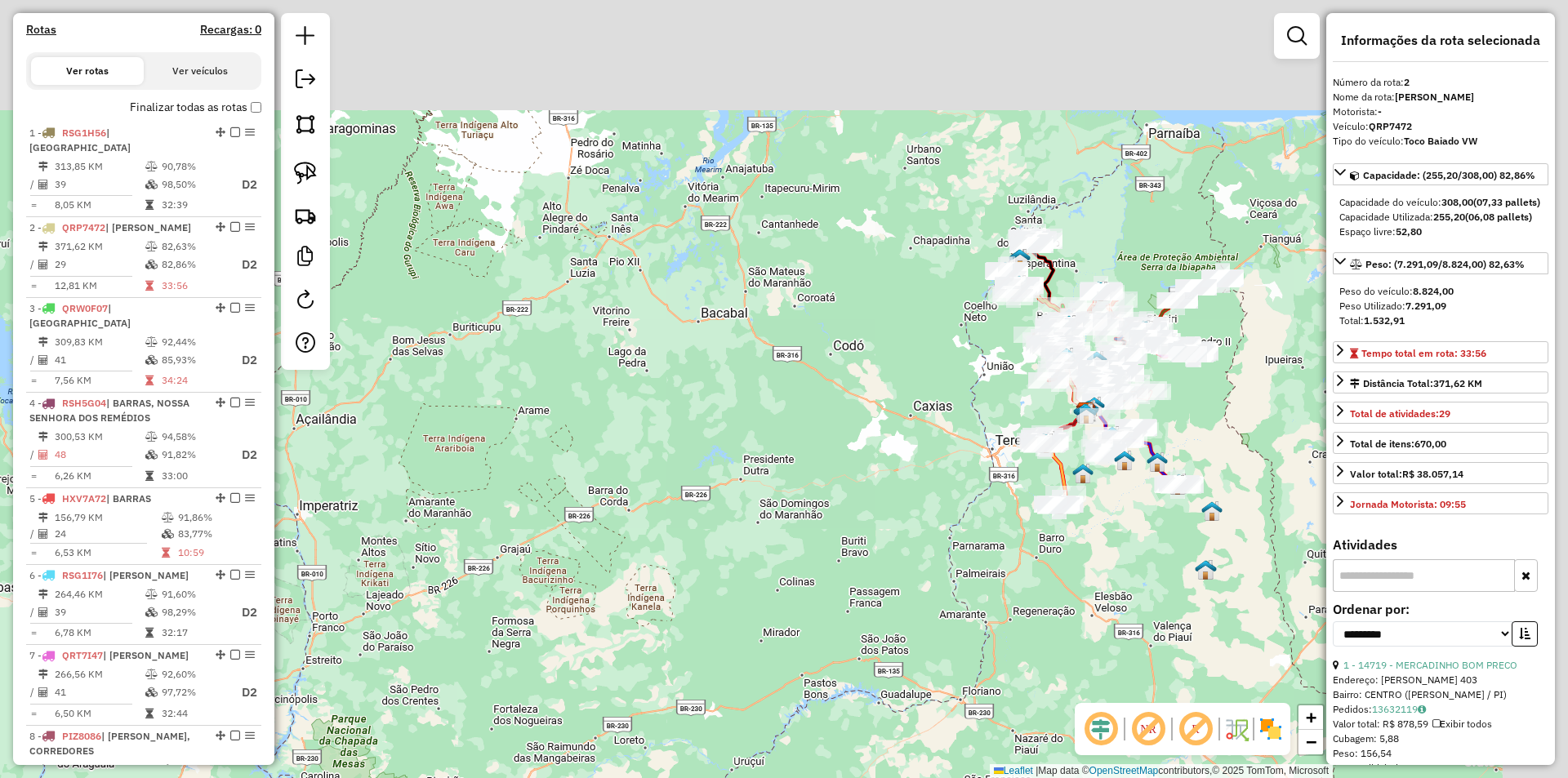
drag, startPoint x: 1051, startPoint y: 273, endPoint x: 758, endPoint y: 382, distance: 312.6
click at [757, 391] on div "Janela de atendimento Grade de atendimento Capacidade Transportadoras Veículos …" at bounding box center [784, 389] width 1568 height 778
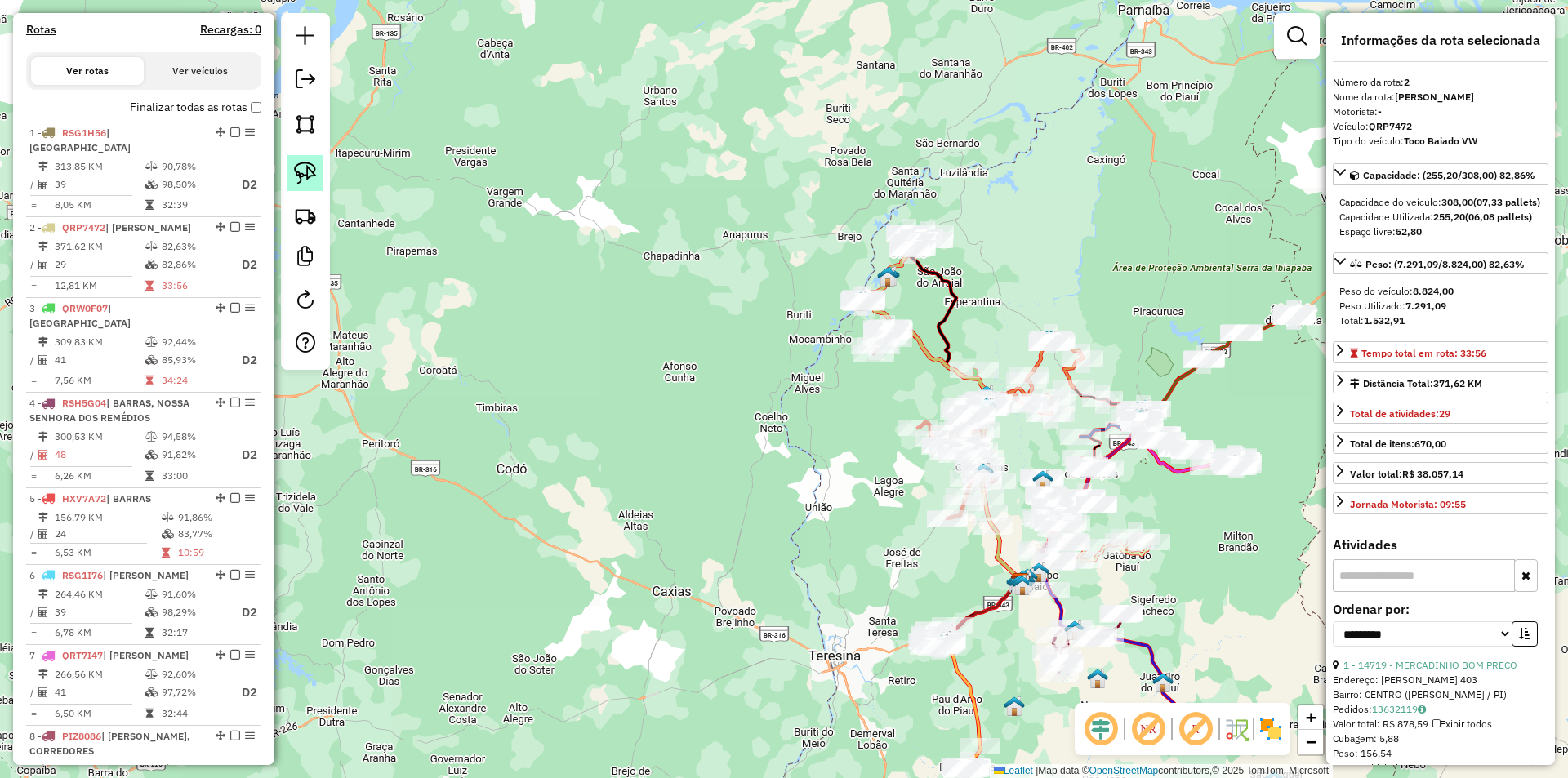
click at [298, 167] on img at bounding box center [305, 173] width 23 height 23
drag, startPoint x: 946, startPoint y: 201, endPoint x: 1029, endPoint y: 242, distance: 92.6
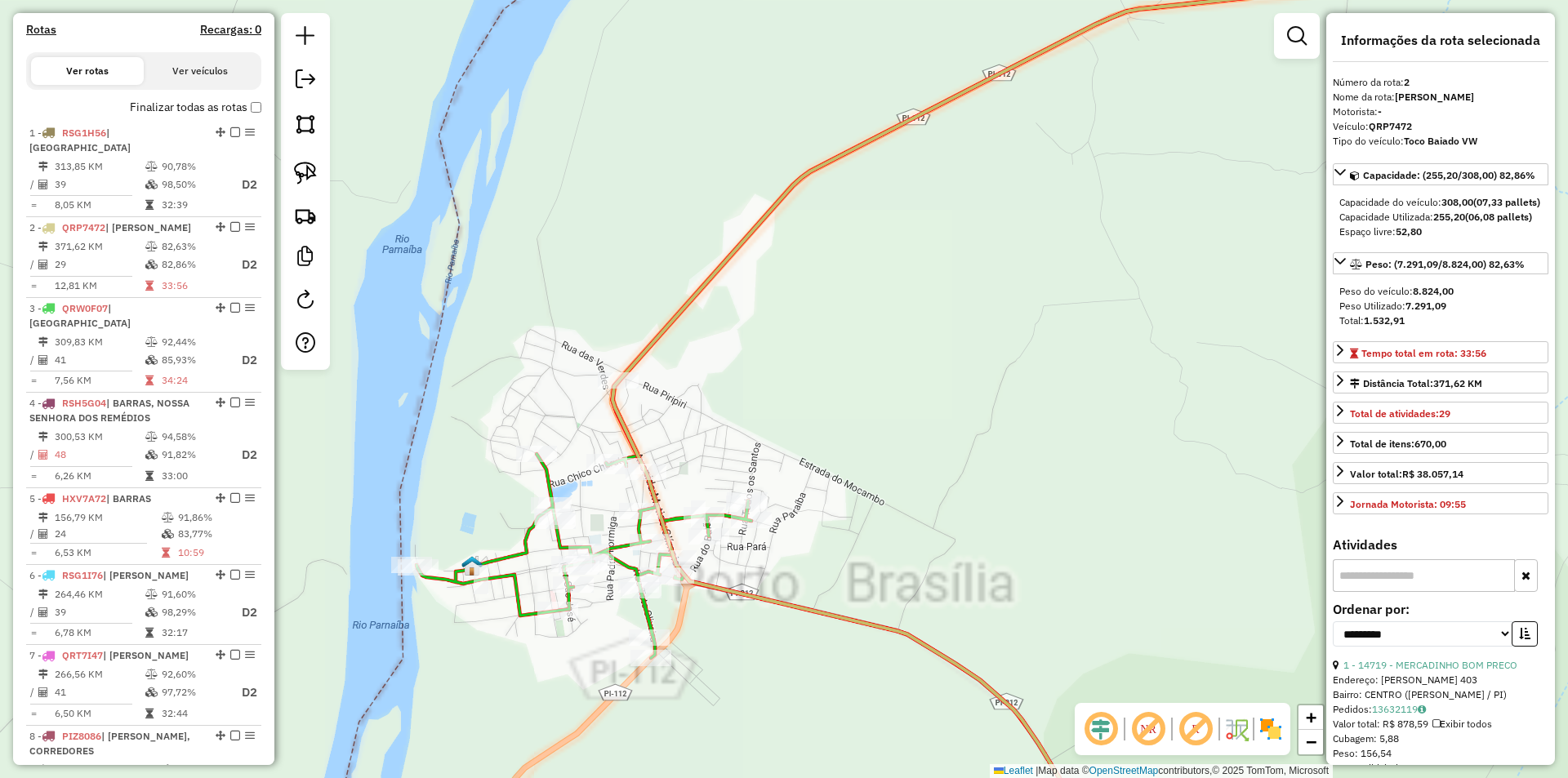
drag, startPoint x: 762, startPoint y: 337, endPoint x: 879, endPoint y: 248, distance: 147.0
click at [902, 232] on div "Janela de atendimento Grade de atendimento Capacidade Transportadoras Veículos …" at bounding box center [784, 389] width 1568 height 778
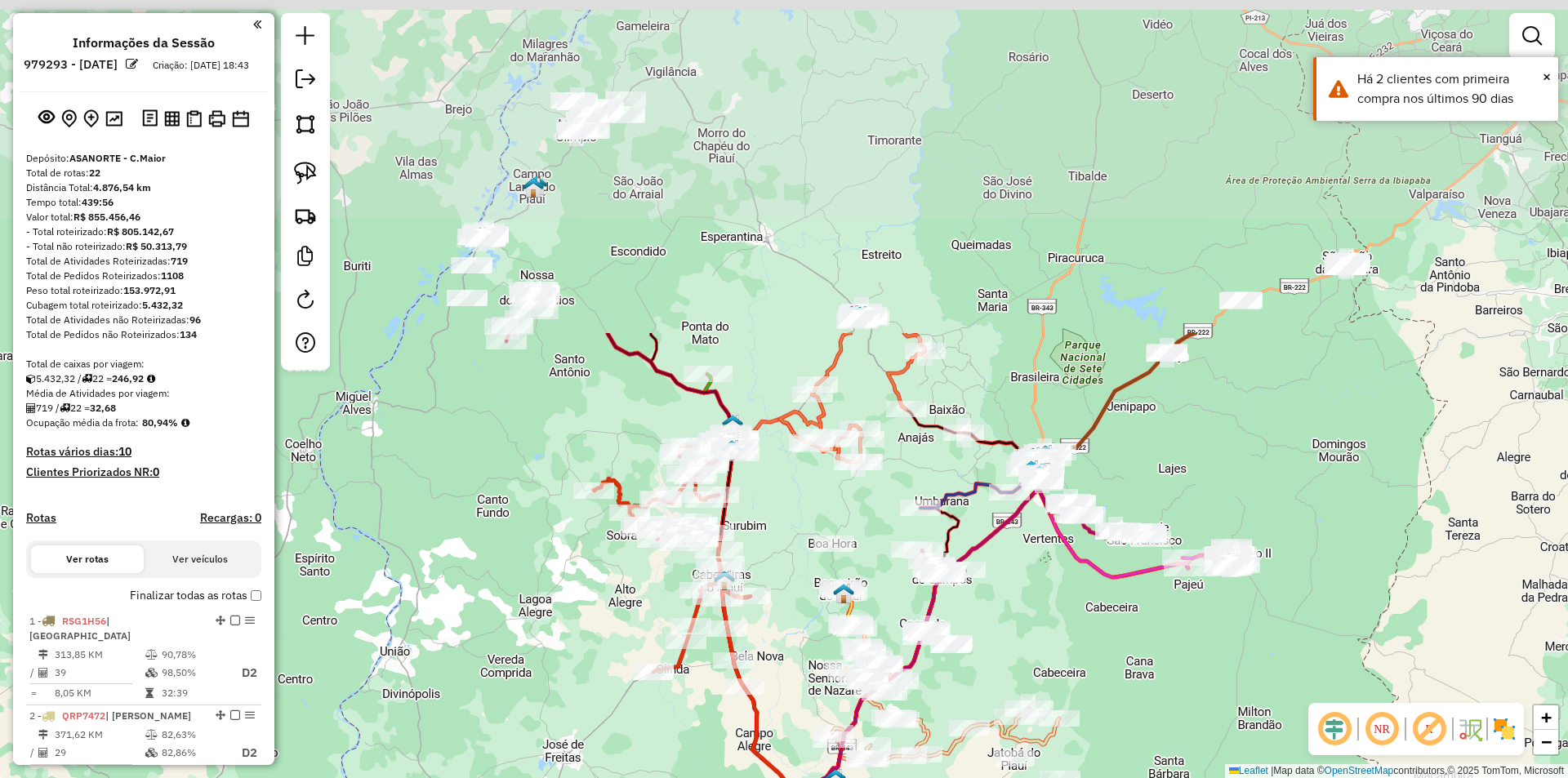
drag, startPoint x: 747, startPoint y: 210, endPoint x: 763, endPoint y: 510, distance: 300.4
click at [763, 510] on div "Janela de atendimento Grade de atendimento Capacidade Transportadoras Veículos …" at bounding box center [784, 389] width 1568 height 778
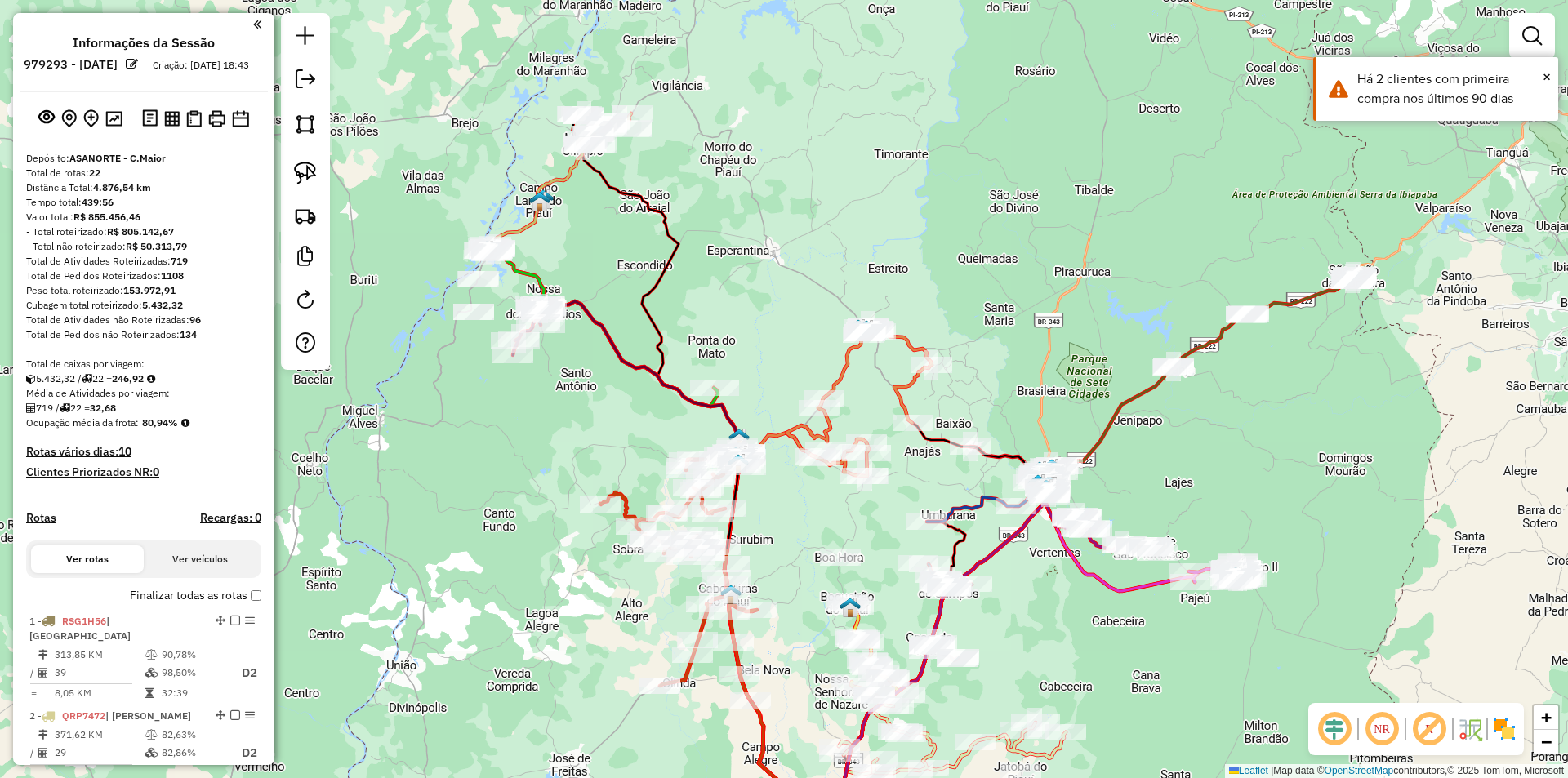
drag, startPoint x: 639, startPoint y: 287, endPoint x: 796, endPoint y: 379, distance: 182.0
click at [796, 378] on div "Janela de atendimento Grade de atendimento Capacidade Transportadoras Veículos …" at bounding box center [784, 389] width 1568 height 778
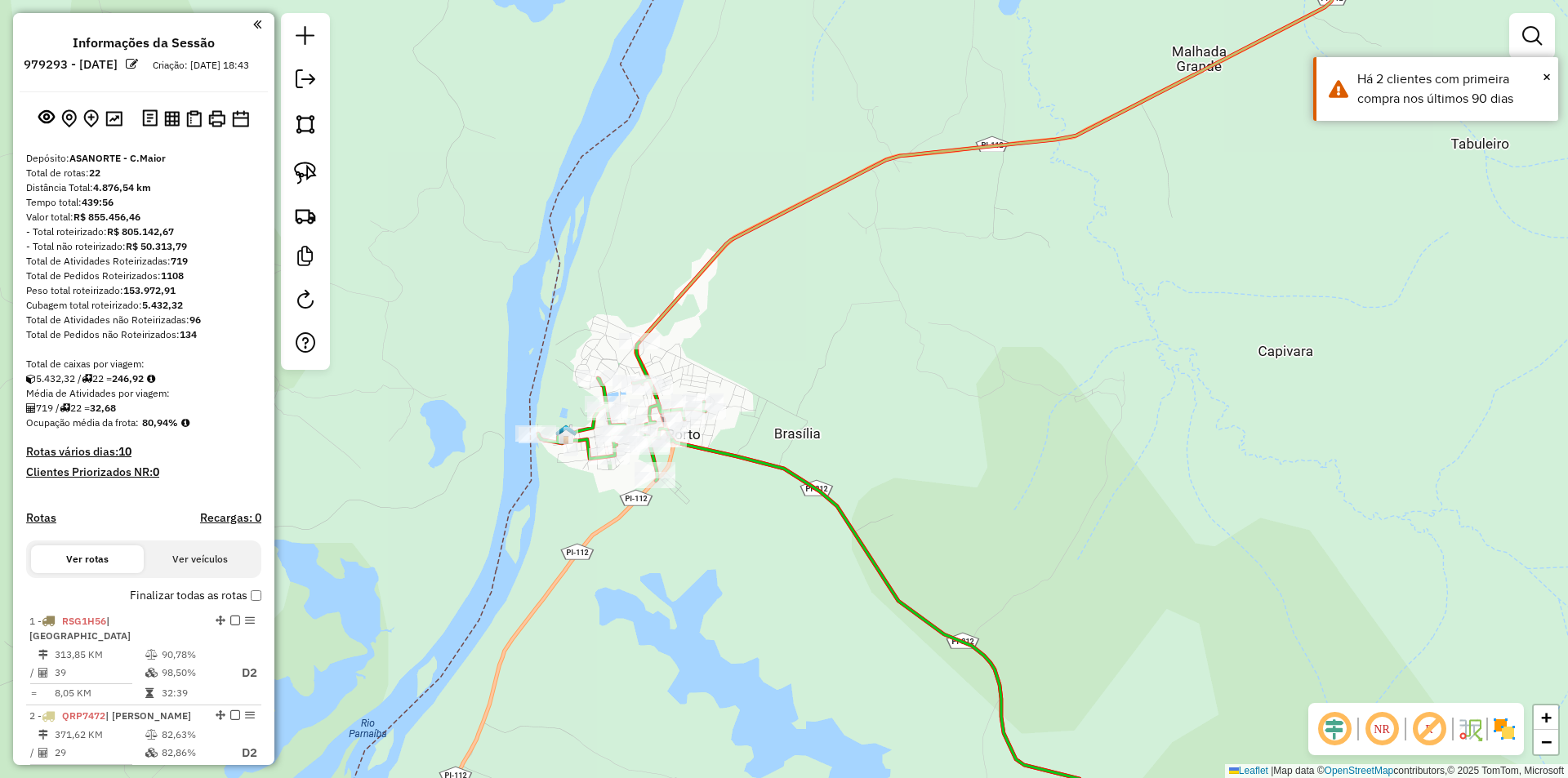
drag, startPoint x: 713, startPoint y: 352, endPoint x: 734, endPoint y: 278, distance: 76.9
click at [745, 271] on div "Janela de atendimento Grade de atendimento Capacidade Transportadoras Veículos …" at bounding box center [784, 389] width 1568 height 778
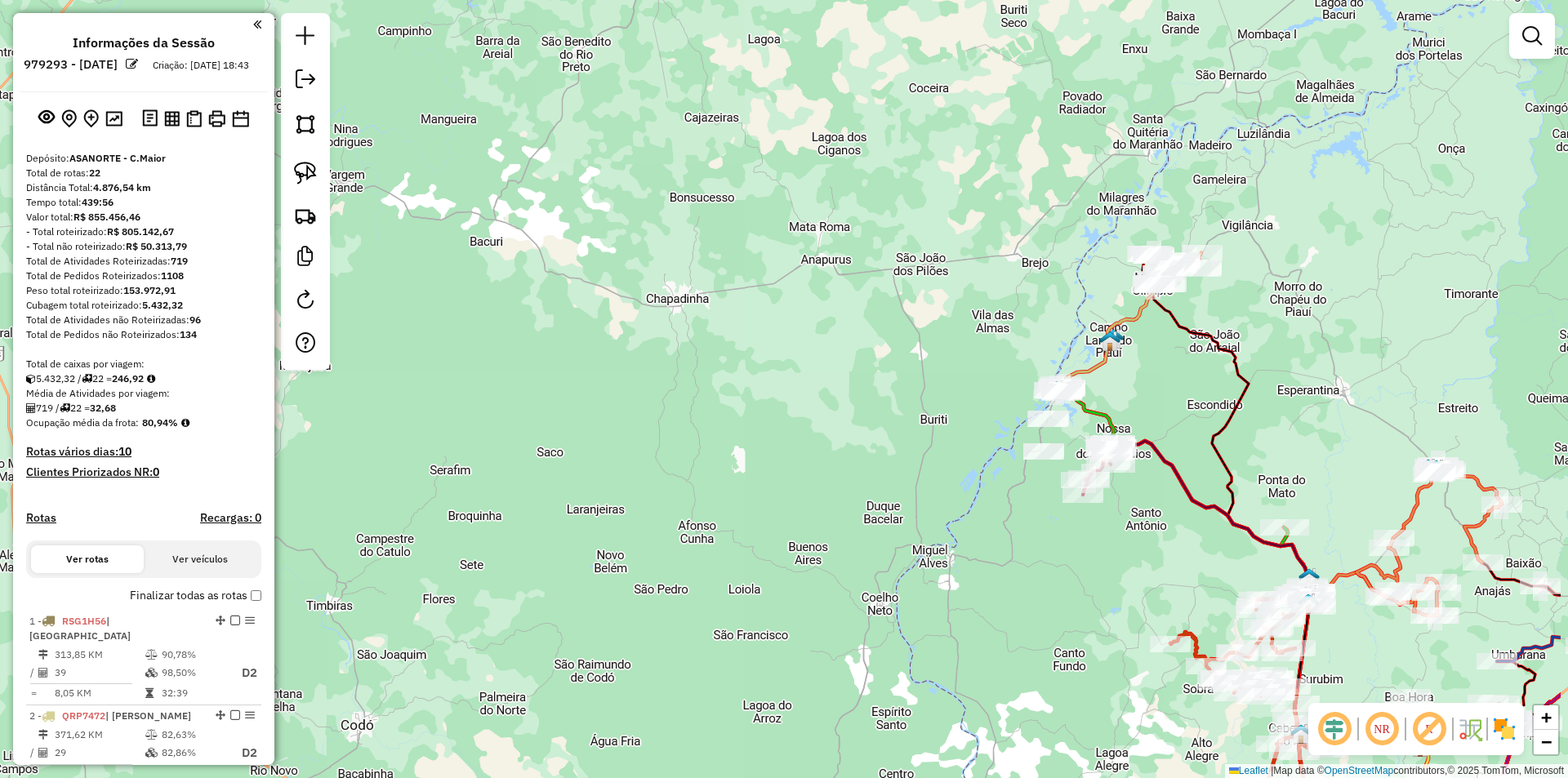
drag, startPoint x: 1295, startPoint y: 196, endPoint x: 1073, endPoint y: 390, distance: 294.8
click at [1073, 390] on div "Janela de atendimento Grade de atendimento Capacidade Transportadoras Veículos …" at bounding box center [784, 389] width 1568 height 778
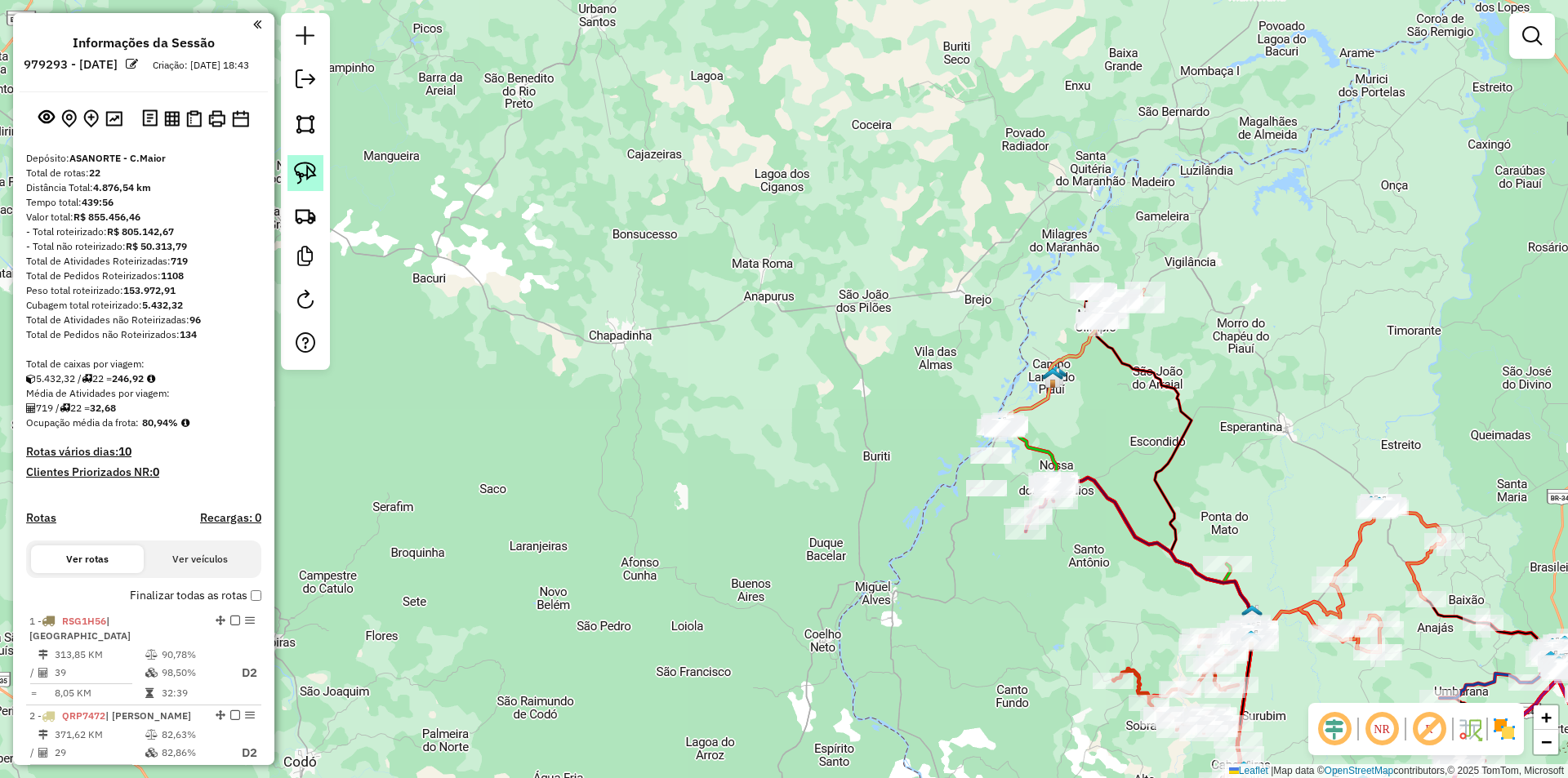
click at [301, 165] on img at bounding box center [305, 173] width 23 height 23
